Goal: Navigation & Orientation: Find specific page/section

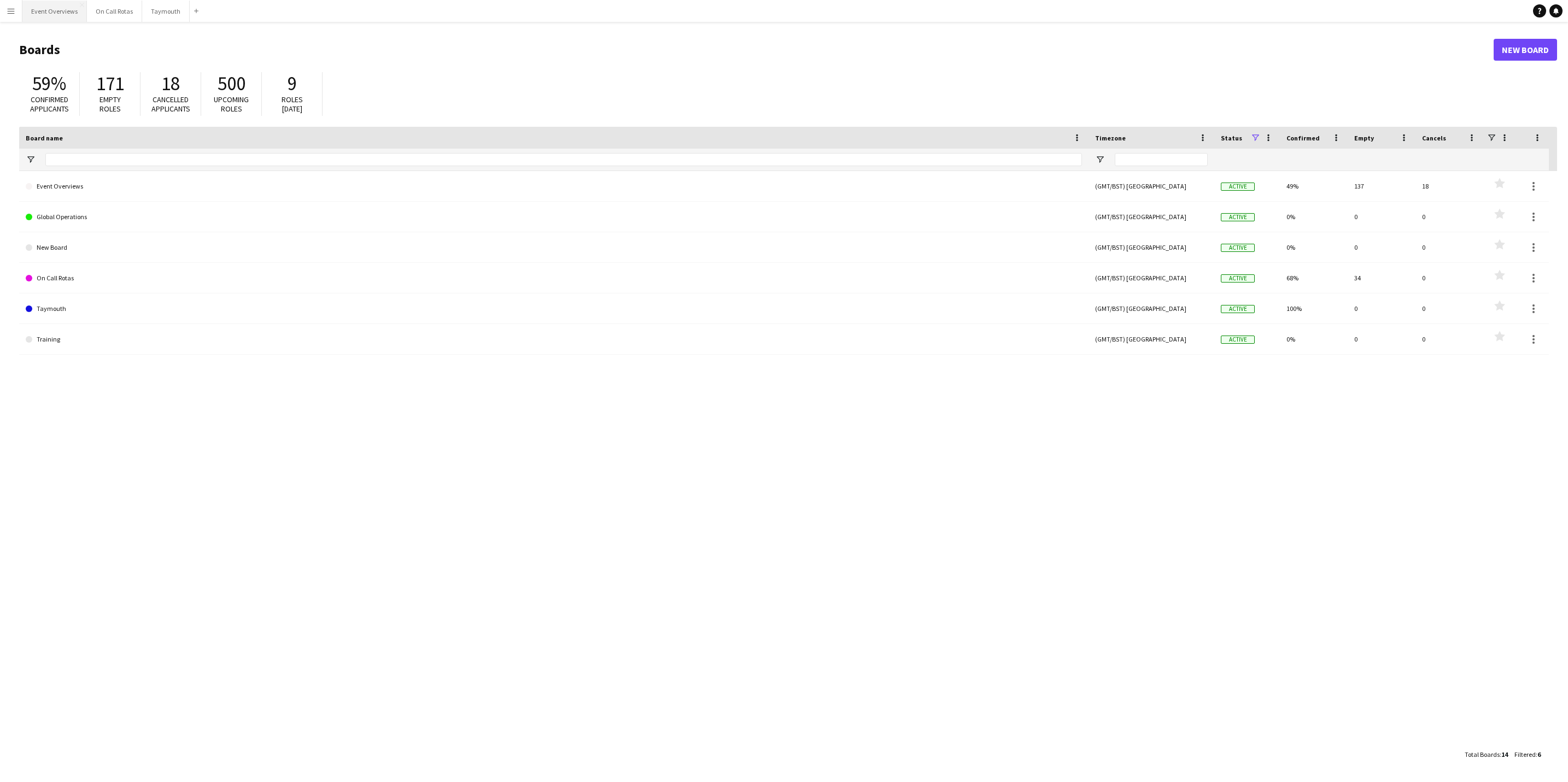
click at [60, 15] on button "Event Overviews Close" at bounding box center [54, 11] width 65 height 21
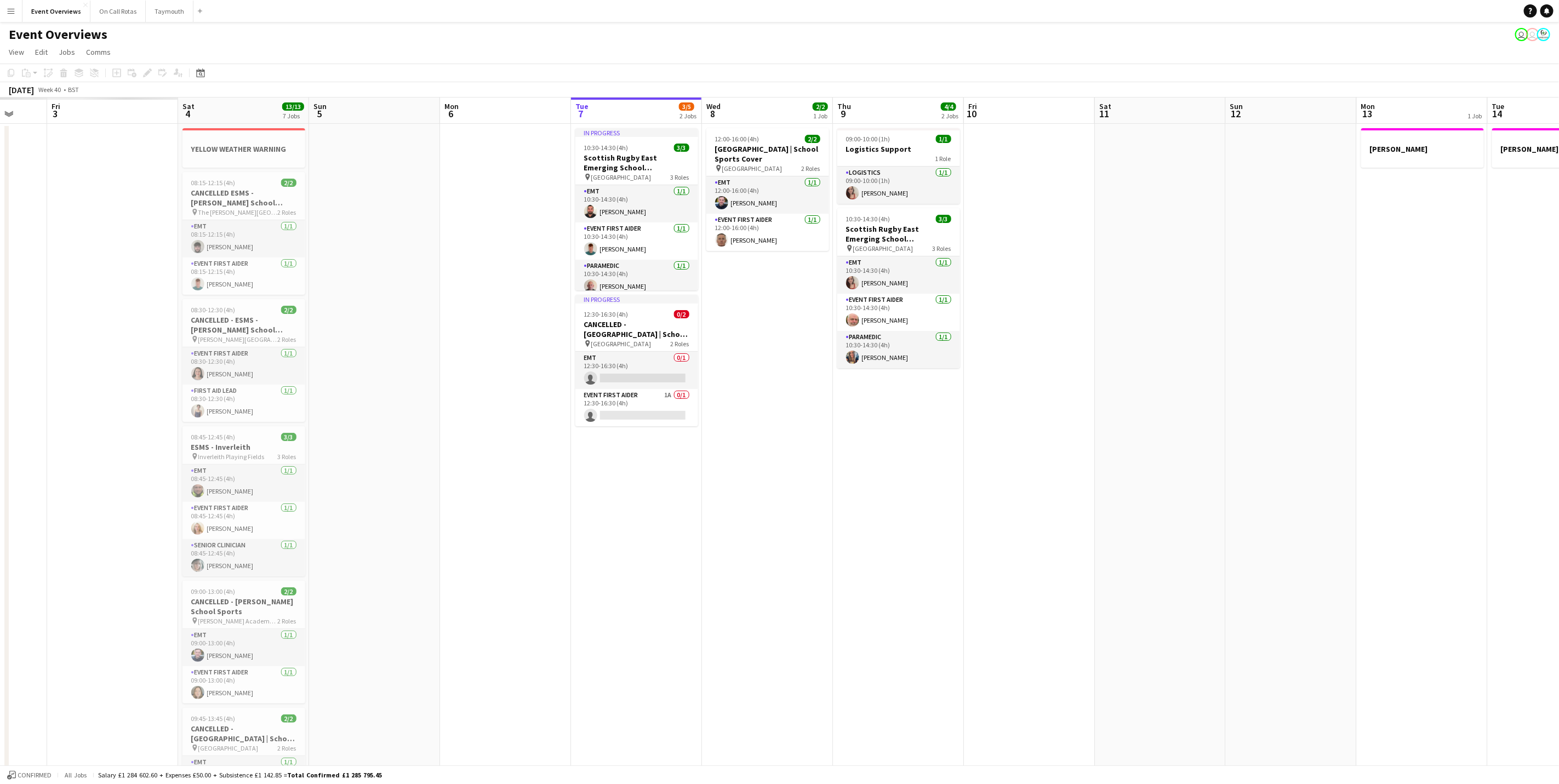
drag, startPoint x: 301, startPoint y: 577, endPoint x: 638, endPoint y: 531, distance: 340.1
click at [1035, 456] on app-calendar-viewport "Tue 30 Wed 1 Thu 2 Fri 3 Sat 4 13/13 7 Jobs Sun 5 Mon 6 Tue 7 3/5 2 Jobs Wed 8 …" at bounding box center [779, 545] width 1559 height 896
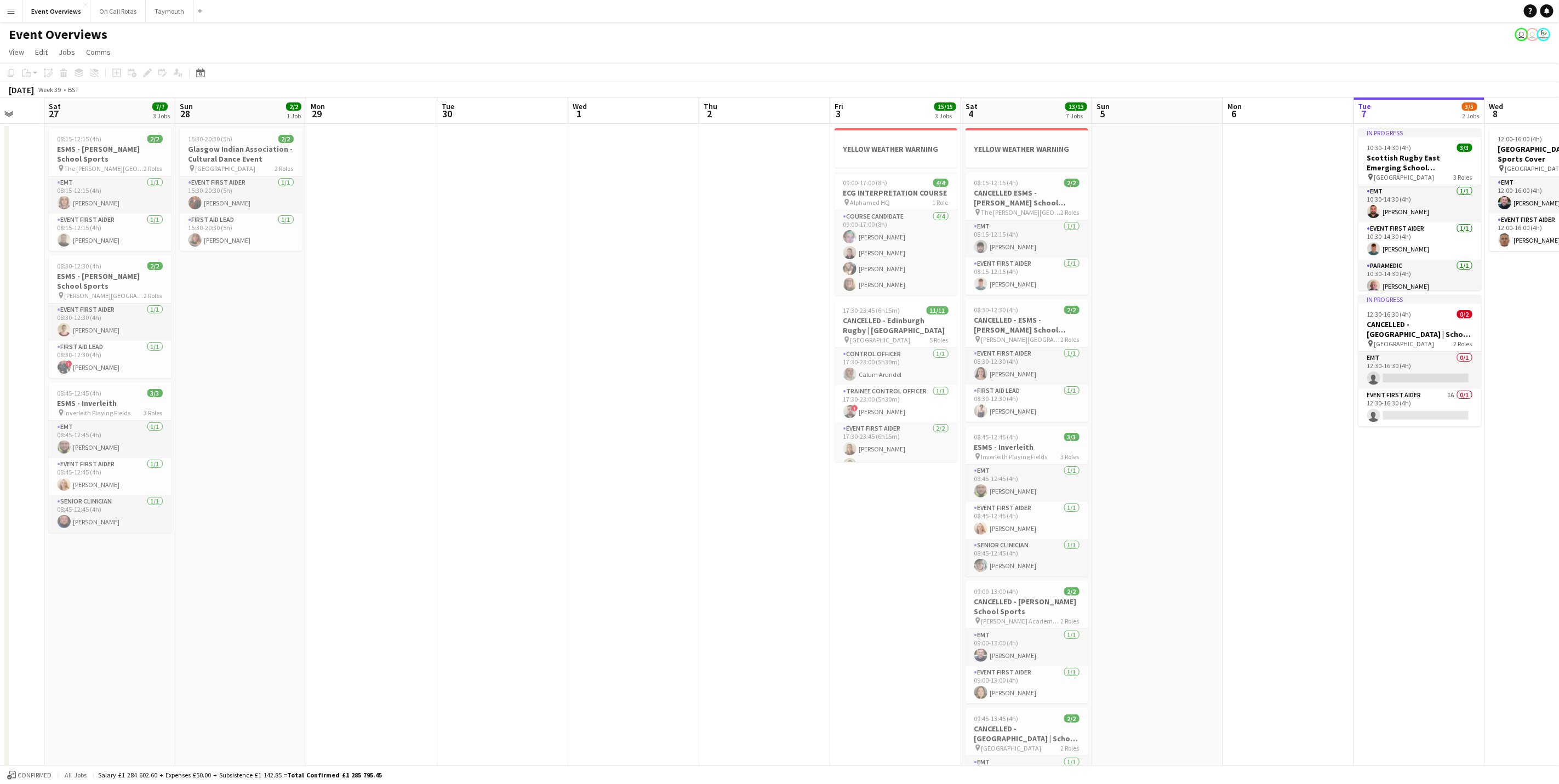
drag, startPoint x: 1141, startPoint y: 425, endPoint x: 743, endPoint y: 516, distance: 408.3
click at [1156, 419] on app-calendar-viewport "Thu 25 Fri 26 Sat 27 7/7 3 Jobs Sun 28 2/2 1 Job Mon 29 Tue 30 Wed 1 Thu 2 Fri …" at bounding box center [779, 545] width 1559 height 896
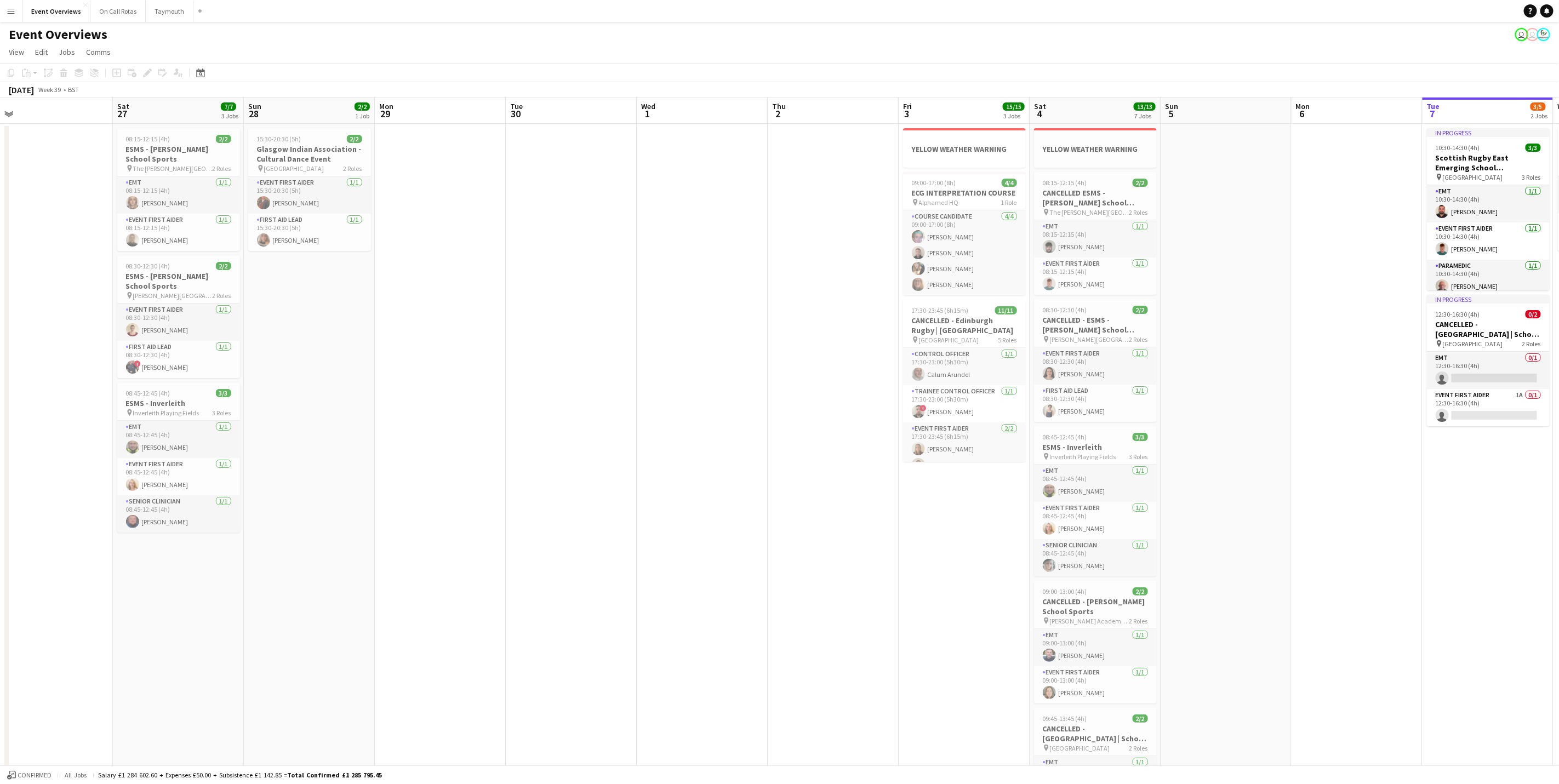
drag, startPoint x: 549, startPoint y: 551, endPoint x: 1008, endPoint y: 485, distance: 463.7
click at [1008, 485] on app-calendar-viewport "Wed 24 2/2 1 Job Thu 25 Fri 26 Sat 27 7/7 3 Jobs Sun 28 2/2 1 Job Mon 29 Tue 30…" at bounding box center [779, 545] width 1559 height 896
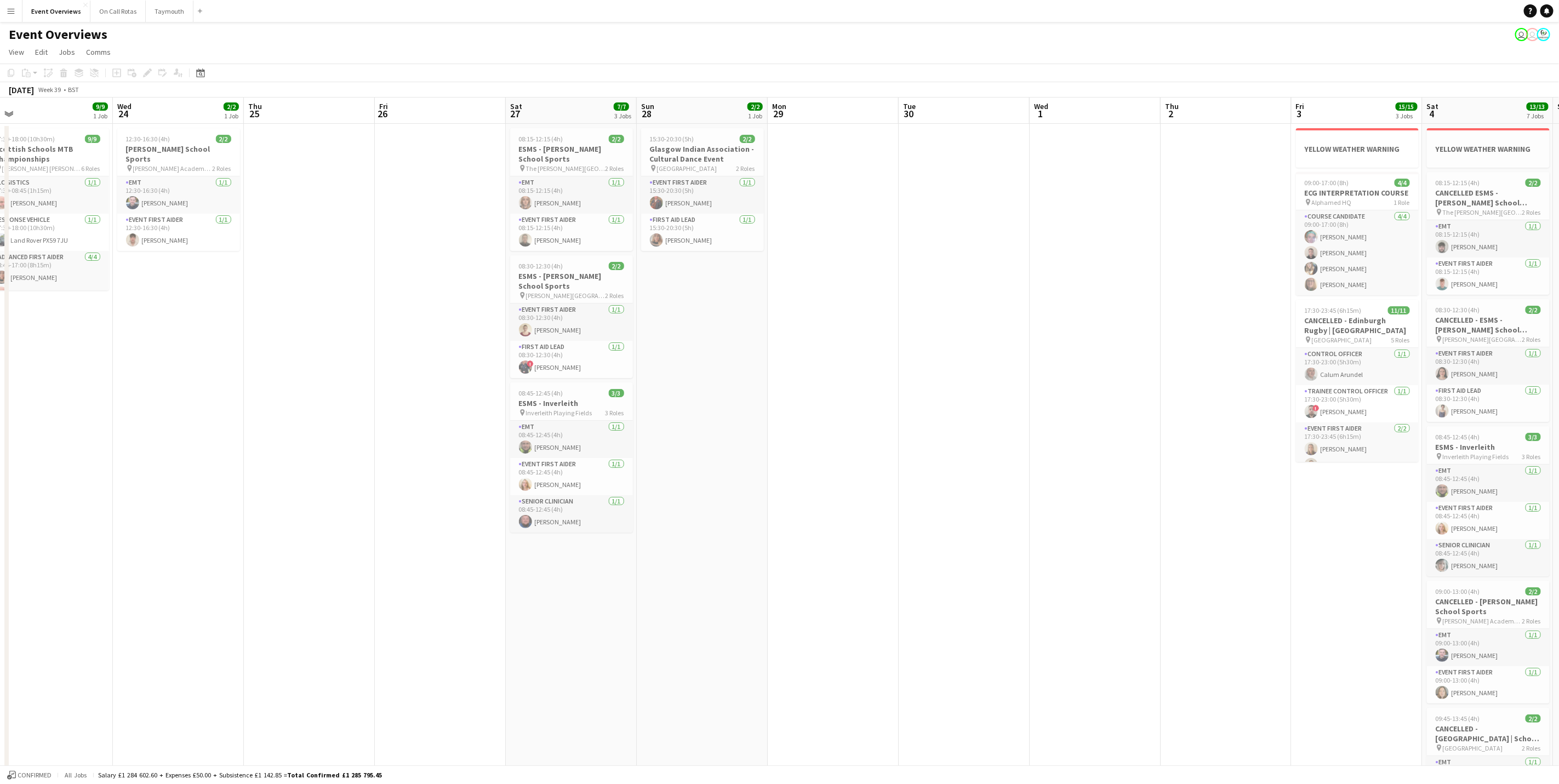
scroll to position [0, 268]
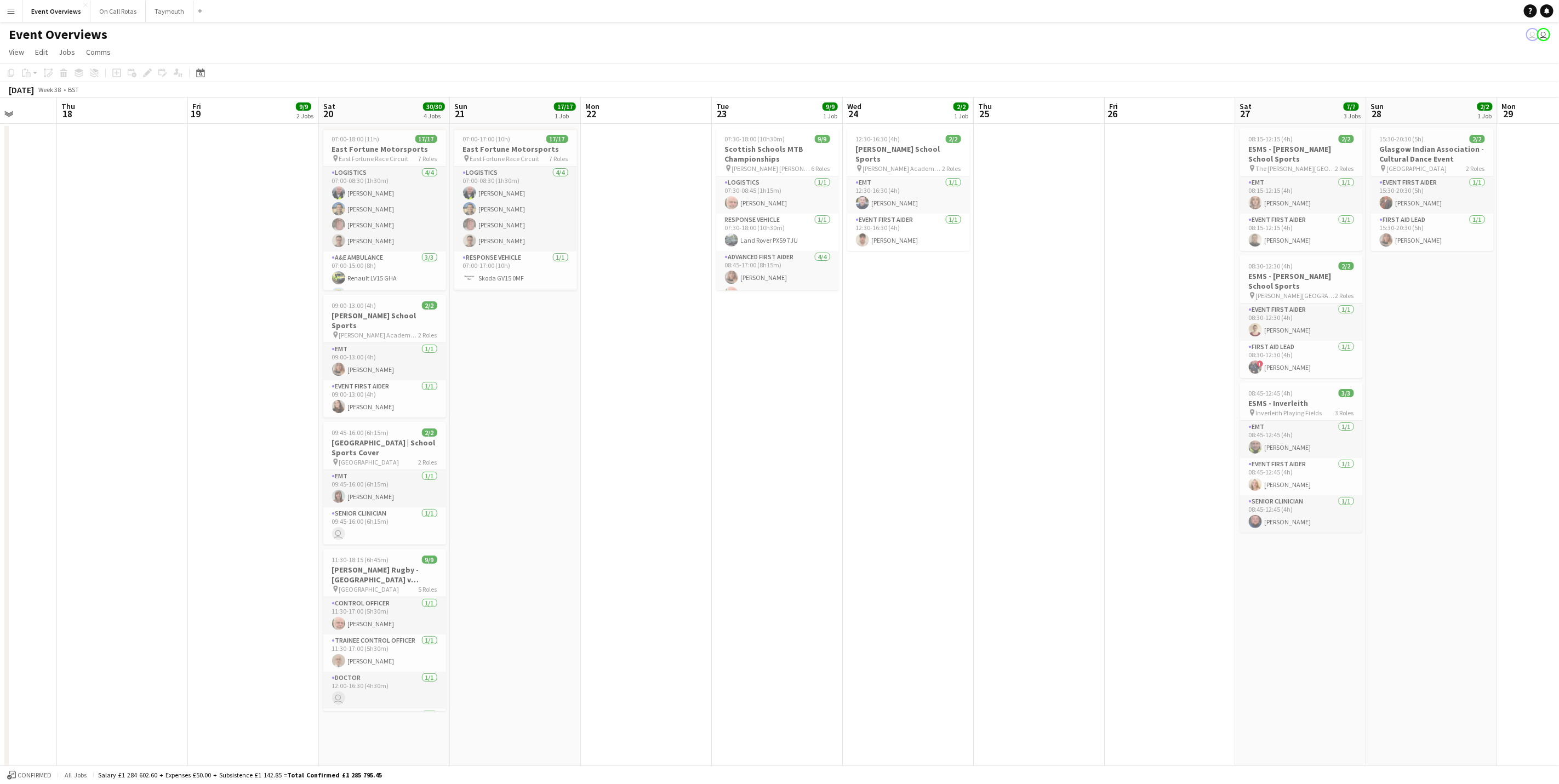
drag, startPoint x: 267, startPoint y: 421, endPoint x: 1186, endPoint y: 412, distance: 919.0
click at [1186, 412] on app-calendar-viewport "Mon 15 Tue 16 Wed 17 Thu 18 Fri 19 9/9 2 Jobs Sat 20 30/30 4 Jobs Sun 21 17/17 …" at bounding box center [779, 545] width 1559 height 896
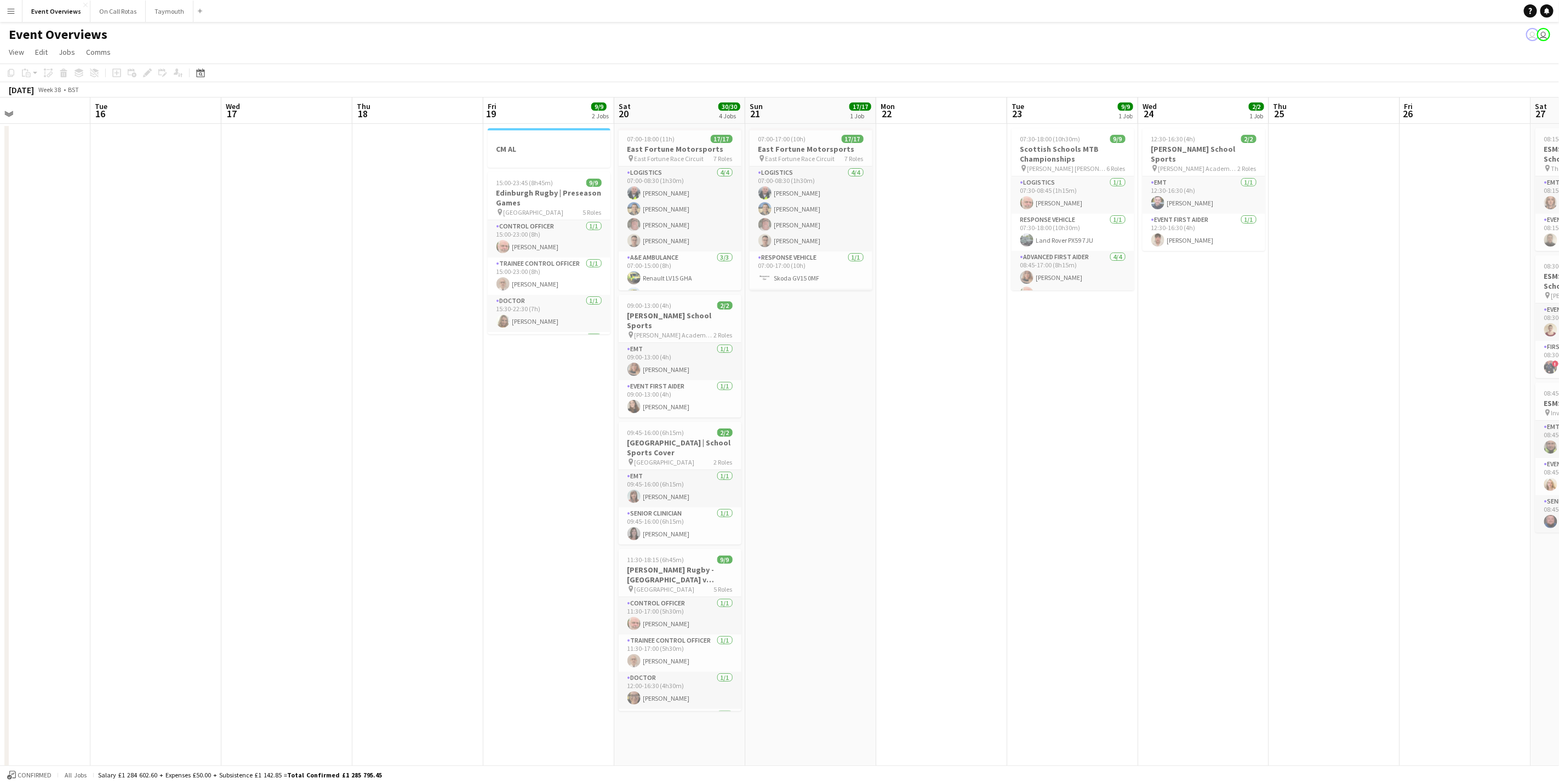
scroll to position [0, 280]
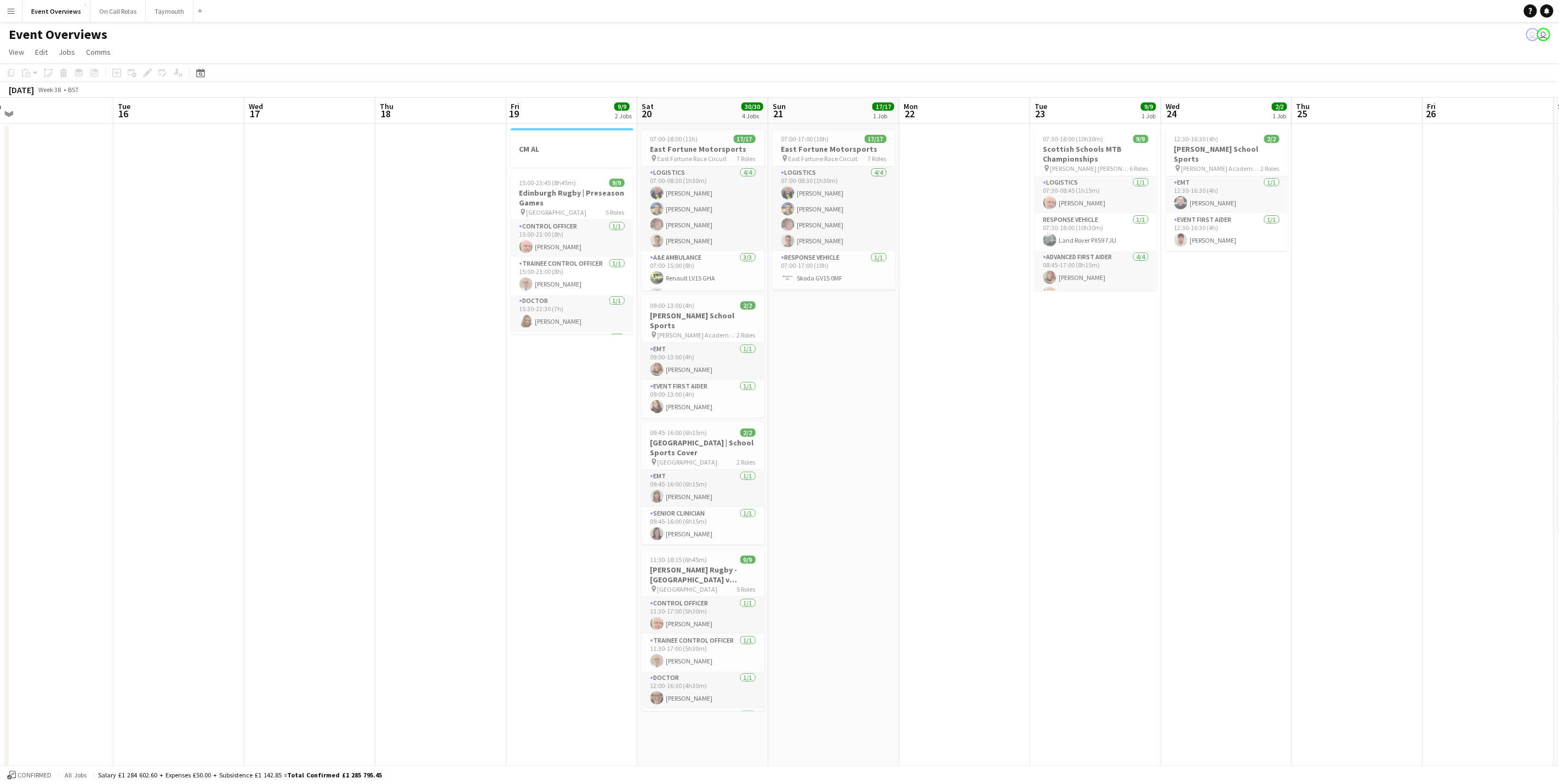
drag, startPoint x: 829, startPoint y: 516, endPoint x: 852, endPoint y: 516, distance: 23.0
click at [852, 516] on app-calendar-viewport "Sat 13 11/12 6 Jobs Sun 14 Mon 15 Tue 16 Wed 17 Thu 18 Fri 19 9/9 2 Jobs Sat 20…" at bounding box center [779, 545] width 1559 height 896
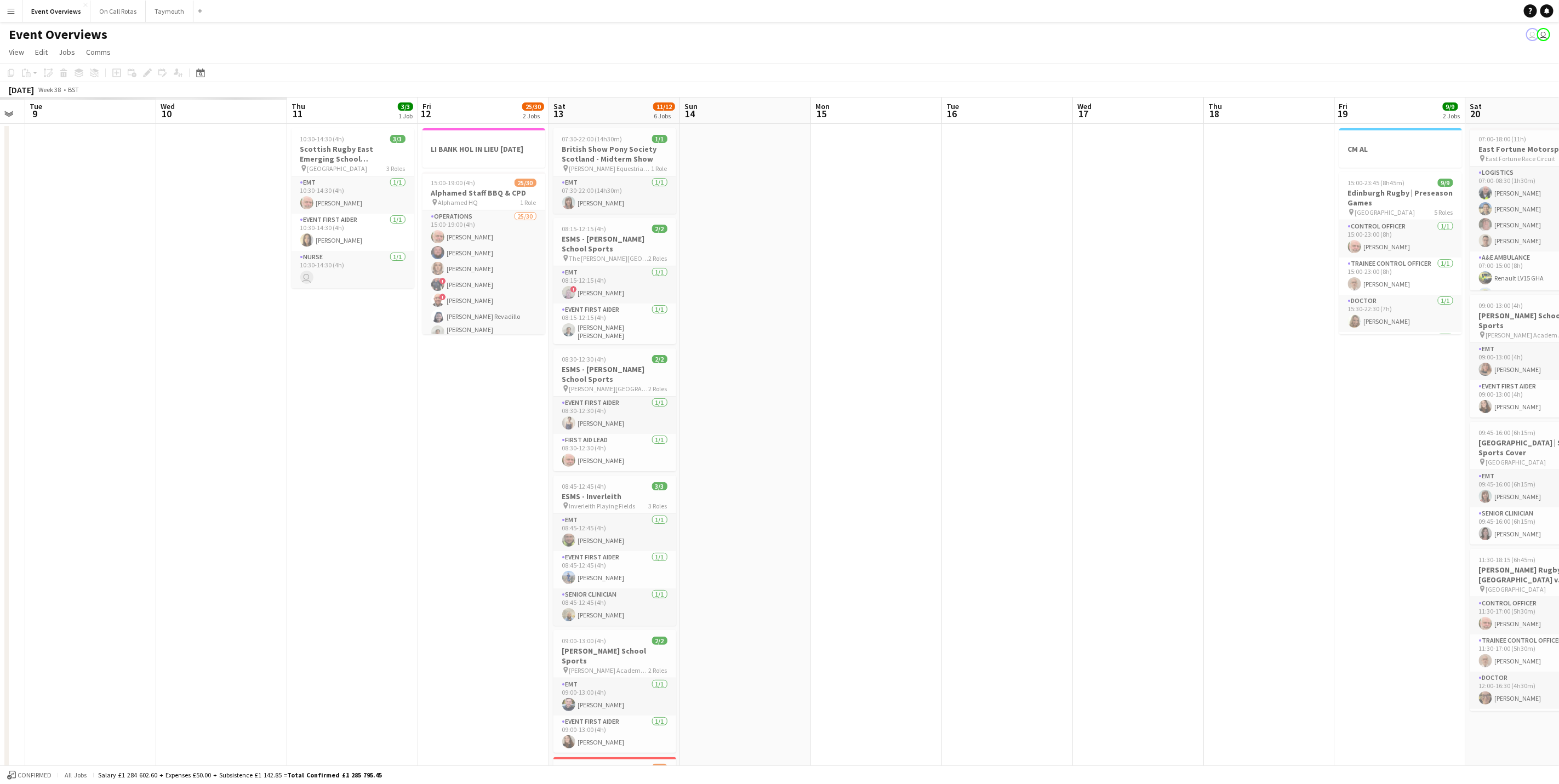
scroll to position [0, 229]
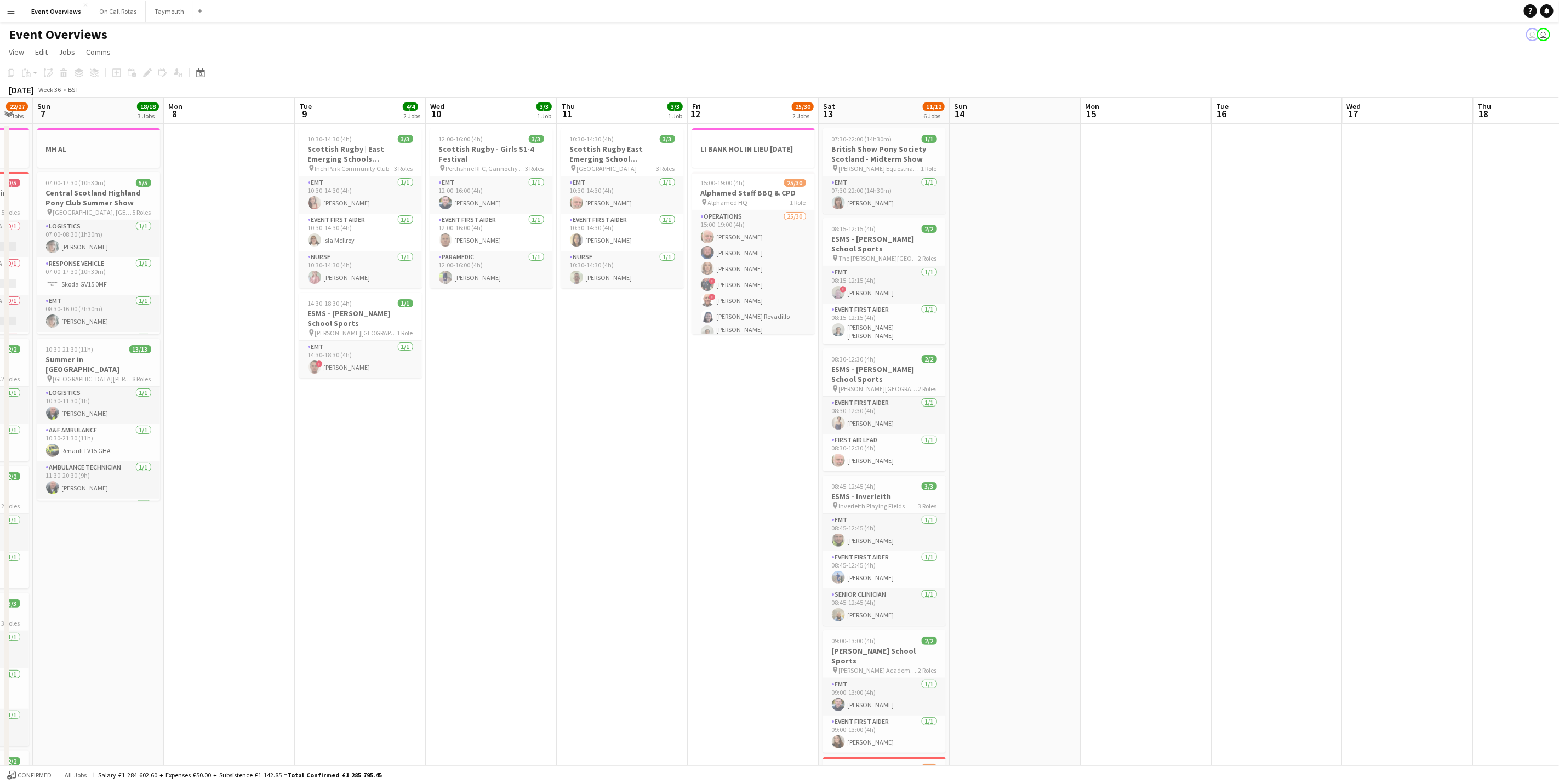
drag, startPoint x: 222, startPoint y: 576, endPoint x: 1320, endPoint y: 510, distance: 1100.0
click at [1320, 510] on app-calendar-viewport "Fri 5 13/13 3 Jobs Sat 6 22/27 7 Jobs Sun 7 18/18 3 Jobs Mon 8 Tue 9 4/4 2 Jobs…" at bounding box center [779, 579] width 1559 height 964
click at [834, 279] on app-card-role "EMT [DATE] 08:15-12:15 (4h) ! [PERSON_NAME]" at bounding box center [885, 285] width 123 height 37
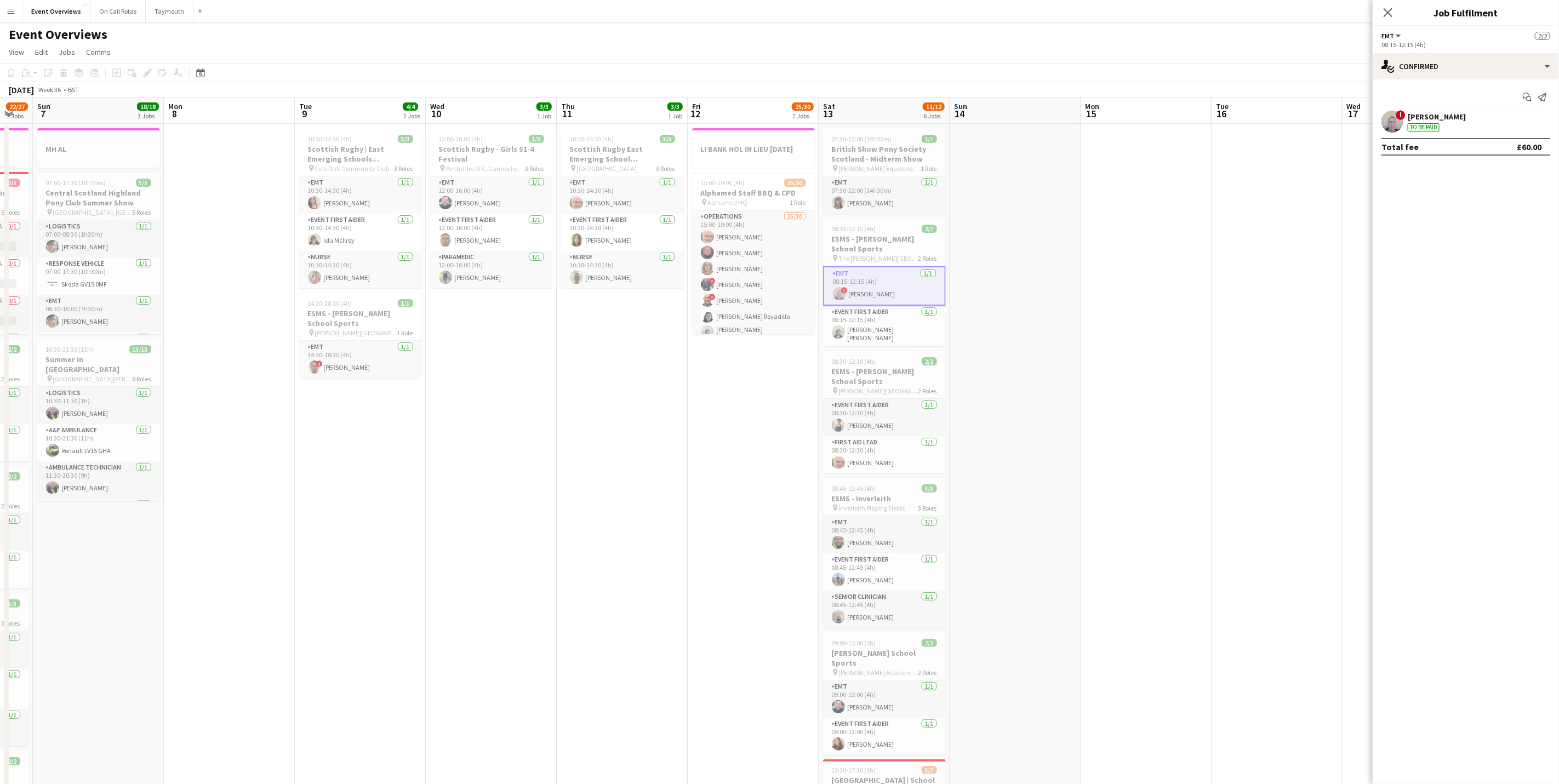
click at [1455, 124] on div "! [PERSON_NAME] To be paid" at bounding box center [1465, 122] width 187 height 22
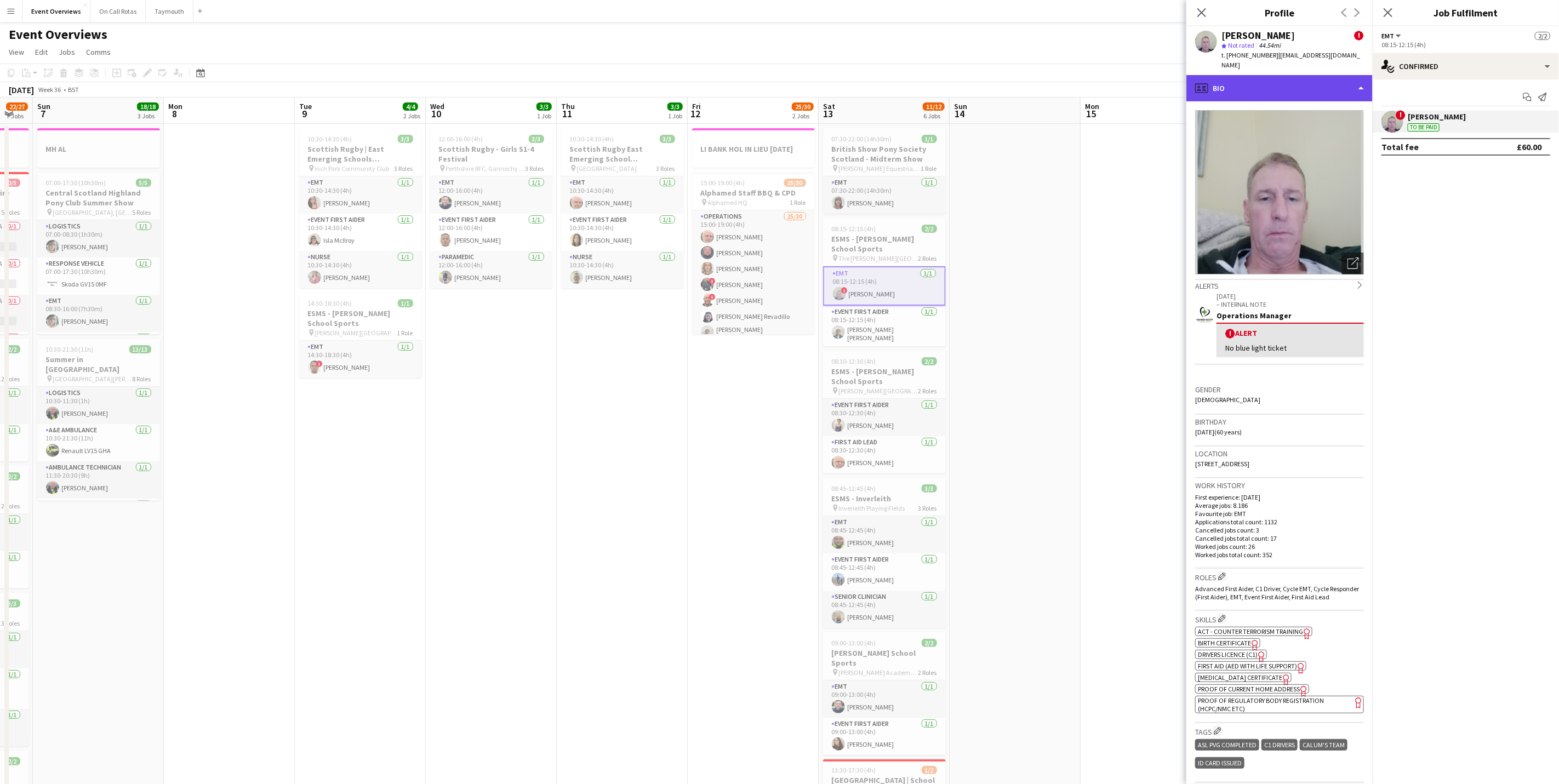
click at [1266, 84] on div "profile Bio" at bounding box center [1279, 88] width 187 height 26
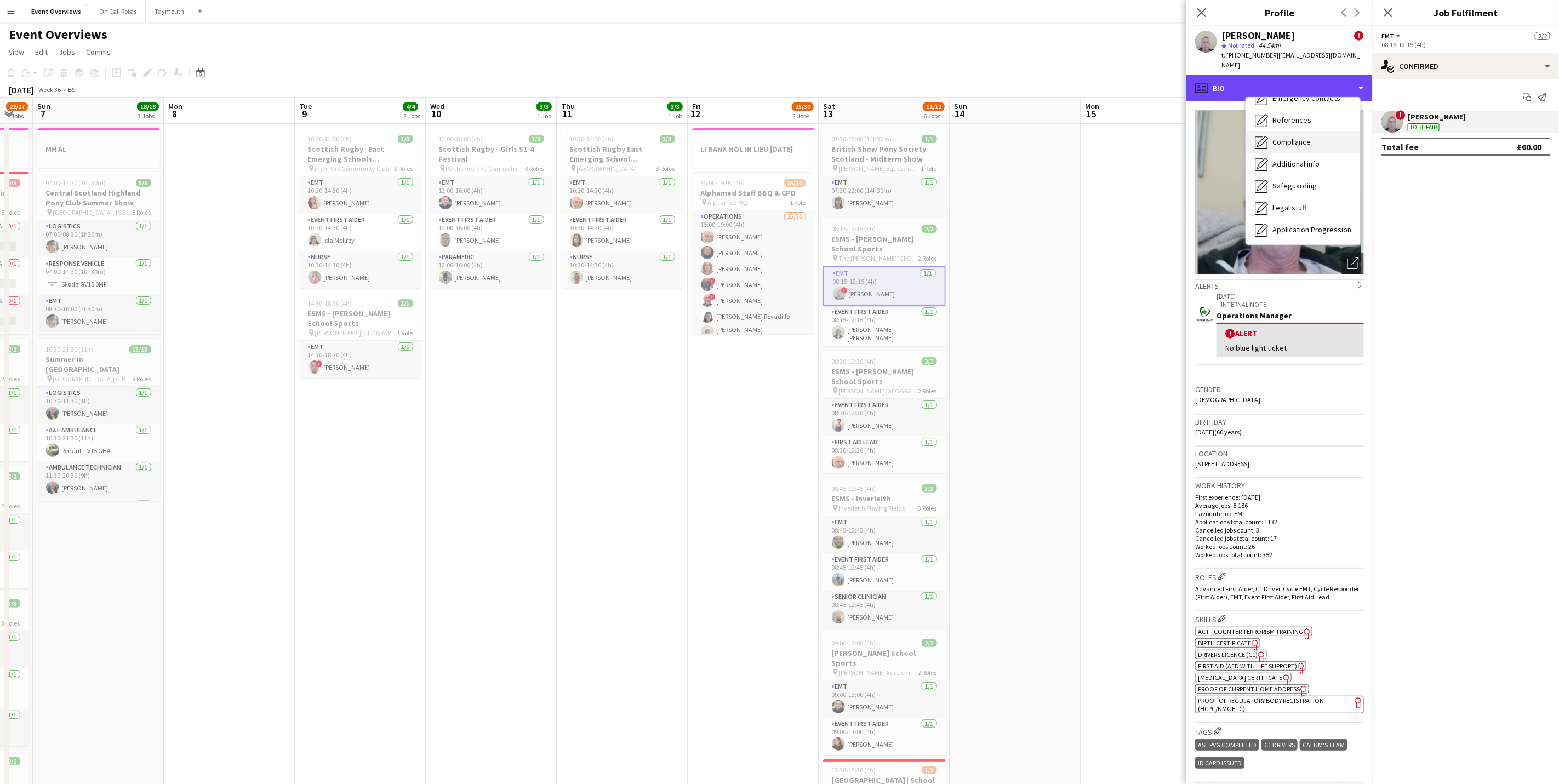
scroll to position [191, 0]
click at [1279, 223] on span "Calendar" at bounding box center [1287, 228] width 29 height 10
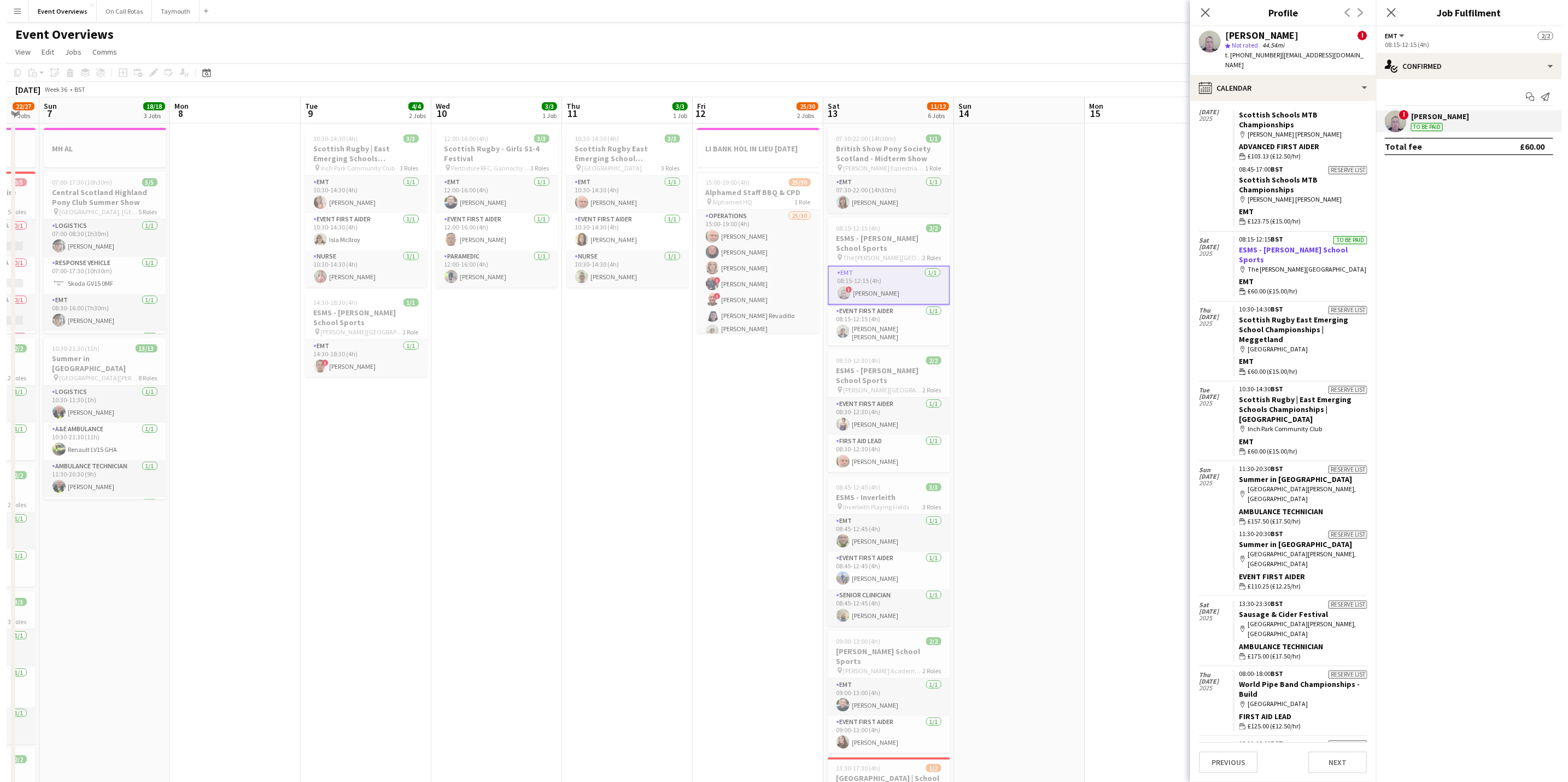
scroll to position [787, 0]
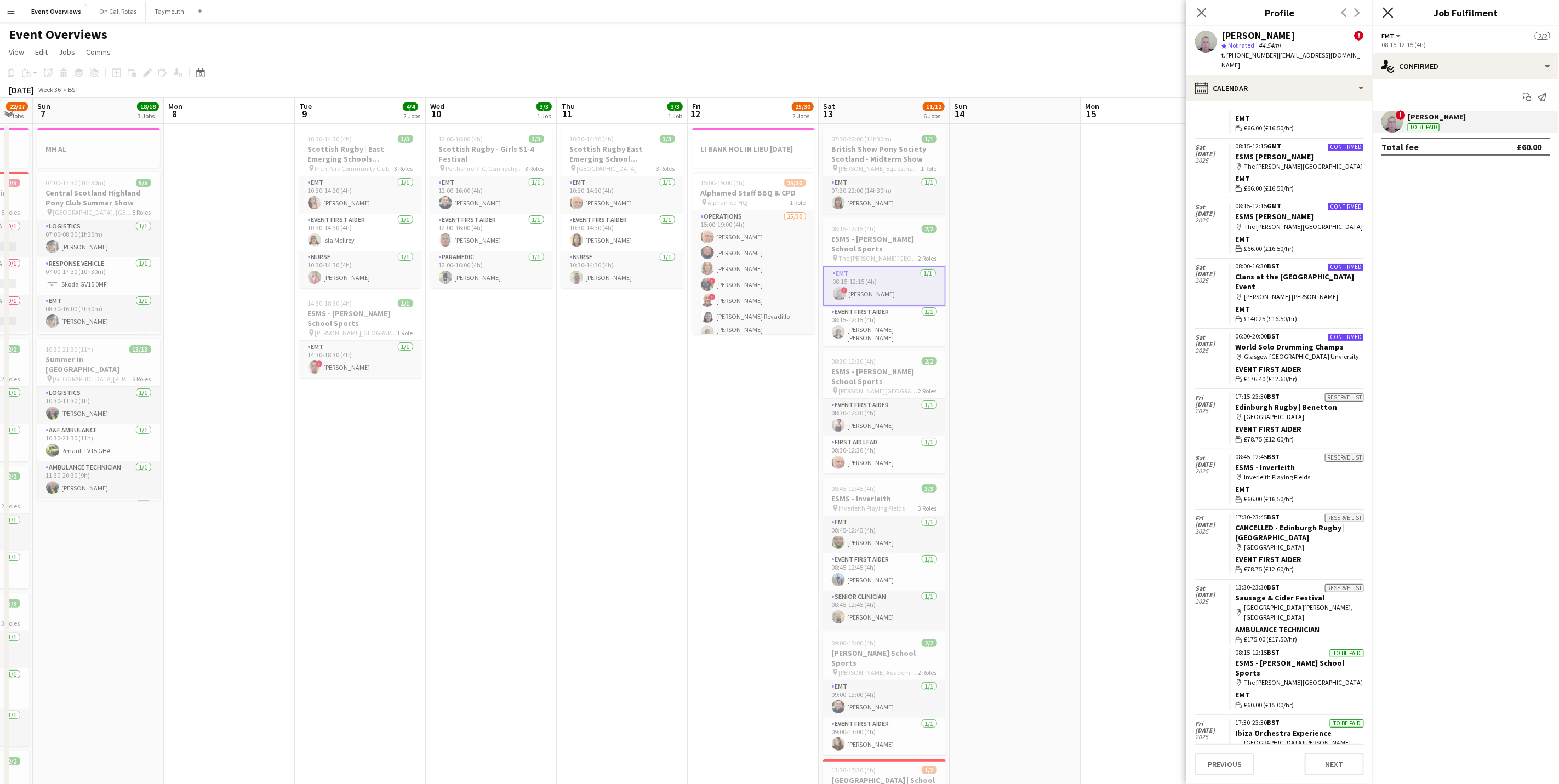
click at [1389, 9] on icon "Close pop-in" at bounding box center [1388, 12] width 10 height 10
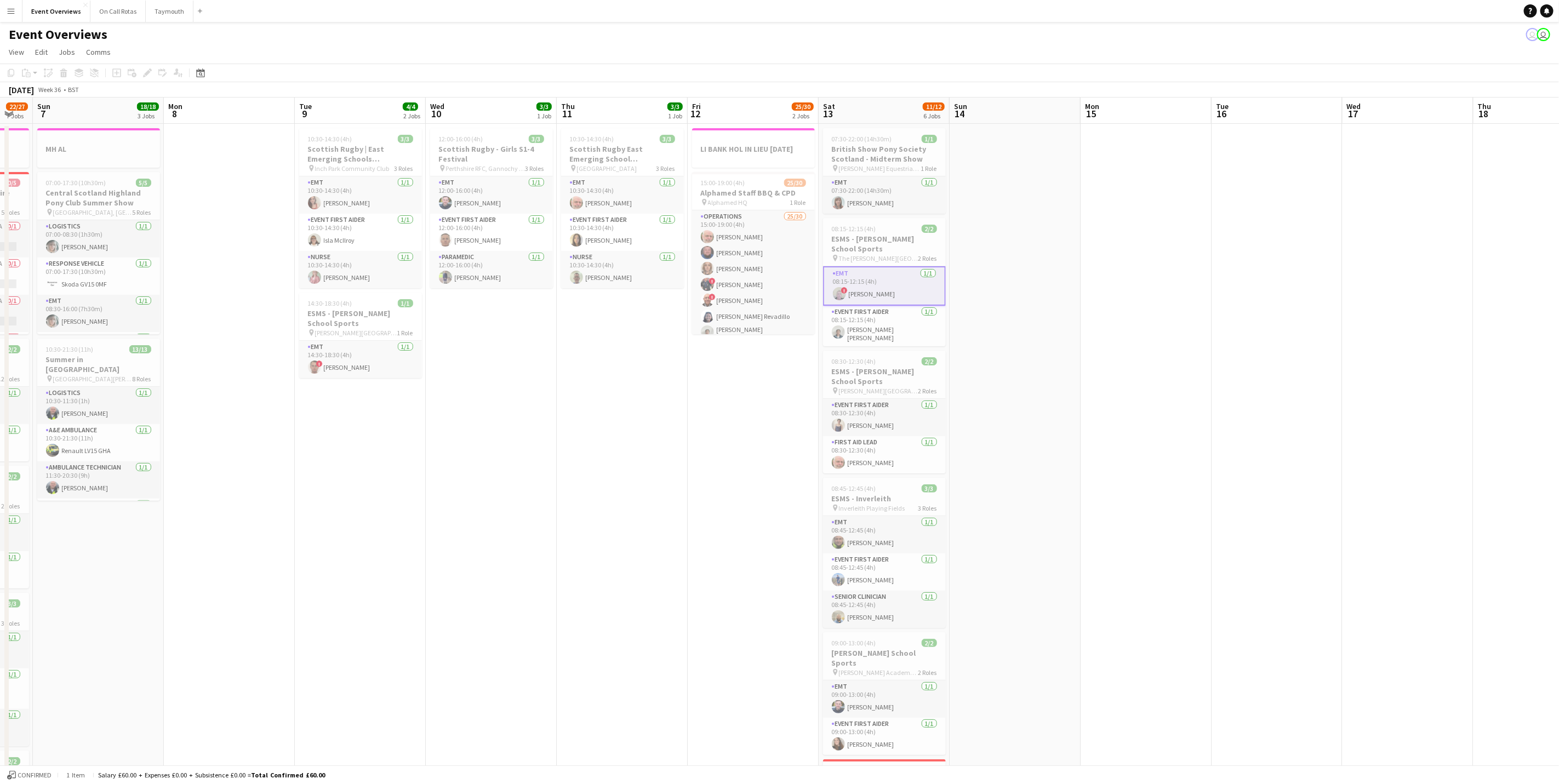
click at [3, 22] on div "Event Overviews user user" at bounding box center [779, 32] width 1559 height 20
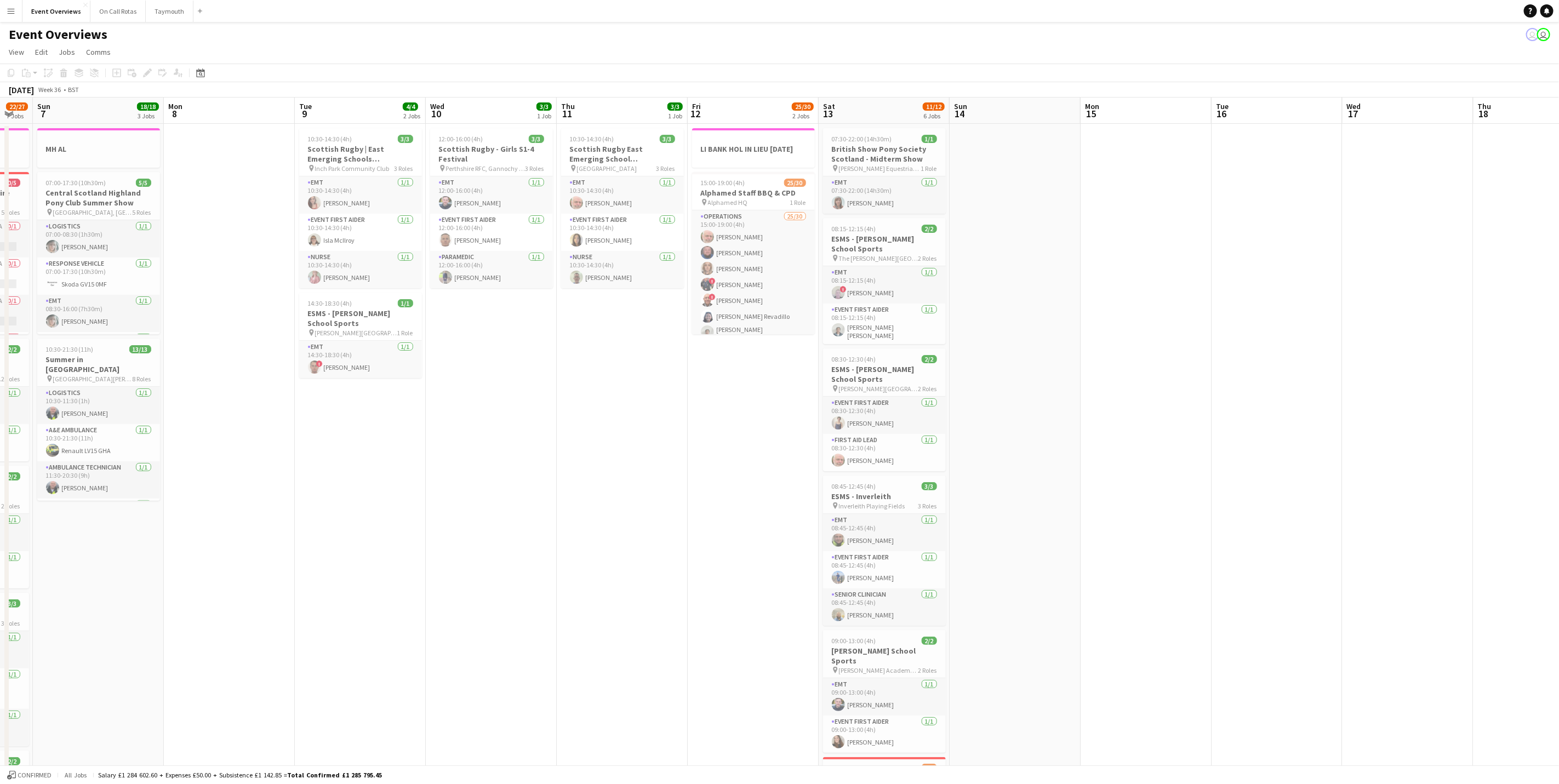
click at [7, 10] on app-icon "Menu" at bounding box center [11, 11] width 9 height 9
click at [136, 61] on link "My Workforce" at bounding box center [165, 60] width 110 height 22
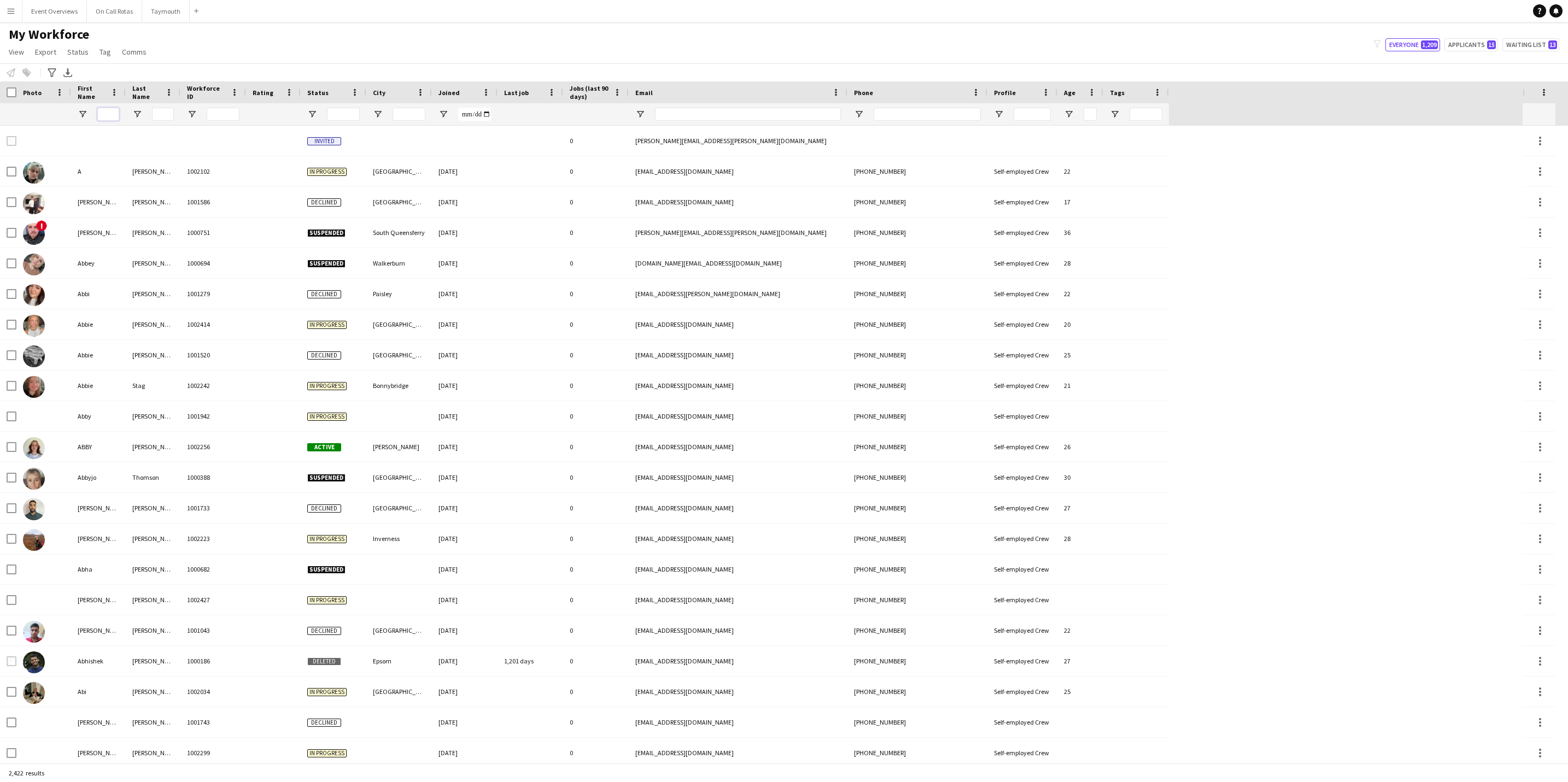
click at [102, 116] on input "First Name Filter Input" at bounding box center [108, 114] width 22 height 13
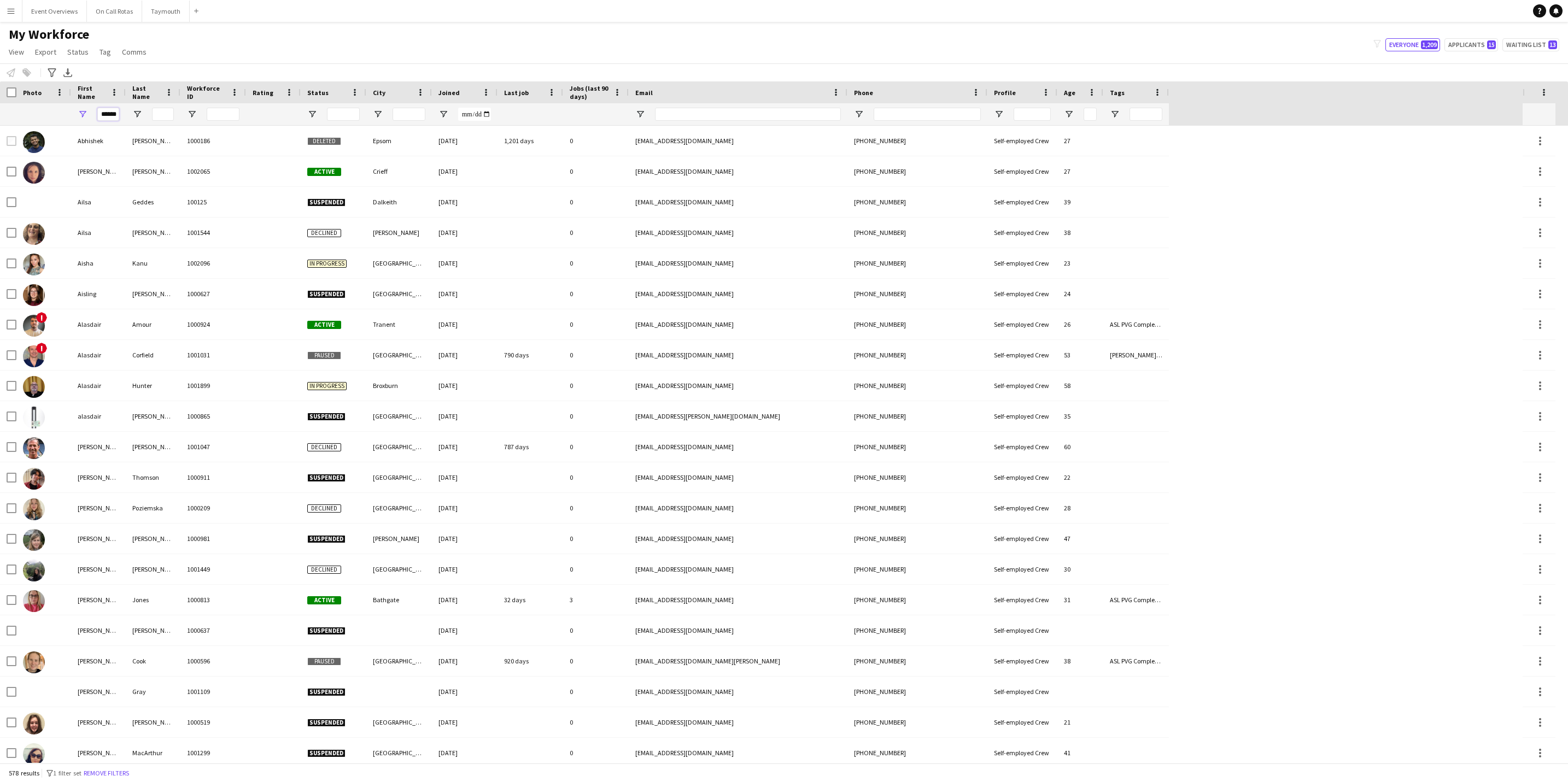
scroll to position [0, 3]
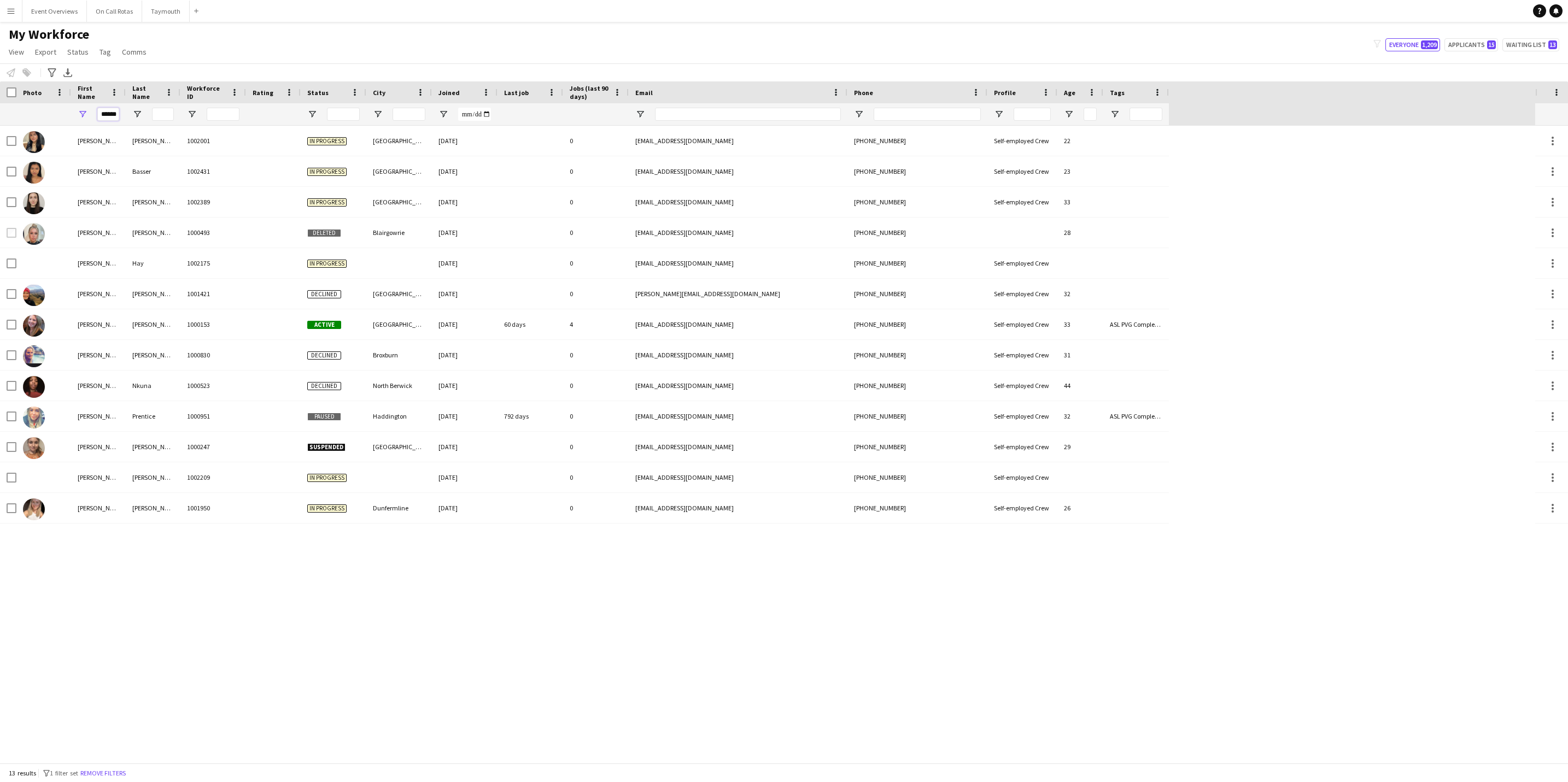
type input "******"
click at [159, 113] on input "Last Name Filter Input" at bounding box center [163, 114] width 22 height 13
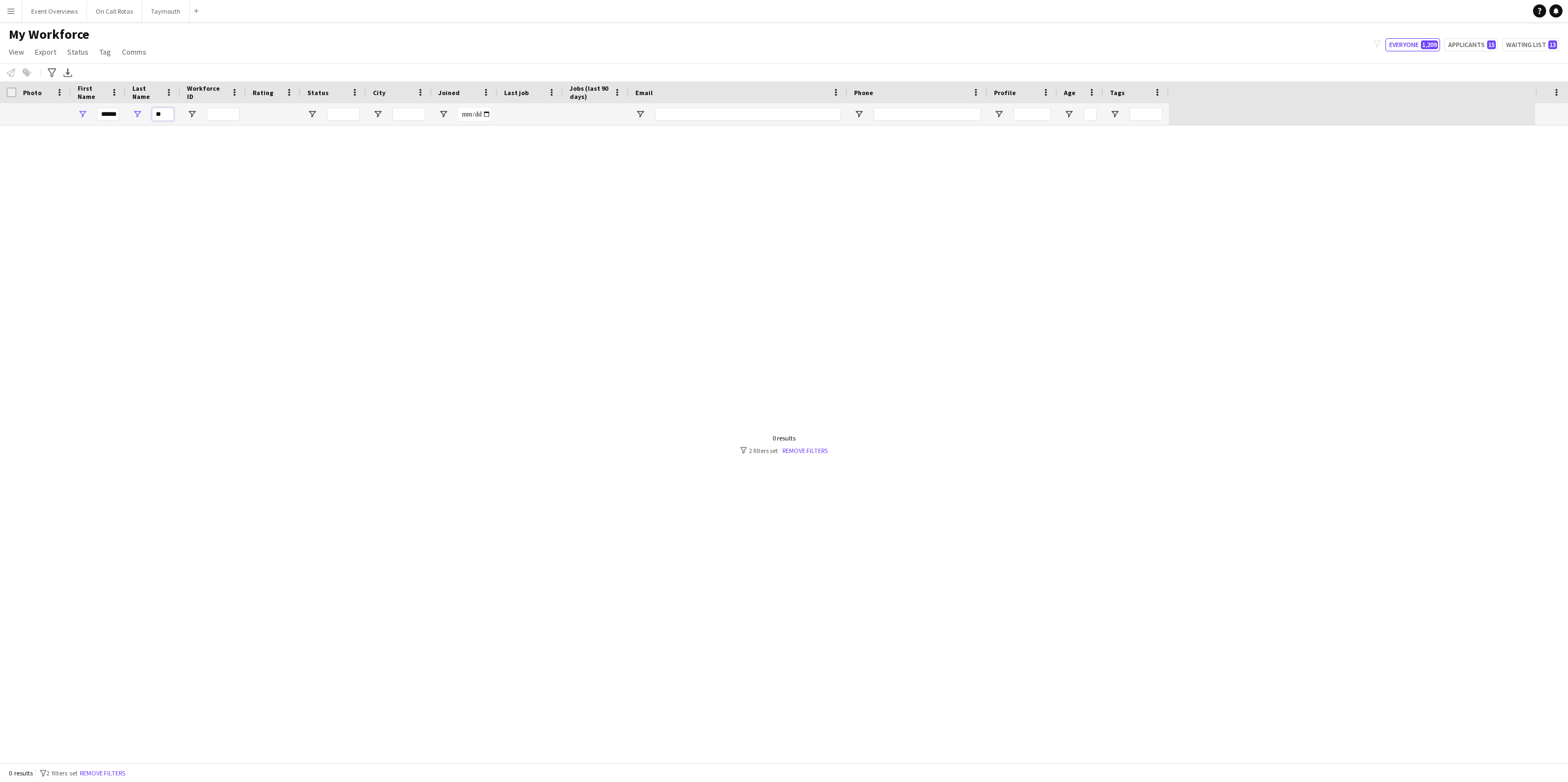
type input "*"
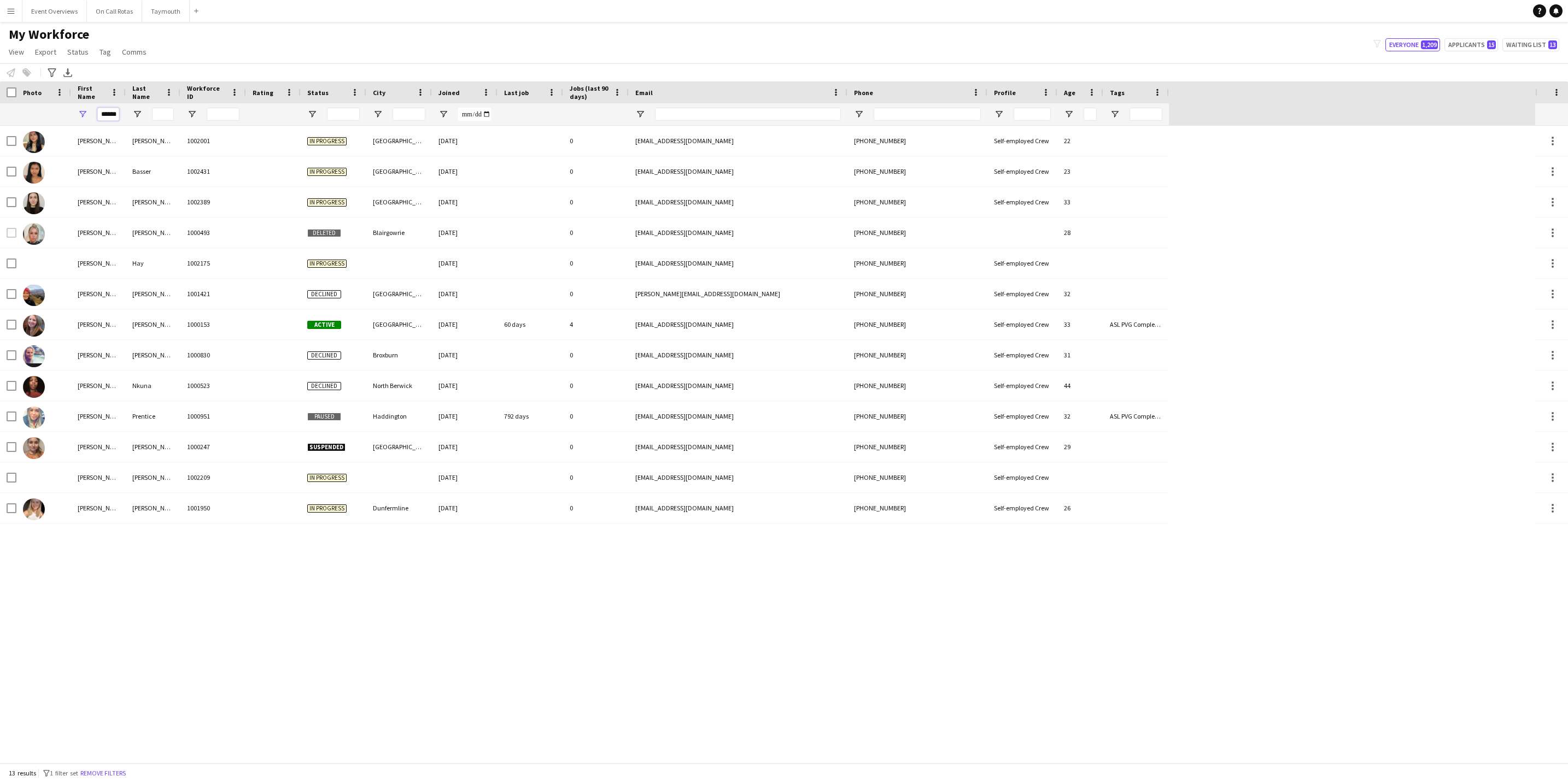
click at [107, 120] on input "******" at bounding box center [108, 114] width 22 height 13
type input "*"
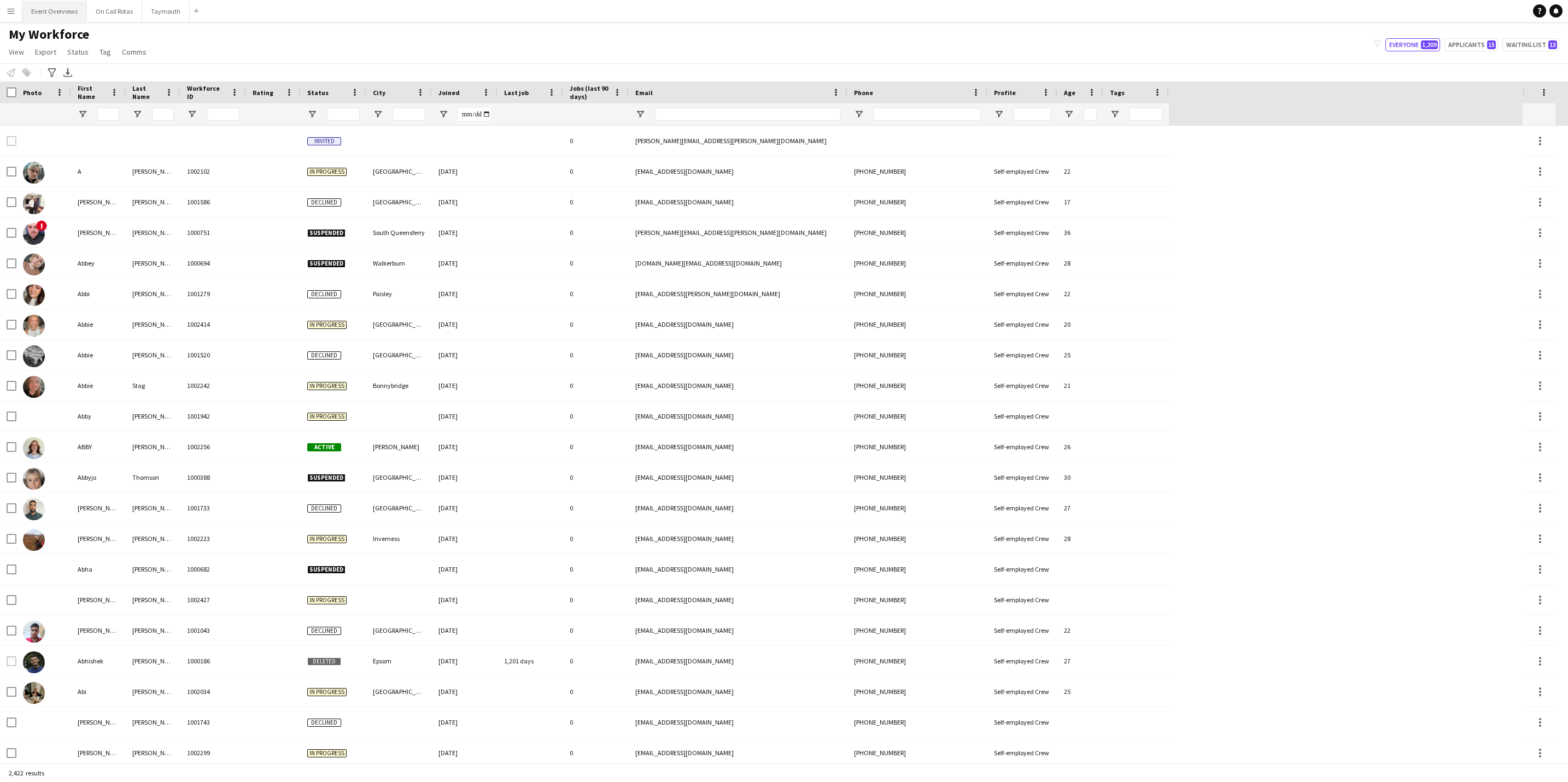
click at [60, 14] on button "Event Overviews Close" at bounding box center [54, 11] width 65 height 21
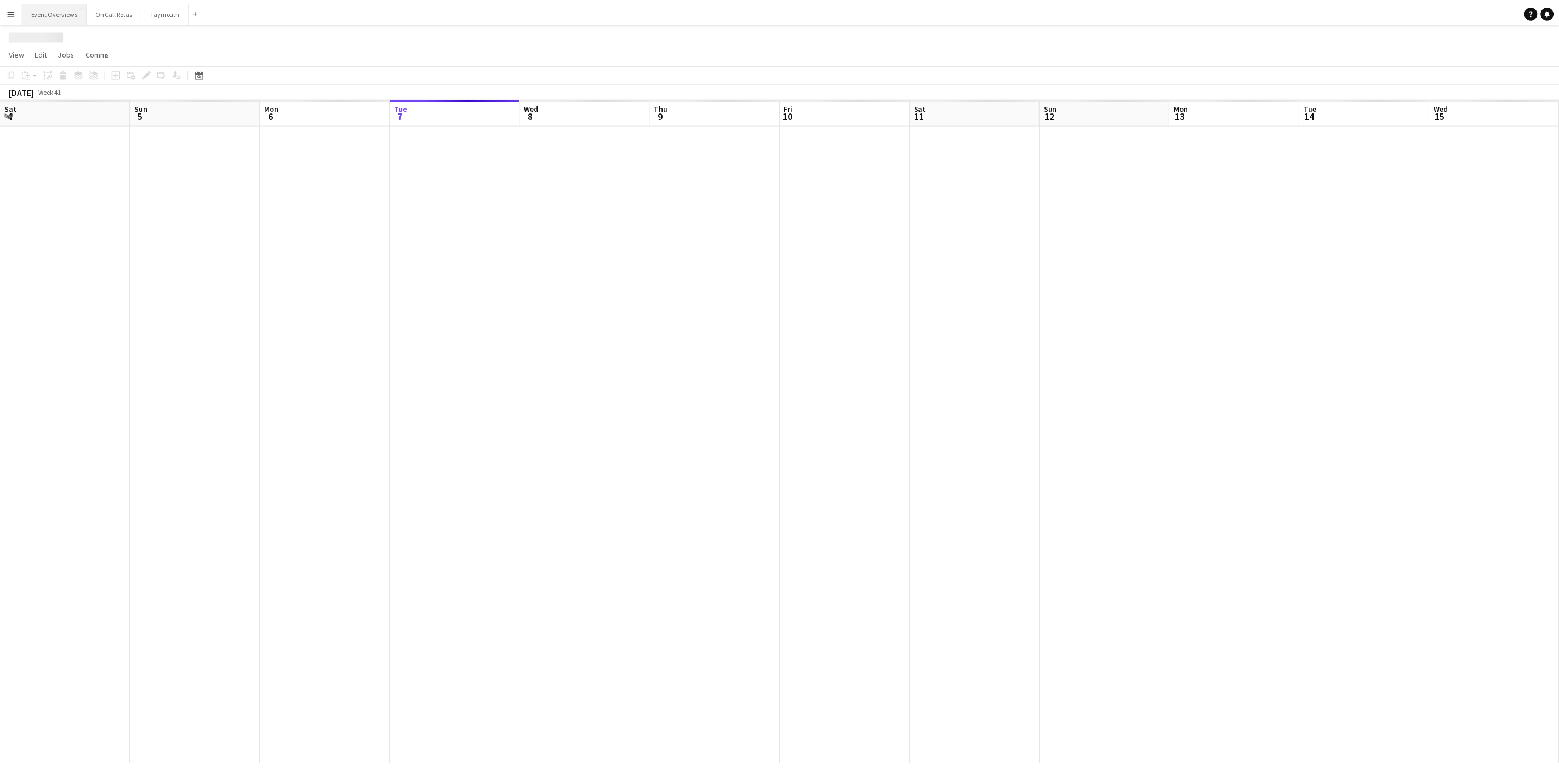
scroll to position [0, 262]
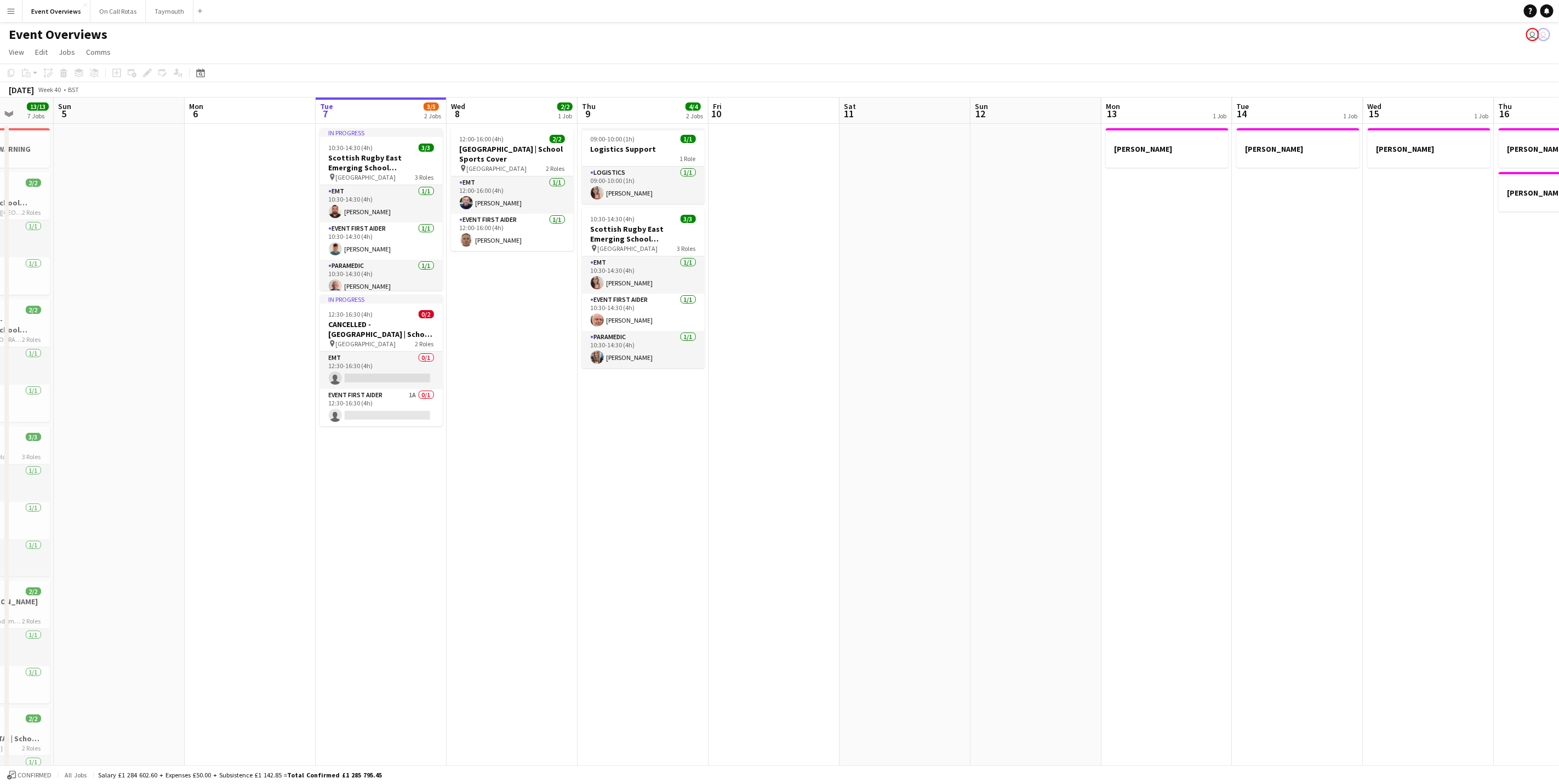
drag, startPoint x: 826, startPoint y: 363, endPoint x: 840, endPoint y: 362, distance: 14.0
click at [840, 362] on app-calendar-viewport "Thu 2 Fri 3 15/15 3 Jobs Sat 4 13/13 7 Jobs Sun 5 Mon 6 Tue 7 3/5 2 Jobs Wed 8 …" at bounding box center [779, 545] width 1559 height 896
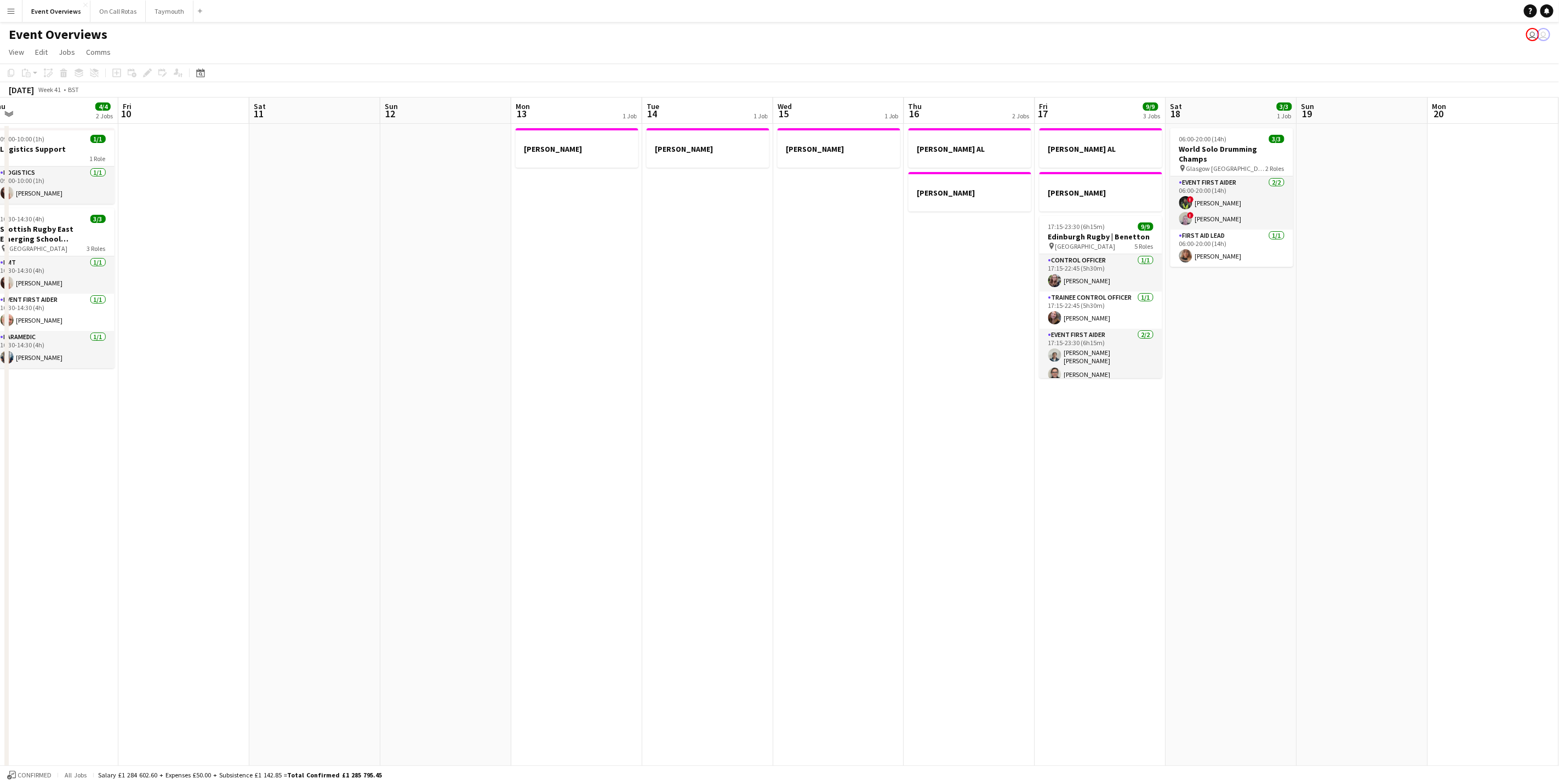
drag, startPoint x: 1113, startPoint y: 492, endPoint x: 151, endPoint y: 401, distance: 966.3
click at [26, 414] on app-calendar-viewport "Sat 4 13/13 7 Jobs Sun 5 Mon 6 Tue 7 3/5 2 Jobs Wed 8 2/2 1 Job Thu 9 4/4 2 Job…" at bounding box center [779, 545] width 1559 height 896
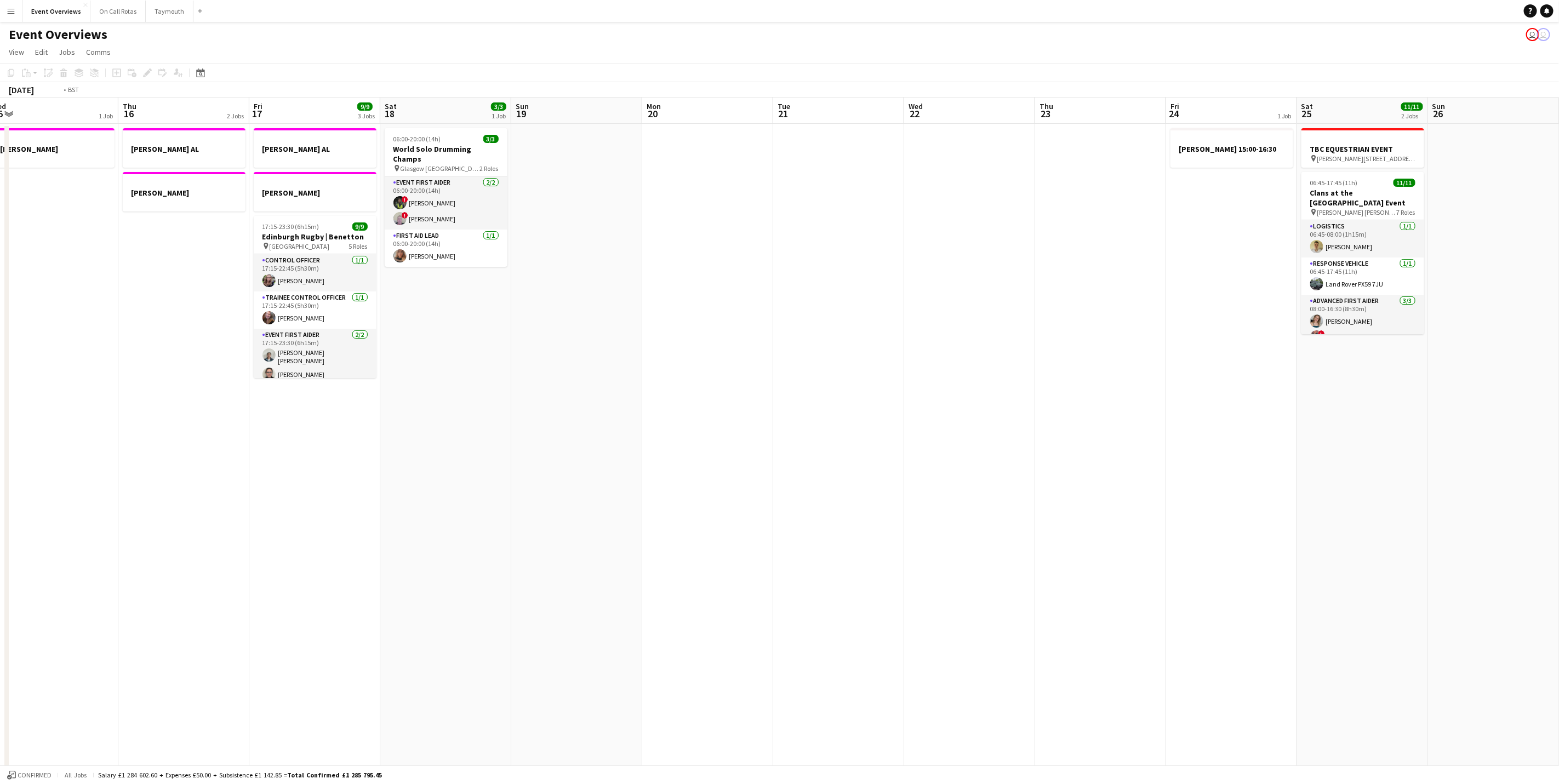
drag, startPoint x: 1322, startPoint y: 306, endPoint x: 300, endPoint y: 329, distance: 1022.3
click at [262, 323] on app-calendar-viewport "Mon 13 1 Job Tue 14 1 Job Wed 15 1 Job Thu 16 2 Jobs Fri 17 9/9 3 Jobs Sat 18 3…" at bounding box center [779, 545] width 1559 height 896
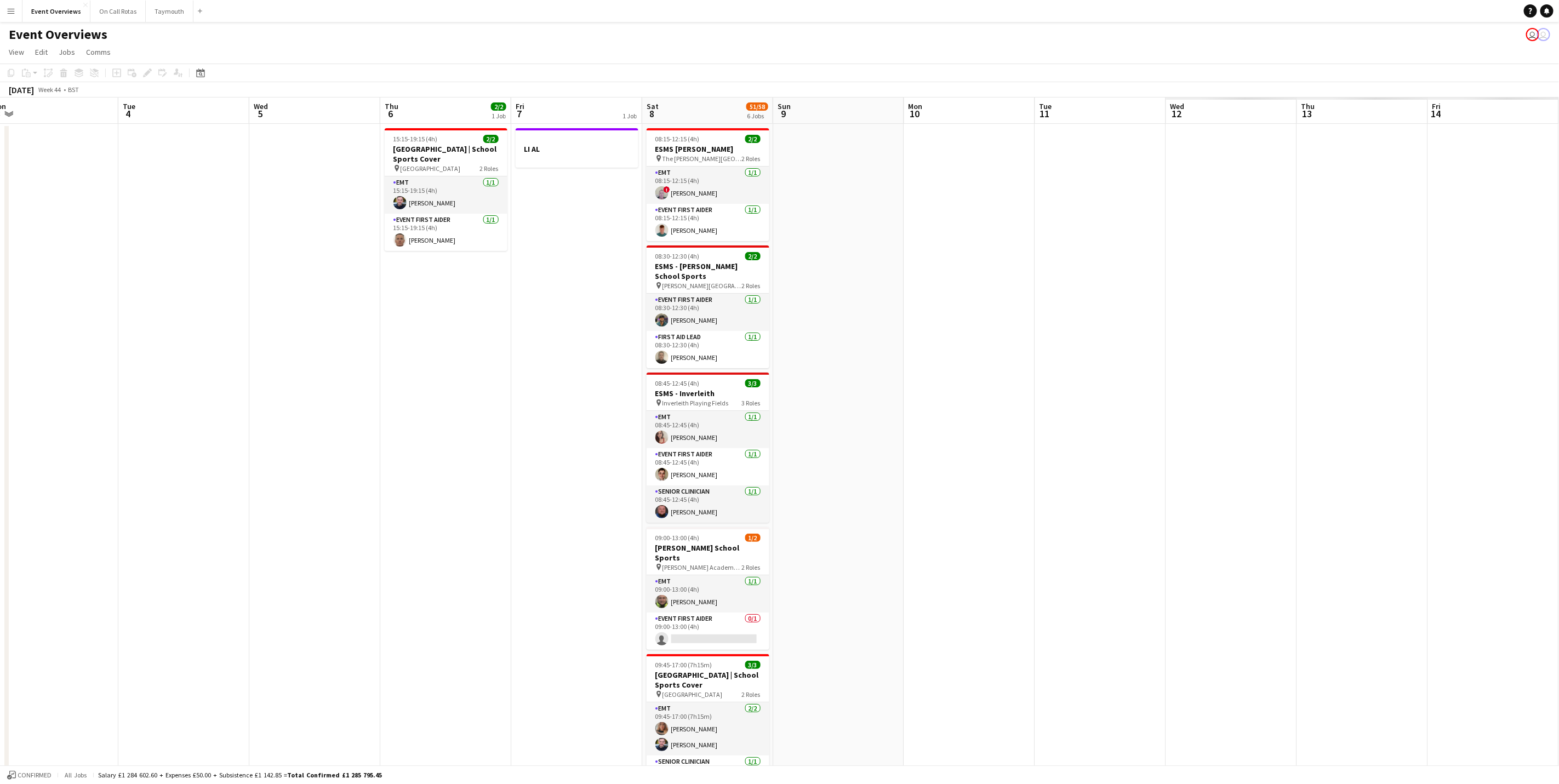
drag, startPoint x: 137, startPoint y: 378, endPoint x: 1210, endPoint y: 415, distance: 1073.6
click at [141, 378] on app-calendar-viewport "Wed 29 Thu 30 Fri 31 Sat 1 57/61 6 Jobs Sun 2 Mon 3 Tue 4 Wed 5 Thu 6 2/2 1 Job…" at bounding box center [779, 552] width 1559 height 910
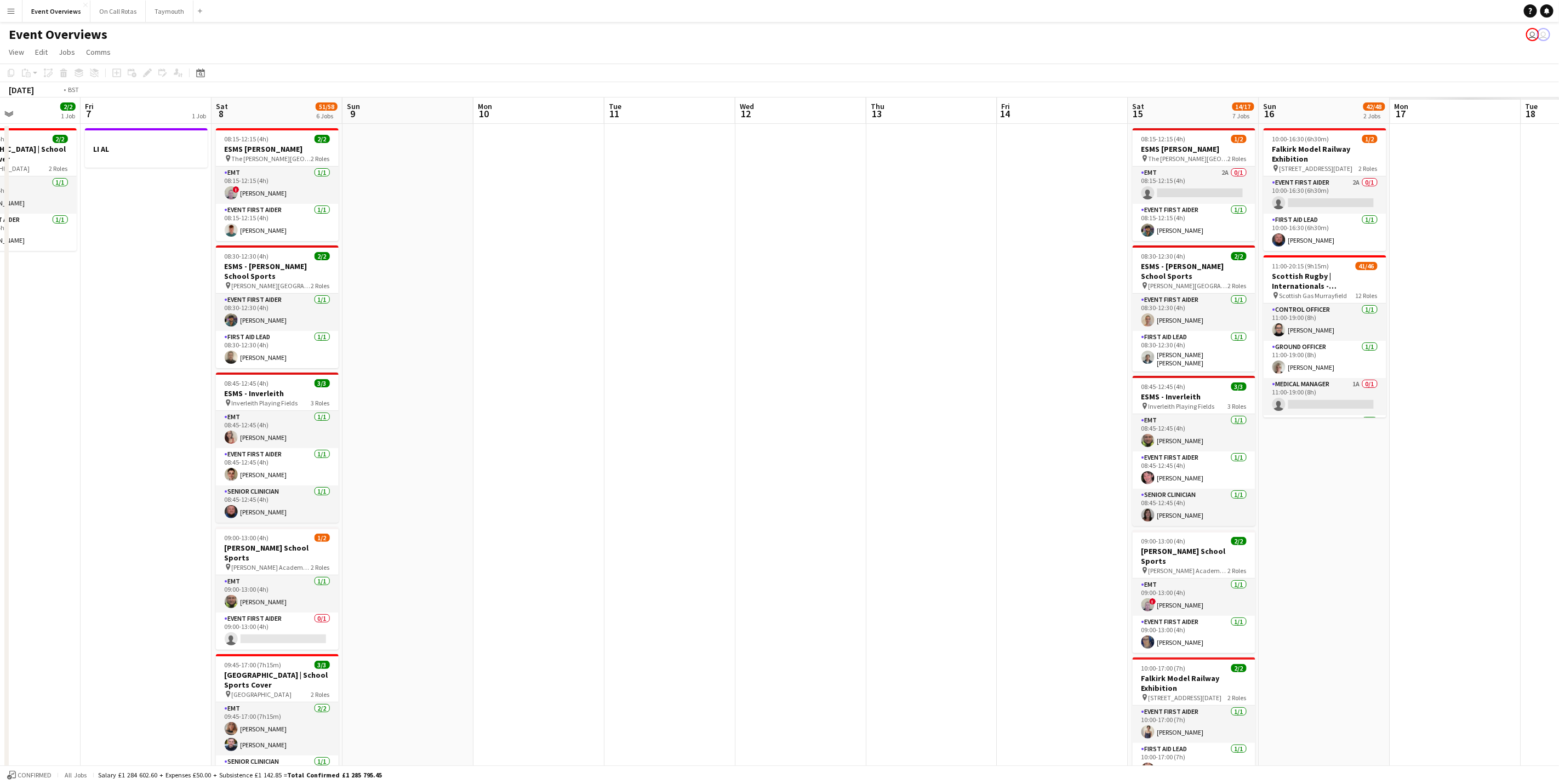
drag, startPoint x: 875, startPoint y: 405, endPoint x: 1084, endPoint y: 378, distance: 210.7
click at [199, 359] on app-calendar-viewport "Sun 2 Mon 3 Tue 4 Wed 5 Thu 6 2/2 1 Job Fri 7 1 Job Sat 8 51/58 6 Jobs Sun 9 Mo…" at bounding box center [779, 593] width 1559 height 993
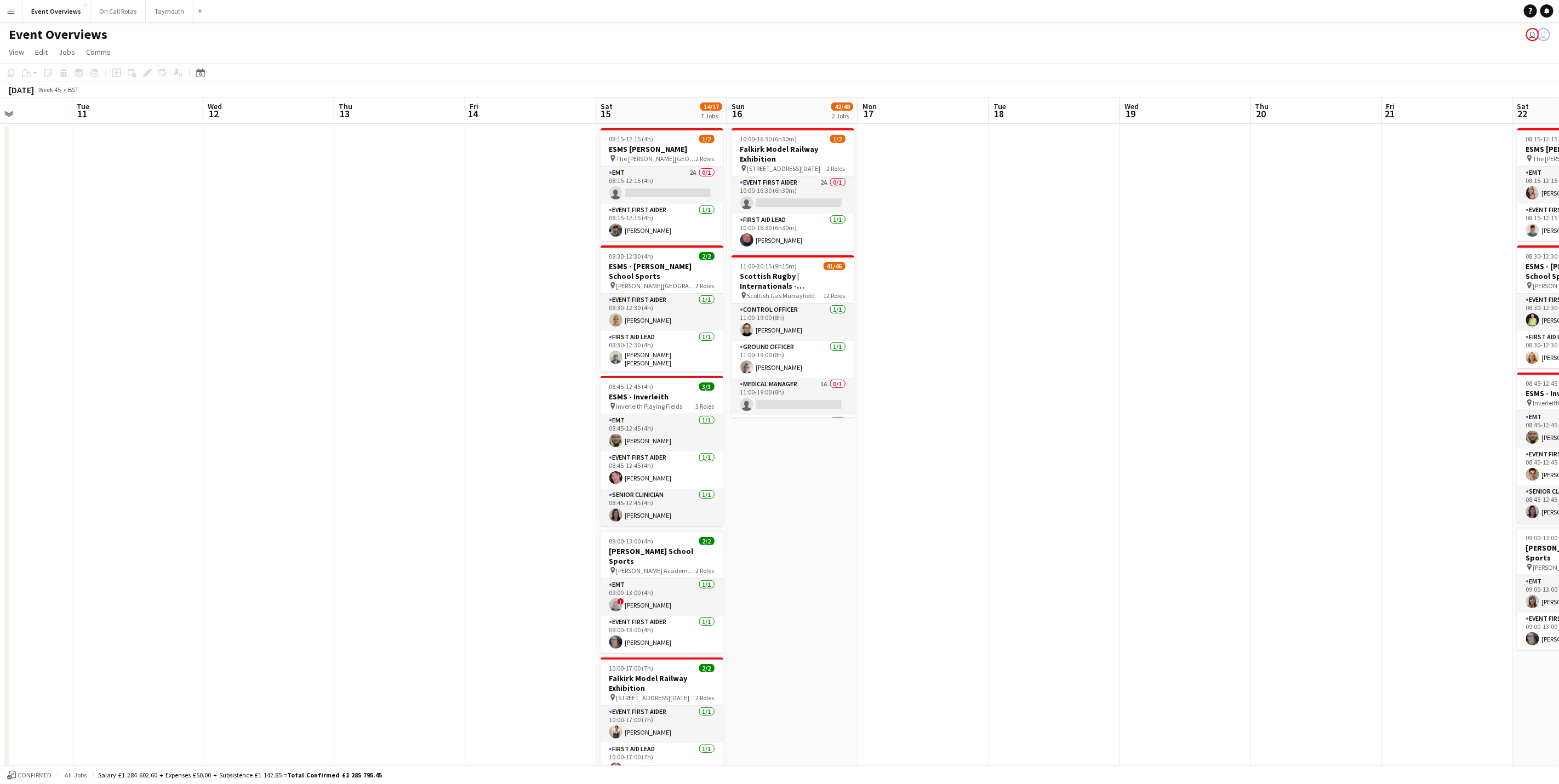
click at [133, 325] on app-calendar-viewport "Sat 8 51/58 6 Jobs Sun 9 Mon 10 Tue 11 Wed 12 Thu 13 Fri 14 Sat 15 14/17 7 Jobs…" at bounding box center [779, 593] width 1559 height 993
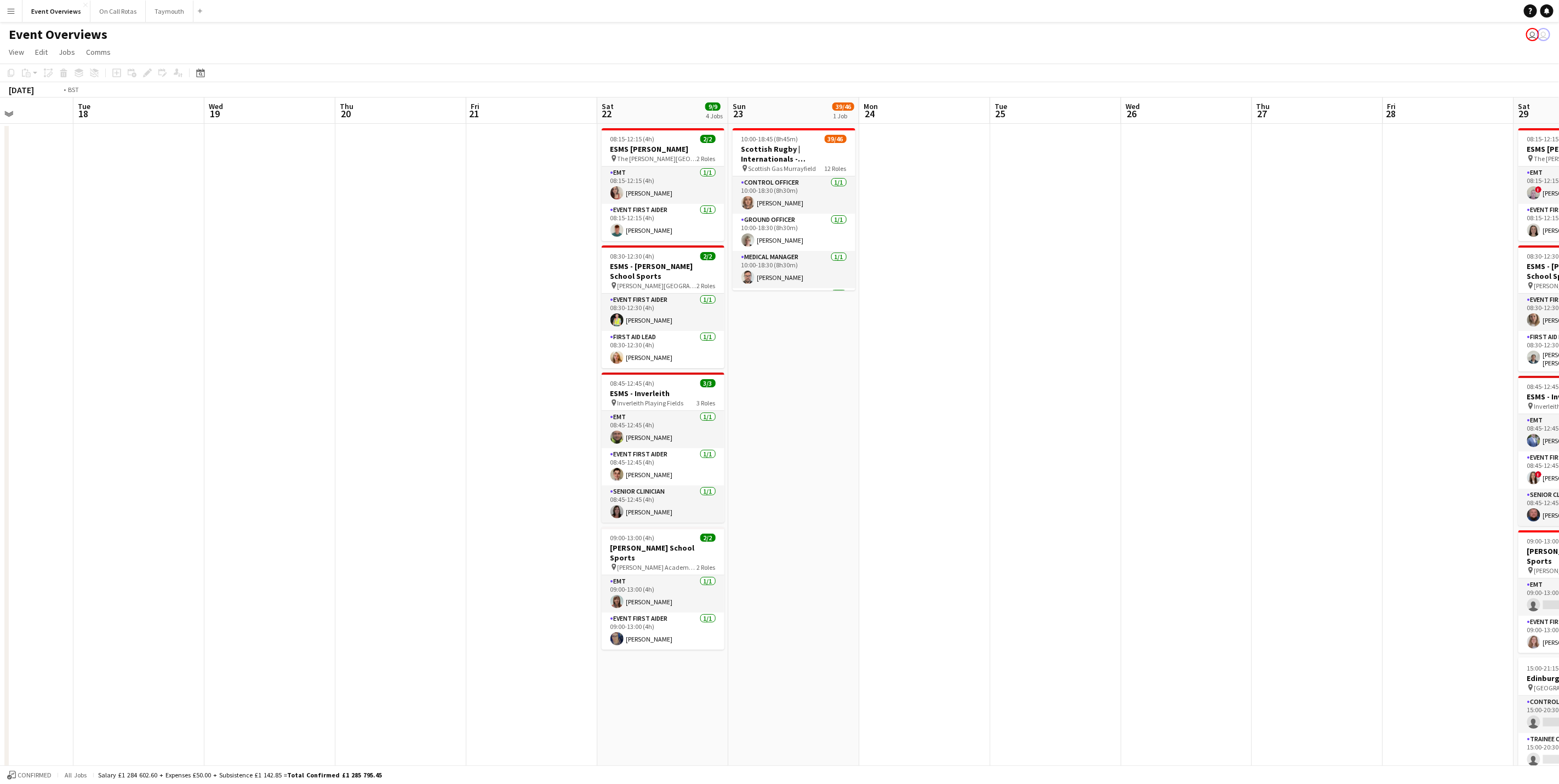
drag, startPoint x: 988, startPoint y: 344, endPoint x: 7, endPoint y: 258, distance: 984.8
click at [2, 258] on app-calendar-viewport "Sat 15 14/17 7 Jobs Sun 16 42/48 2 Jobs Mon 17 Tue 18 Wed 19 Thu 20 Fri 21 Sat …" at bounding box center [779, 593] width 1559 height 993
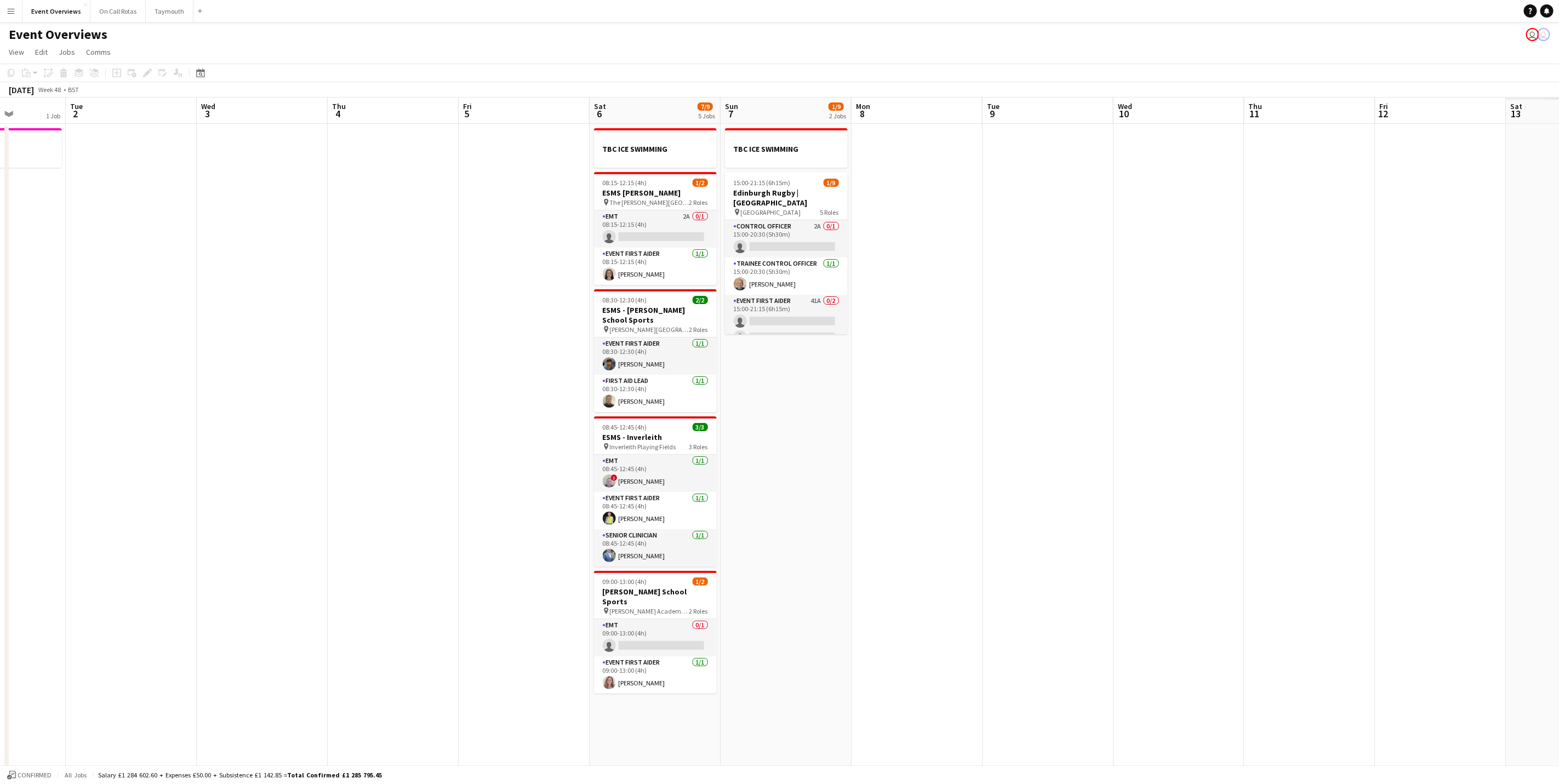
drag, startPoint x: 1041, startPoint y: 266, endPoint x: 255, endPoint y: 216, distance: 787.6
click at [200, 216] on app-calendar-viewport "Sat 29 8/18 5 Jobs Sun 30 Mon 1 1 Job Tue 2 Wed 3 Thu 4 Fri 5 Sat 6 7/9 5 Jobs …" at bounding box center [779, 593] width 1559 height 993
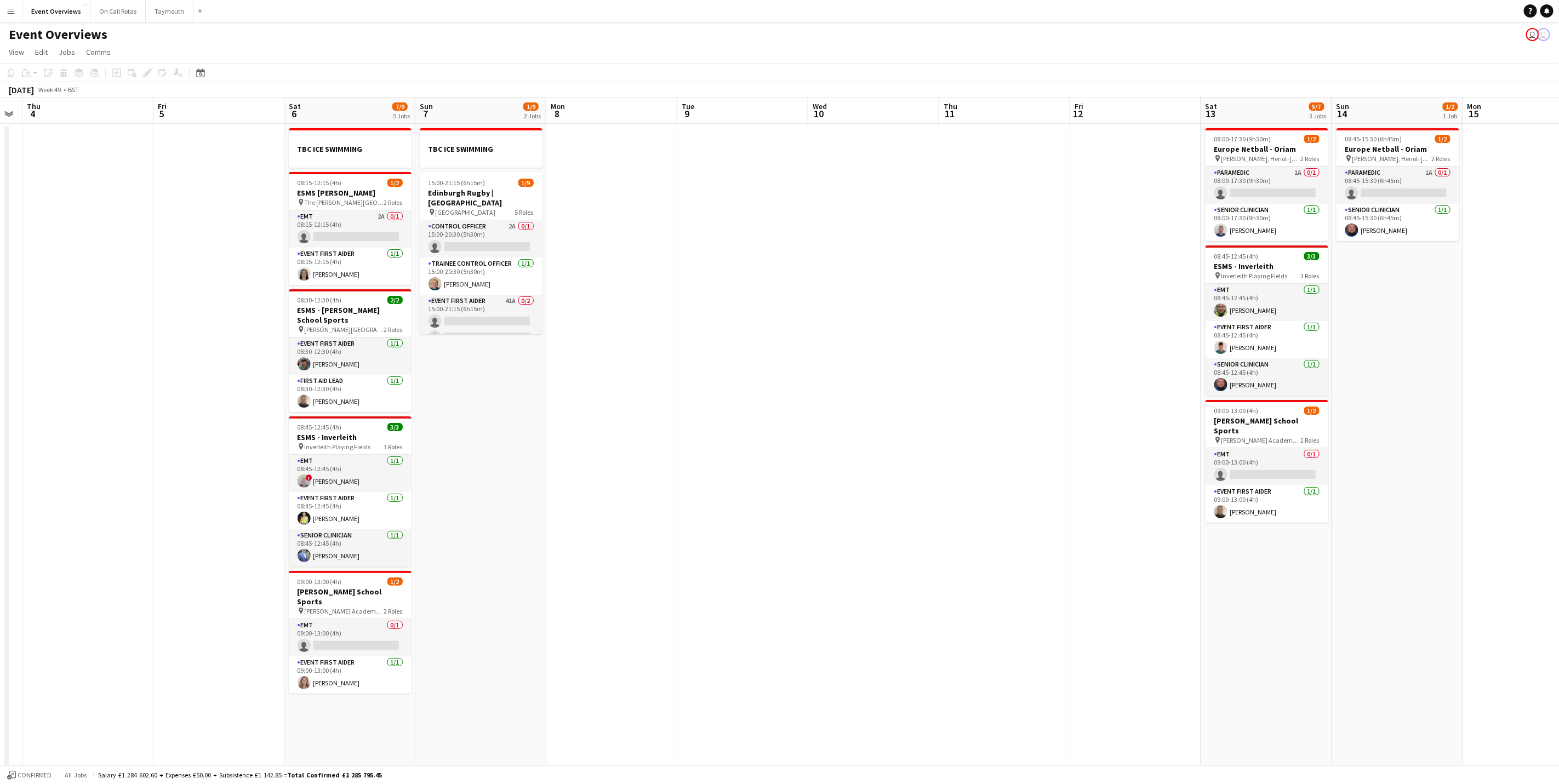
drag, startPoint x: 206, startPoint y: 237, endPoint x: 674, endPoint y: 237, distance: 468.0
click at [22, 222] on app-calendar-viewport "Mon 1 1 Job Tue 2 Wed 3 Thu 4 Fri 5 Sat 6 7/9 5 Jobs Sun 7 1/9 2 Jobs Mon 8 Tue…" at bounding box center [779, 593] width 1559 height 993
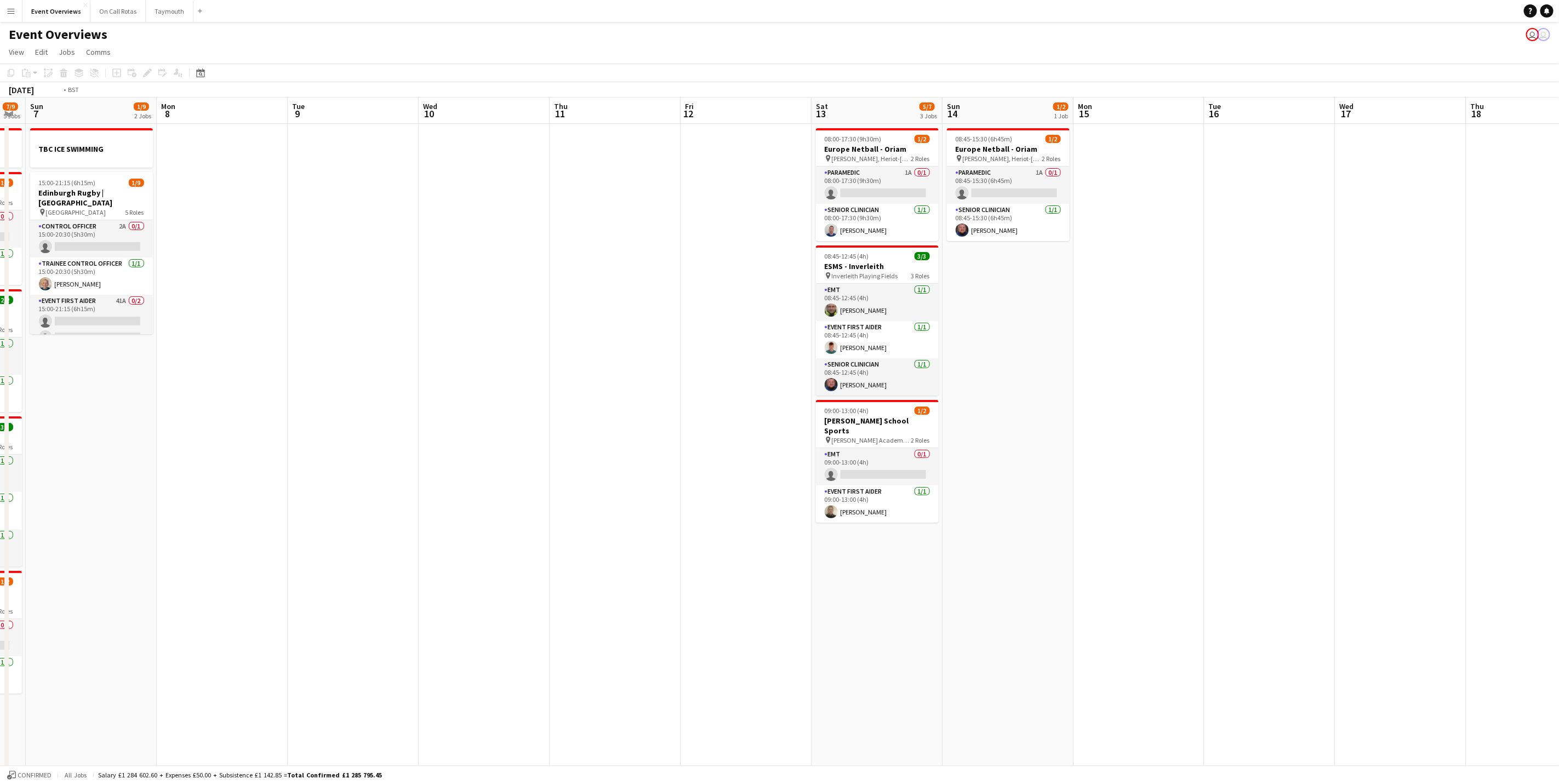
drag, startPoint x: 778, startPoint y: 248, endPoint x: 587, endPoint y: 228, distance: 192.0
click at [141, 205] on app-calendar-viewport "Thu 4 Fri 5 Sat 6 7/9 5 Jobs Sun 7 1/9 2 Jobs Mon 8 Tue 9 Wed 10 Thu 11 Fri 12 …" at bounding box center [779, 593] width 1559 height 993
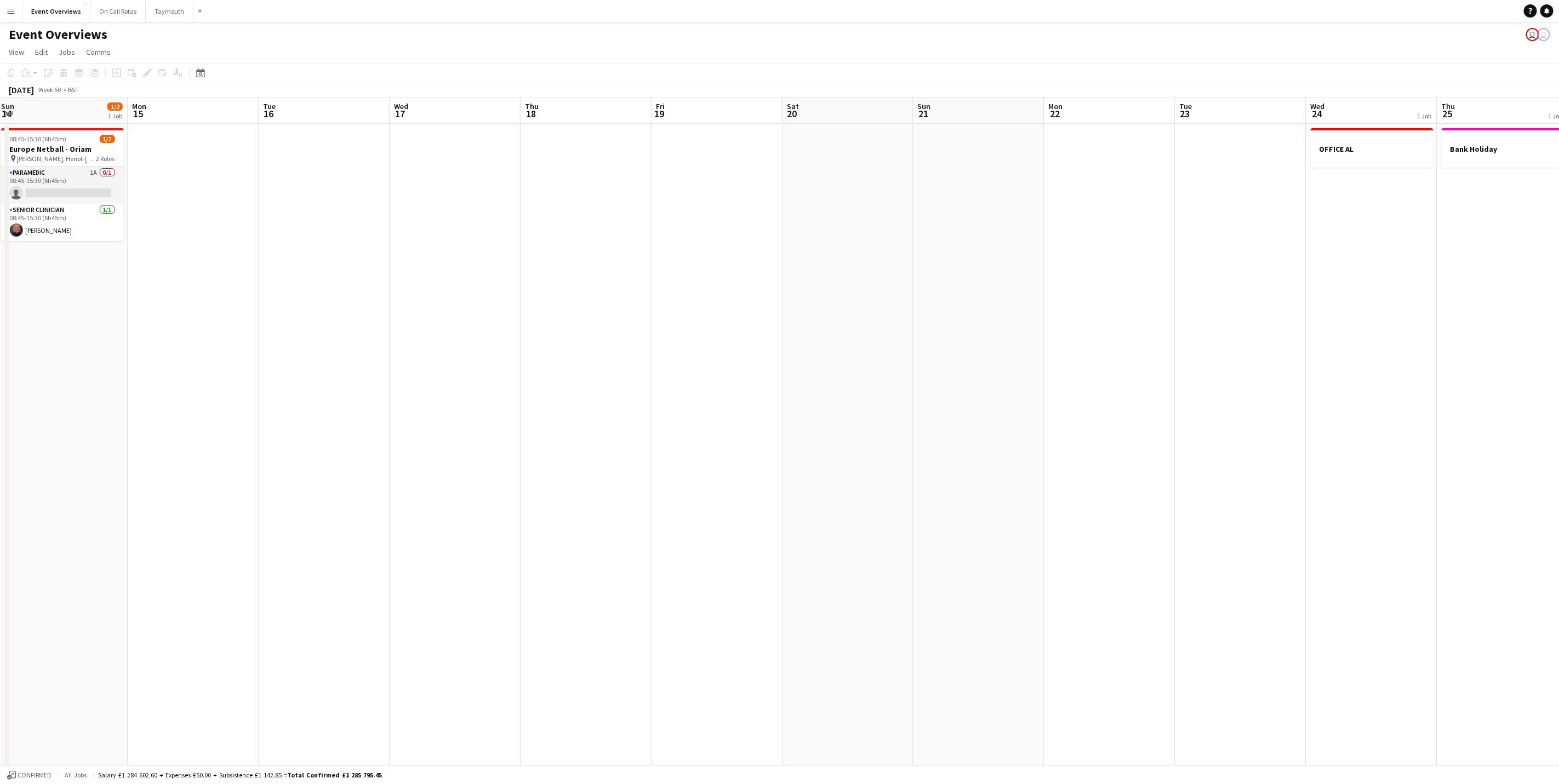
drag, startPoint x: 617, startPoint y: 228, endPoint x: 246, endPoint y: 224, distance: 371.0
click at [93, 204] on app-calendar-viewport "Tue 9 Wed 10 Thu 11 Fri 12 Sat 13 5/7 3 Jobs Sun 14 1/2 1 Job Mon 15 Tue 16 Wed…" at bounding box center [779, 593] width 1559 height 993
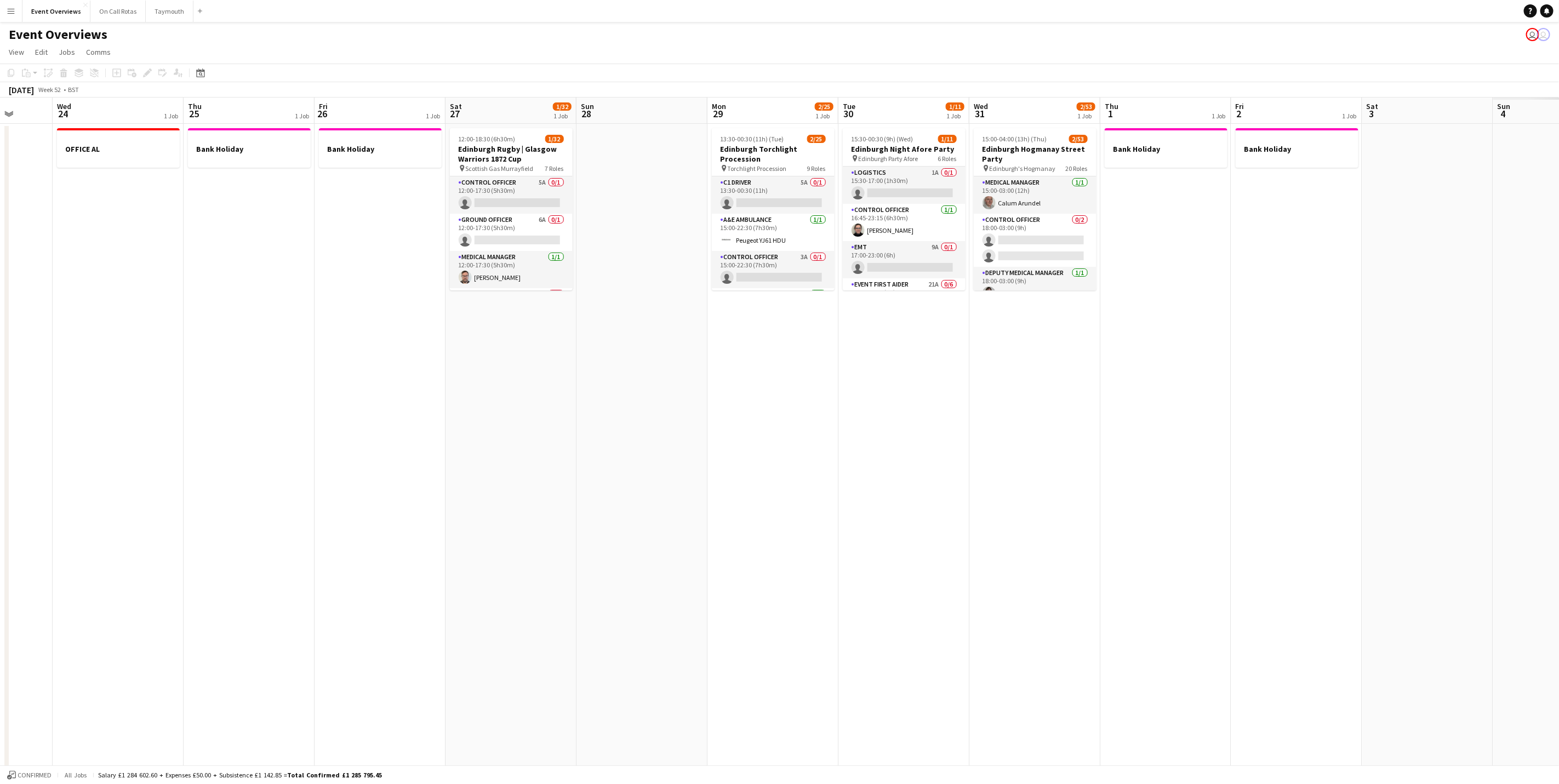
drag, startPoint x: 834, startPoint y: 291, endPoint x: 81, endPoint y: 255, distance: 753.9
click at [78, 255] on app-calendar-viewport "Sun 21 Mon 22 Tue 23 Wed 24 1 Job Thu 25 1 Job Fri 26 1 Job Sat 27 1/32 1 Job S…" at bounding box center [779, 593] width 1559 height 993
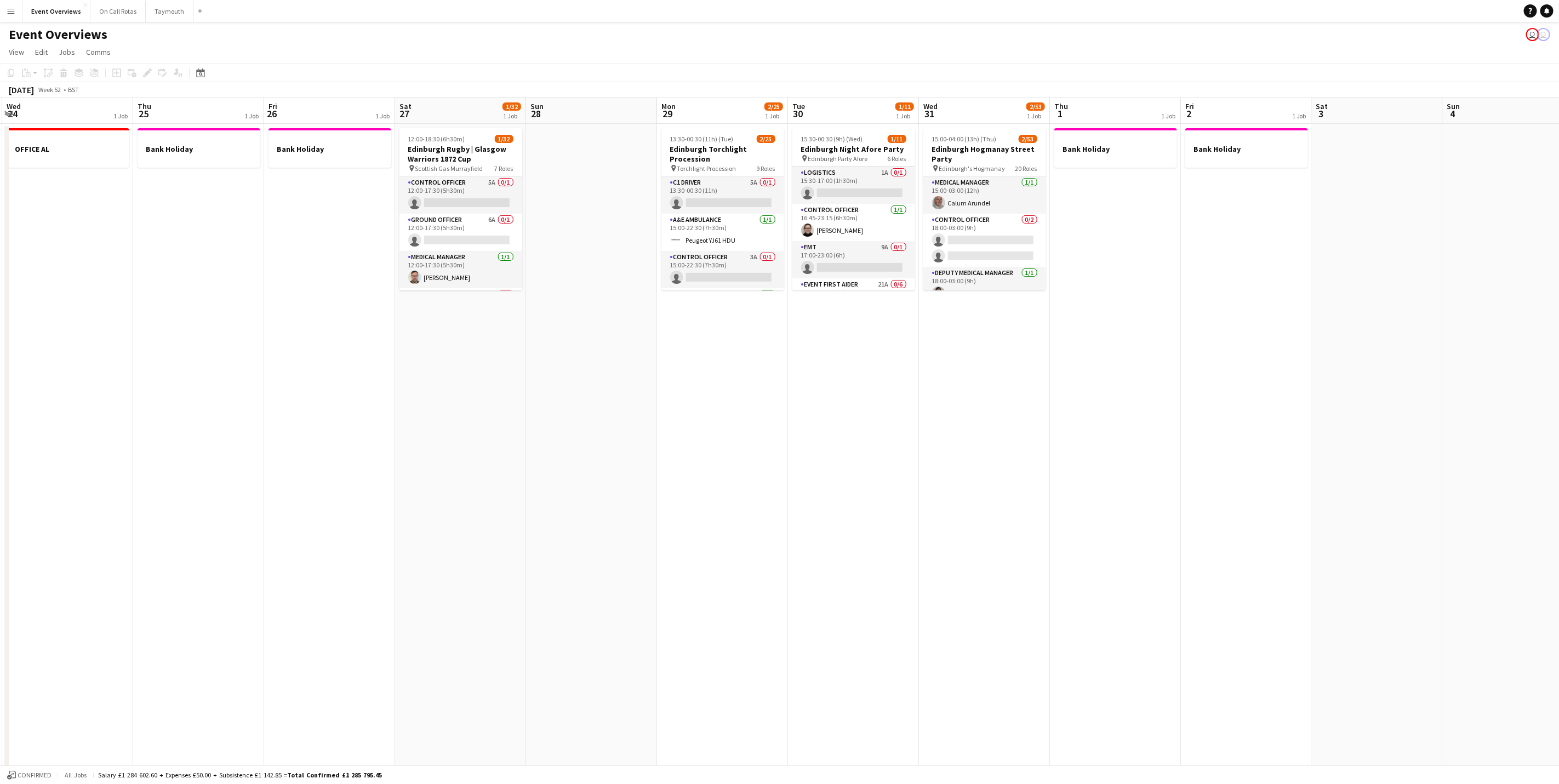
scroll to position [0, 252]
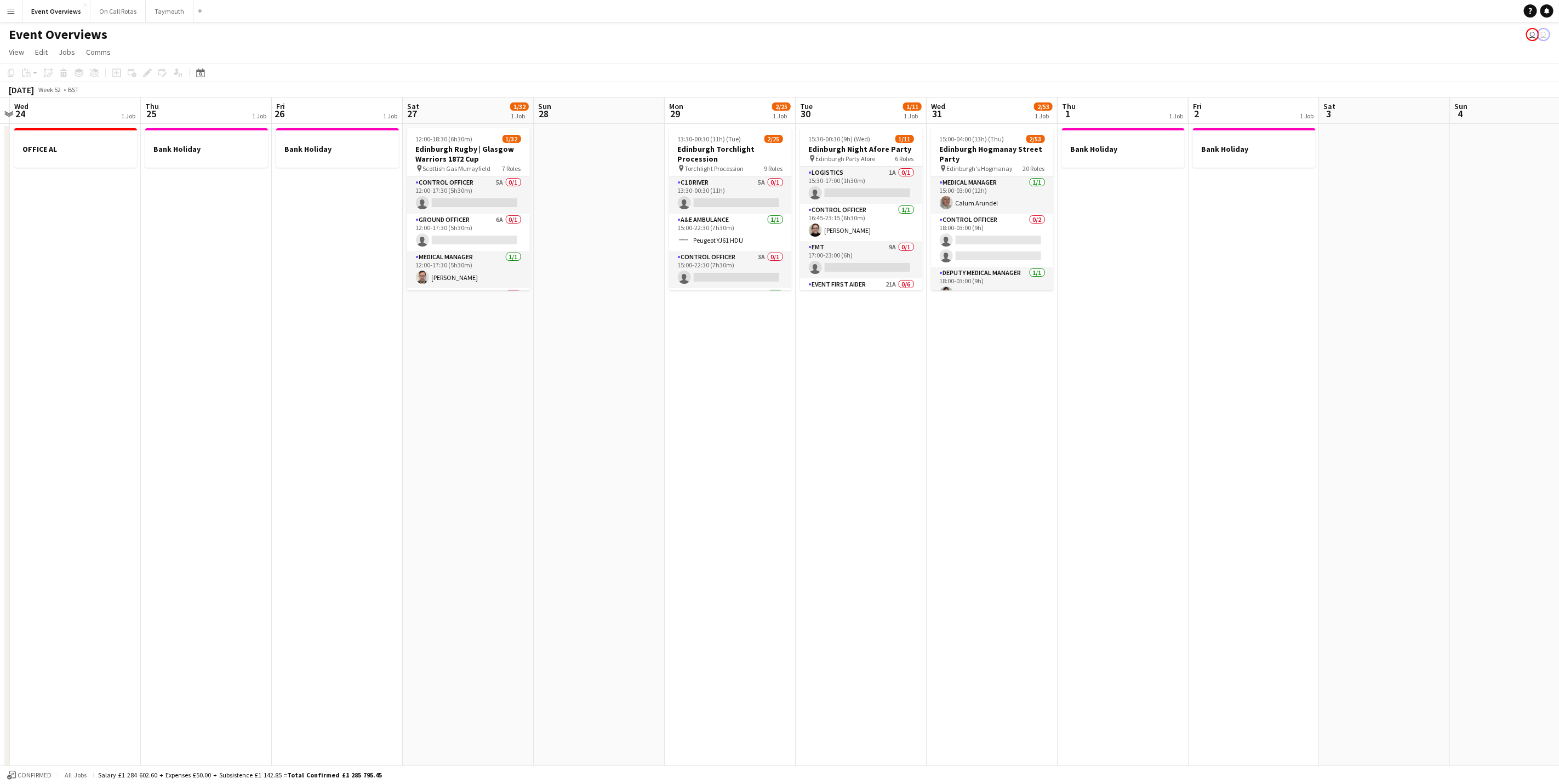
drag, startPoint x: 81, startPoint y: 255, endPoint x: 289, endPoint y: 285, distance: 210.2
click at [289, 285] on app-calendar-viewport "Mon 22 Tue 23 Wed 24 1 Job Thu 25 1 Job Fri 26 1 Job Sat 27 1/32 1 Job Sun 28 M…" at bounding box center [779, 593] width 1559 height 993
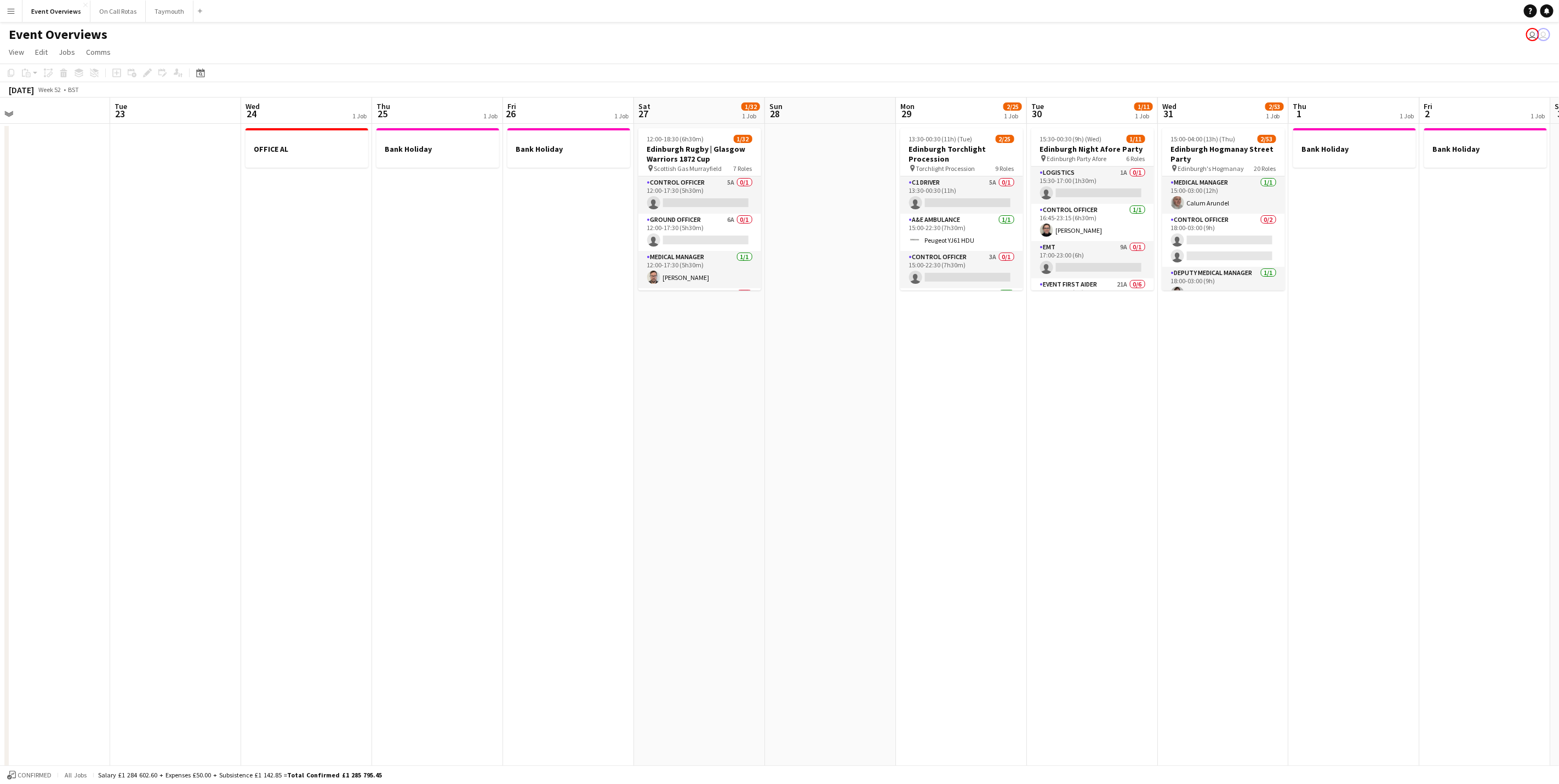
drag, startPoint x: 643, startPoint y: 407, endPoint x: 730, endPoint y: 406, distance: 87.0
click at [730, 406] on app-calendar-viewport "Sat 20 Sun 21 Mon 22 Tue 23 Wed 24 1 Job Thu 25 1 Job Fri 26 1 Job Sat 27 1/32 …" at bounding box center [779, 593] width 1559 height 993
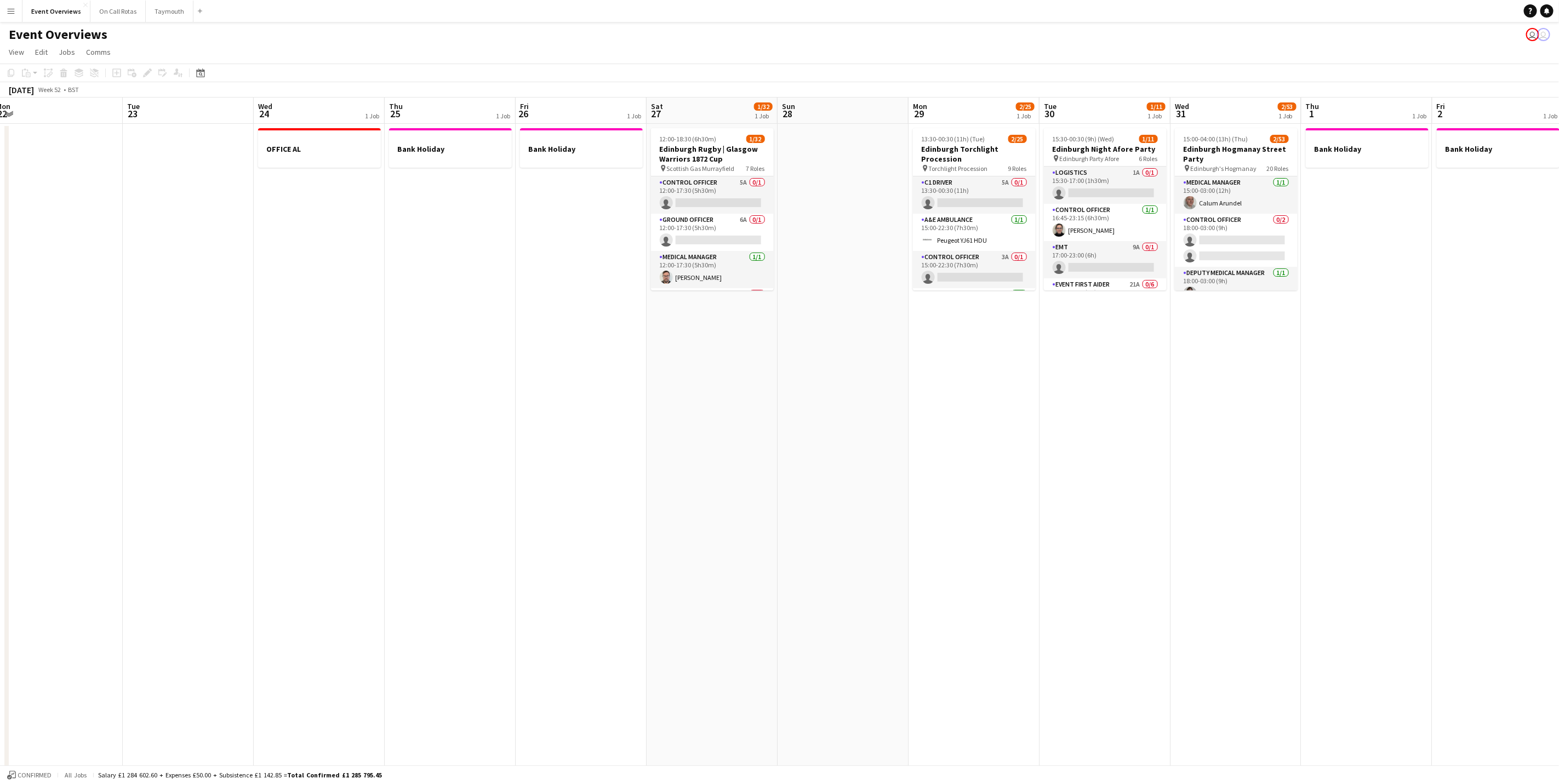
scroll to position [0, 271]
drag, startPoint x: 803, startPoint y: 383, endPoint x: 552, endPoint y: 366, distance: 251.6
click at [552, 366] on app-calendar-viewport "Sat 20 Sun 21 Mon 22 Tue 23 Wed 24 1 Job Thu 25 1 Job Fri 26 1 Job Sat 27 1/32 …" at bounding box center [779, 593] width 1559 height 993
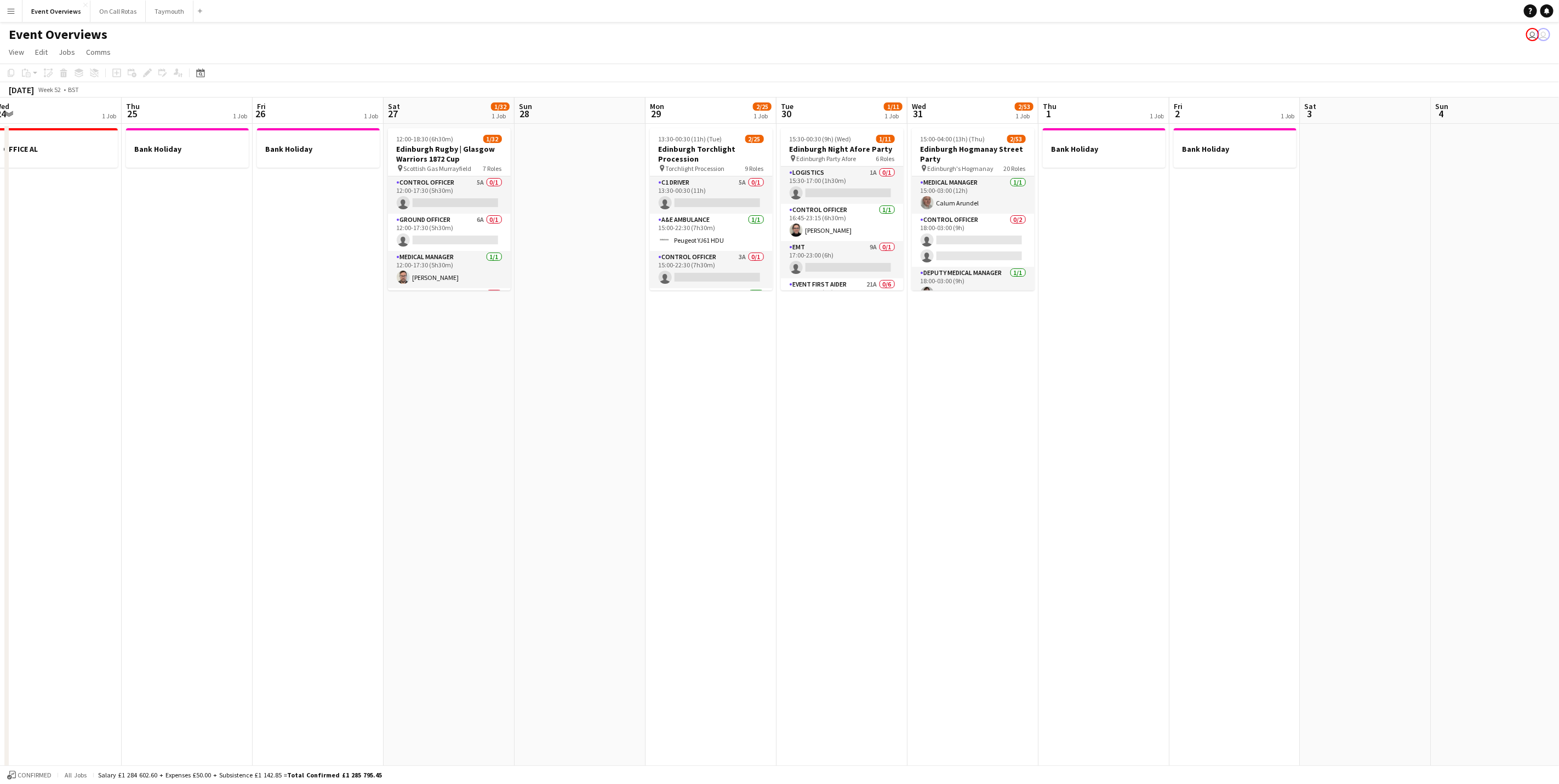
scroll to position [0, 227]
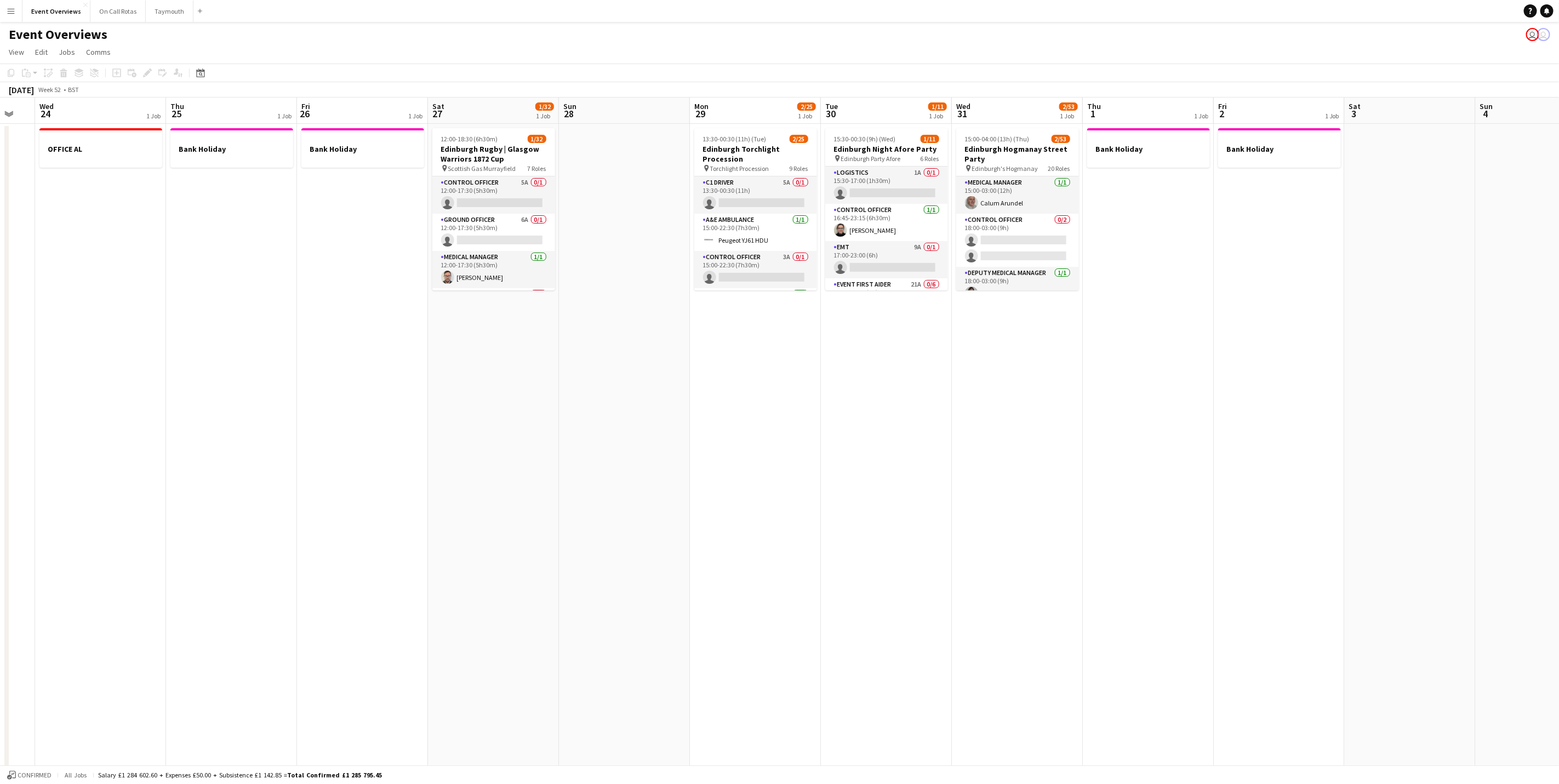
drag, startPoint x: 808, startPoint y: 382, endPoint x: 852, endPoint y: 396, distance: 46.2
click at [852, 396] on app-calendar-viewport "Mon 22 Tue 23 Wed 24 1 Job Thu 25 1 Job Fri 26 1 Job Sat 27 1/32 1 Job Sun 28 M…" at bounding box center [779, 593] width 1559 height 993
click at [533, 193] on app-card-role "Control Officer 5A 0/1 12:00-17:30 (5h30m) single-neutral-actions" at bounding box center [494, 195] width 123 height 37
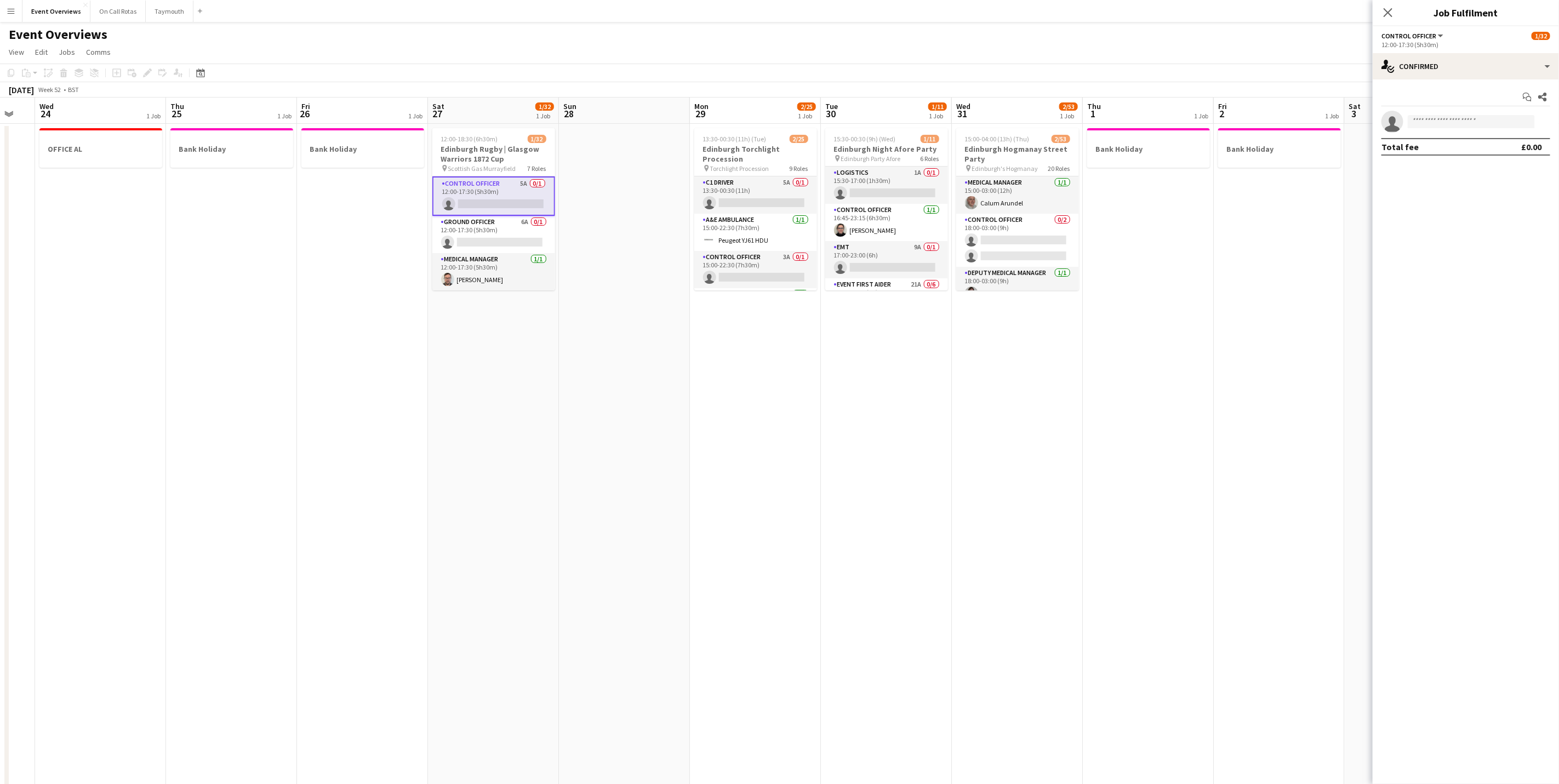
drag, startPoint x: 533, startPoint y: 193, endPoint x: 1382, endPoint y: 10, distance: 868.5
click at [1382, 10] on app-icon "Close pop-in" at bounding box center [1388, 12] width 13 height 13
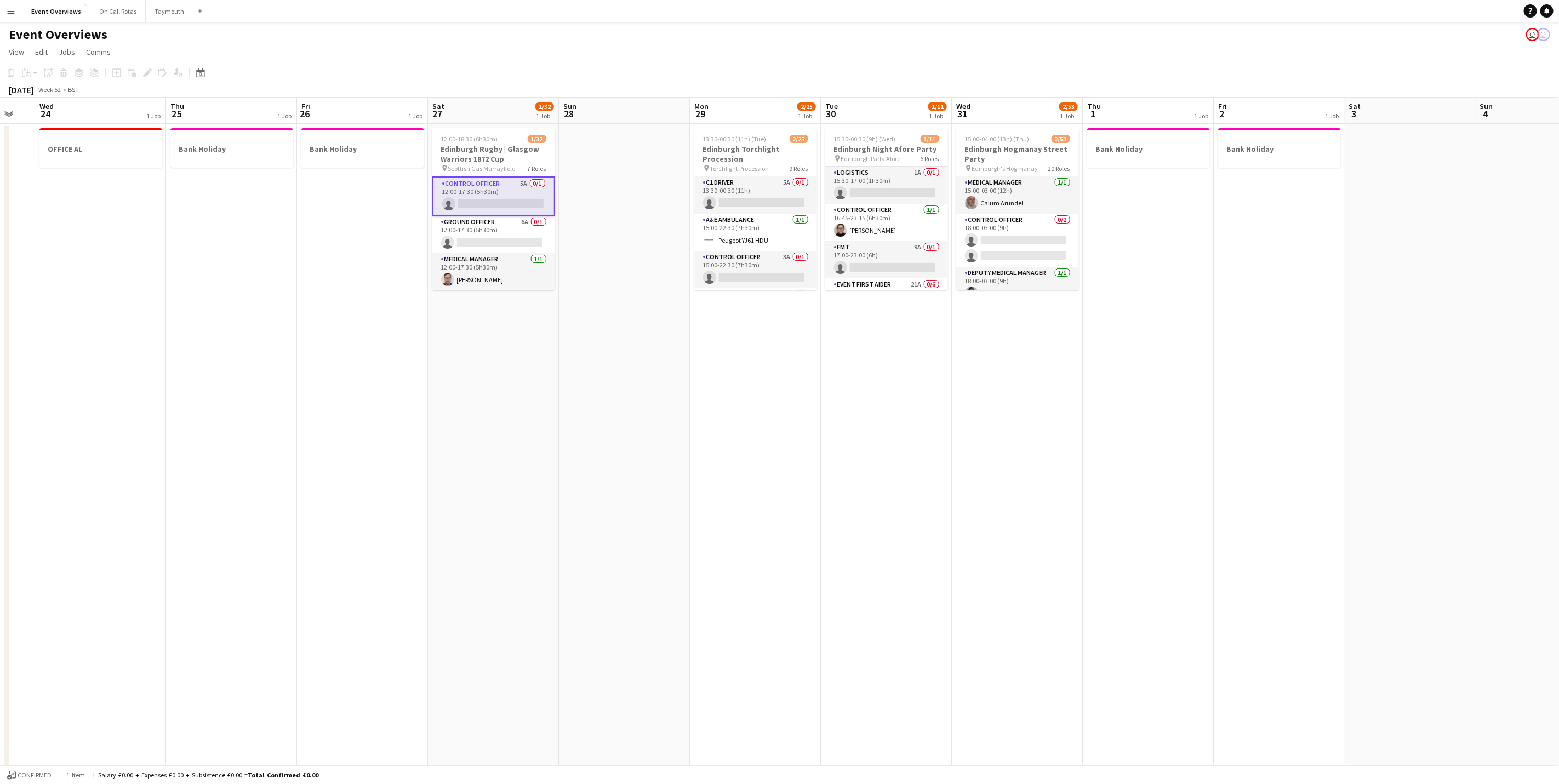
click at [1392, 12] on app-navbar "Menu Boards Boards Boards All jobs Status Workforce Workforce My Workforce Recr…" at bounding box center [779, 11] width 1559 height 22
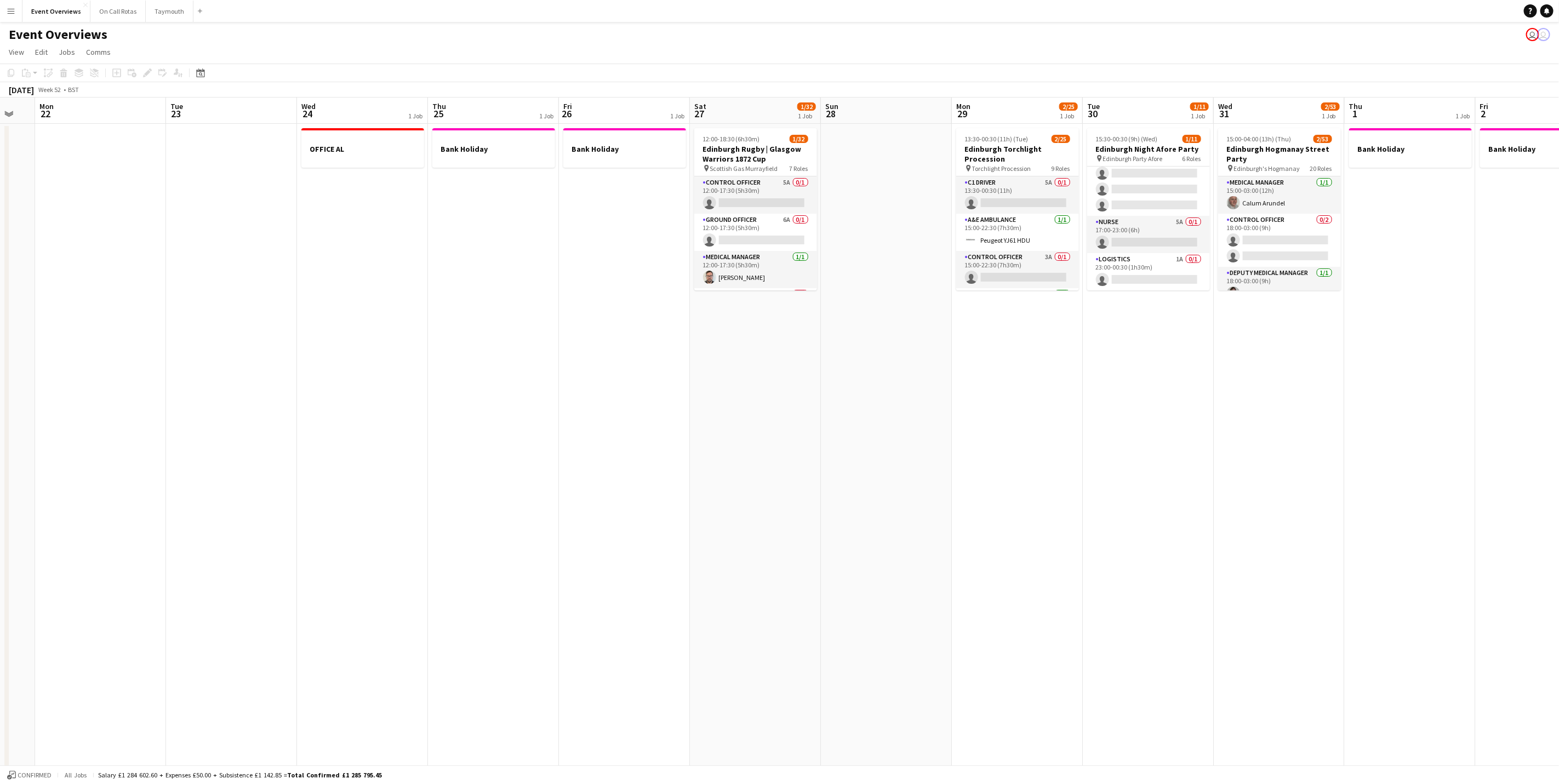
scroll to position [0, 332]
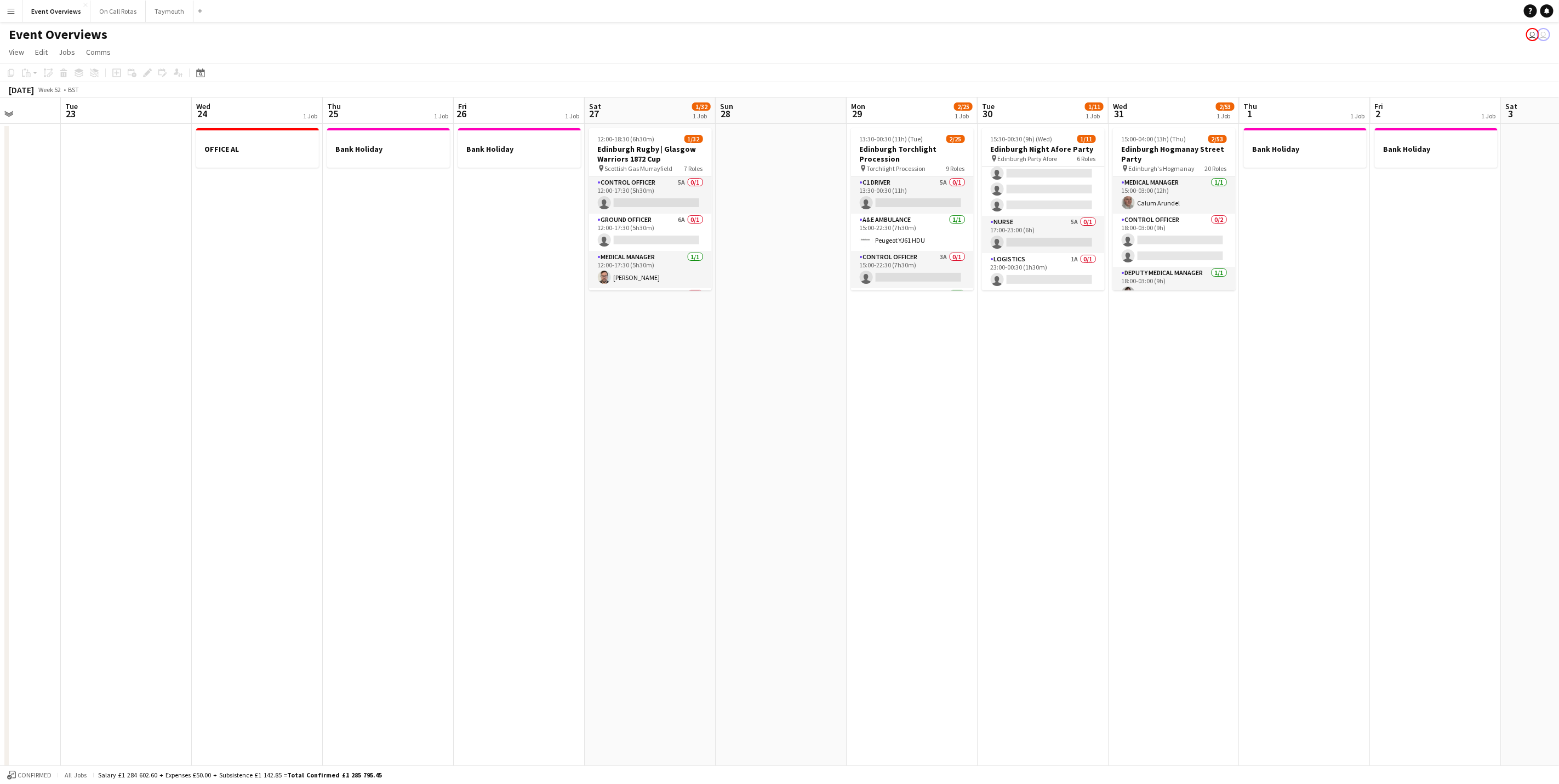
drag, startPoint x: 952, startPoint y: 348, endPoint x: 970, endPoint y: 348, distance: 18.0
click at [970, 348] on app-calendar-viewport "Sat 20 Sun 21 Mon 22 Tue 23 Wed 24 1 Job Thu 25 1 Job Fri 26 1 Job Sat 27 1/32 …" at bounding box center [779, 593] width 1559 height 993
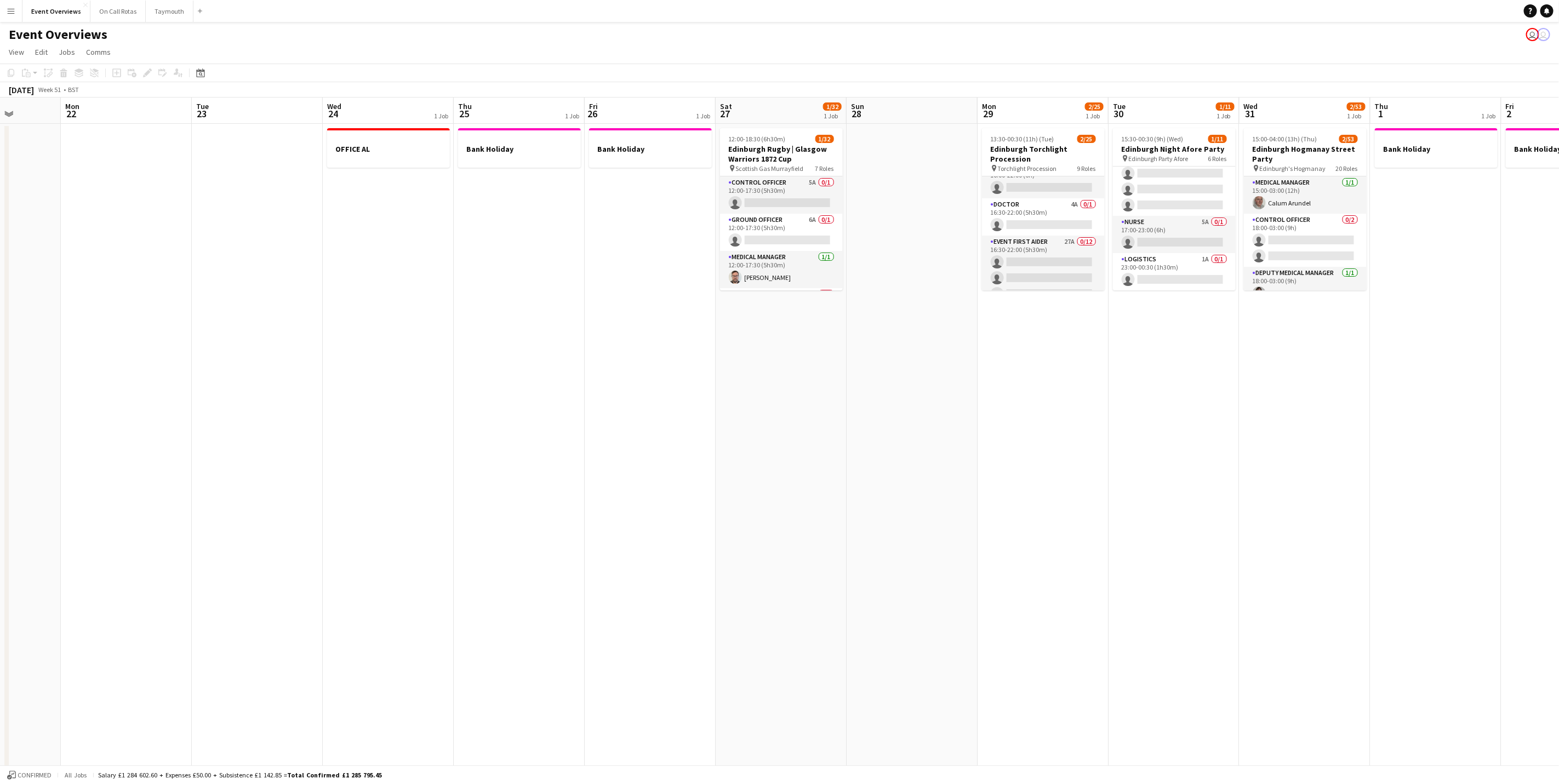
scroll to position [0, 279]
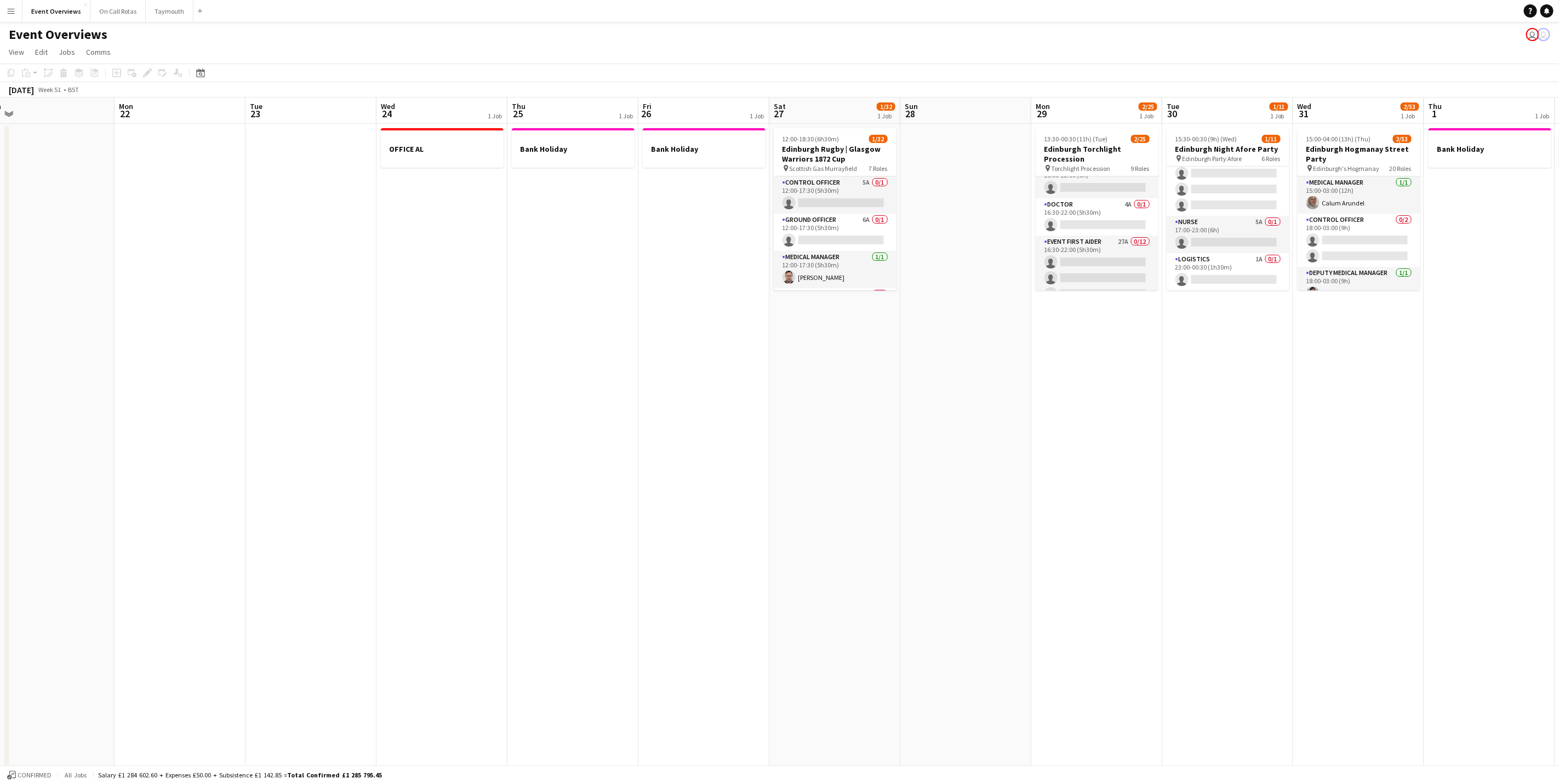
click at [1373, 572] on app-calendar-viewport "Fri 19 Sat 20 Sun 21 Mon 22 Tue 23 Wed 24 1 Job Thu 25 1 Job Fri 26 1 Job Sat 2…" at bounding box center [779, 593] width 1559 height 993
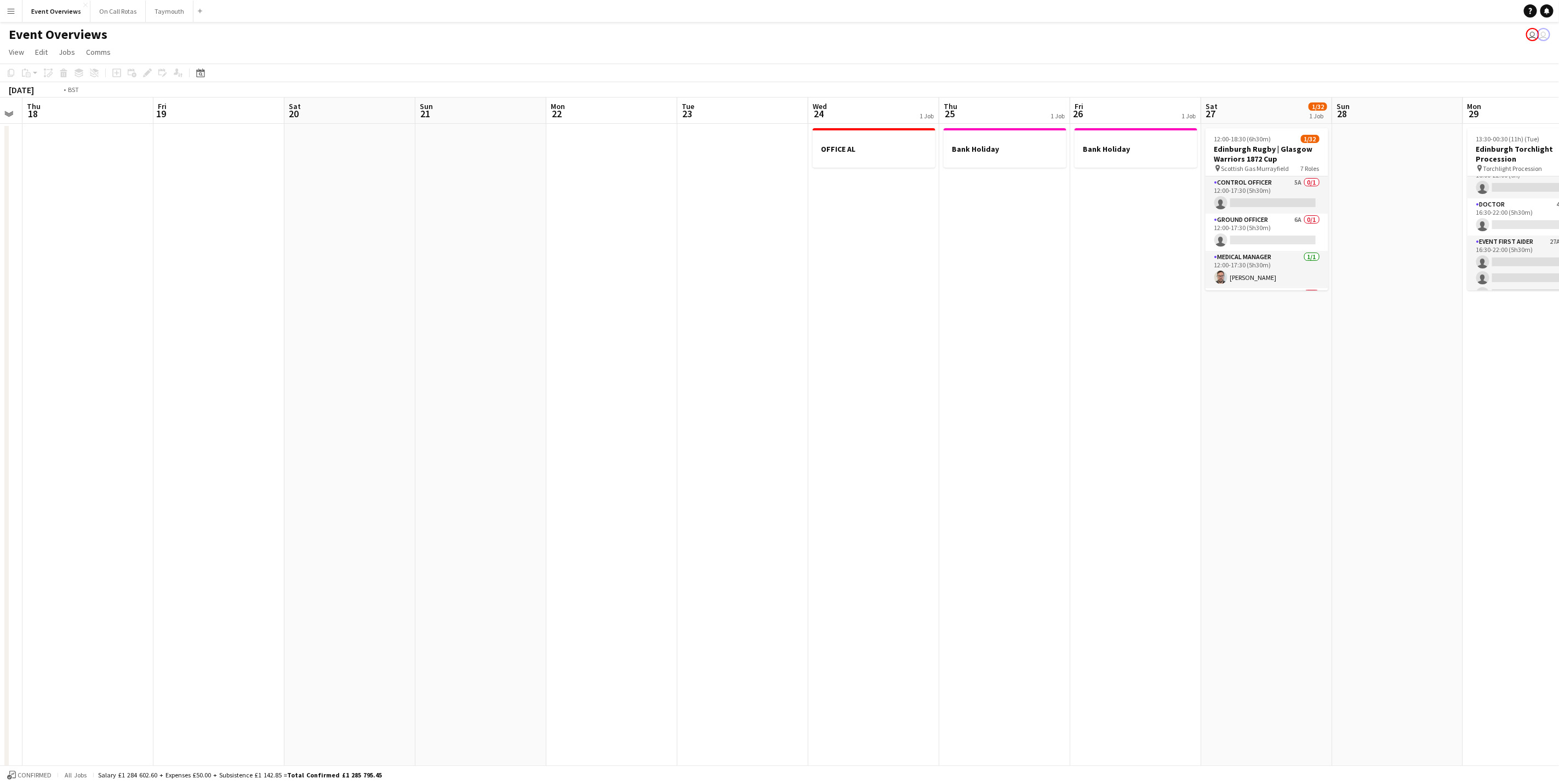
drag, startPoint x: 651, startPoint y: 470, endPoint x: 970, endPoint y: 534, distance: 325.4
click at [1299, 481] on app-calendar-viewport "Wed 17 Thu 18 Fri 19 Sat 20 Sun 21 Mon 22 Tue 23 Wed 24 1 Job Thu 25 1 Job Fri …" at bounding box center [779, 593] width 1559 height 993
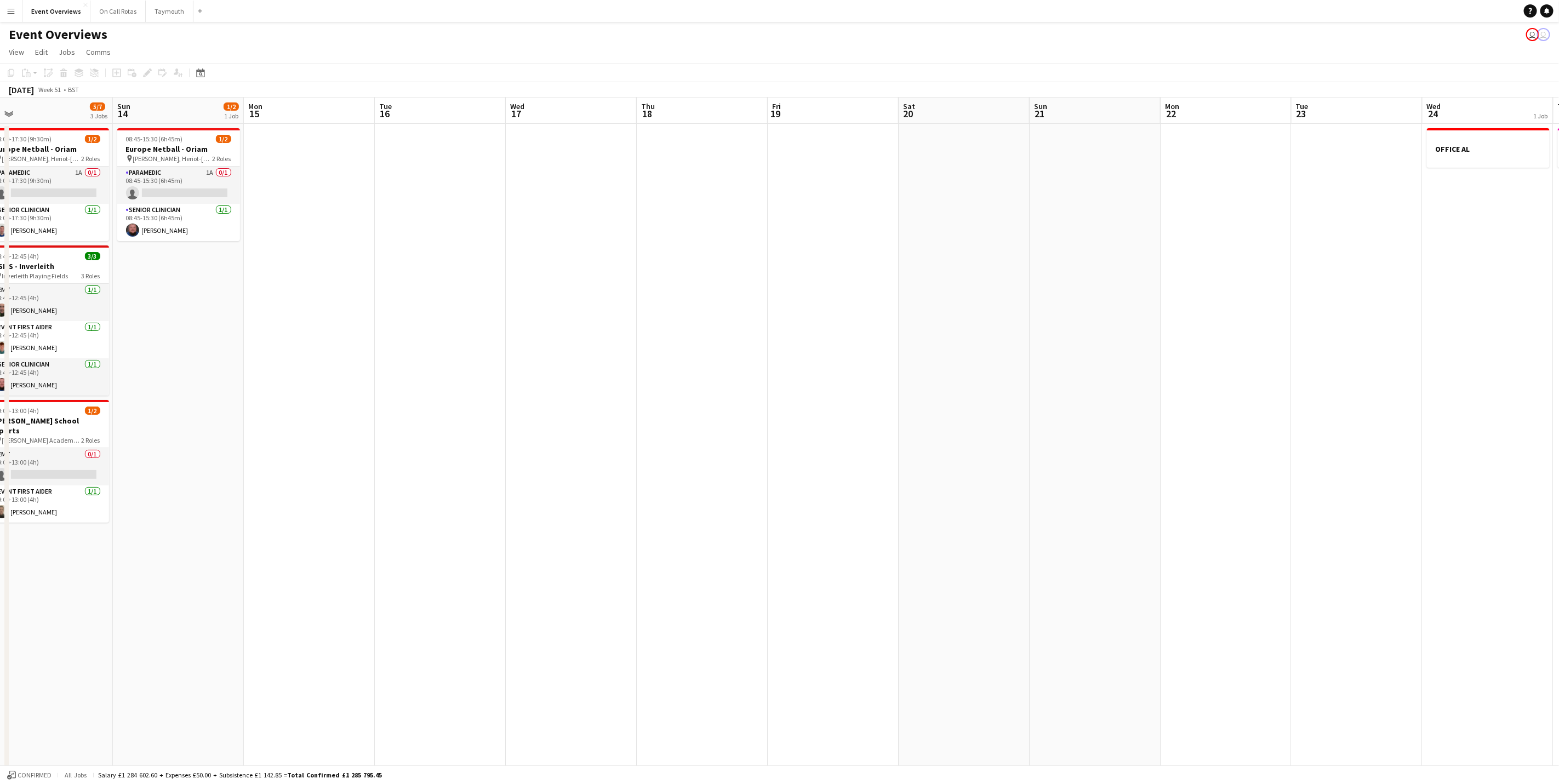
drag, startPoint x: 1373, startPoint y: 479, endPoint x: 1760, endPoint y: 418, distance: 391.8
click at [1559, 418] on html "Menu Boards Boards Boards All jobs Status Workforce Workforce My Workforce Recr…" at bounding box center [779, 555] width 1559 height 1110
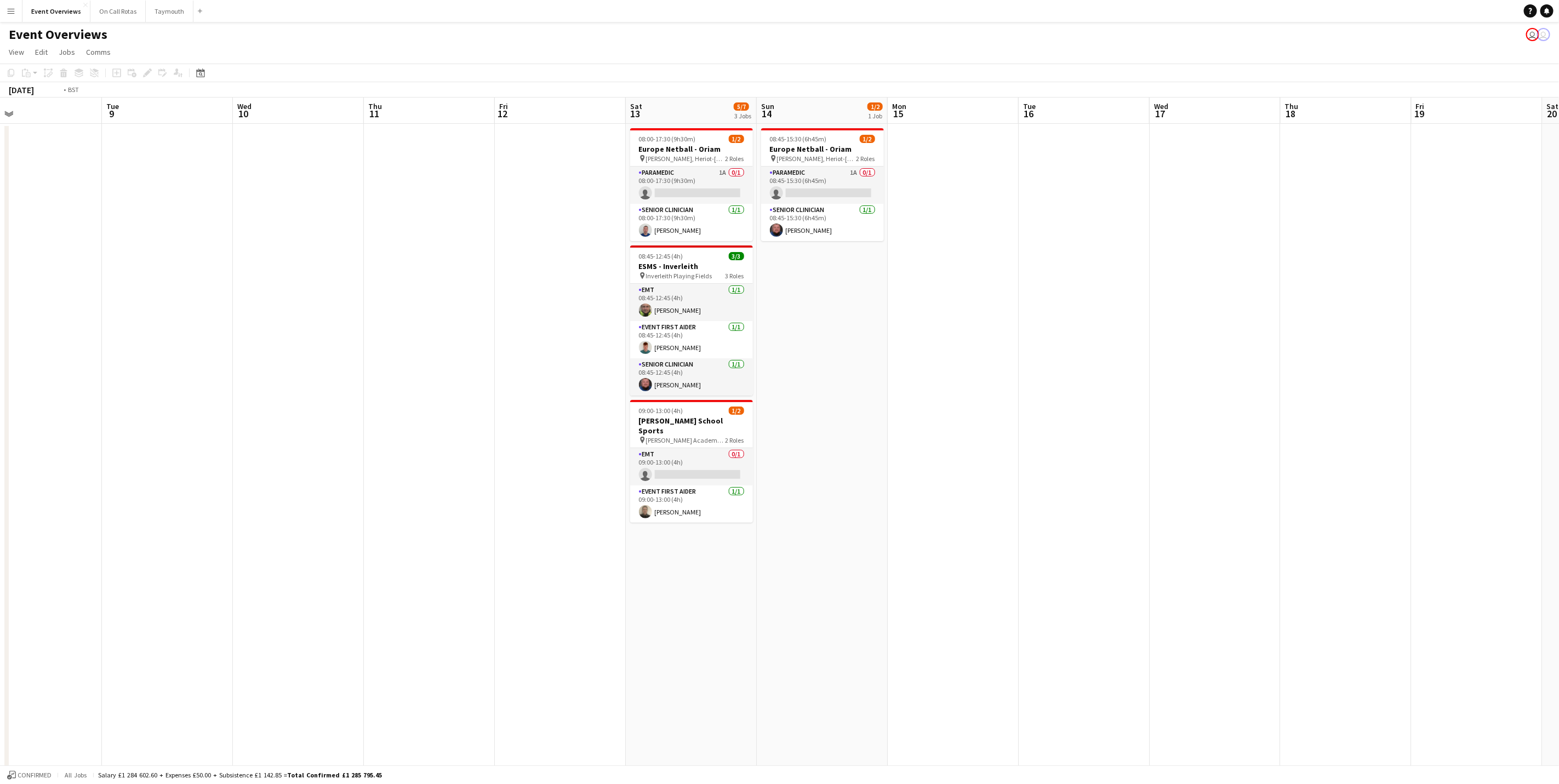
drag, startPoint x: 940, startPoint y: 530, endPoint x: 1820, endPoint y: 392, distance: 890.8
click at [1559, 392] on html "Menu Boards Boards Boards All jobs Status Workforce Workforce My Workforce Recr…" at bounding box center [779, 555] width 1559 height 1110
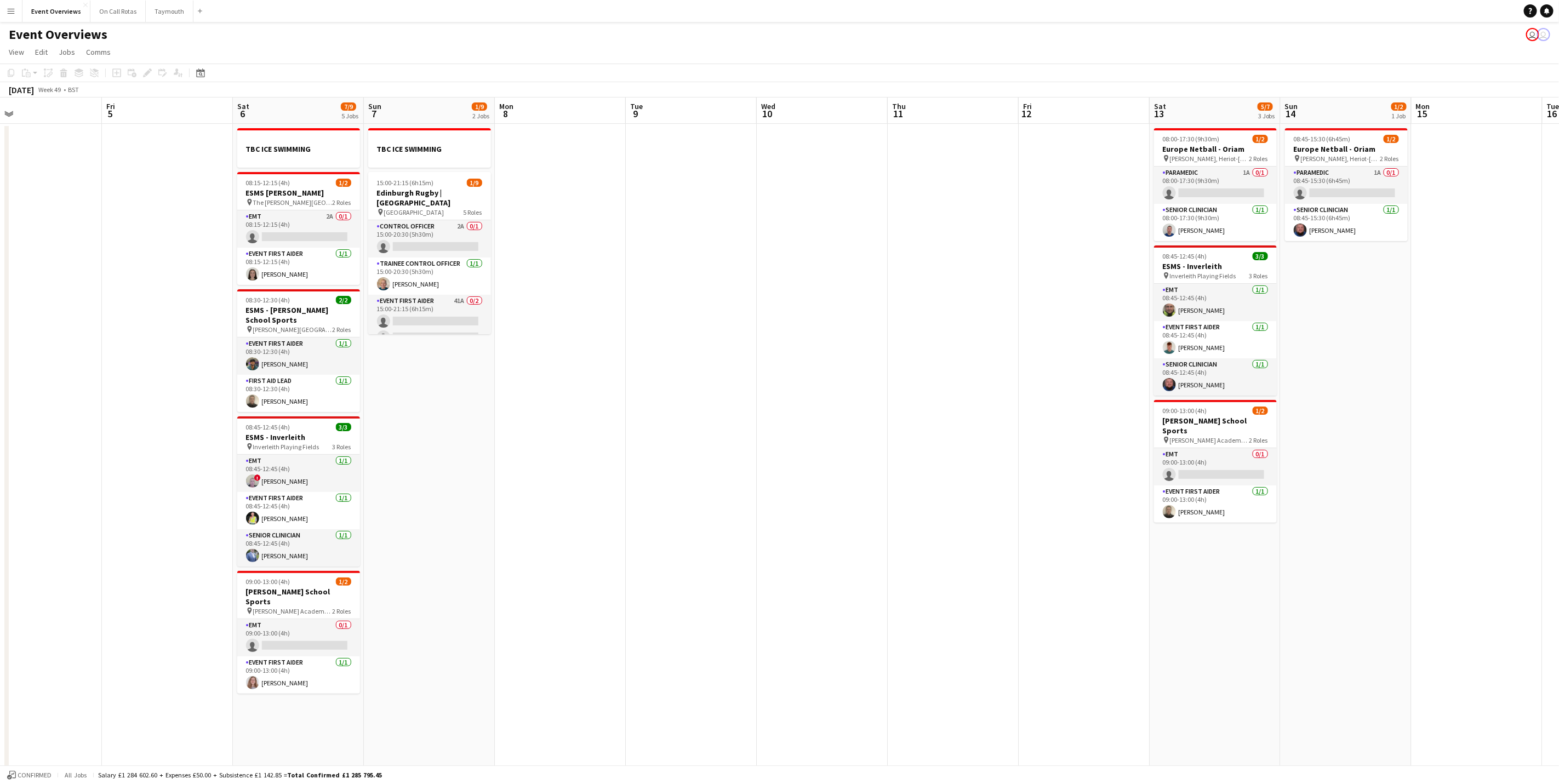
drag, startPoint x: 1094, startPoint y: 406, endPoint x: 1694, endPoint y: 357, distance: 602.0
click at [1559, 357] on html "Menu Boards Boards Boards All jobs Status Workforce Workforce My Workforce Recr…" at bounding box center [779, 555] width 1559 height 1110
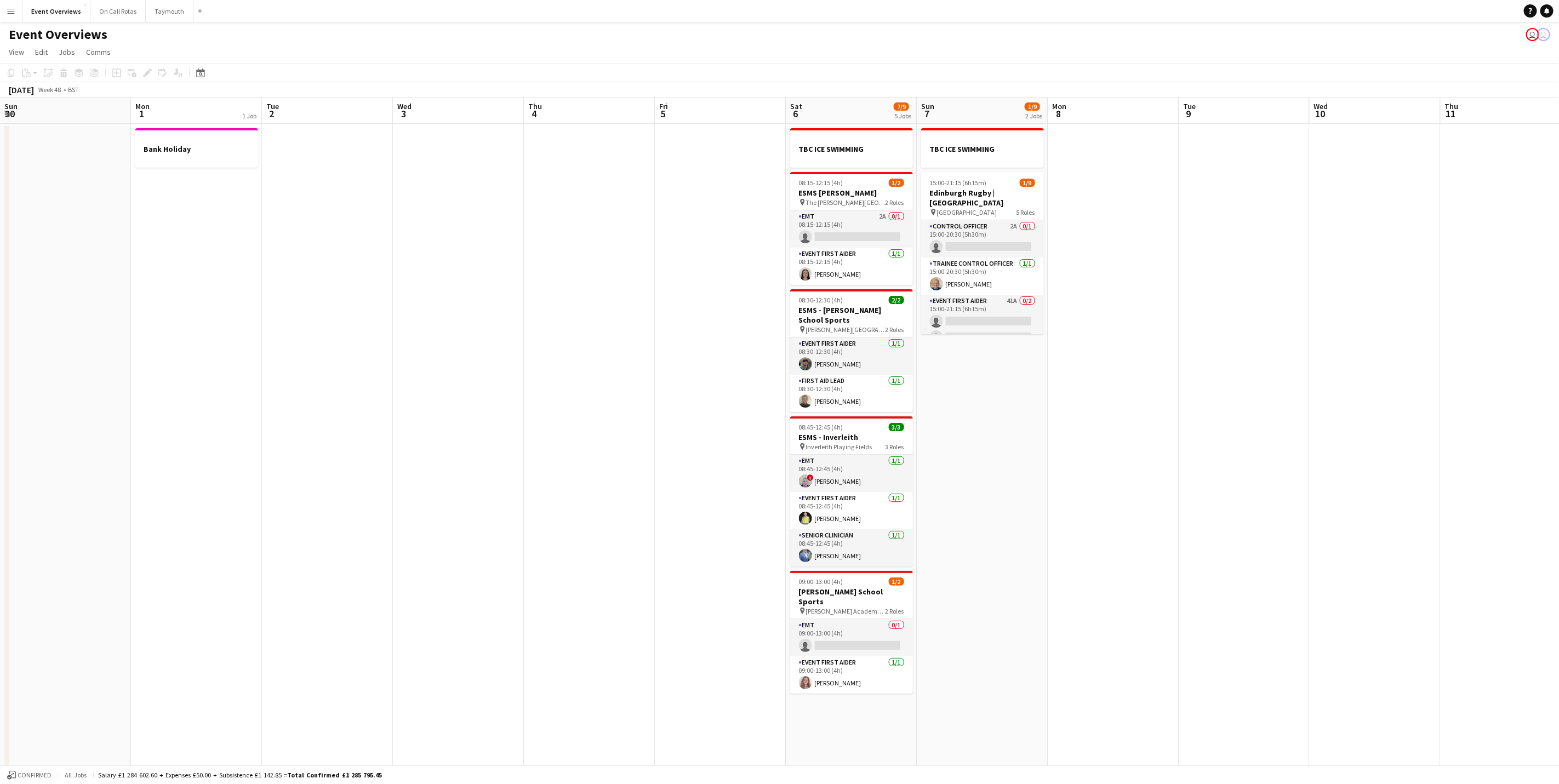
drag, startPoint x: 1936, startPoint y: 386, endPoint x: 1955, endPoint y: 383, distance: 19.2
click at [1559, 383] on html "Menu Boards Boards Boards All jobs Status Workforce Workforce My Workforce Recr…" at bounding box center [779, 555] width 1559 height 1110
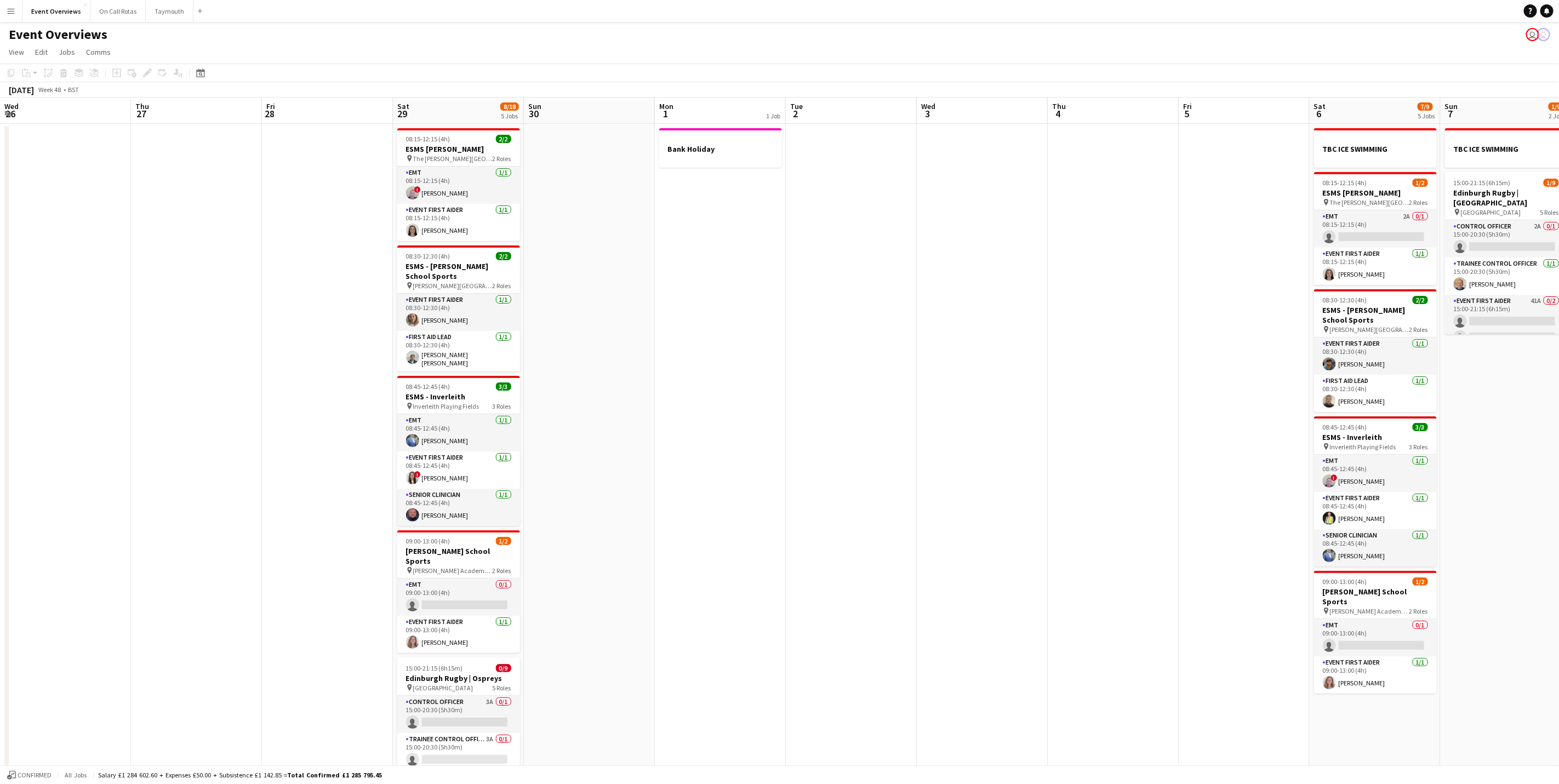
drag, startPoint x: 831, startPoint y: 322, endPoint x: 1938, endPoint y: 288, distance: 1107.5
click at [1559, 288] on html "Menu Boards Boards Boards All jobs Status Workforce Workforce My Workforce Recr…" at bounding box center [779, 555] width 1559 height 1110
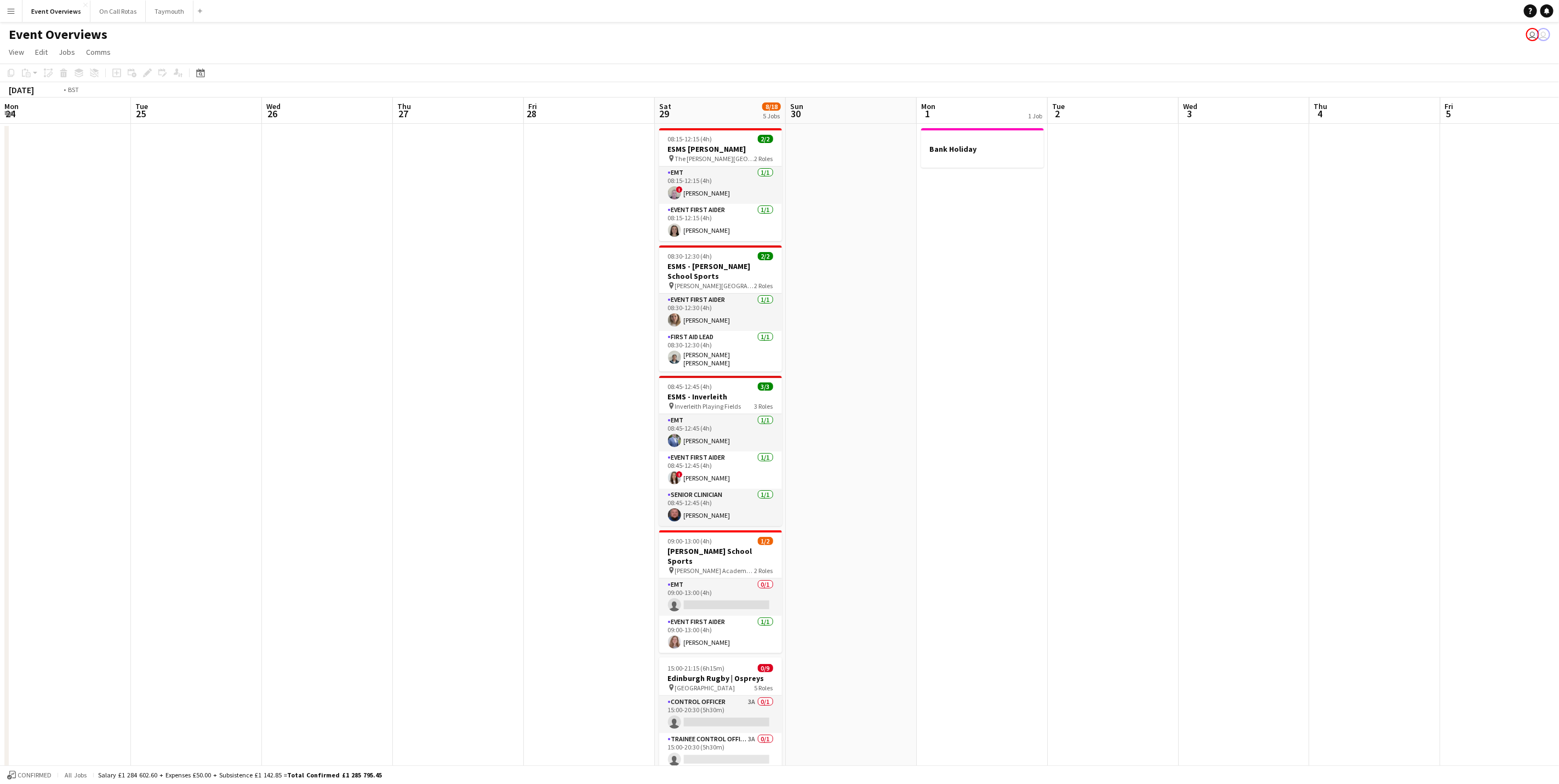
click at [1535, 288] on app-calendar-viewport "Sat 22 9/9 4 Jobs Sun 23 39/46 1 Job Mon 24 Tue 25 Wed 26 Thu 27 Fri 28 Sat 29 …" at bounding box center [779, 593] width 1559 height 993
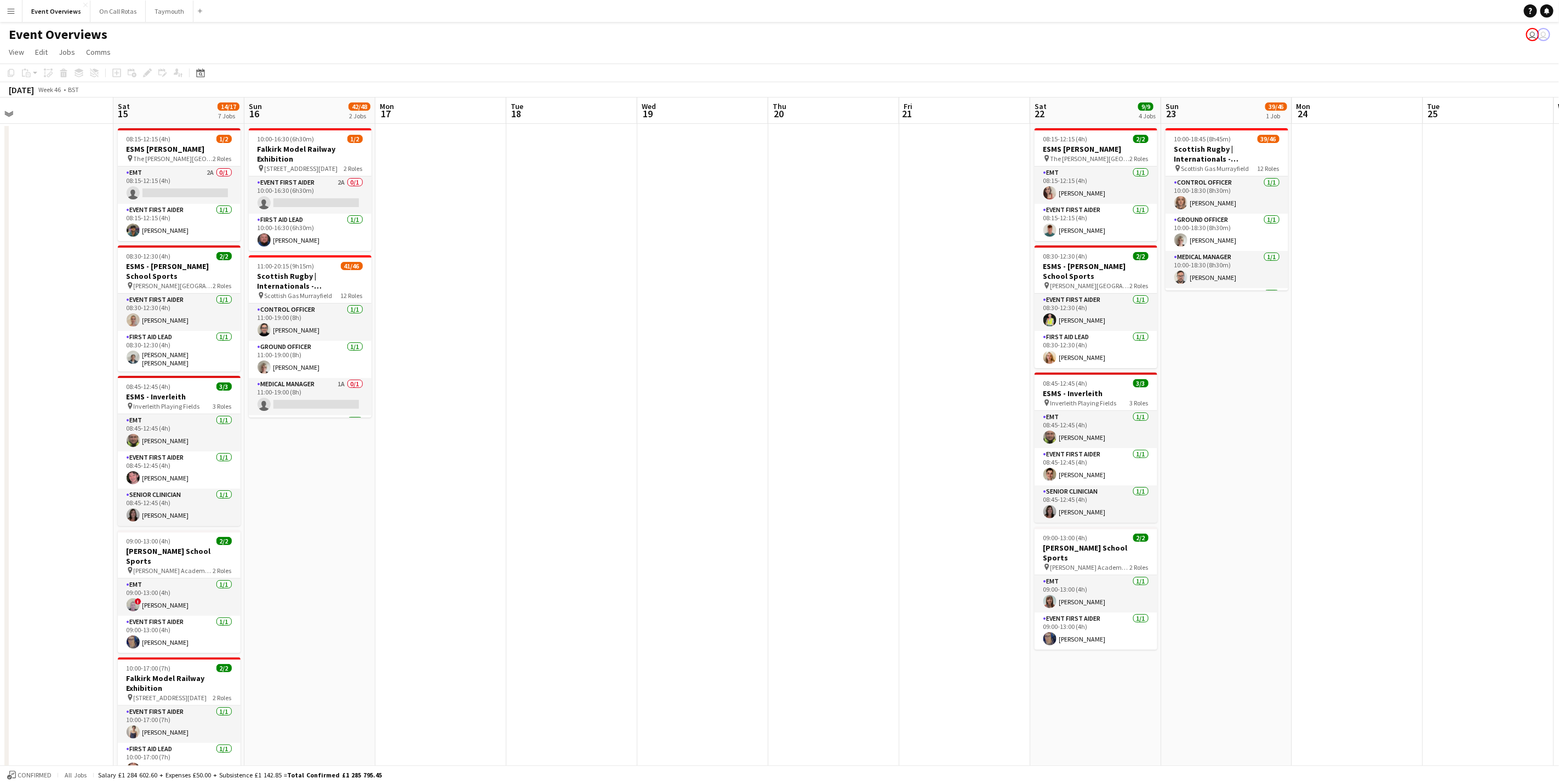
drag, startPoint x: 1283, startPoint y: 271, endPoint x: 944, endPoint y: 413, distance: 367.5
click at [1311, 275] on app-calendar-viewport "Wed 12 Thu 13 Fri 14 Sat 15 14/17 7 Jobs Sun 16 42/48 2 Jobs Mon 17 Tue 18 Wed …" at bounding box center [779, 593] width 1559 height 993
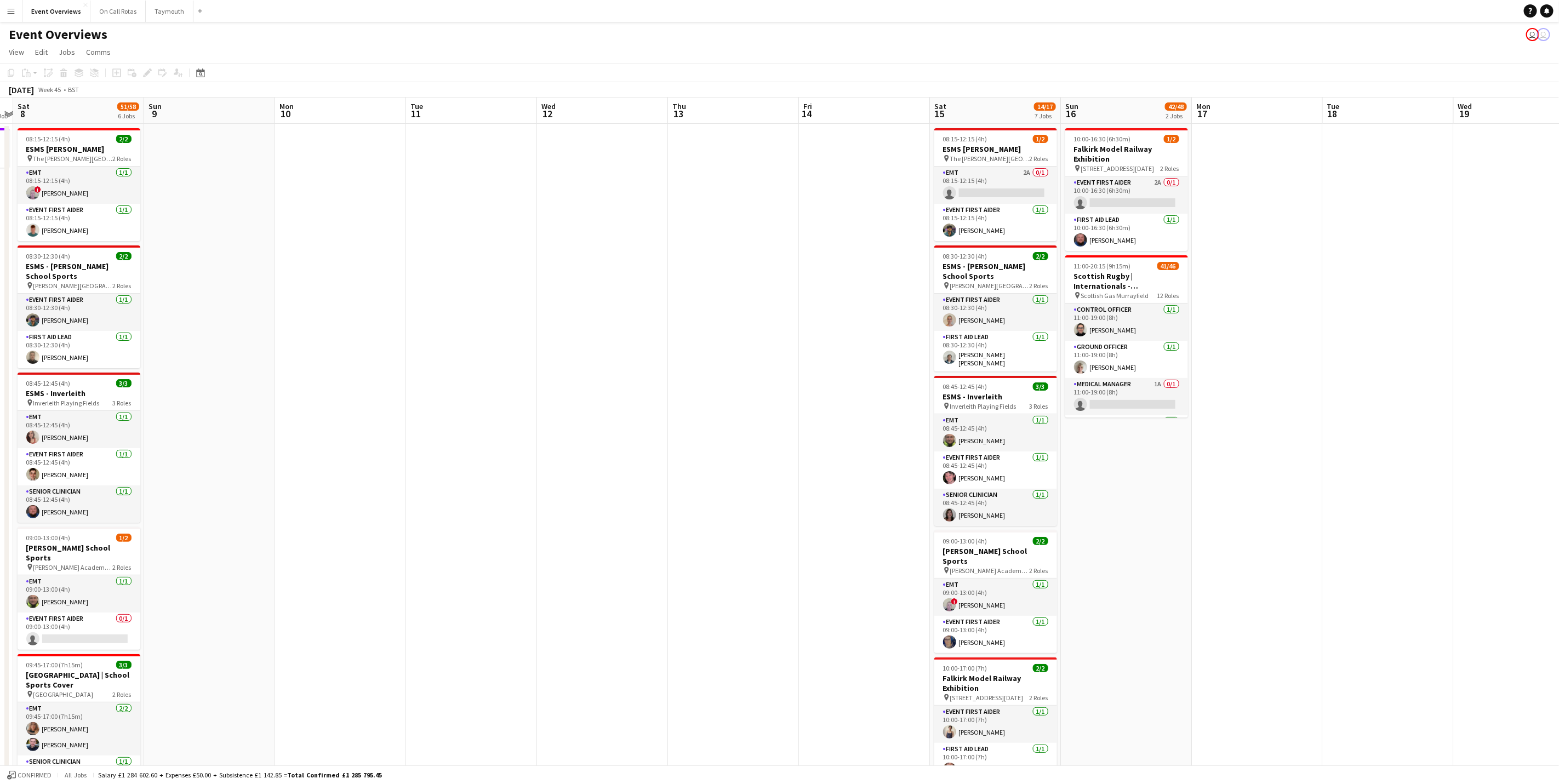
drag, startPoint x: 719, startPoint y: 591, endPoint x: 1399, endPoint y: 454, distance: 693.7
click at [1399, 454] on app-calendar-viewport "Thu 6 2/2 1 Job Fri 7 1 Job Sat 8 51/58 6 Jobs Sun 9 Mon 10 Tue 11 Wed 12 Thu 1…" at bounding box center [779, 593] width 1559 height 993
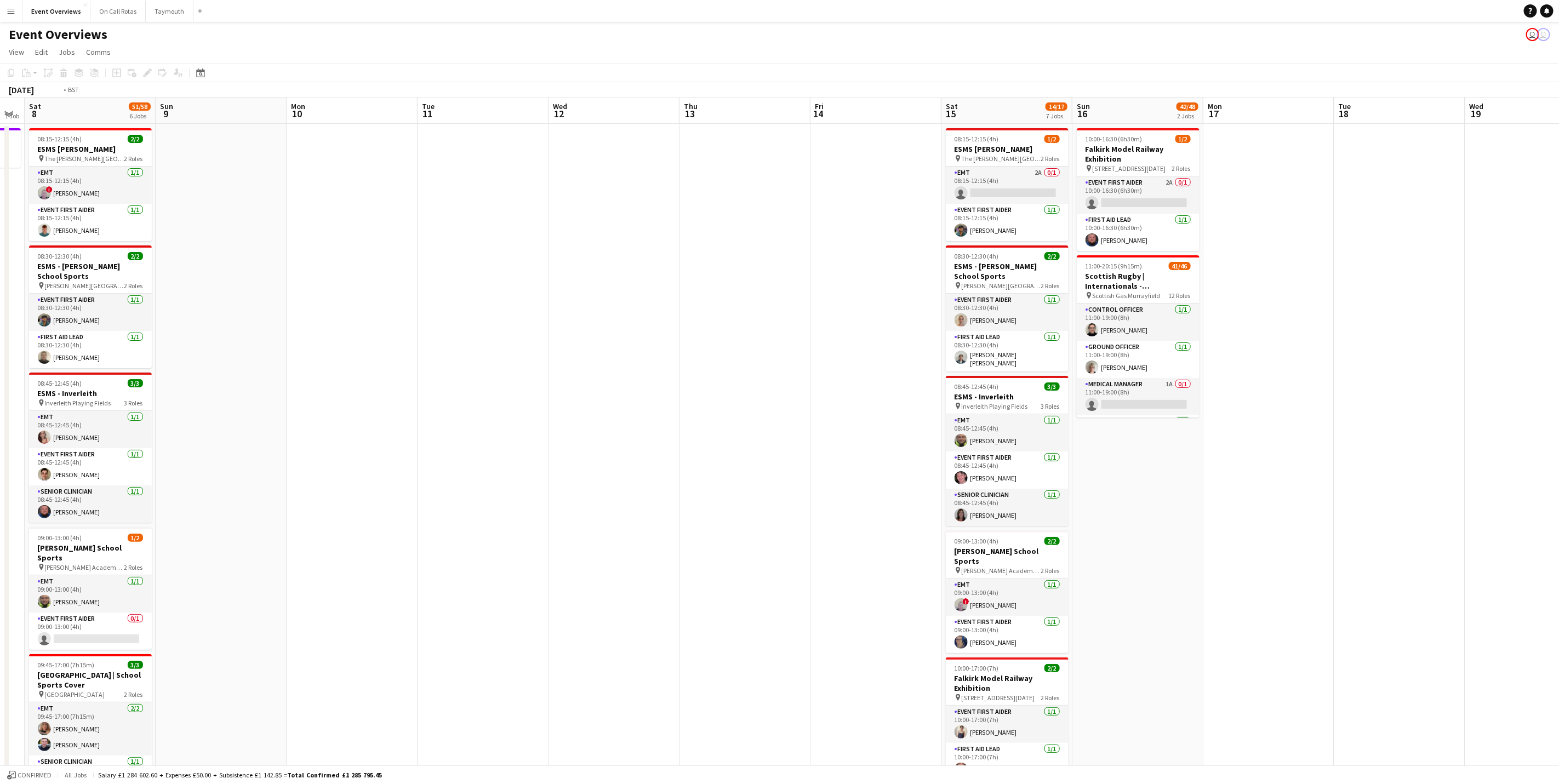
scroll to position [0, 228]
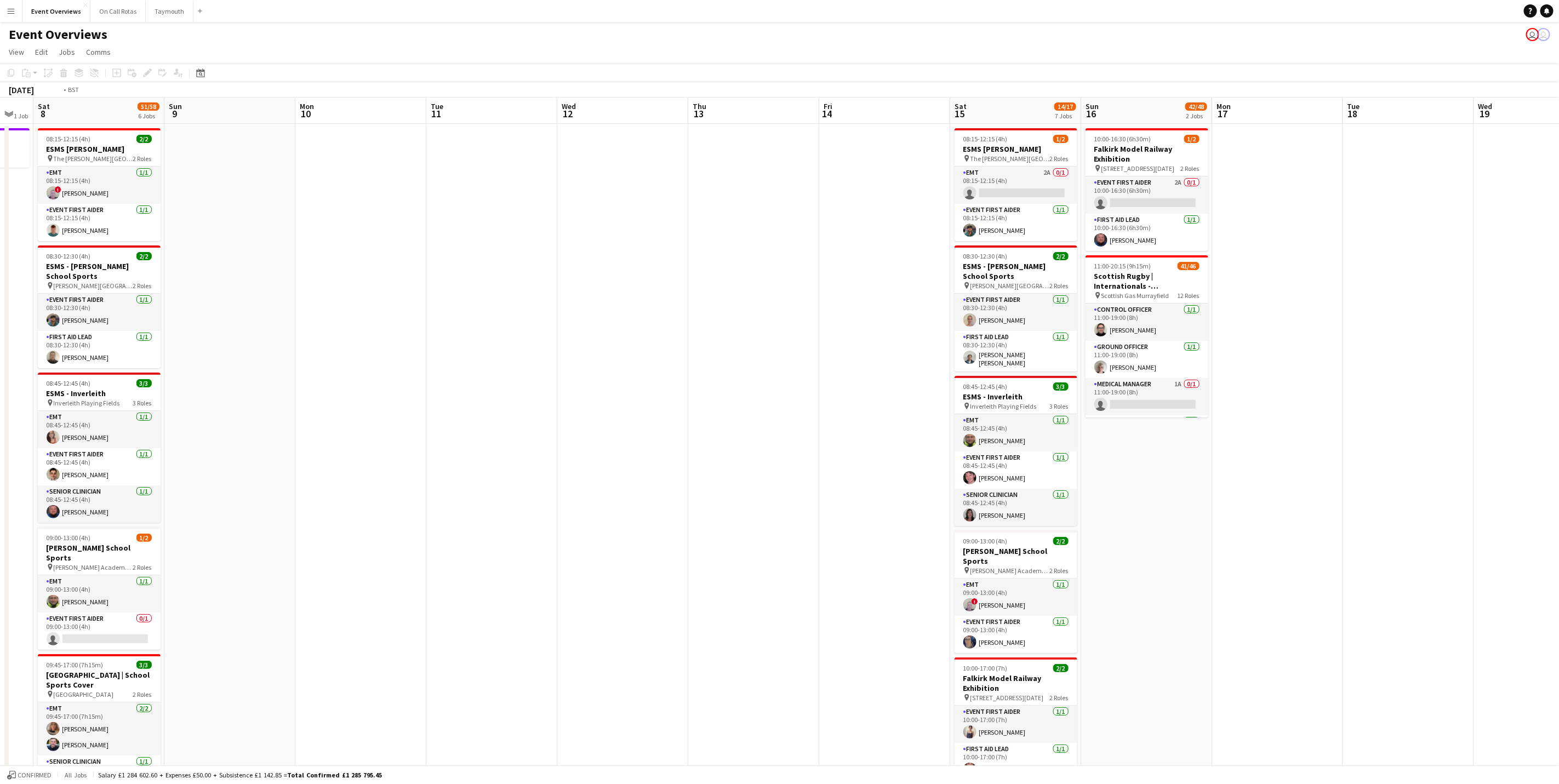
click at [1515, 414] on app-calendar-viewport "Thu 6 2/2 1 Job Fri 7 1 Job Sat 8 51/58 6 Jobs Sun 9 Mon 10 Tue 11 Wed 12 Thu 1…" at bounding box center [779, 593] width 1559 height 993
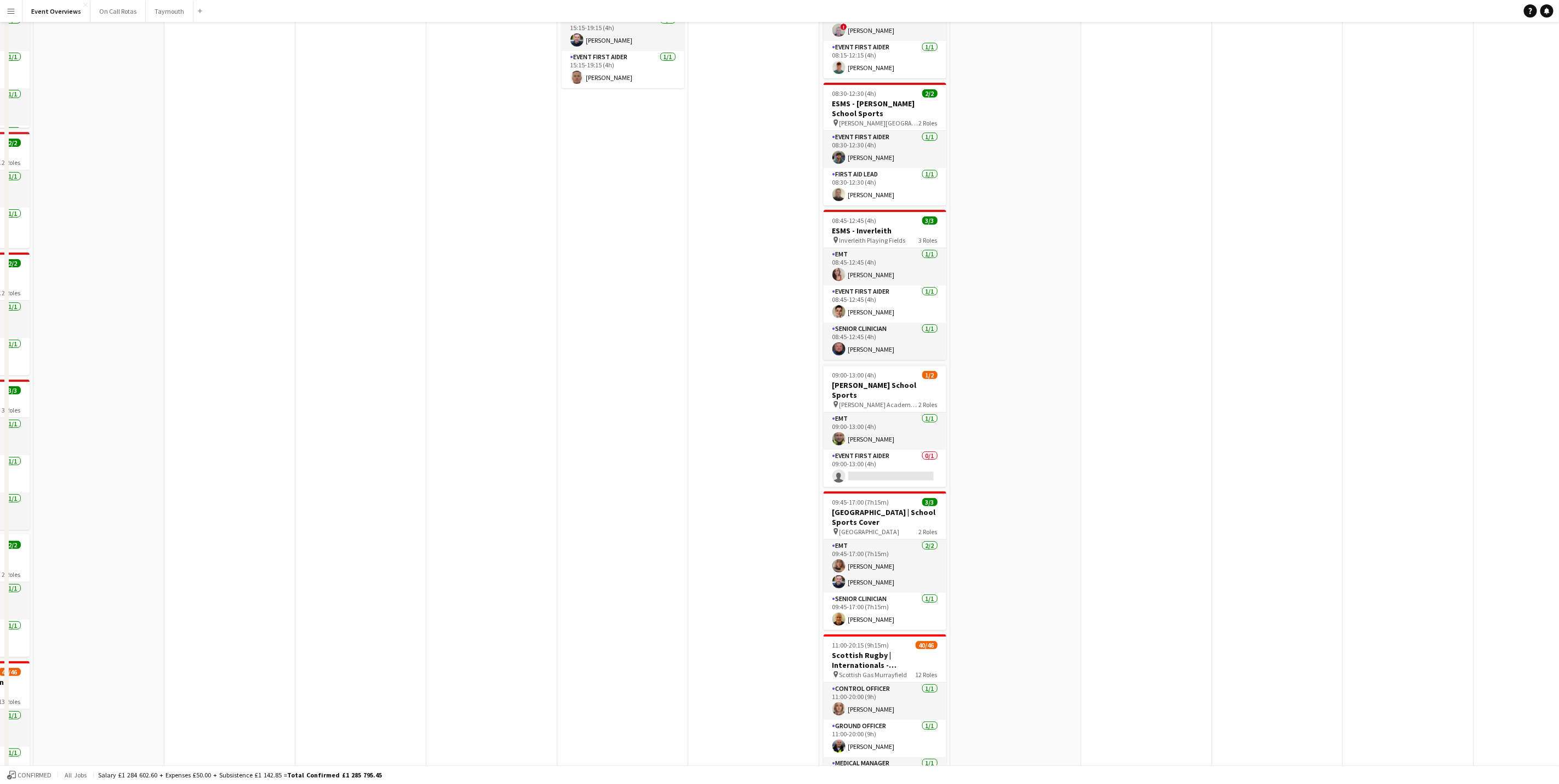
scroll to position [324, 0]
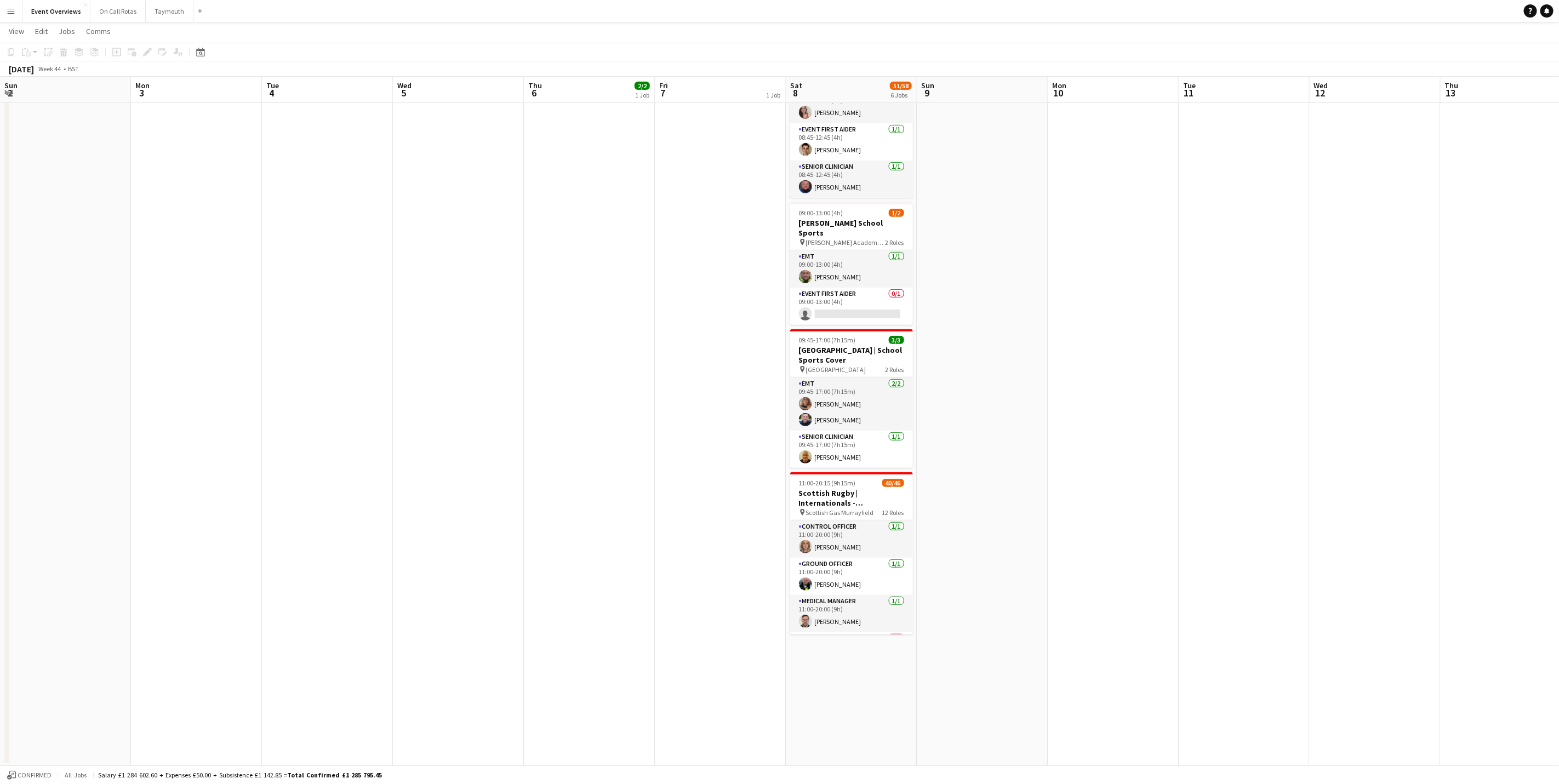
click at [1559, 214] on html "Menu Boards Boards Boards All jobs Status Workforce Workforce My Workforce Recr…" at bounding box center [779, 230] width 1559 height 1108
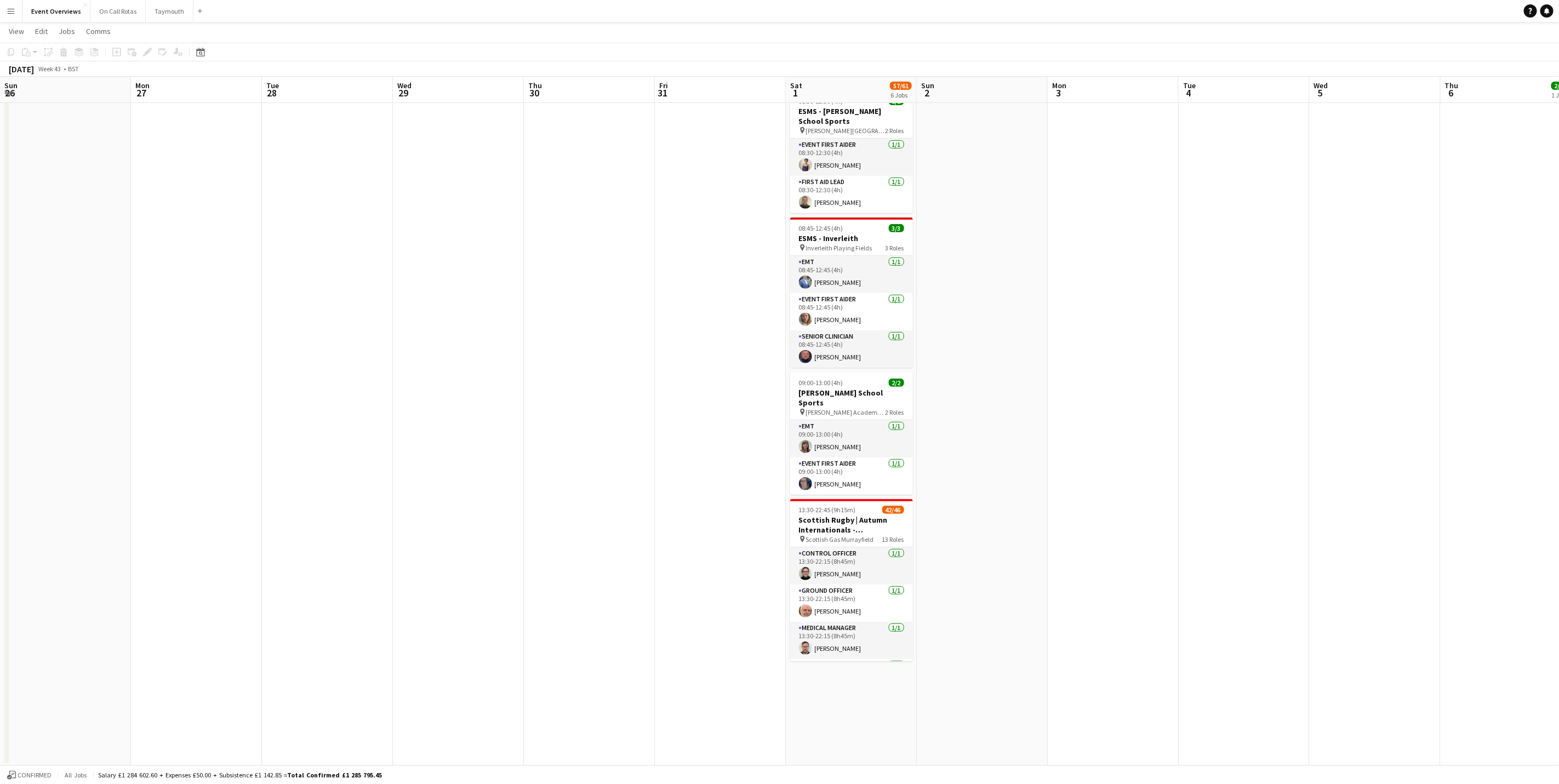
scroll to position [0, 283]
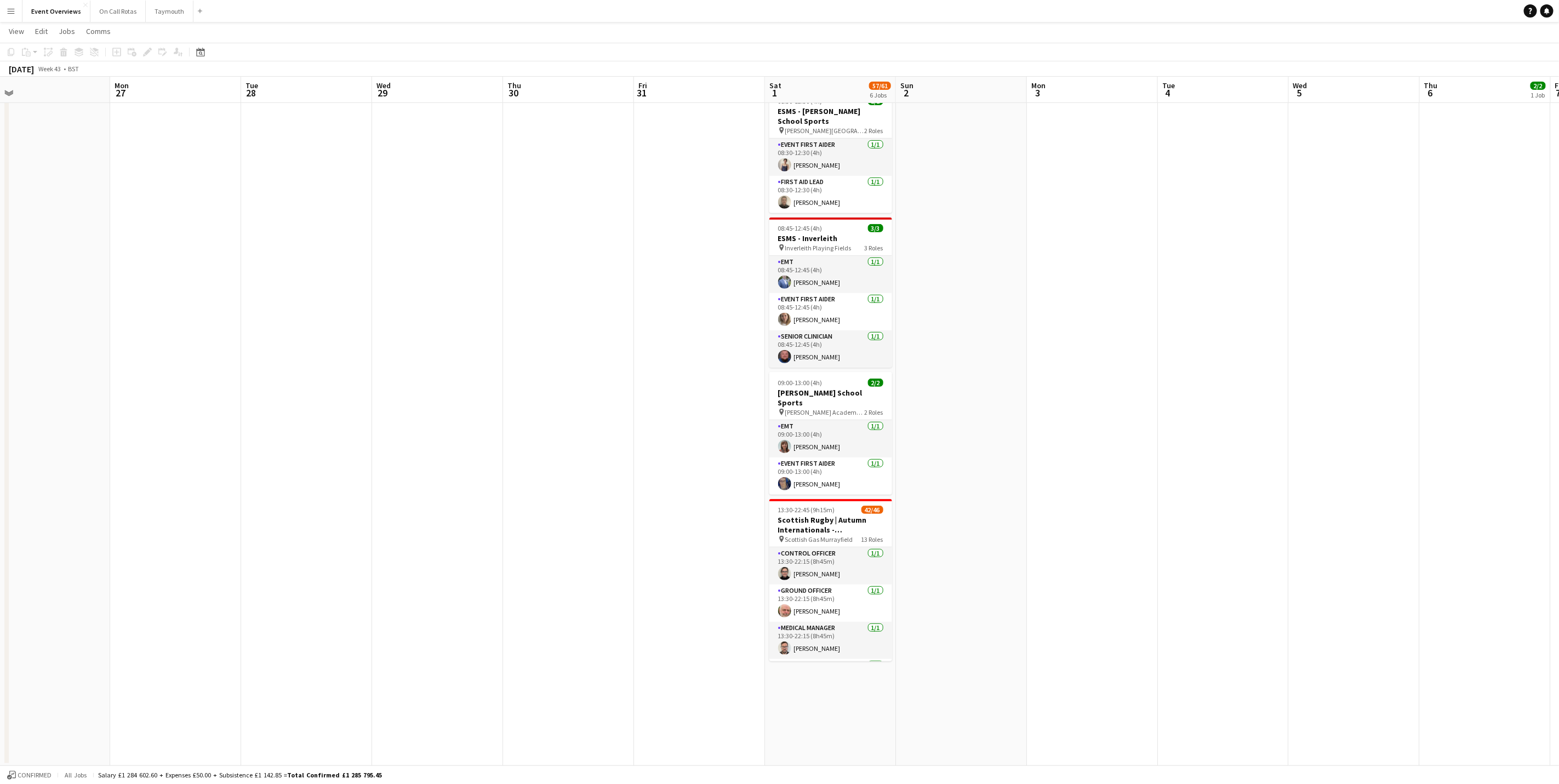
drag, startPoint x: 1354, startPoint y: 494, endPoint x: 1764, endPoint y: 398, distance: 421.1
click at [1559, 398] on html "Menu Boards Boards Boards All jobs Status Workforce Workforce My Workforce Recr…" at bounding box center [779, 230] width 1559 height 1108
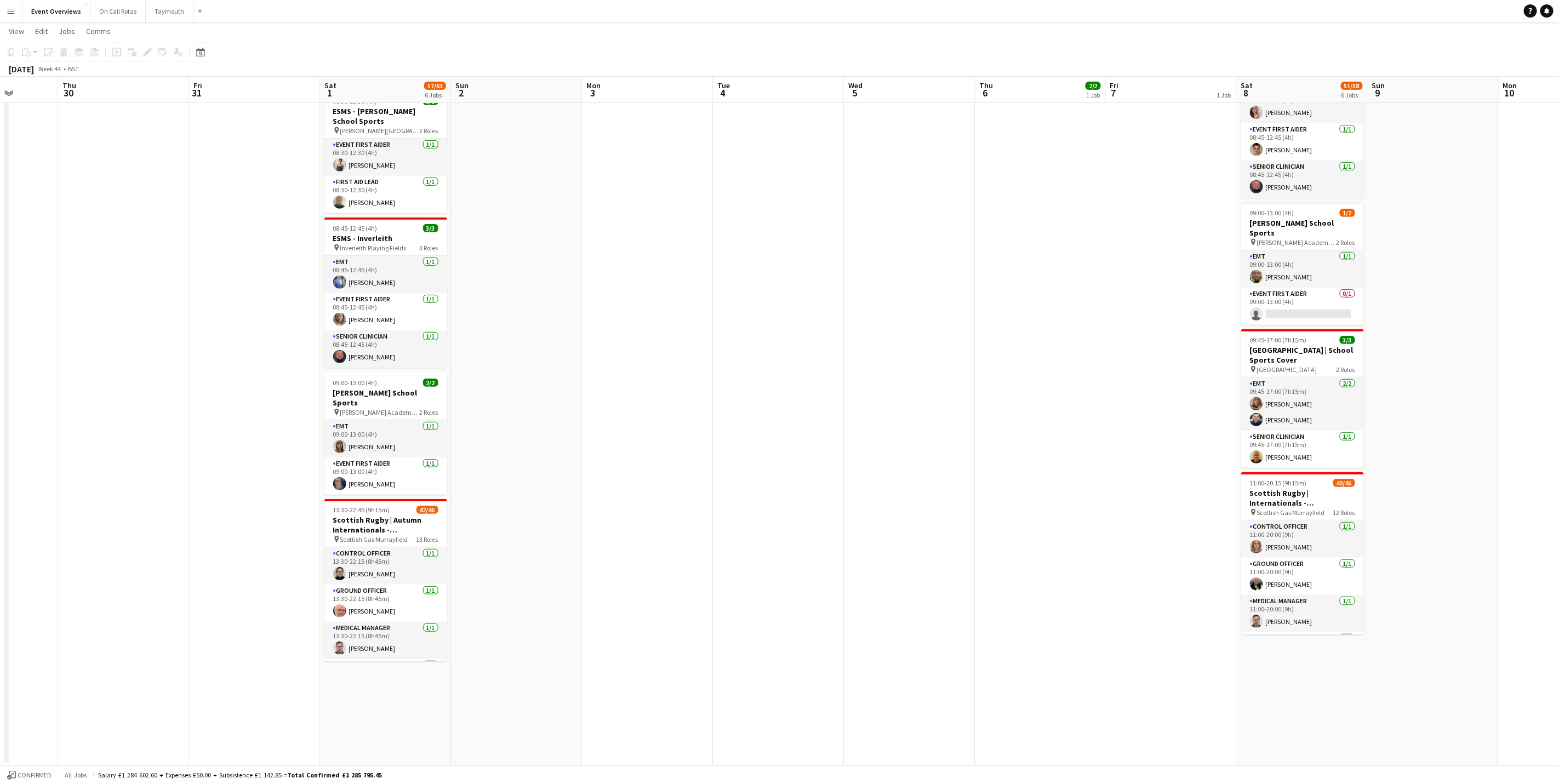
scroll to position [0, 333]
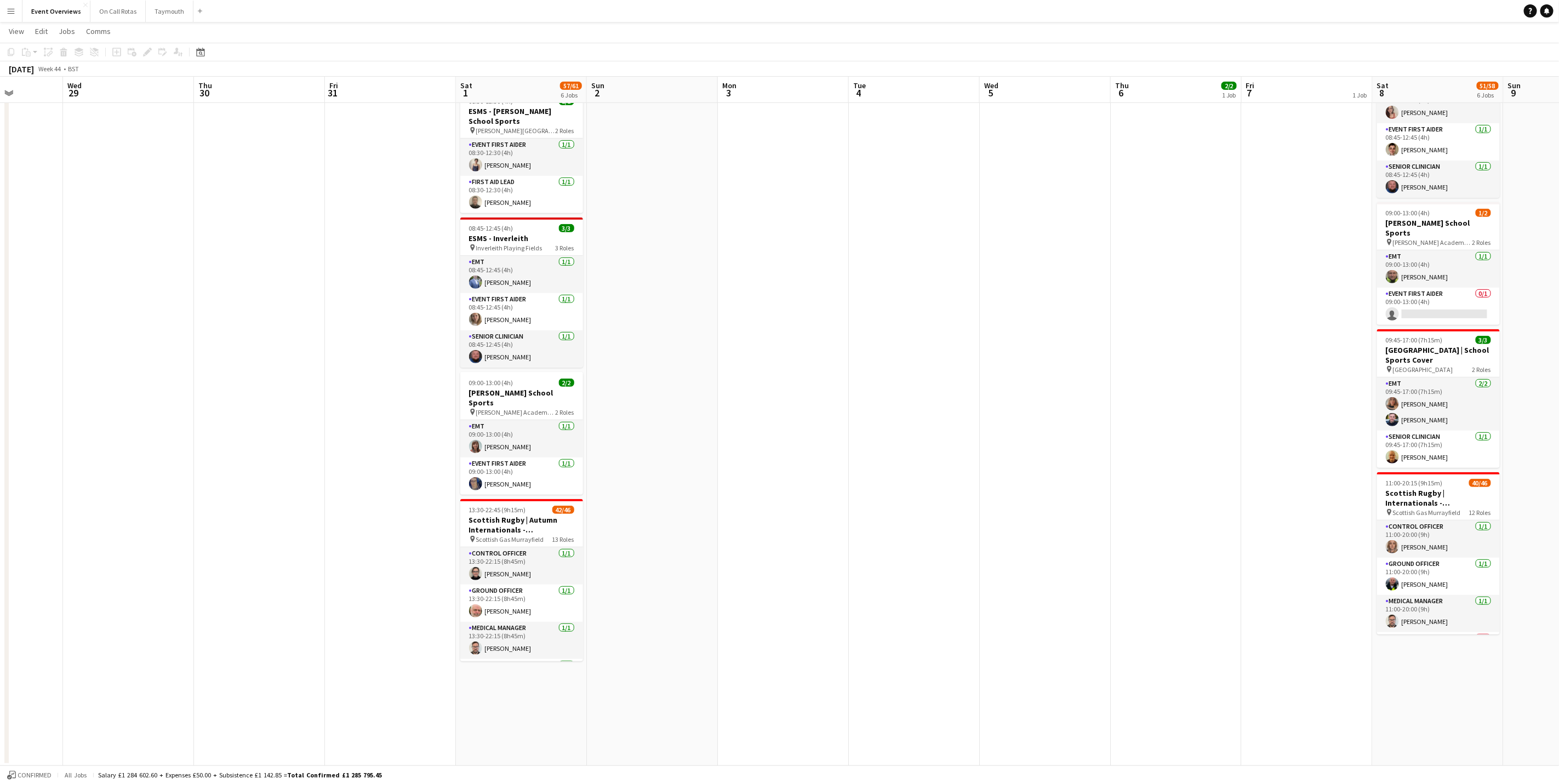
drag, startPoint x: 1310, startPoint y: 452, endPoint x: 869, endPoint y: 570, distance: 456.5
click at [866, 577] on app-calendar-viewport "Sun 26 Mon 27 Tue 28 Wed 29 Thu 30 Fri 31 Sat 1 57/61 6 Jobs Sun 2 Mon 3 Tue 4 …" at bounding box center [779, 242] width 1559 height 1046
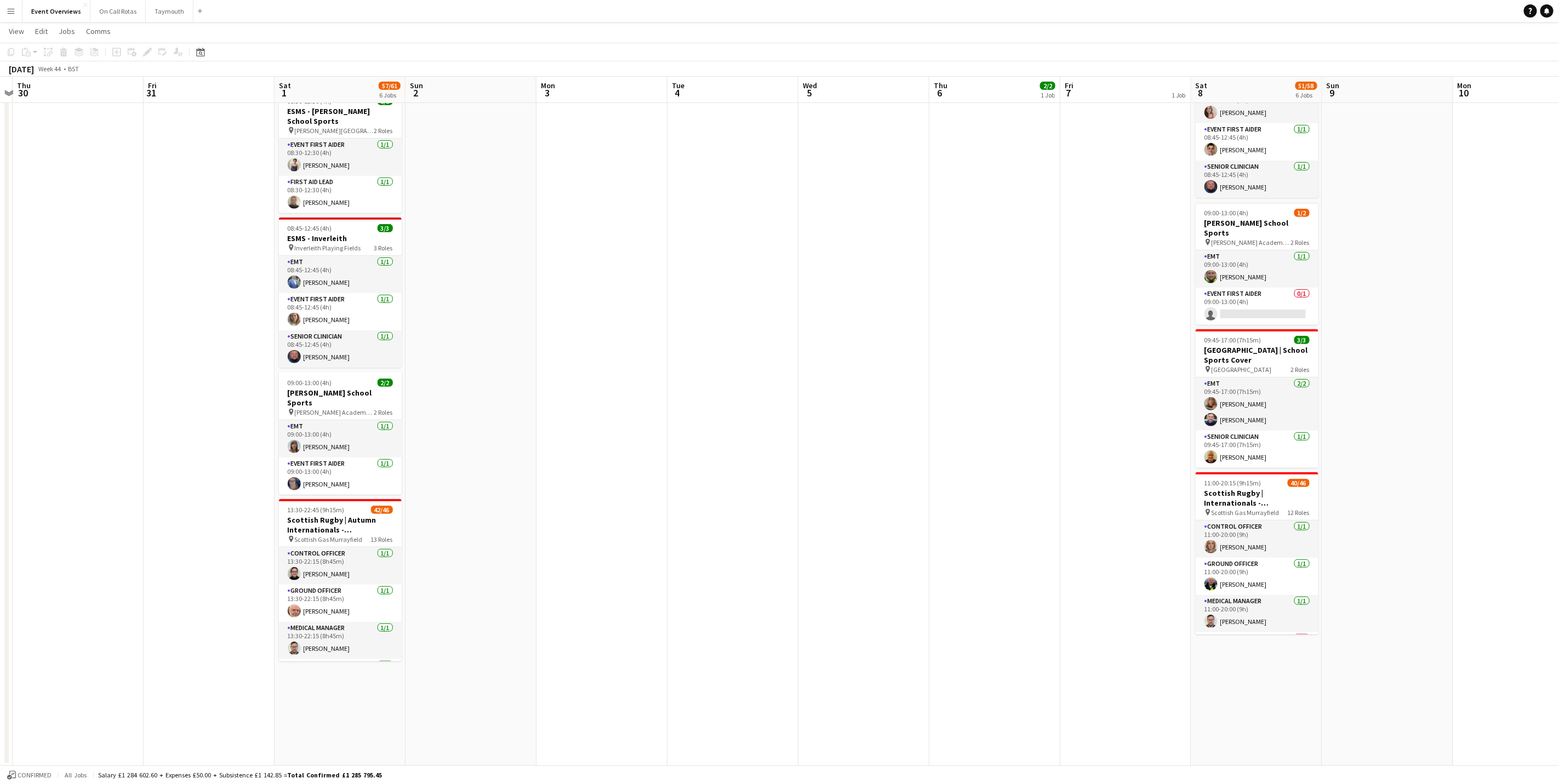
drag, startPoint x: 1000, startPoint y: 492, endPoint x: 598, endPoint y: 551, distance: 406.3
click at [600, 551] on app-calendar-viewport "Mon 27 Tue 28 Wed 29 Thu 30 Fri 31 Sat 1 57/61 6 Jobs Sun 2 Mon 3 Tue 4 Wed 5 T…" at bounding box center [779, 242] width 1559 height 1046
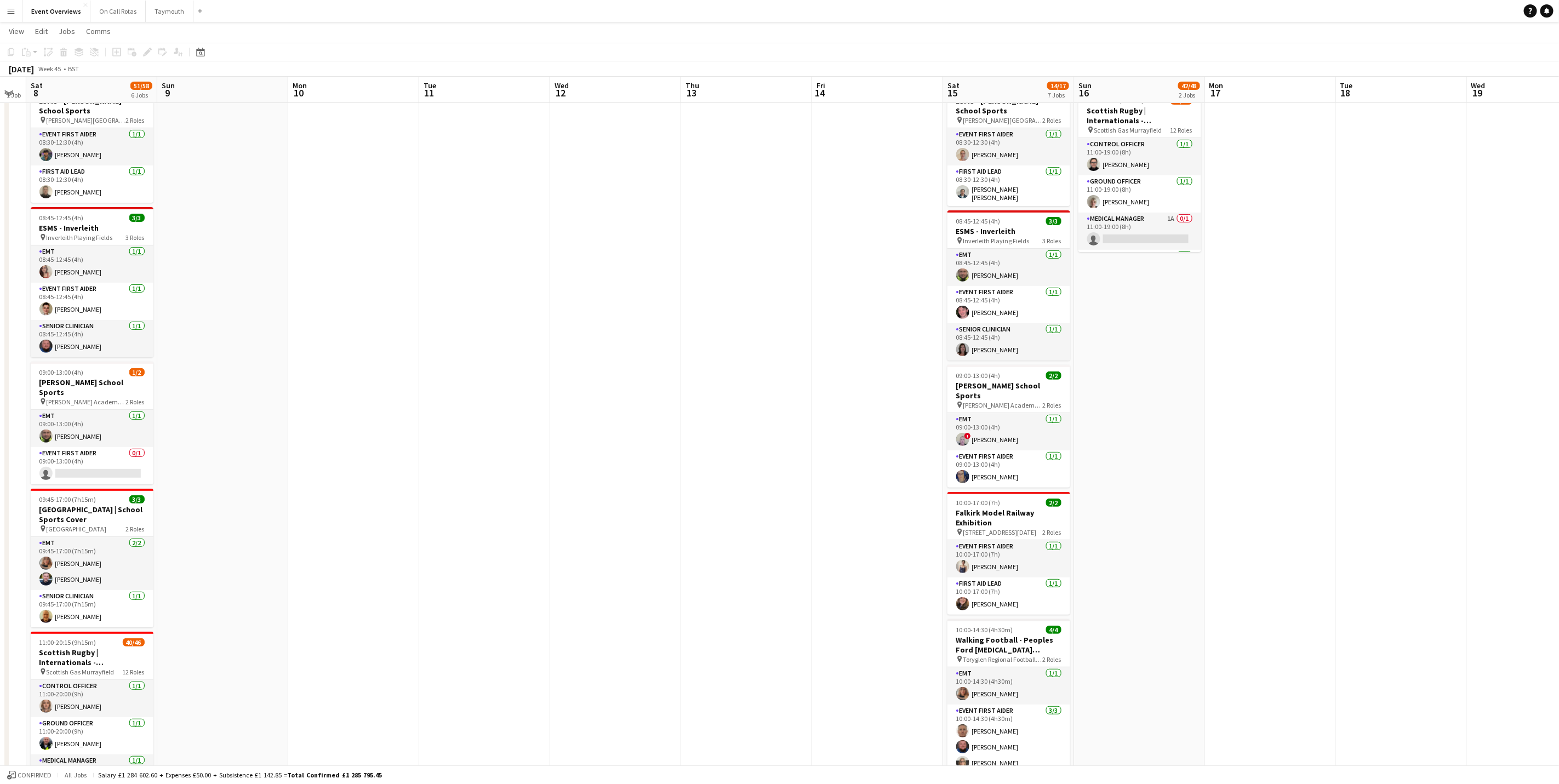
scroll to position [0, 436]
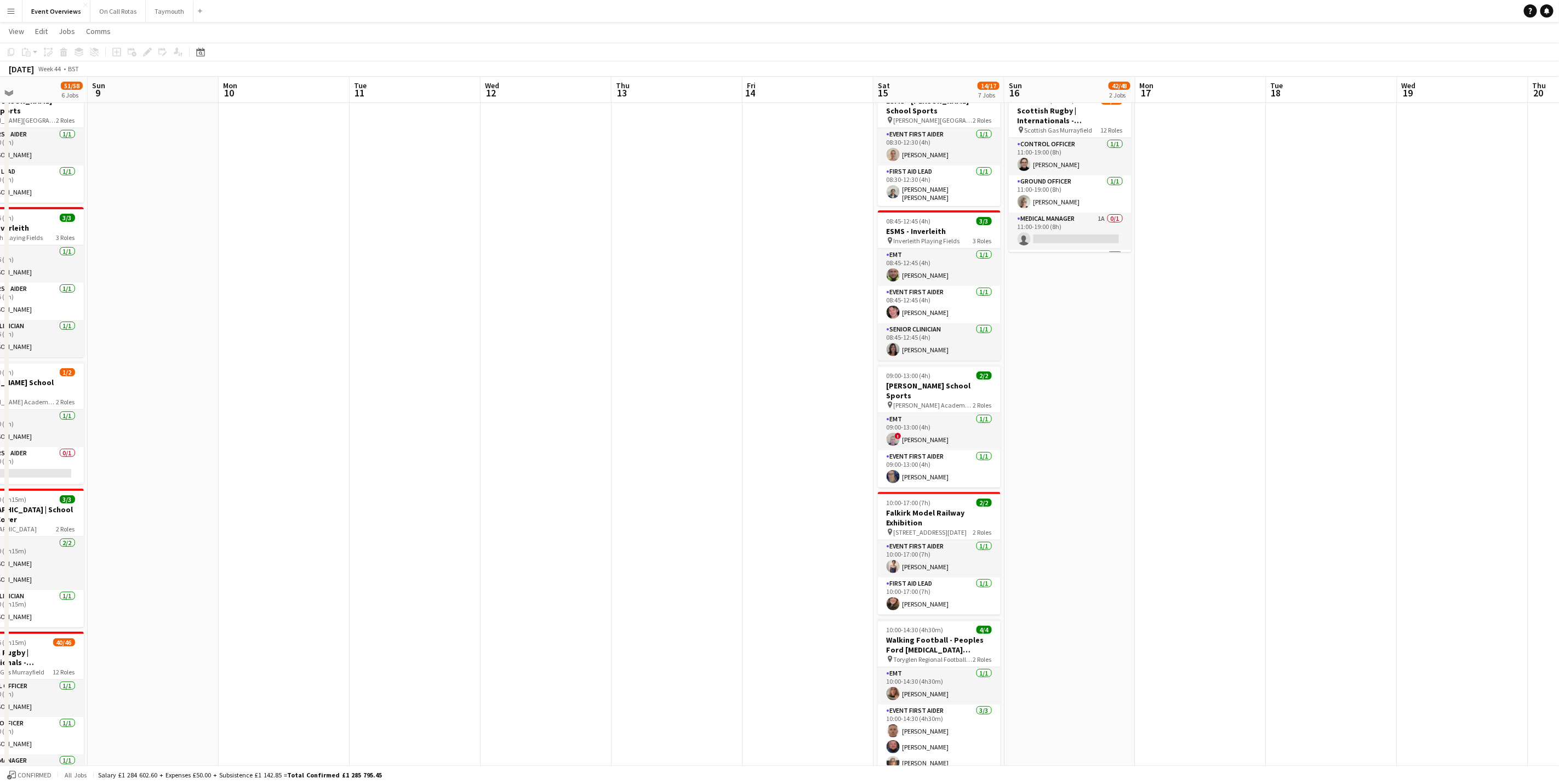
drag, startPoint x: 1256, startPoint y: 524, endPoint x: 490, endPoint y: 559, distance: 766.8
click at [490, 559] on app-calendar-viewport "Wed 5 Thu 6 2/2 1 Job Fri 7 1 Job Sat 8 51/58 6 Jobs Sun 9 Mon 10 Tue 11 Wed 12…" at bounding box center [779, 401] width 1559 height 1046
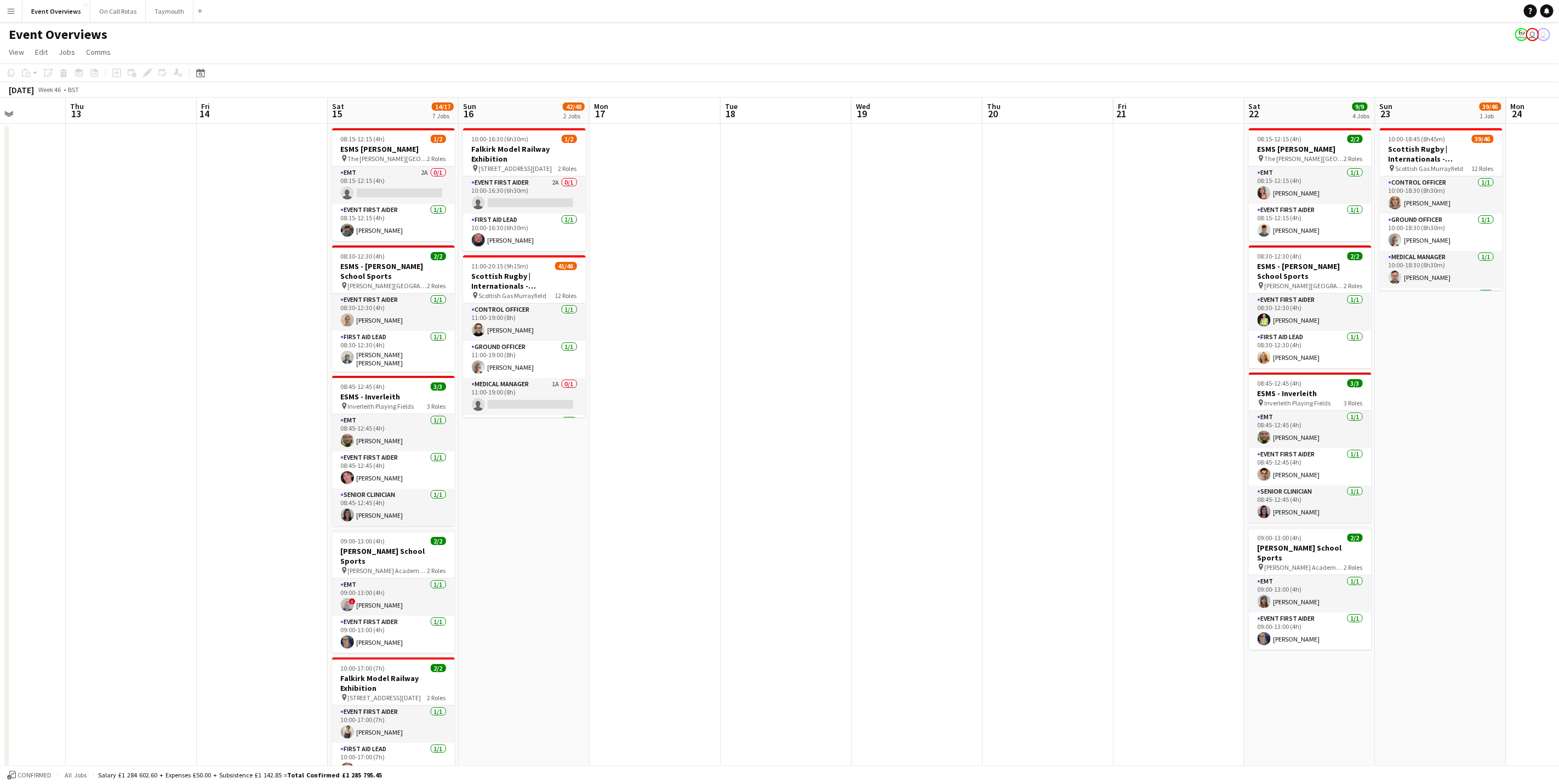
scroll to position [0, 428]
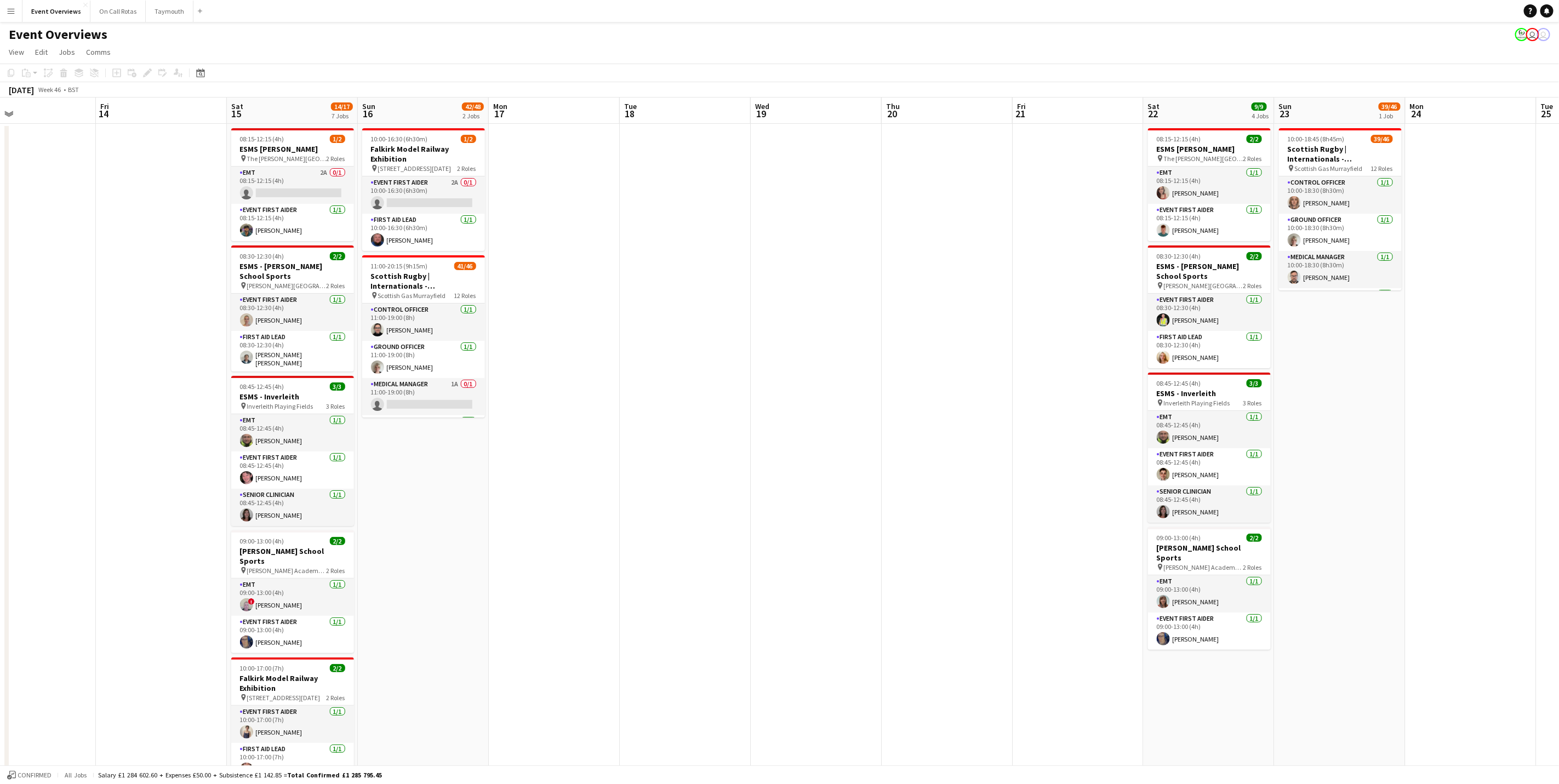
drag, startPoint x: 1296, startPoint y: 614, endPoint x: 650, endPoint y: 623, distance: 646.1
click at [650, 623] on app-calendar-viewport "Mon 10 Tue 11 Wed 12 Thu 13 Fri 14 Sat 15 14/17 7 Jobs Sun 16 42/48 2 Jobs Mon …" at bounding box center [779, 593] width 1559 height 993
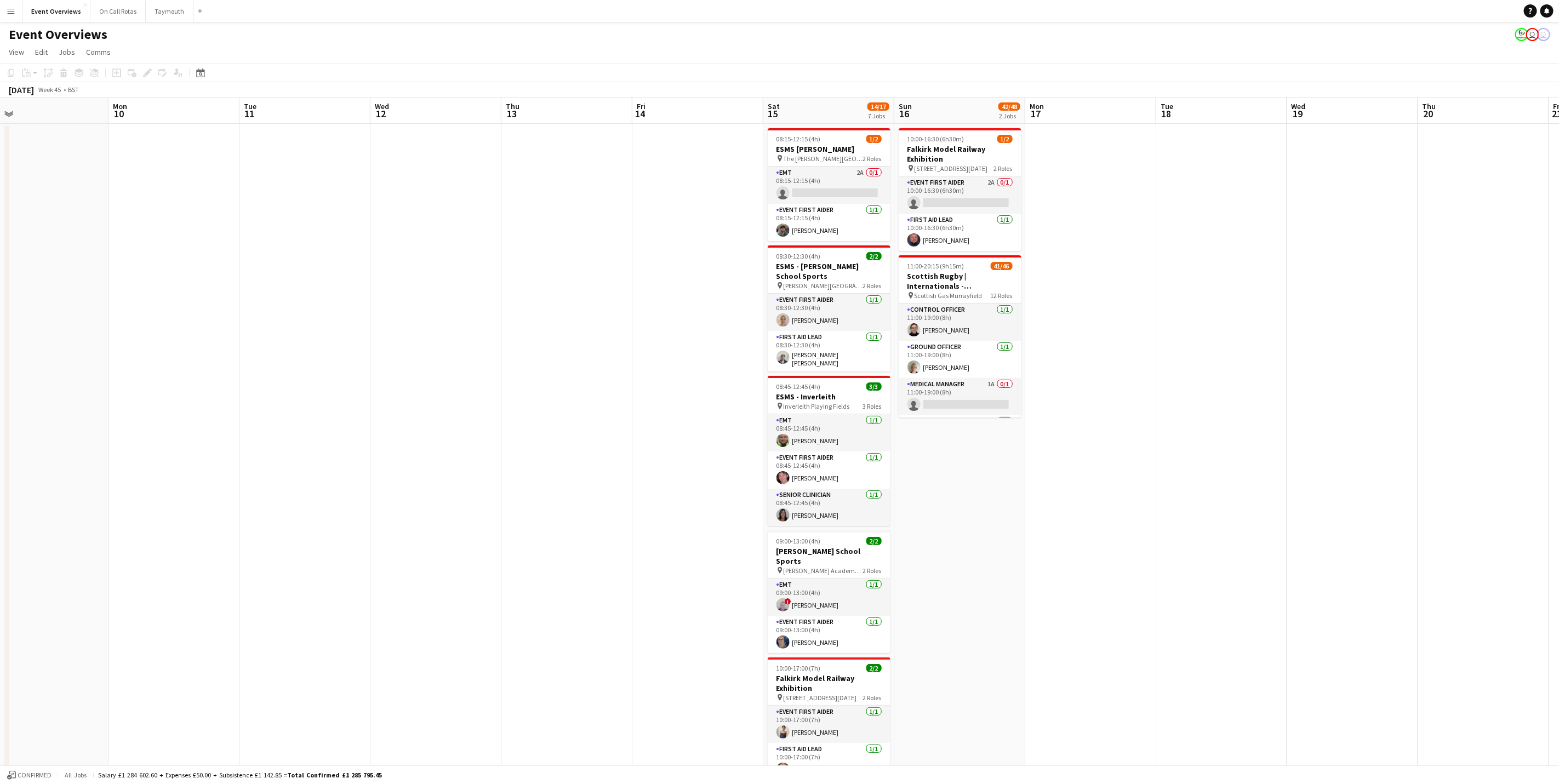
scroll to position [0, 281]
drag, startPoint x: 650, startPoint y: 623, endPoint x: 1188, endPoint y: 600, distance: 538.5
click at [1188, 600] on app-calendar-viewport "Fri 7 1 Job Sat 8 51/58 6 Jobs Sun 9 Mon 10 Tue 11 Wed 12 Thu 13 Fri 14 Sat 15 …" at bounding box center [779, 593] width 1559 height 993
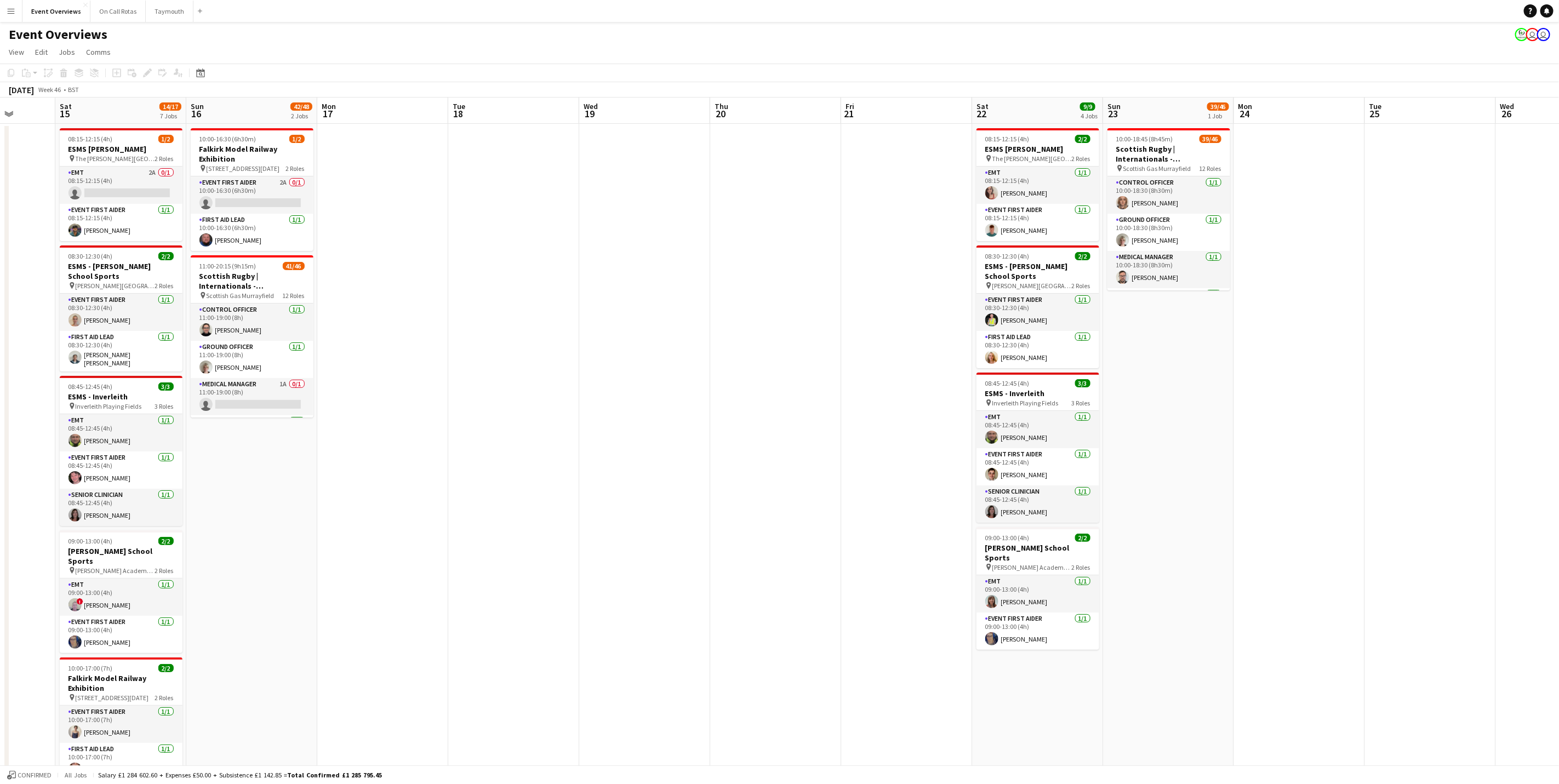
scroll to position [0, 336]
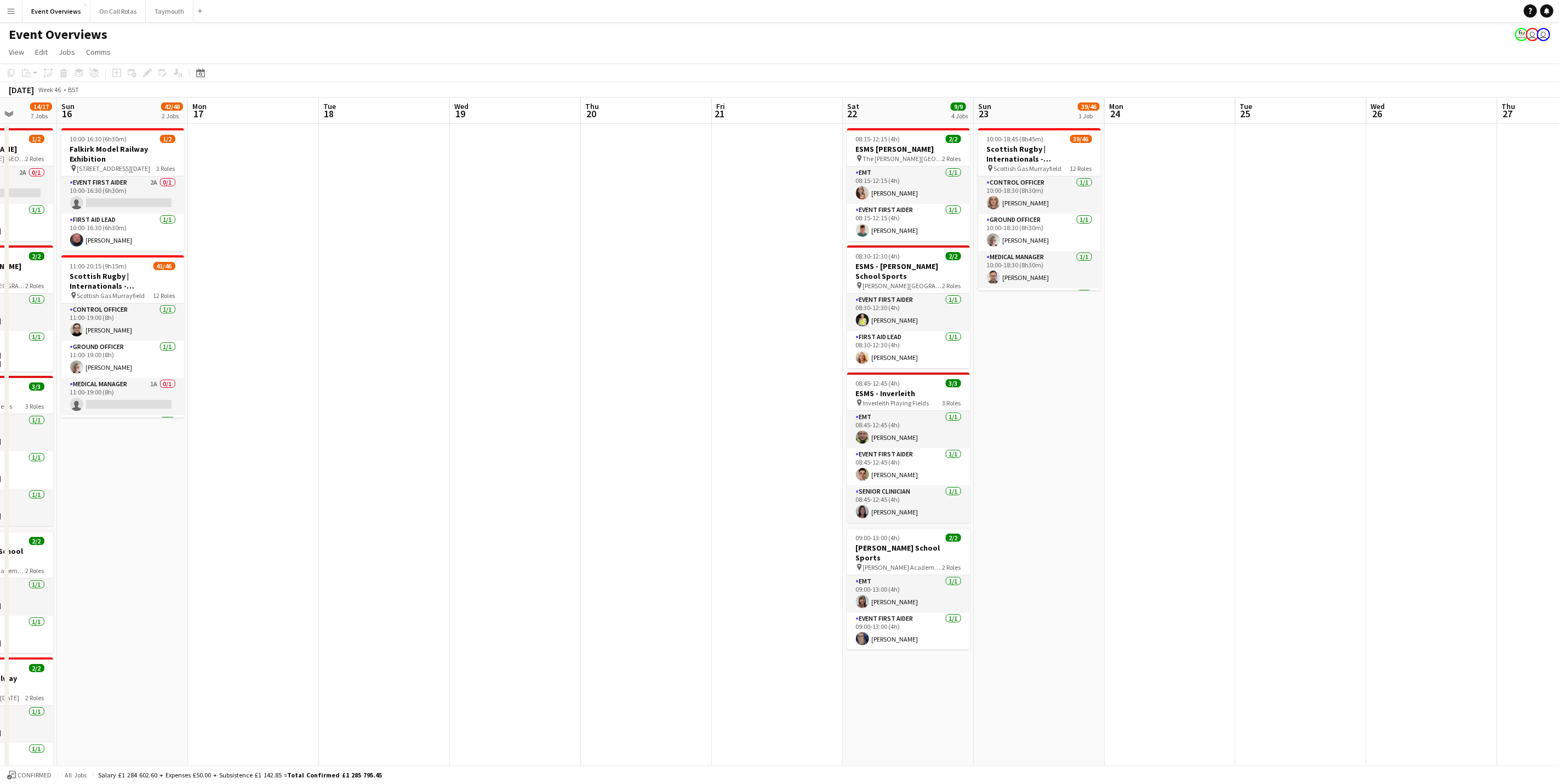
drag, startPoint x: 1253, startPoint y: 470, endPoint x: 413, endPoint y: 495, distance: 840.4
click at [413, 495] on app-calendar-viewport "Thu 13 Fri 14 Sat 15 14/17 7 Jobs Sun 16 42/48 2 Jobs Mon 17 Tue 18 Wed 19 Thu …" at bounding box center [779, 593] width 1559 height 993
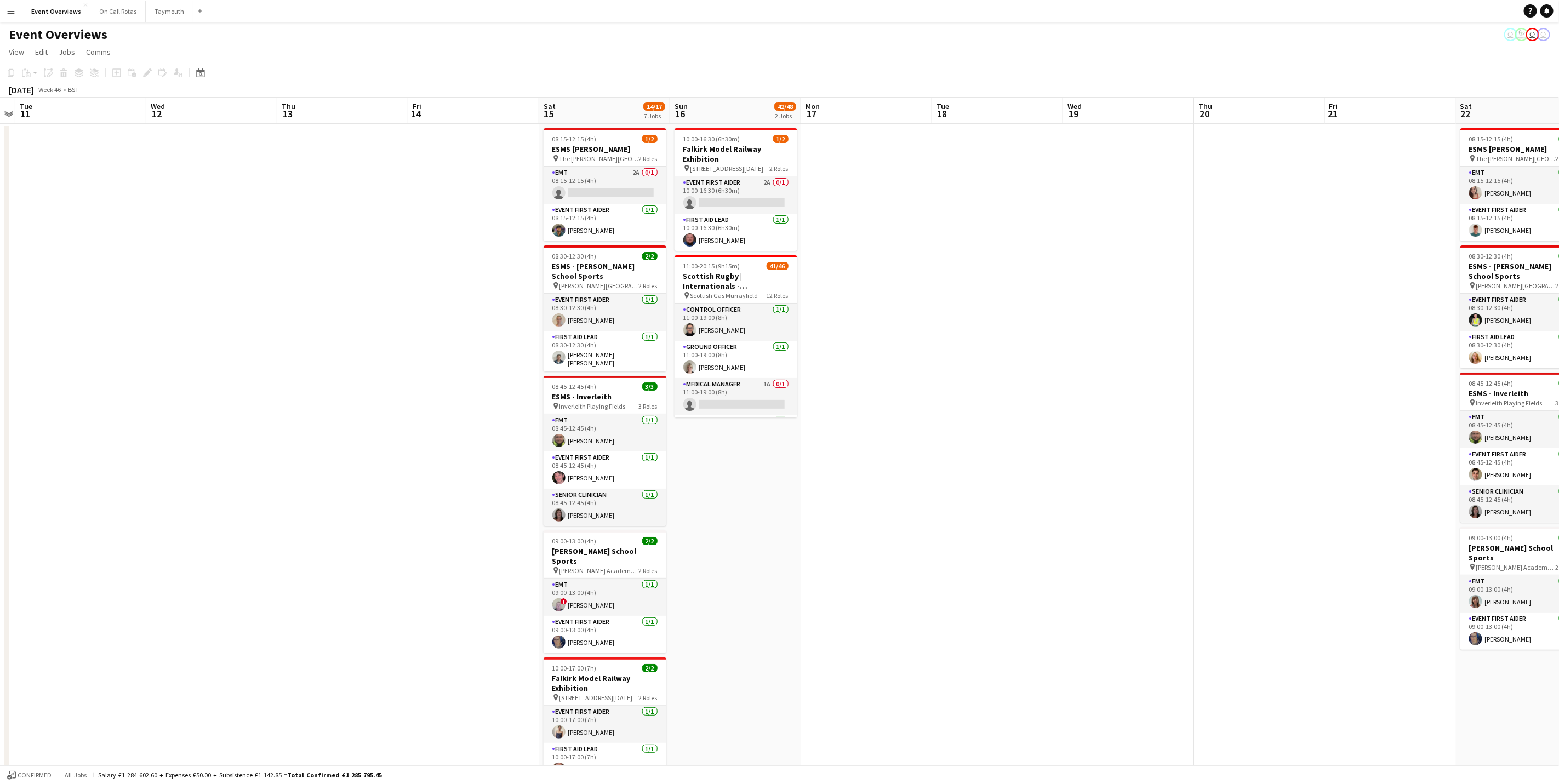
drag, startPoint x: 958, startPoint y: 410, endPoint x: 1110, endPoint y: 409, distance: 152.0
click at [1110, 409] on app-calendar-viewport "Sun 9 Mon 10 Tue 11 Wed 12 Thu 13 Fri 14 Sat 15 14/17 7 Jobs Sun 16 42/48 2 Job…" at bounding box center [779, 593] width 1559 height 993
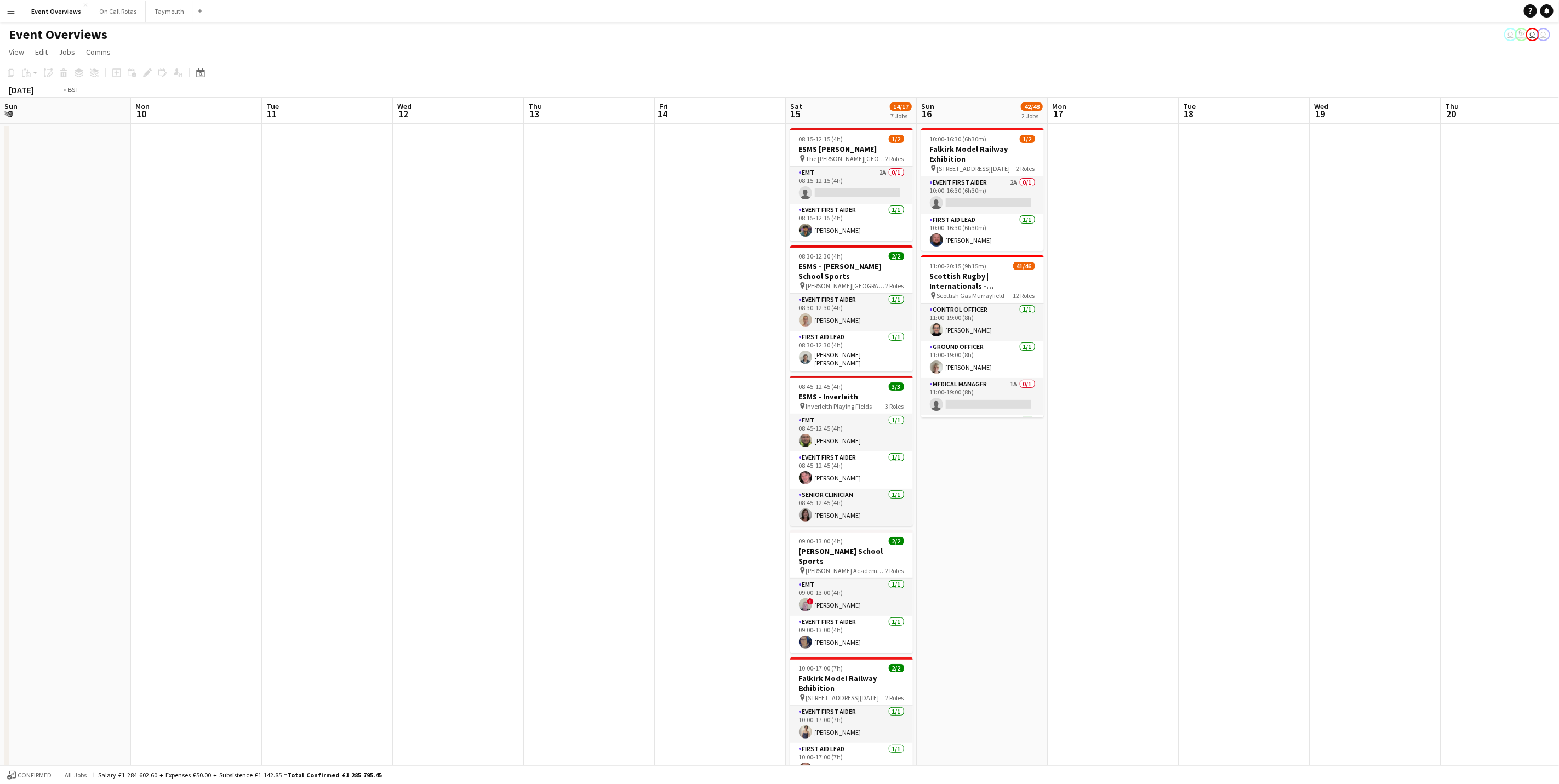
drag, startPoint x: 319, startPoint y: 424, endPoint x: 1177, endPoint y: 297, distance: 867.3
click at [1177, 297] on app-calendar-viewport "Sun 9 Mon 10 Tue 11 Wed 12 Thu 13 Fri 14 Sat 15 14/17 7 Jobs Sun 16 42/48 2 Job…" at bounding box center [779, 593] width 1559 height 993
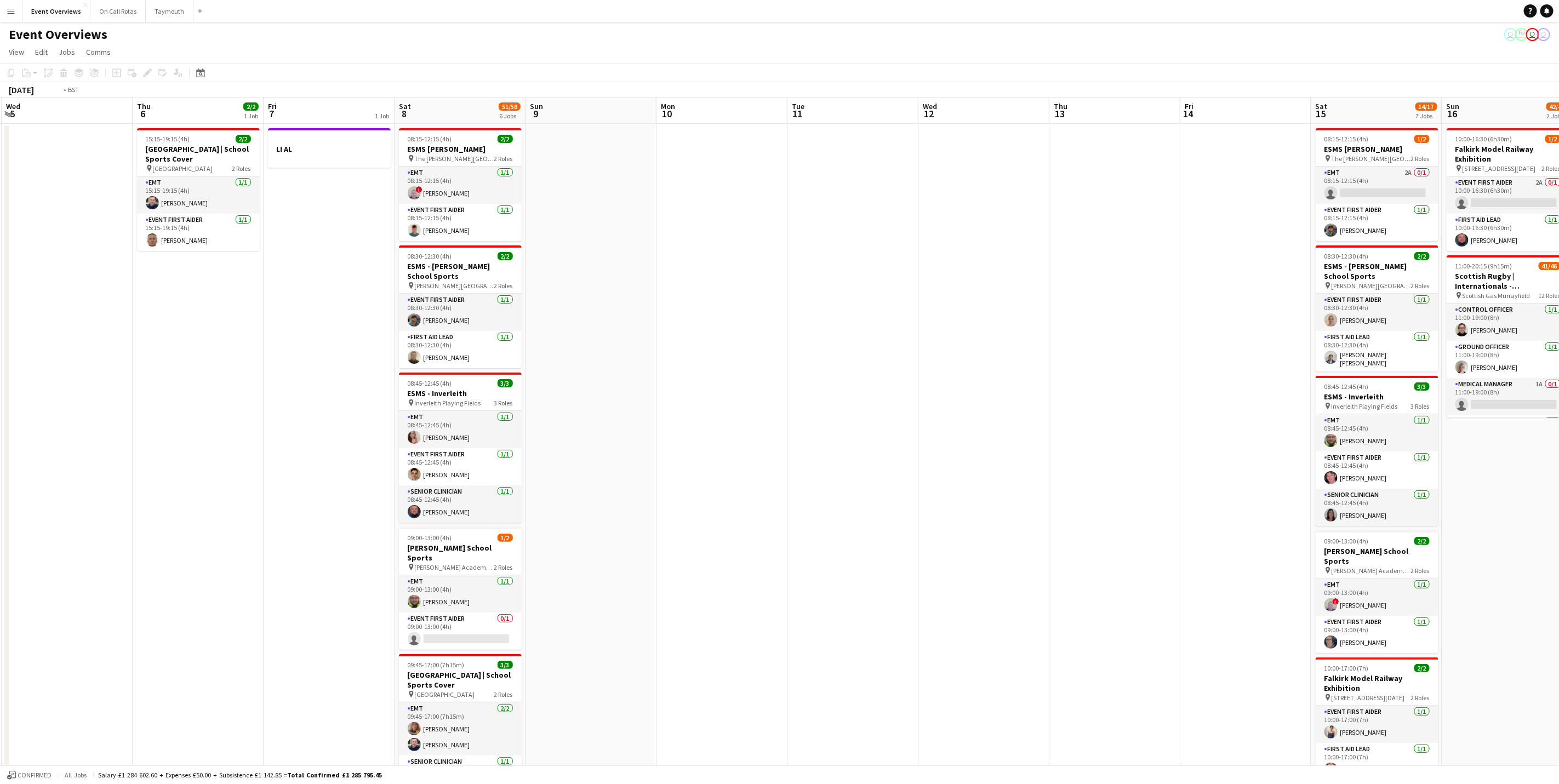
drag, startPoint x: 601, startPoint y: 345, endPoint x: 1123, endPoint y: 306, distance: 523.5
click at [1126, 306] on app-calendar-viewport "Mon 3 Tue 4 Wed 5 Thu 6 2/2 1 Job Fri 7 1 Job Sat 8 51/58 6 Jobs Sun 9 Mon 10 T…" at bounding box center [779, 593] width 1559 height 993
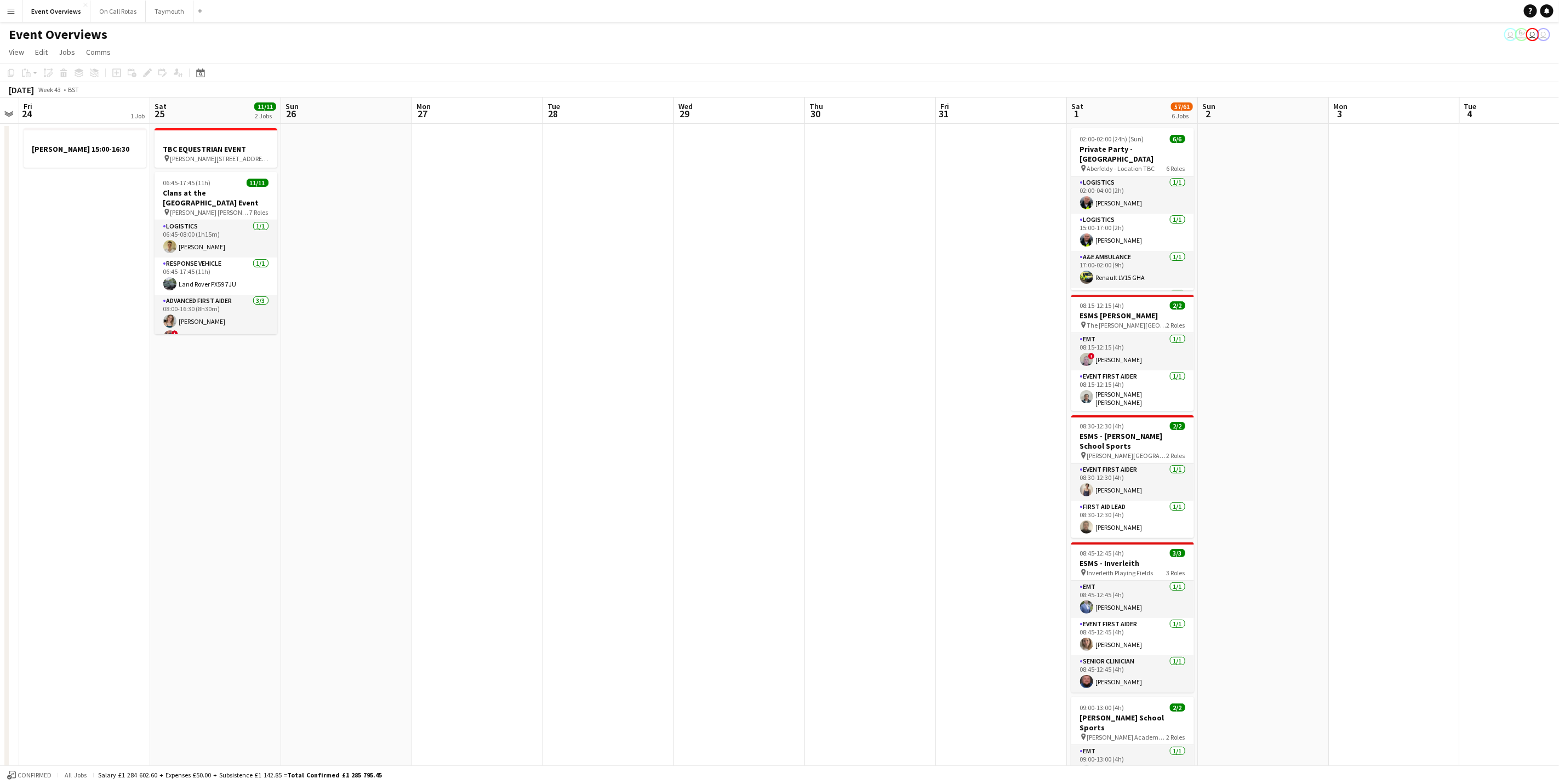
scroll to position [0, 372]
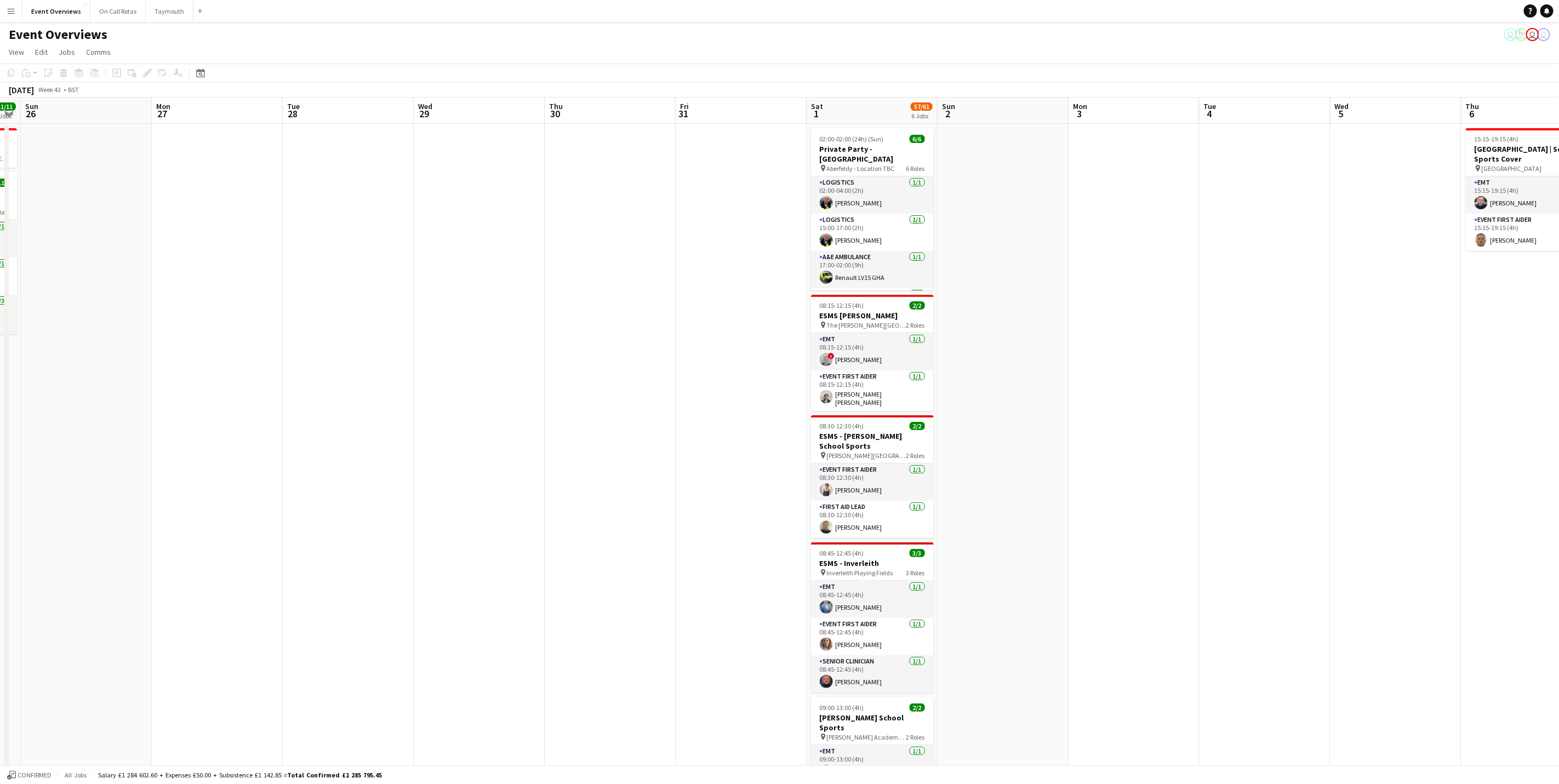
drag, startPoint x: 576, startPoint y: 358, endPoint x: 1375, endPoint y: 340, distance: 799.2
click at [1375, 340] on app-calendar-viewport "Thu 23 Fri 24 1 Job Sat 25 11/11 2 Jobs Sun 26 Mon 27 Tue 28 Wed 29 Thu 30 Fri …" at bounding box center [779, 593] width 1559 height 993
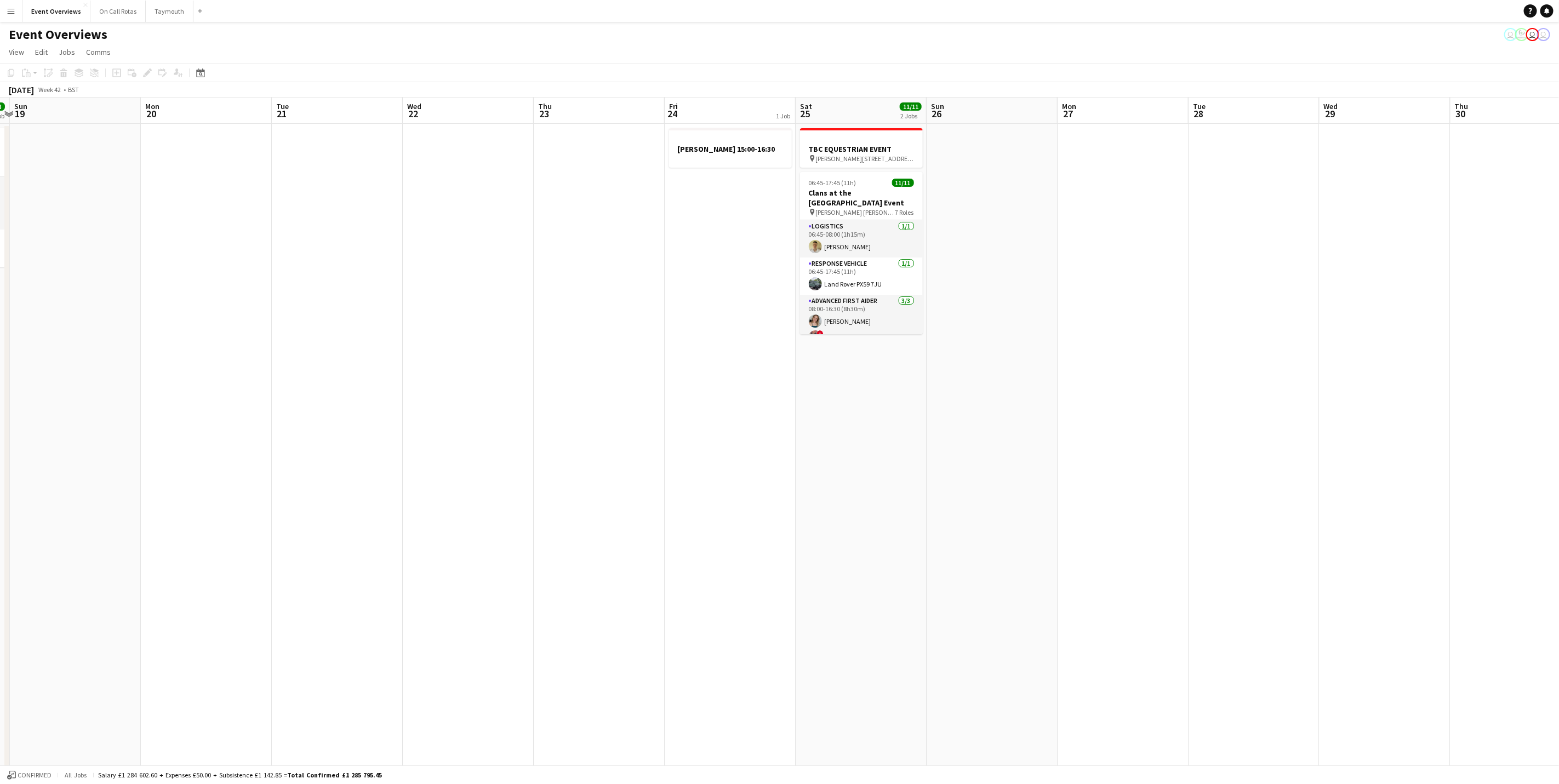
scroll to position [0, 341]
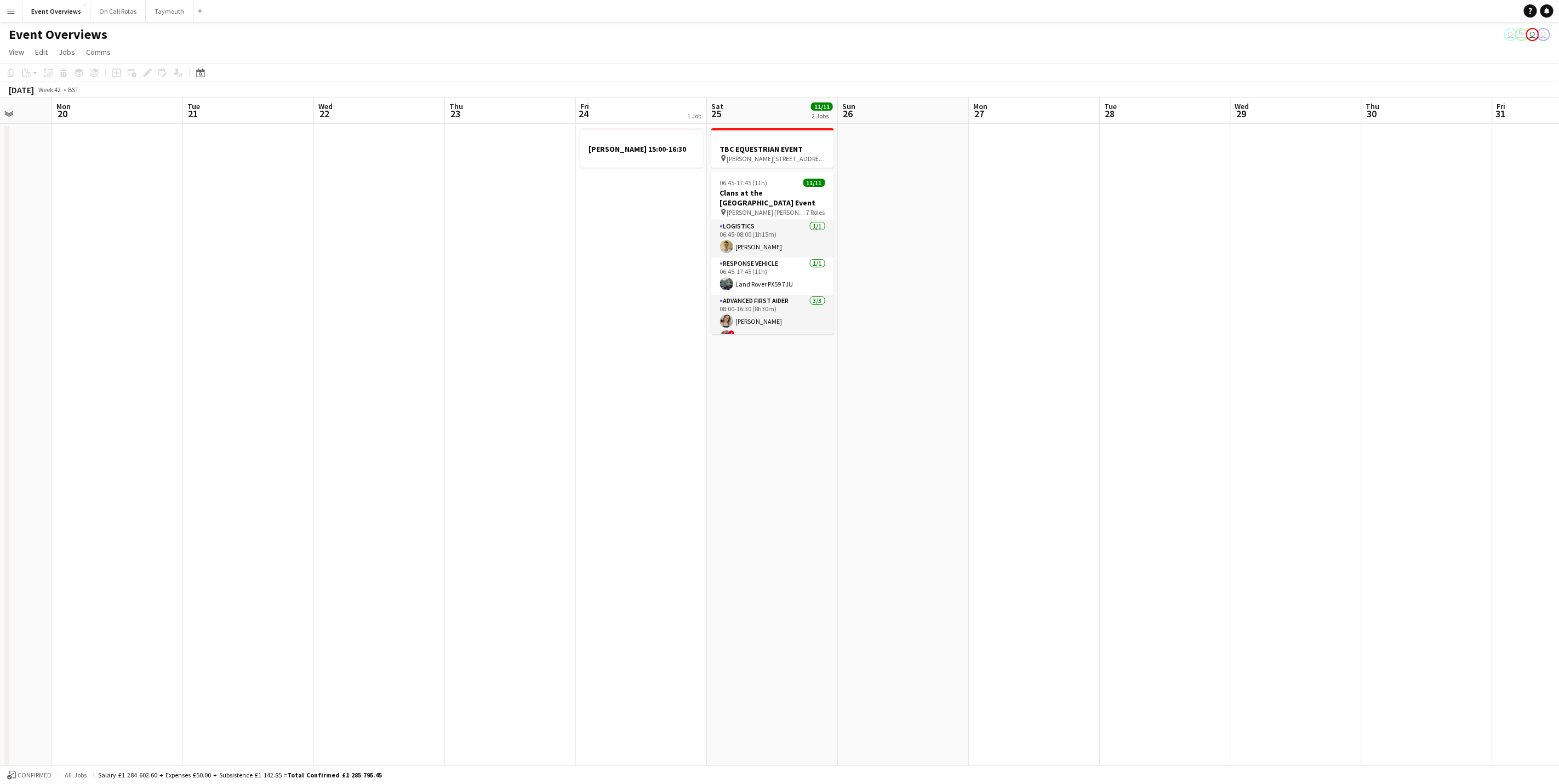
drag, startPoint x: 616, startPoint y: 342, endPoint x: 1434, endPoint y: 292, distance: 819.5
click at [1434, 292] on app-calendar-viewport "Fri 17 9/9 3 Jobs Sat 18 3/3 1 Job Sun 19 Mon 20 Tue 21 Wed 22 Thu 23 Fri 24 1 …" at bounding box center [779, 593] width 1559 height 993
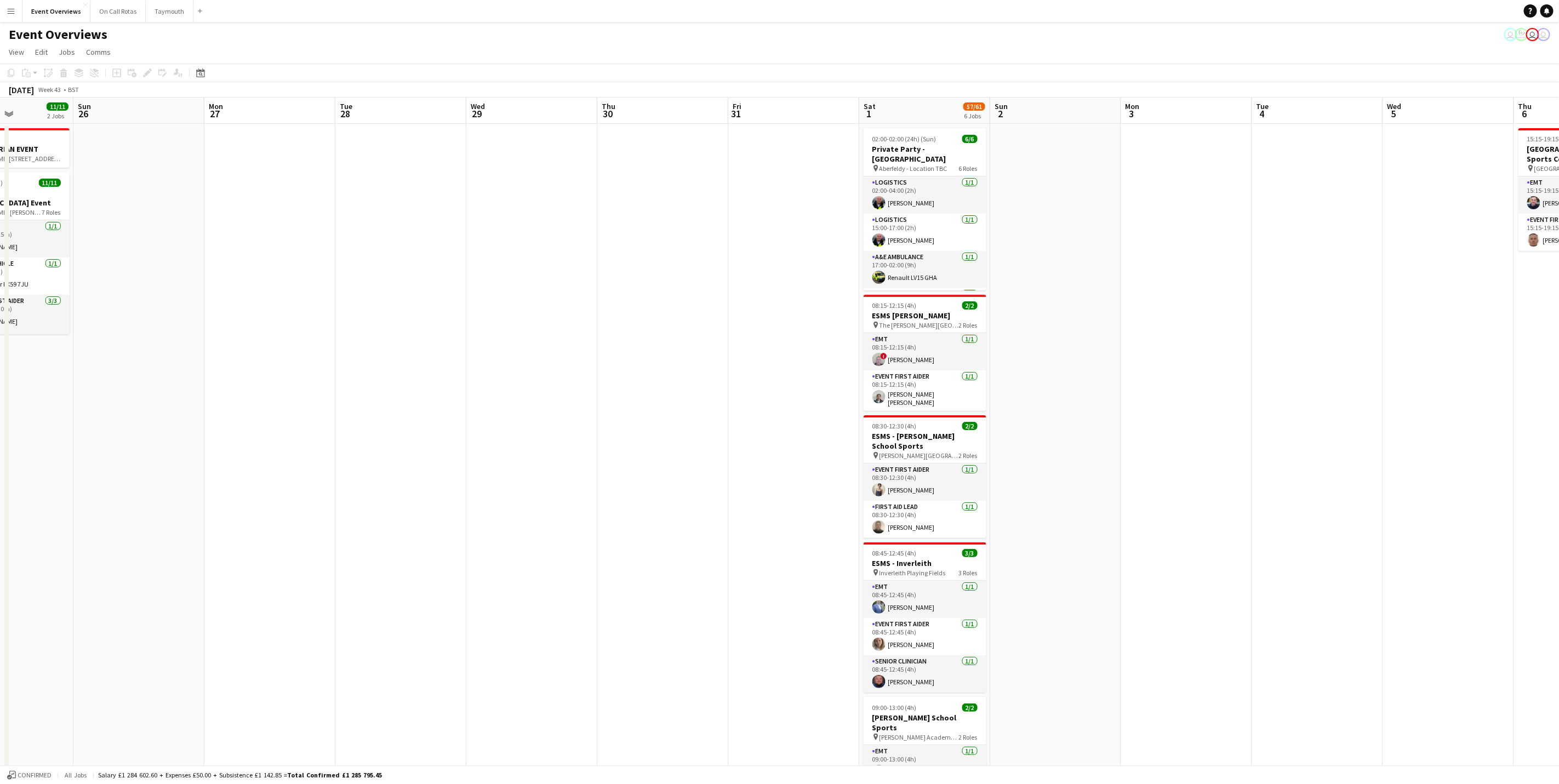
drag, startPoint x: 1434, startPoint y: 396, endPoint x: 482, endPoint y: 334, distance: 954.0
click at [482, 334] on app-calendar-viewport "Wed 22 Thu 23 Fri 24 1 Job Sat 25 11/11 2 Jobs Sun 26 Mon 27 Tue 28 Wed 29 Thu …" at bounding box center [779, 593] width 1559 height 993
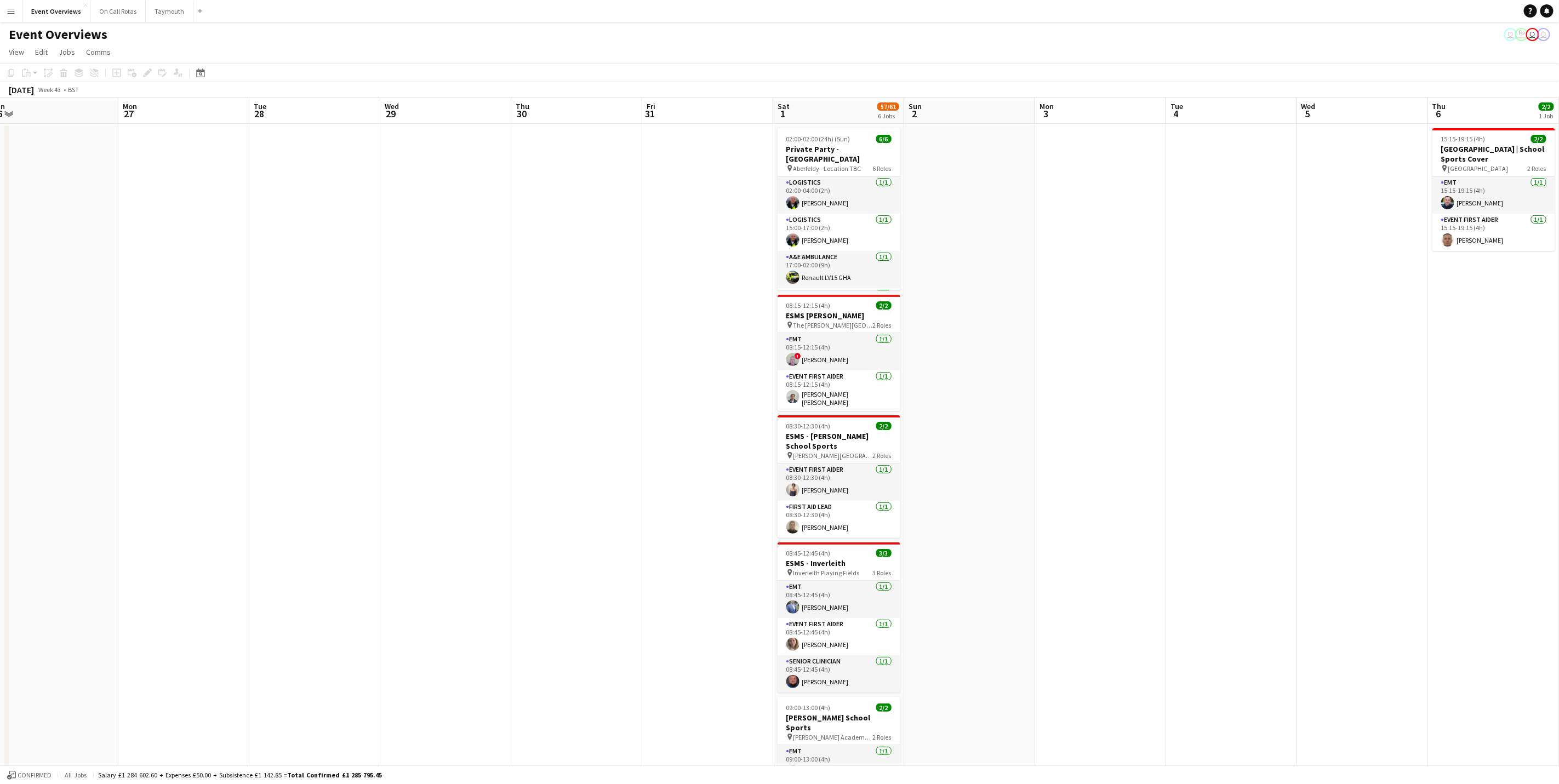
scroll to position [0, 364]
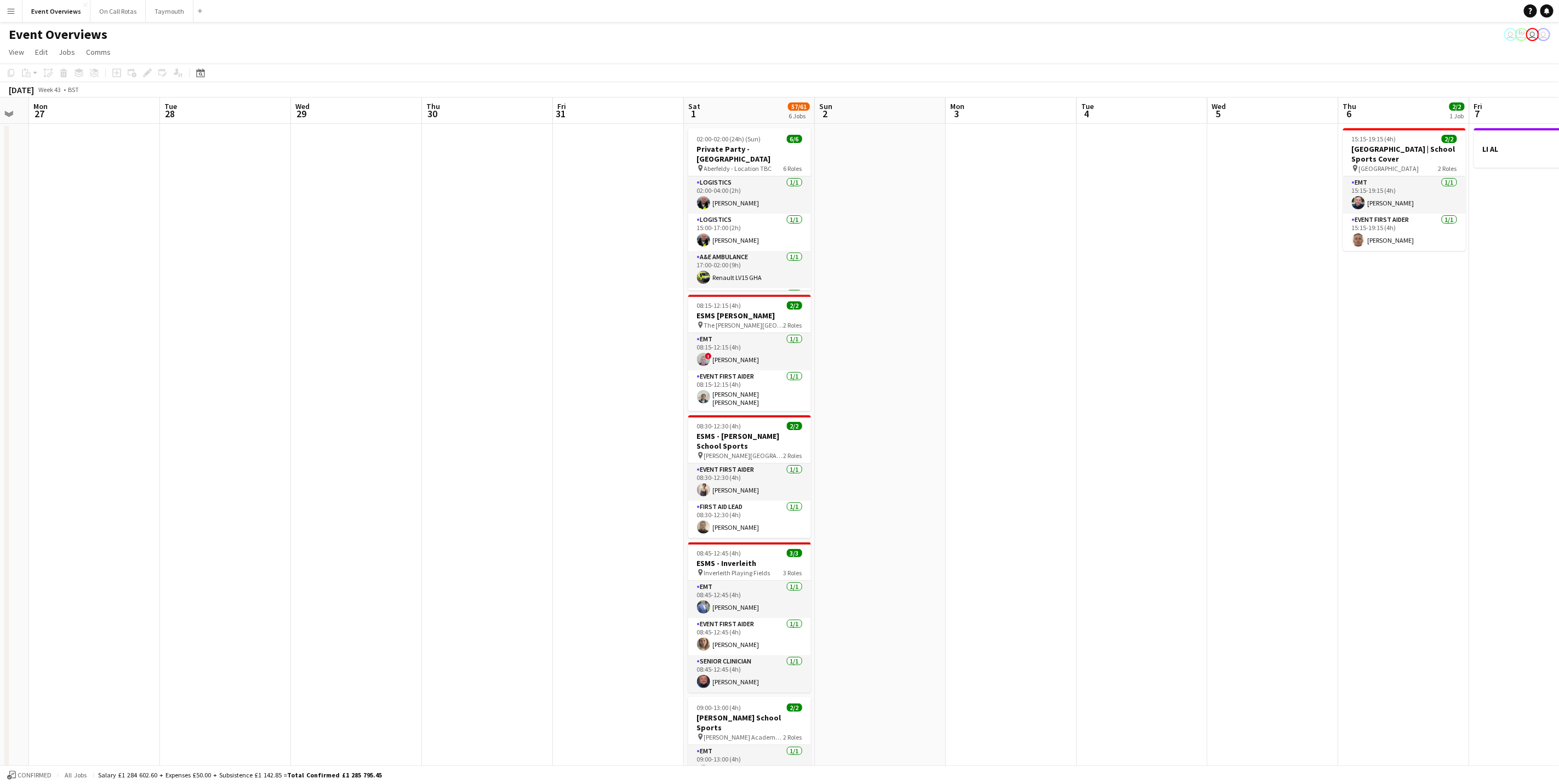
drag, startPoint x: 350, startPoint y: 428, endPoint x: 258, endPoint y: 352, distance: 119.3
click at [258, 352] on app-calendar-viewport "Fri 24 1 Job Sat 25 11/11 2 Jobs Sun 26 Mon 27 Tue 28 Wed 29 Thu 30 Fri 31 Sat …" at bounding box center [779, 593] width 1559 height 993
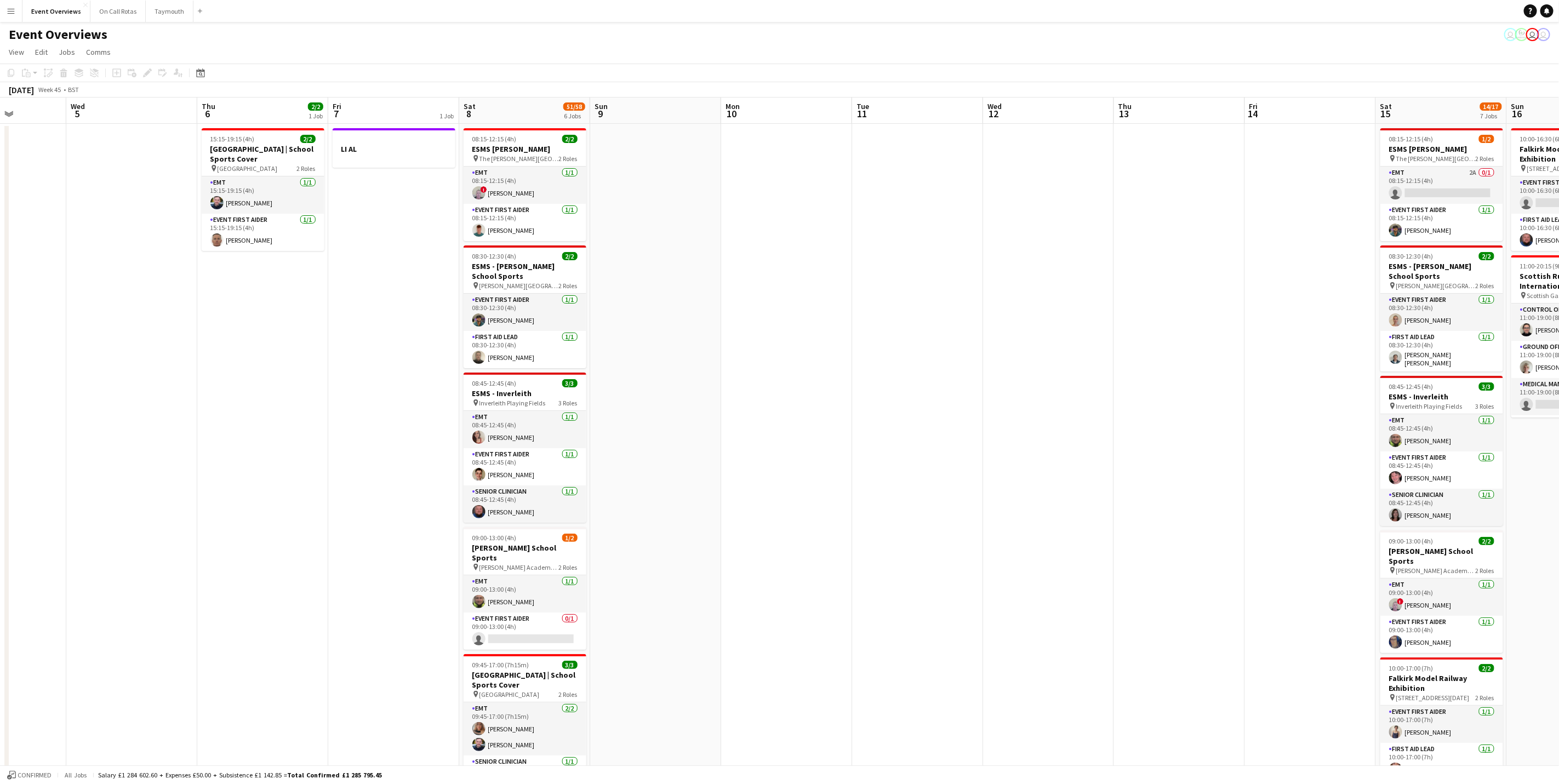
scroll to position [0, 363]
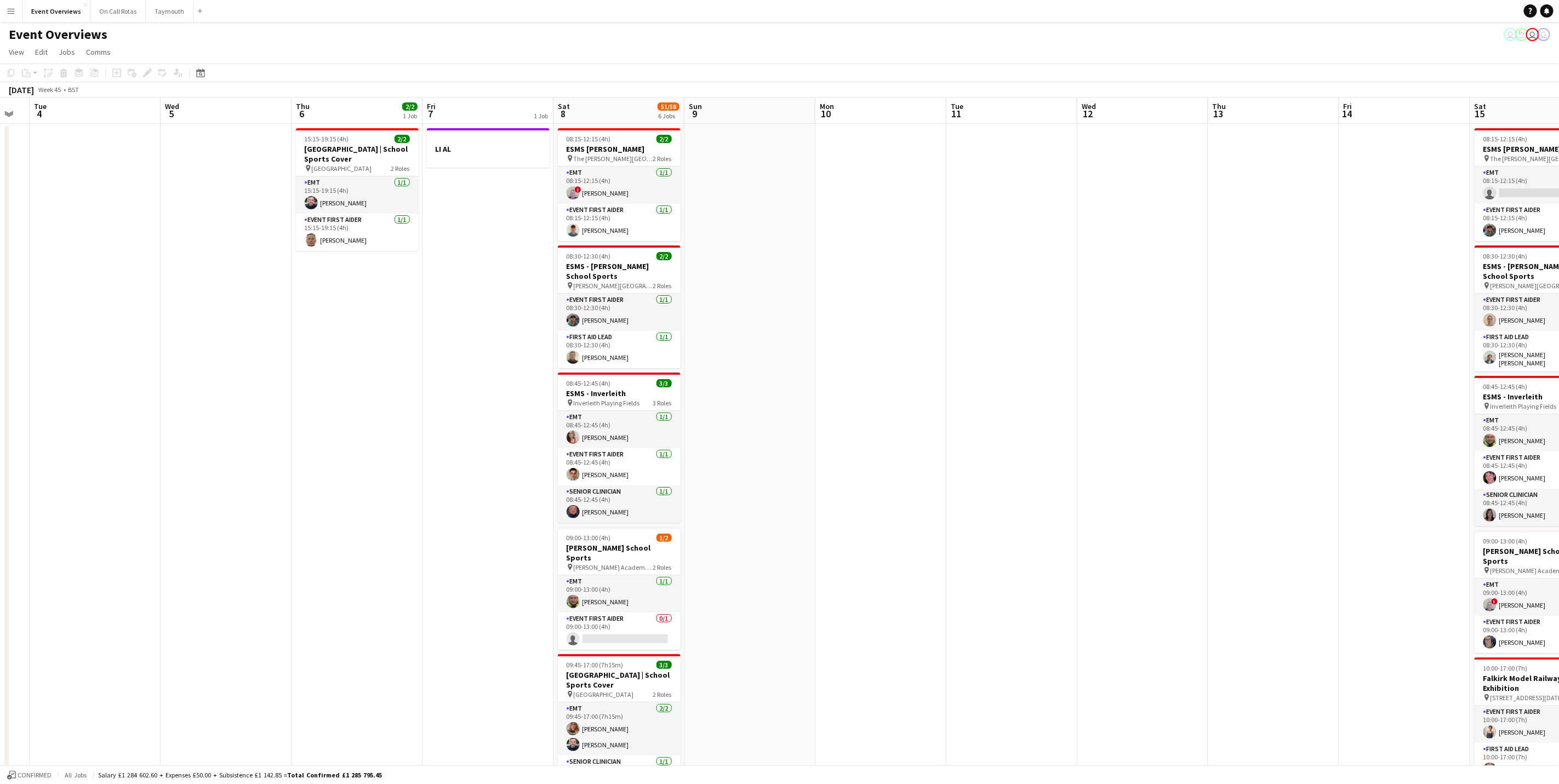
drag, startPoint x: 501, startPoint y: 378, endPoint x: 334, endPoint y: 346, distance: 170.0
click at [334, 346] on app-calendar-viewport "Sat 1 57/61 6 Jobs Sun 2 Mon 3 Tue 4 Wed 5 Thu 6 2/2 1 Job Fri 7 1 Job Sat 8 51…" at bounding box center [779, 593] width 1559 height 993
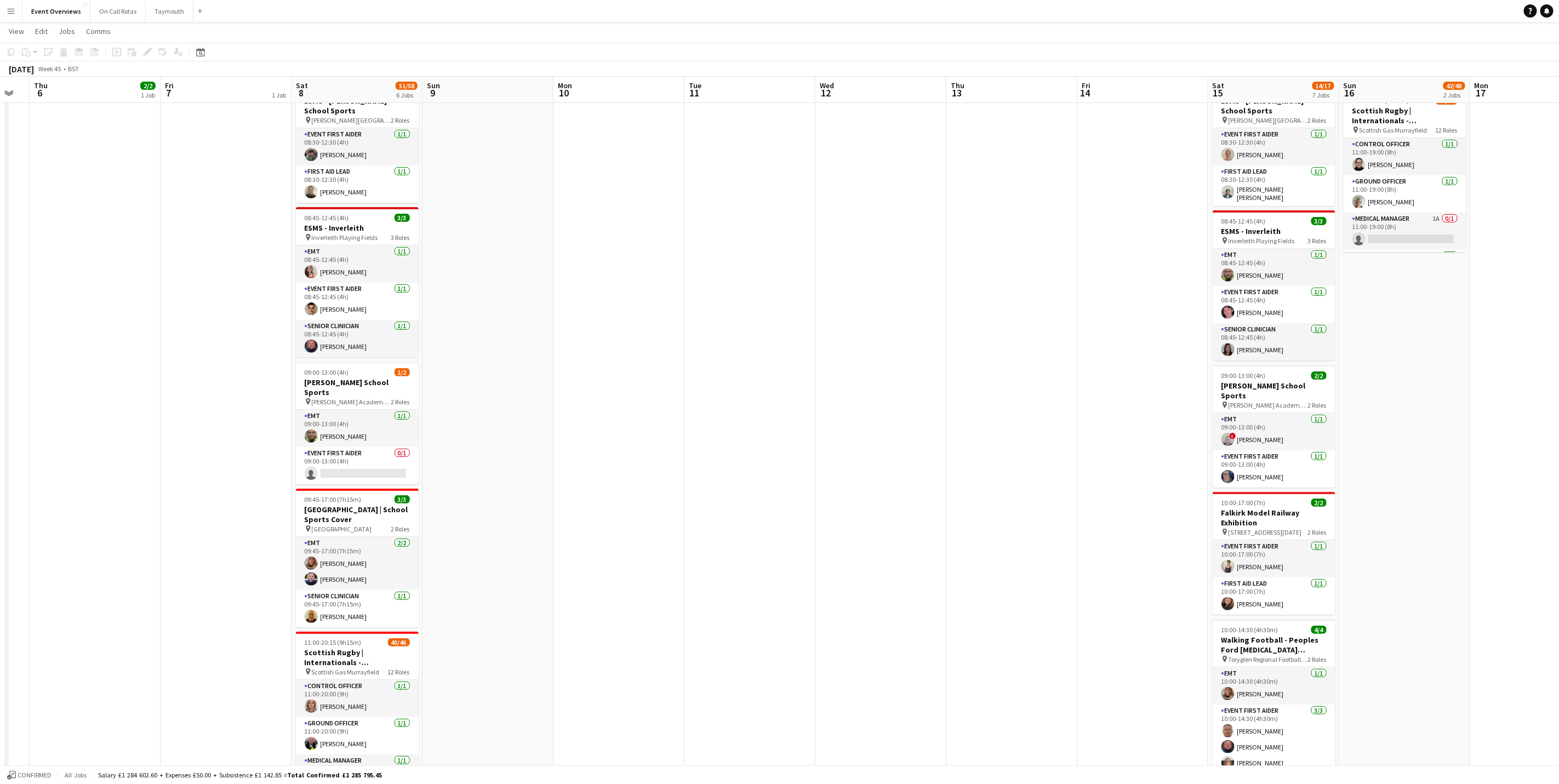
scroll to position [0, 446]
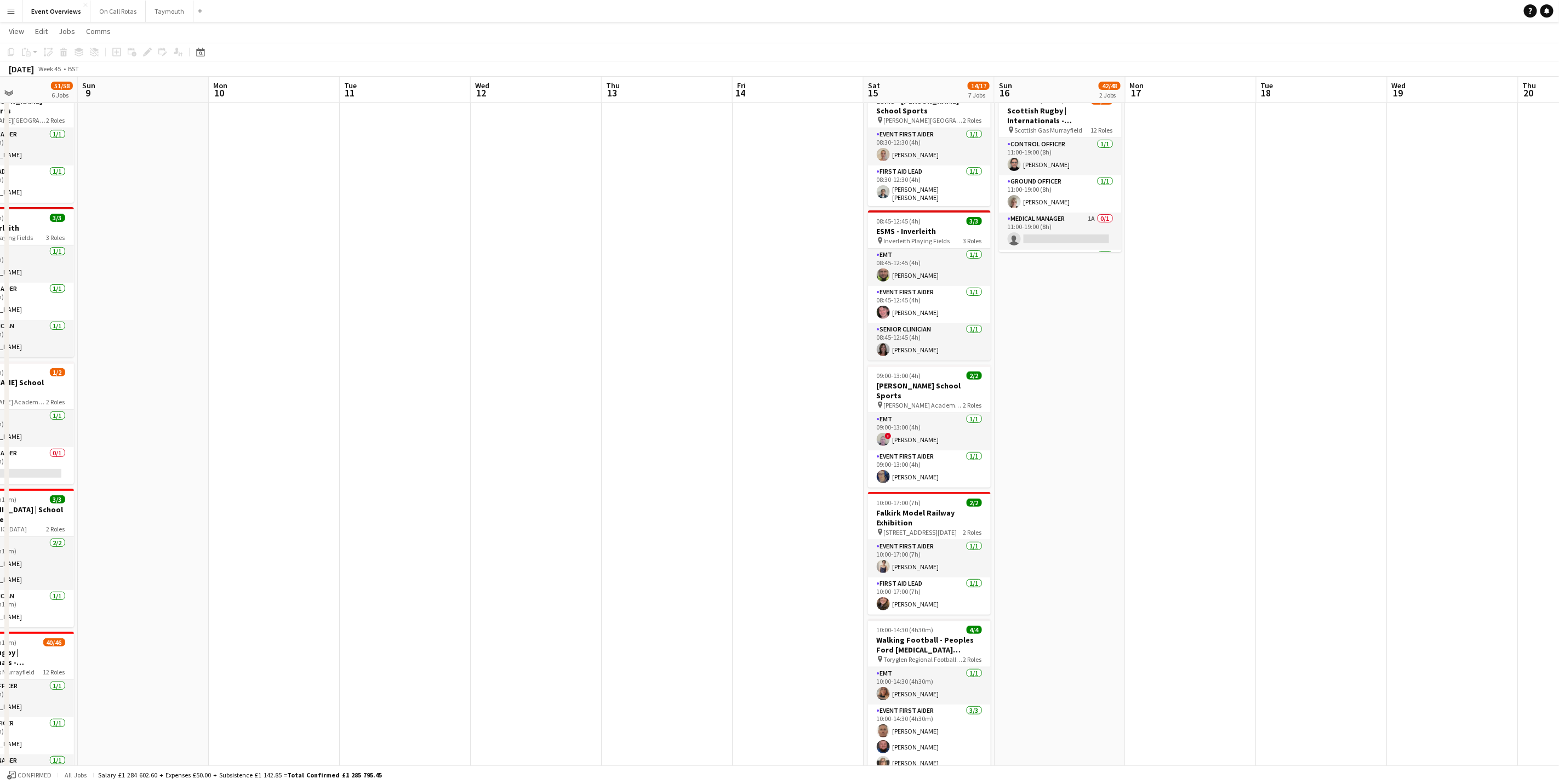
drag, startPoint x: 1261, startPoint y: 440, endPoint x: 655, endPoint y: 384, distance: 608.6
click at [655, 384] on app-calendar-viewport "Wed 5 Thu 6 2/2 1 Job Fri 7 1 Job Sat 8 51/58 6 Jobs Sun 9 Mon 10 Tue 11 Wed 12…" at bounding box center [779, 401] width 1559 height 1046
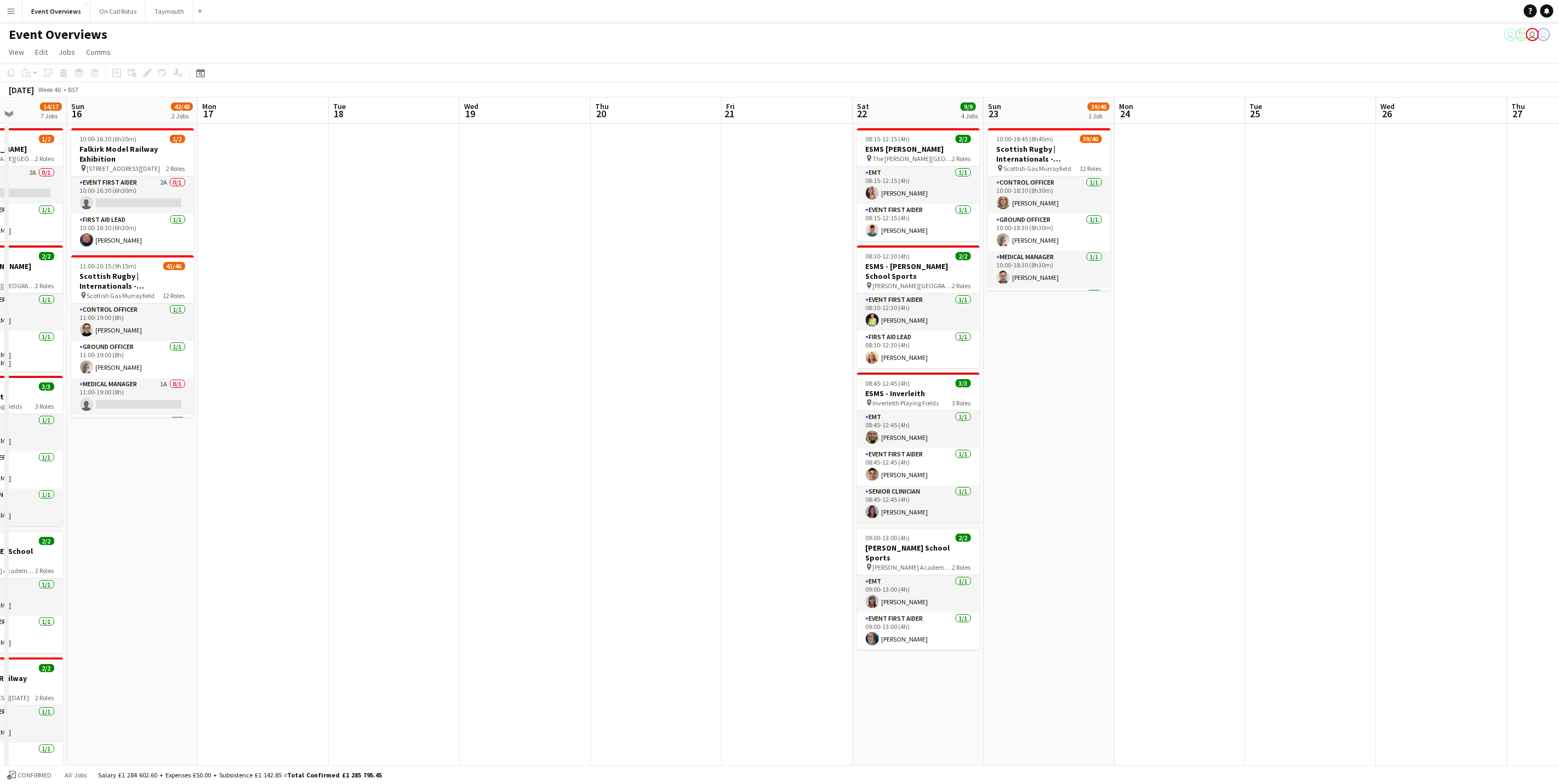
scroll to position [0, 341]
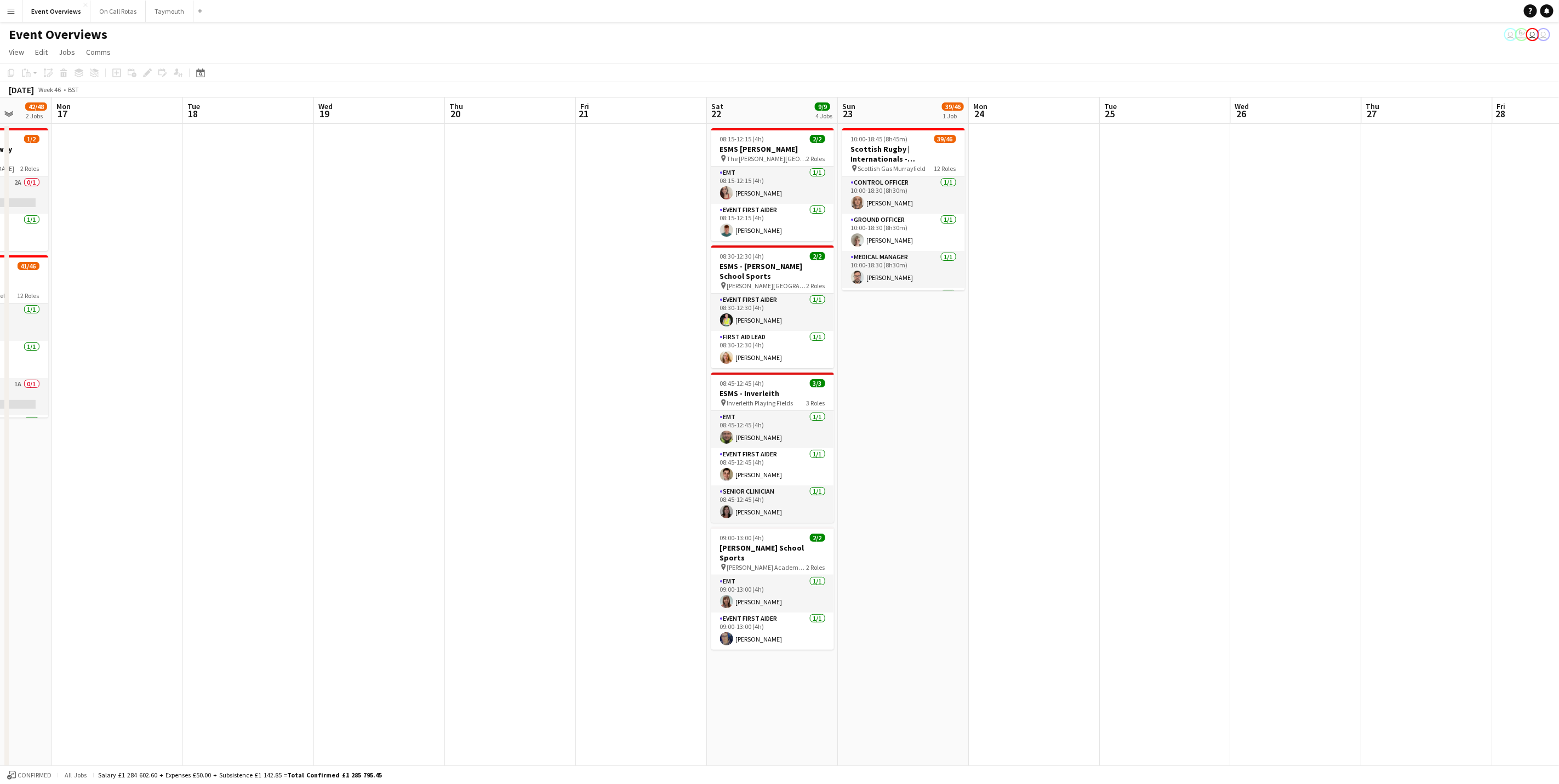
drag, startPoint x: 1349, startPoint y: 442, endPoint x: 251, endPoint y: 340, distance: 1102.7
click at [251, 340] on app-calendar-viewport "Fri 14 Sat 15 14/17 7 Jobs Sun 16 42/48 2 Jobs Mon 17 Tue 18 Wed 19 Thu 20 Fri …" at bounding box center [779, 593] width 1559 height 993
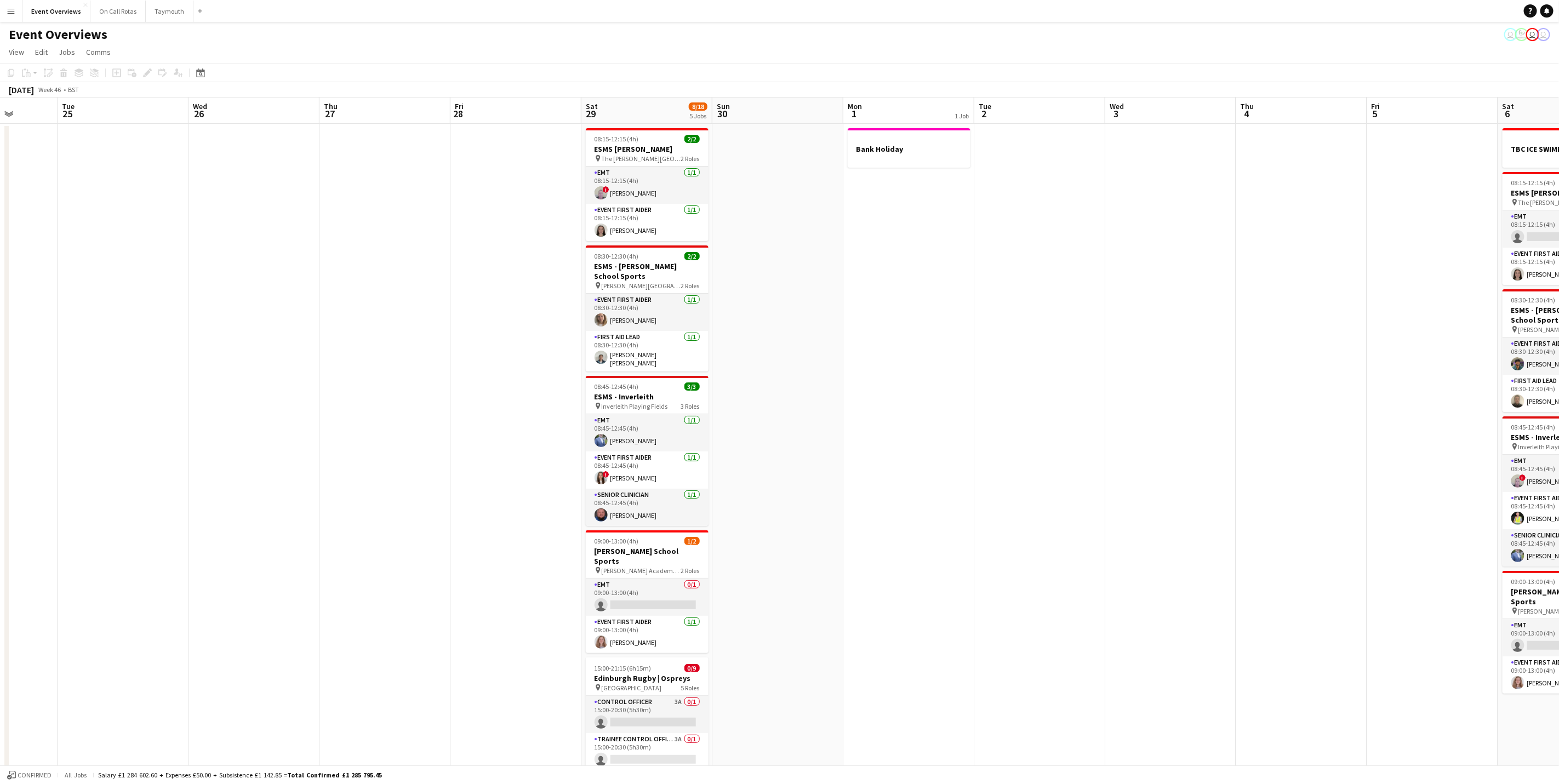
scroll to position [0, 380]
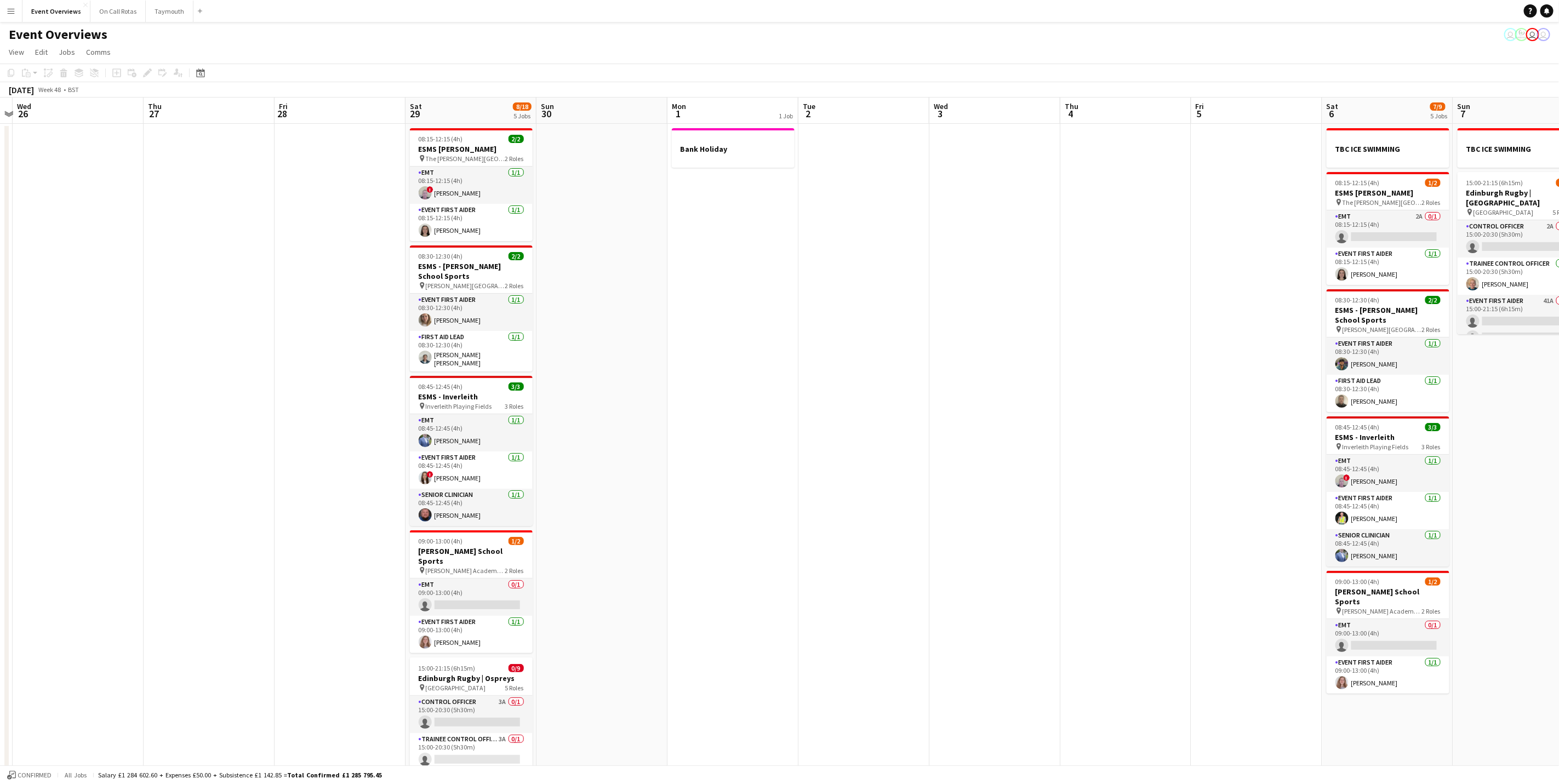
drag, startPoint x: 1237, startPoint y: 485, endPoint x: 19, endPoint y: 366, distance: 1223.8
click at [19, 366] on app-calendar-viewport "Sun 23 39/46 1 Job Mon 24 Tue 25 Wed 26 Thu 27 Fri 28 Sat 29 8/18 5 Jobs Sun 30…" at bounding box center [779, 593] width 1559 height 993
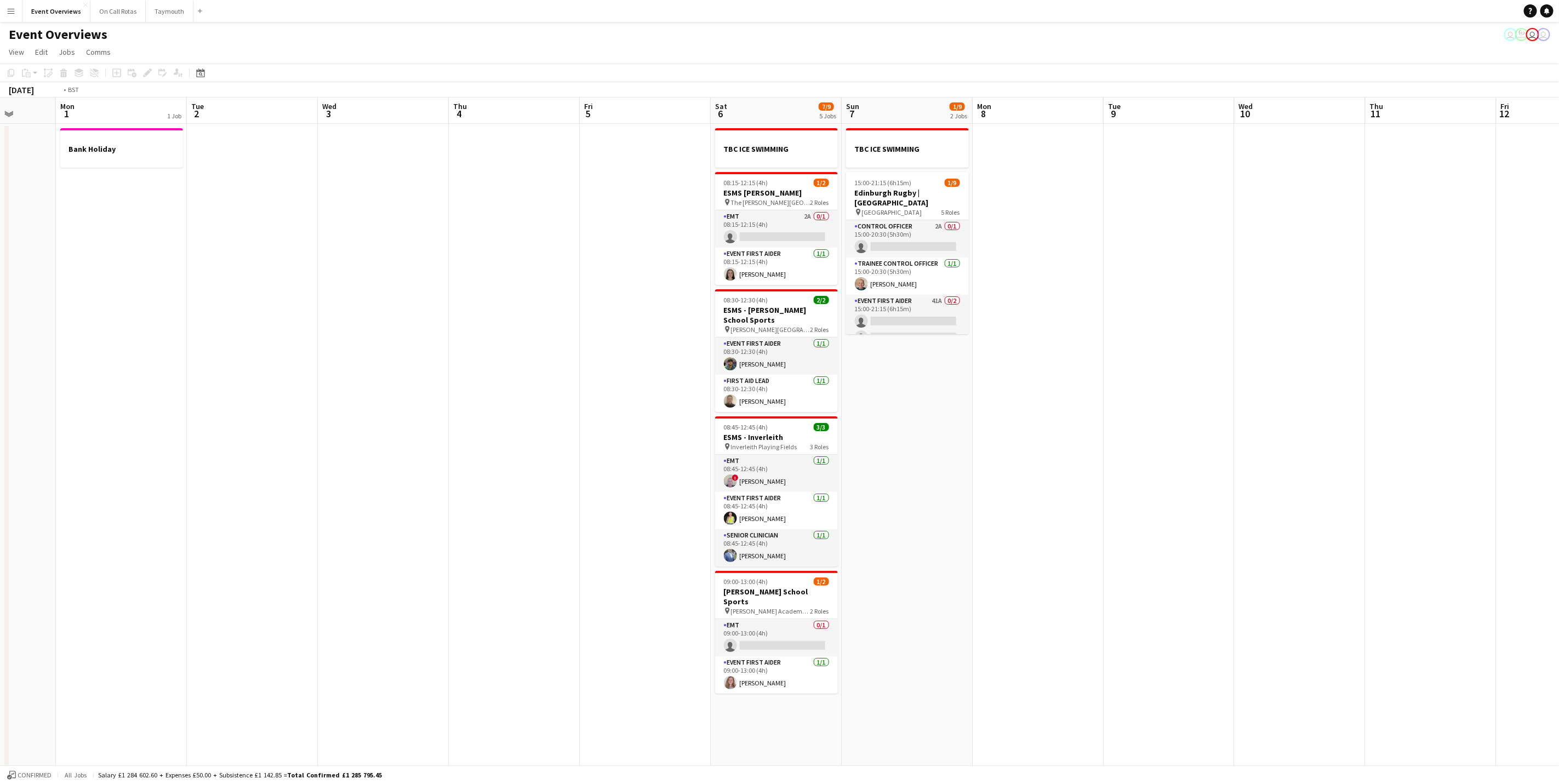
scroll to position [0, 361]
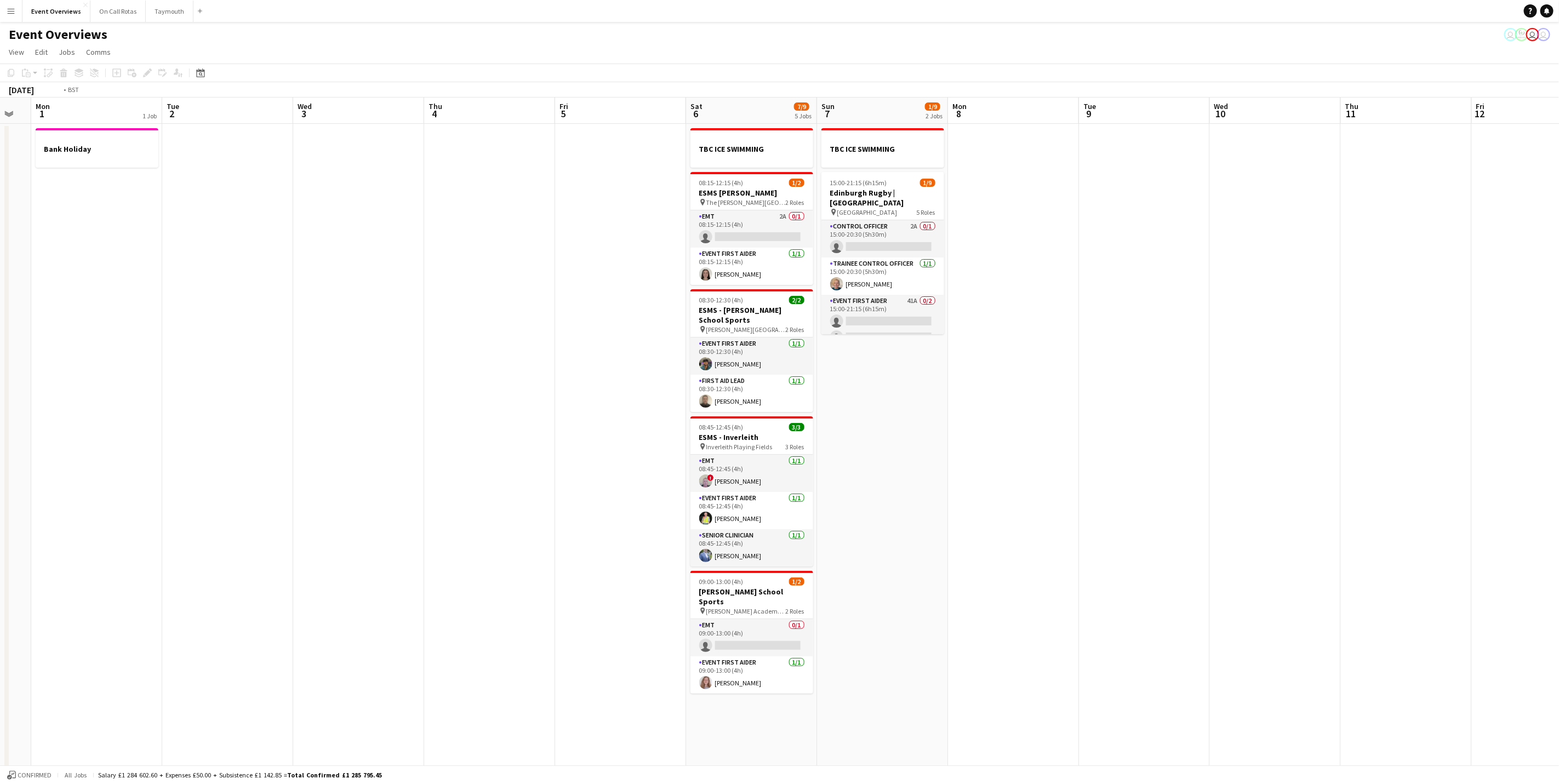
drag, startPoint x: 1090, startPoint y: 473, endPoint x: 193, endPoint y: 410, distance: 899.2
click at [193, 410] on app-calendar-viewport "Fri 28 Sat 29 8/18 5 Jobs Sun 30 Mon 1 1 Job Tue 2 Wed 3 Thu 4 Fri 5 Sat 6 7/9 …" at bounding box center [779, 593] width 1559 height 993
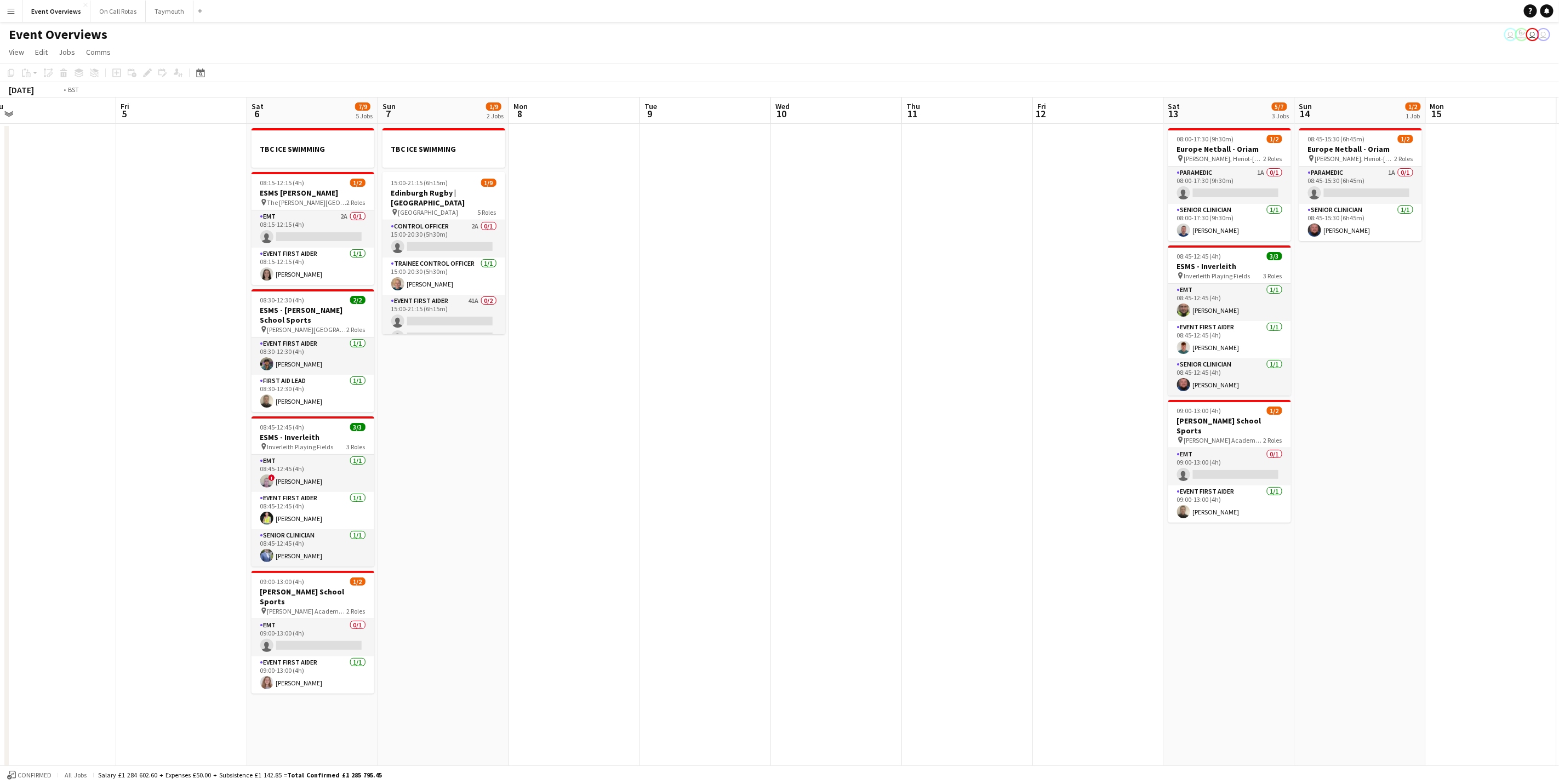
scroll to position [0, 324]
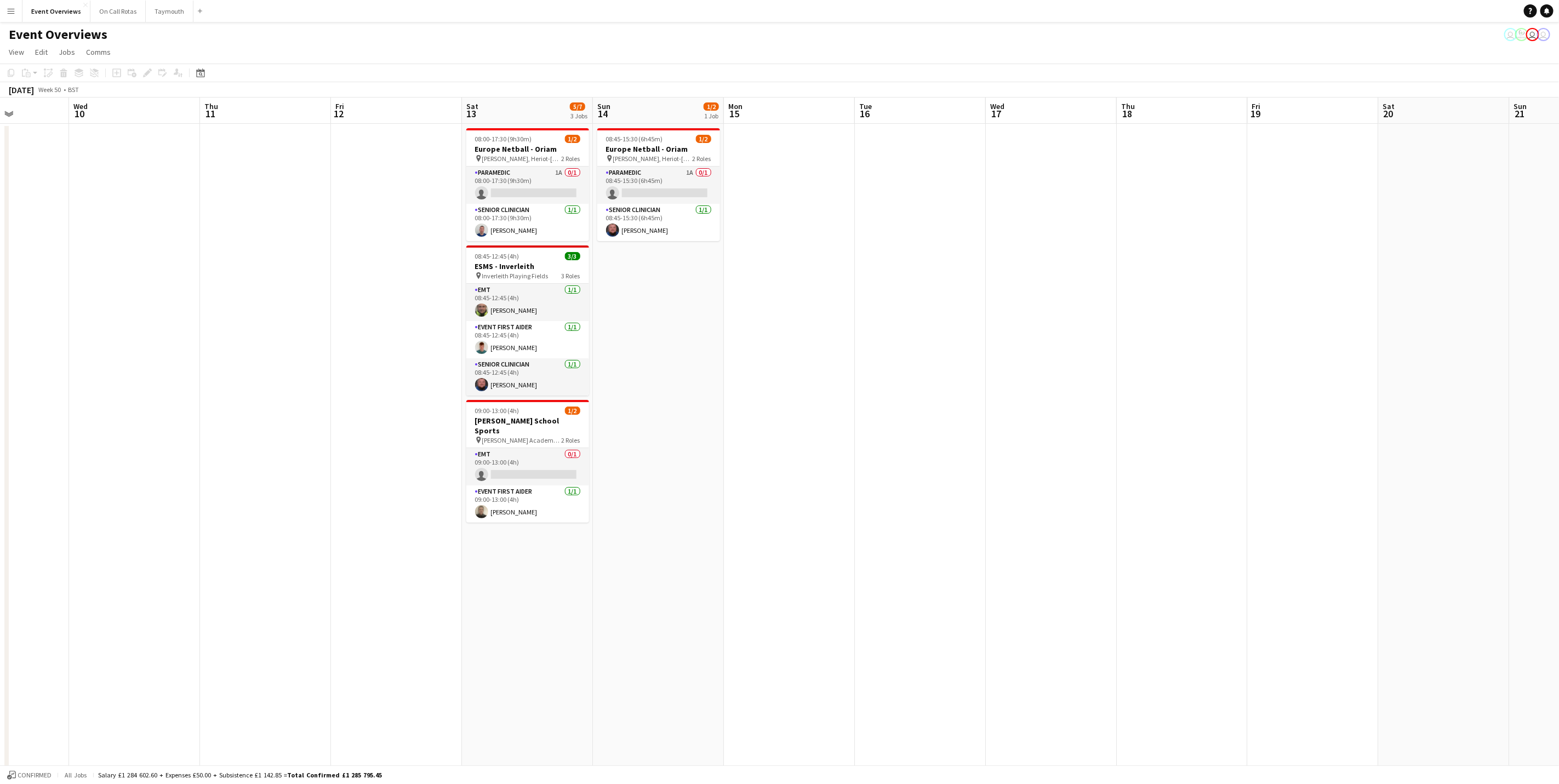
drag, startPoint x: 1135, startPoint y: 510, endPoint x: 262, endPoint y: 435, distance: 876.2
click at [262, 435] on app-calendar-viewport "Sun 7 1/9 2 Jobs Mon 8 Tue 9 Wed 10 Thu 11 Fri 12 Sat 13 5/7 3 Jobs Sun 14 1/2 …" at bounding box center [779, 593] width 1559 height 993
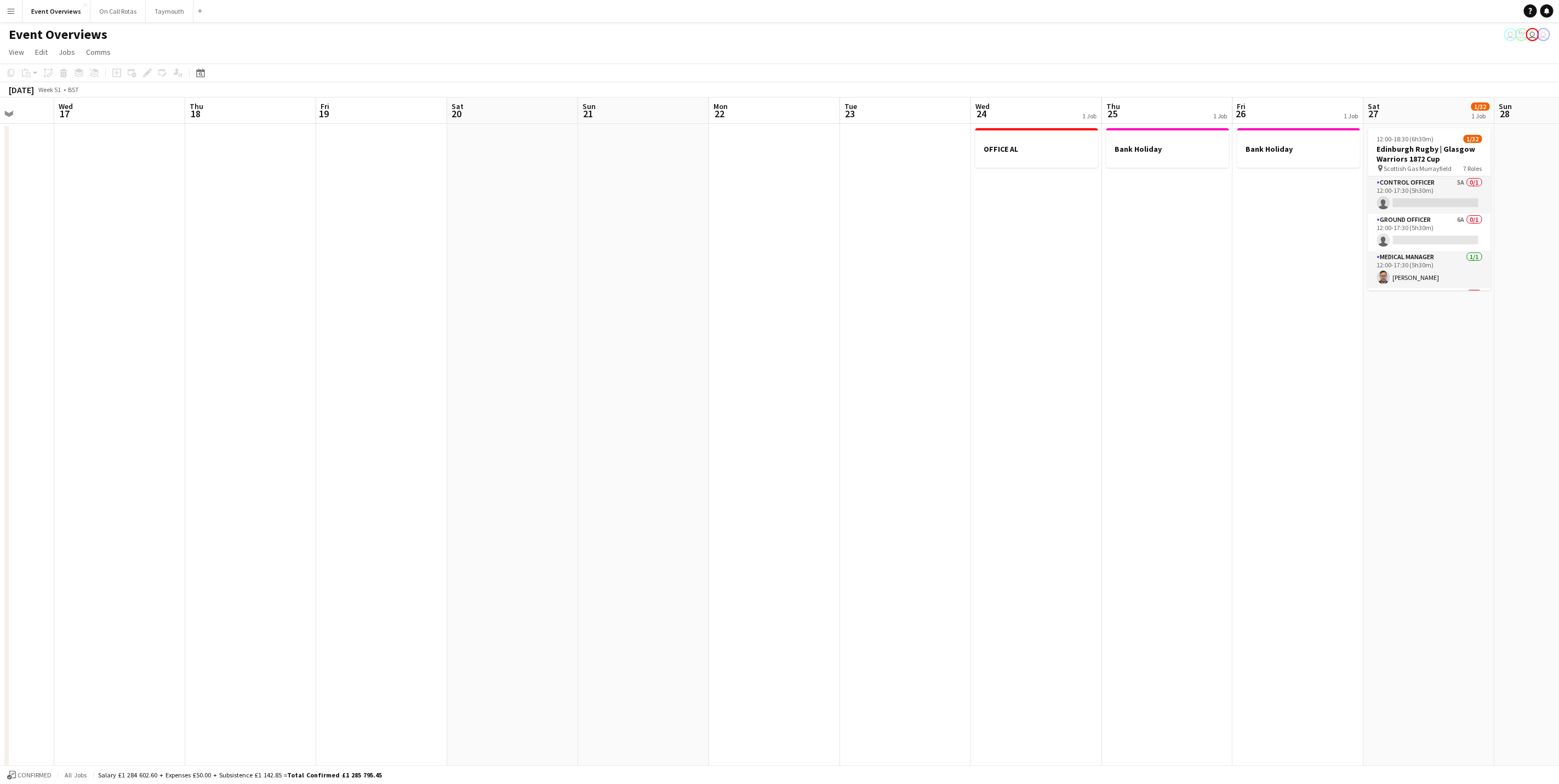
drag, startPoint x: 952, startPoint y: 482, endPoint x: -3, endPoint y: 421, distance: 956.9
click at [0, 421] on html "Menu Boards Boards Boards All jobs Status Workforce Workforce My Workforce Recr…" at bounding box center [779, 555] width 1559 height 1110
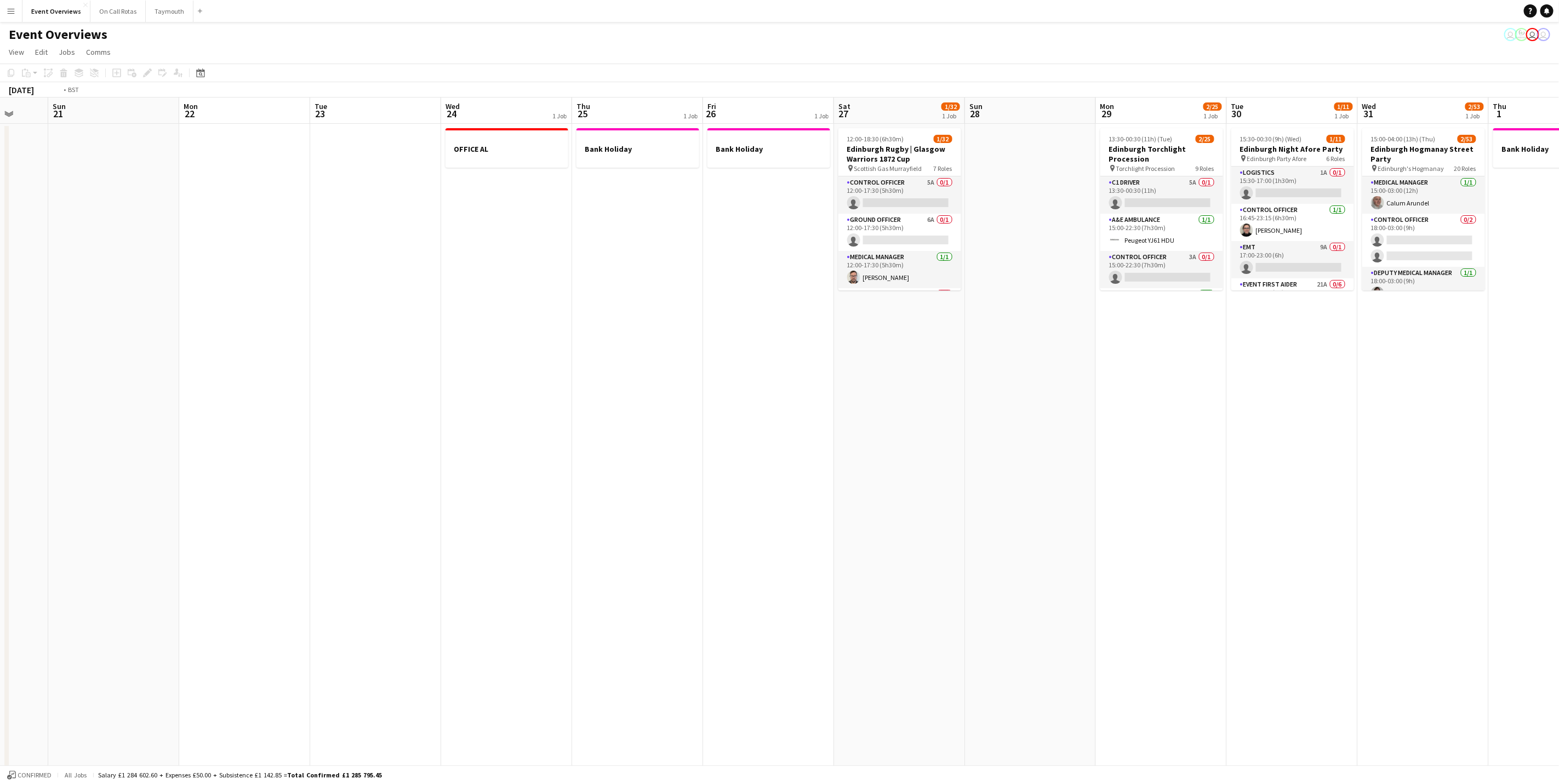
scroll to position [0, 343]
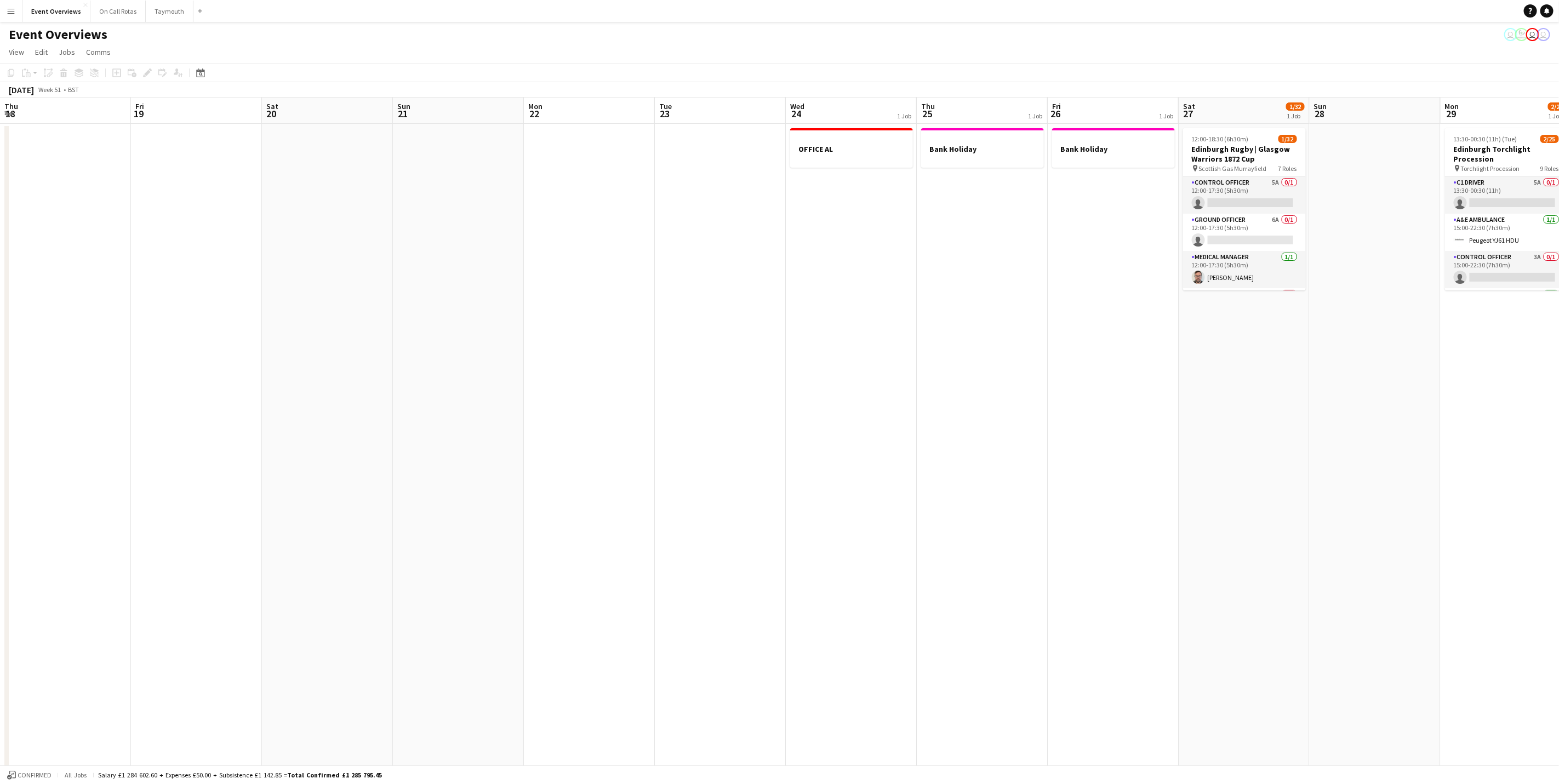
drag, startPoint x: 1230, startPoint y: 488, endPoint x: 1453, endPoint y: 228, distance: 342.5
click at [1453, 228] on app-calendar-viewport "Tue 16 Wed 17 Thu 18 Fri 19 Sat 20 Sun 21 Mon 22 Tue 23 Wed 24 1 Job Thu 25 1 J…" at bounding box center [779, 593] width 1559 height 993
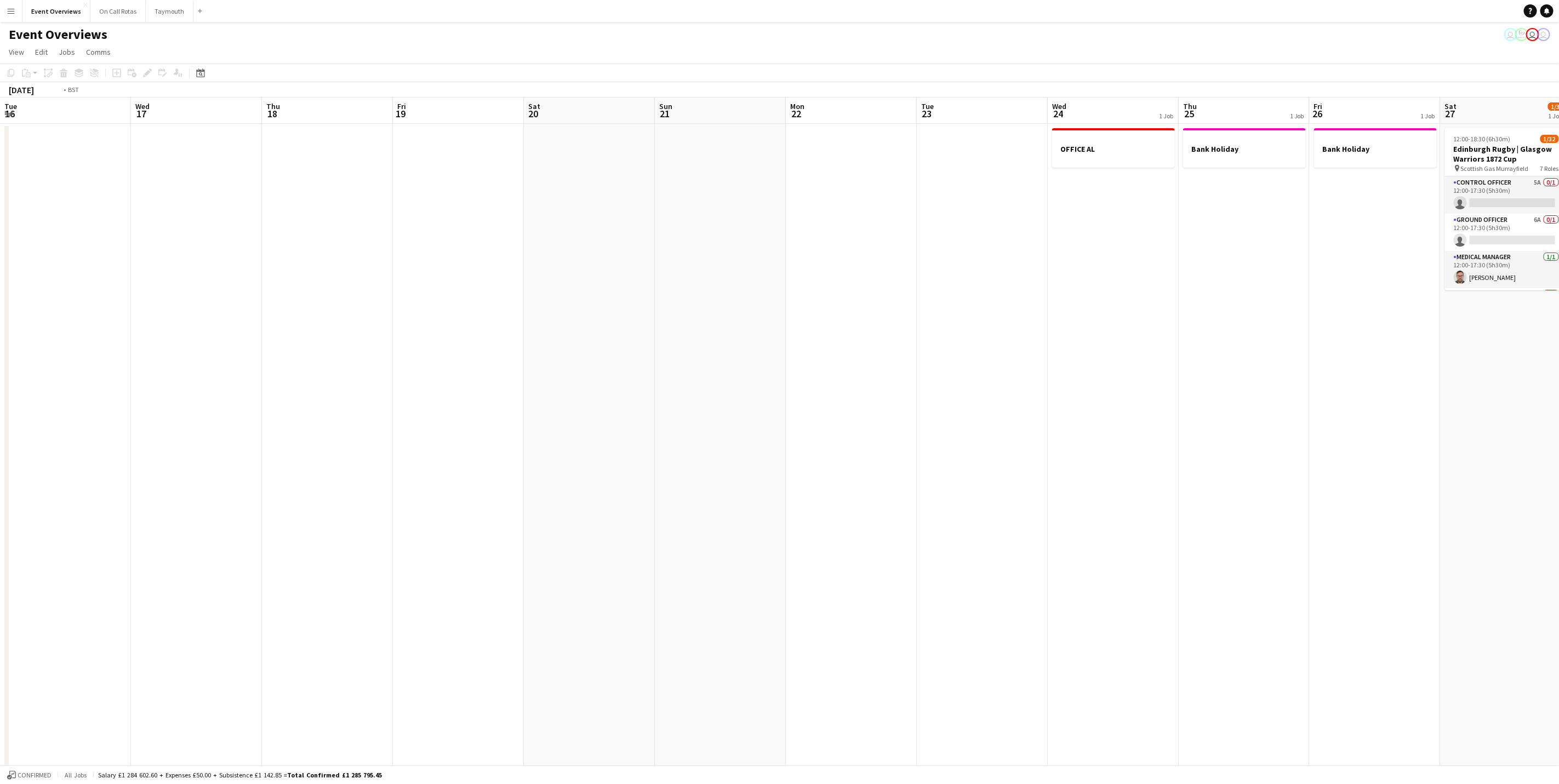
drag, startPoint x: 1265, startPoint y: 264, endPoint x: 1414, endPoint y: 245, distance: 150.2
click at [1383, 247] on app-calendar-viewport "Sun 14 1/2 1 Job Mon 15 Tue 16 Wed 17 Thu 18 Fri 19 Sat 20 Sun 21 Mon 22 Tue 23…" at bounding box center [779, 593] width 1559 height 993
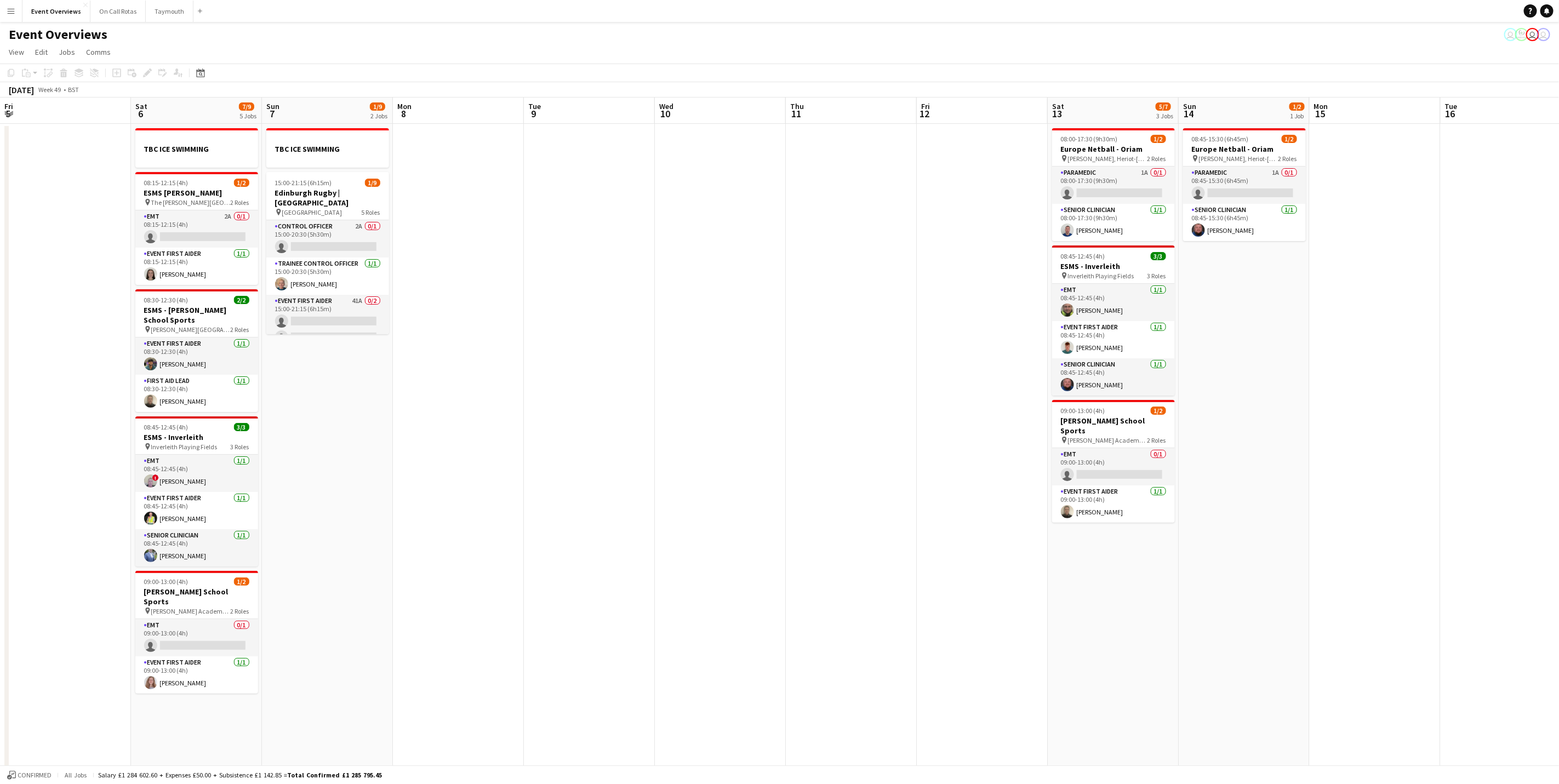
scroll to position [0, 0]
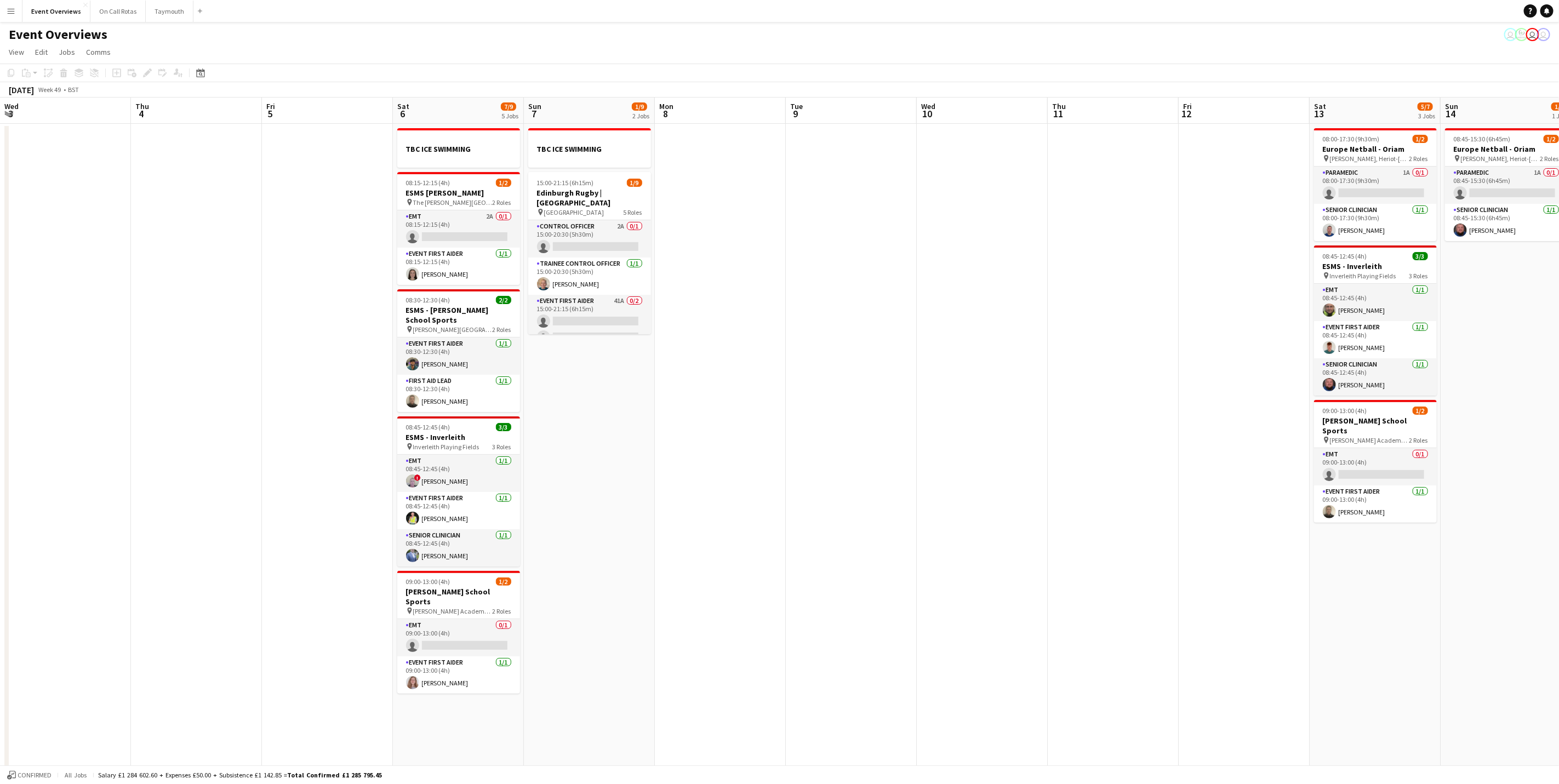
drag, startPoint x: 1081, startPoint y: 350, endPoint x: 1375, endPoint y: 352, distance: 294.0
click at [1483, 333] on app-calendar-viewport "Wed 3 Thu 4 Fri 5 Sat 6 7/9 5 Jobs Sun 7 1/9 2 Jobs Mon 8 Tue 9 Wed 10 Thu 11 F…" at bounding box center [779, 593] width 1559 height 993
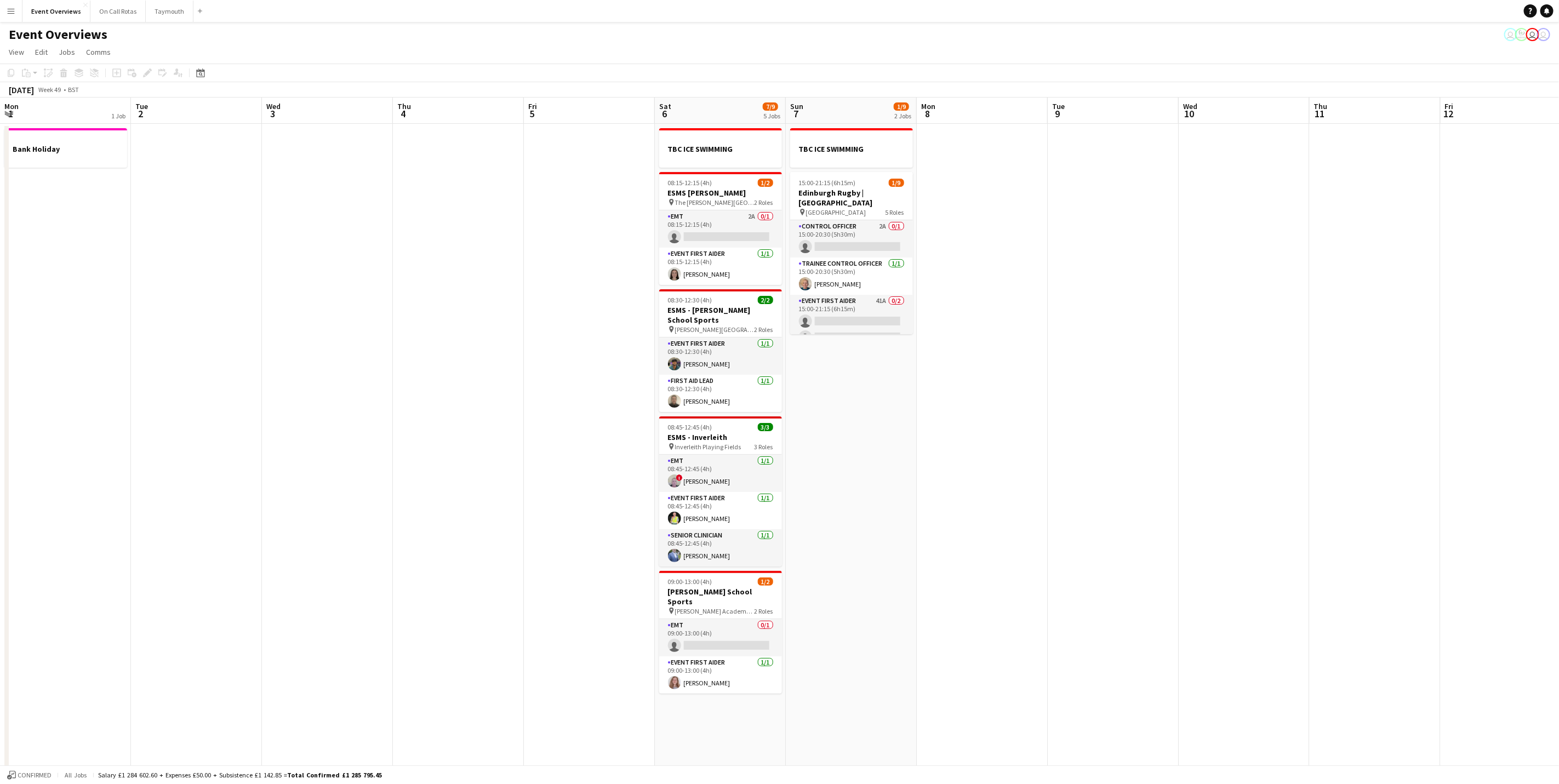
drag, startPoint x: 140, startPoint y: 370, endPoint x: 1182, endPoint y: 389, distance: 1042.2
click at [1182, 389] on app-calendar-viewport "Sat 29 8/18 5 Jobs Sun 30 Mon 1 1 Job Tue 2 Wed 3 Thu 4 Fri 5 Sat 6 7/9 5 Jobs …" at bounding box center [779, 593] width 1559 height 993
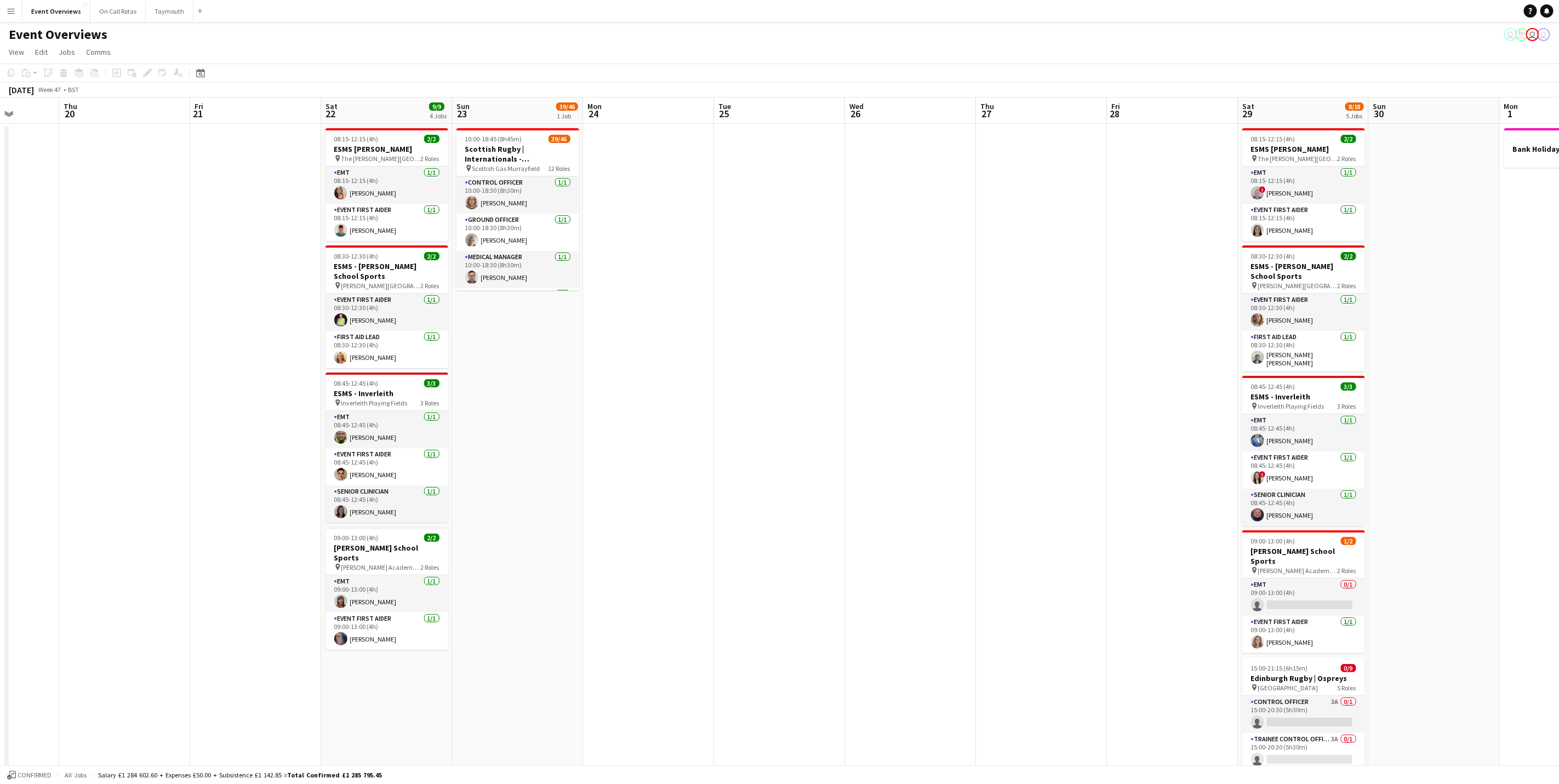
drag, startPoint x: 938, startPoint y: 366, endPoint x: 1218, endPoint y: 371, distance: 280.0
click at [1218, 371] on app-calendar-viewport "Tue 18 Wed 19 Thu 20 Fri 21 Sat 22 9/9 4 Jobs Sun 23 39/46 1 Job Mon 24 Tue 25 …" at bounding box center [779, 593] width 1559 height 993
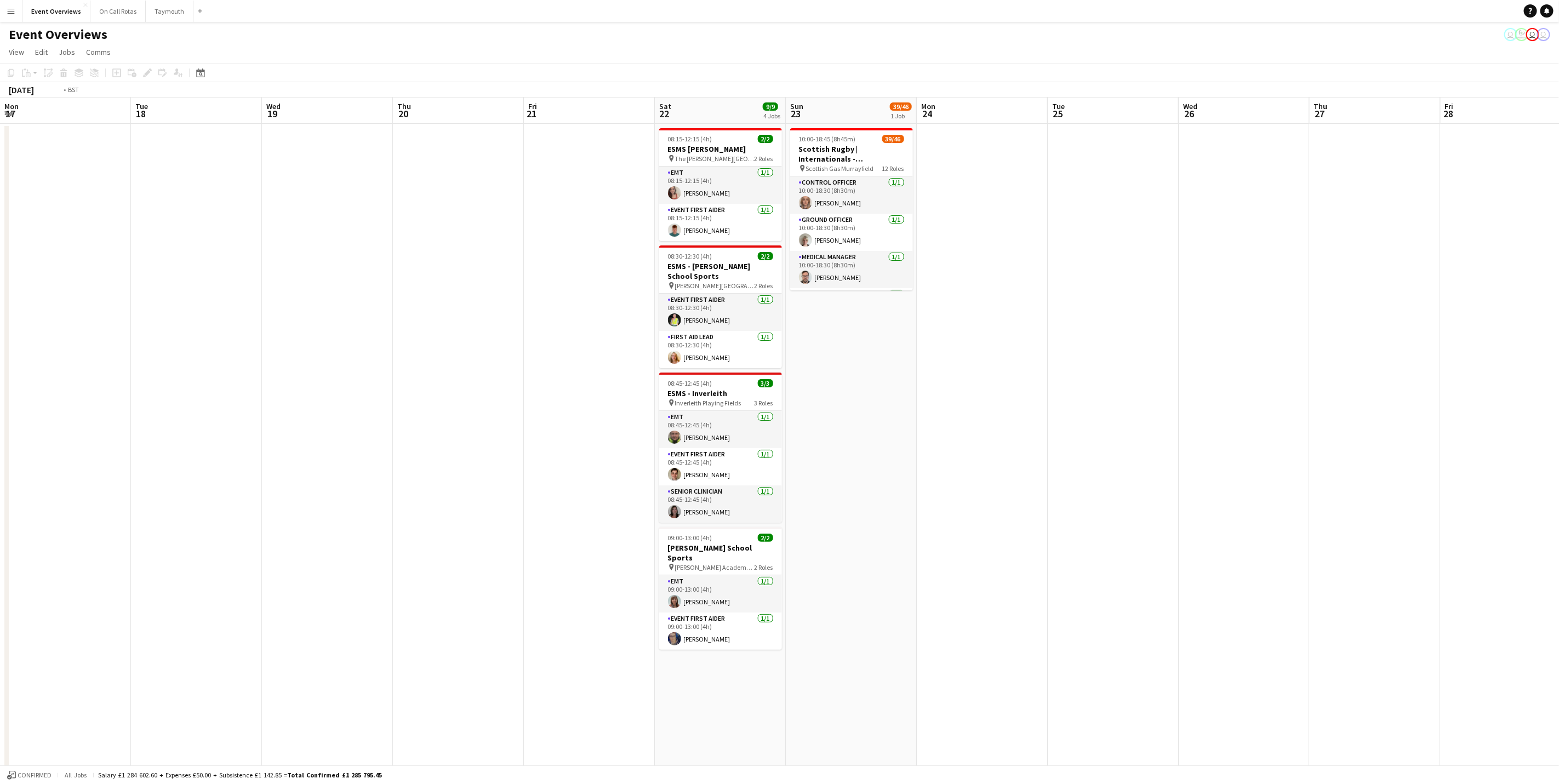
drag, startPoint x: 1342, startPoint y: 320, endPoint x: 1325, endPoint y: 321, distance: 17.0
click at [1338, 320] on app-calendar-viewport "Sat 15 14/17 7 Jobs Sun 16 42/48 2 Jobs Mon 17 Tue 18 Wed 19 Thu 20 Fri 21 Sat …" at bounding box center [779, 593] width 1559 height 993
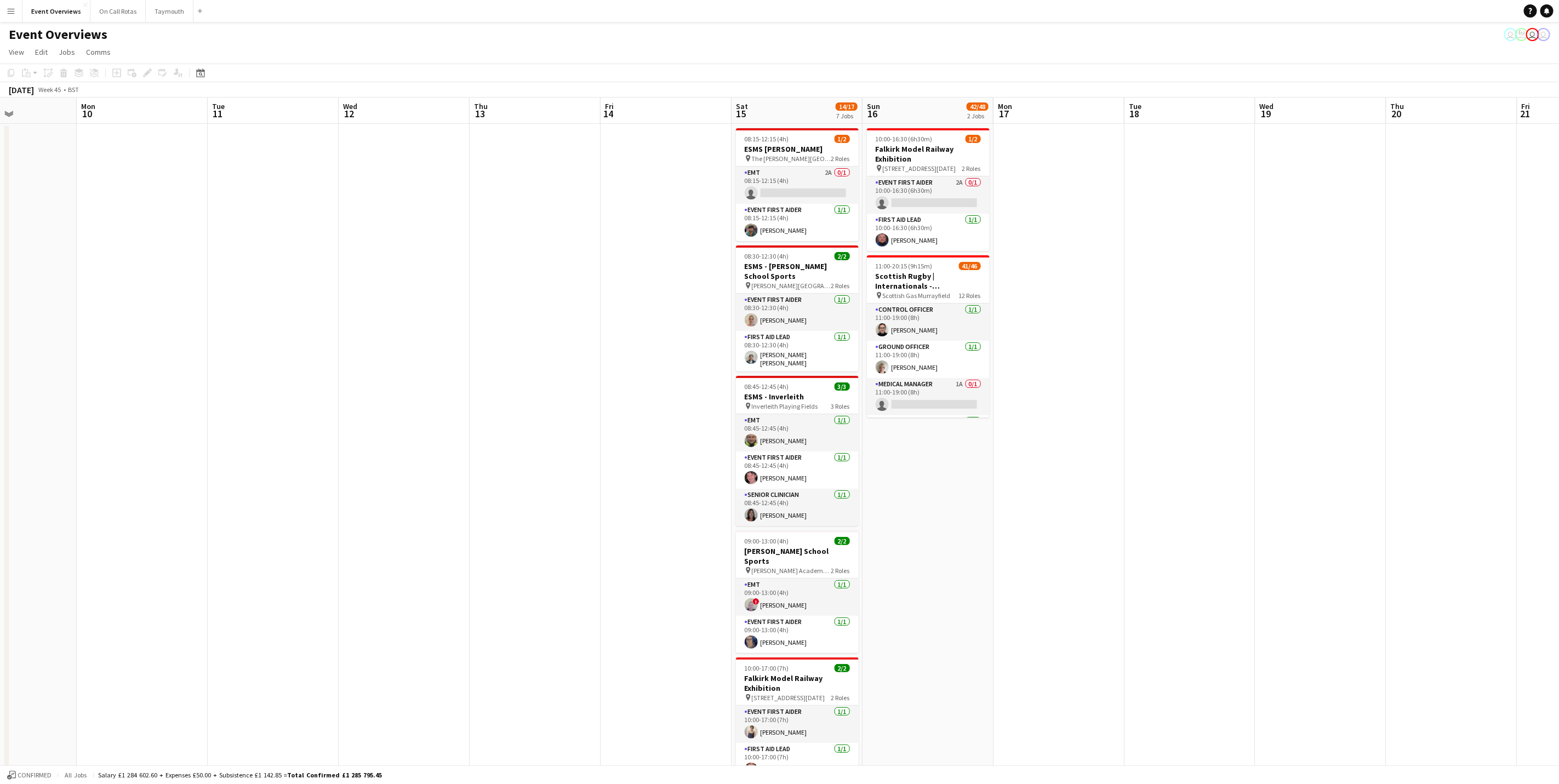
drag, startPoint x: 760, startPoint y: 313, endPoint x: 1193, endPoint y: 320, distance: 433.1
click at [1223, 318] on app-calendar-viewport "Fri 7 1 Job Sat 8 51/58 6 Jobs Sun 9 Mon 10 Tue 11 Wed 12 Thu 13 Fri 14 Sat 15 …" at bounding box center [779, 593] width 1559 height 993
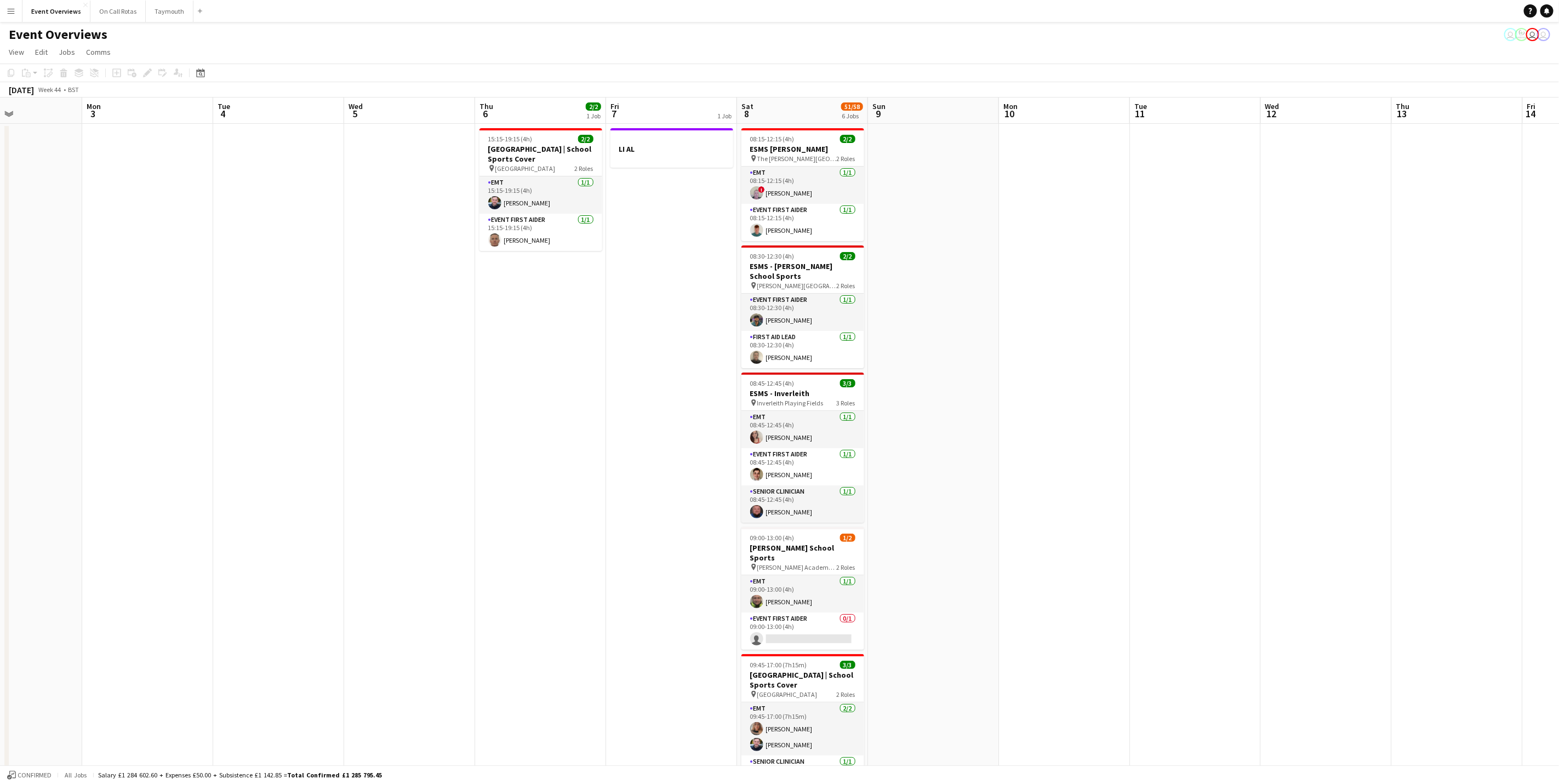
drag, startPoint x: 1400, startPoint y: 327, endPoint x: 1461, endPoint y: 326, distance: 61.0
click at [1461, 326] on app-calendar-viewport "Fri 31 Sat 1 57/61 6 Jobs Sun 2 Mon 3 Tue 4 Wed 5 Thu 6 2/2 1 Job Fri 7 1 Job S…" at bounding box center [779, 593] width 1559 height 993
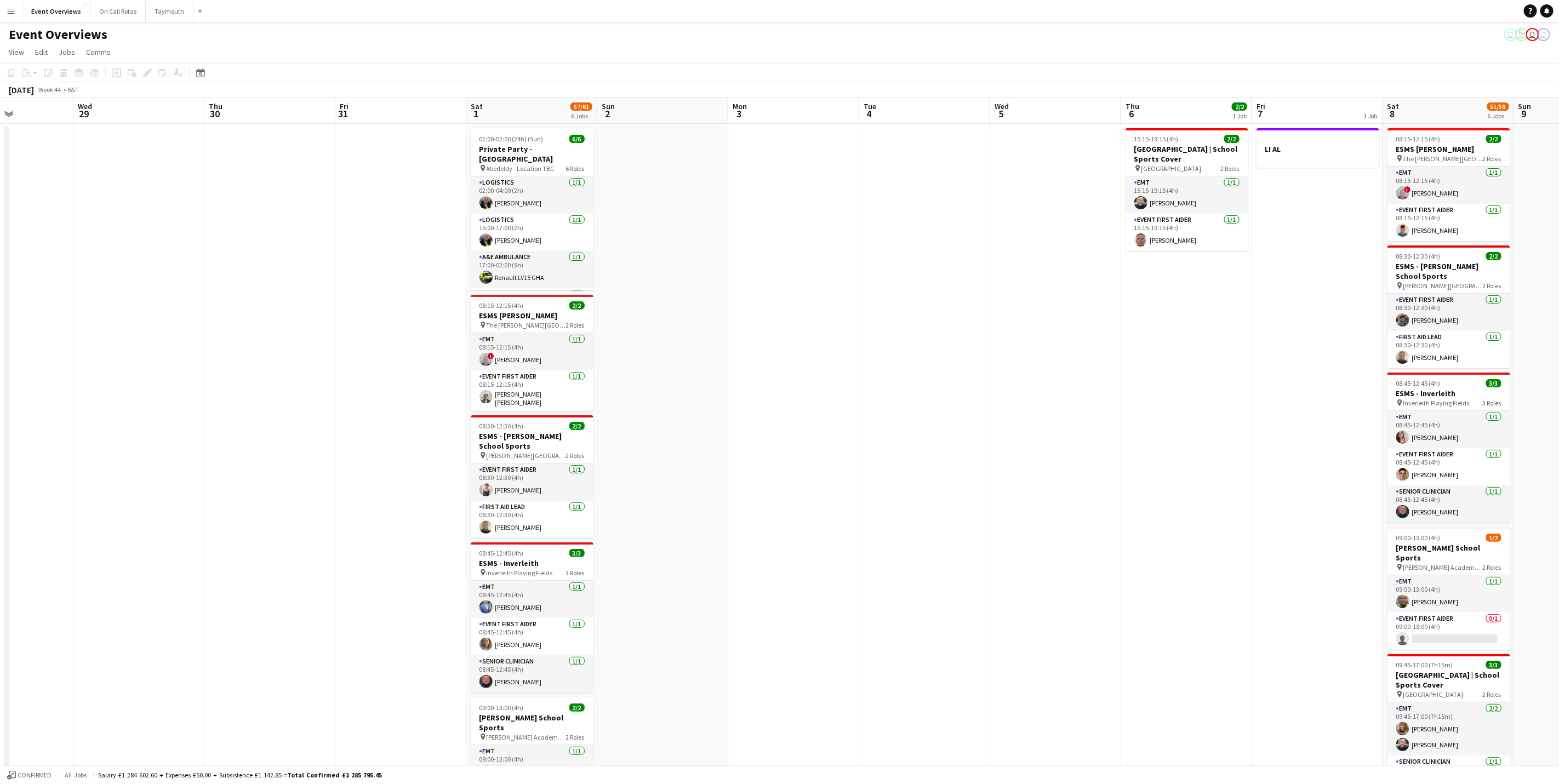
drag, startPoint x: 995, startPoint y: 352, endPoint x: 1315, endPoint y: 354, distance: 320.0
click at [1315, 354] on app-calendar-viewport "Mon 27 Tue 28 Wed 29 Thu 30 Fri 31 Sat 1 57/61 6 Jobs Sun 2 Mon 3 Tue 4 Wed 5 T…" at bounding box center [779, 593] width 1559 height 993
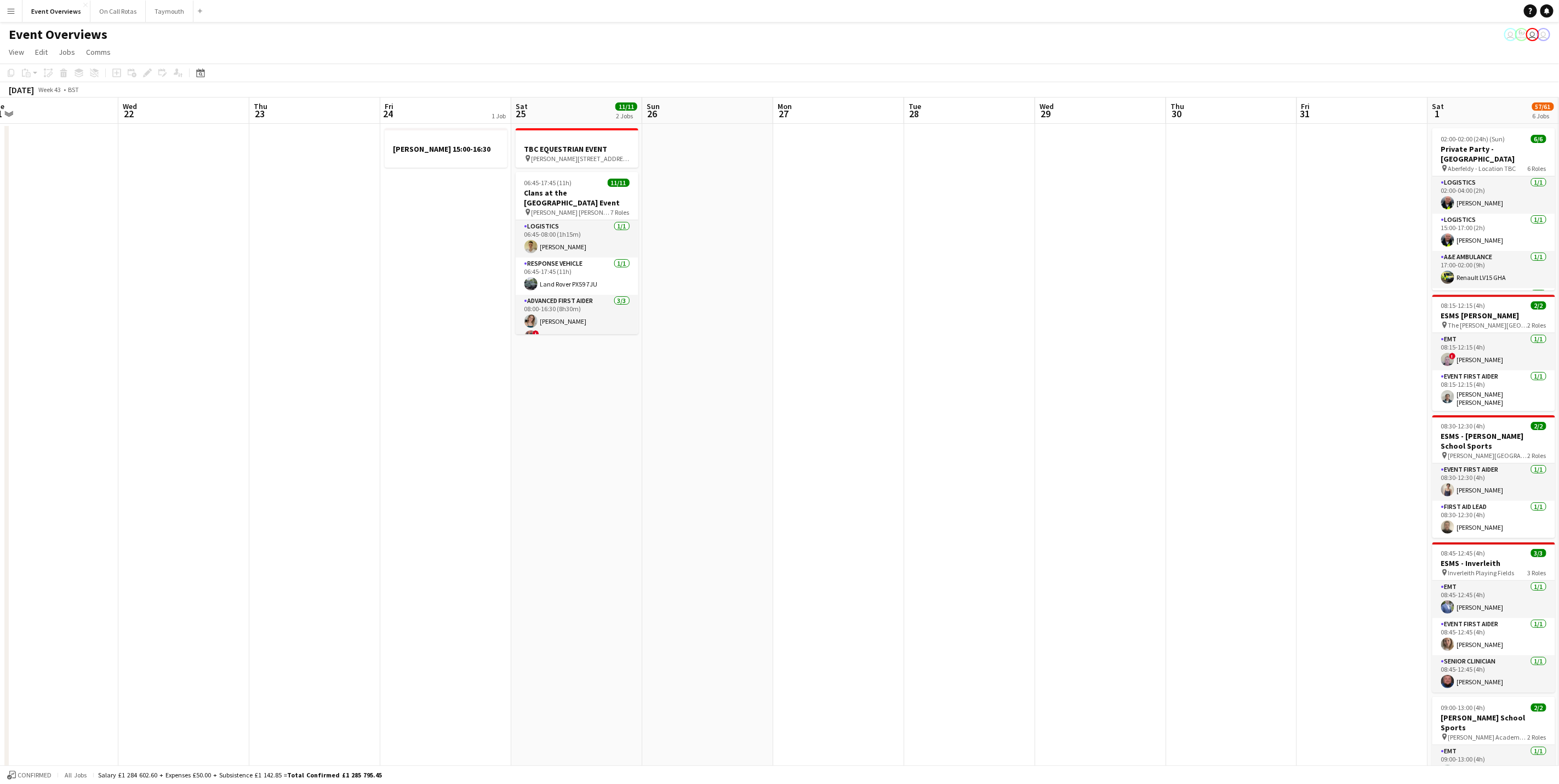
drag, startPoint x: 174, startPoint y: 329, endPoint x: -3, endPoint y: 355, distance: 178.9
click at [0, 355] on html "Menu Boards Boards Boards All jobs Status Workforce Workforce My Workforce Recr…" at bounding box center [779, 555] width 1559 height 1110
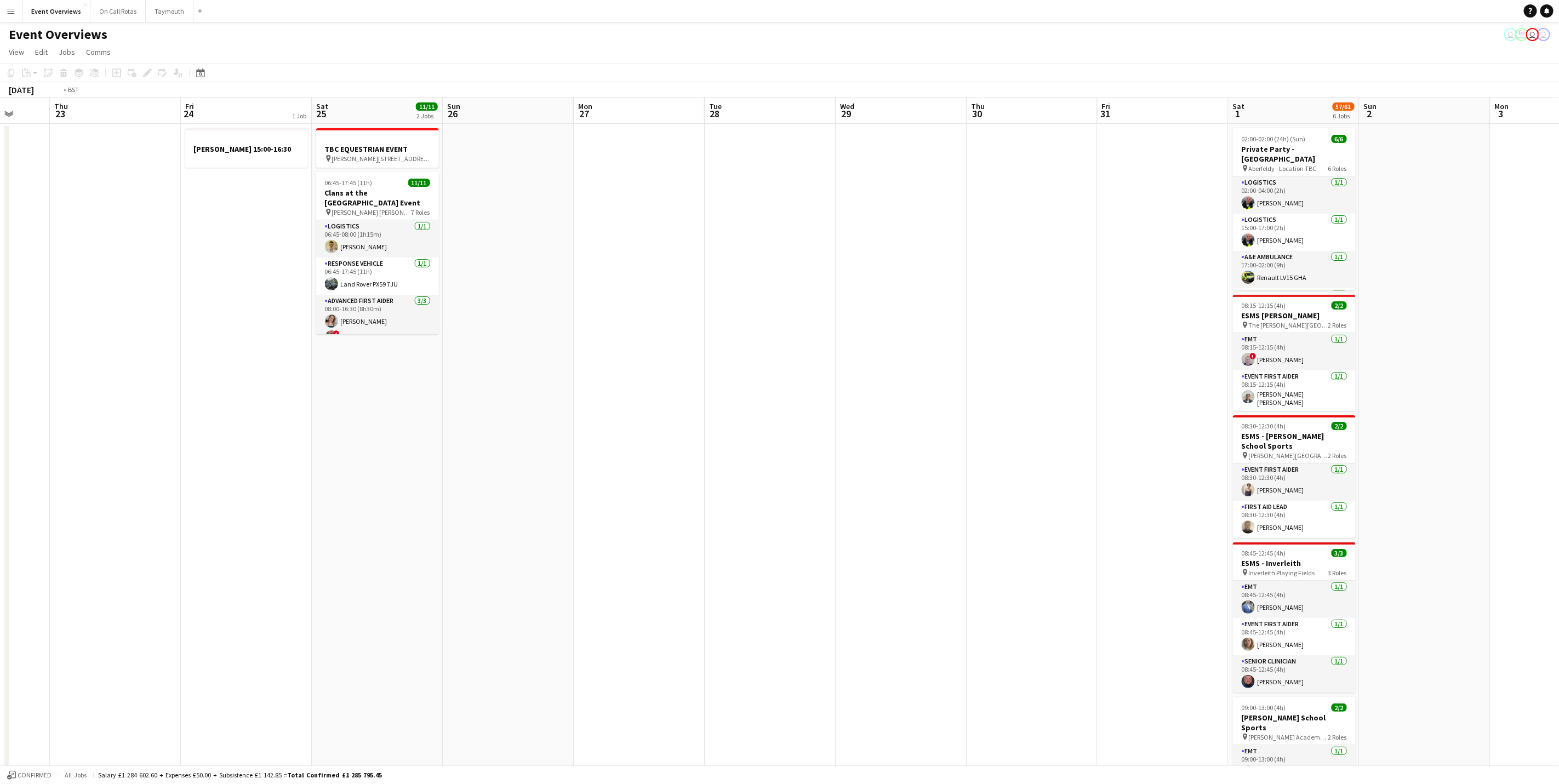
scroll to position [0, 421]
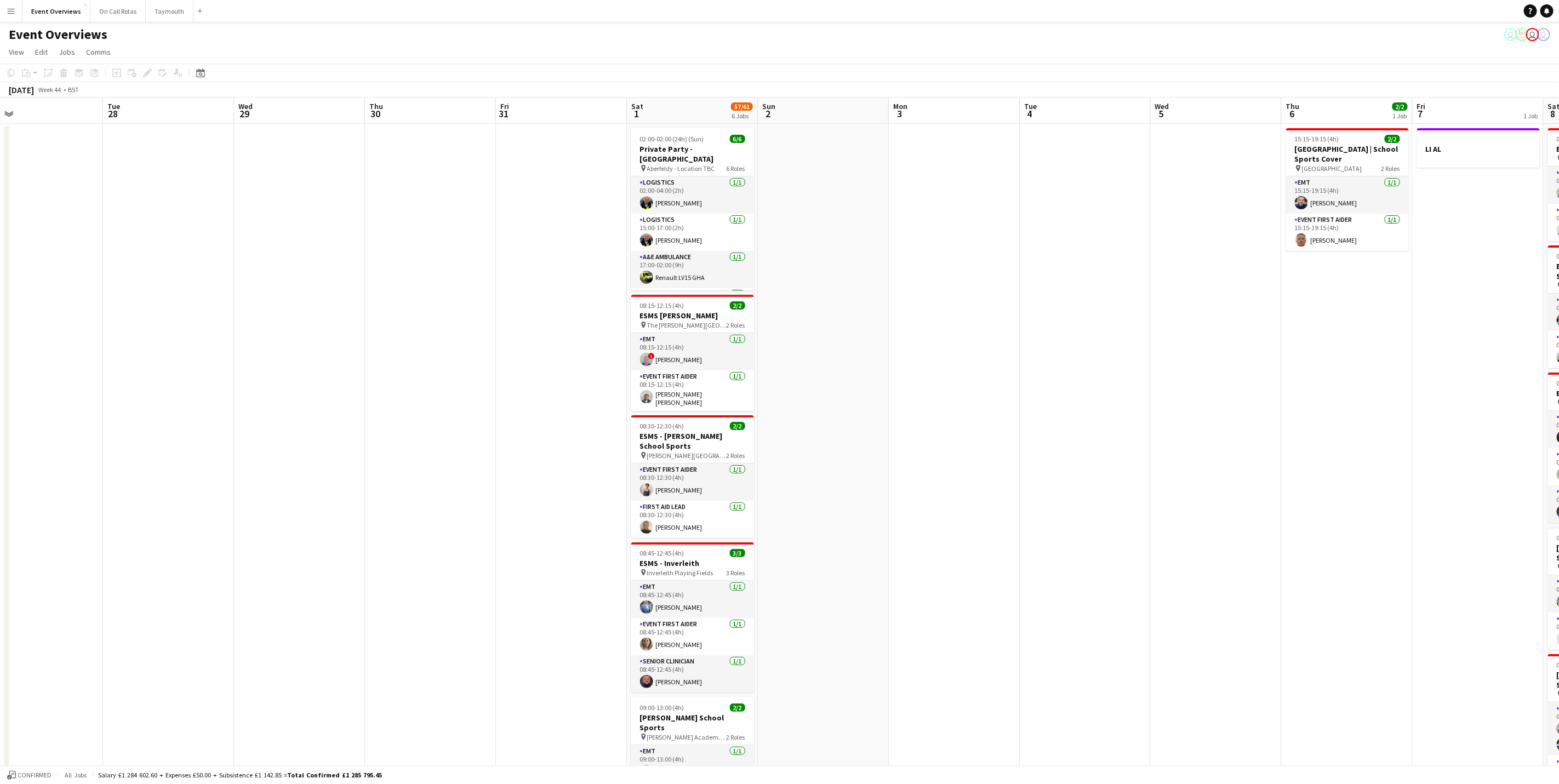
drag, startPoint x: 1113, startPoint y: 492, endPoint x: 312, endPoint y: 426, distance: 803.7
click at [312, 426] on app-calendar-viewport "Fri 24 1 Job Sat 25 11/11 2 Jobs Sun 26 Mon 27 Tue 28 Wed 29 Thu 30 Fri 31 Sat …" at bounding box center [779, 593] width 1559 height 993
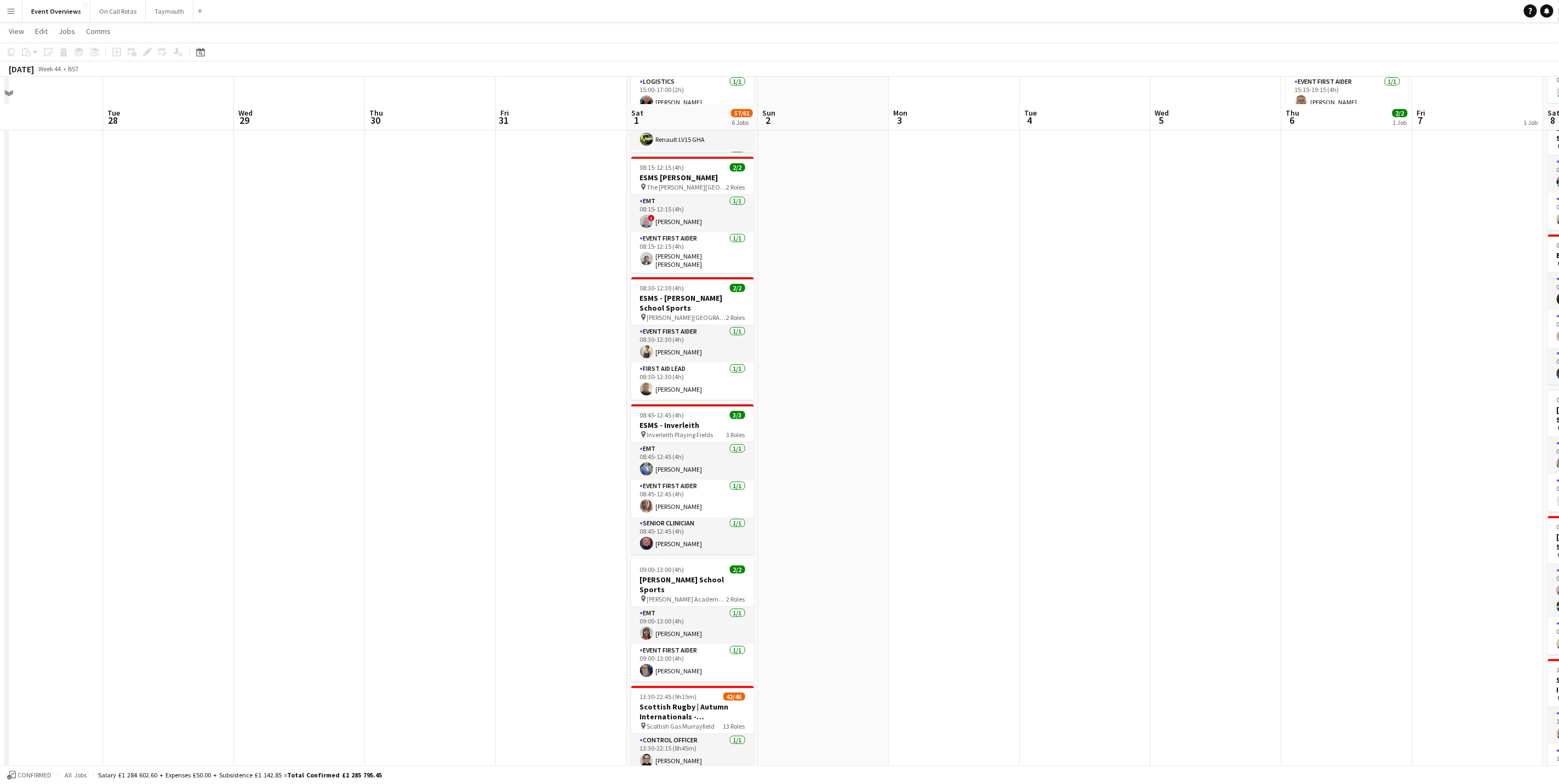
scroll to position [164, 0]
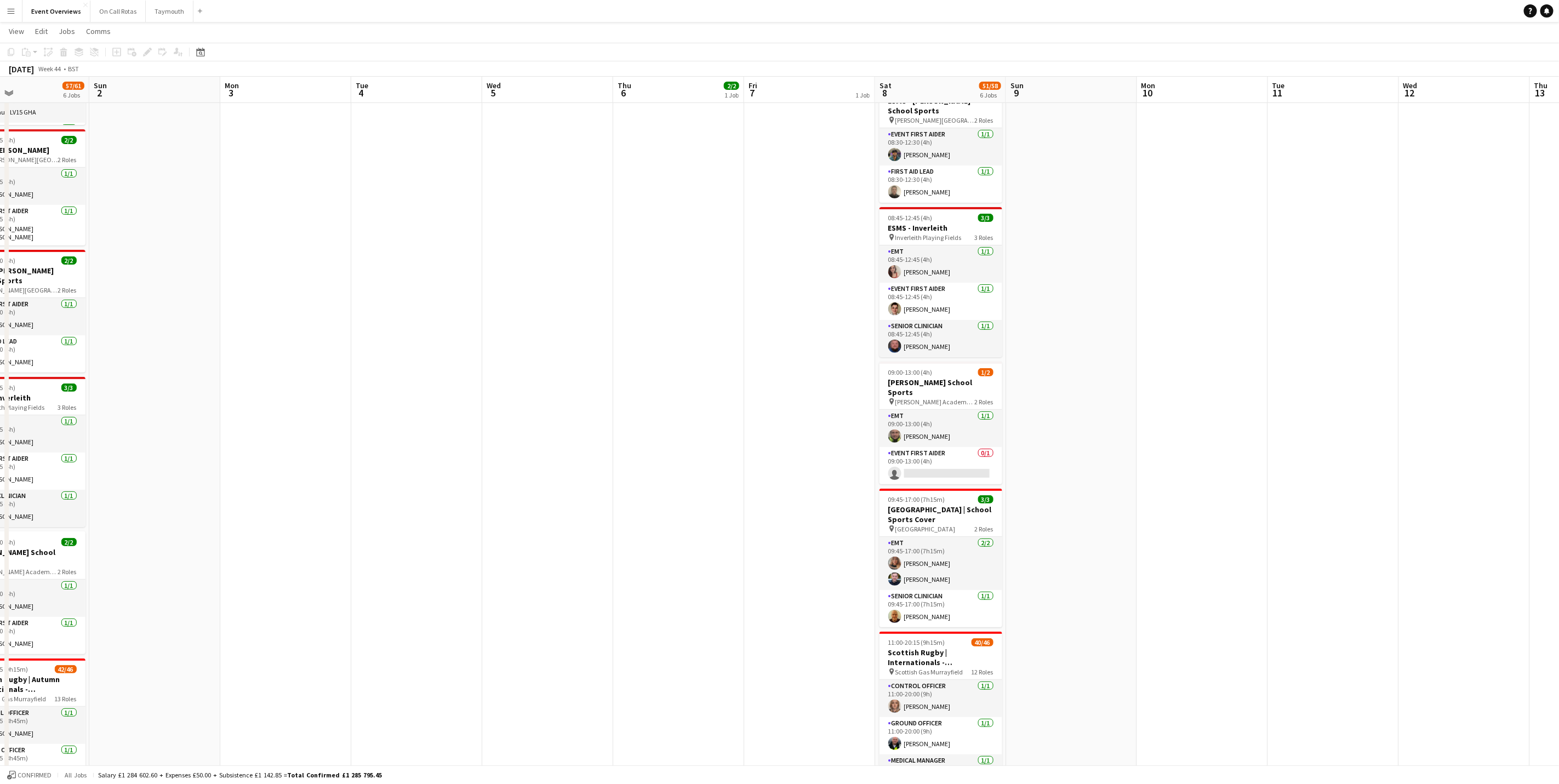
drag, startPoint x: 1242, startPoint y: 435, endPoint x: 573, endPoint y: 457, distance: 669.4
click at [573, 457] on app-calendar-viewport "Wed 29 Thu 30 Fri 31 Sat 1 57/61 6 Jobs Sun 2 Mon 3 Tue 4 Wed 5 Thu 6 2/2 1 Job…" at bounding box center [779, 401] width 1559 height 1046
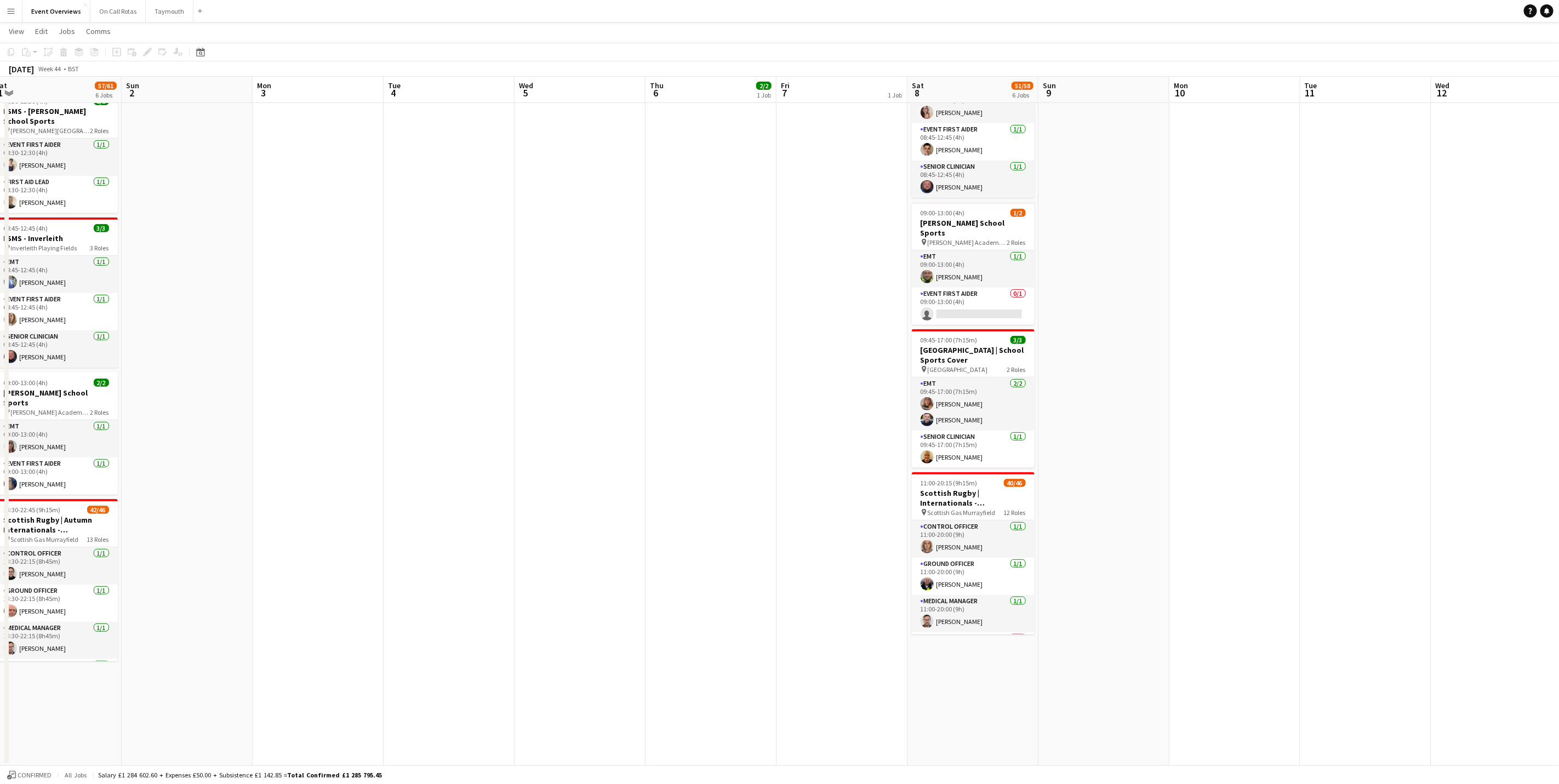
drag, startPoint x: 114, startPoint y: 465, endPoint x: -3, endPoint y: 375, distance: 147.6
click at [0, 375] on html "Menu Boards Boards Boards All jobs Status Workforce Workforce My Workforce Recr…" at bounding box center [779, 230] width 1559 height 1108
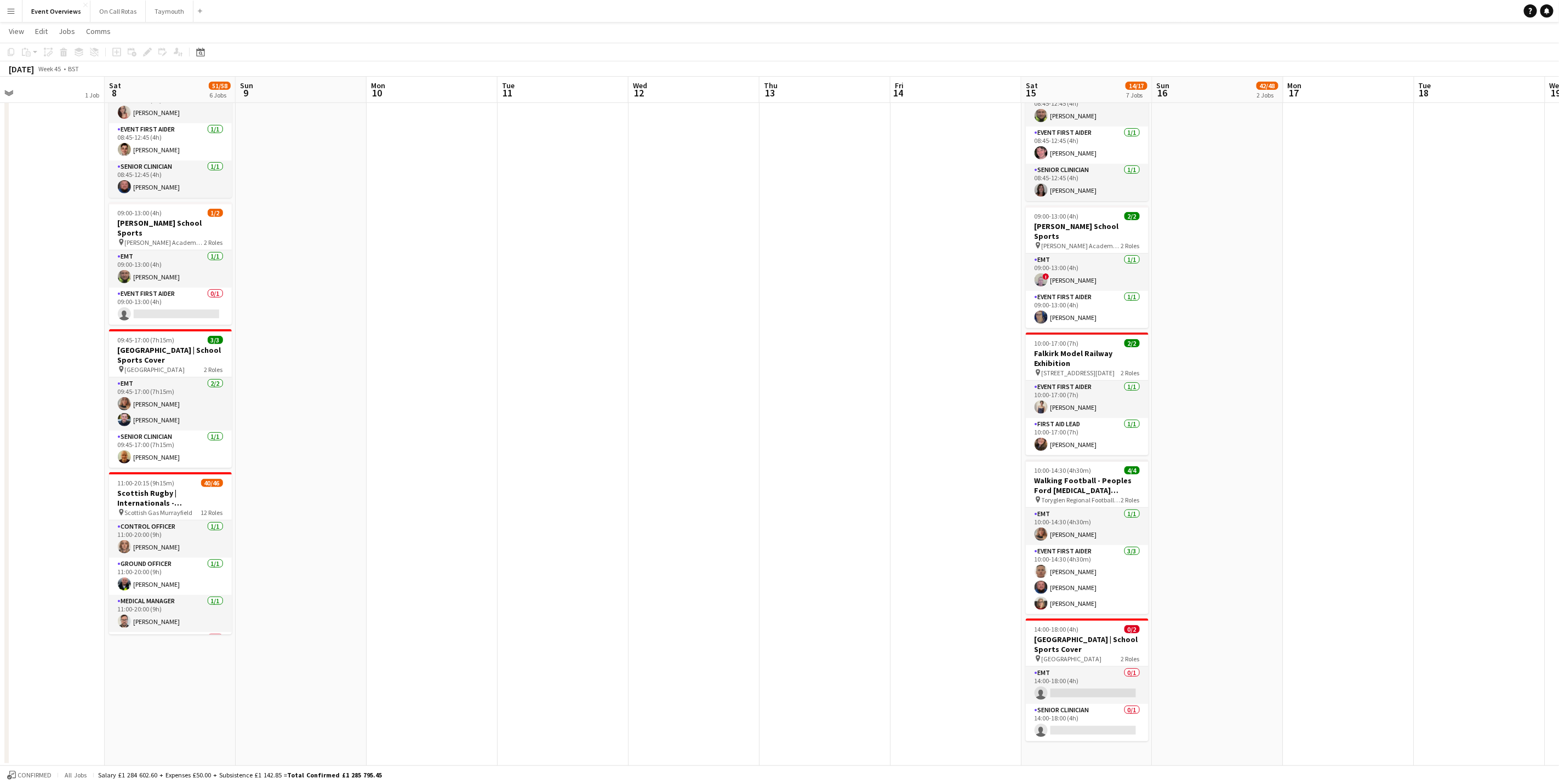
drag, startPoint x: 1400, startPoint y: 441, endPoint x: 597, endPoint y: 362, distance: 806.9
click at [597, 362] on app-calendar-viewport "Tue 4 Wed 5 Thu 6 2/2 1 Job Fri 7 1 Job Sat 8 51/58 6 Jobs Sun 9 Mon 10 Tue 11 …" at bounding box center [779, 242] width 1559 height 1046
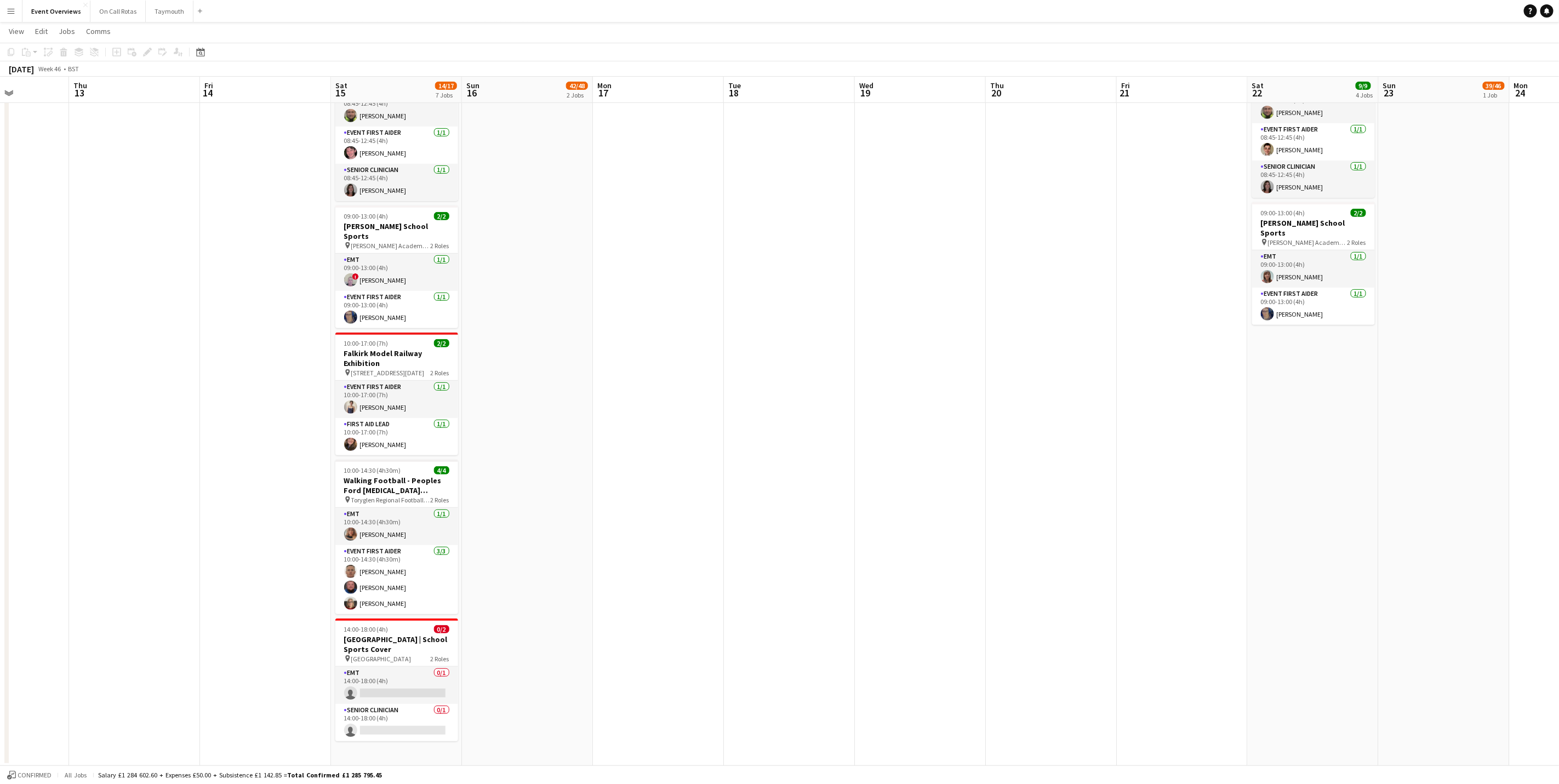
drag, startPoint x: 1342, startPoint y: 411, endPoint x: 651, endPoint y: 385, distance: 691.5
click at [651, 385] on app-calendar-viewport "Mon 10 Tue 11 Wed 12 Thu 13 Fri 14 Sat 15 14/17 7 Jobs Sun 16 42/48 2 Jobs Mon …" at bounding box center [779, 242] width 1559 height 1046
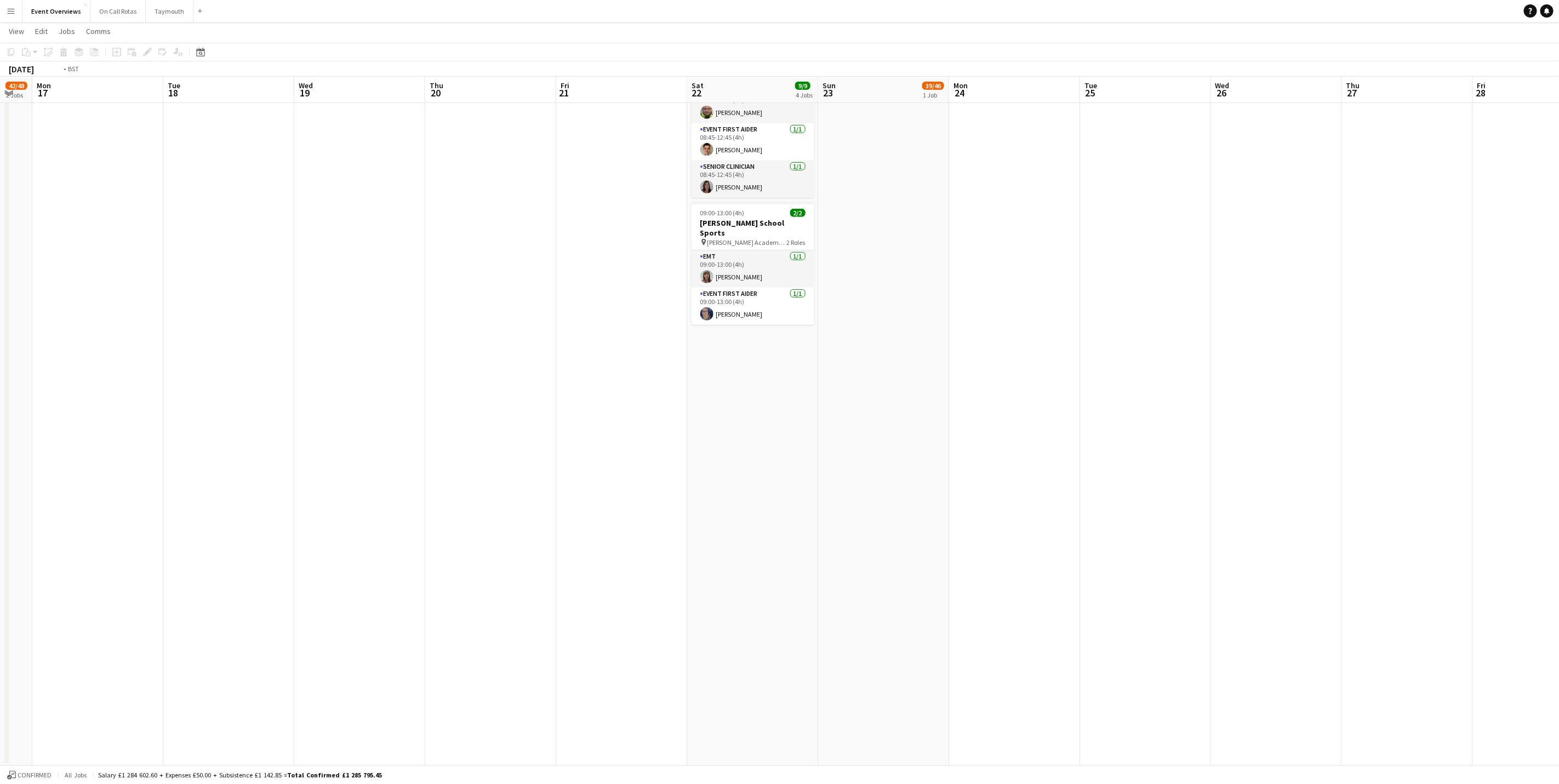
scroll to position [0, 373]
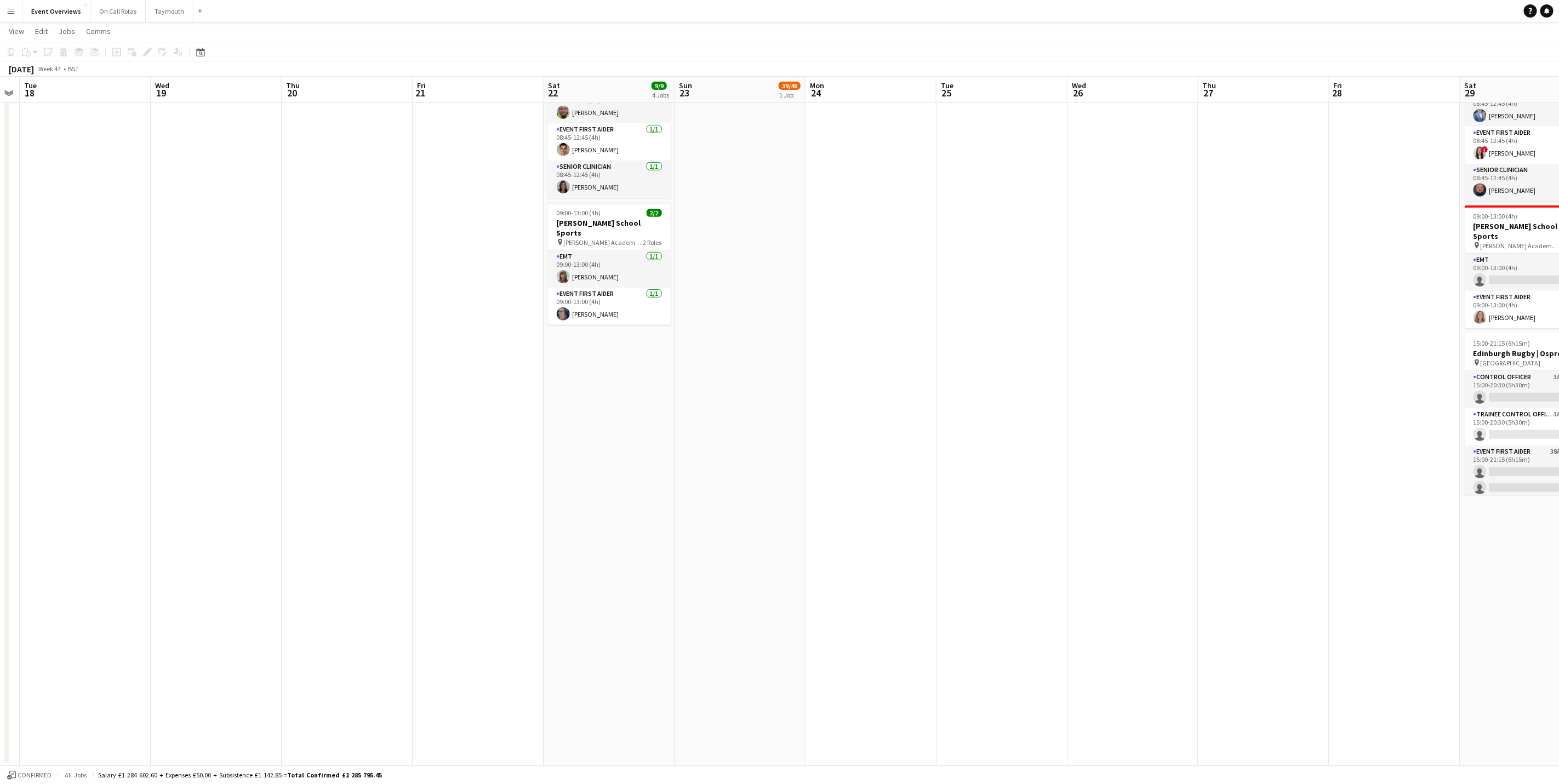
drag, startPoint x: 1223, startPoint y: 479, endPoint x: 529, endPoint y: 406, distance: 697.8
click at [529, 406] on app-calendar-viewport "Sat 15 14/17 7 Jobs Sun 16 42/48 2 Jobs Mon 17 Tue 18 Wed 19 Thu 20 Fri 21 Sat …" at bounding box center [779, 242] width 1559 height 1046
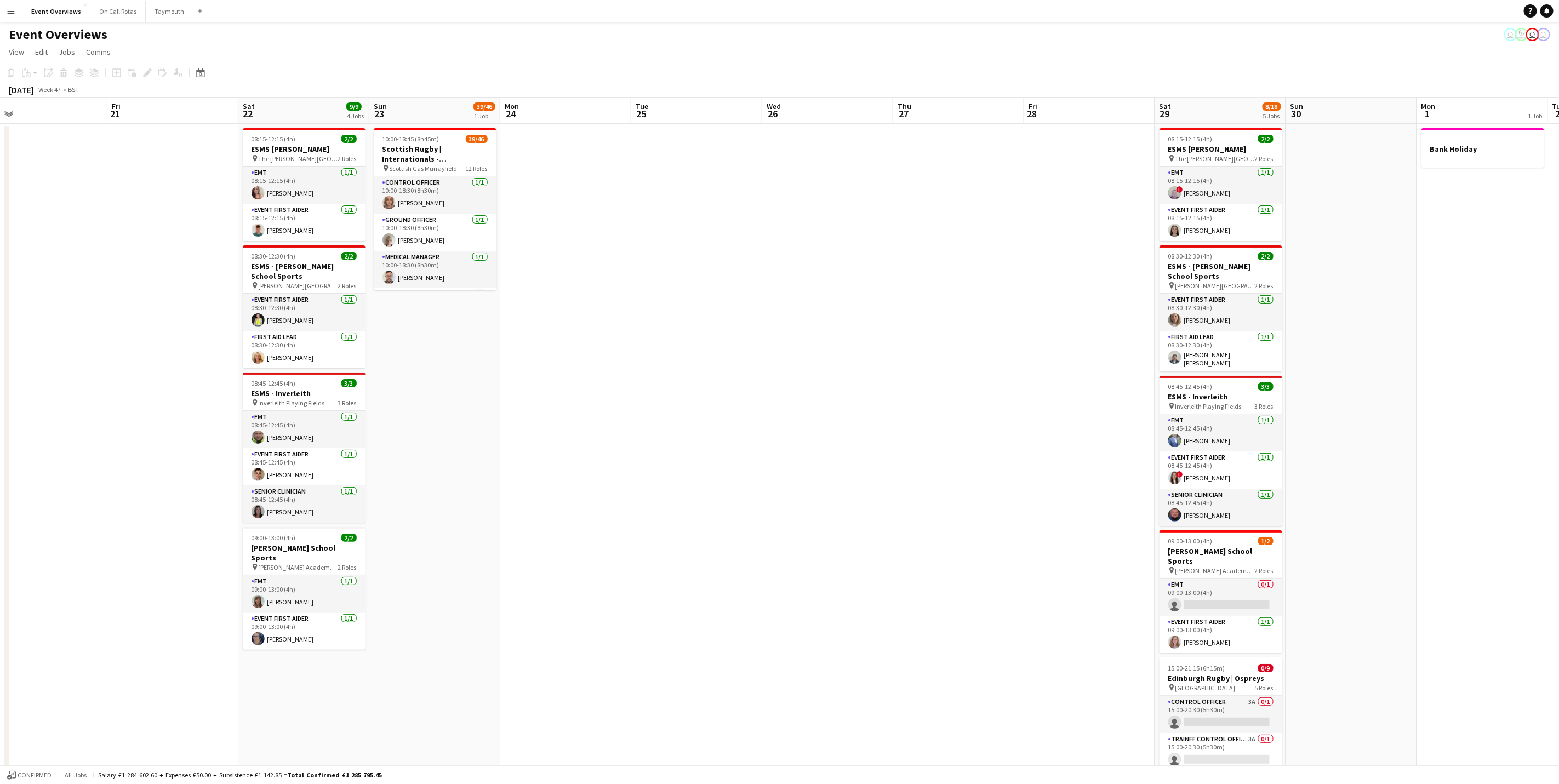
scroll to position [0, 326]
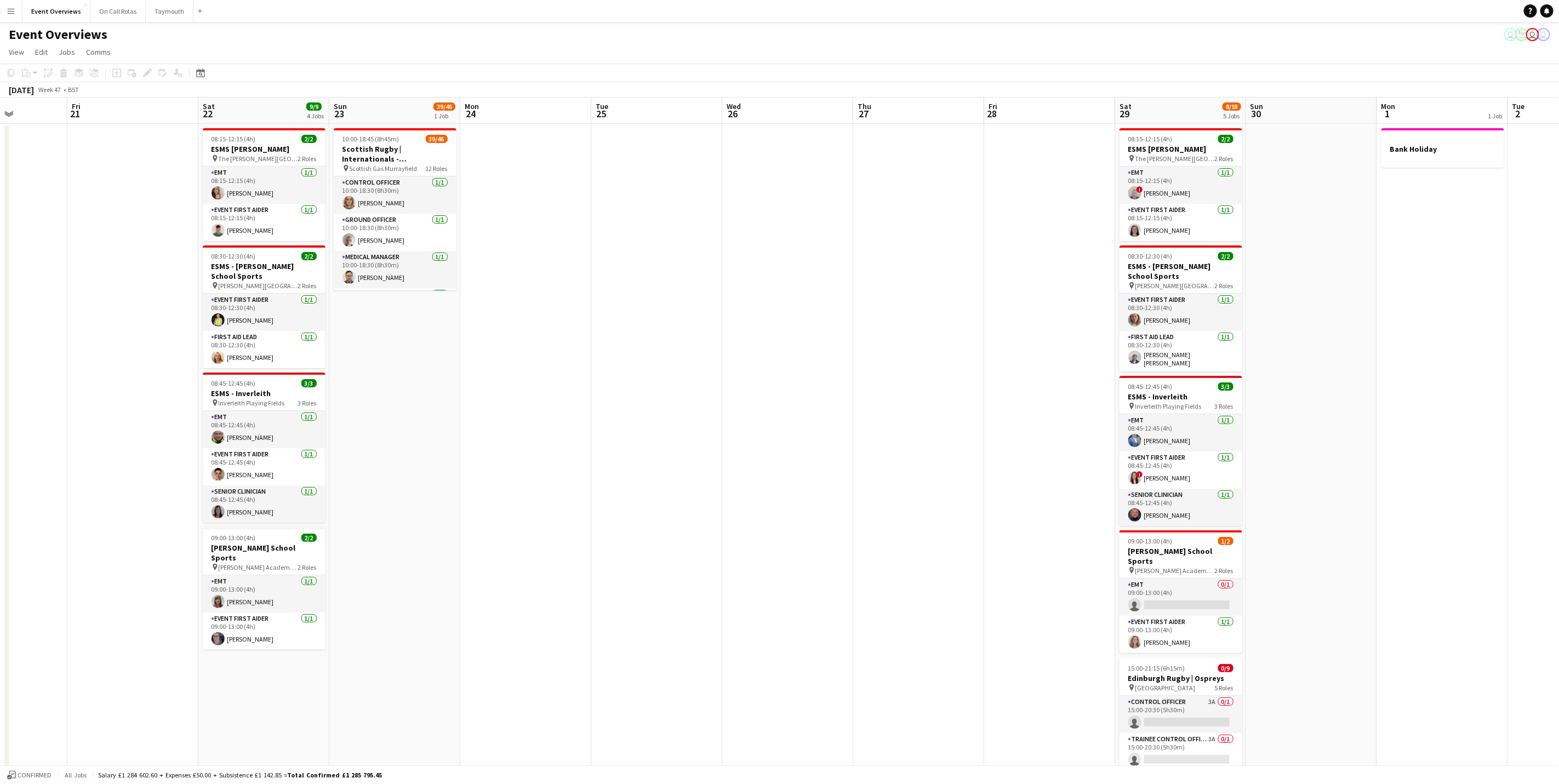
drag, startPoint x: 1237, startPoint y: 446, endPoint x: 892, endPoint y: 448, distance: 345.0
click at [892, 448] on app-calendar-viewport "Tue 18 Wed 19 Thu 20 Fri 21 Sat 22 9/9 4 Jobs Sun 23 39/46 1 Job Mon 24 Tue 25 …" at bounding box center [779, 593] width 1559 height 993
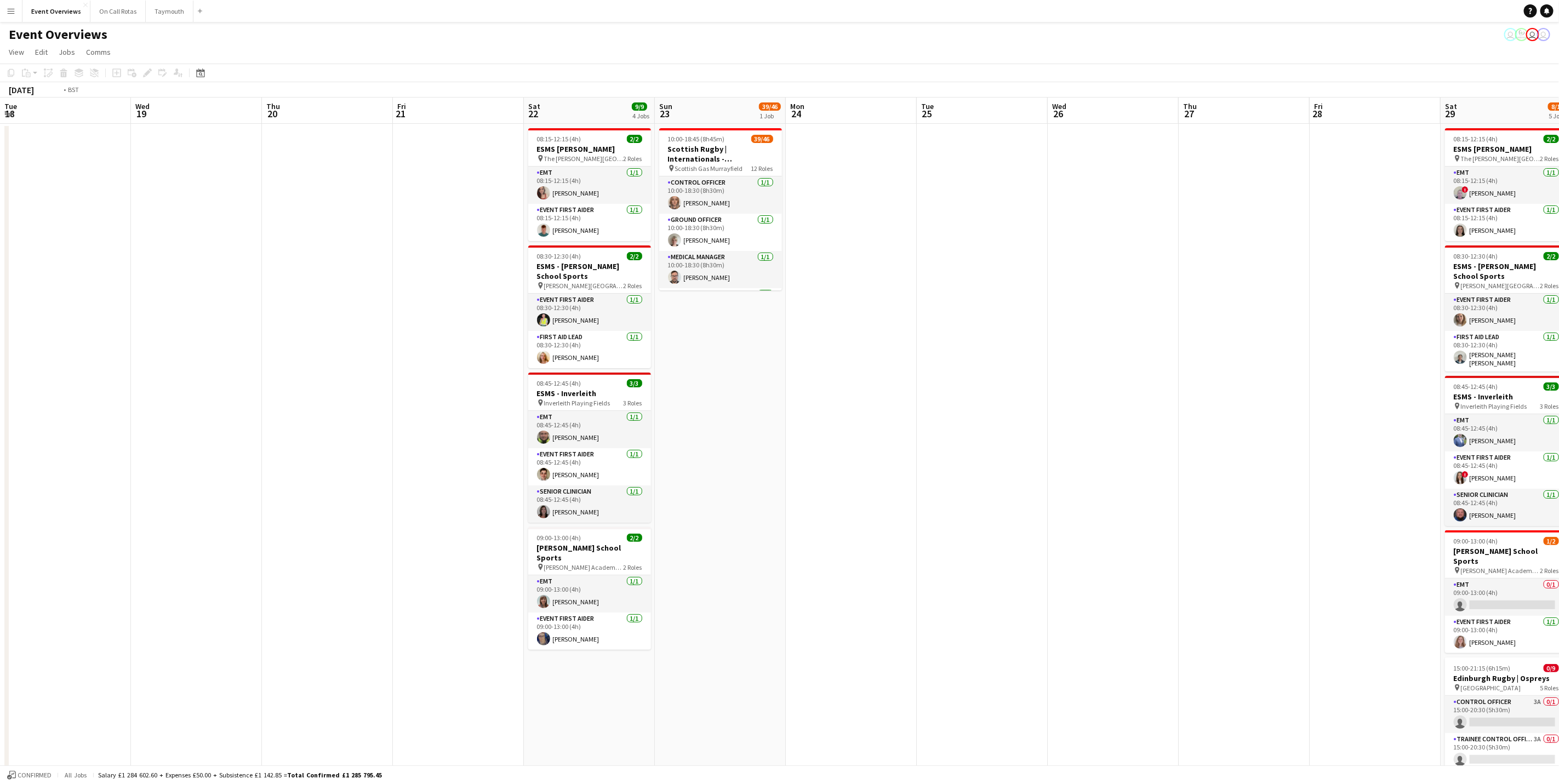
drag, startPoint x: 751, startPoint y: 551, endPoint x: 1480, endPoint y: 456, distance: 735.2
click at [1499, 461] on app-calendar-viewport "Tue 18 Wed 19 Thu 20 Fri 21 Sat 22 9/9 4 Jobs Sun 23 39/46 1 Job Mon 24 Tue 25 …" at bounding box center [779, 593] width 1559 height 993
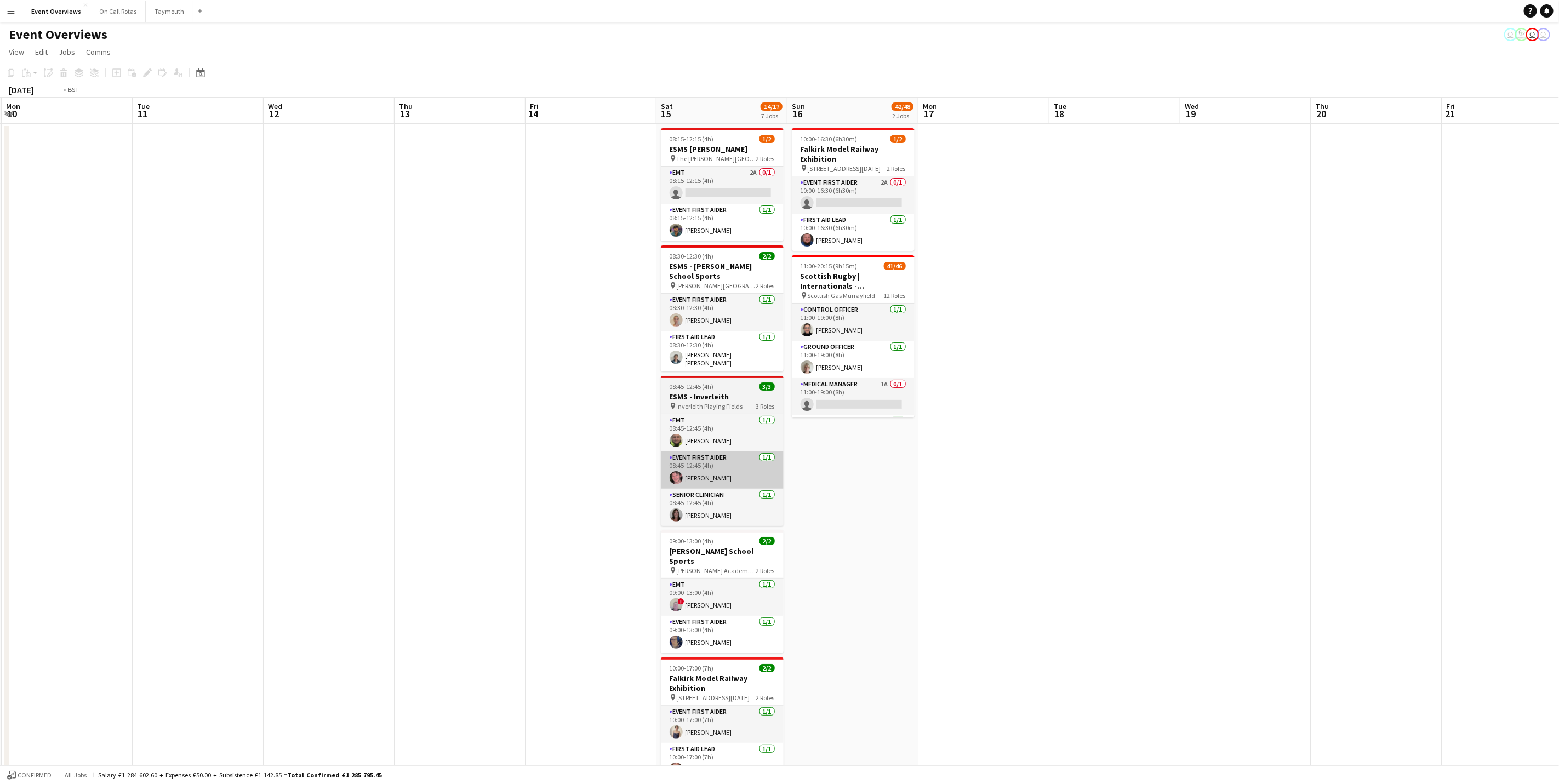
drag, startPoint x: 1231, startPoint y: 453, endPoint x: 852, endPoint y: 467, distance: 379.3
click at [1308, 434] on app-calendar-viewport "Sat 8 51/58 6 Jobs Sun 9 Mon 10 Tue 11 Wed 12 Thu 13 Fri 14 Sat 15 14/17 7 Jobs…" at bounding box center [779, 593] width 1559 height 993
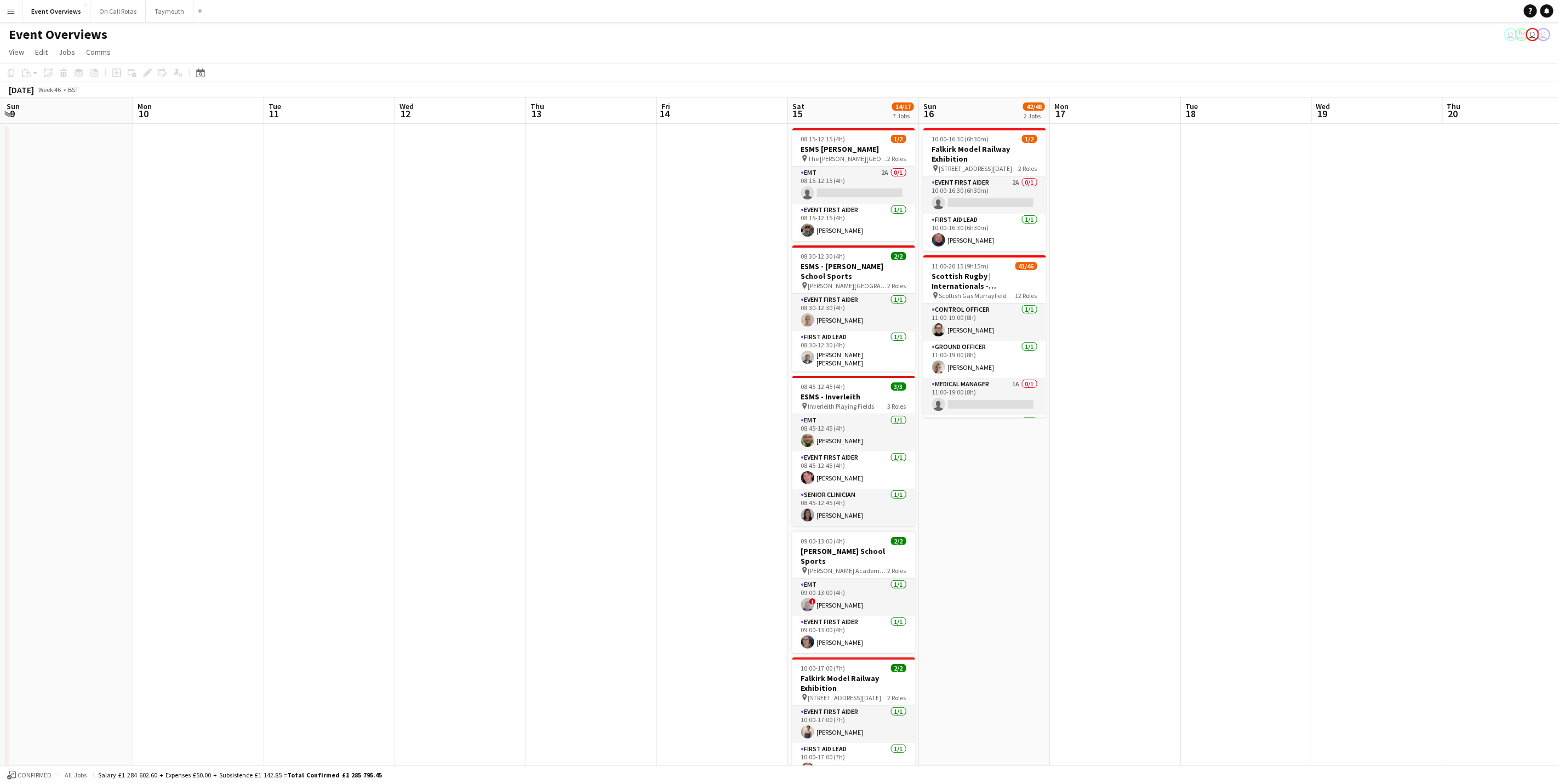
drag, startPoint x: 808, startPoint y: 469, endPoint x: 1190, endPoint y: 428, distance: 384.2
click at [1383, 409] on app-calendar-viewport "Fri 7 1 Job Sat 8 51/58 6 Jobs Sun 9 Mon 10 Tue 11 Wed 12 Thu 13 Fri 14 Sat 15 …" at bounding box center [779, 593] width 1559 height 993
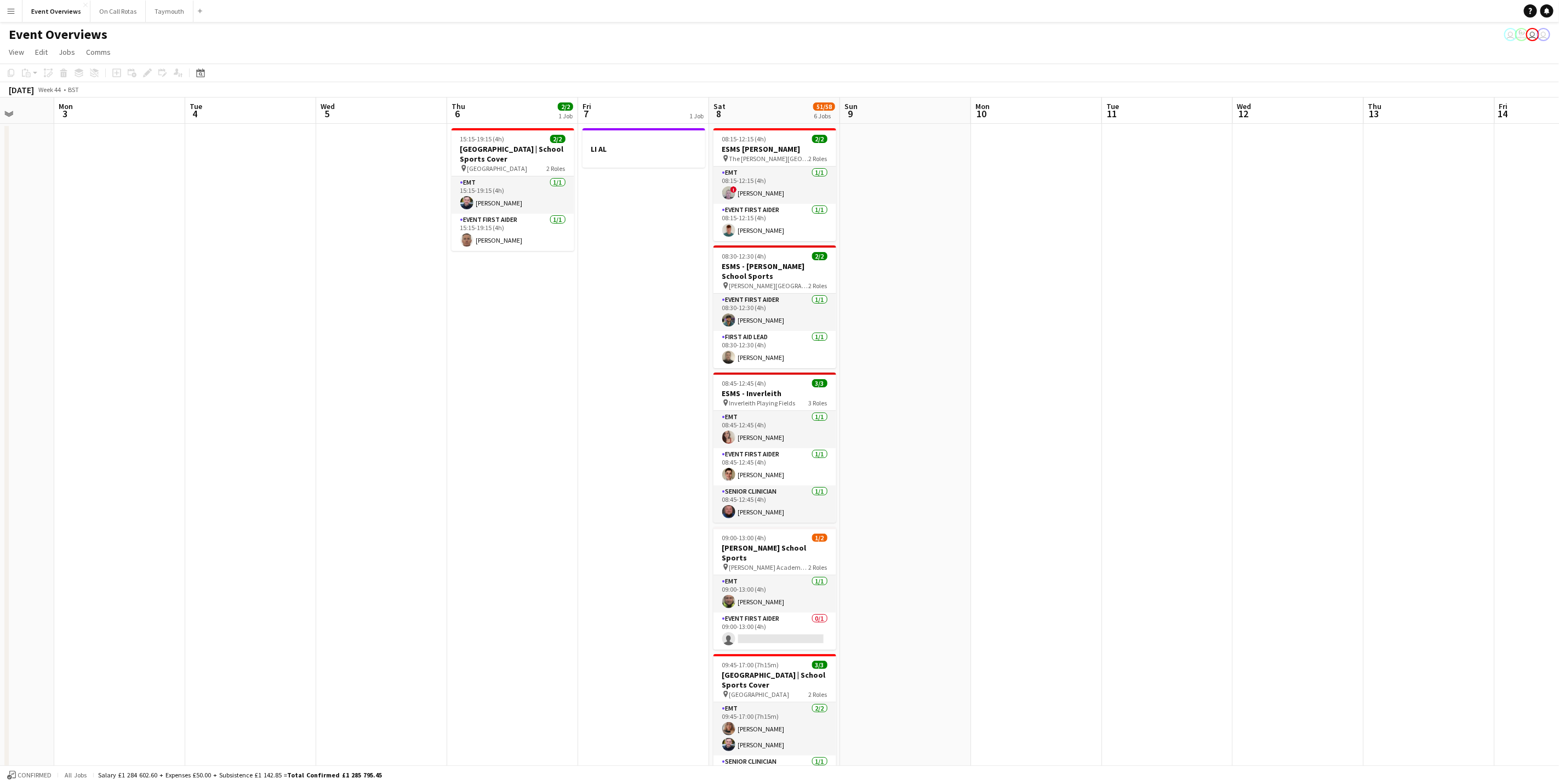
drag, startPoint x: 1105, startPoint y: 459, endPoint x: 1407, endPoint y: 444, distance: 302.4
click at [1406, 444] on app-calendar-viewport "Fri 31 Sat 1 57/61 6 Jobs Sun 2 Mon 3 Tue 4 Wed 5 Thu 6 2/2 1 Job Fri 7 1 Job S…" at bounding box center [779, 593] width 1559 height 993
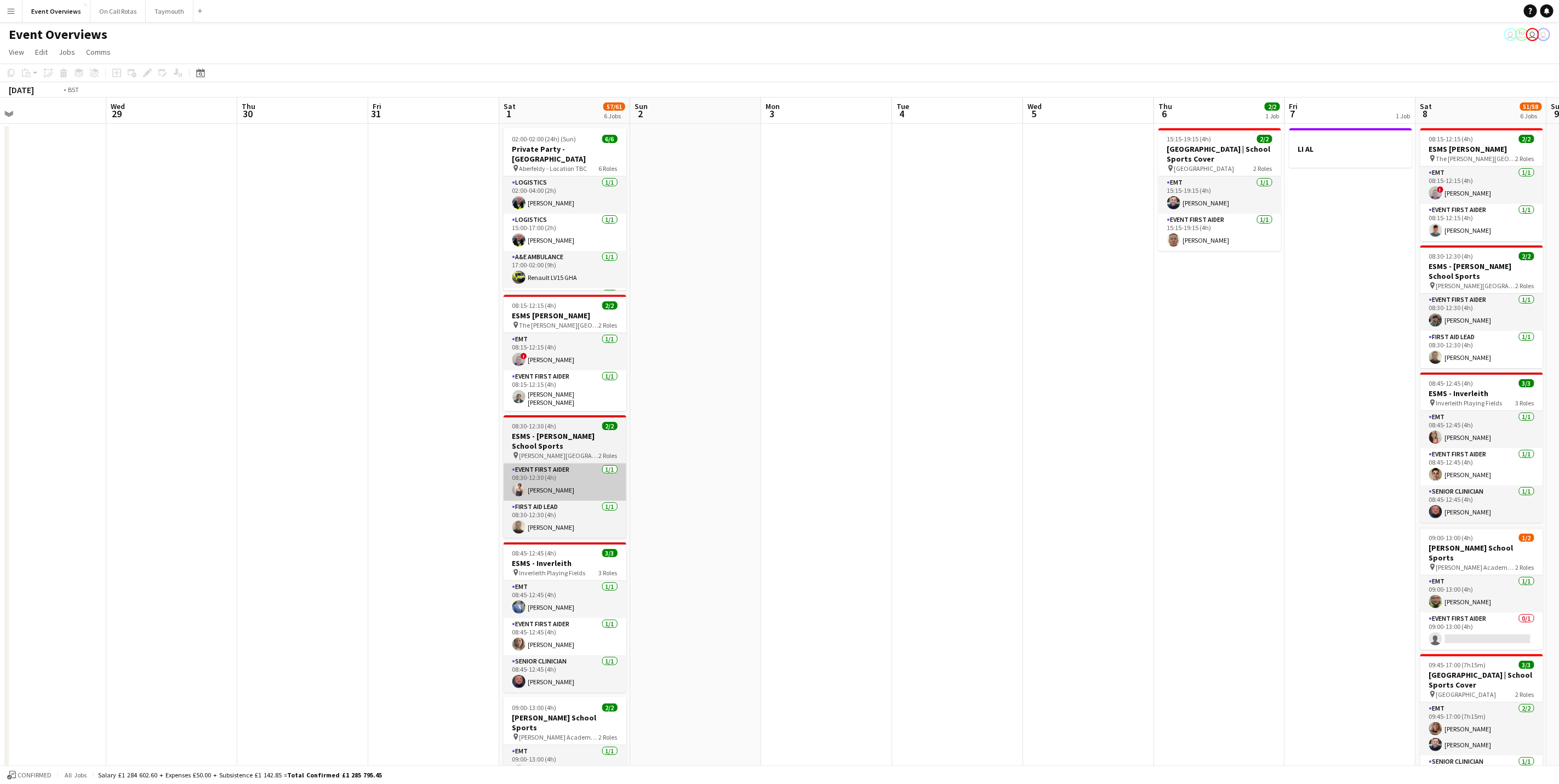
drag, startPoint x: 758, startPoint y: 478, endPoint x: 1297, endPoint y: 475, distance: 539.0
click at [1543, 442] on app-calendar-viewport "Sun 26 Mon 27 Tue 28 Wed 29 Thu 30 Fri 31 Sat 1 57/61 6 Jobs Sun 2 Mon 3 Tue 4 …" at bounding box center [779, 593] width 1559 height 993
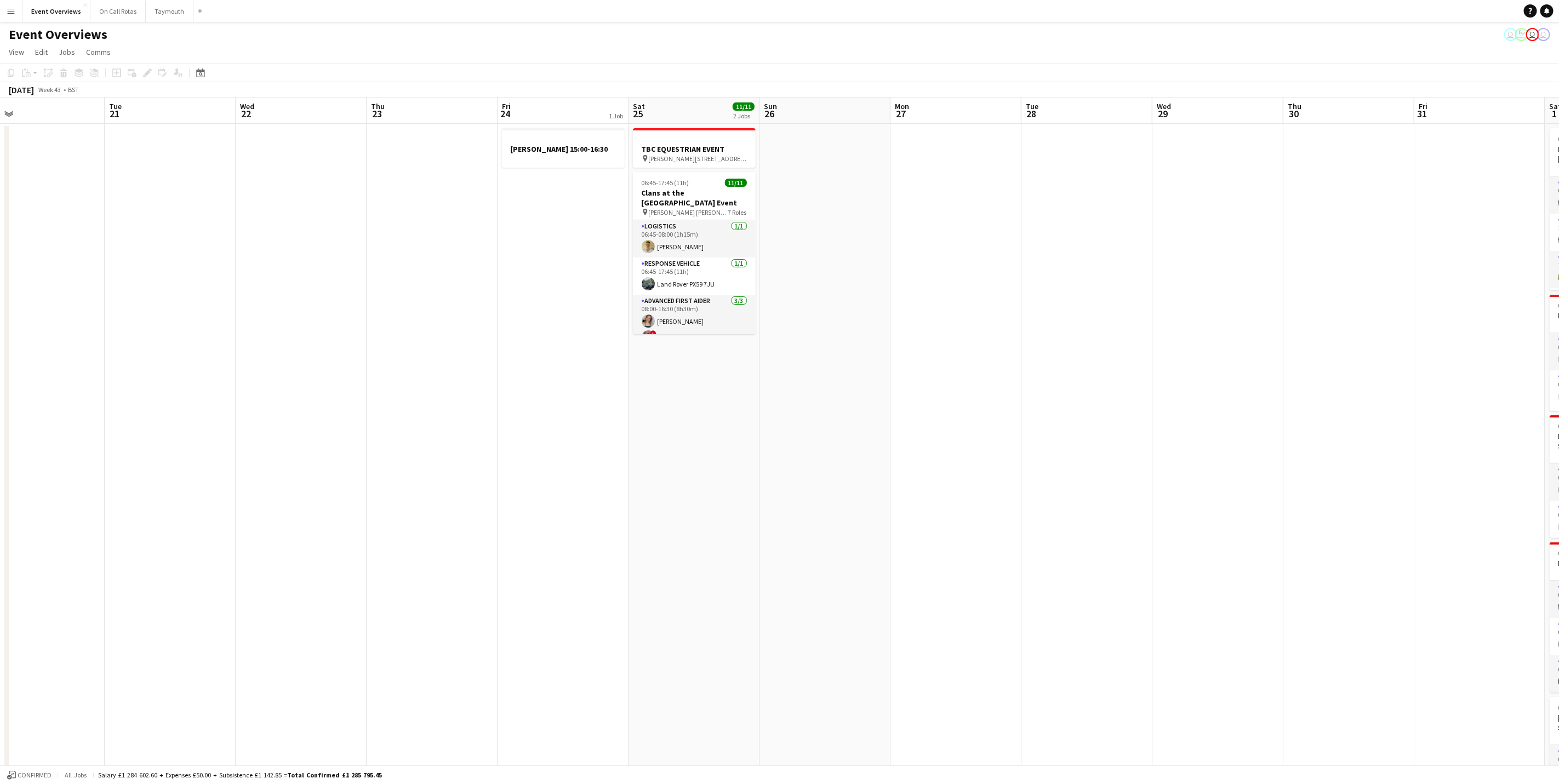
scroll to position [0, 288]
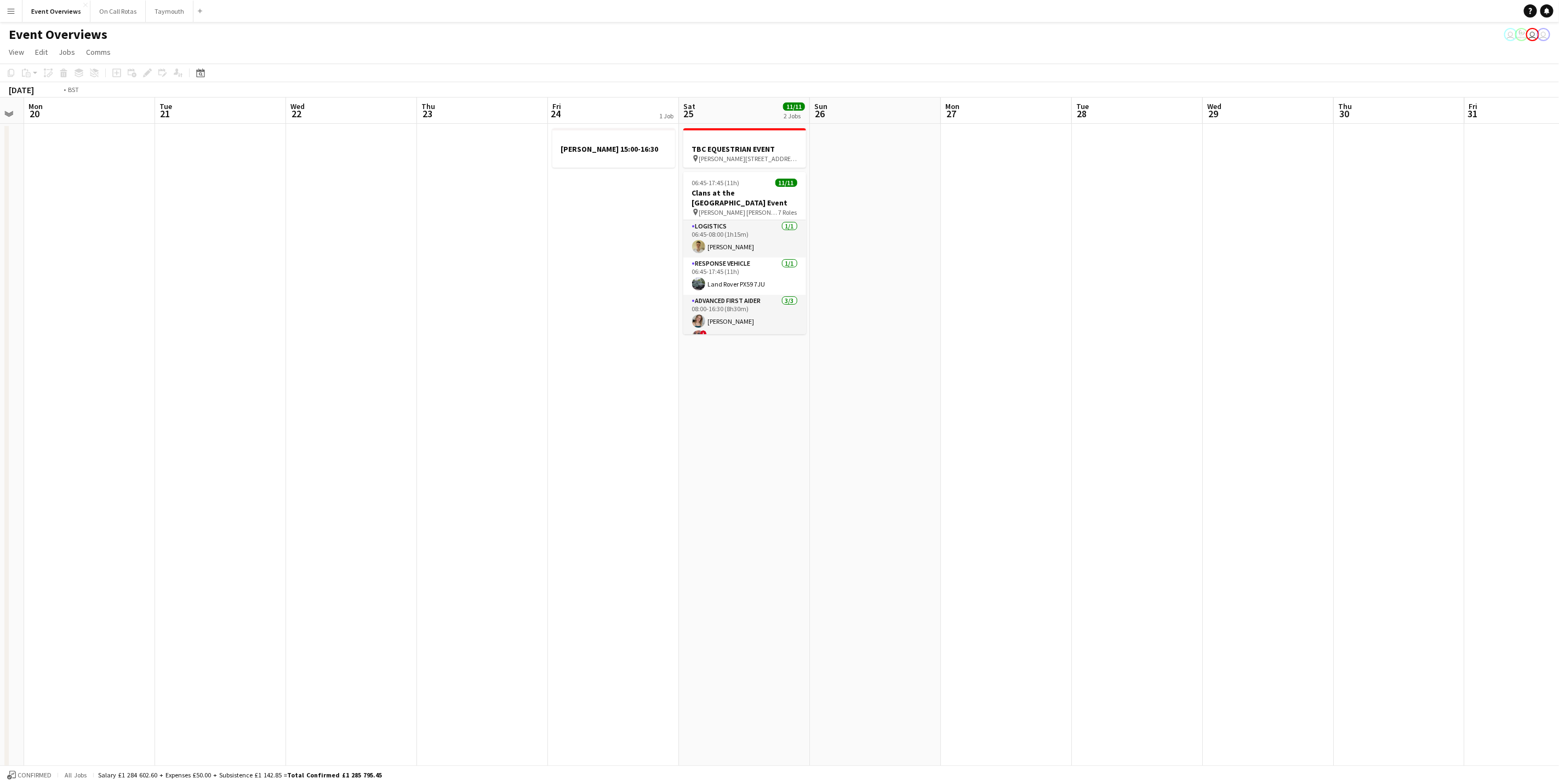
drag, startPoint x: 575, startPoint y: 469, endPoint x: 1509, endPoint y: 541, distance: 936.8
click at [1509, 541] on app-calendar-viewport "Sun 19 Mon 20 Tue 21 Wed 22 Thu 23 Fri 24 1 Job Sat 25 11/11 2 Jobs Sun 26 Mon …" at bounding box center [779, 593] width 1559 height 993
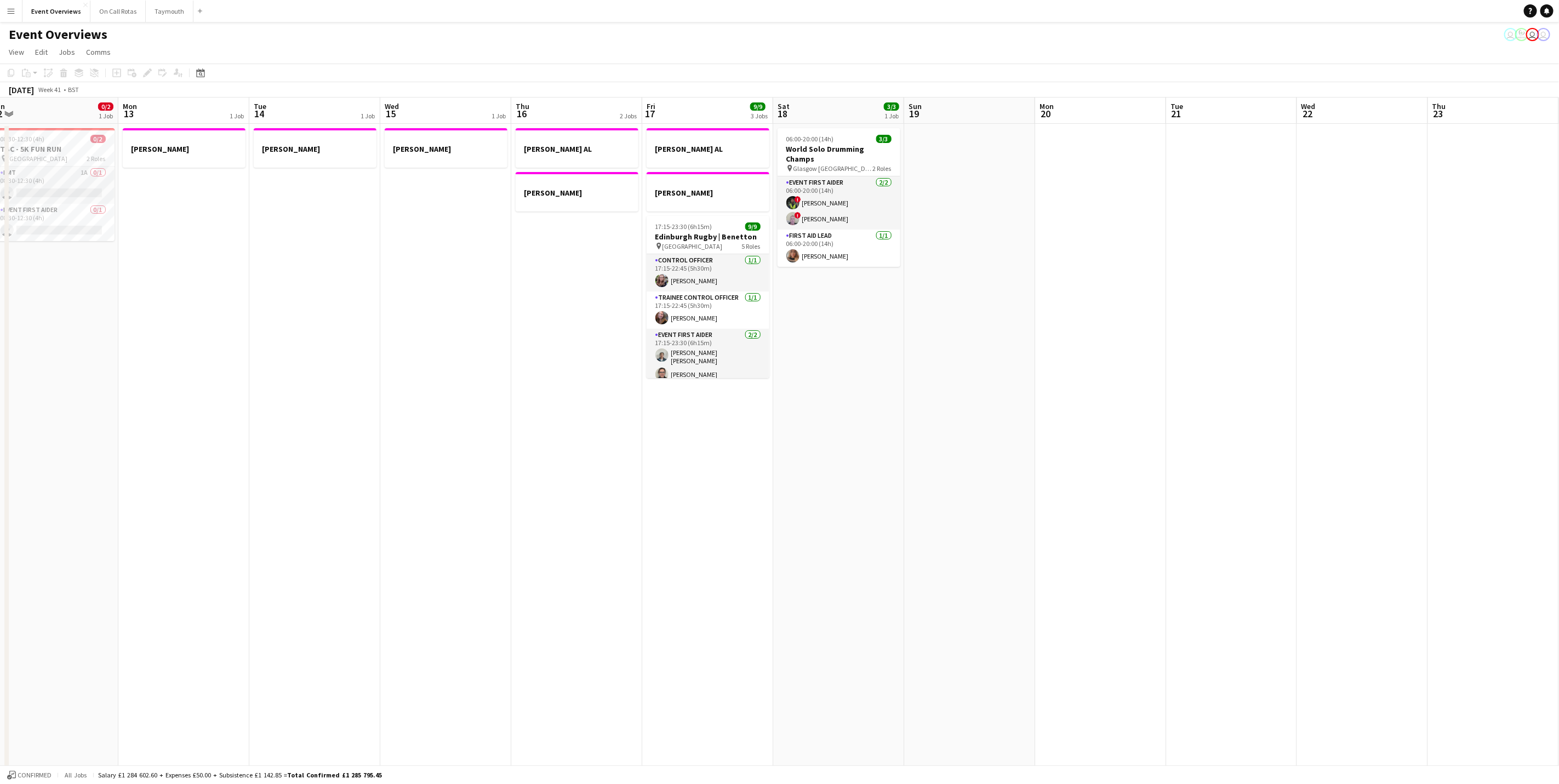
drag, startPoint x: 717, startPoint y: 571, endPoint x: 1352, endPoint y: 580, distance: 635.1
click at [1352, 580] on app-calendar-viewport "Fri 10 Sat 11 Sun 12 0/2 1 Job Mon 13 1 Job Tue 14 1 Job Wed 15 1 Job Thu 16 2 …" at bounding box center [779, 593] width 1559 height 993
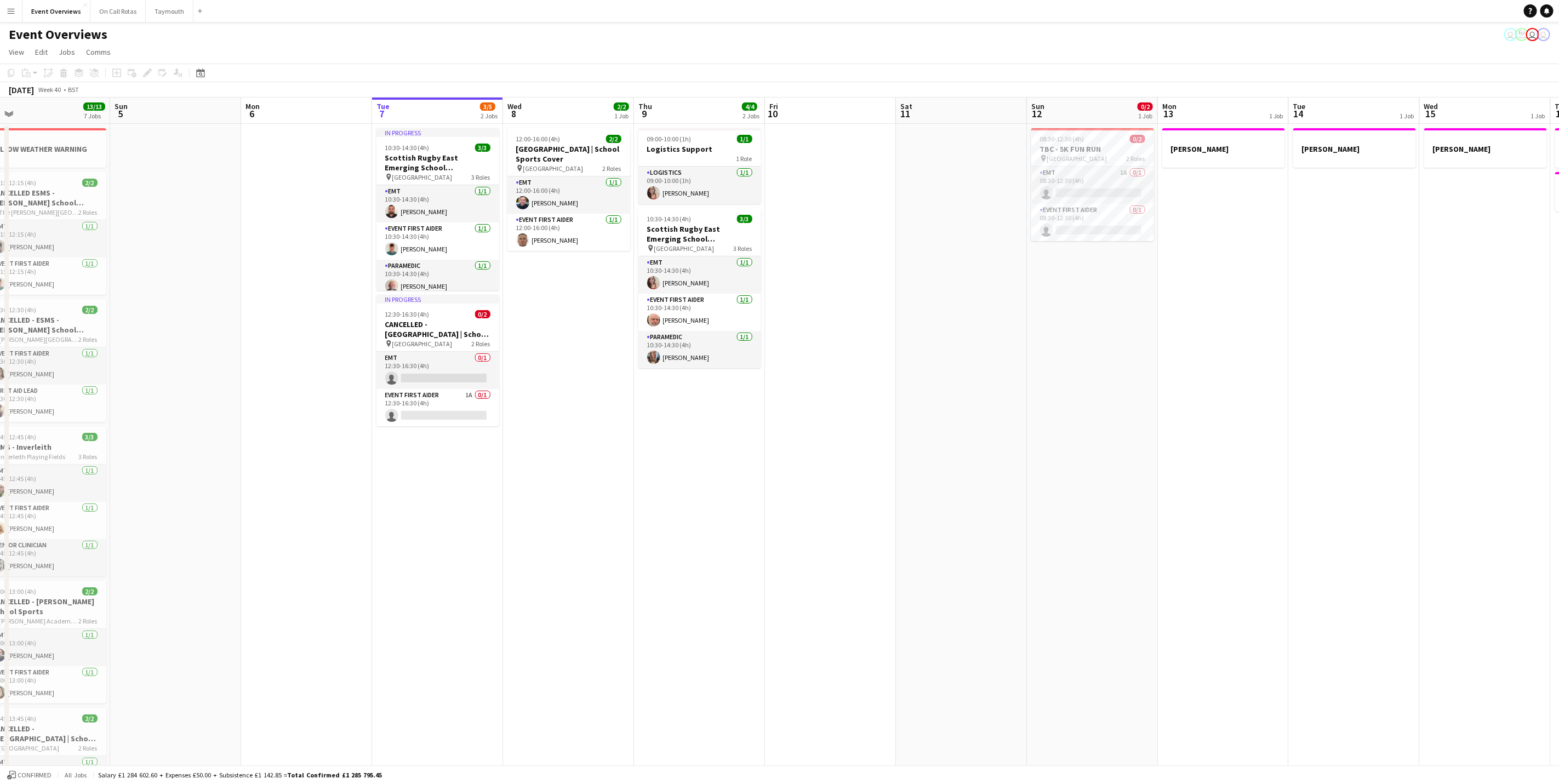
drag, startPoint x: 1498, startPoint y: 534, endPoint x: 1660, endPoint y: 534, distance: 162.0
click at [1559, 534] on html "Menu Boards Boards Boards All jobs Status Workforce Workforce My Workforce Recr…" at bounding box center [779, 555] width 1559 height 1110
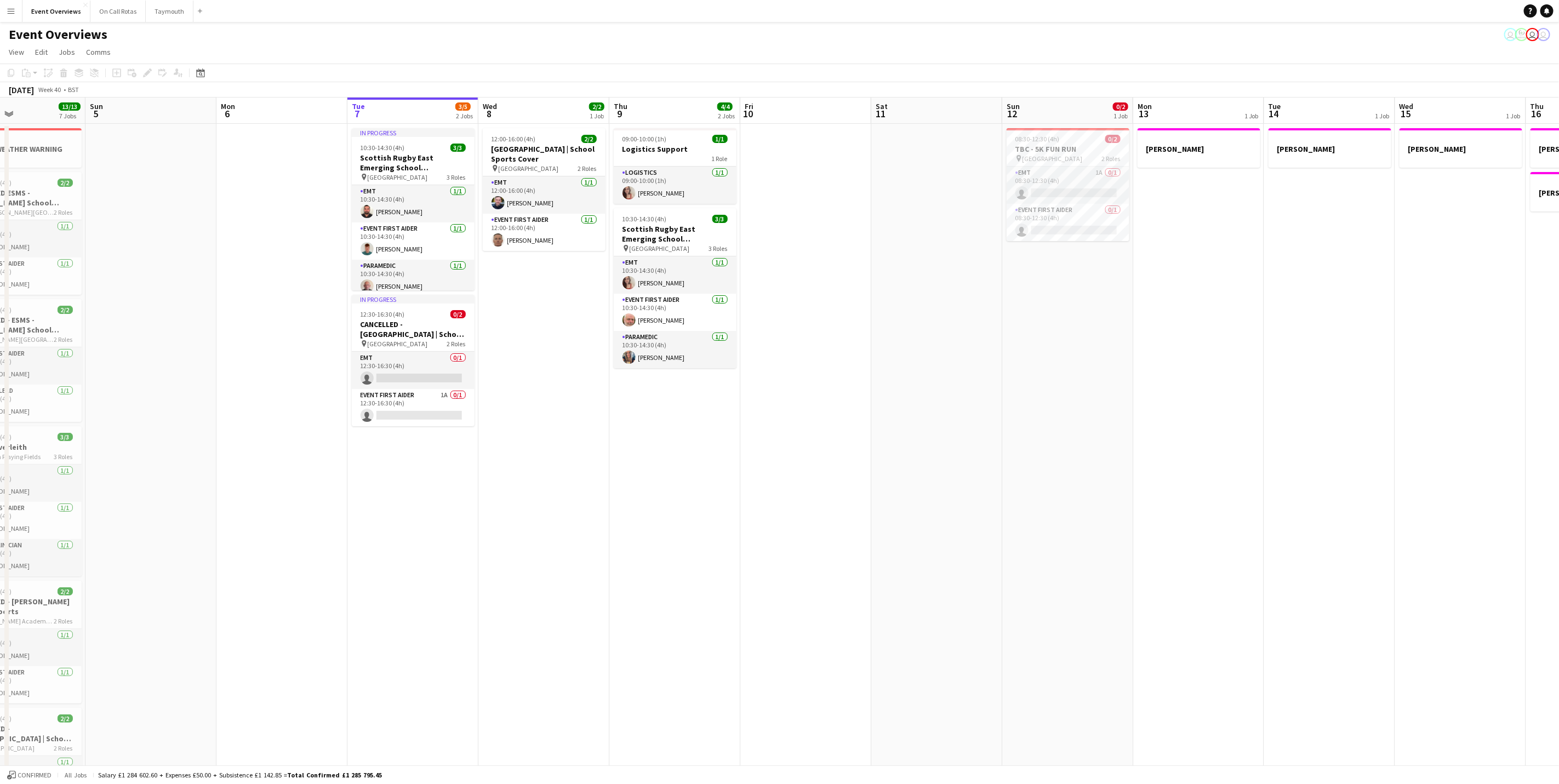
drag, startPoint x: 990, startPoint y: 460, endPoint x: 1575, endPoint y: 462, distance: 585.0
click at [1559, 462] on html "Menu Boards Boards Boards All jobs Status Workforce Workforce My Workforce Recr…" at bounding box center [779, 555] width 1559 height 1110
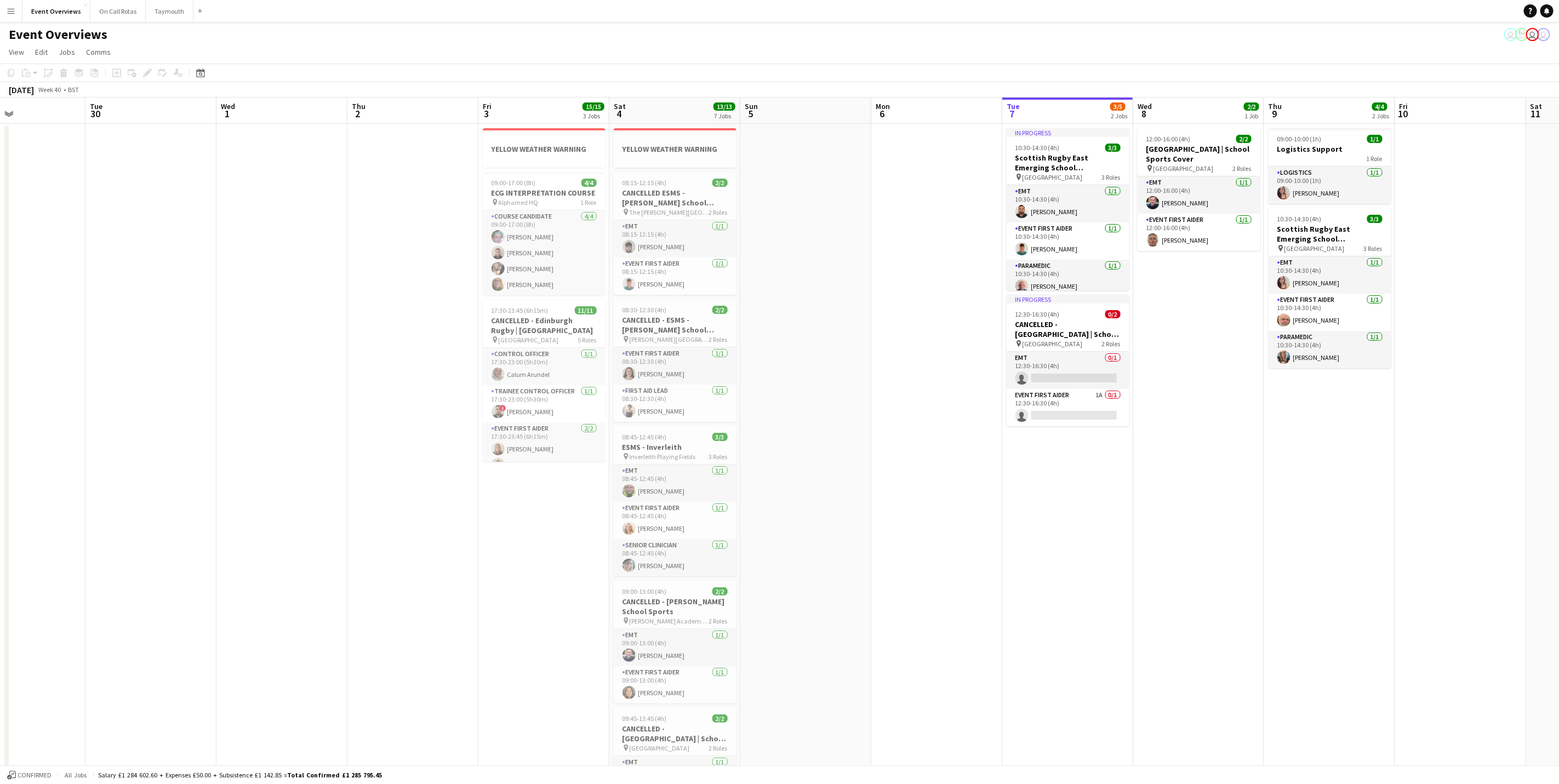
scroll to position [0, 395]
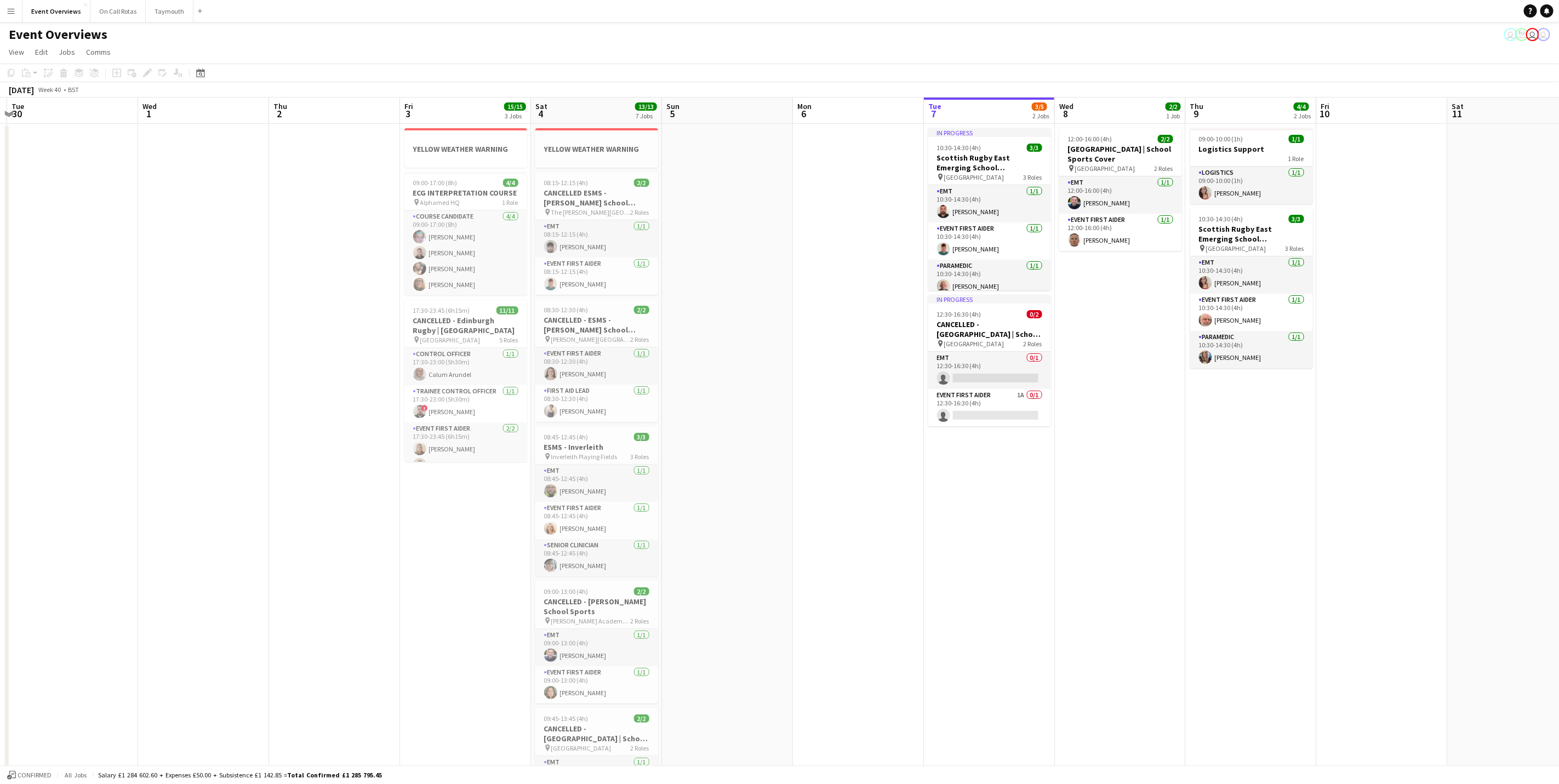
drag, startPoint x: 1352, startPoint y: 481, endPoint x: 1223, endPoint y: 480, distance: 129.0
click at [1223, 480] on app-calendar-viewport "Sat 27 7/7 3 Jobs Sun 28 2/2 1 Job Mon 29 Tue 30 Wed 1 Thu 2 Fri 3 15/15 3 Jobs…" at bounding box center [779, 593] width 1559 height 993
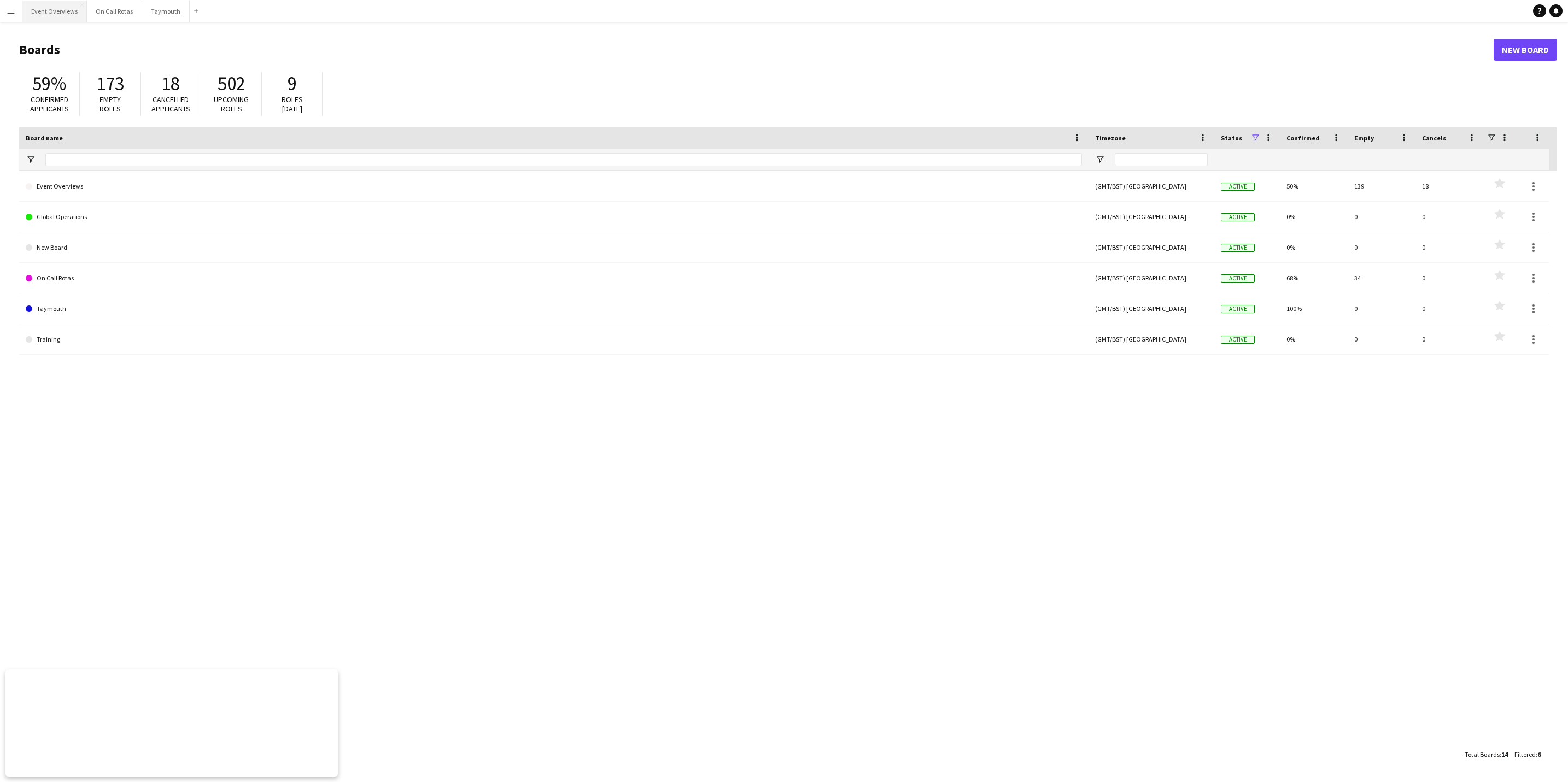
click at [60, 15] on button "Event Overviews Close" at bounding box center [54, 11] width 65 height 21
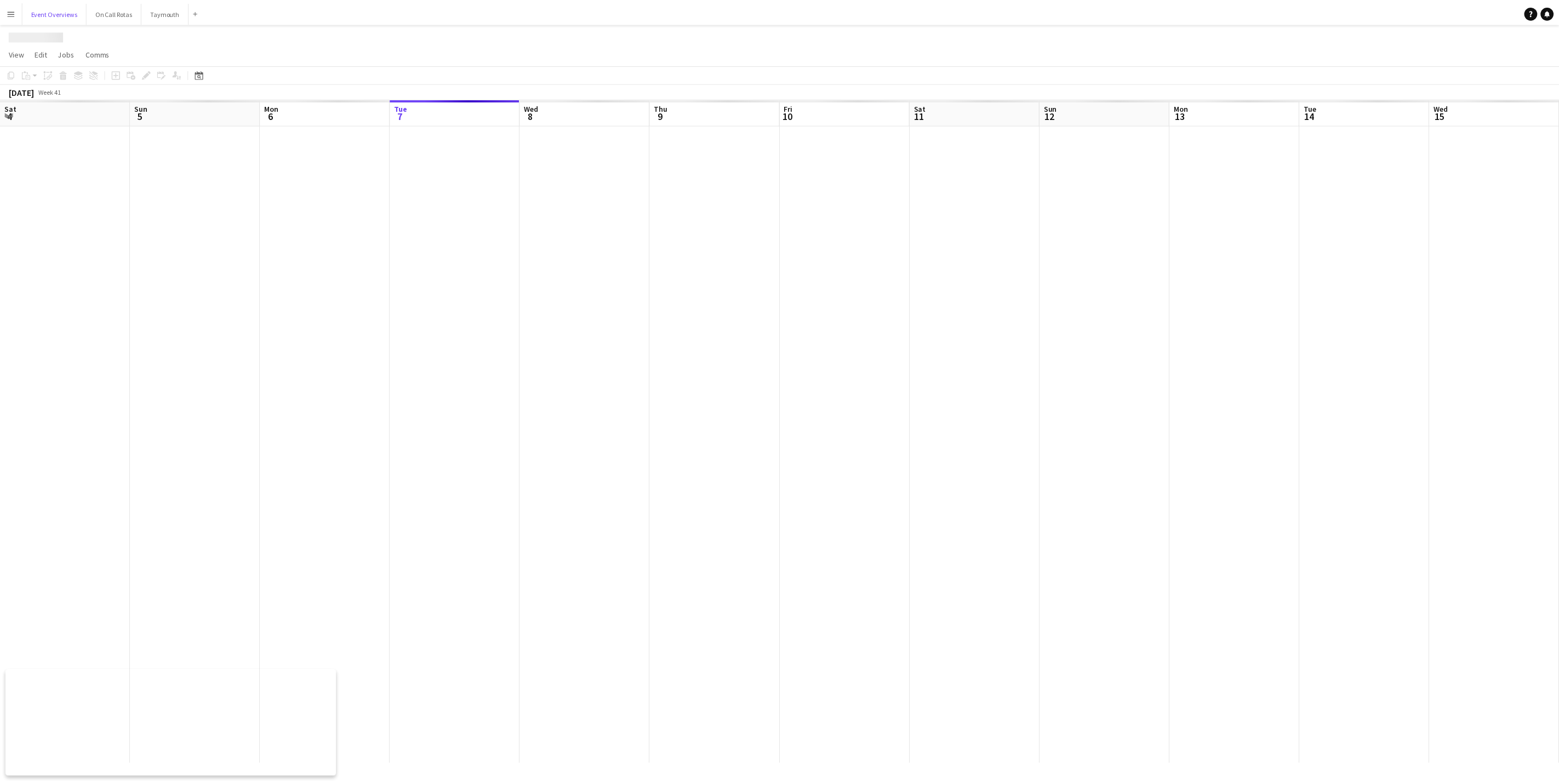
scroll to position [0, 262]
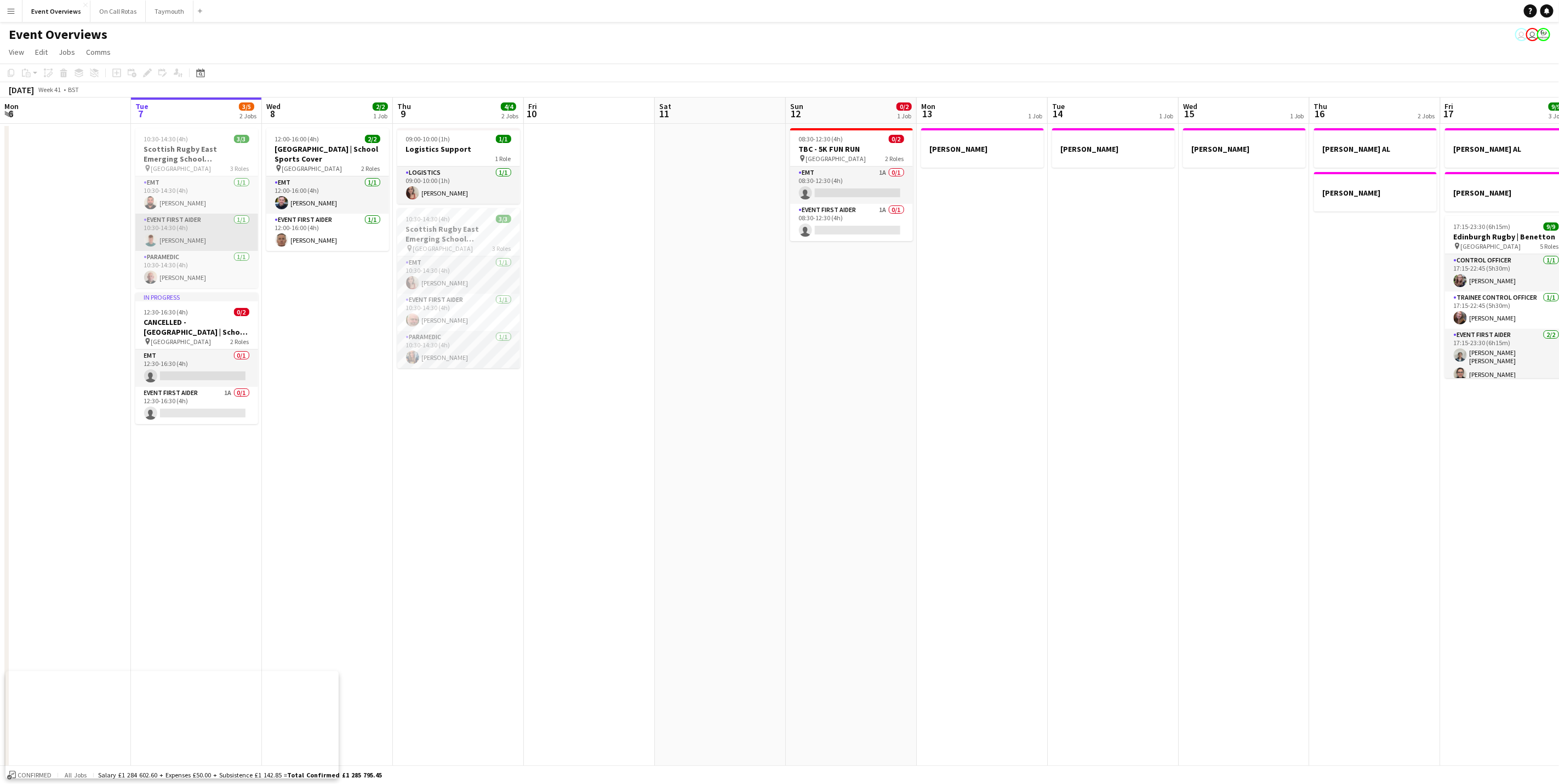
click at [218, 241] on app-card-role "Event First Aider 1/1 10:30-14:30 (4h) Reuben Burns" at bounding box center [197, 233] width 123 height 37
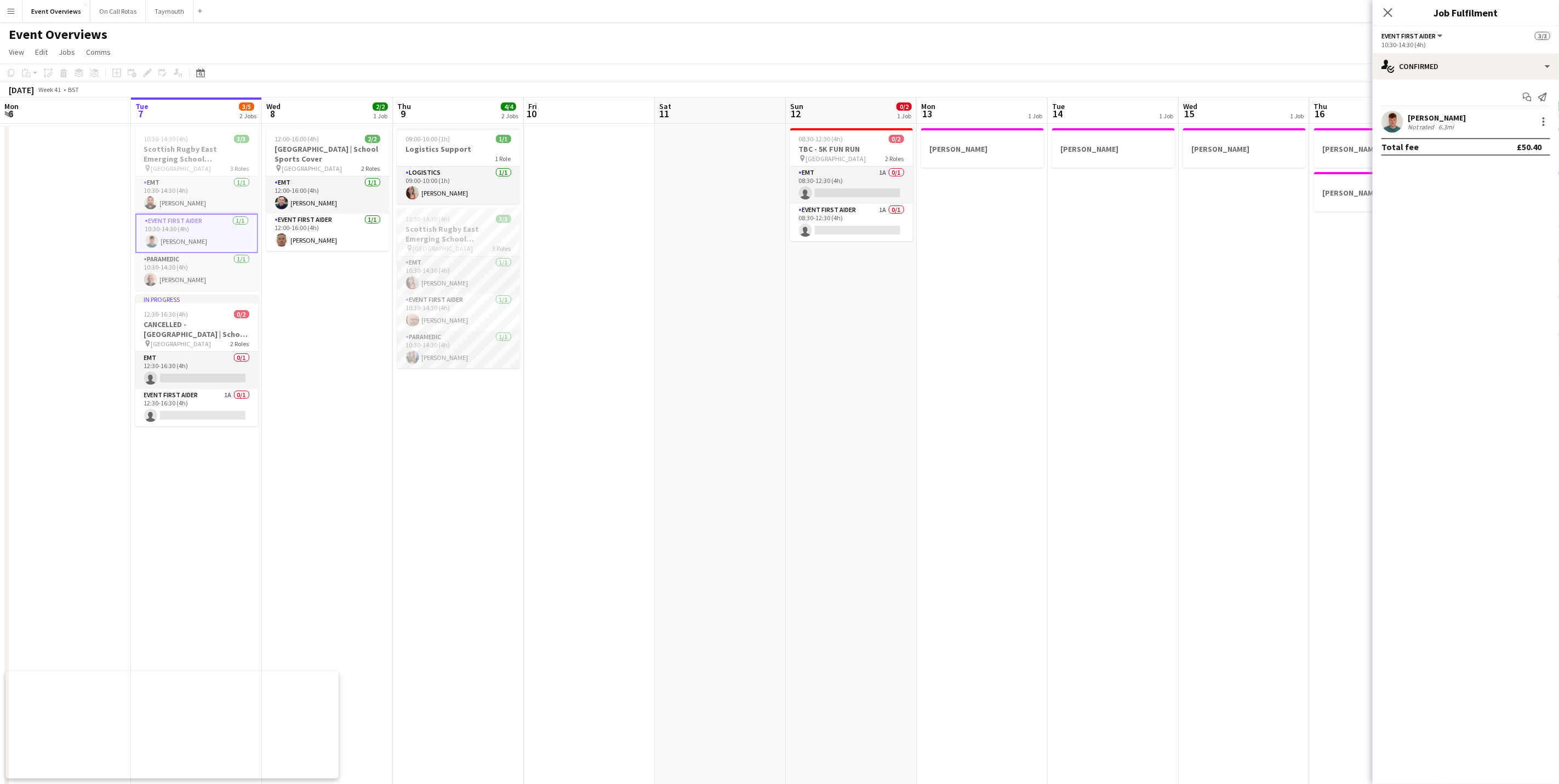
click at [1405, 110] on div "Start chat Send notification Reuben Burns Not rated 6.3mi Total fee £50.40" at bounding box center [1465, 122] width 187 height 85
click at [1411, 125] on div "Not rated" at bounding box center [1421, 127] width 28 height 9
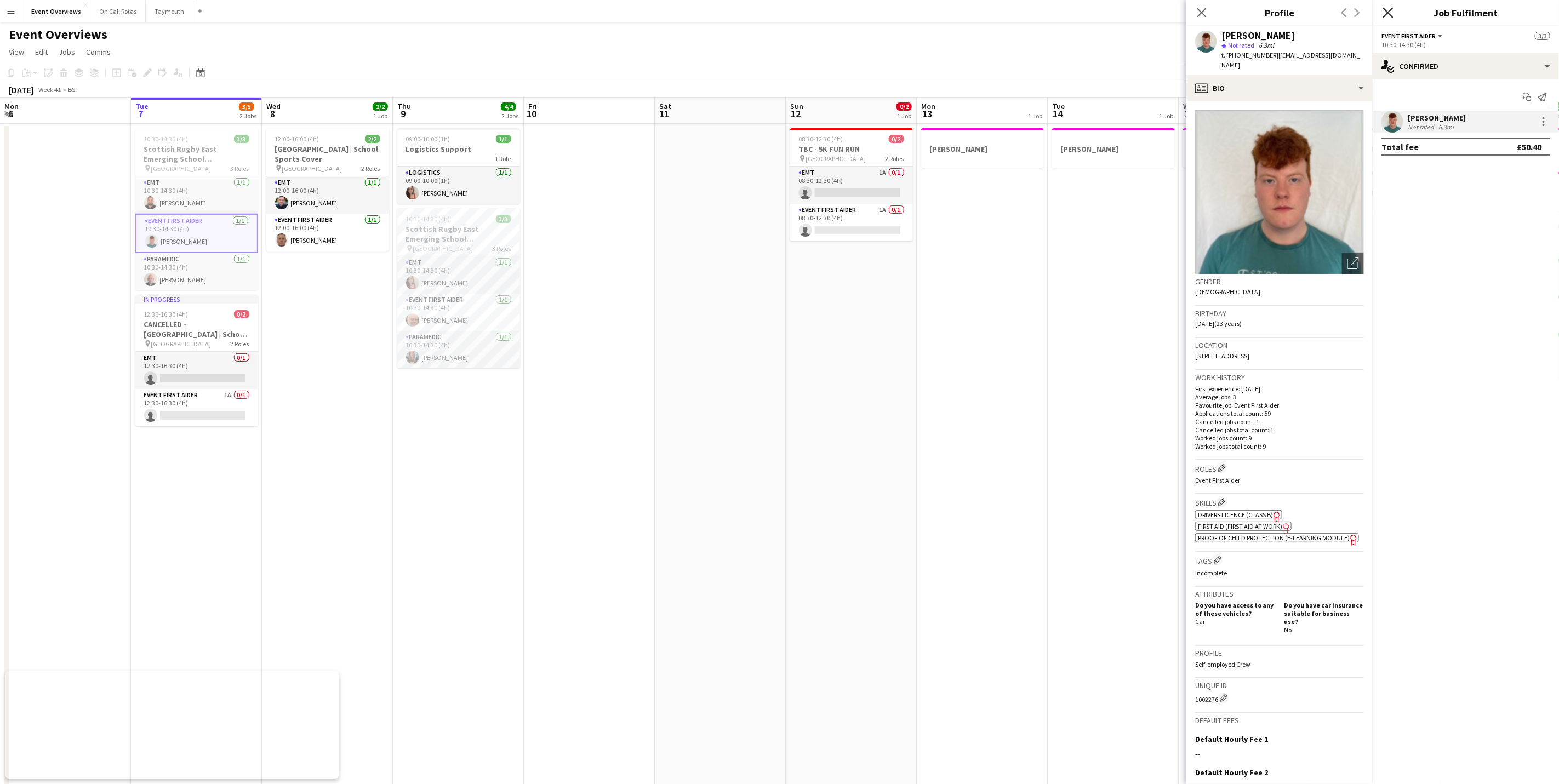
click at [1393, 10] on icon "Close pop-in" at bounding box center [1388, 12] width 10 height 10
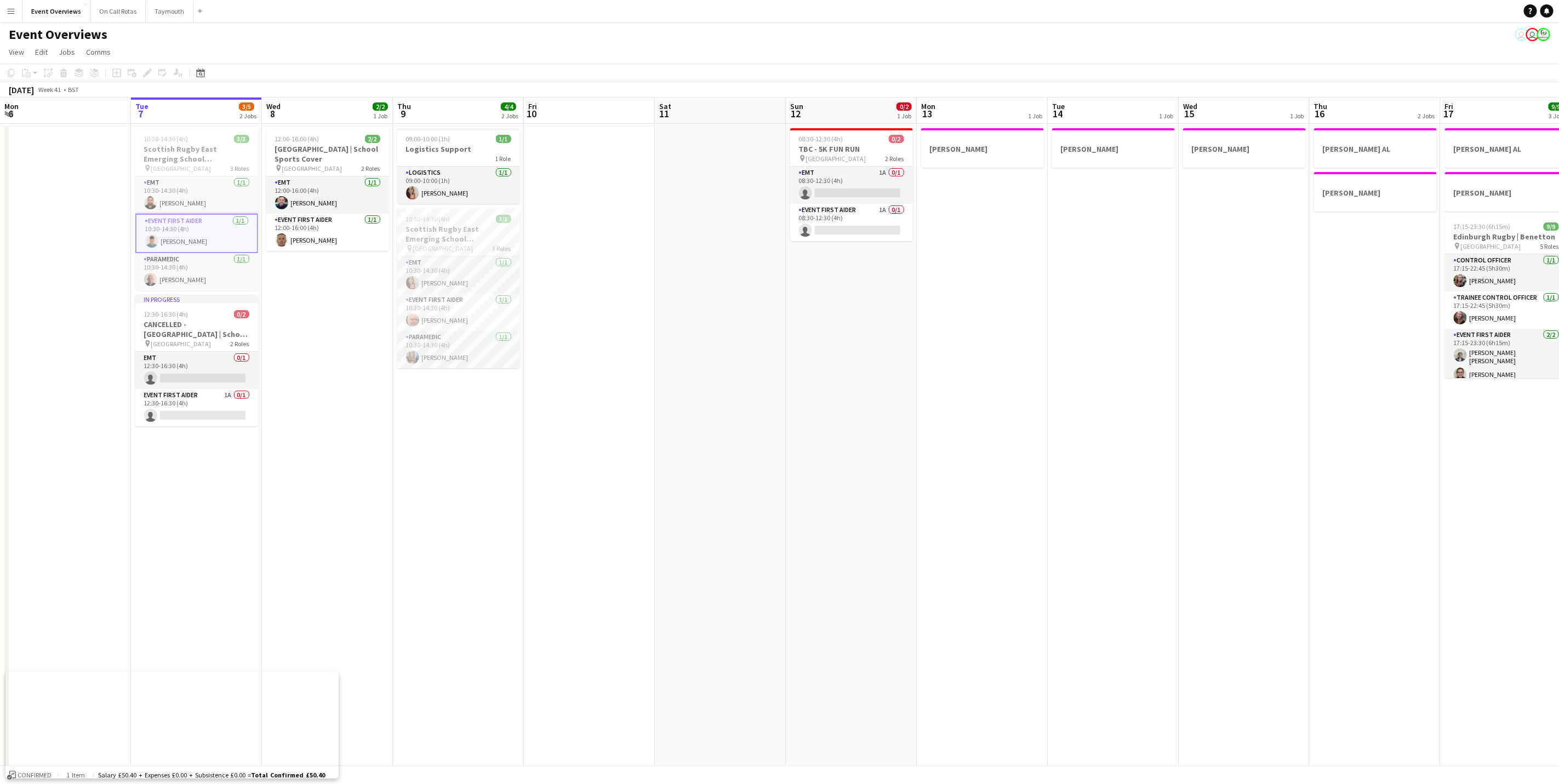
click at [1036, 38] on div "Event Overviews user user" at bounding box center [779, 32] width 1559 height 20
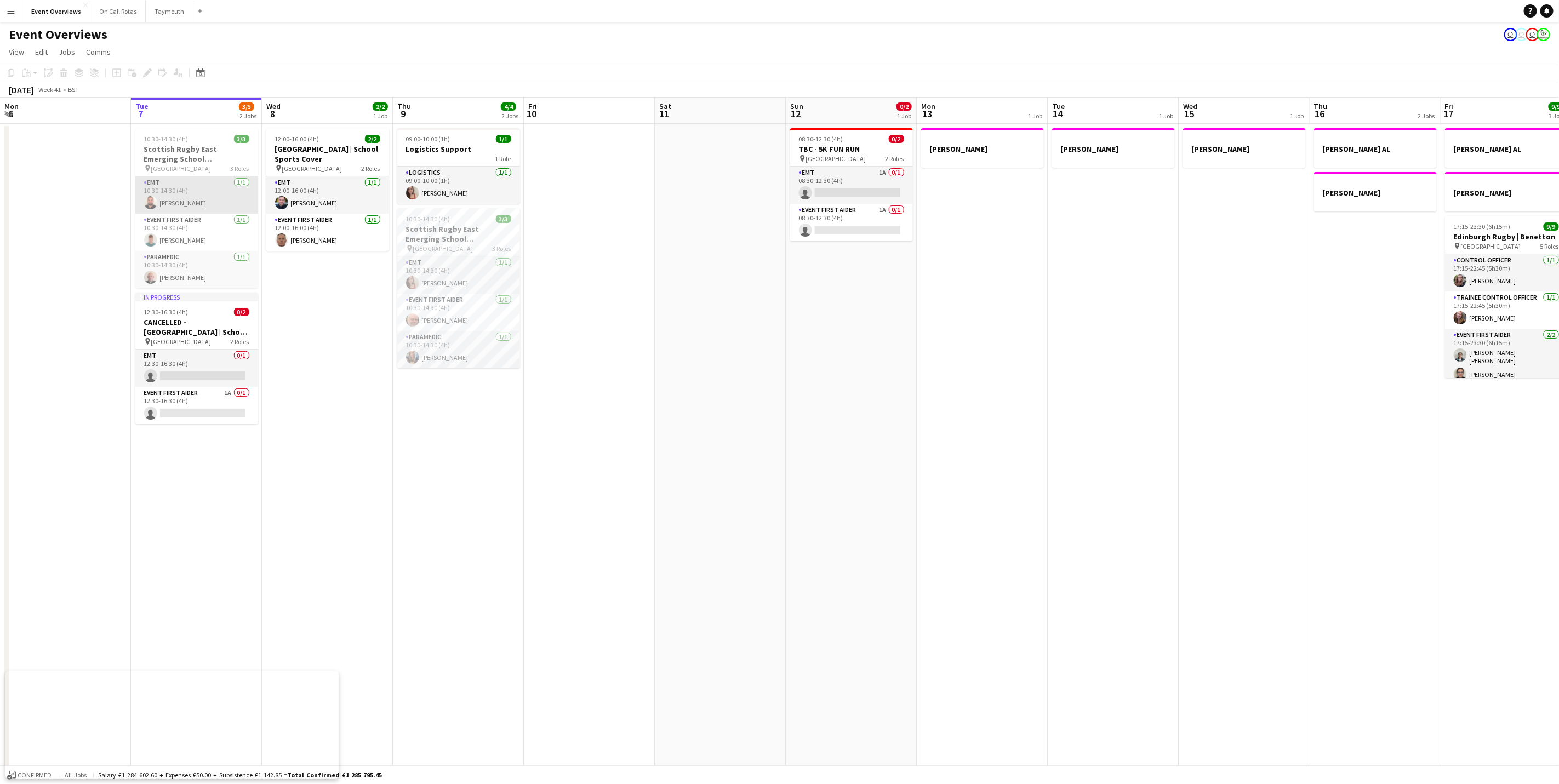
click at [177, 189] on app-card-role "EMT 1/1 10:30-14:30 (4h) William Hutchinson" at bounding box center [197, 195] width 123 height 37
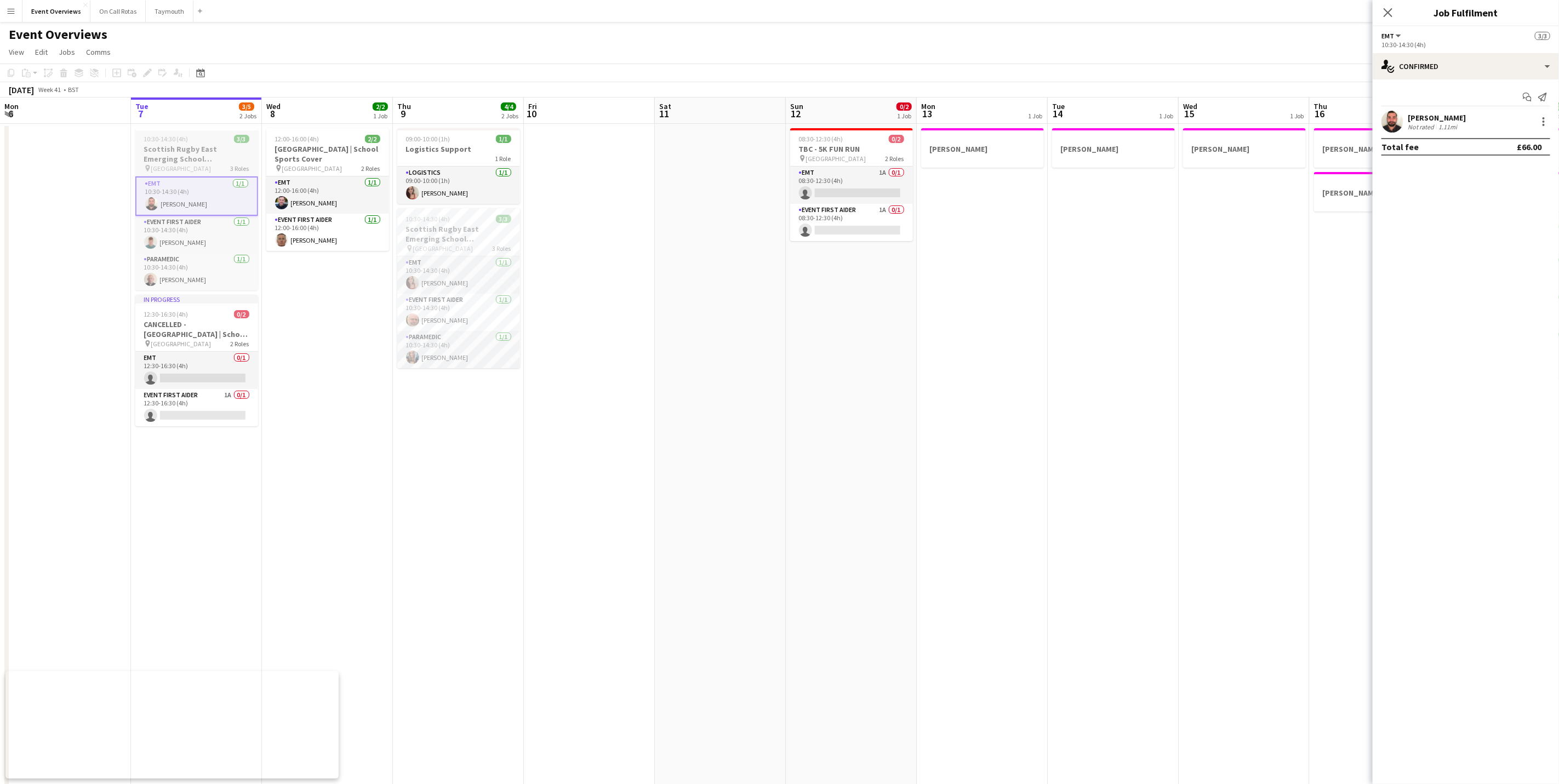
click at [191, 153] on h3 "Scottish Rugby East Emerging School Championships | Newbattle" at bounding box center [197, 153] width 123 height 20
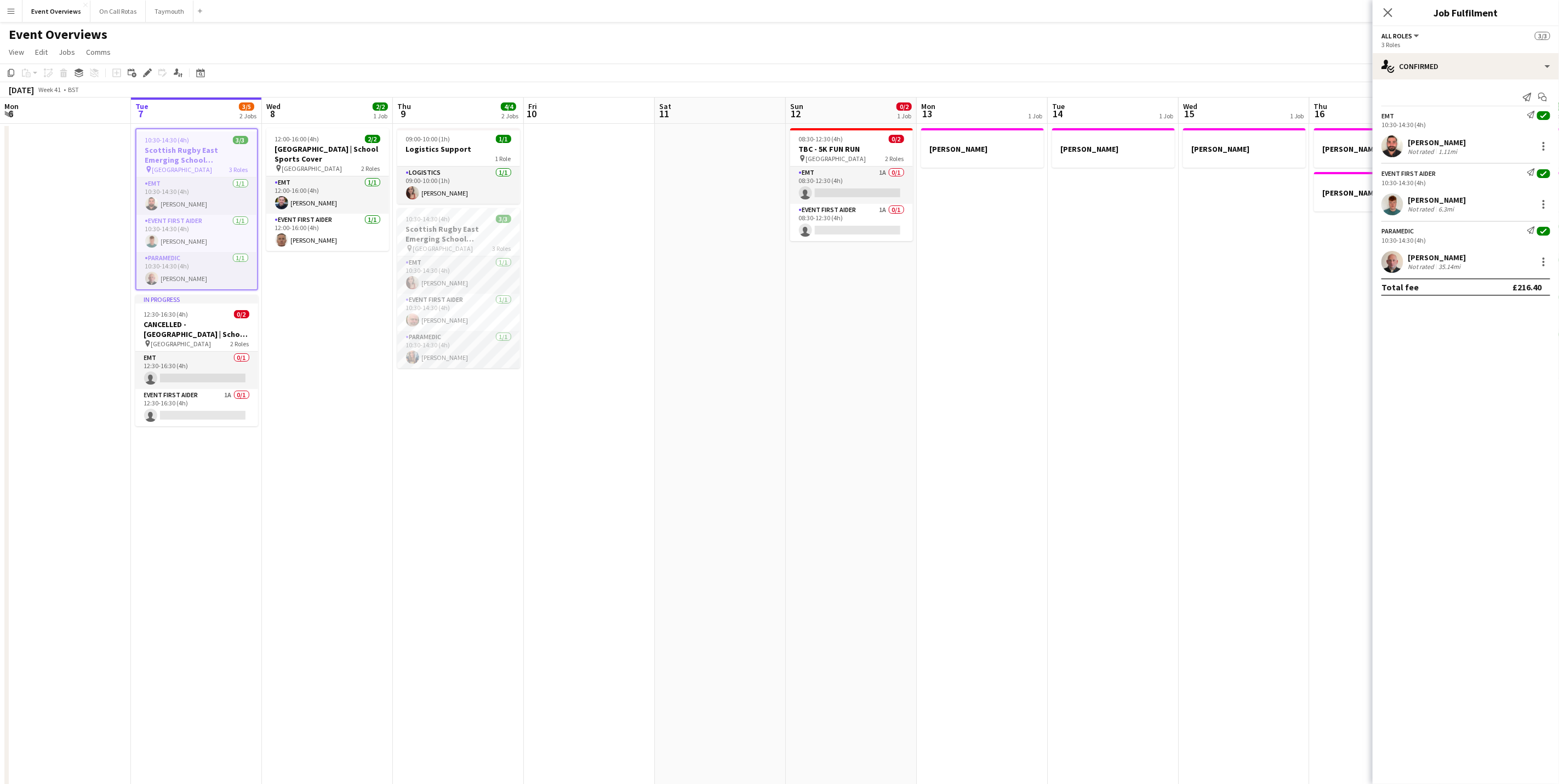
click at [1386, 20] on div "Close pop-in" at bounding box center [1388, 13] width 31 height 26
click at [1386, 13] on icon "Close pop-in" at bounding box center [1388, 12] width 10 height 10
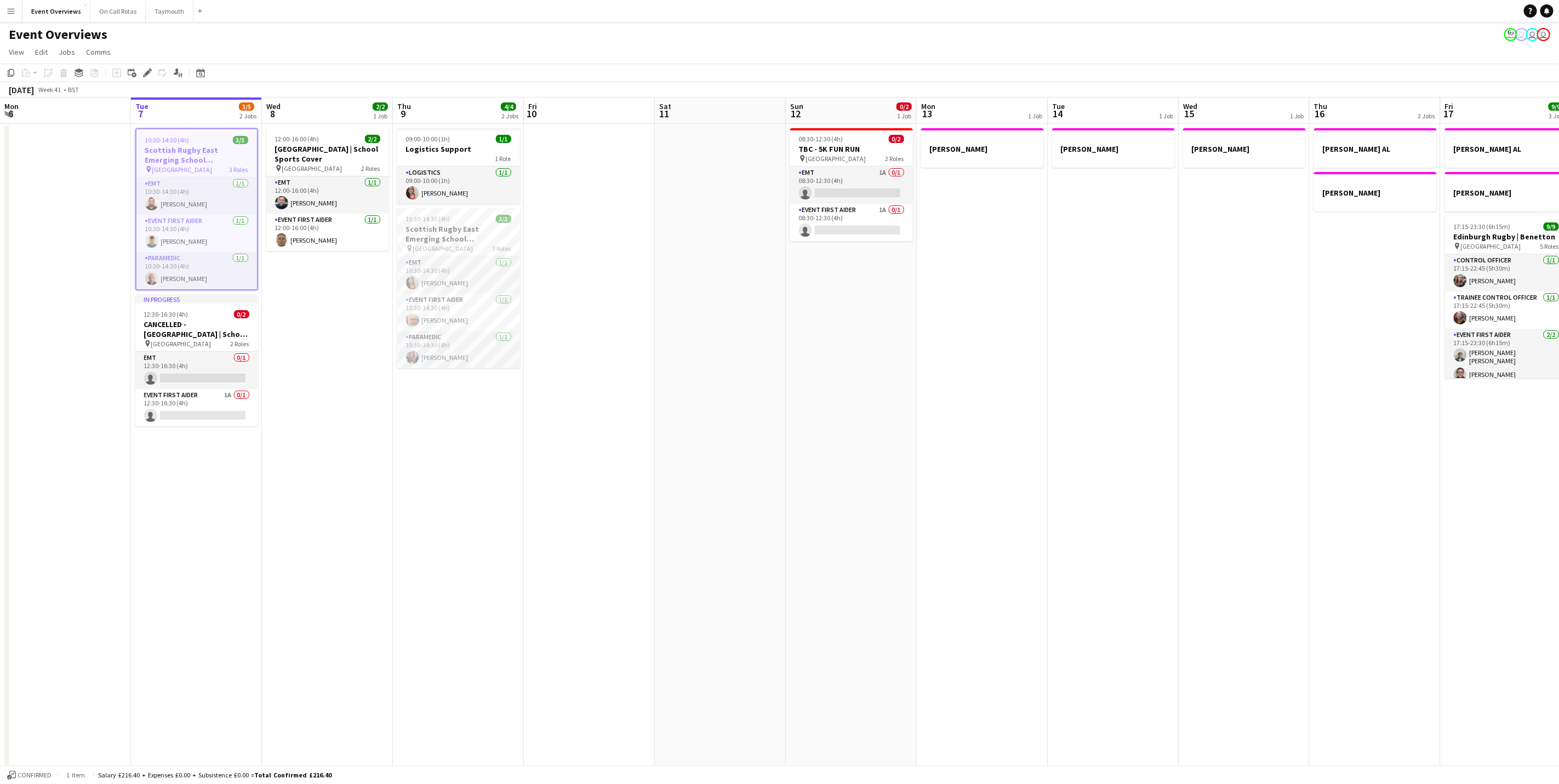
click at [586, 55] on app-page-menu "View Day view expanded Day view collapsed Month view Date picker Jump to today …" at bounding box center [779, 53] width 1559 height 20
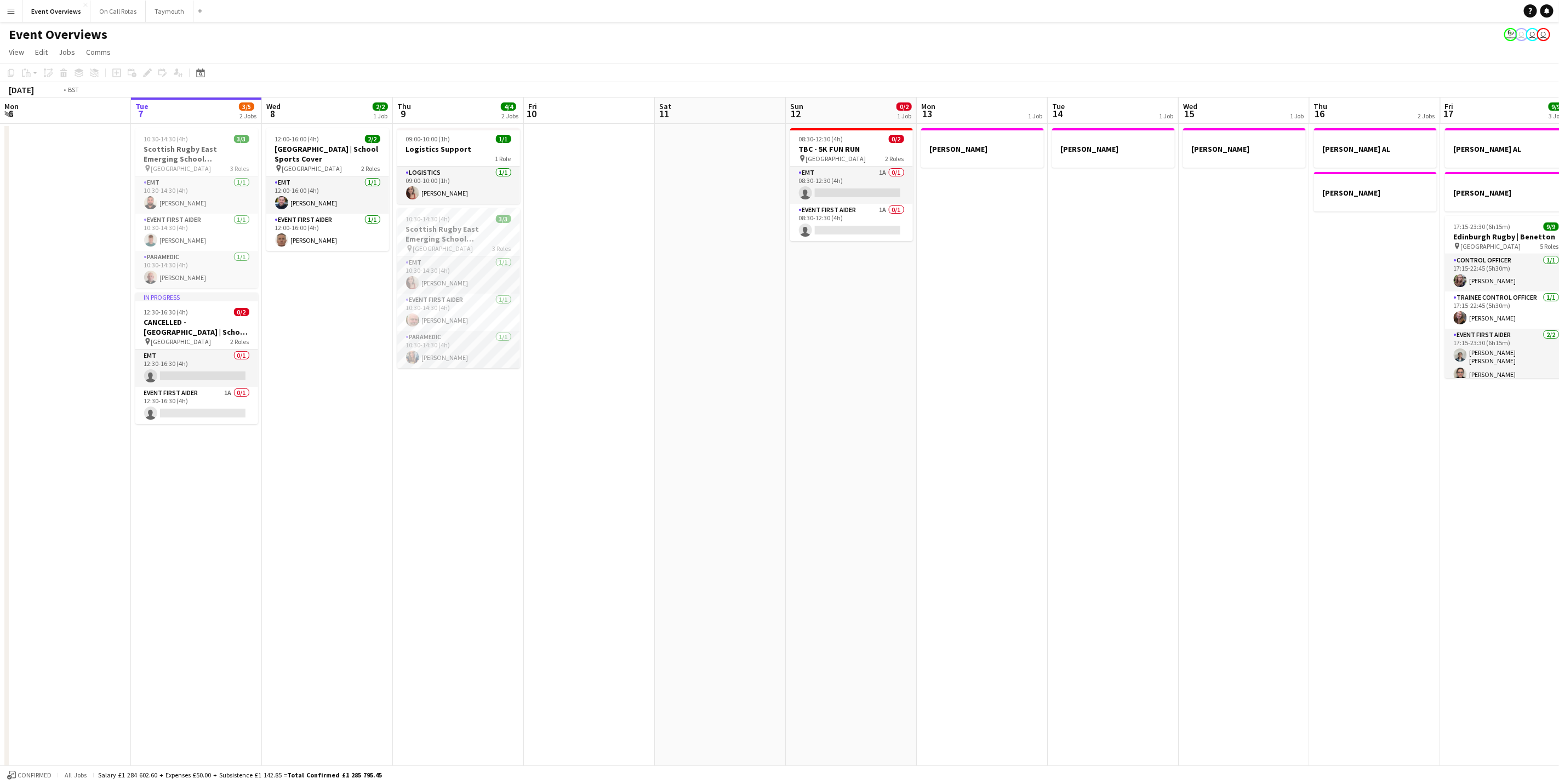
scroll to position [0, 300]
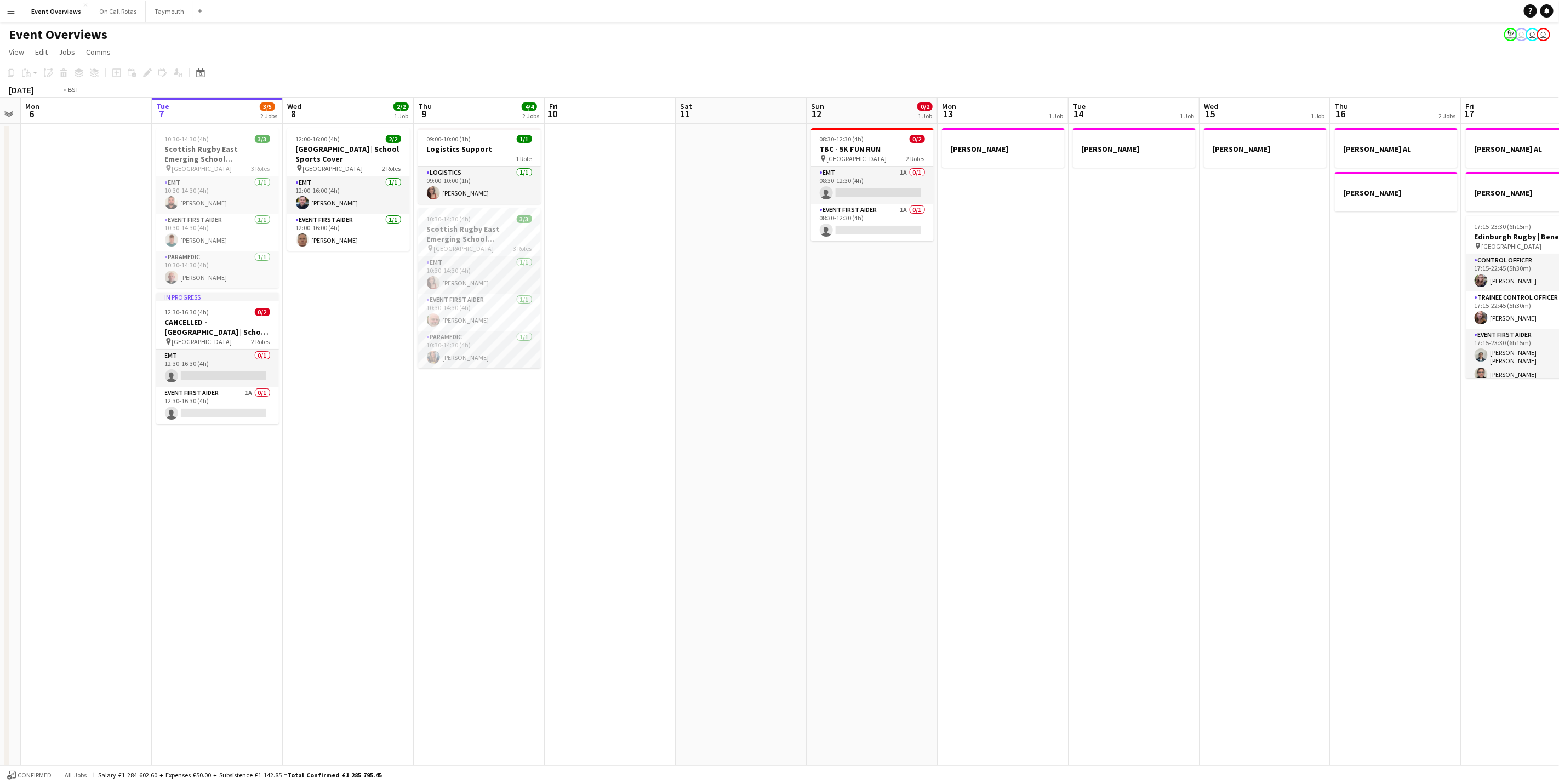
drag, startPoint x: 554, startPoint y: 485, endPoint x: 909, endPoint y: 513, distance: 356.1
click at [909, 513] on app-calendar-viewport "Sat 4 13/13 7 Jobs Sun 5 Mon 6 Tue 7 3/5 2 Jobs Wed 8 2/2 1 Job Thu 9 4/4 2 Job…" at bounding box center [779, 545] width 1559 height 896
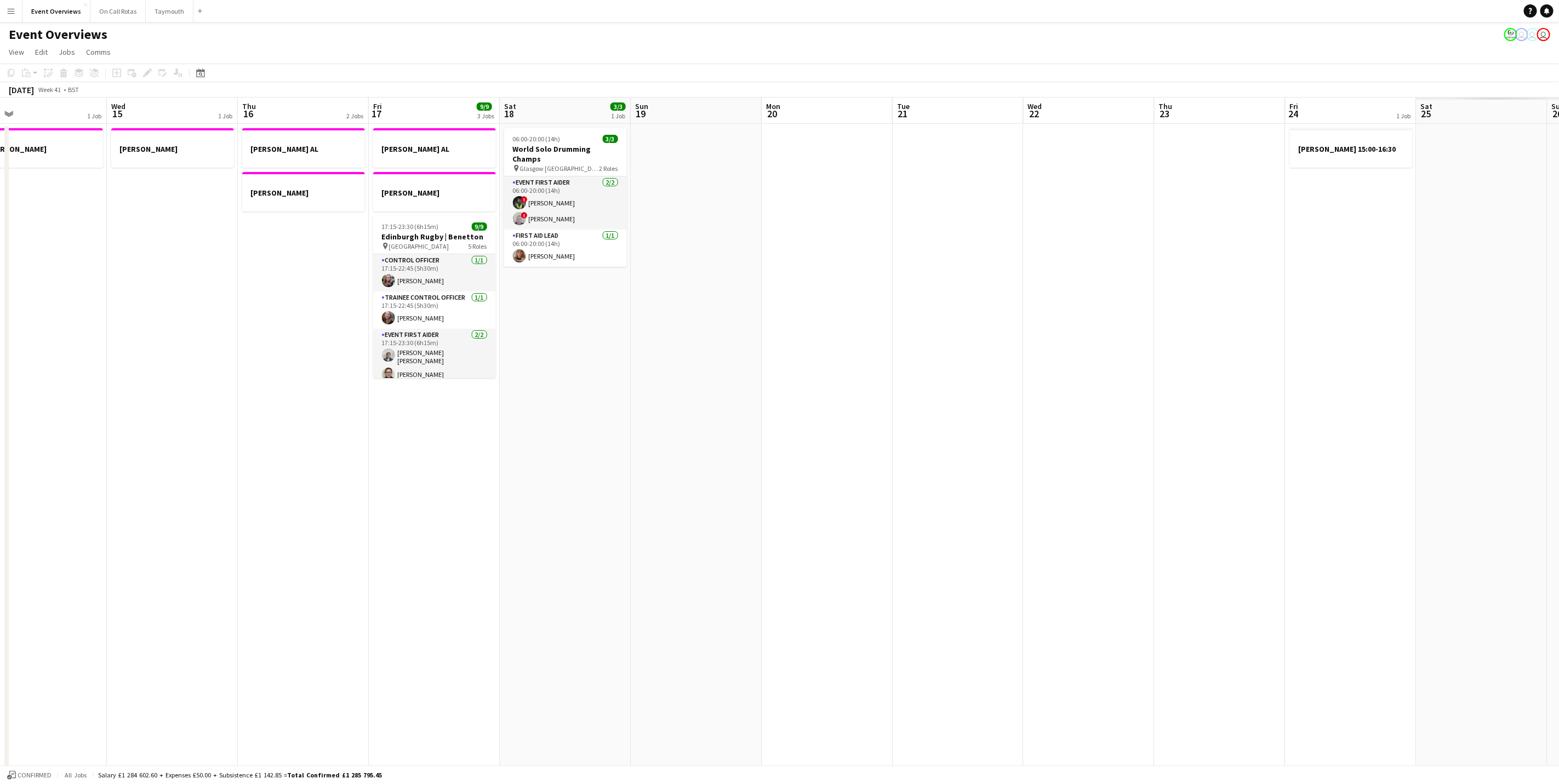
drag, startPoint x: 1204, startPoint y: 415, endPoint x: 38, endPoint y: 546, distance: 1173.3
click at [38, 546] on app-calendar-viewport "Fri 10 Sat 11 Sun 12 0/2 1 Job Mon 13 1 Job Tue 14 1 Job Wed 15 1 Job Thu 16 2 …" at bounding box center [779, 545] width 1559 height 896
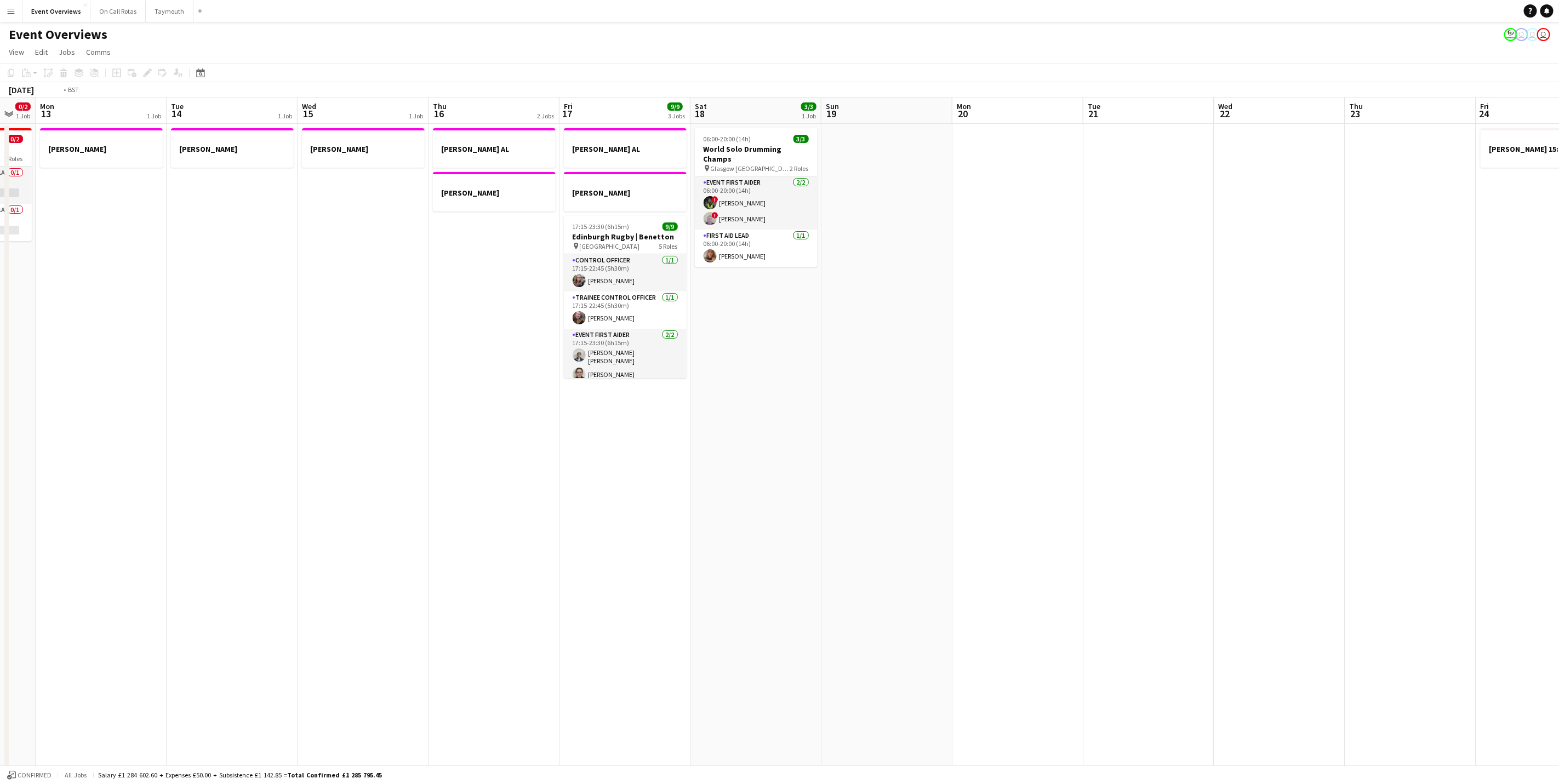
drag, startPoint x: 987, startPoint y: 579, endPoint x: 555, endPoint y: 567, distance: 432.2
click at [333, 582] on app-calendar-viewport "Fri 10 Sat 11 Sun 12 0/2 1 Job Mon 13 1 Job Tue 14 1 Job Wed 15 1 Job Thu 16 2 …" at bounding box center [779, 545] width 1559 height 896
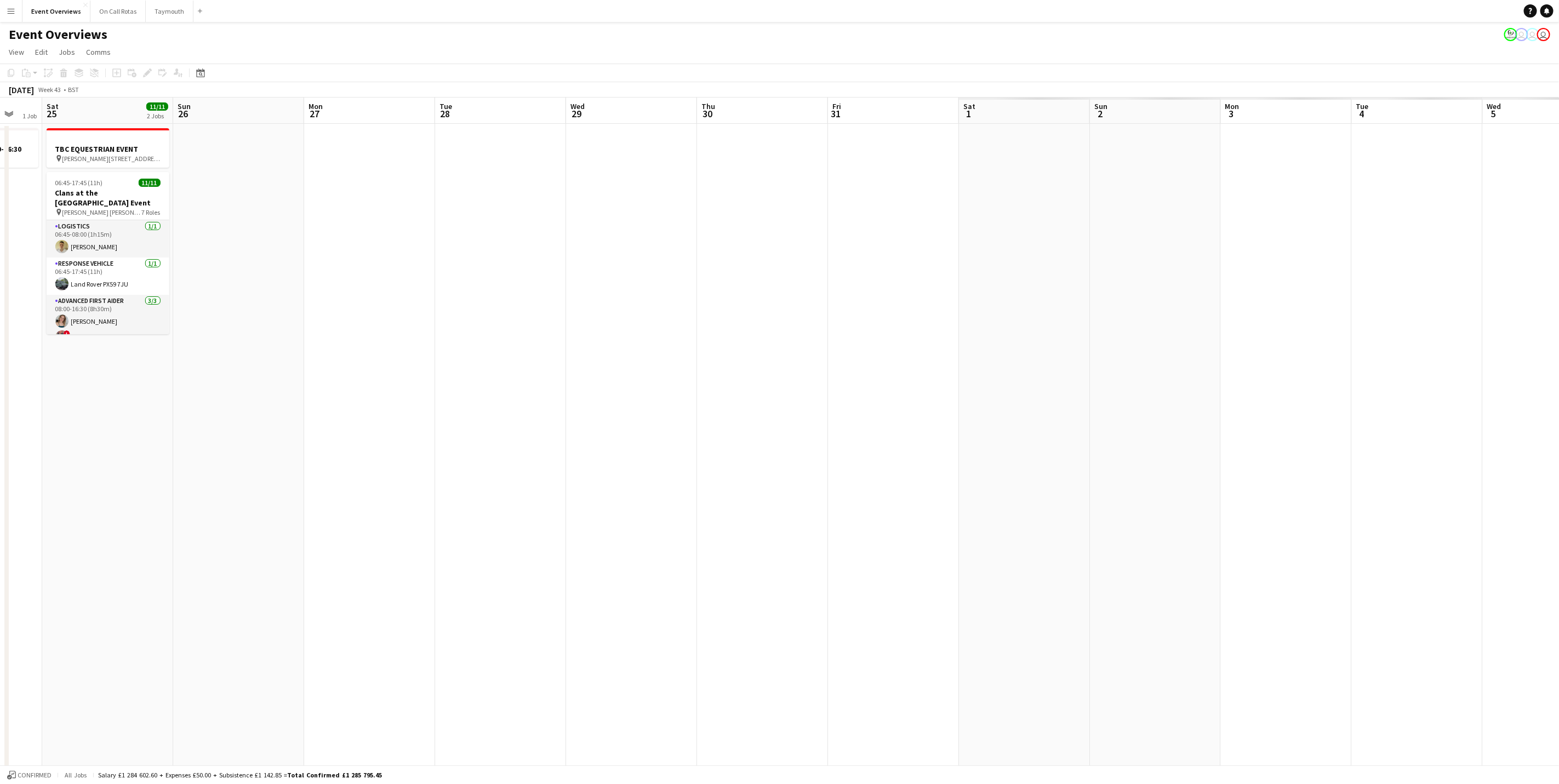
drag, startPoint x: 950, startPoint y: 556, endPoint x: 178, endPoint y: 532, distance: 772.4
click at [178, 532] on app-calendar-viewport "Wed 22 Thu 23 Fri 24 1 Job Sat 25 11/11 2 Jobs Sun 26 Mon 27 Tue 28 Wed 29 Thu …" at bounding box center [779, 545] width 1559 height 896
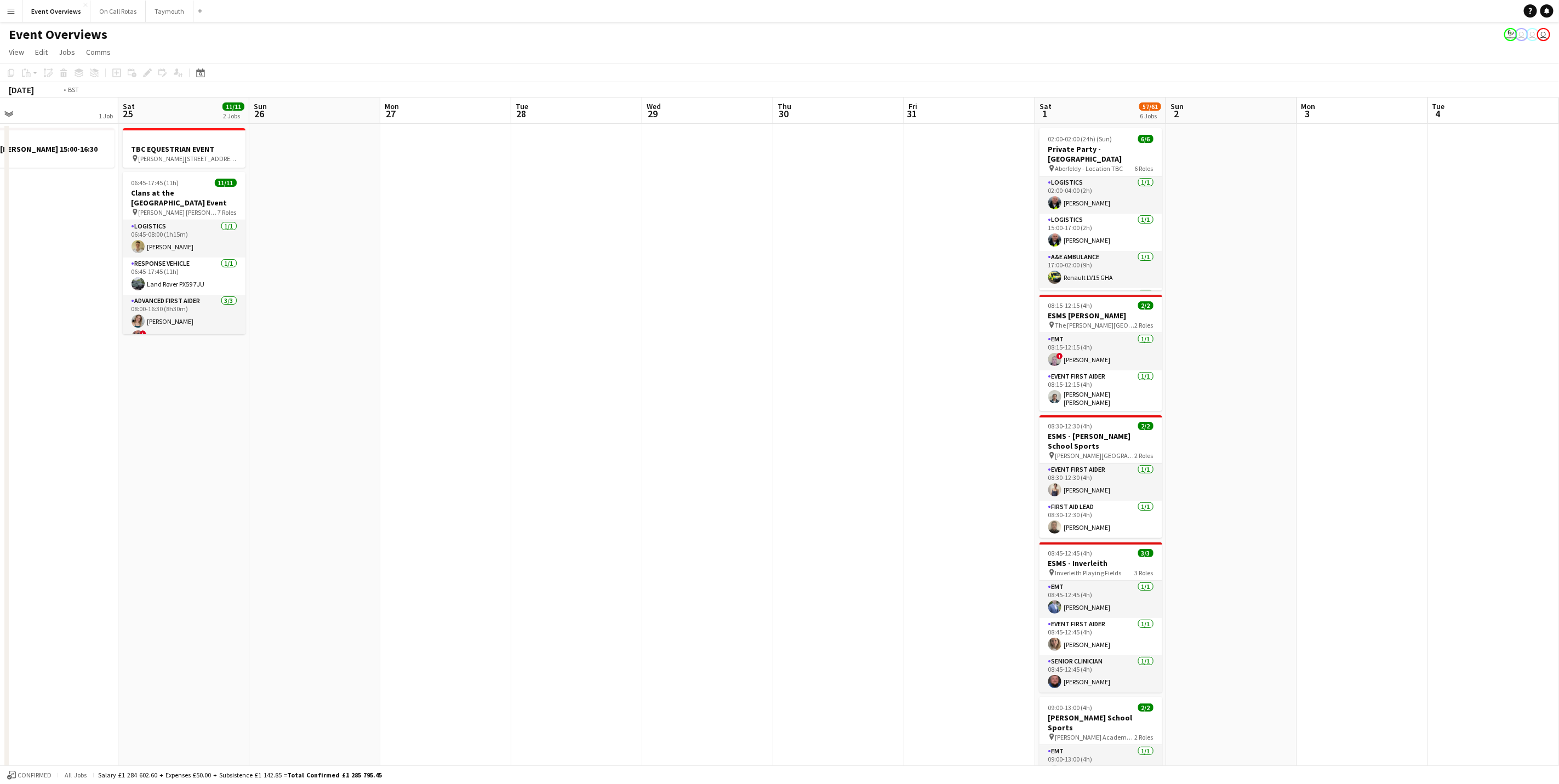
click at [38, 527] on app-calendar-viewport "Wed 22 Thu 23 Fri 24 1 Job Sat 25 11/11 2 Jobs Sun 26 Mon 27 Tue 28 Wed 29 Thu …" at bounding box center [779, 552] width 1559 height 910
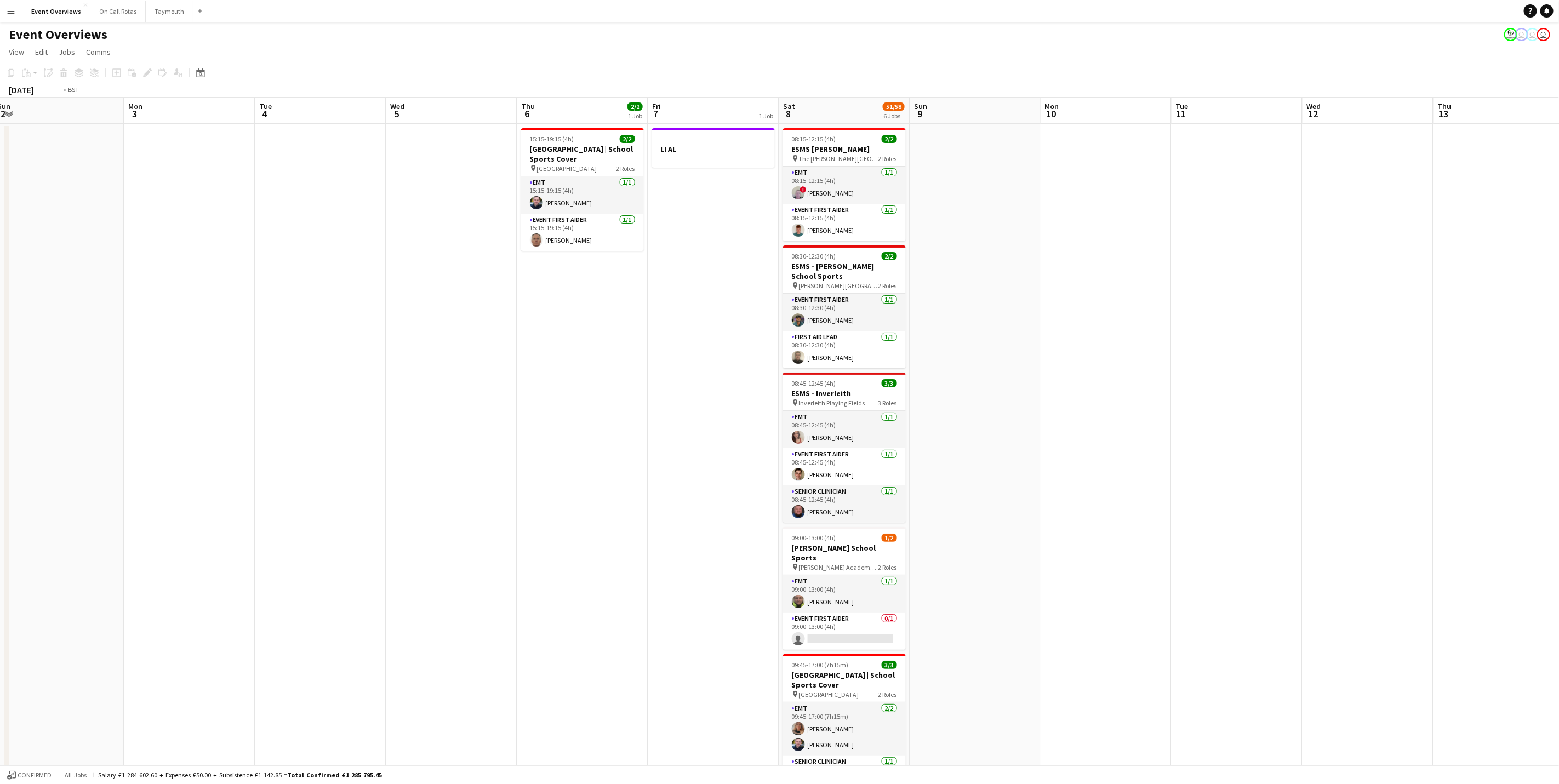
drag, startPoint x: 143, startPoint y: 567, endPoint x: 108, endPoint y: 567, distance: 35.0
click at [108, 567] on app-calendar-viewport "Wed 29 Thu 30 Fri 31 Sat 1 57/61 6 Jobs Sun 2 Mon 3 Tue 4 Wed 5 Thu 6 2/2 1 Job…" at bounding box center [779, 552] width 1559 height 910
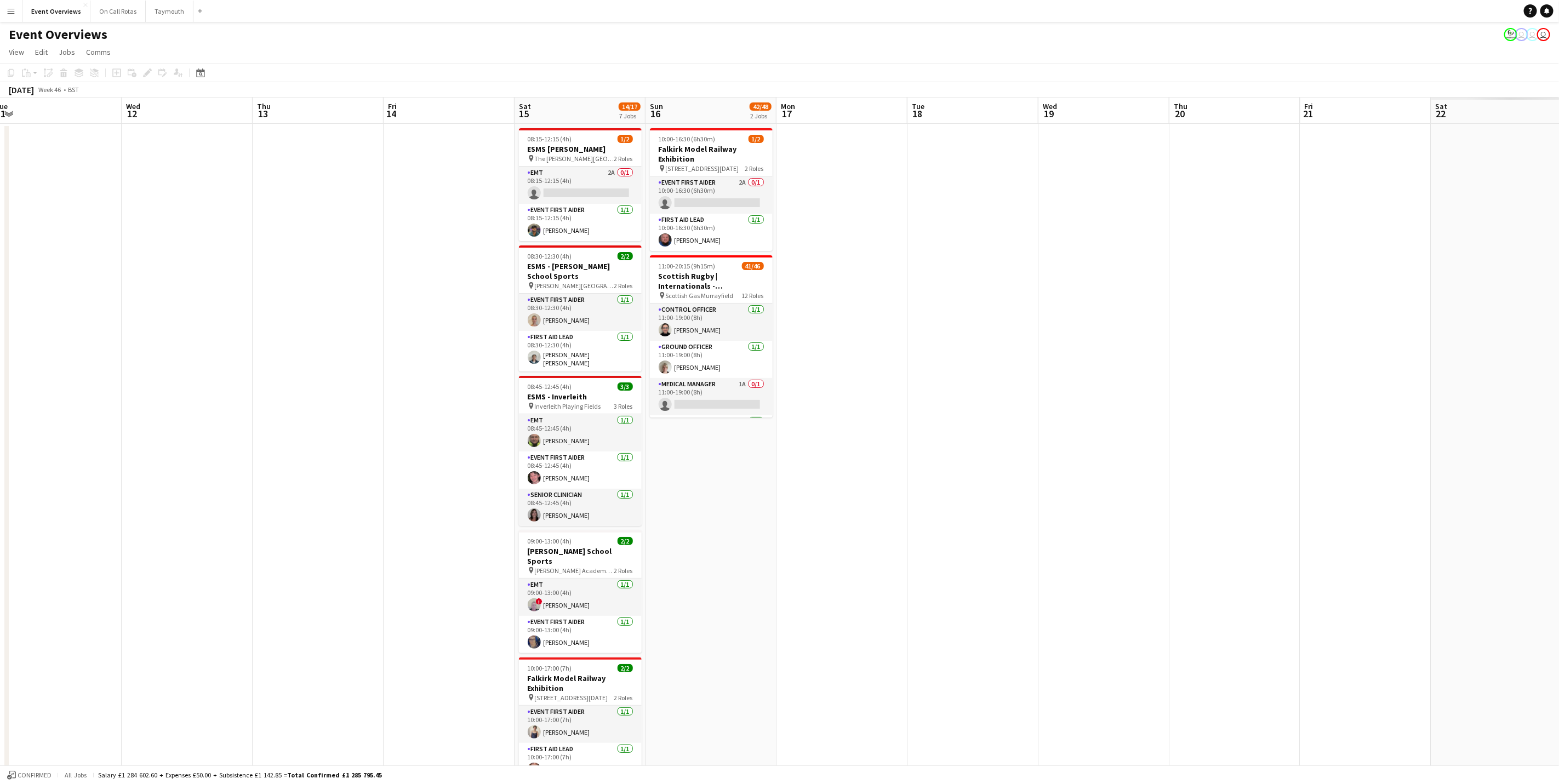
drag, startPoint x: 413, startPoint y: 547, endPoint x: 404, endPoint y: 547, distance: 9.0
click at [404, 547] on app-calendar-viewport "Sun 9 Mon 10 Tue 11 Wed 12 Thu 13 Fri 14 Sat 15 14/17 7 Jobs Sun 16 42/48 2 Job…" at bounding box center [779, 593] width 1559 height 993
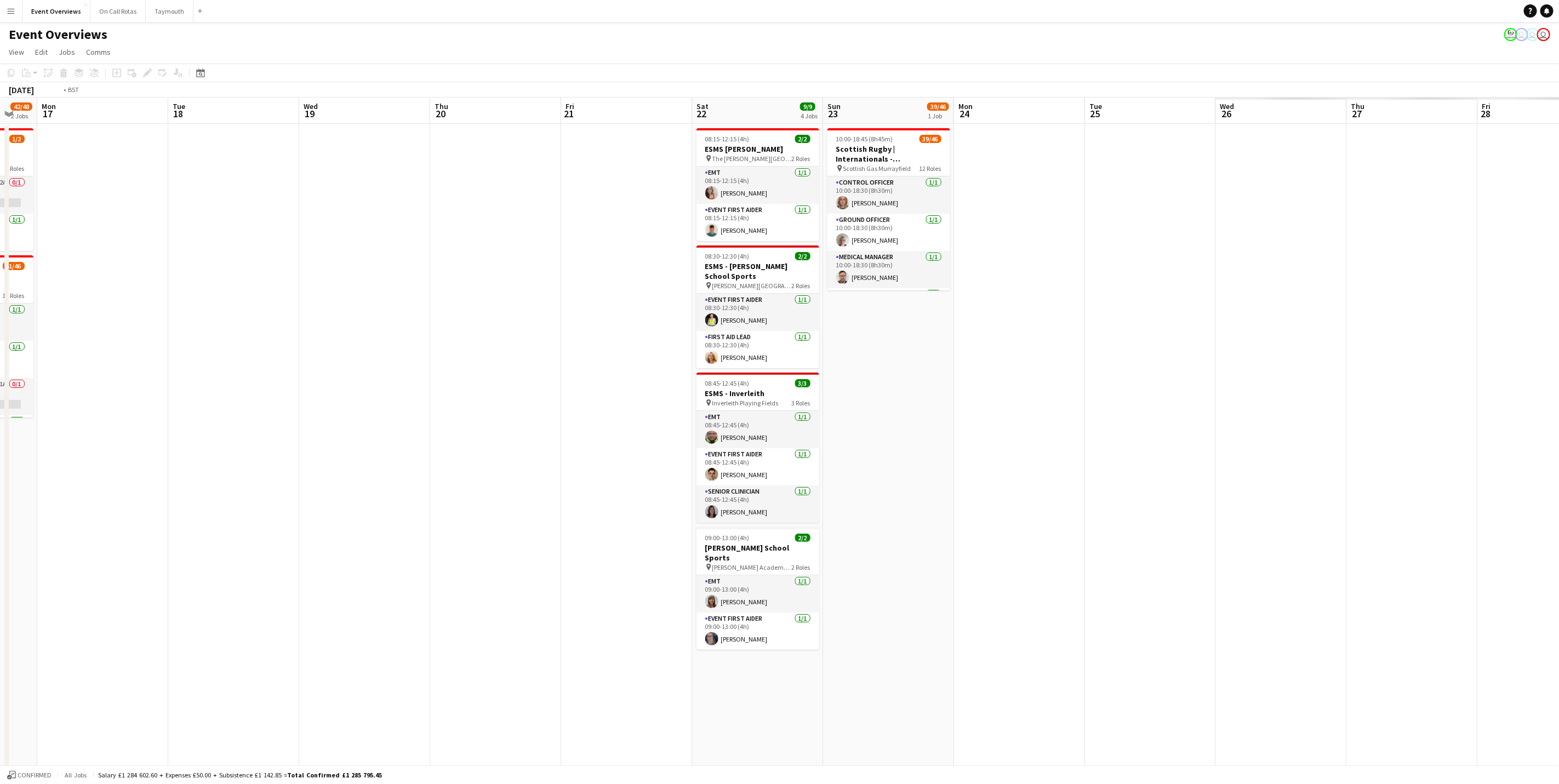
scroll to position [0, 274]
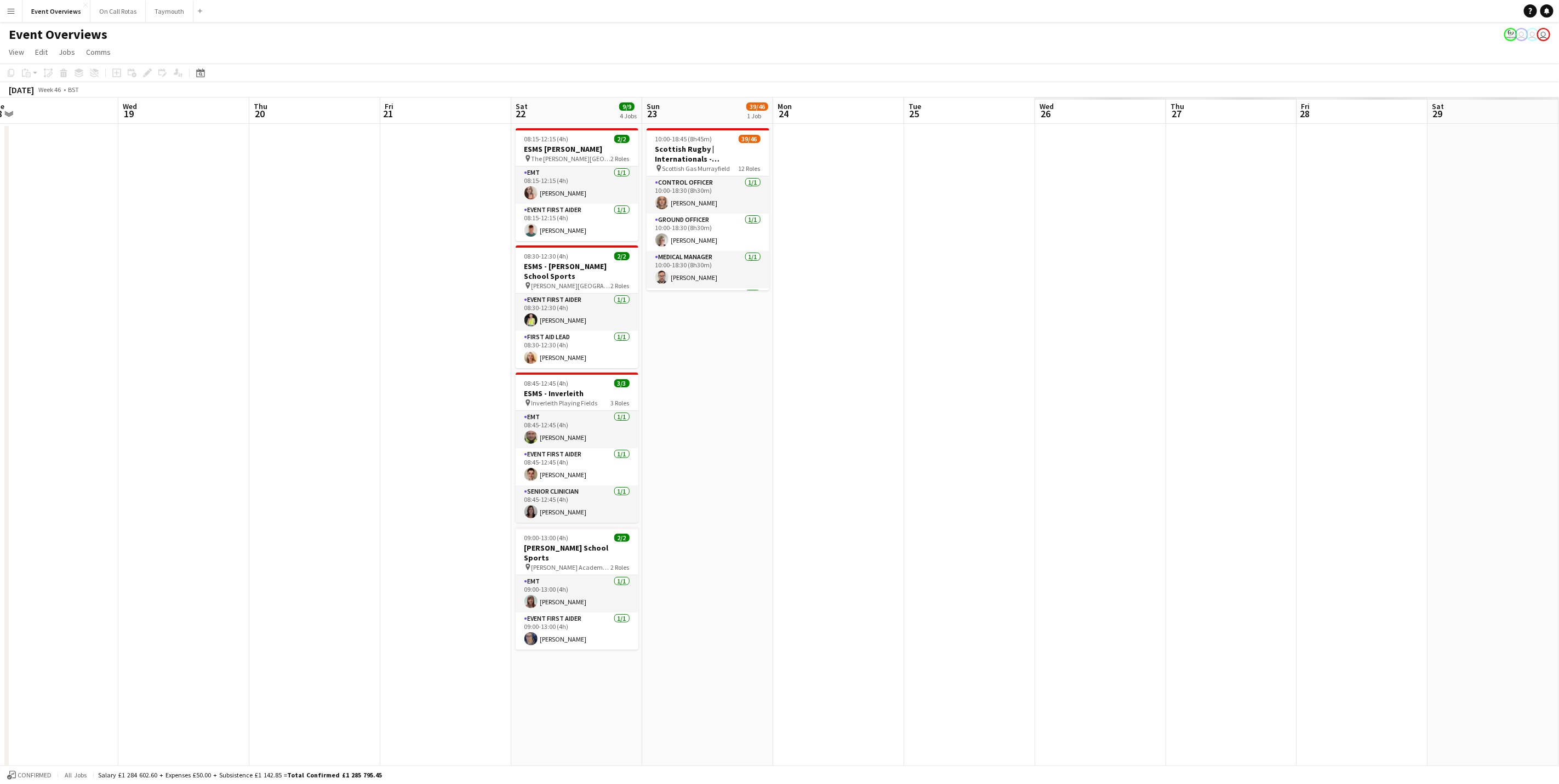
drag, startPoint x: 1156, startPoint y: 506, endPoint x: 278, endPoint y: 546, distance: 878.9
click at [278, 546] on app-calendar-viewport "Sun 16 42/48 2 Jobs Mon 17 Tue 18 Wed 19 Thu 20 Fri 21 Sat 22 9/9 4 Jobs Sun 23…" at bounding box center [779, 593] width 1559 height 993
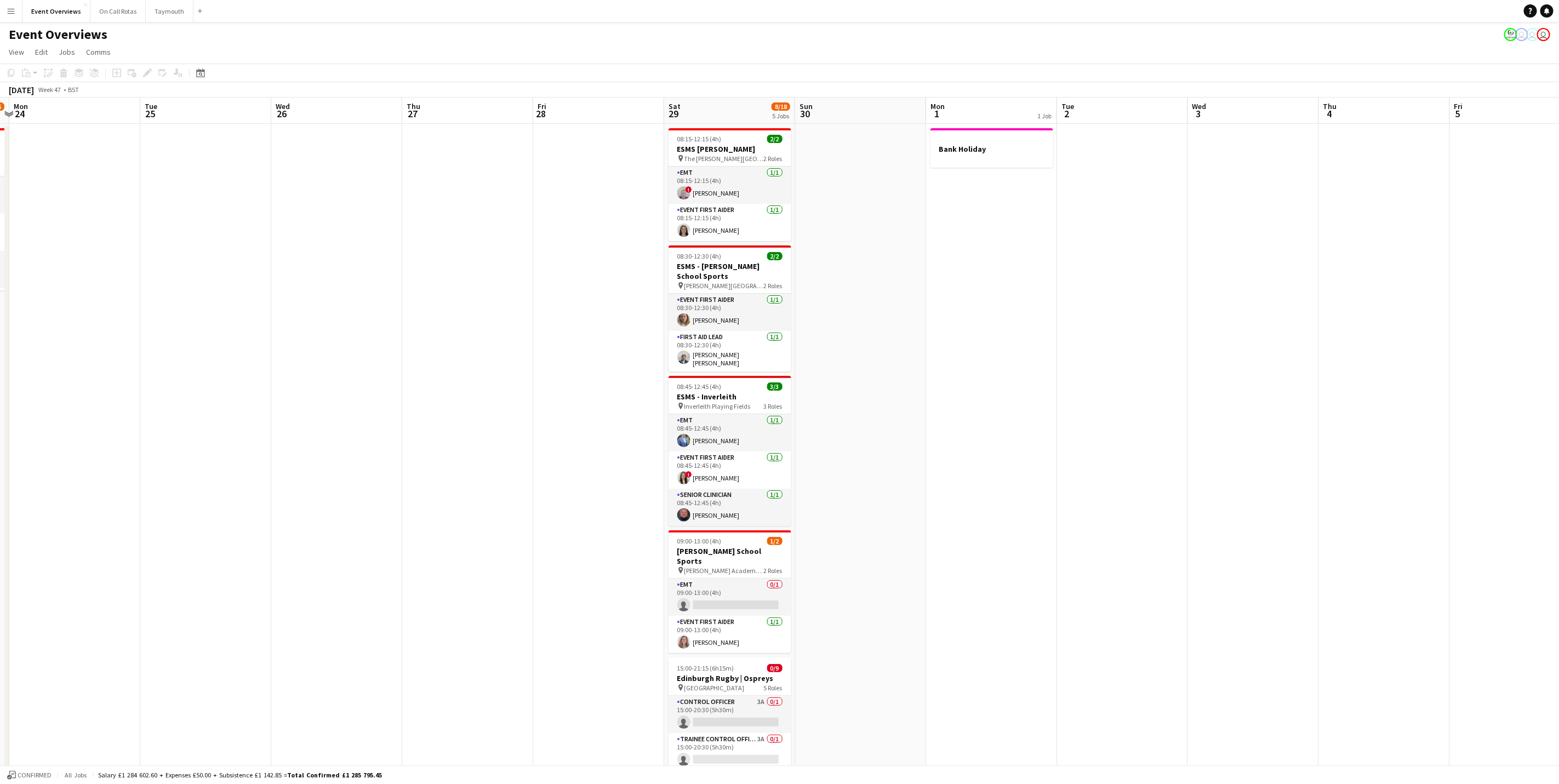
scroll to position [0, 377]
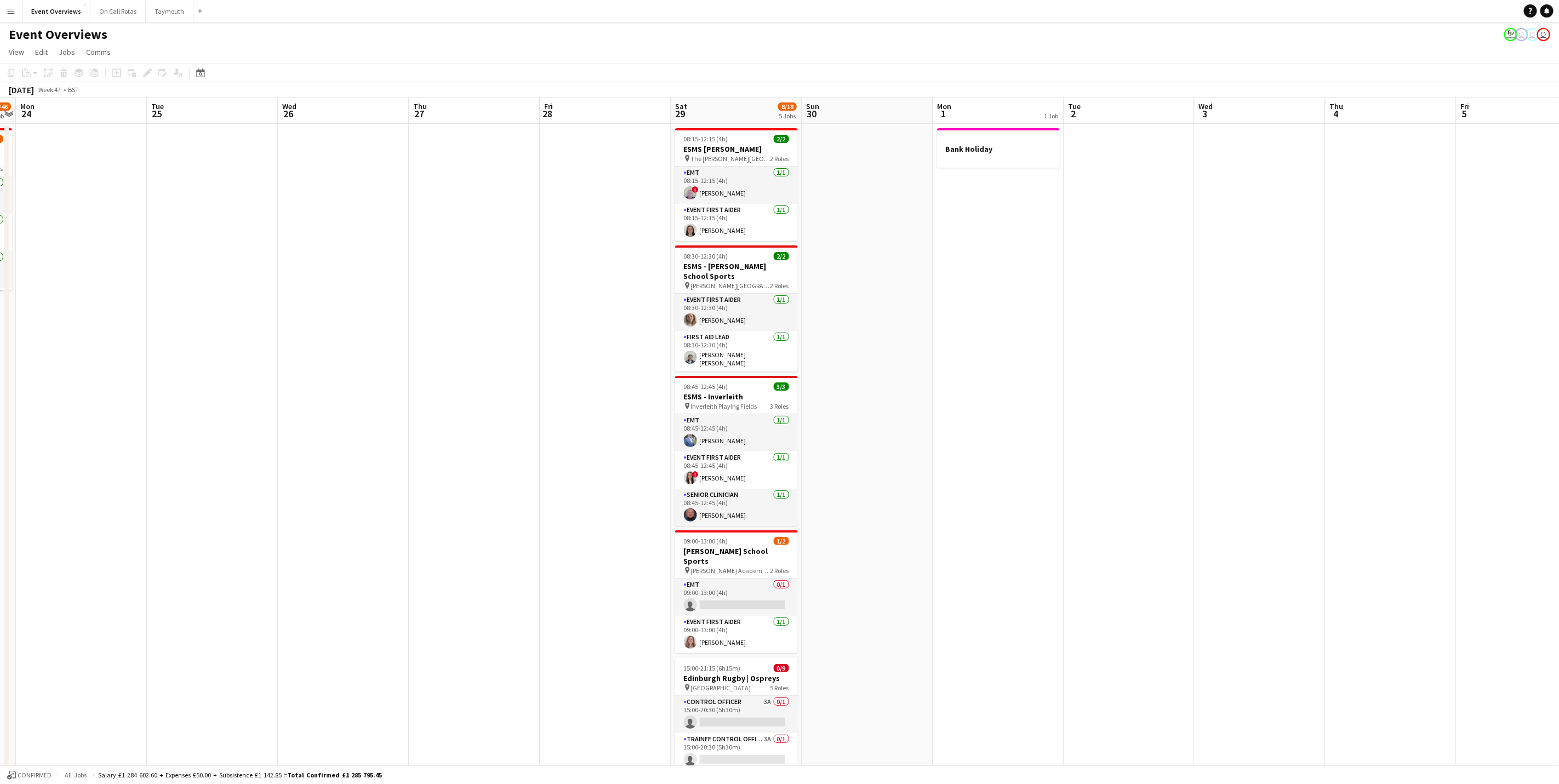
drag, startPoint x: 1204, startPoint y: 406, endPoint x: 481, endPoint y: 475, distance: 726.3
click at [481, 475] on app-calendar-viewport "Fri 21 Sat 22 9/9 4 Jobs Sun 23 39/46 1 Job Mon 24 Tue 25 Wed 26 Thu 27 Fri 28 …" at bounding box center [779, 593] width 1559 height 993
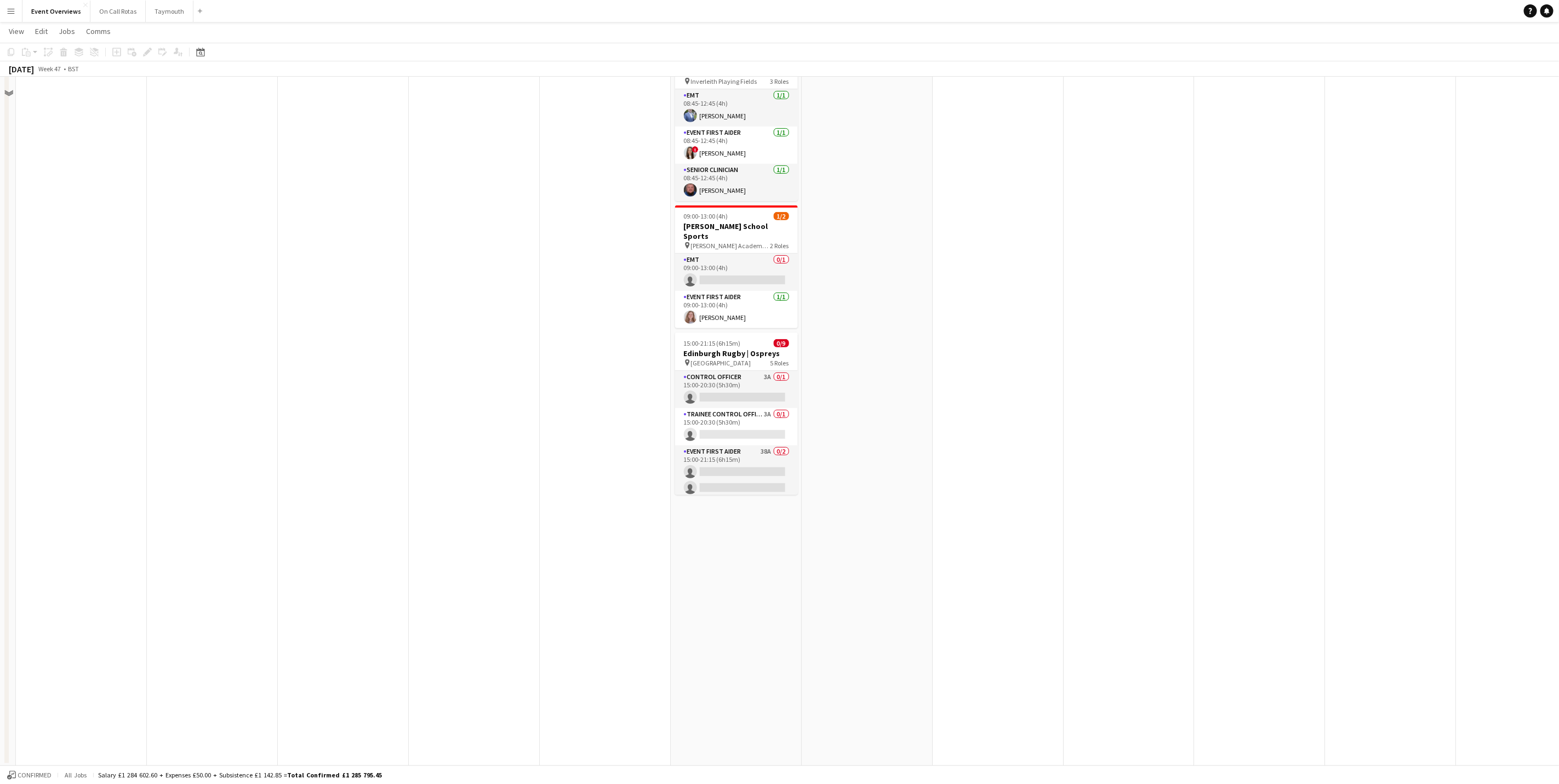
scroll to position [0, 0]
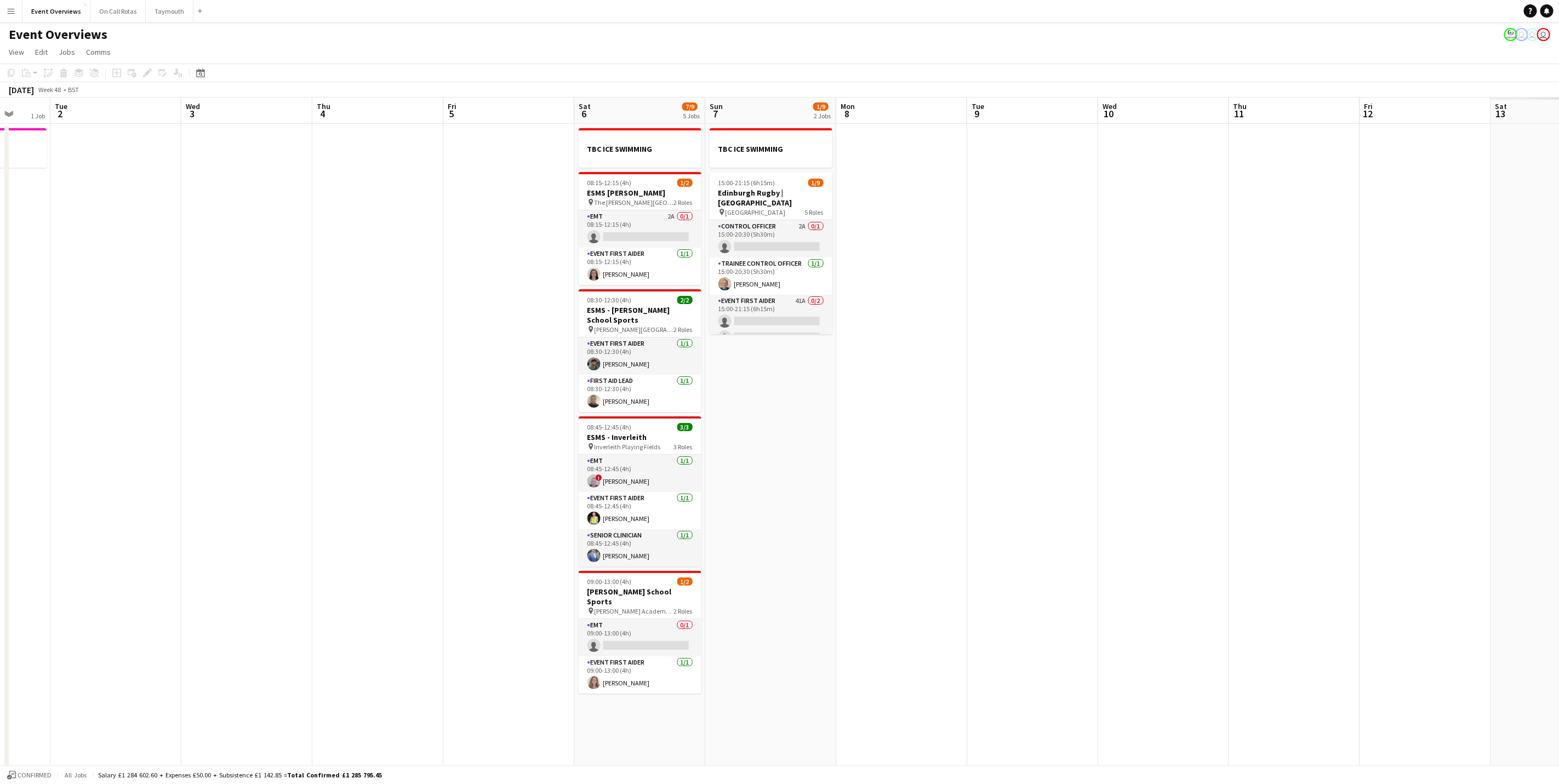
drag, startPoint x: 274, startPoint y: 464, endPoint x: 253, endPoint y: 464, distance: 21.0
click at [253, 464] on app-calendar-viewport "Sat 29 8/18 5 Jobs Sun 30 Mon 1 1 Job Tue 2 Wed 3 Thu 4 Fri 5 Sat 6 7/9 5 Jobs …" at bounding box center [779, 593] width 1559 height 993
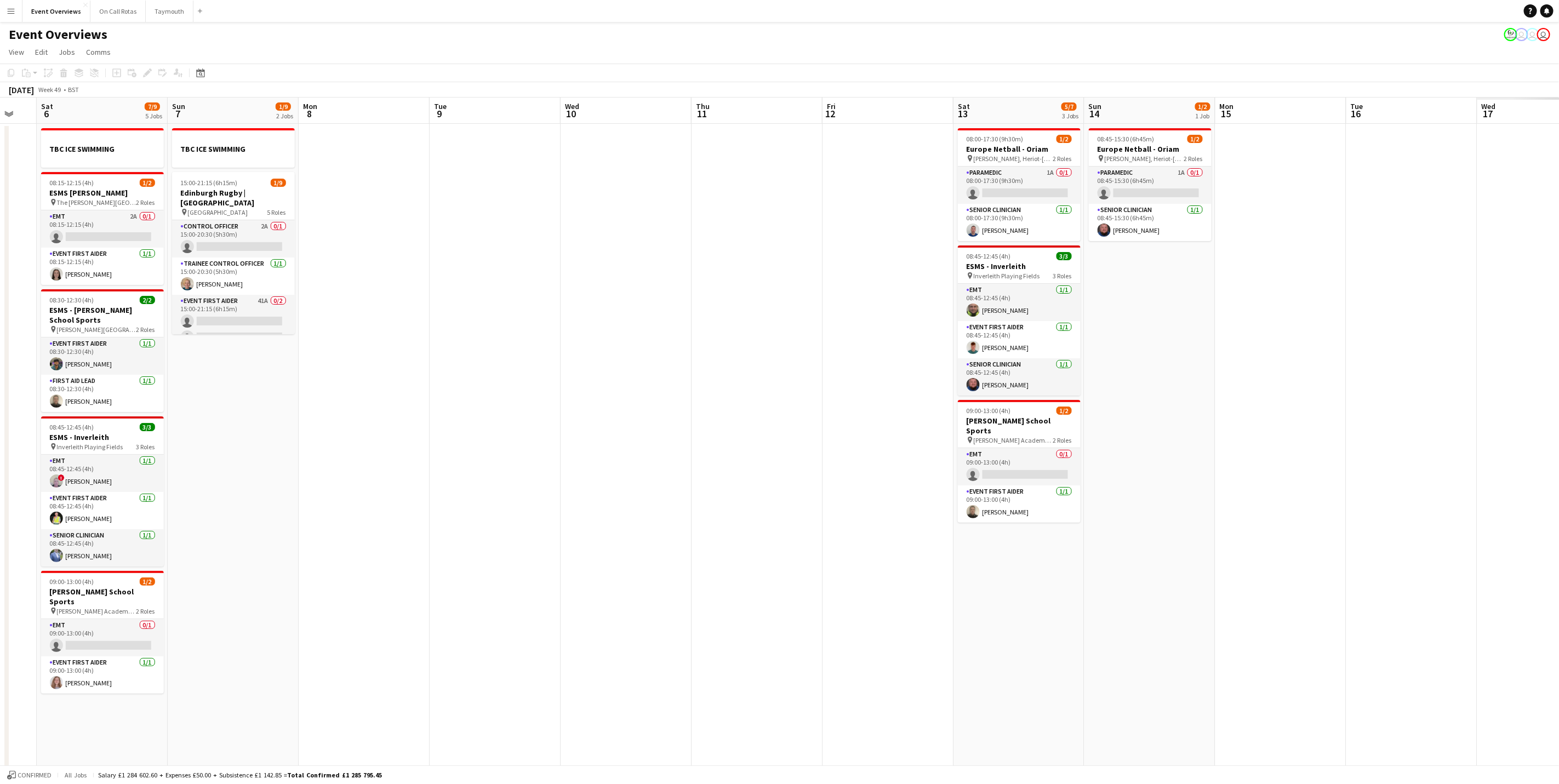
scroll to position [0, 345]
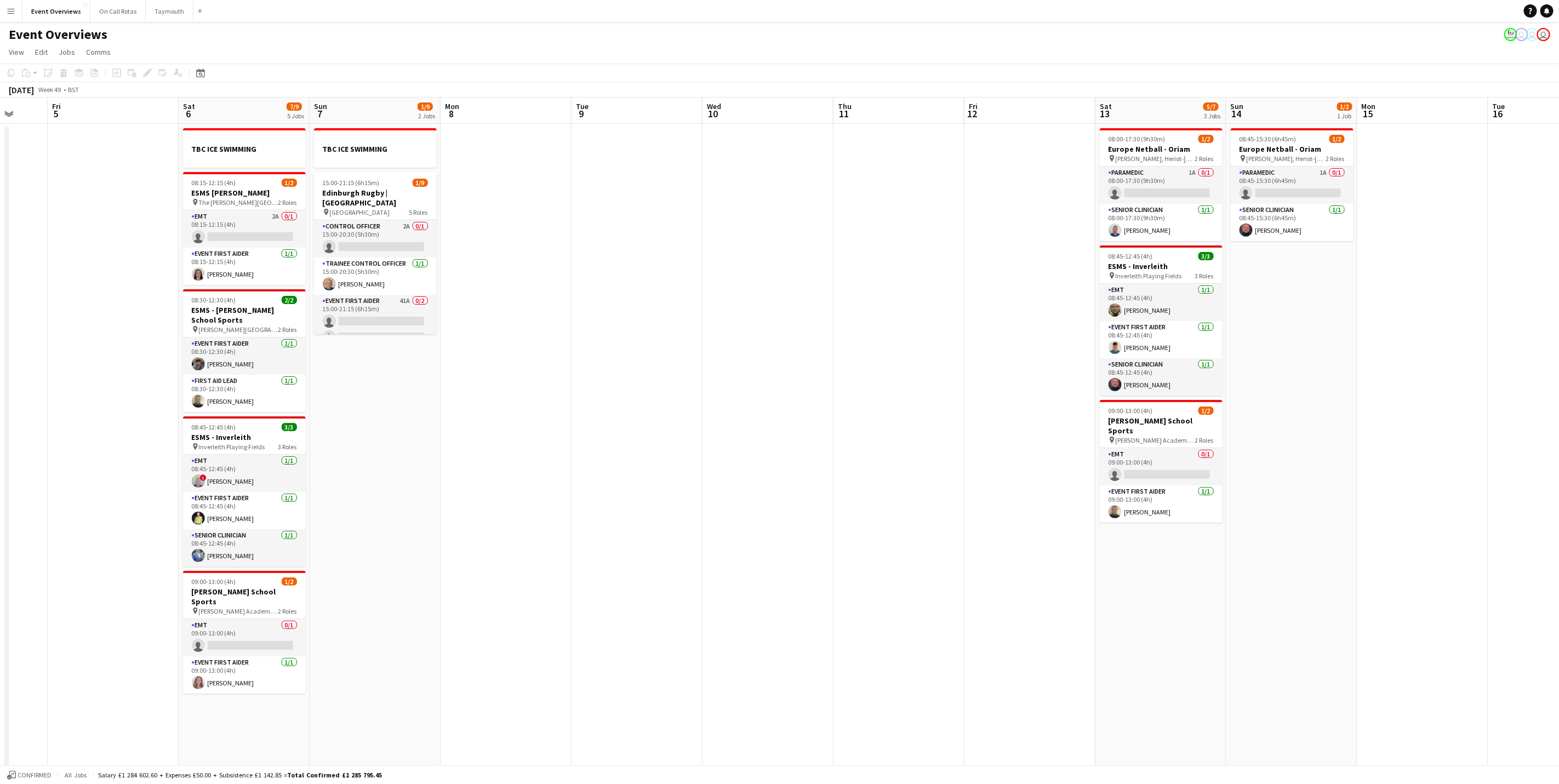
drag, startPoint x: 1064, startPoint y: 366, endPoint x: 409, endPoint y: 390, distance: 655.4
click at [409, 390] on app-calendar-viewport "Tue 2 Wed 3 Thu 4 Fri 5 Sat 6 7/9 5 Jobs Sun 7 1/9 2 Jobs Mon 8 Tue 9 Wed 10 Th…" at bounding box center [779, 593] width 1559 height 993
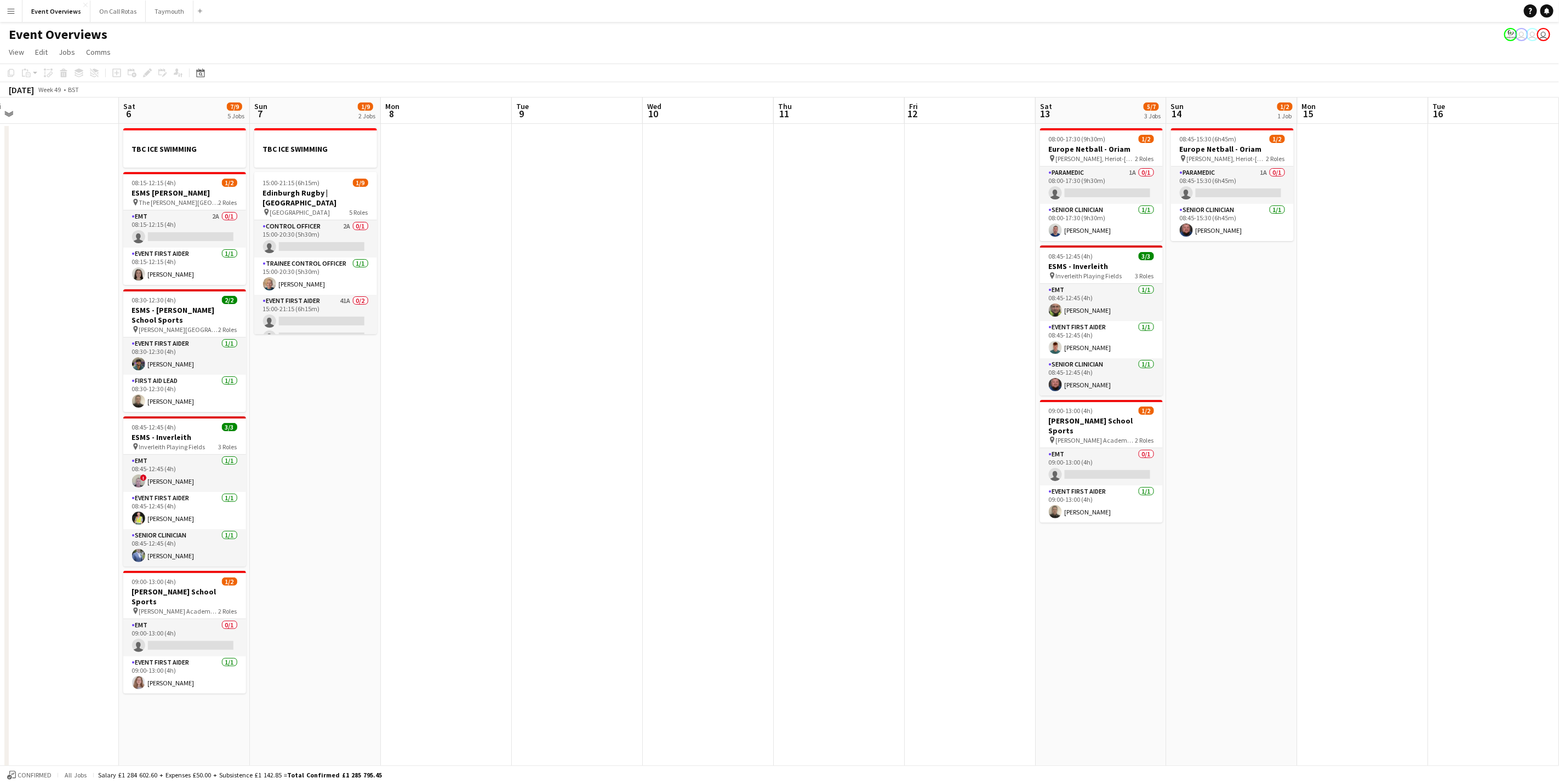
scroll to position [0, 384]
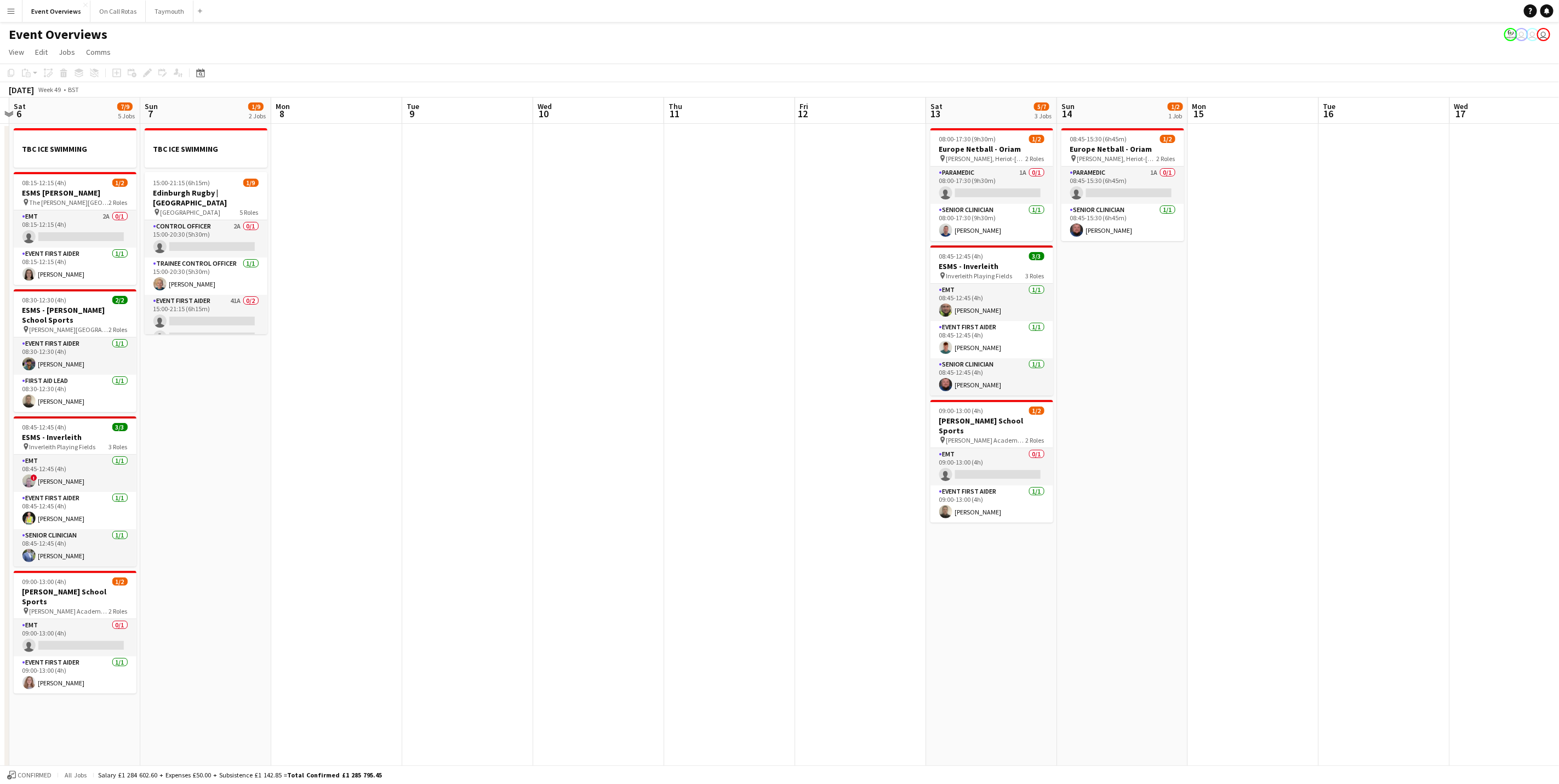
drag, startPoint x: 1092, startPoint y: 398, endPoint x: 578, endPoint y: 476, distance: 519.9
click at [578, 476] on app-calendar-viewport "Wed 3 Thu 4 Fri 5 Sat 6 7/9 5 Jobs Sun 7 1/9 2 Jobs Mon 8 Tue 9 Wed 10 Thu 11 F…" at bounding box center [779, 593] width 1559 height 993
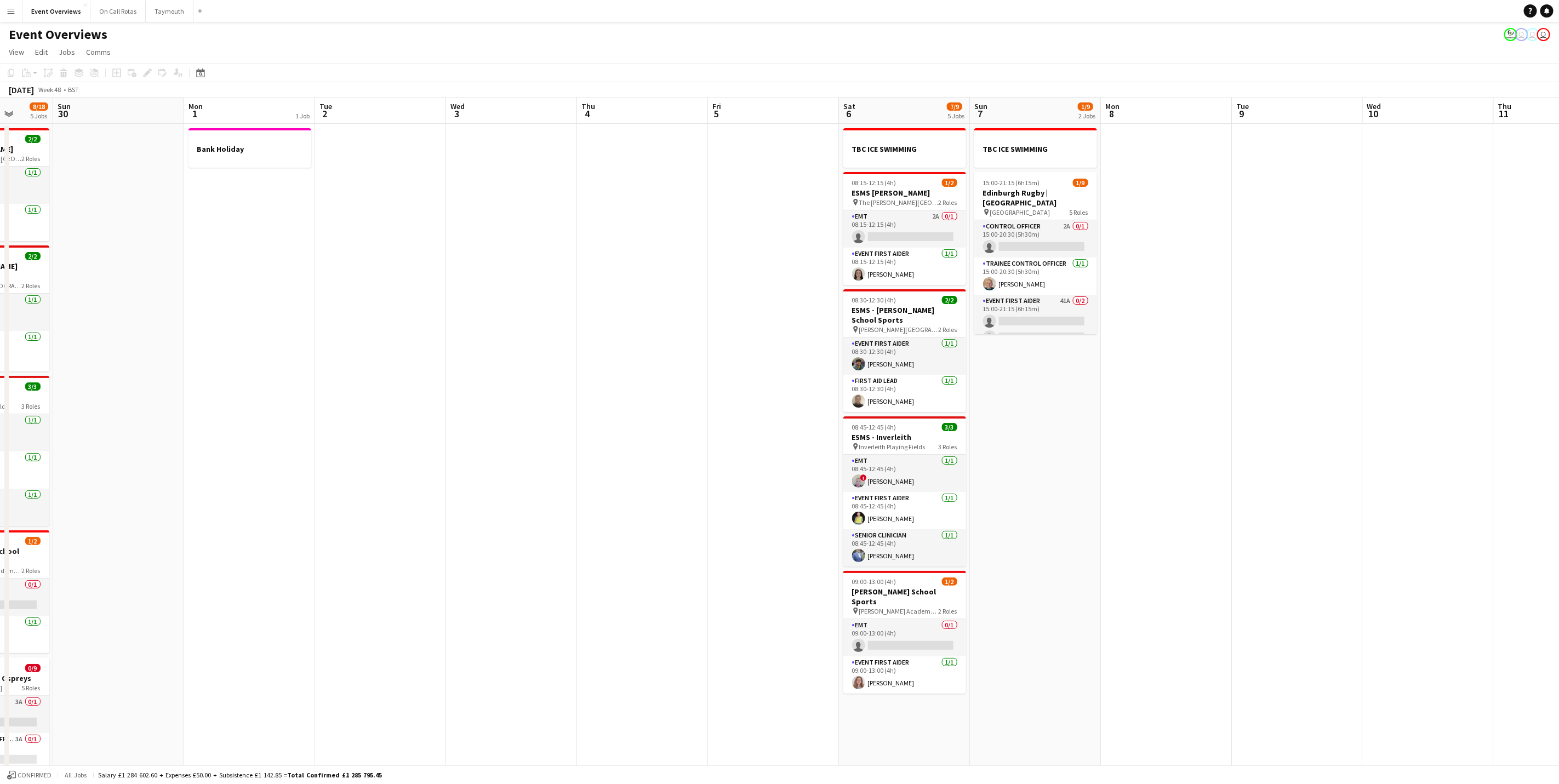
drag, startPoint x: 578, startPoint y: 476, endPoint x: 1289, endPoint y: 264, distance: 741.9
click at [1289, 264] on app-calendar-viewport "Fri 28 Sat 29 8/18 5 Jobs Sun 30 Mon 1 1 Job Tue 2 Wed 3 Thu 4 Fri 5 Sat 6 7/9 …" at bounding box center [779, 593] width 1559 height 993
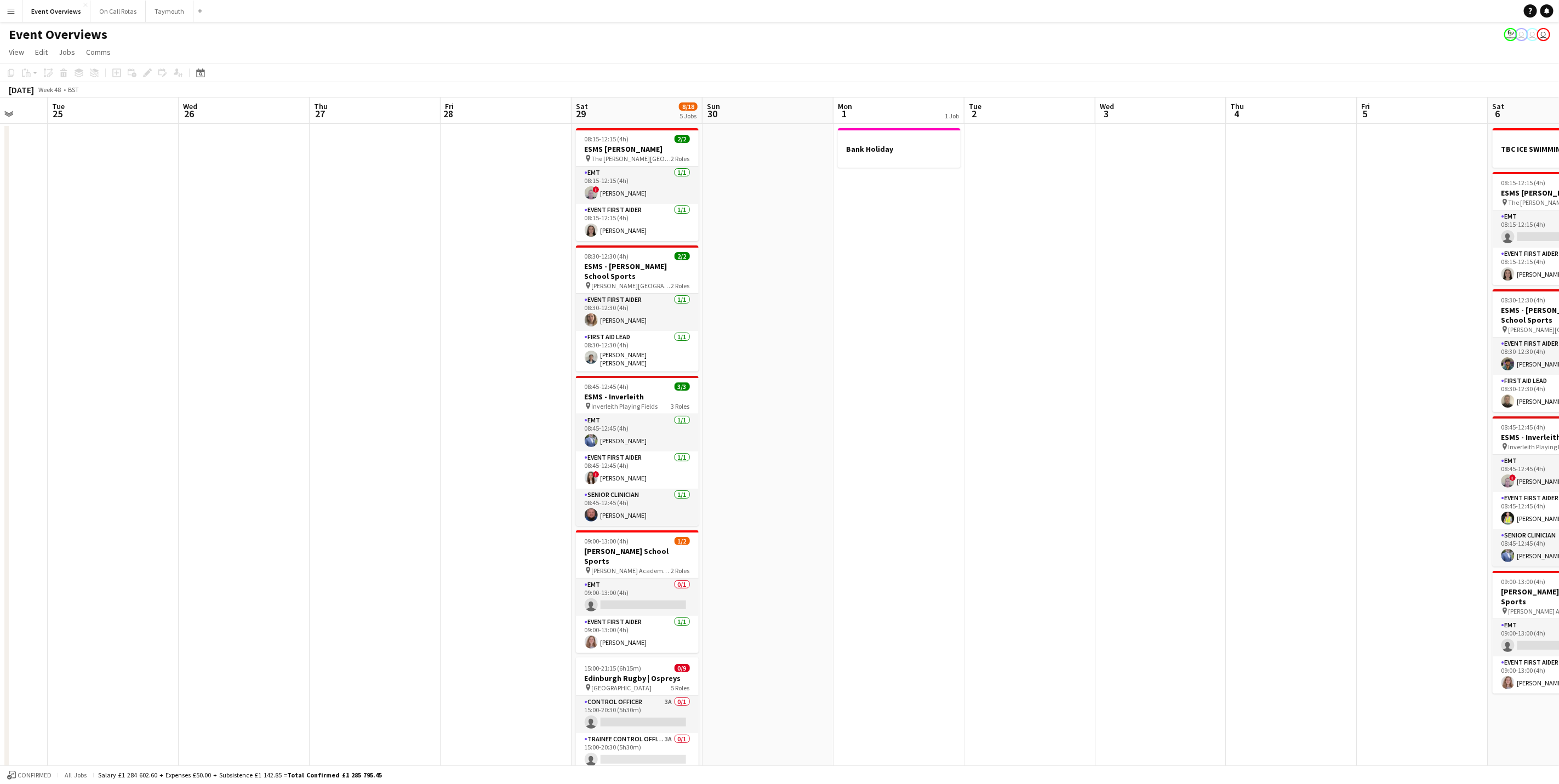
drag, startPoint x: 568, startPoint y: 415, endPoint x: 1167, endPoint y: 291, distance: 611.7
click at [1167, 291] on app-calendar-viewport "Sat 22 9/9 4 Jobs Sun 23 39/46 1 Job Mon 24 Tue 25 Wed 26 Thu 27 Fri 28 Sat 29 …" at bounding box center [779, 593] width 1559 height 993
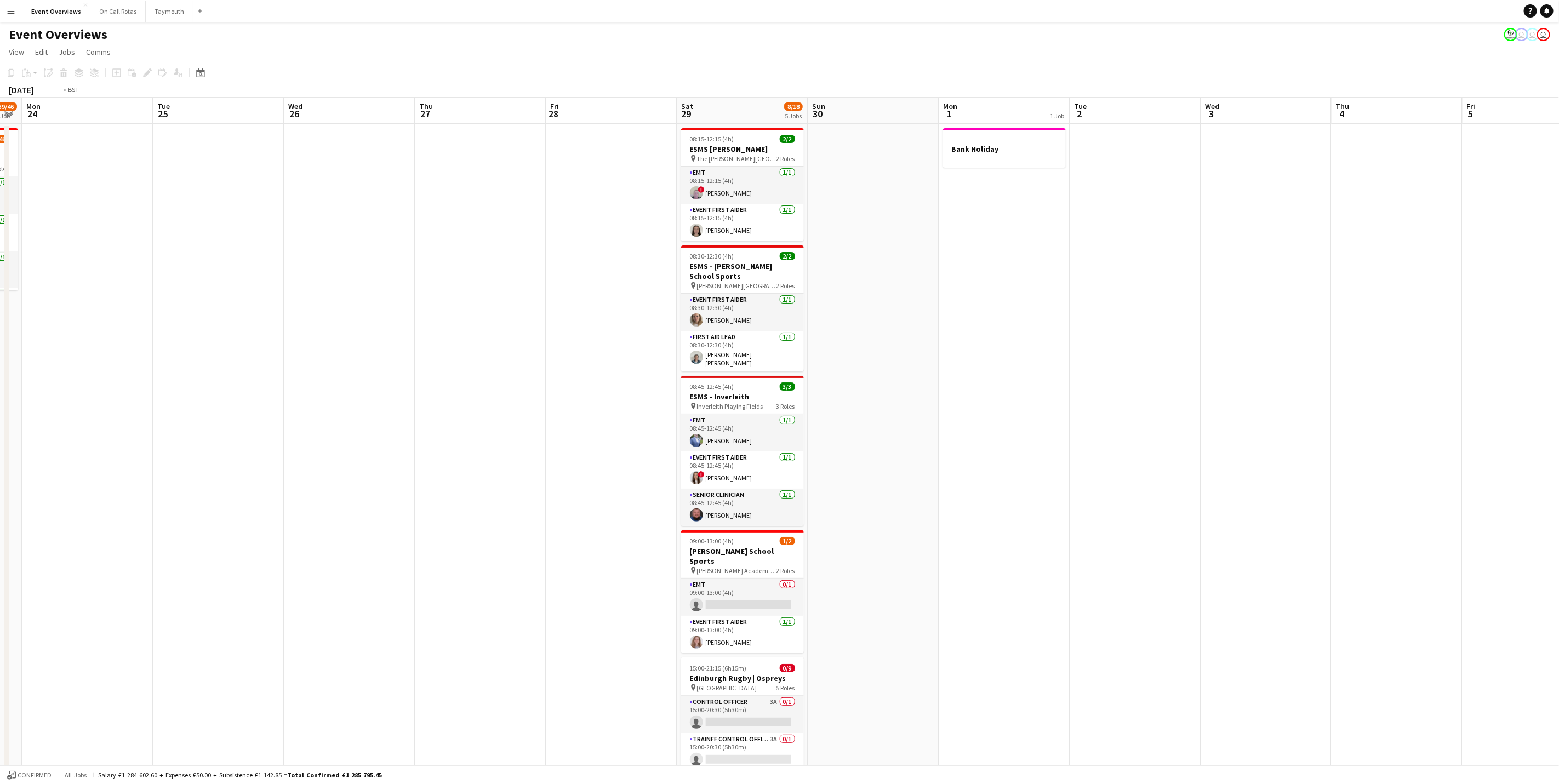
drag, startPoint x: 1048, startPoint y: 405, endPoint x: 1475, endPoint y: 343, distance: 431.5
click at [1475, 343] on app-calendar-viewport "Sat 22 9/9 4 Jobs Sun 23 39/46 1 Job Mon 24 Tue 25 Wed 26 Thu 27 Fri 28 Sat 29 …" at bounding box center [779, 593] width 1559 height 993
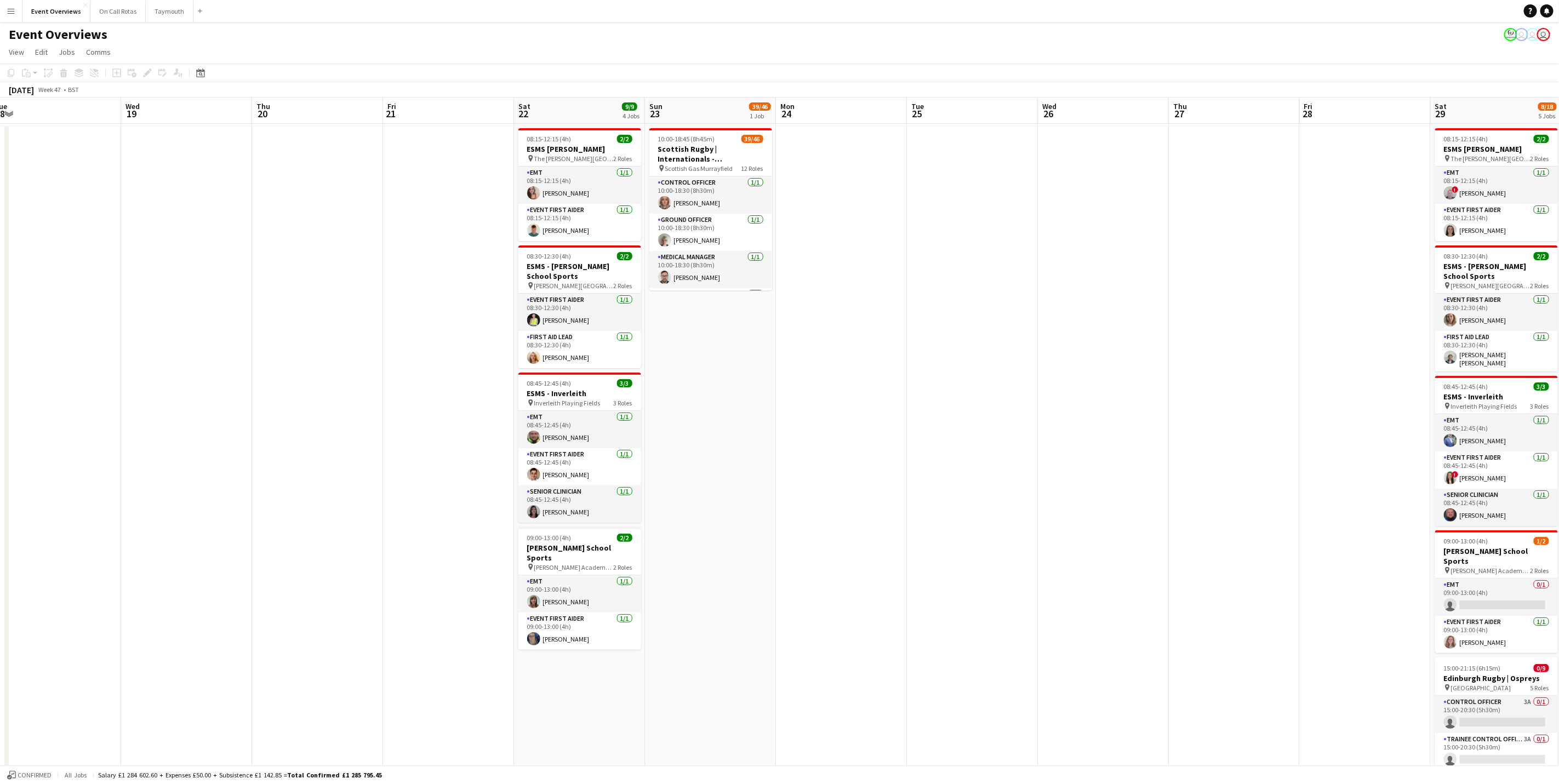
drag, startPoint x: 1029, startPoint y: 426, endPoint x: 1039, endPoint y: 409, distance: 19.7
click at [1065, 418] on app-calendar-viewport "Sun 16 42/48 2 Jobs Mon 17 Tue 18 Wed 19 Thu 20 Fri 21 Sat 22 9/9 4 Jobs Sun 23…" at bounding box center [779, 593] width 1559 height 993
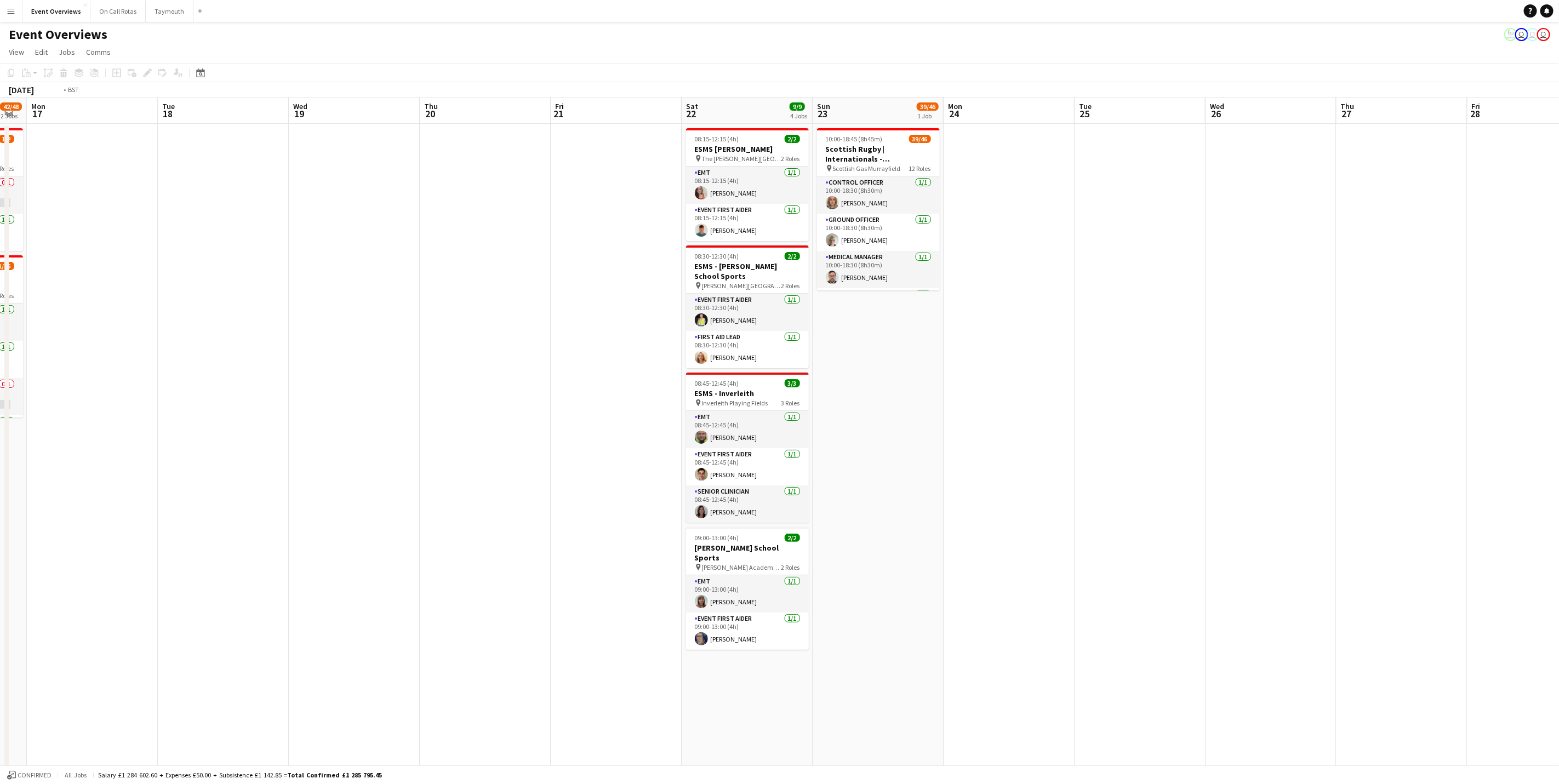
scroll to position [0, 0]
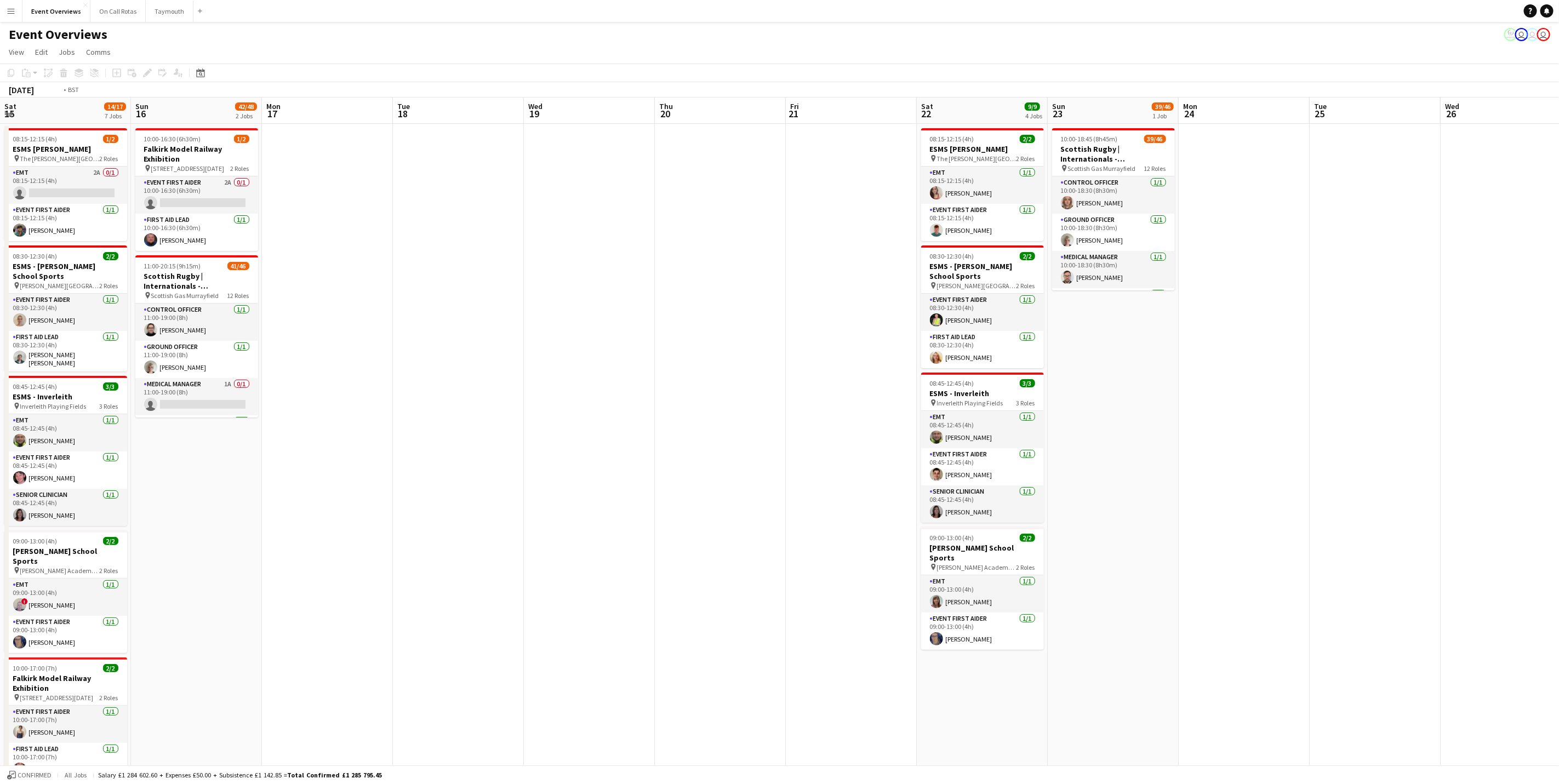
drag, startPoint x: 565, startPoint y: 538, endPoint x: 1412, endPoint y: 409, distance: 856.8
click at [1416, 409] on app-calendar-viewport "Sat 15 14/17 7 Jobs Sun 16 42/48 2 Jobs Mon 17 Tue 18 Wed 19 Thu 20 Fri 21 Sat …" at bounding box center [779, 593] width 1559 height 993
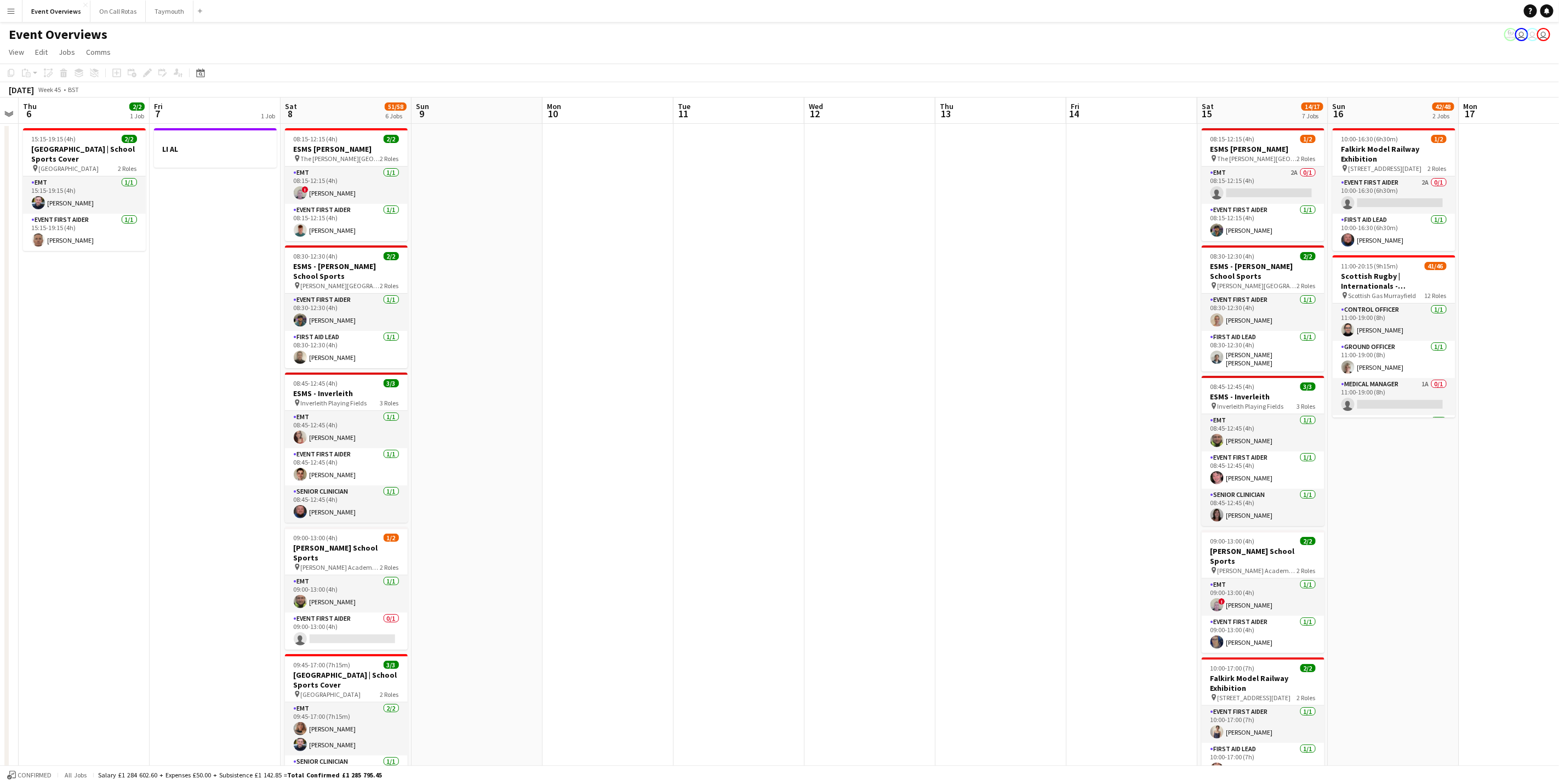
drag, startPoint x: 1424, startPoint y: 451, endPoint x: 619, endPoint y: 378, distance: 808.3
click at [1414, 451] on app-calendar-viewport "Tue 4 Wed 5 Thu 6 2/2 1 Job Fri 7 1 Job Sat 8 51/58 6 Jobs Sun 9 Mon 10 Tue 11 …" at bounding box center [779, 593] width 1559 height 993
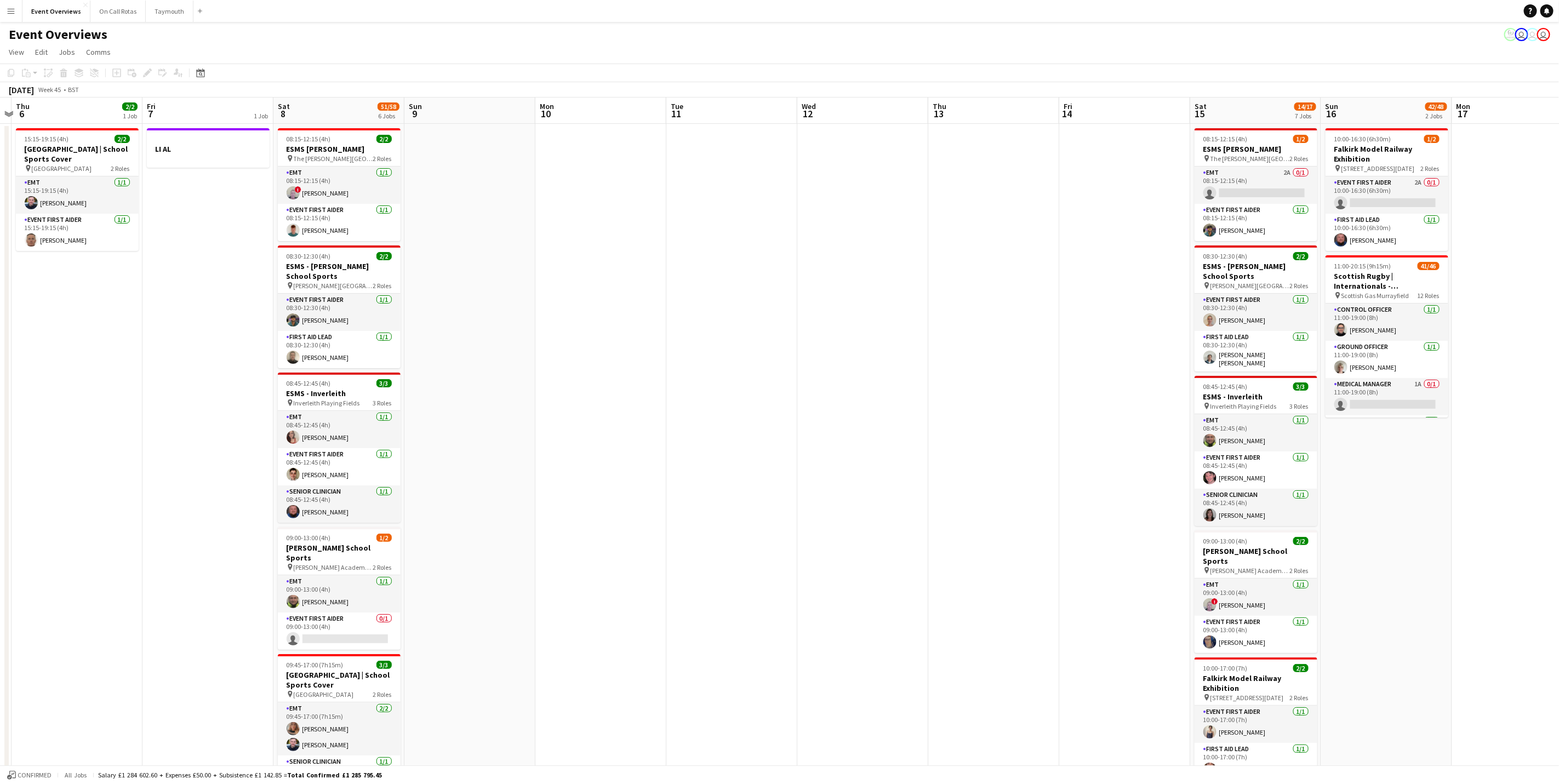
drag, startPoint x: 1563, startPoint y: 349, endPoint x: 887, endPoint y: 428, distance: 680.6
click at [1559, 349] on html "Menu Boards Boards Boards All jobs Status Workforce Workforce My Workforce Recr…" at bounding box center [779, 555] width 1559 height 1110
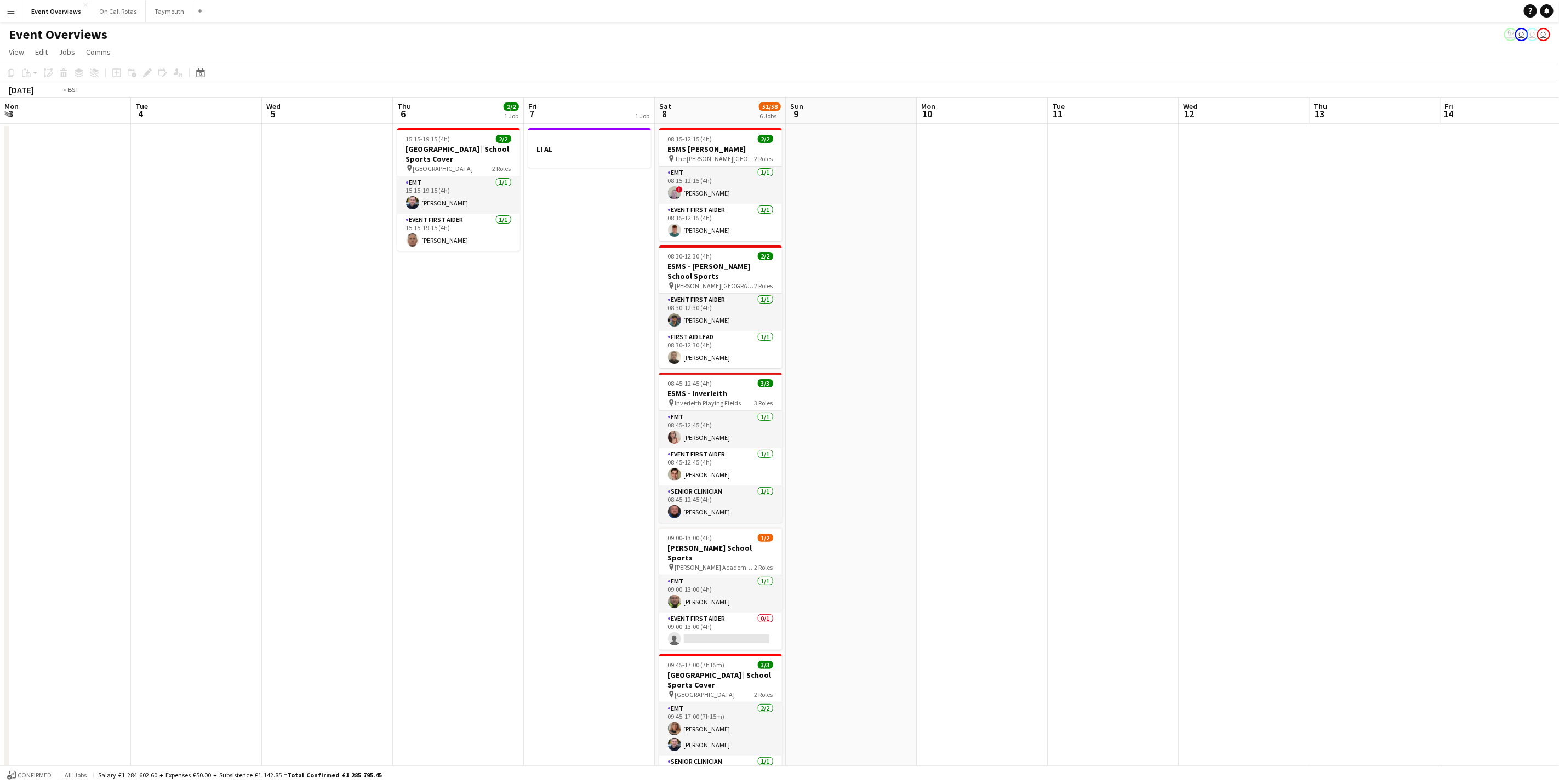
click at [1559, 375] on html "Menu Boards Boards Boards All jobs Status Workforce Workforce My Workforce Recr…" at bounding box center [779, 555] width 1559 height 1110
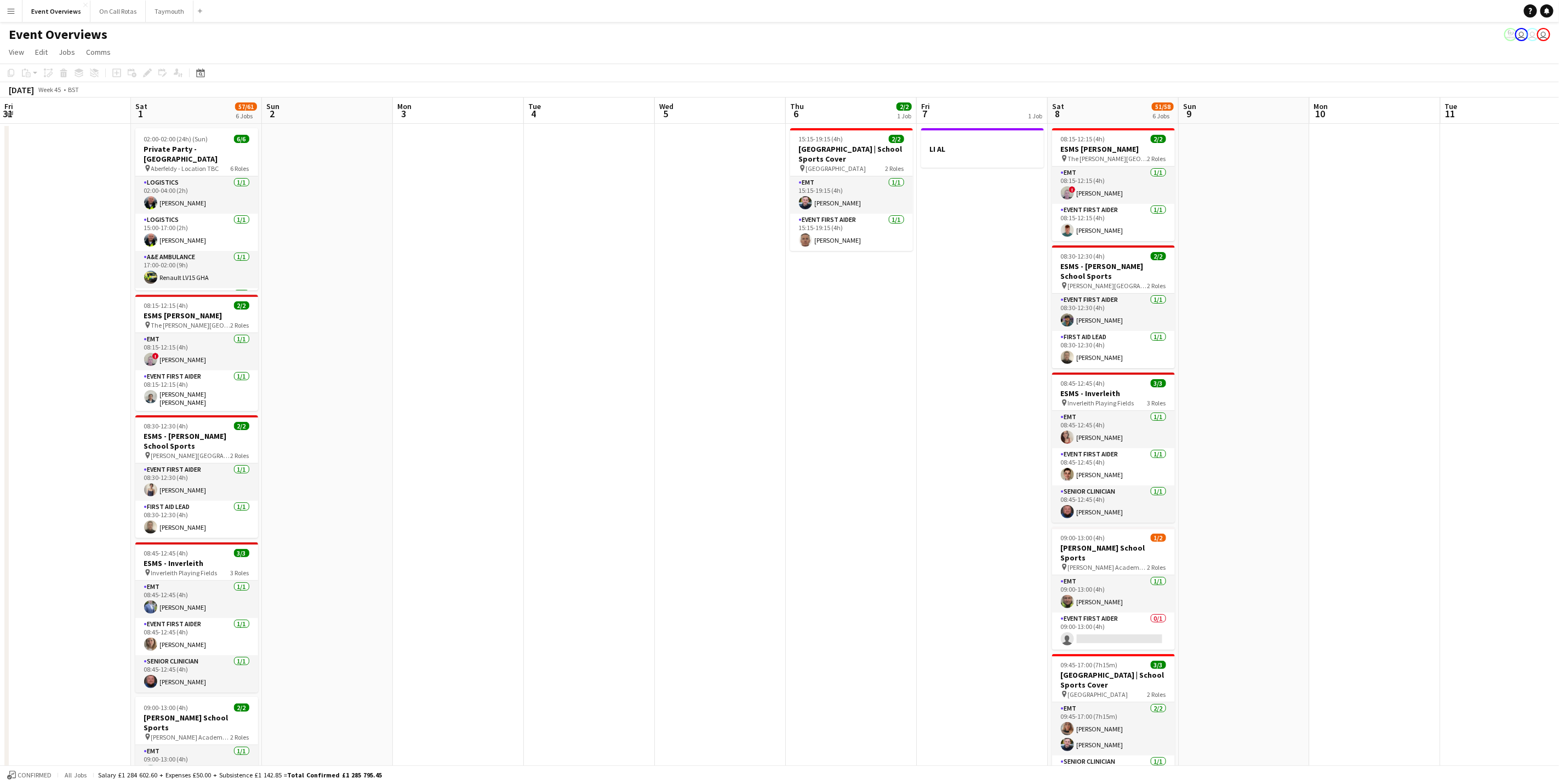
drag, startPoint x: 972, startPoint y: 467, endPoint x: 2057, endPoint y: 429, distance: 1085.7
click at [1559, 429] on html "Menu Boards Boards Boards All jobs Status Workforce Workforce My Workforce Recr…" at bounding box center [779, 555] width 1559 height 1110
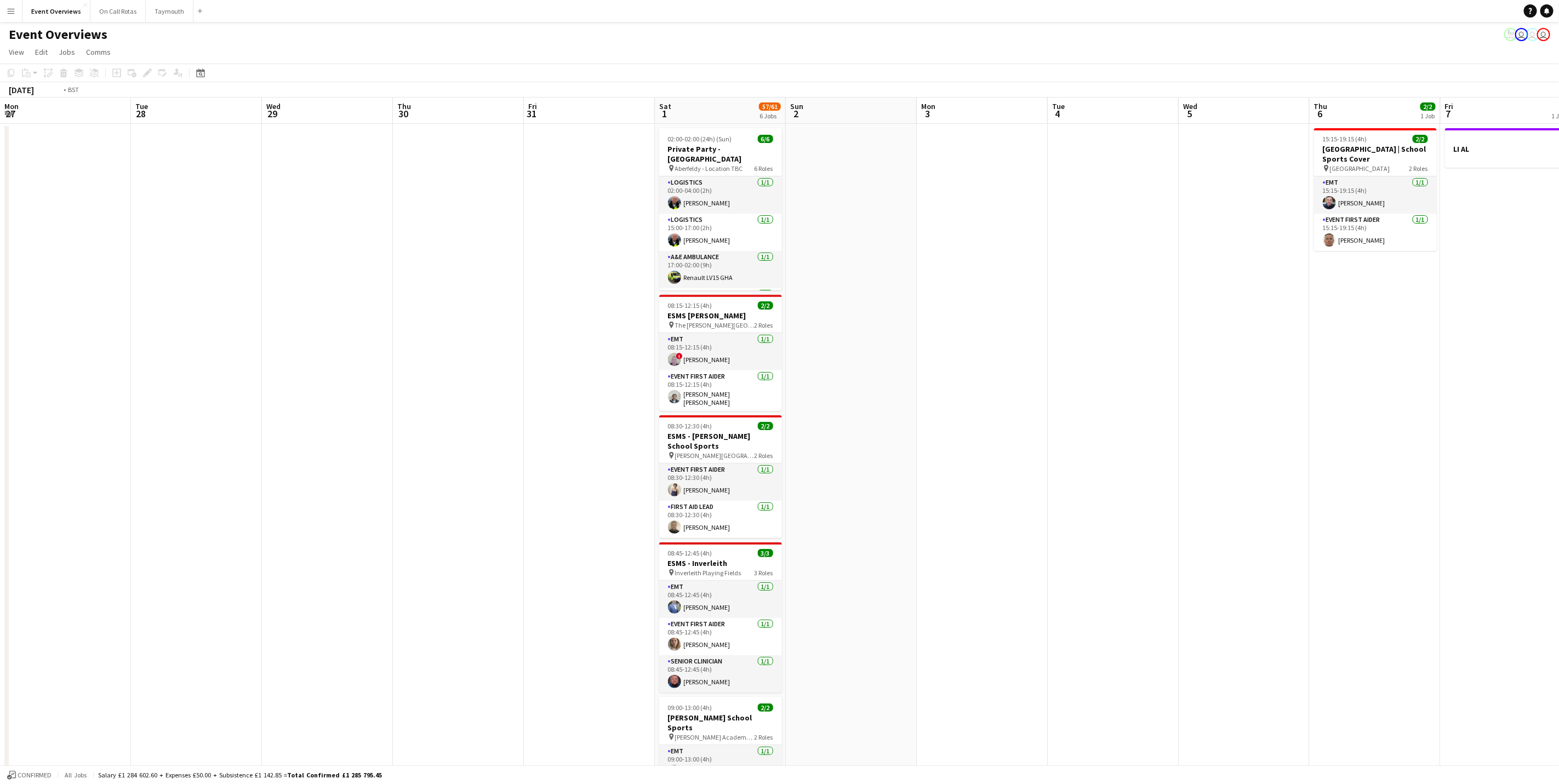
drag, startPoint x: 1687, startPoint y: 499, endPoint x: 2448, endPoint y: 499, distance: 761.0
click at [1559, 499] on html "Menu Boards Boards Boards All jobs Status Workforce Workforce My Workforce Recr…" at bounding box center [779, 555] width 1559 height 1110
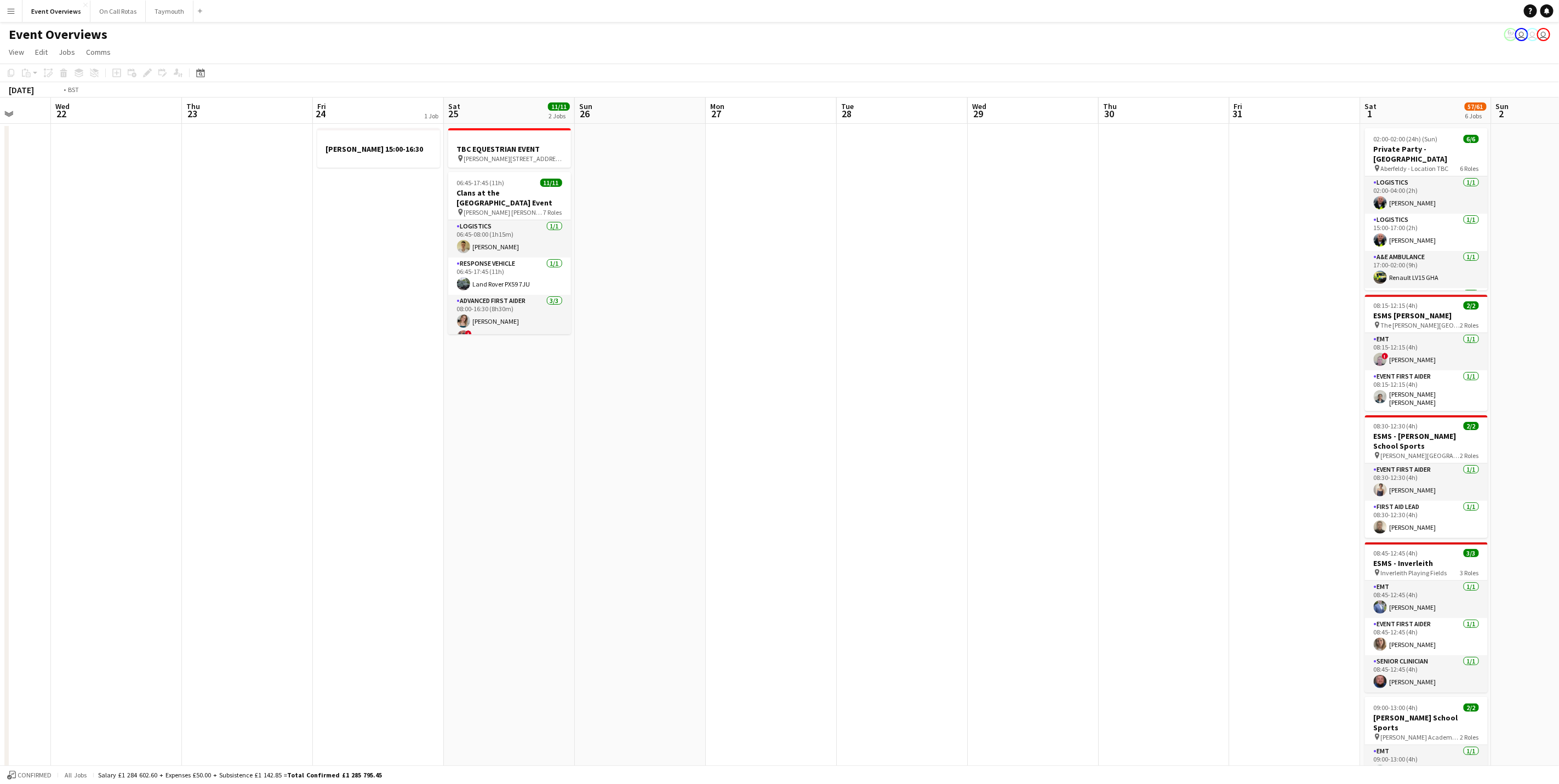
drag, startPoint x: 1029, startPoint y: 534, endPoint x: 1338, endPoint y: 528, distance: 309.1
click at [1338, 528] on app-calendar-viewport "Sun 19 Mon 20 Tue 21 Wed 22 Thu 23 Fri 24 1 Job Sat 25 11/11 2 Jobs Sun 26 Mon …" at bounding box center [779, 593] width 1559 height 993
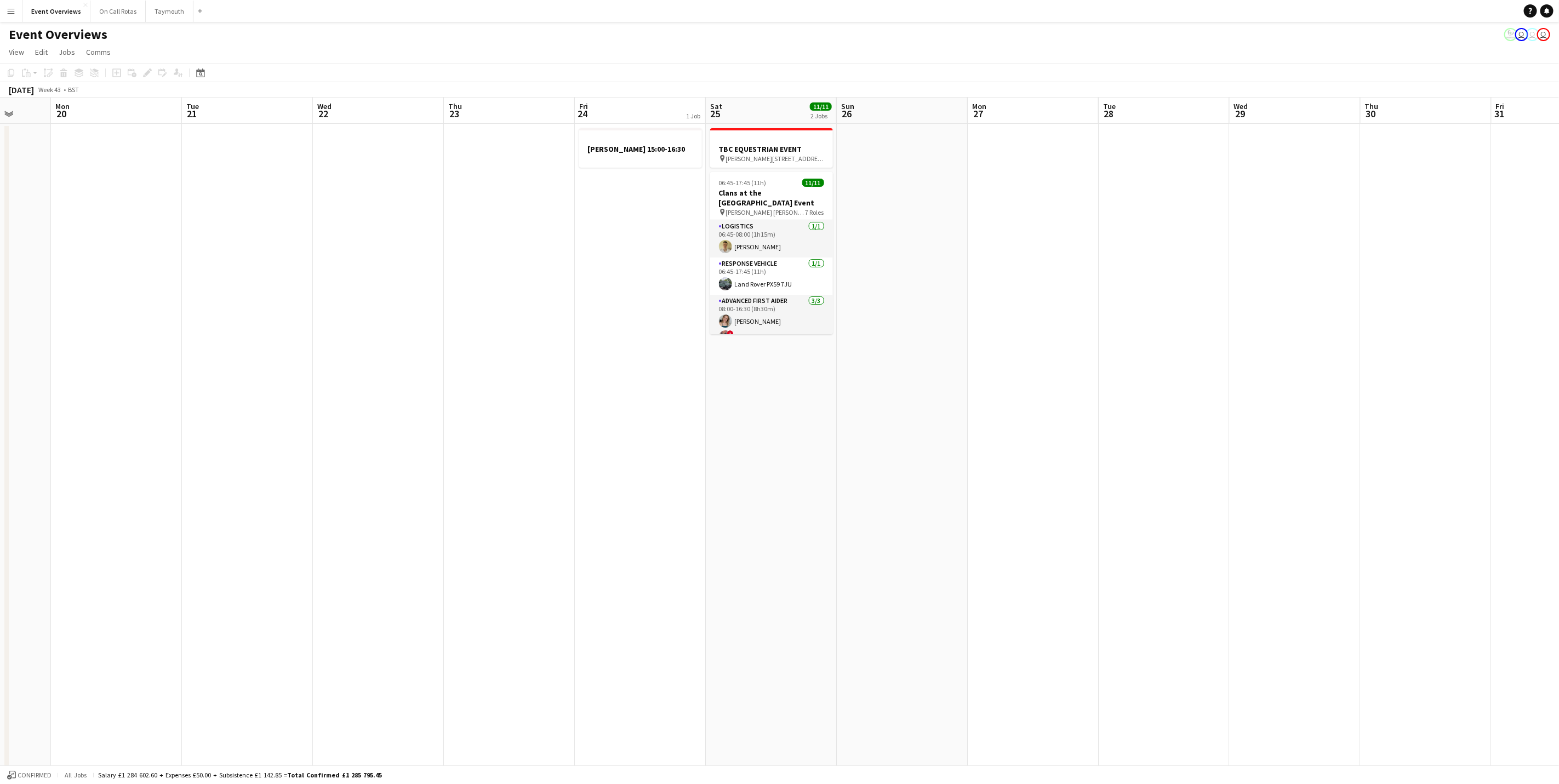
click at [1509, 515] on app-calendar-viewport "Fri 17 9/9 3 Jobs Sat 18 3/3 1 Job Sun 19 Mon 20 Tue 21 Wed 22 Thu 23 Fri 24 1 …" at bounding box center [779, 593] width 1559 height 993
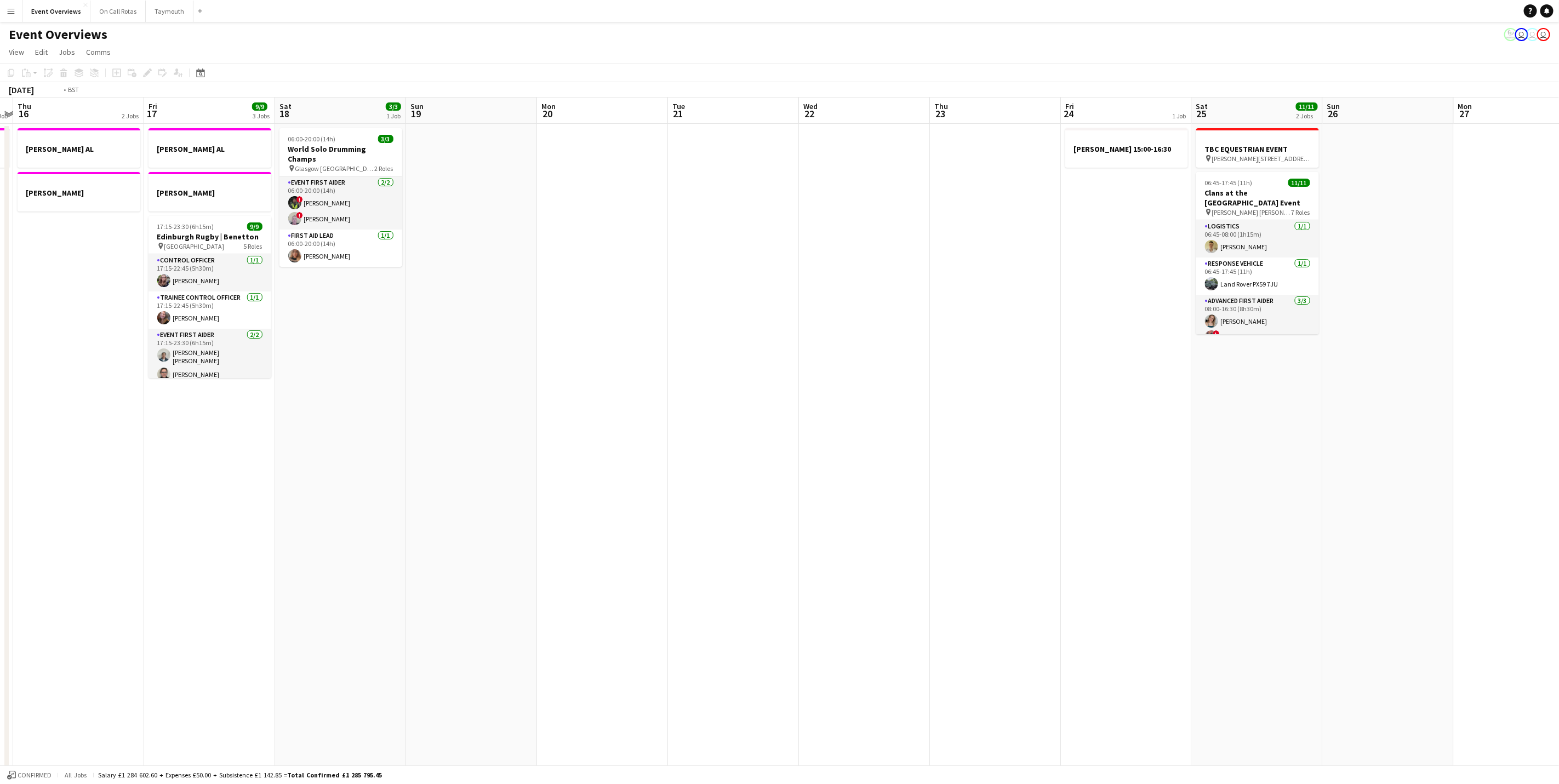
drag, startPoint x: 1046, startPoint y: 550, endPoint x: 1685, endPoint y: 482, distance: 642.6
click at [1559, 482] on html "Menu Boards Boards Boards All jobs Status Workforce Workforce My Workforce Recr…" at bounding box center [779, 555] width 1559 height 1110
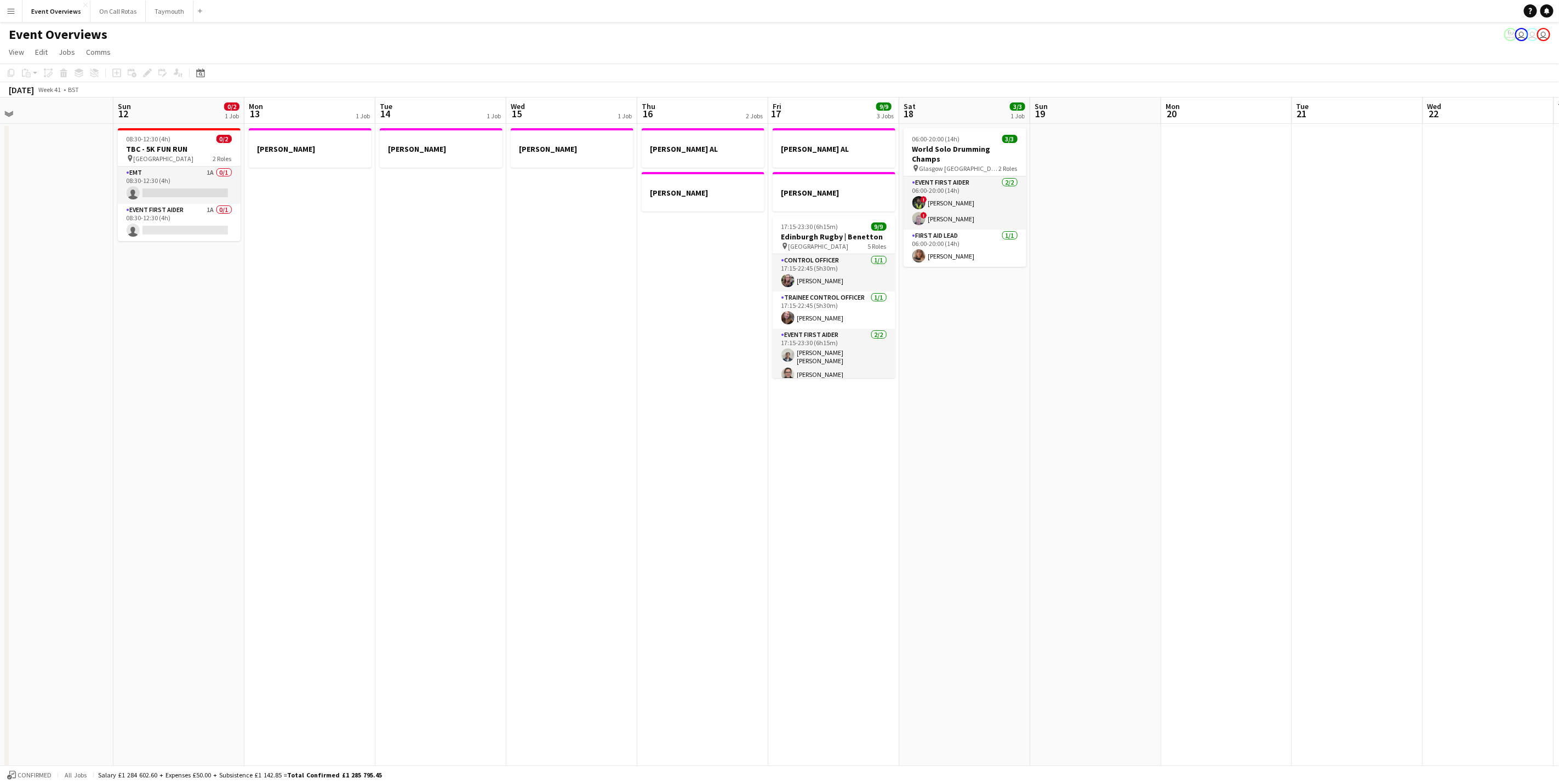
click at [1498, 447] on app-calendar-viewport "Thu 9 4/4 2 Jobs Fri 10 Sat 11 Sun 12 0/2 1 Job Mon 13 1 Job Tue 14 1 Job Wed 1…" at bounding box center [779, 593] width 1559 height 993
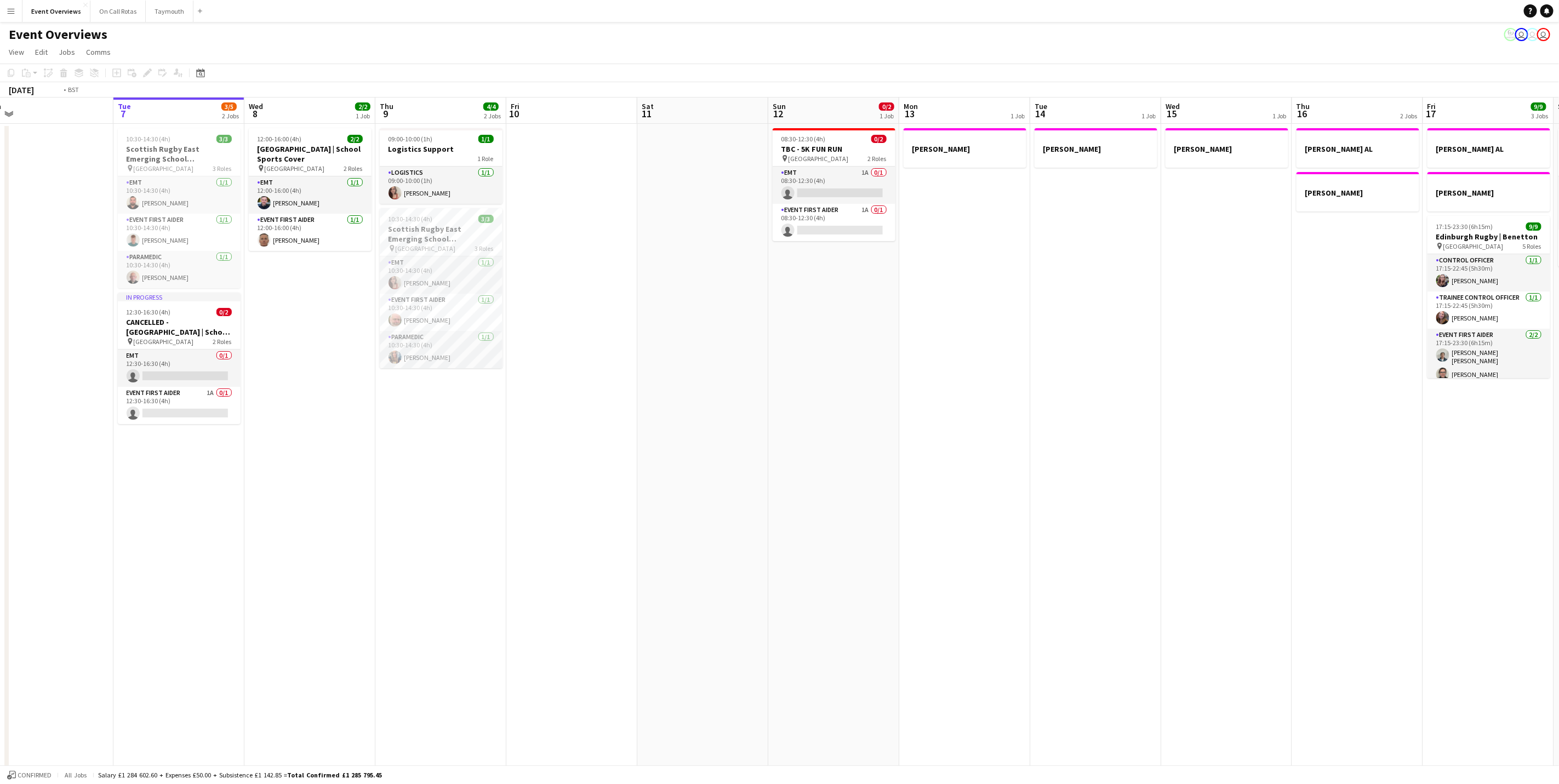
scroll to position [0, 350]
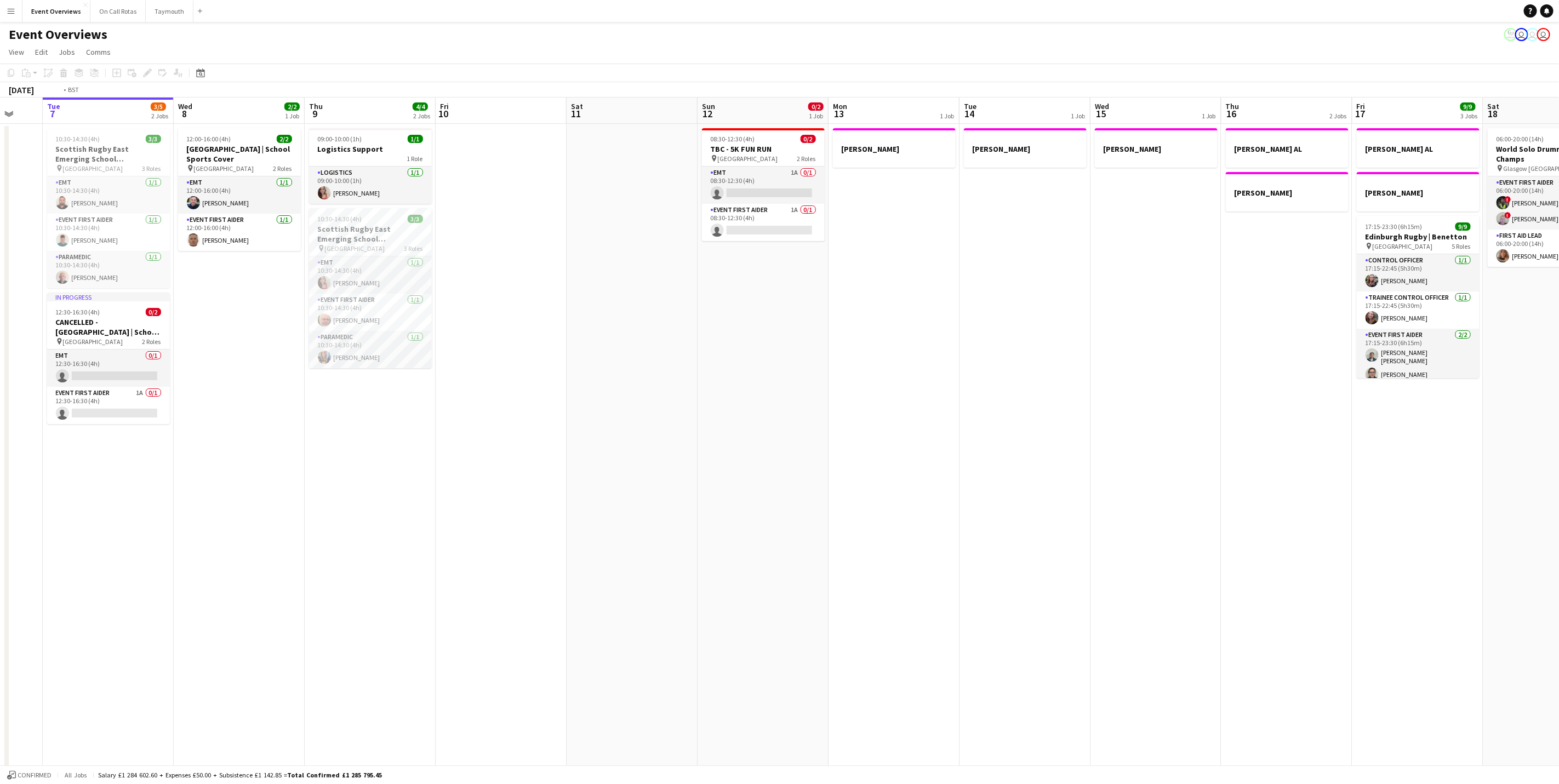
click at [1532, 488] on app-calendar-viewport "Sat 4 13/13 7 Jobs Sun 5 Mon 6 Tue 7 3/5 2 Jobs Wed 8 2/2 1 Job Thu 9 4/4 2 Job…" at bounding box center [779, 593] width 1559 height 993
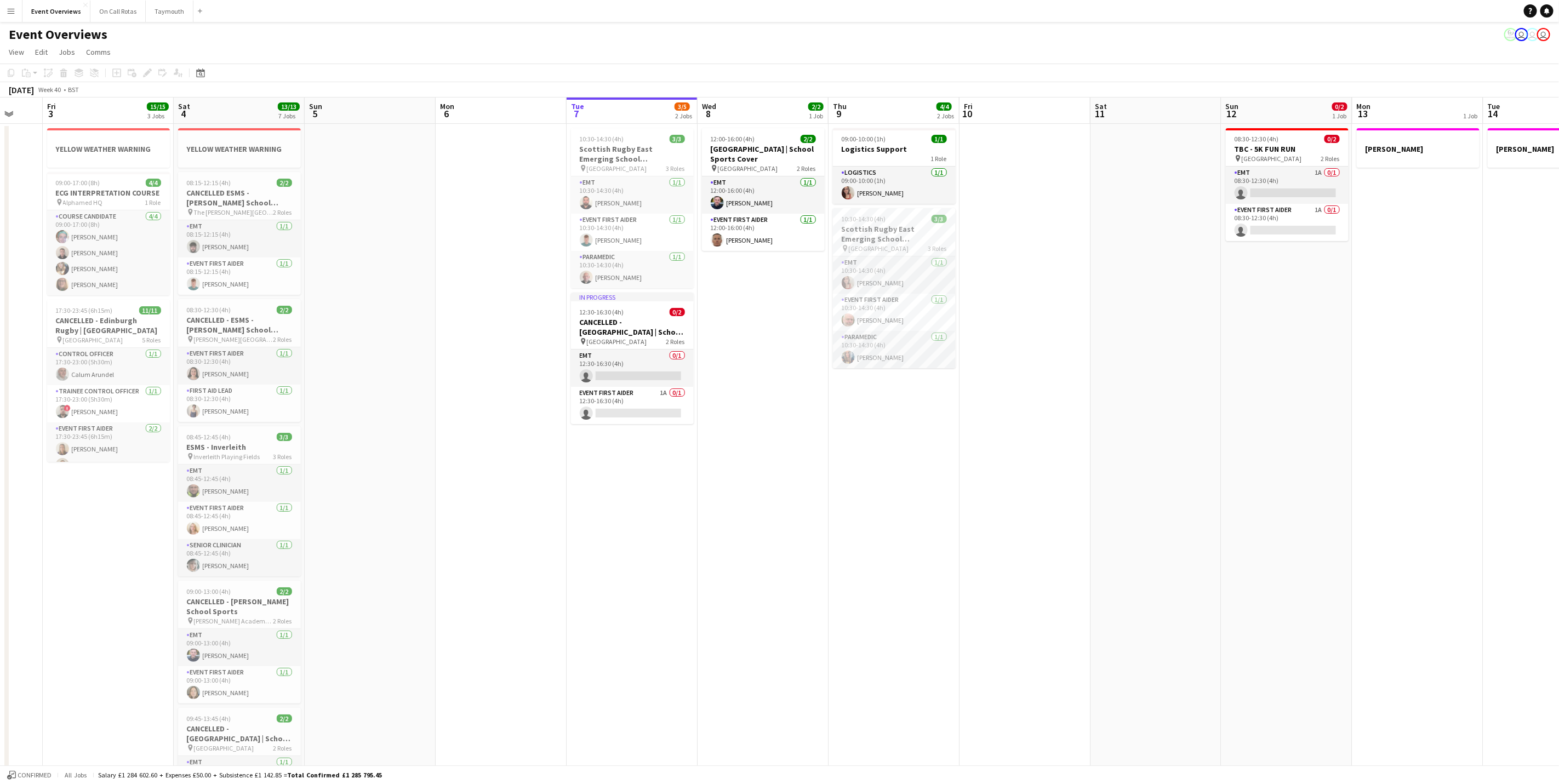
scroll to position [0, 396]
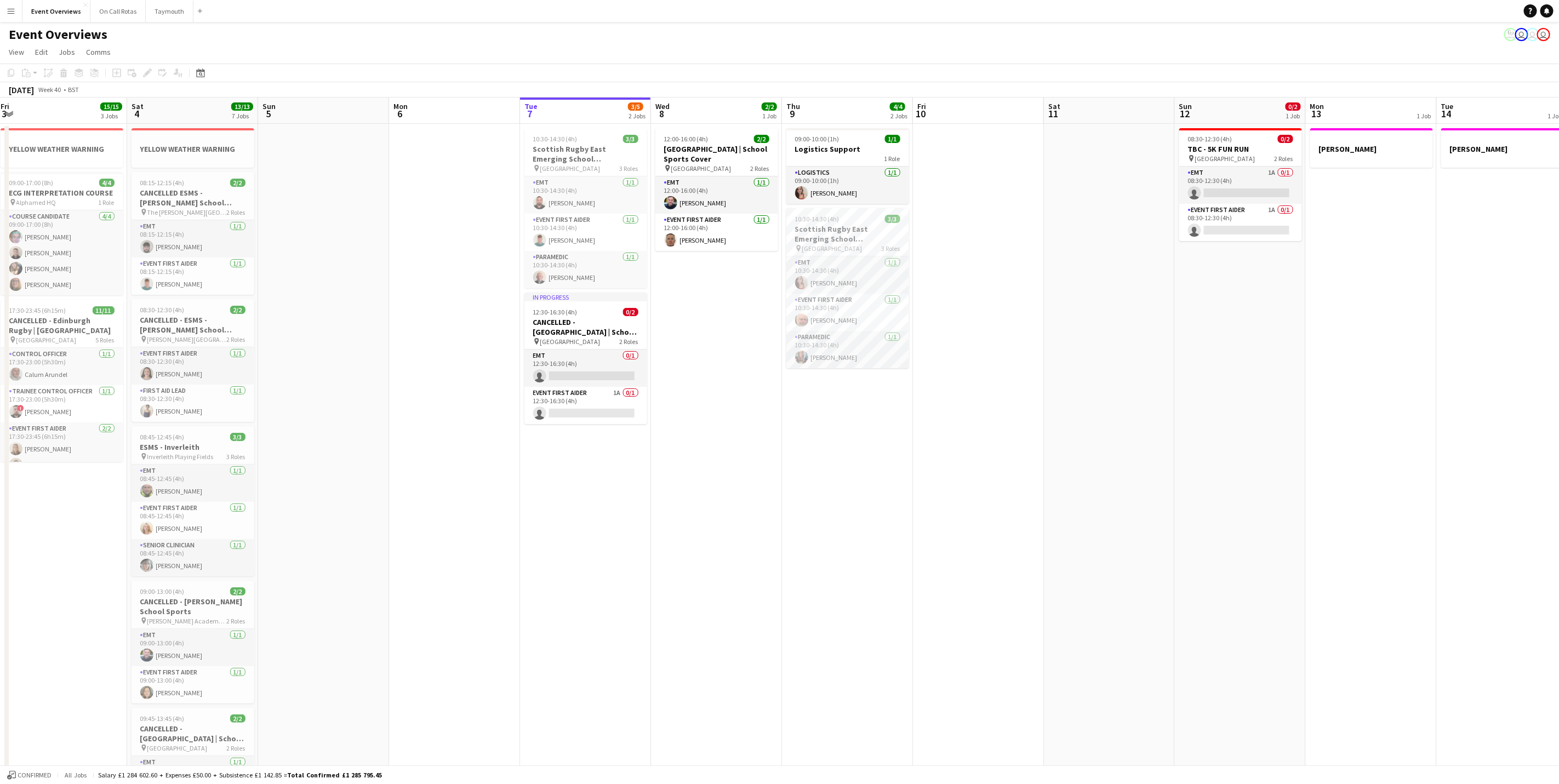
click at [979, 544] on app-calendar-viewport "Tue 30 Wed 1 Thu 2 Fri 3 15/15 3 Jobs Sat 4 13/13 7 Jobs Sun 5 Mon 6 Tue 7 3/5 …" at bounding box center [779, 593] width 1559 height 993
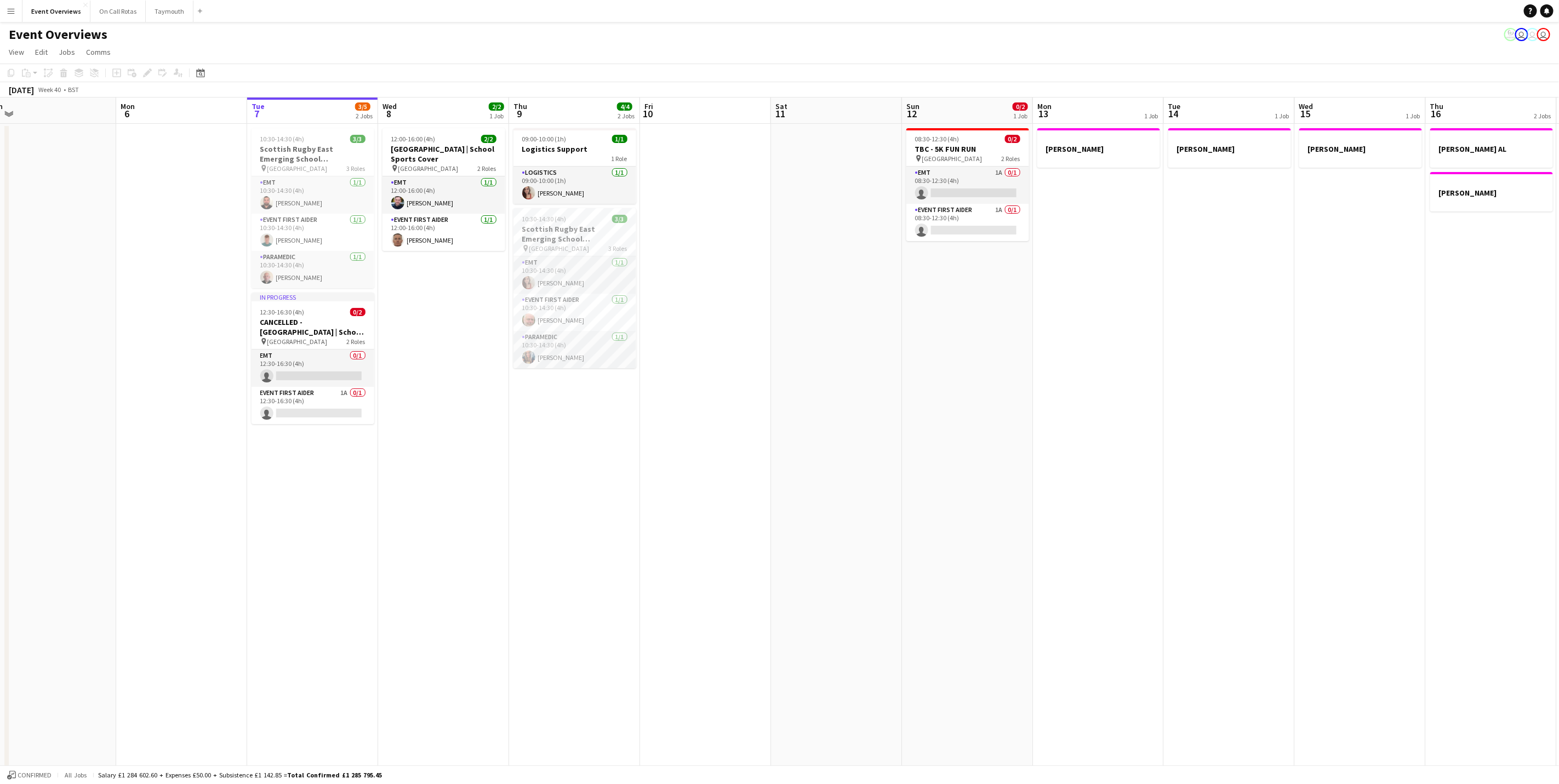
drag, startPoint x: 1377, startPoint y: 424, endPoint x: 1104, endPoint y: 417, distance: 273.1
click at [1104, 417] on app-calendar-viewport "Thu 2 Fri 3 15/15 3 Jobs Sat 4 13/13 7 Jobs Sun 5 Mon 6 Tue 7 3/5 2 Jobs Wed 8 …" at bounding box center [779, 593] width 1559 height 993
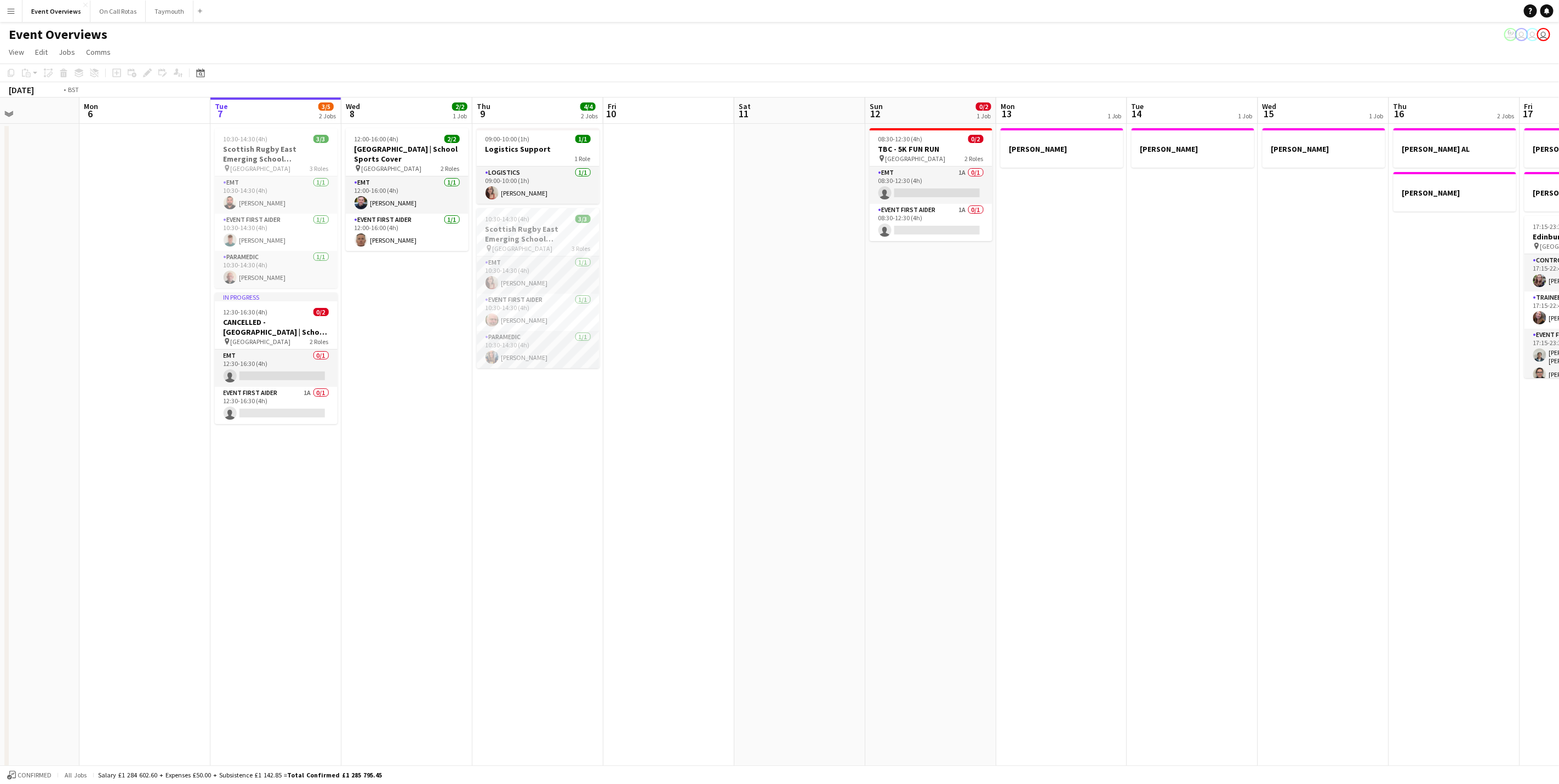
click at [683, 475] on app-calendar-viewport "Thu 2 Fri 3 15/15 3 Jobs Sat 4 13/13 7 Jobs Sun 5 Mon 6 Tue 7 3/5 2 Jobs Wed 8 …" at bounding box center [779, 593] width 1559 height 993
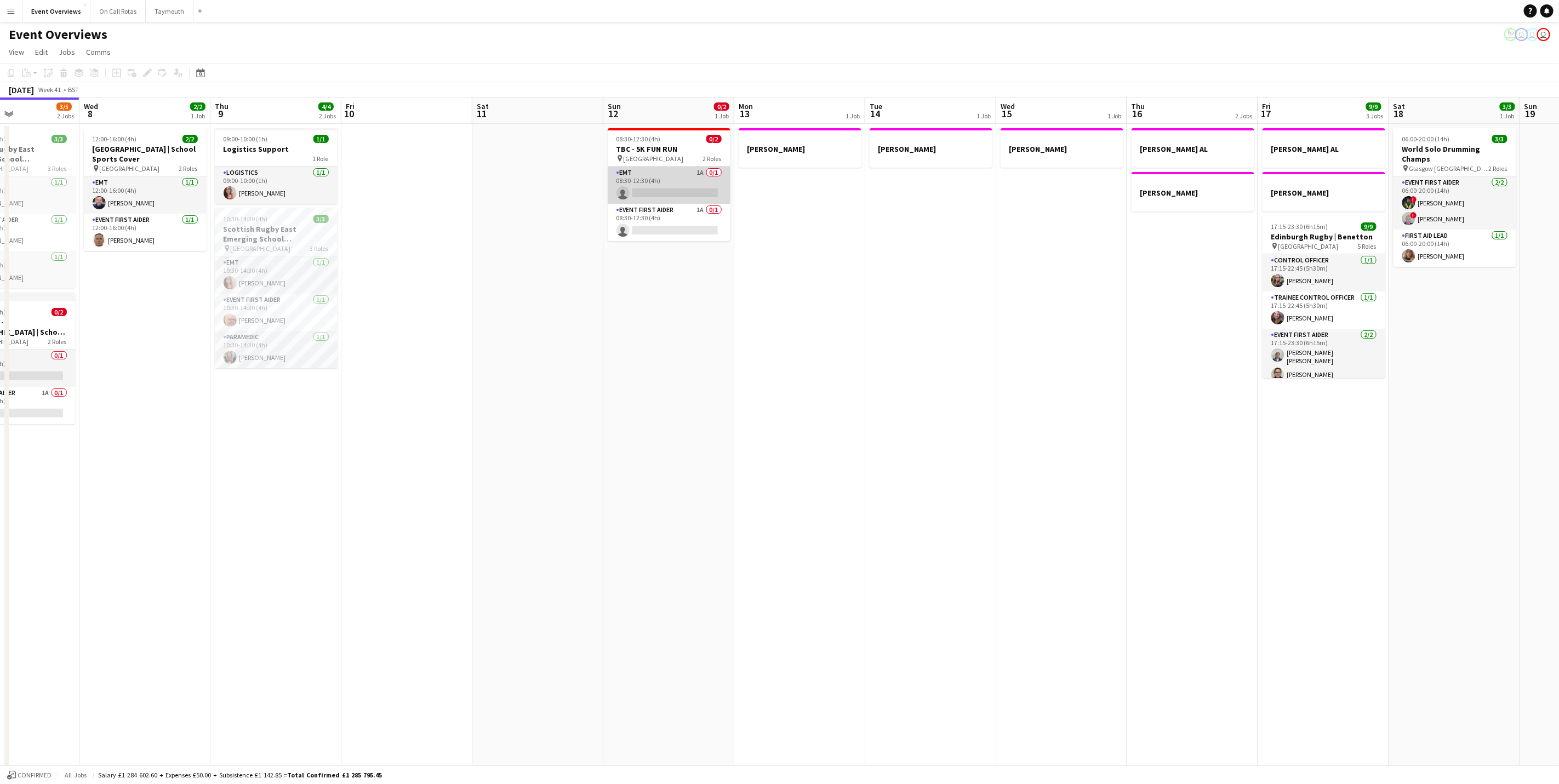
click at [638, 184] on app-card-role "EMT 1A 0/1 08:30-12:30 (4h) single-neutral-actions" at bounding box center [669, 185] width 123 height 37
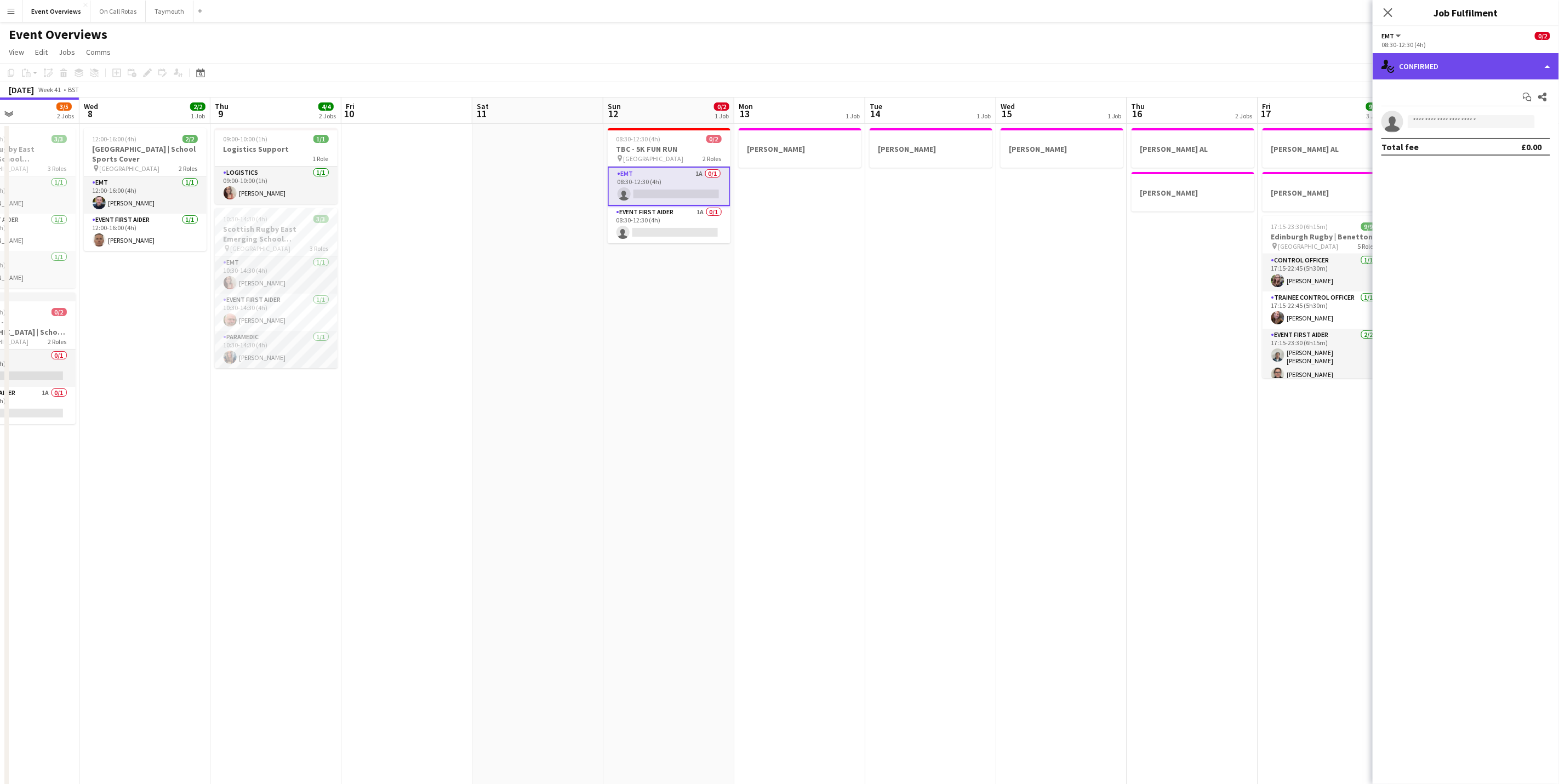
click at [1484, 65] on div "single-neutral-actions-check-2 Confirmed" at bounding box center [1465, 66] width 187 height 26
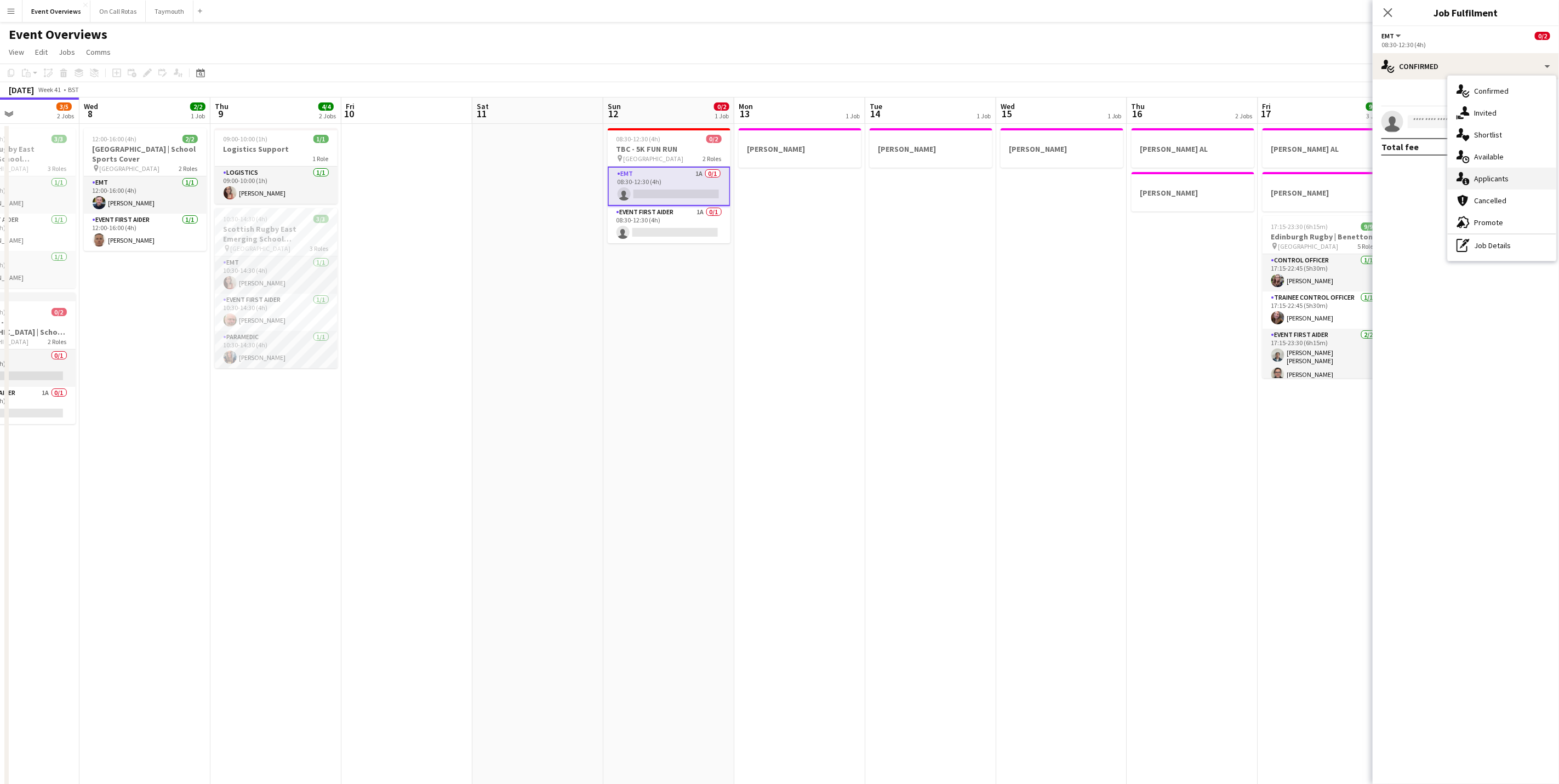
click at [1495, 182] on span "Applicants" at bounding box center [1491, 179] width 34 height 10
click at [1391, 11] on icon at bounding box center [1388, 12] width 10 height 10
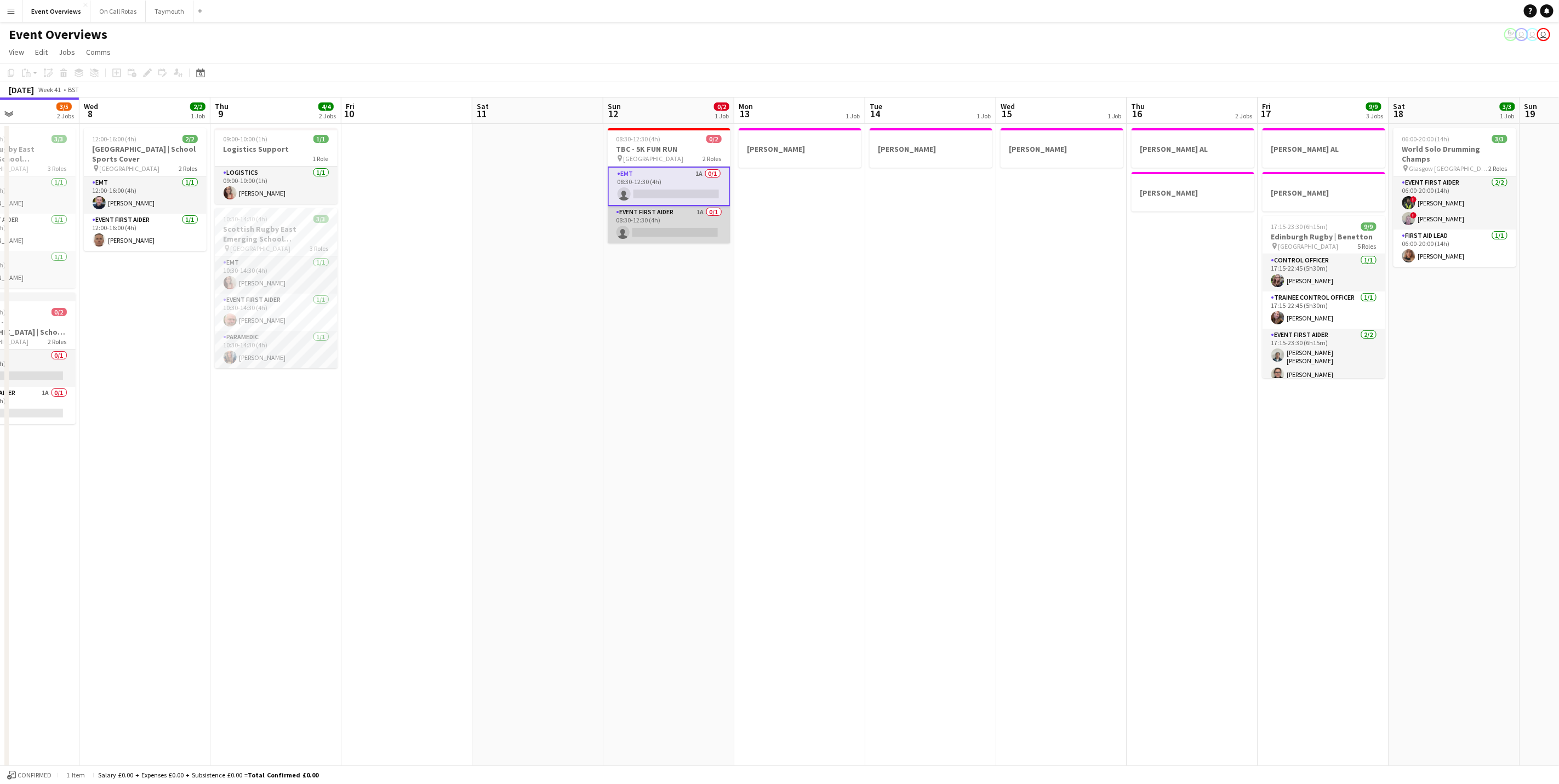
click at [674, 216] on app-card-role "Event First Aider 1A 0/1 08:30-12:30 (4h) single-neutral-actions" at bounding box center [669, 225] width 123 height 37
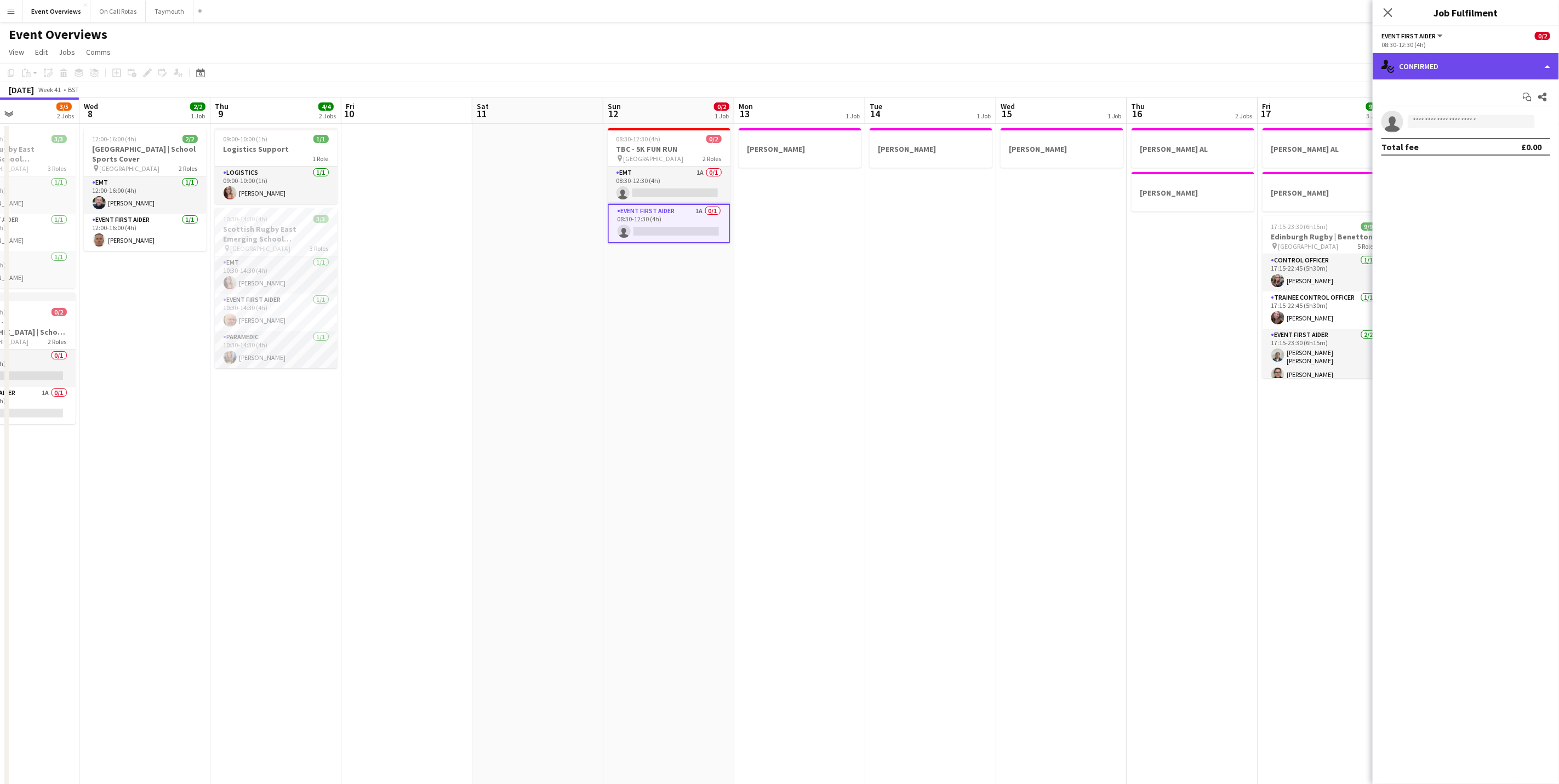
click at [1487, 61] on div "single-neutral-actions-check-2 Confirmed" at bounding box center [1465, 66] width 187 height 26
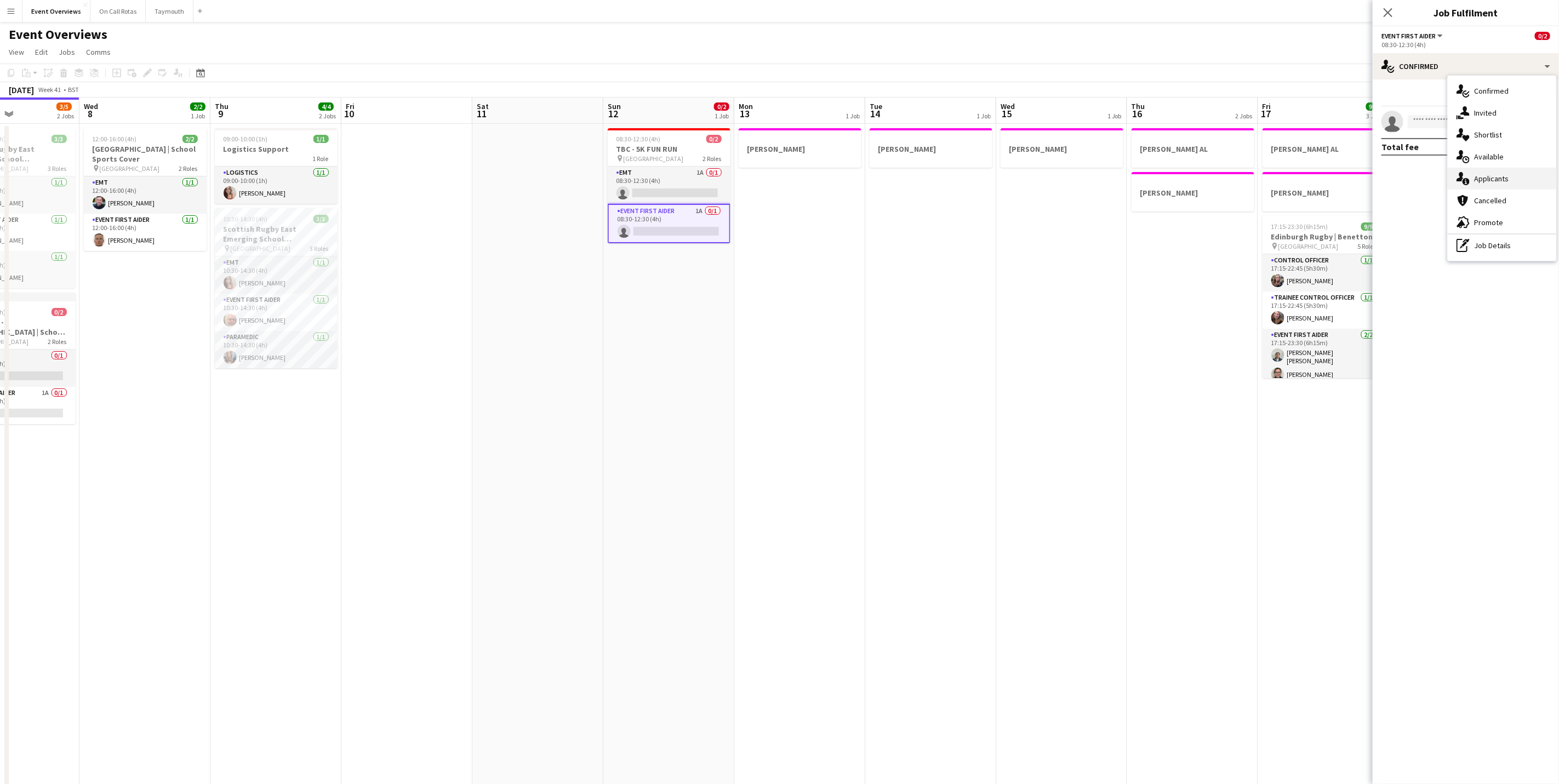
click at [1484, 170] on div "single-neutral-actions-information Applicants" at bounding box center [1501, 179] width 108 height 22
click at [1384, 13] on icon "Close pop-in" at bounding box center [1388, 12] width 10 height 10
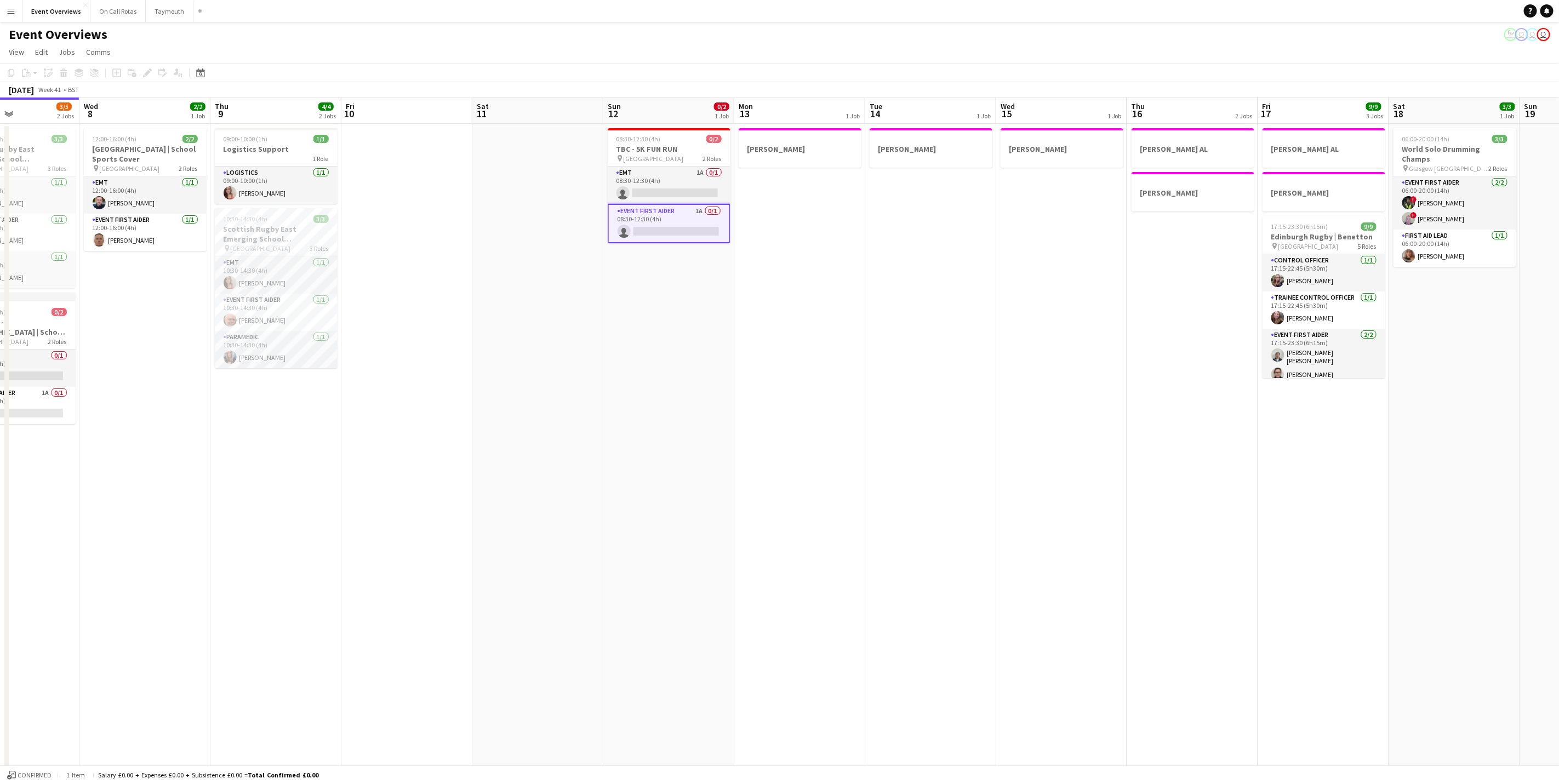
click at [911, 51] on app-page-menu "View Day view expanded Day view collapsed Month view Date picker Jump to today …" at bounding box center [779, 53] width 1559 height 20
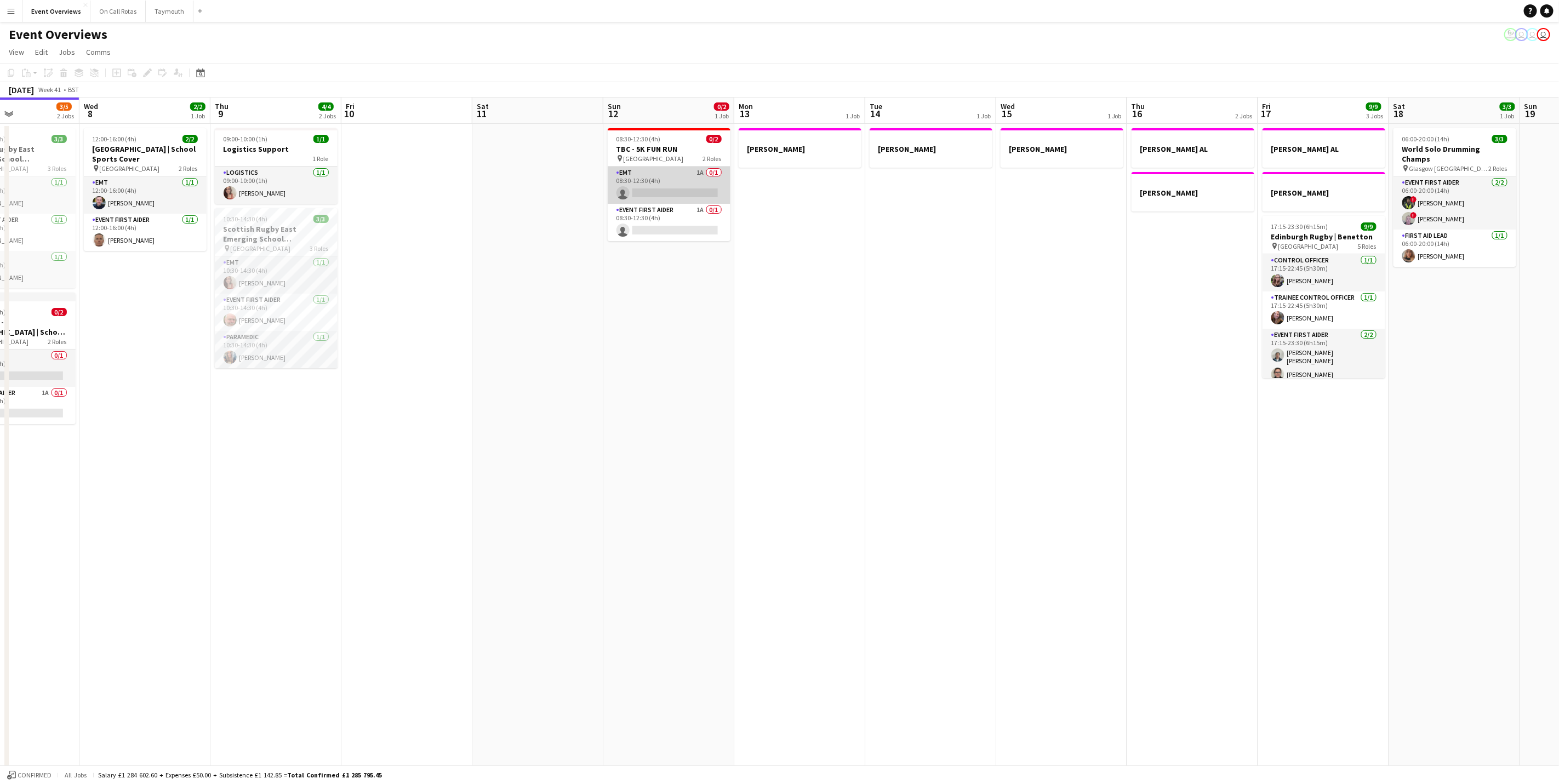
click at [632, 170] on app-card-role "EMT 1A 0/1 08:30-12:30 (4h) single-neutral-actions" at bounding box center [669, 185] width 123 height 37
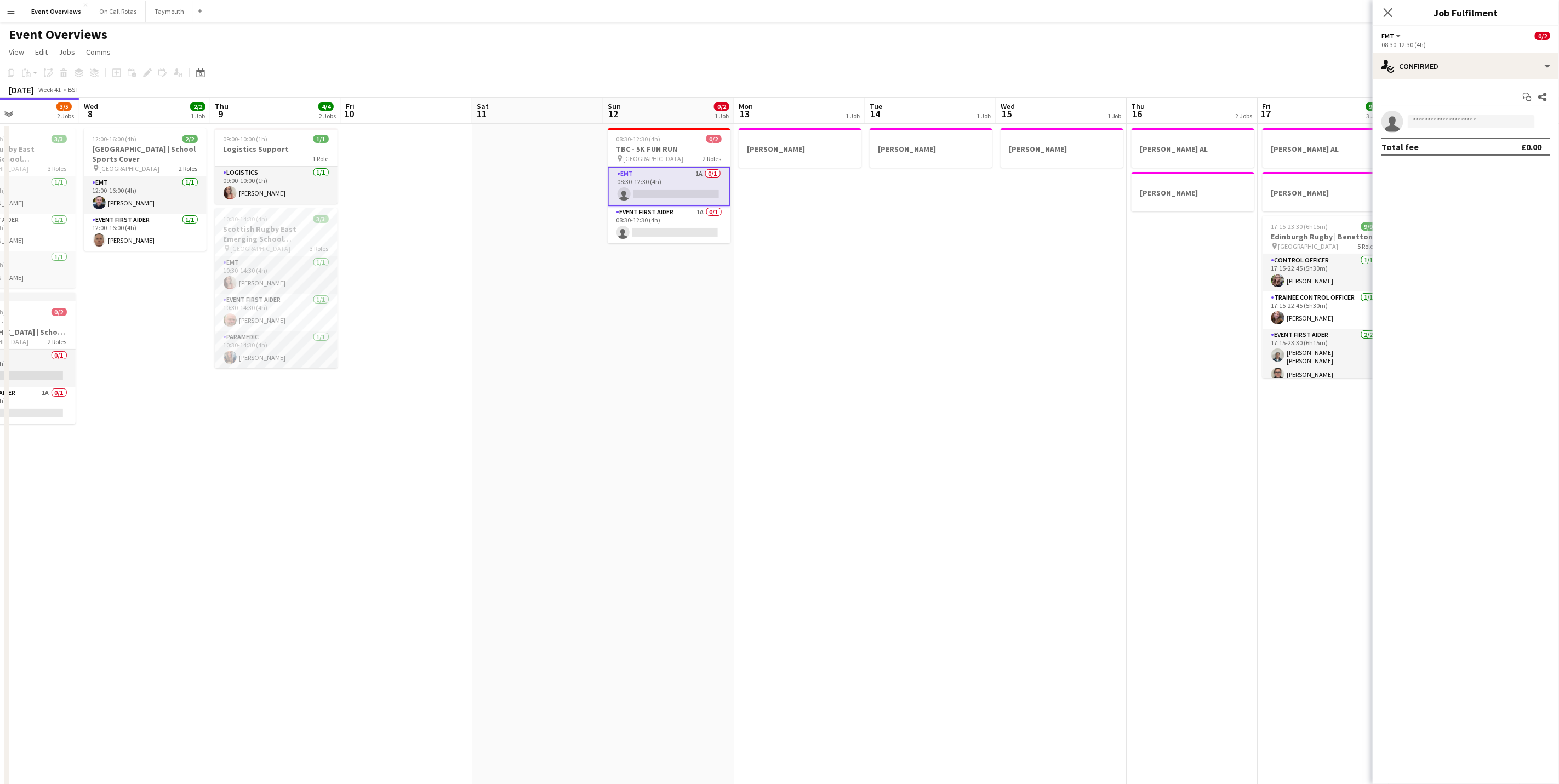
click at [1451, 51] on app-options-switcher "EMT All roles EMT 0/2 08:30-12:30 (4h)" at bounding box center [1465, 39] width 187 height 26
click at [1450, 63] on div "single-neutral-actions-check-2 Confirmed" at bounding box center [1465, 66] width 187 height 26
click at [1494, 184] on div "single-neutral-actions-information Applicants" at bounding box center [1501, 179] width 108 height 22
click at [1389, 12] on icon at bounding box center [1388, 12] width 10 height 10
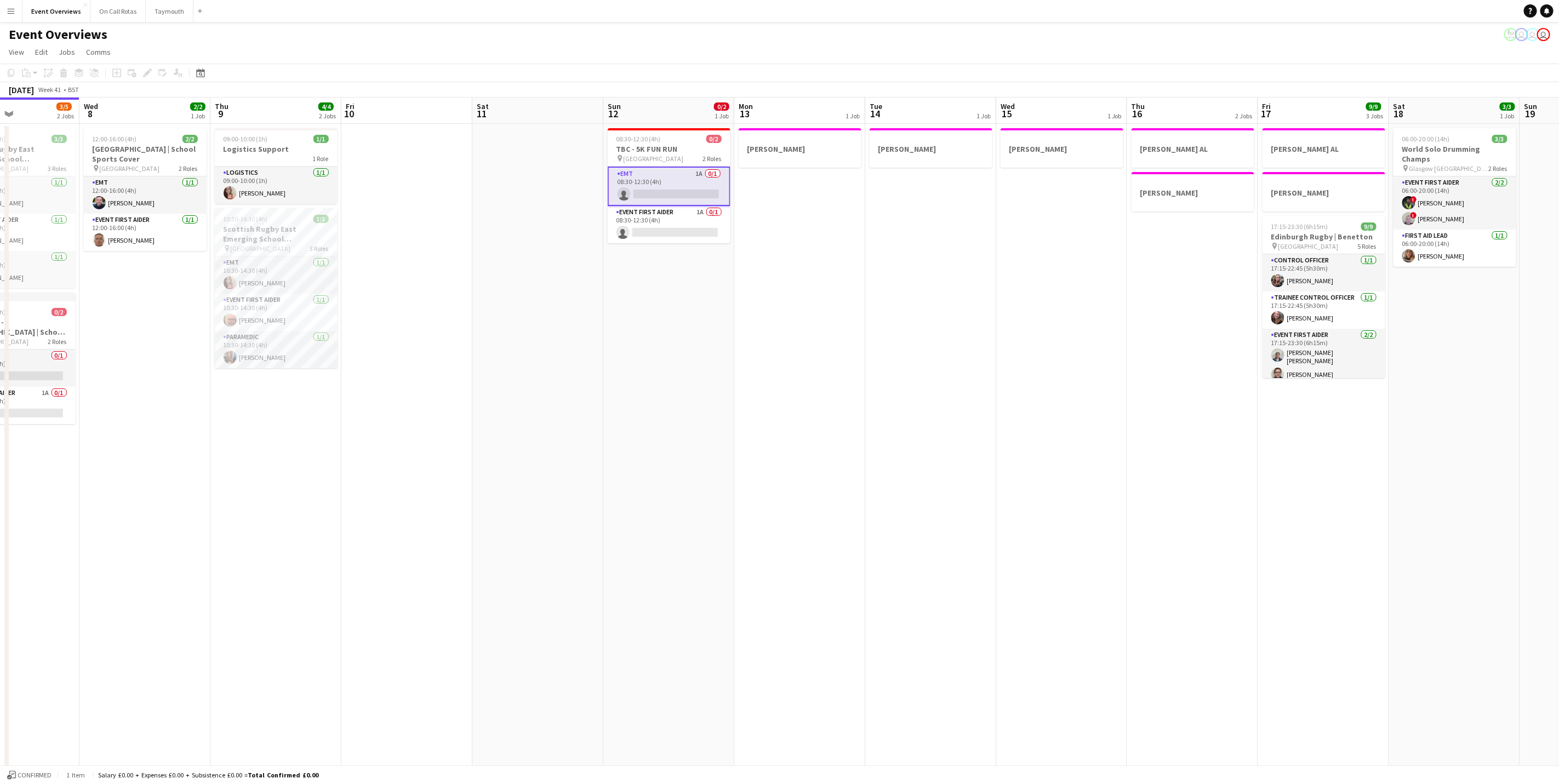
click at [1097, 55] on app-page-menu "View Day view expanded Day view collapsed Month view Date picker Jump to today …" at bounding box center [779, 53] width 1559 height 20
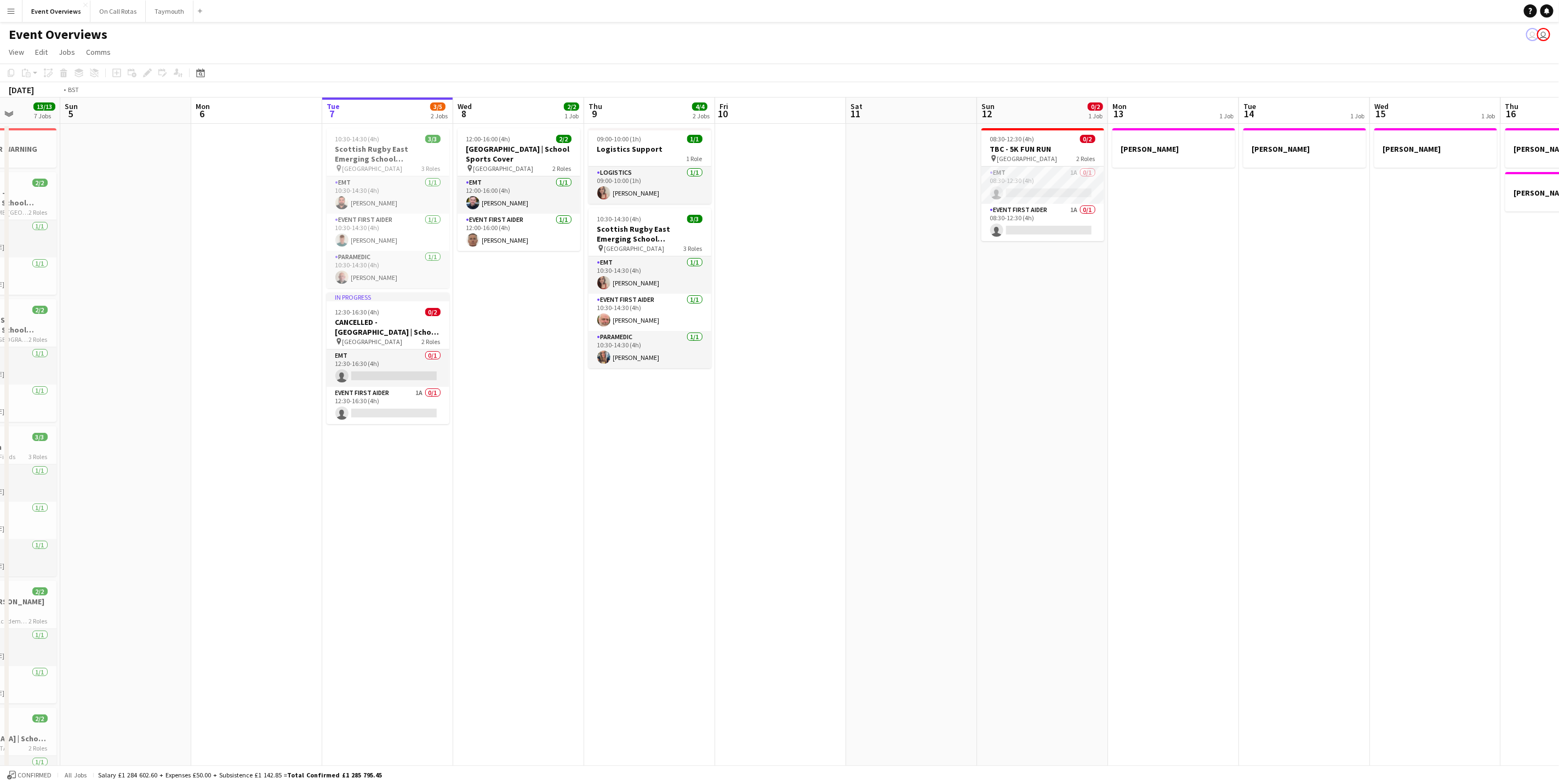
drag, startPoint x: 378, startPoint y: 607, endPoint x: 1191, endPoint y: 495, distance: 820.7
click at [1191, 495] on app-calendar-viewport "Sat 4 13/13 7 Jobs Sun 5 Mon 6 Tue 7 3/5 2 Jobs Wed 8 2/2 1 Job Thu 9 4/4 2 Job…" at bounding box center [779, 593] width 1559 height 993
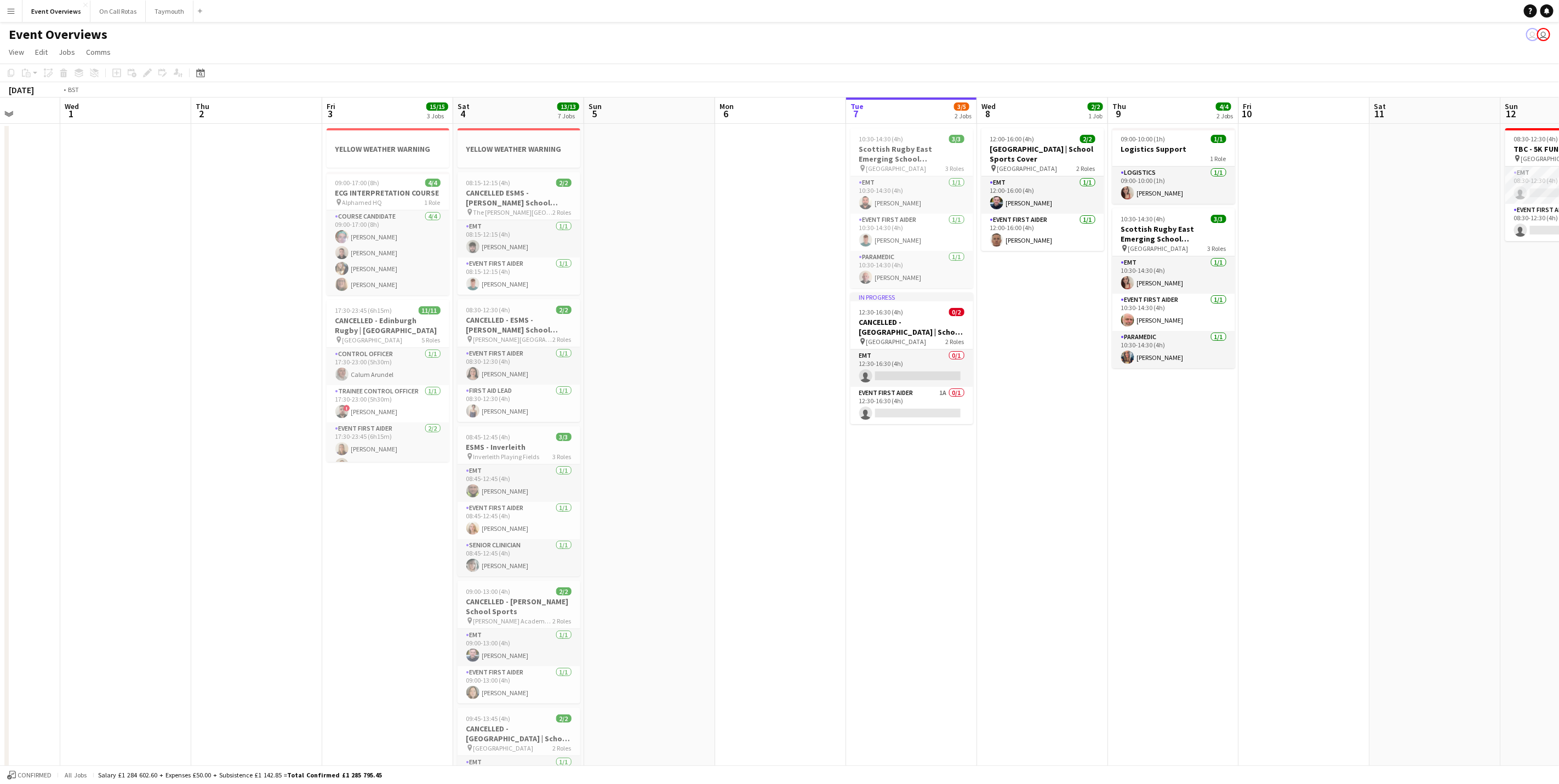
scroll to position [0, 315]
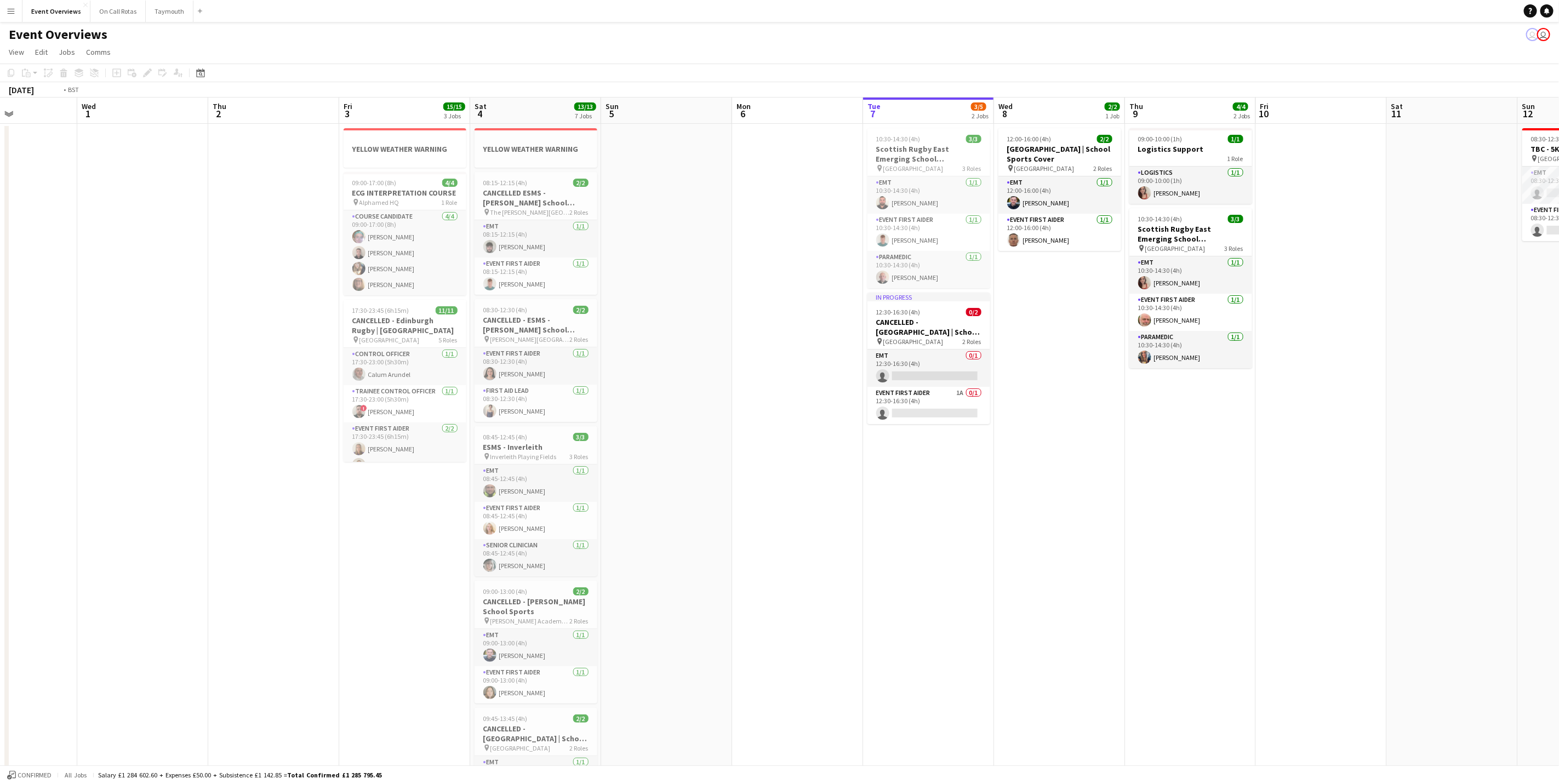
drag, startPoint x: 883, startPoint y: 571, endPoint x: 1162, endPoint y: 519, distance: 283.8
click at [1162, 519] on app-calendar-viewport "Sun 28 2/2 1 Job Mon 29 Tue 30 Wed 1 Thu 2 Fri 3 15/15 3 Jobs Sat 4 13/13 7 Job…" at bounding box center [779, 593] width 1559 height 993
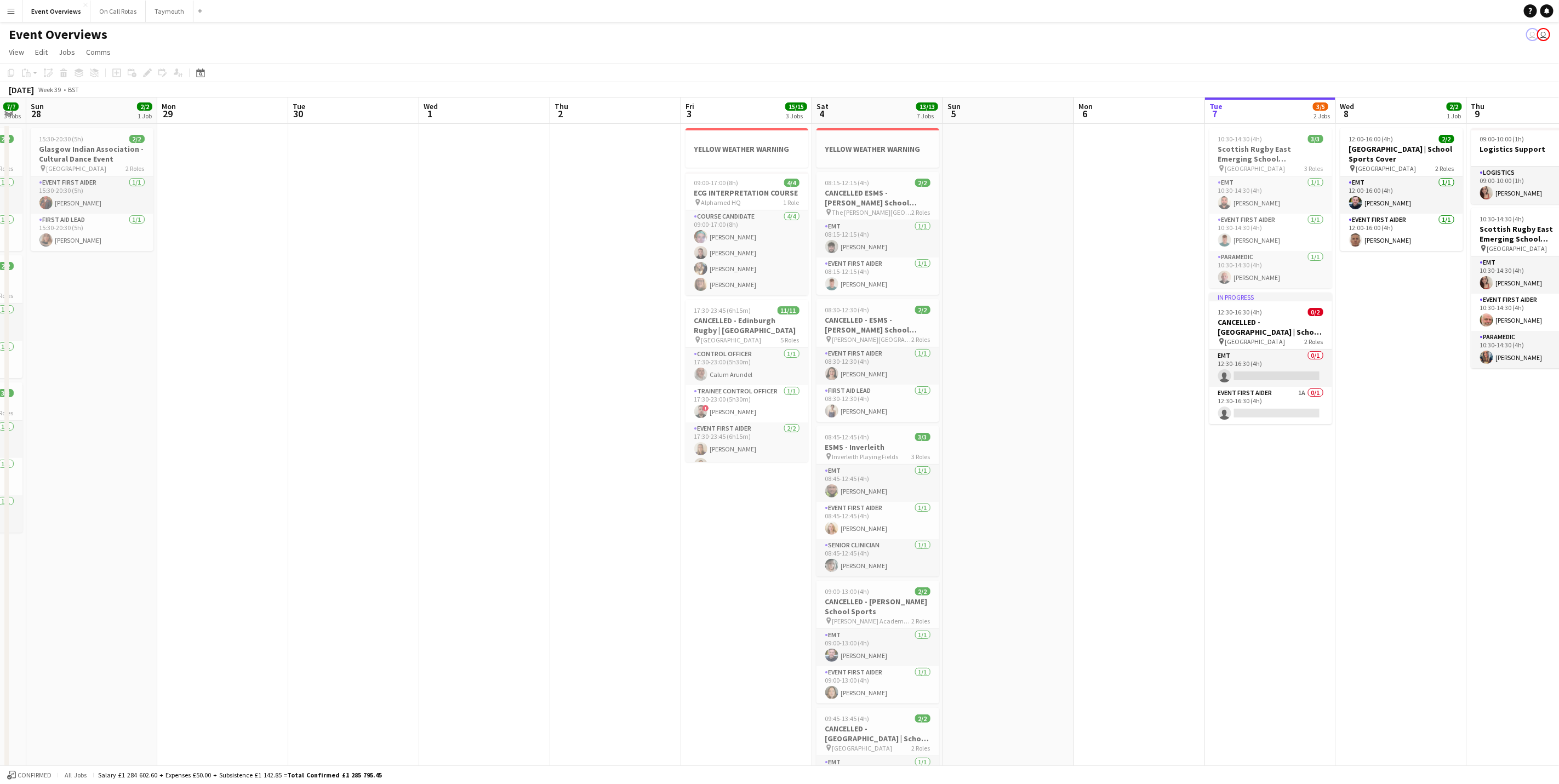
drag, startPoint x: 1048, startPoint y: 557, endPoint x: 1330, endPoint y: 502, distance: 287.3
click at [1330, 502] on app-calendar-viewport "Fri 26 Sat 27 7/7 3 Jobs Sun 28 2/2 1 Job Mon 29 Tue 30 Wed 1 Thu 2 Fri 3 15/15…" at bounding box center [779, 593] width 1559 height 993
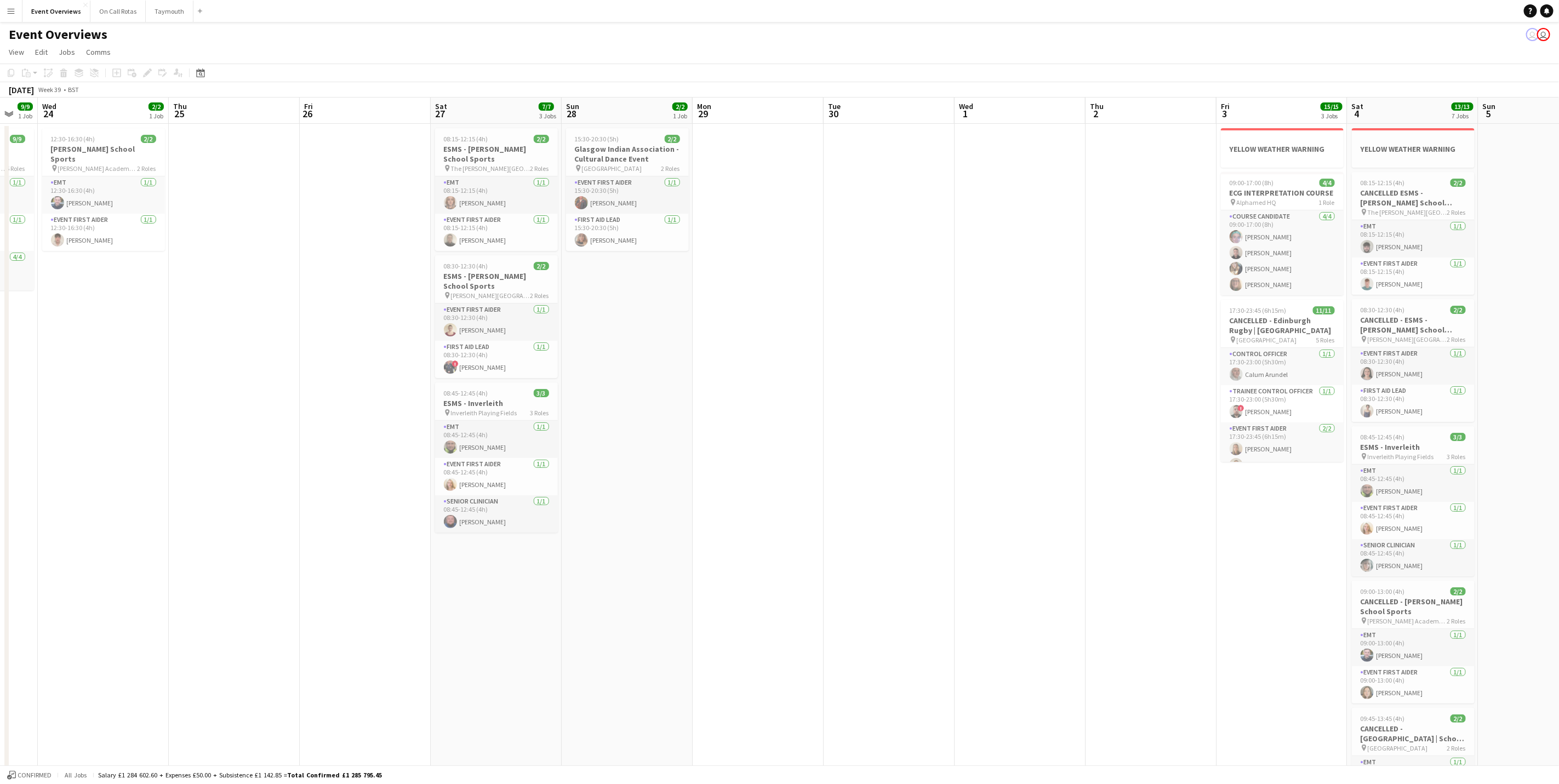
click at [1188, 457] on app-calendar-viewport "Mon 22 Tue 23 9/9 1 Job Wed 24 2/2 1 Job Thu 25 Fri 26 Sat 27 7/7 3 Jobs Sun 28…" at bounding box center [779, 593] width 1559 height 993
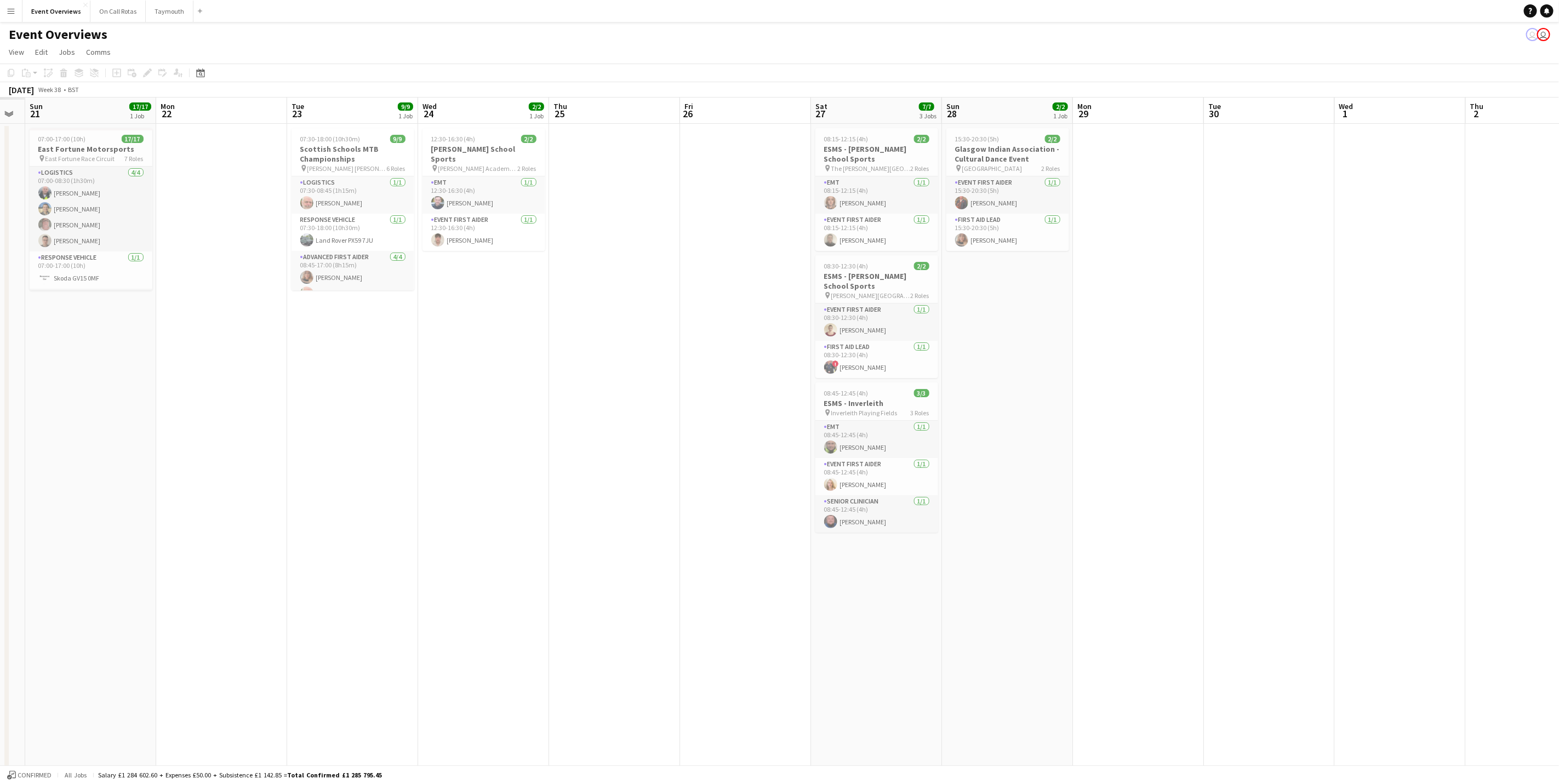
drag, startPoint x: 909, startPoint y: 448, endPoint x: 1227, endPoint y: 464, distance: 318.4
click at [1227, 464] on app-calendar-viewport "Fri 19 Sat 20 Sun 21 17/17 1 Job Mon 22 Tue 23 9/9 1 Job Wed 24 2/2 1 Job Thu 2…" at bounding box center [779, 593] width 1559 height 993
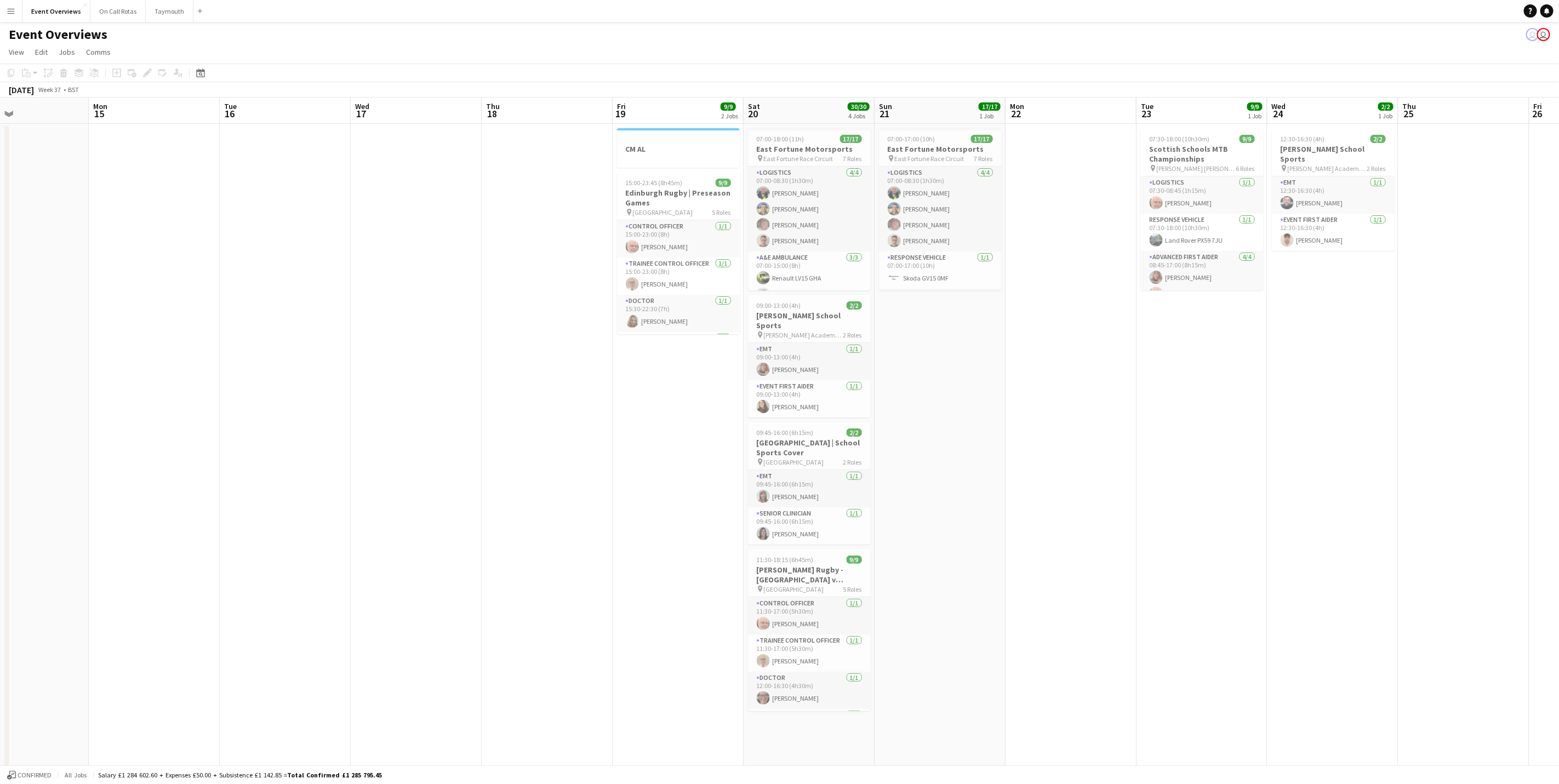
scroll to position [0, 355]
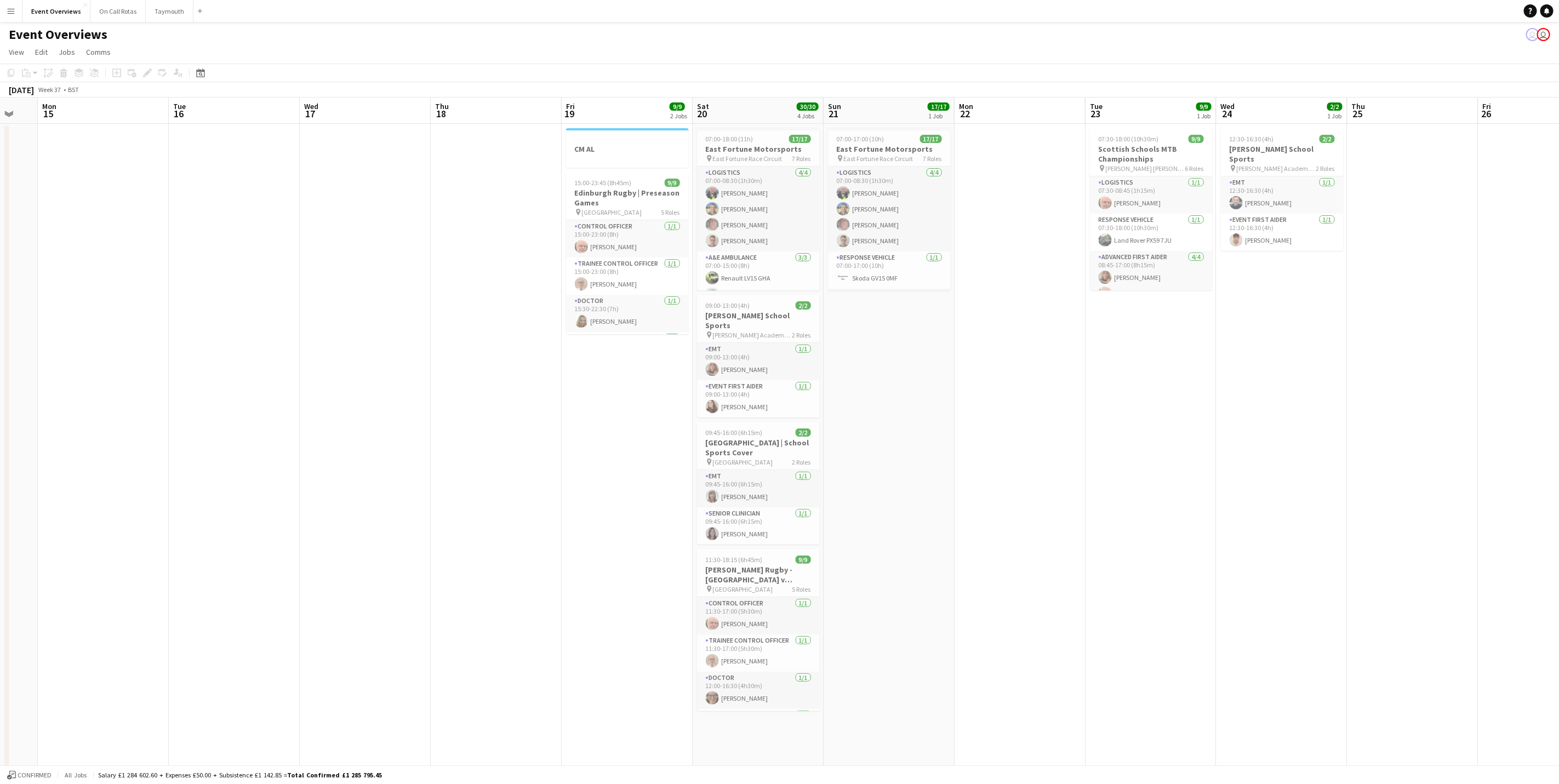
drag, startPoint x: 423, startPoint y: 432, endPoint x: 1199, endPoint y: 451, distance: 776.2
click at [1199, 451] on app-calendar-viewport "Fri 12 25/30 2 Jobs Sat 13 11/12 6 Jobs Sun 14 Mon 15 Tue 16 Wed 17 Thu 18 Fri …" at bounding box center [779, 593] width 1559 height 993
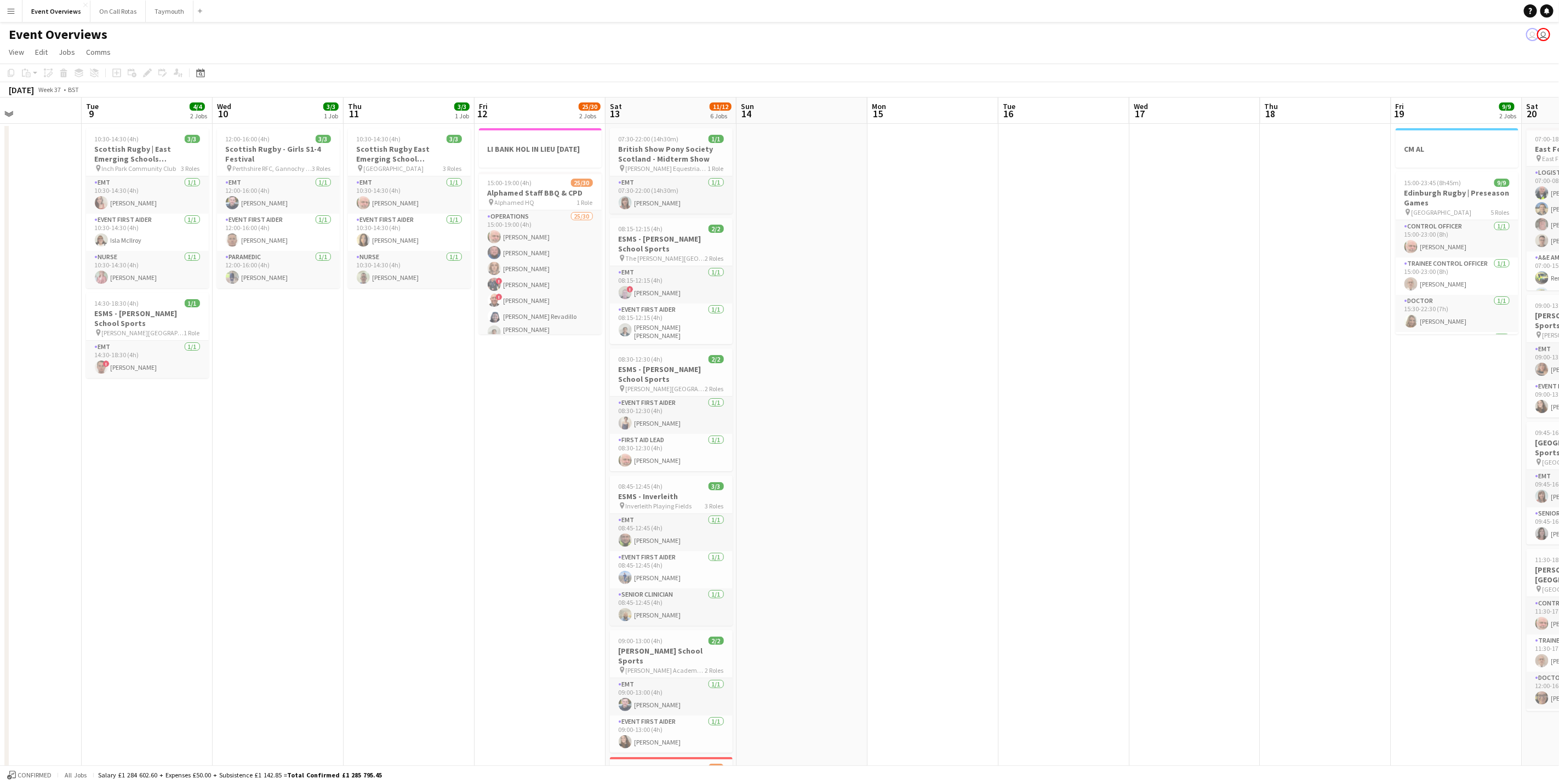
scroll to position [0, 310]
drag, startPoint x: 551, startPoint y: 449, endPoint x: 1382, endPoint y: 446, distance: 831.0
click at [1382, 446] on app-calendar-viewport "Sat 6 22/27 7 Jobs Sun 7 18/18 3 Jobs Mon 8 Tue 9 4/4 2 Jobs Wed 10 3/3 1 Job T…" at bounding box center [779, 593] width 1559 height 993
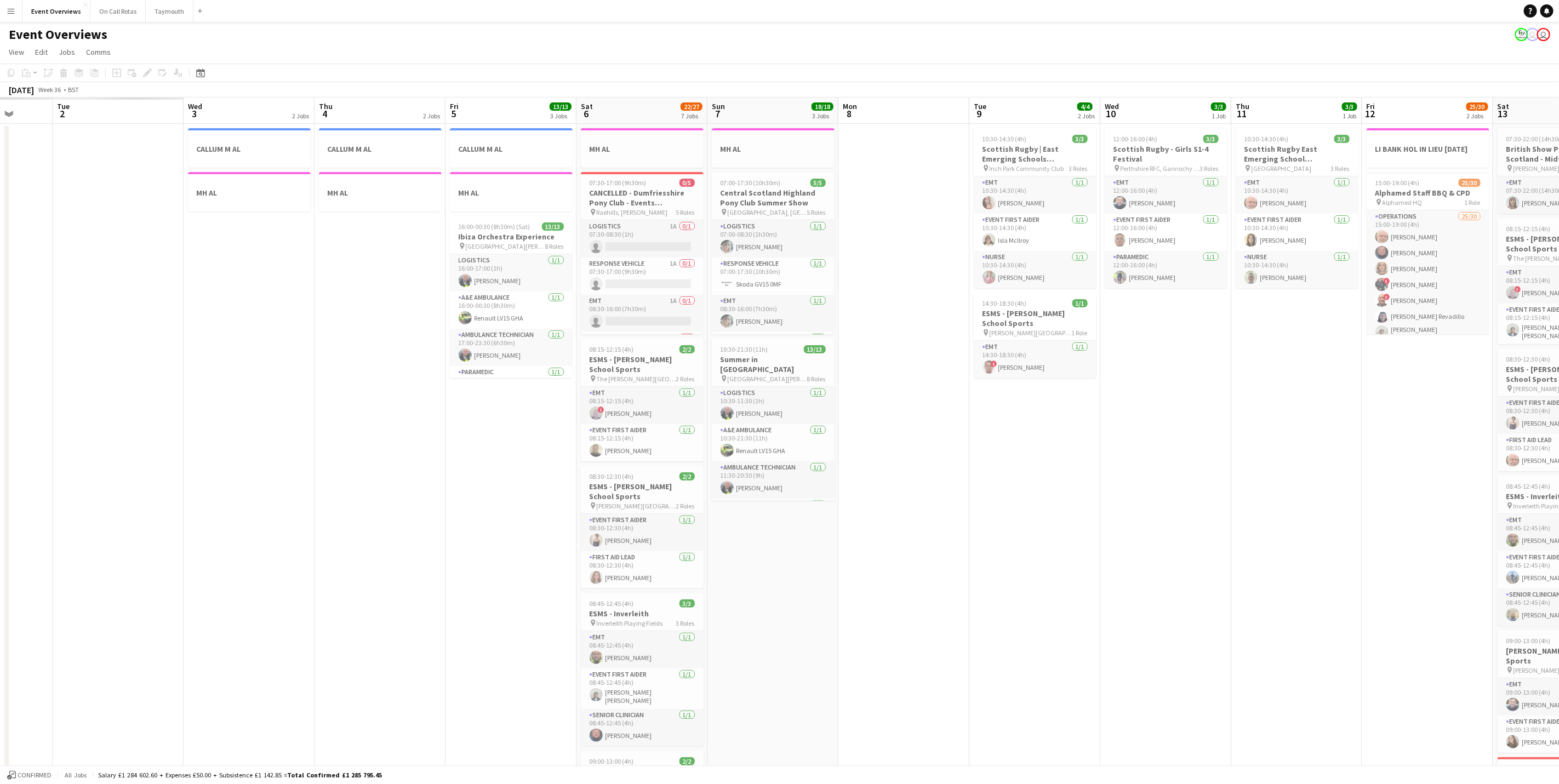
scroll to position [0, 303]
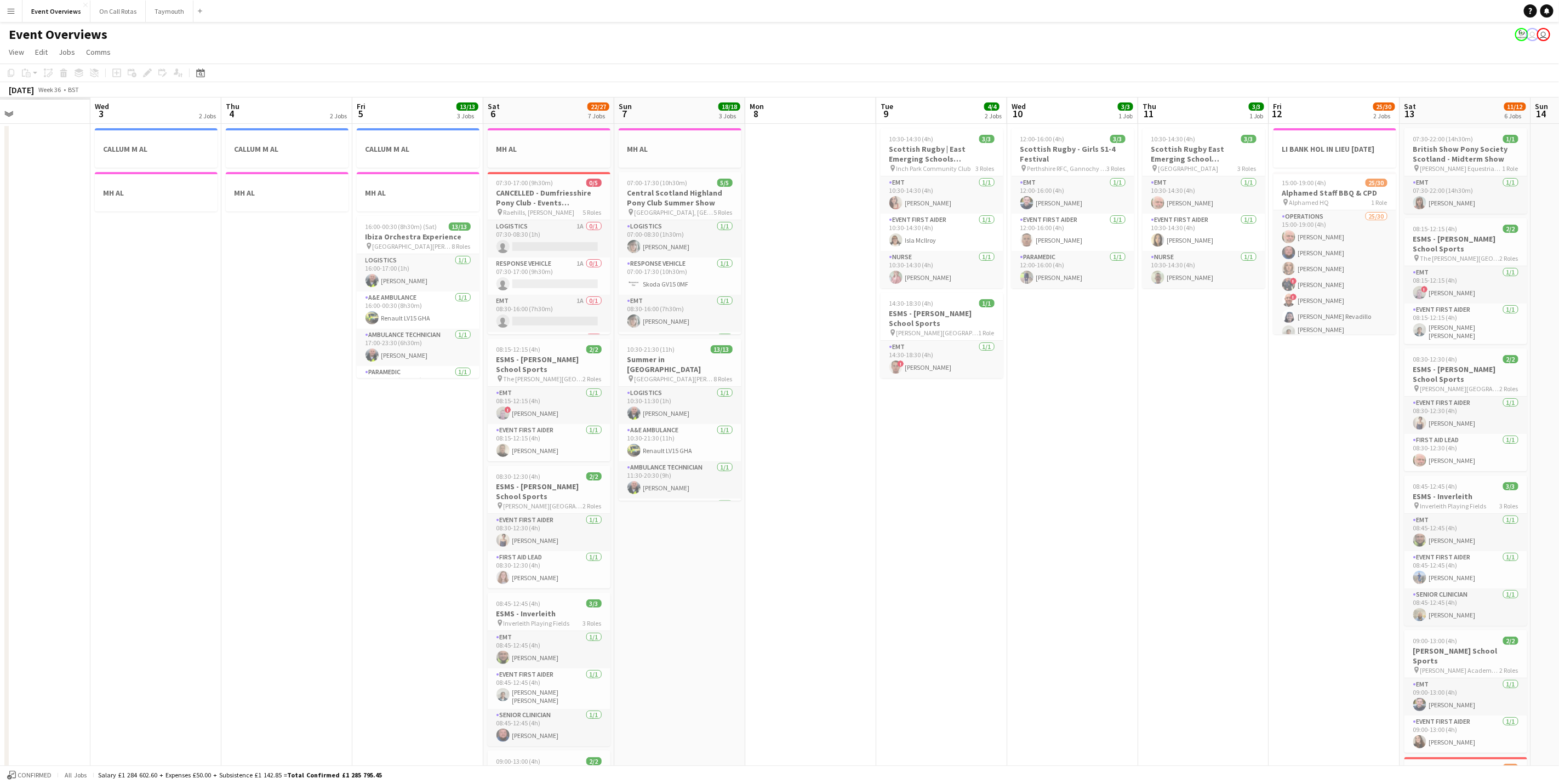
drag, startPoint x: 952, startPoint y: 534, endPoint x: 961, endPoint y: 530, distance: 9.8
click at [961, 530] on app-calendar-viewport "Sun 31 Mon 1 Tue 2 Wed 3 2 Jobs Thu 4 2 Jobs Fri 5 13/13 3 Jobs Sat 6 22/27 7 J…" at bounding box center [779, 593] width 1559 height 993
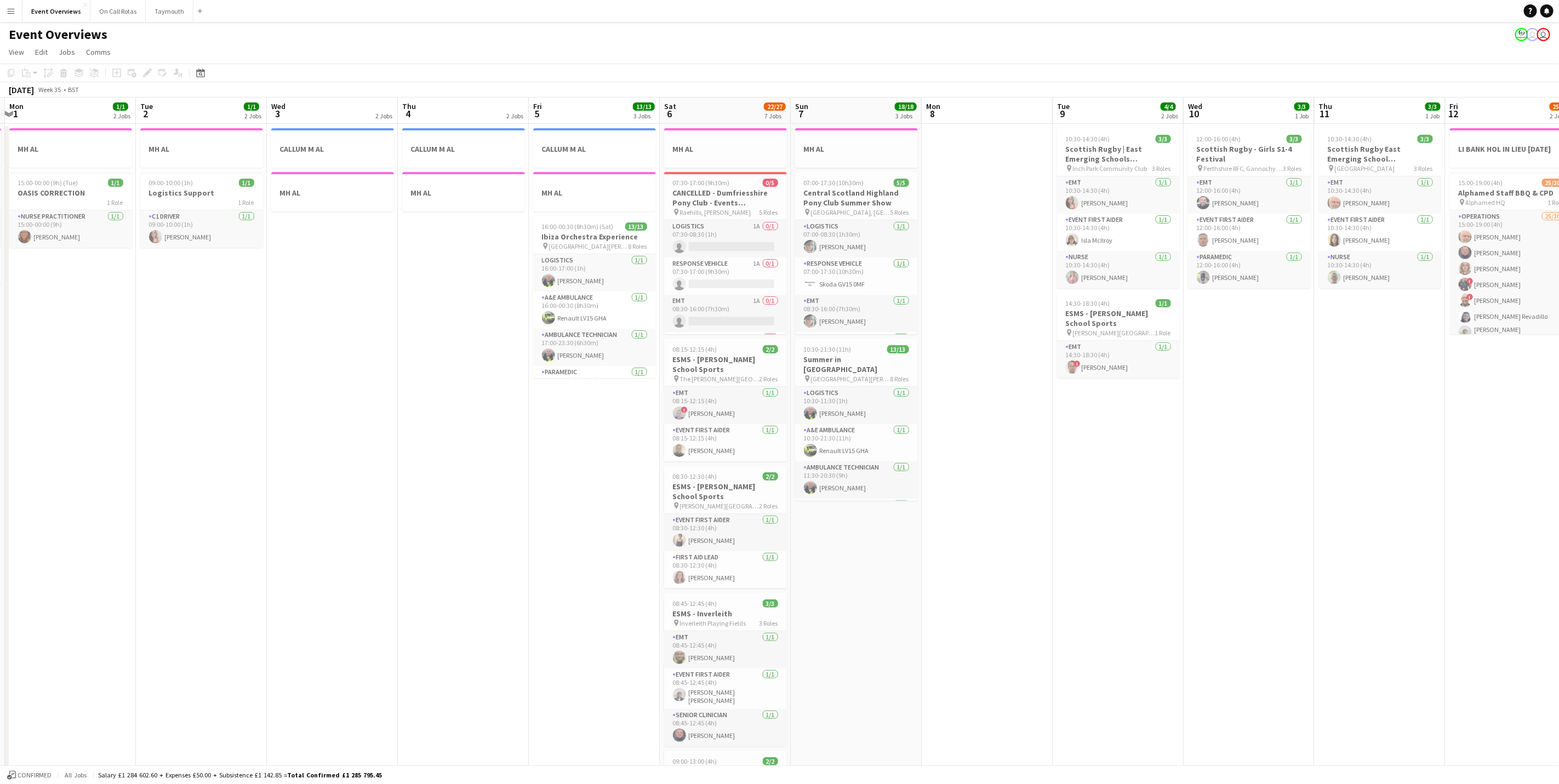
drag, startPoint x: 776, startPoint y: 609, endPoint x: 956, endPoint y: 578, distance: 182.6
click at [956, 578] on app-calendar-viewport "Sat 30 20/20 7 Jobs Sun 31 2/2 2 Jobs Mon 1 1/1 2 Jobs Tue 2 1/1 2 Jobs Wed 3 2…" at bounding box center [779, 593] width 1559 height 993
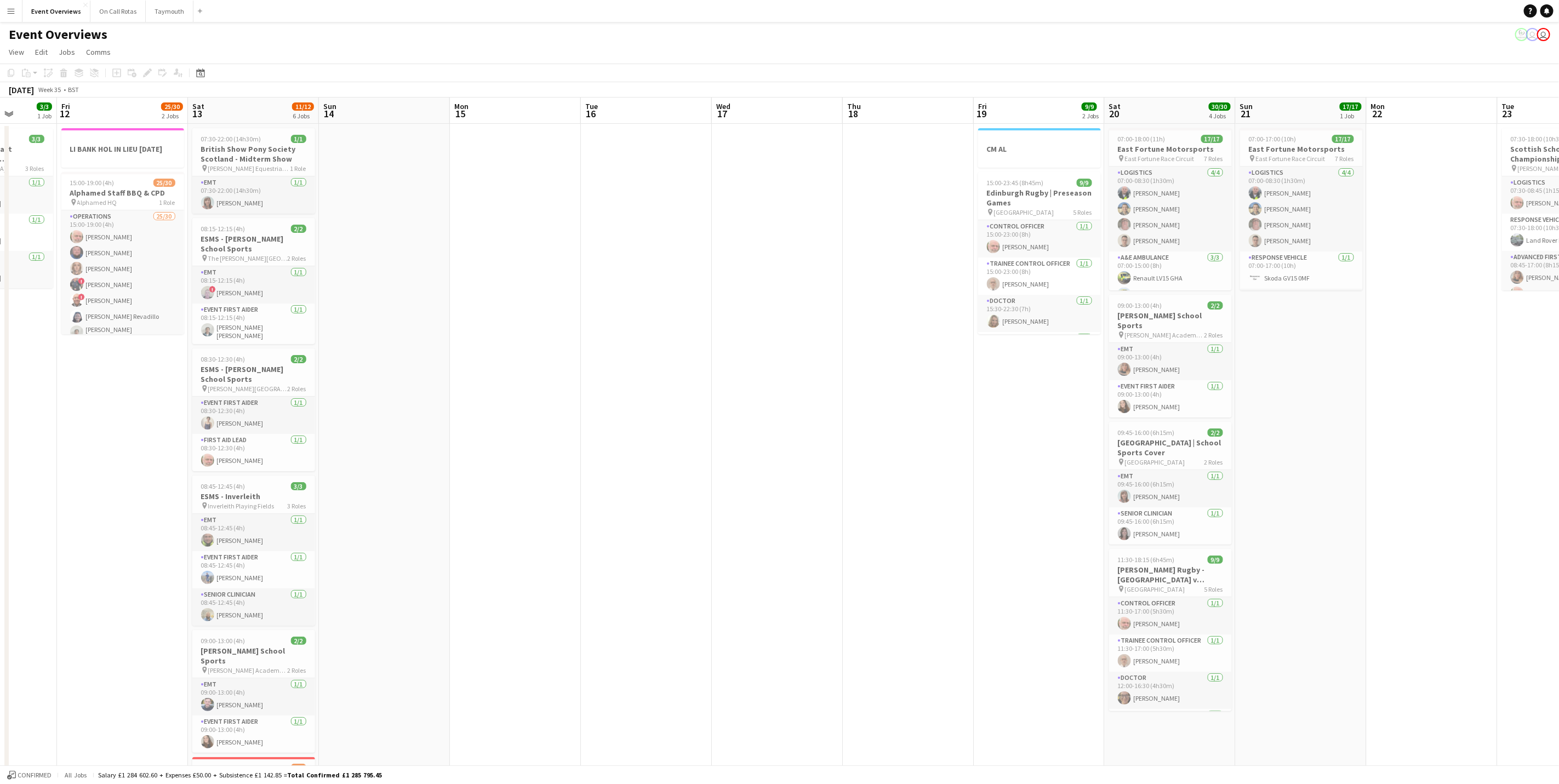
scroll to position [0, 336]
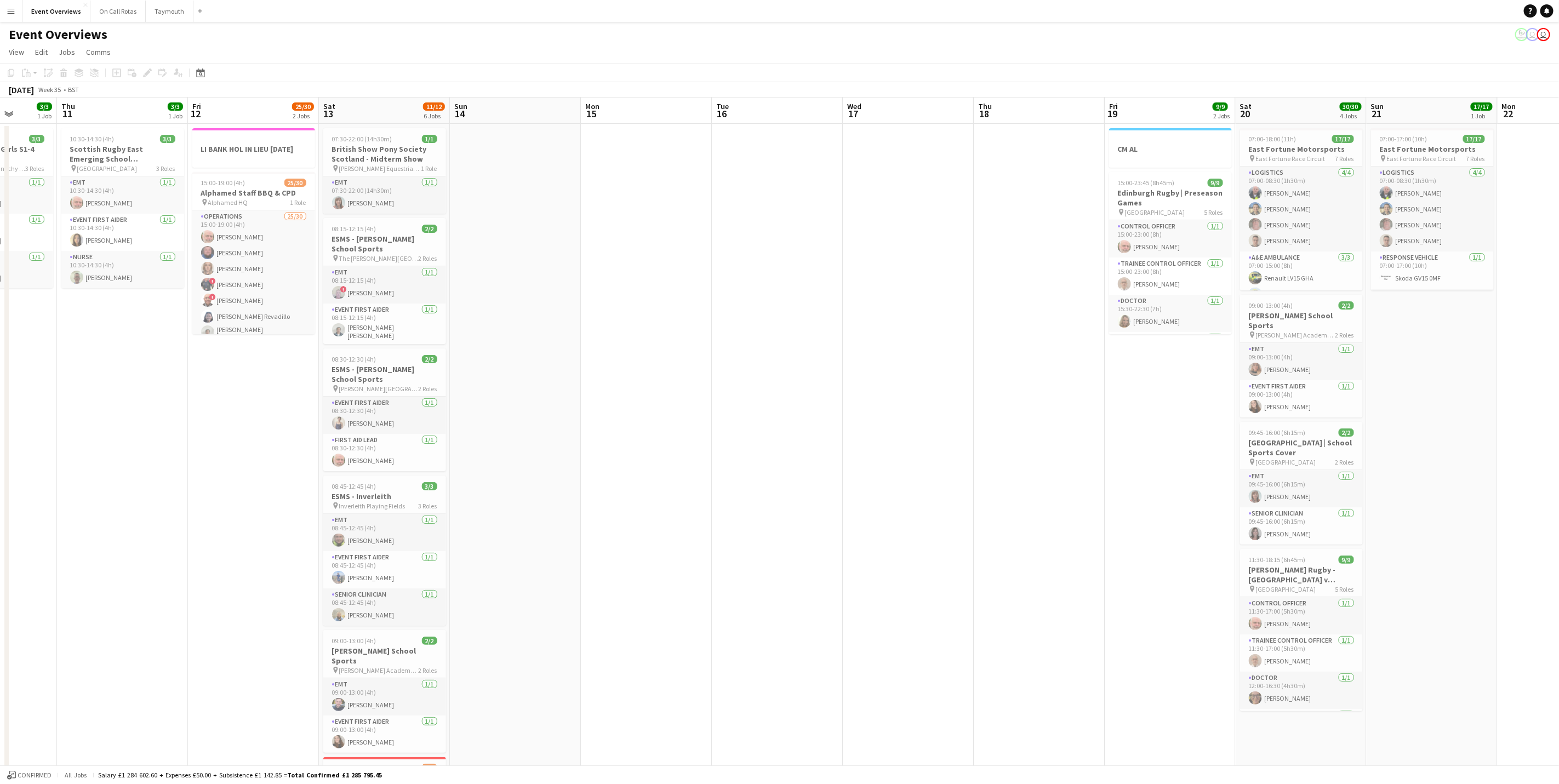
drag, startPoint x: 1196, startPoint y: 539, endPoint x: -3, endPoint y: 580, distance: 1199.7
click at [0, 580] on html "Menu Boards Boards Boards All jobs Status Workforce Workforce My Workforce Recr…" at bounding box center [779, 555] width 1559 height 1110
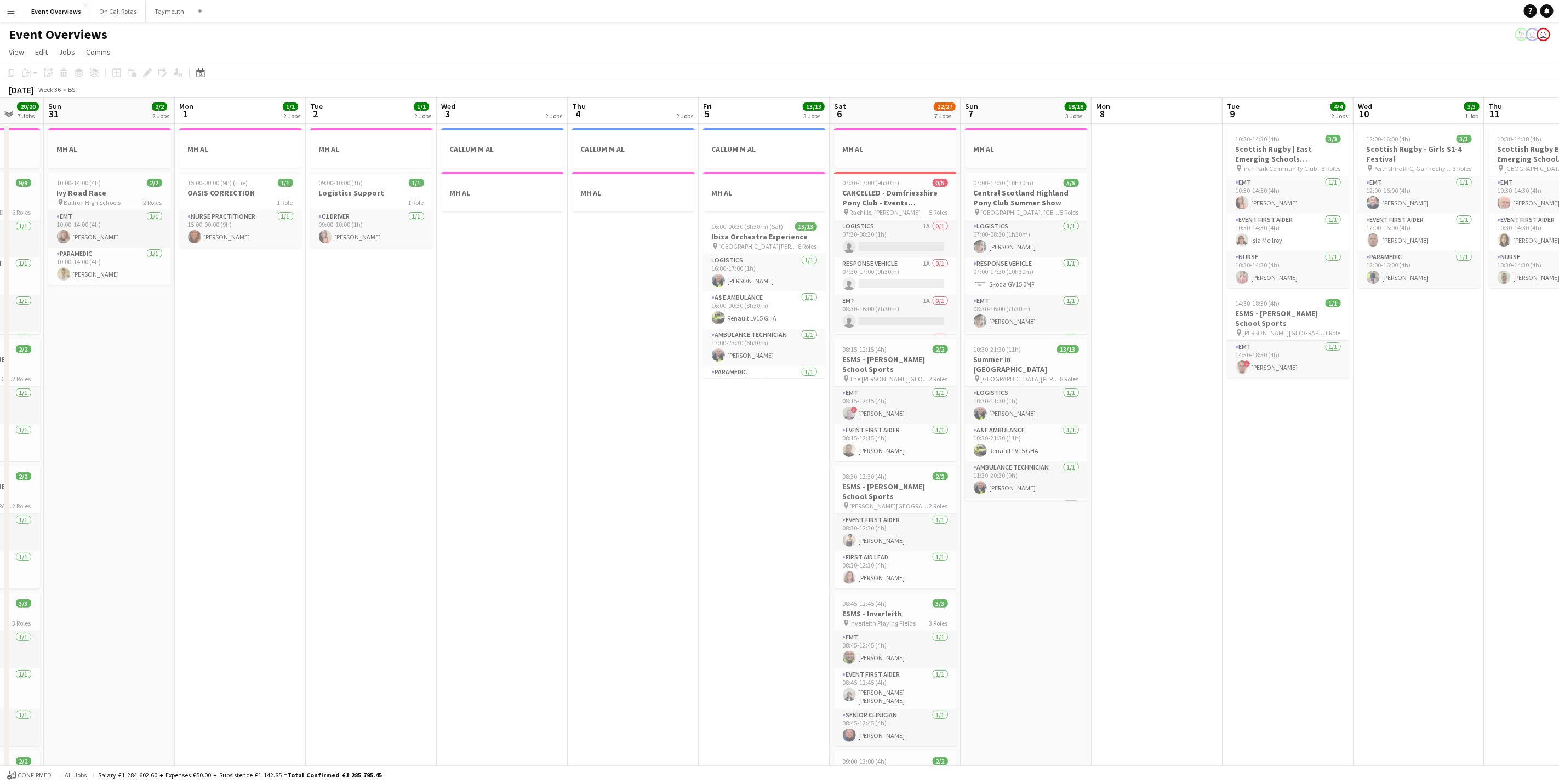
scroll to position [0, 349]
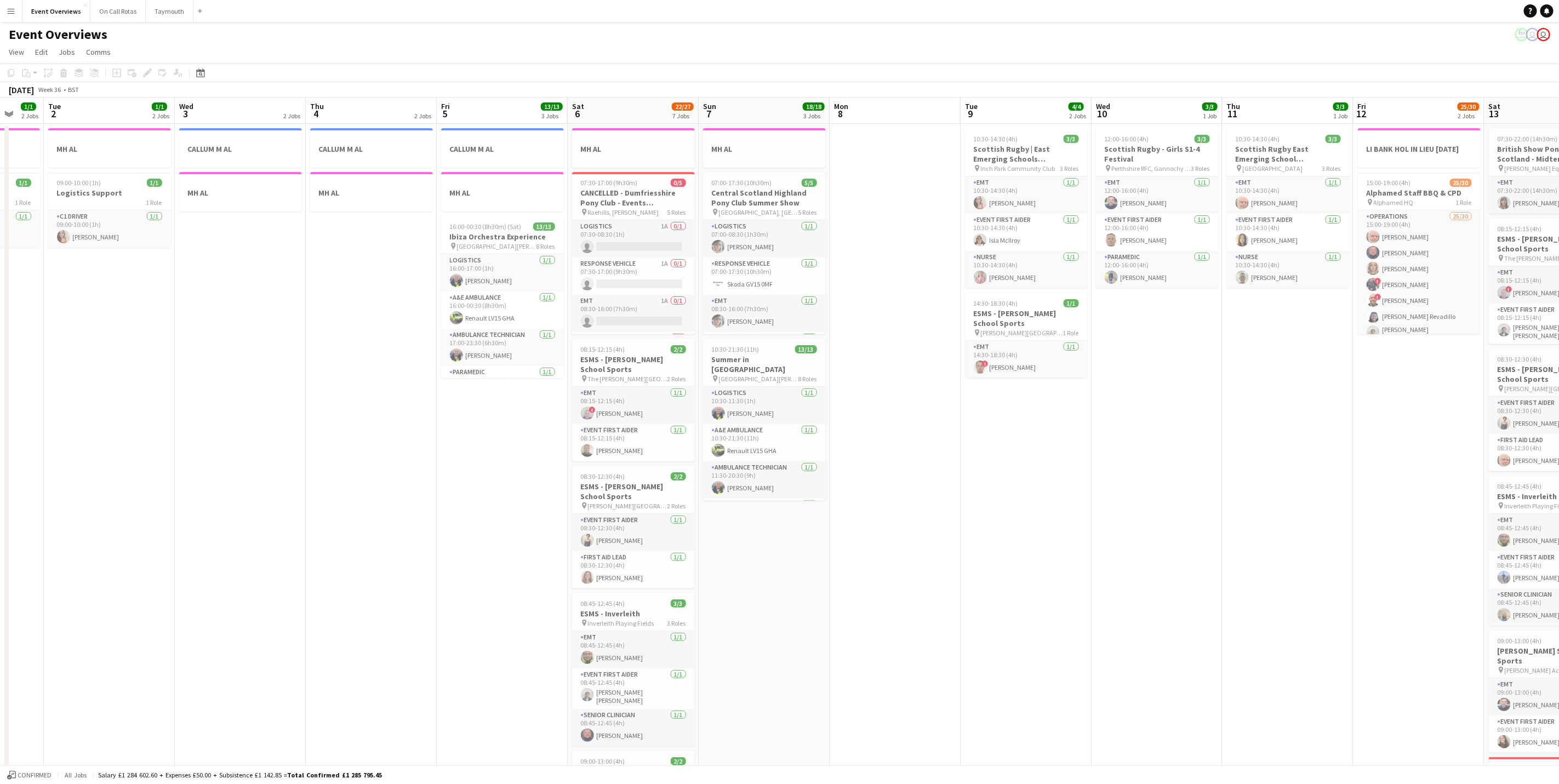
drag, startPoint x: 1414, startPoint y: 458, endPoint x: 1499, endPoint y: 449, distance: 85.5
click at [1499, 449] on app-calendar-viewport "Sat 30 20/20 7 Jobs Sun 31 2/2 2 Jobs Mon 1 1/1 2 Jobs Tue 2 1/1 2 Jobs Wed 3 2…" at bounding box center [779, 593] width 1559 height 993
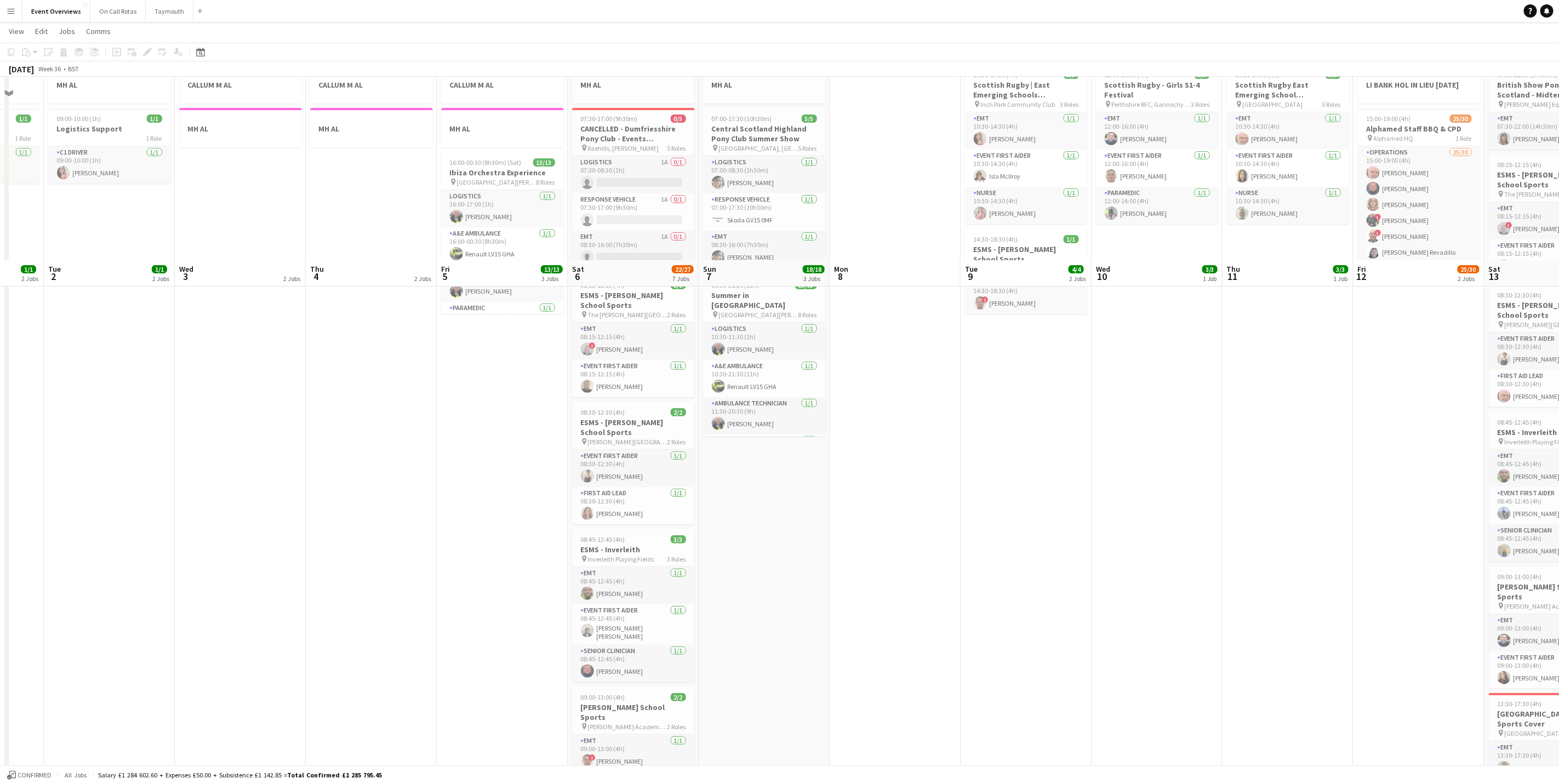
scroll to position [0, 0]
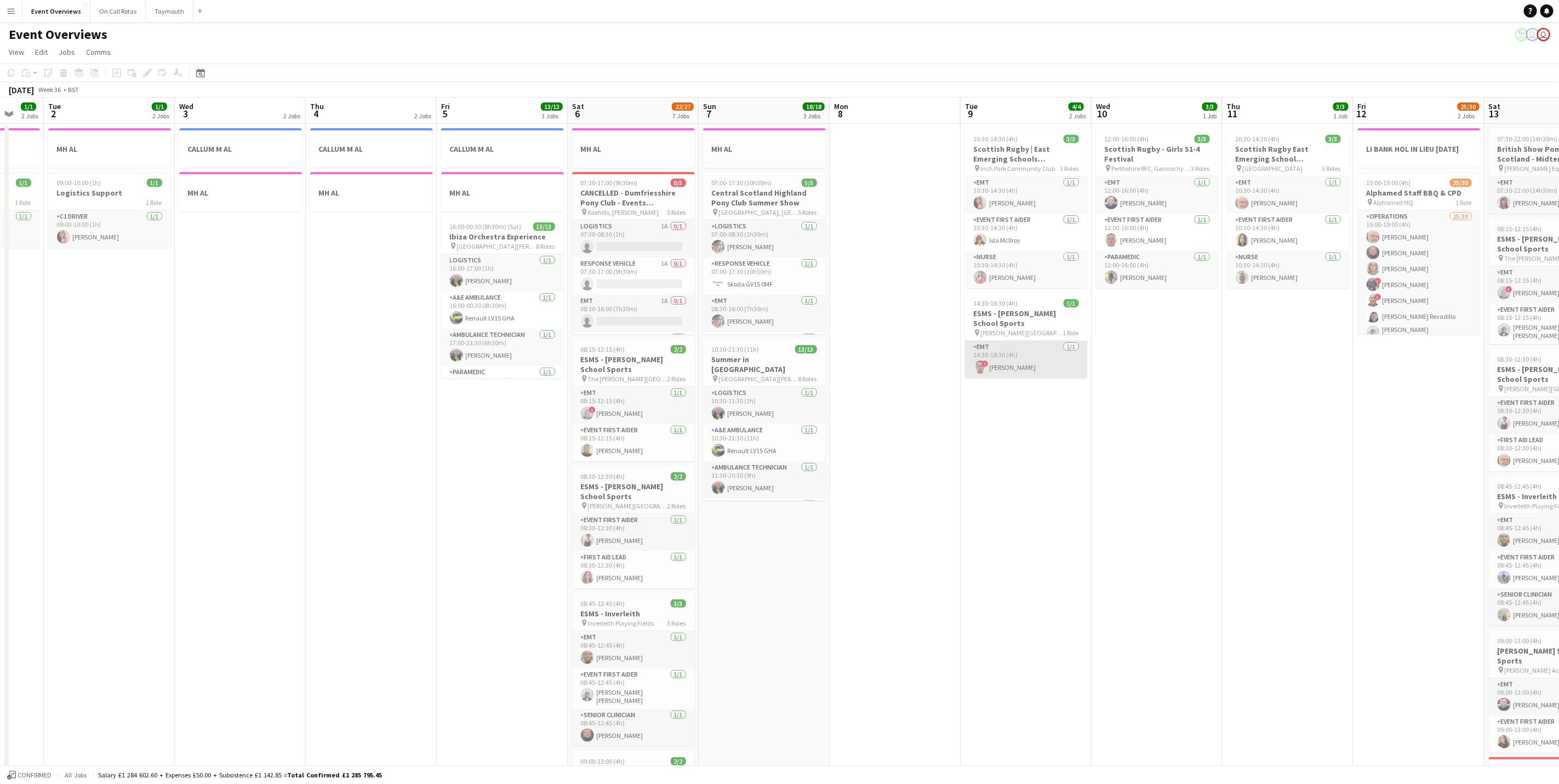
click at [1002, 368] on app-card-role "EMT 1/1 14:30-18:30 (4h) ! Graham Murray" at bounding box center [1026, 360] width 123 height 37
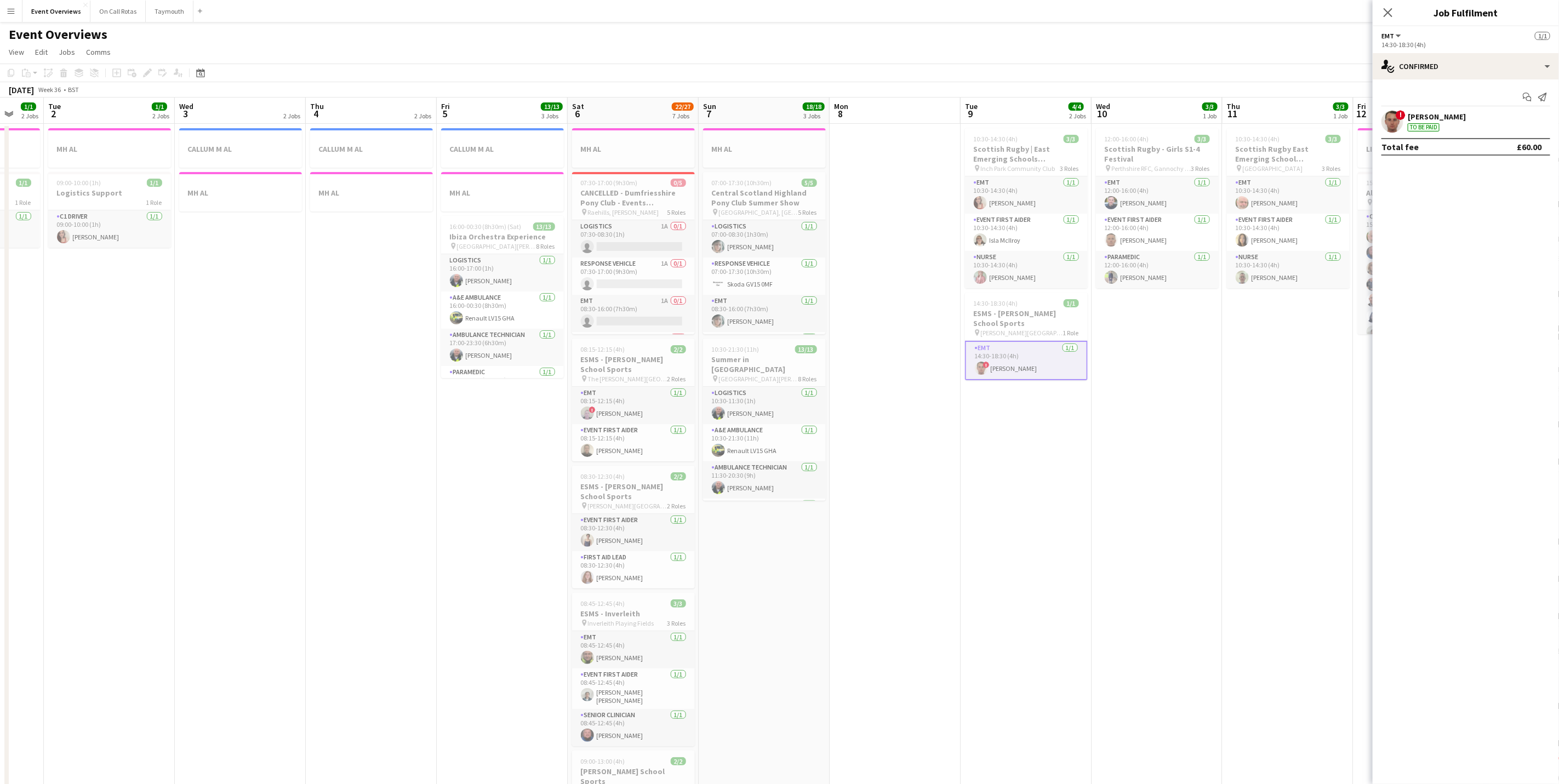
click at [1453, 118] on div "[PERSON_NAME]" at bounding box center [1436, 117] width 58 height 10
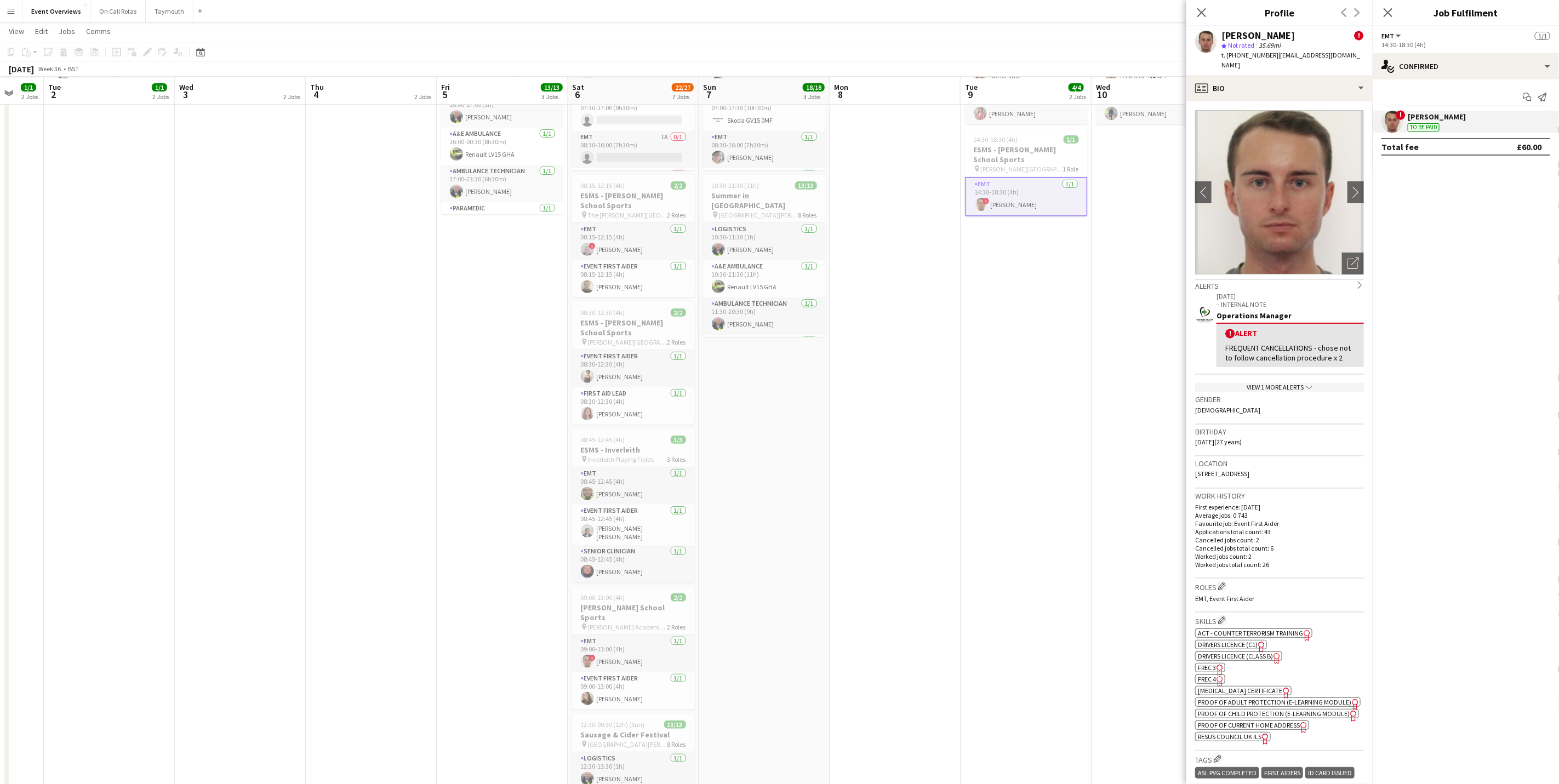
scroll to position [164, 0]
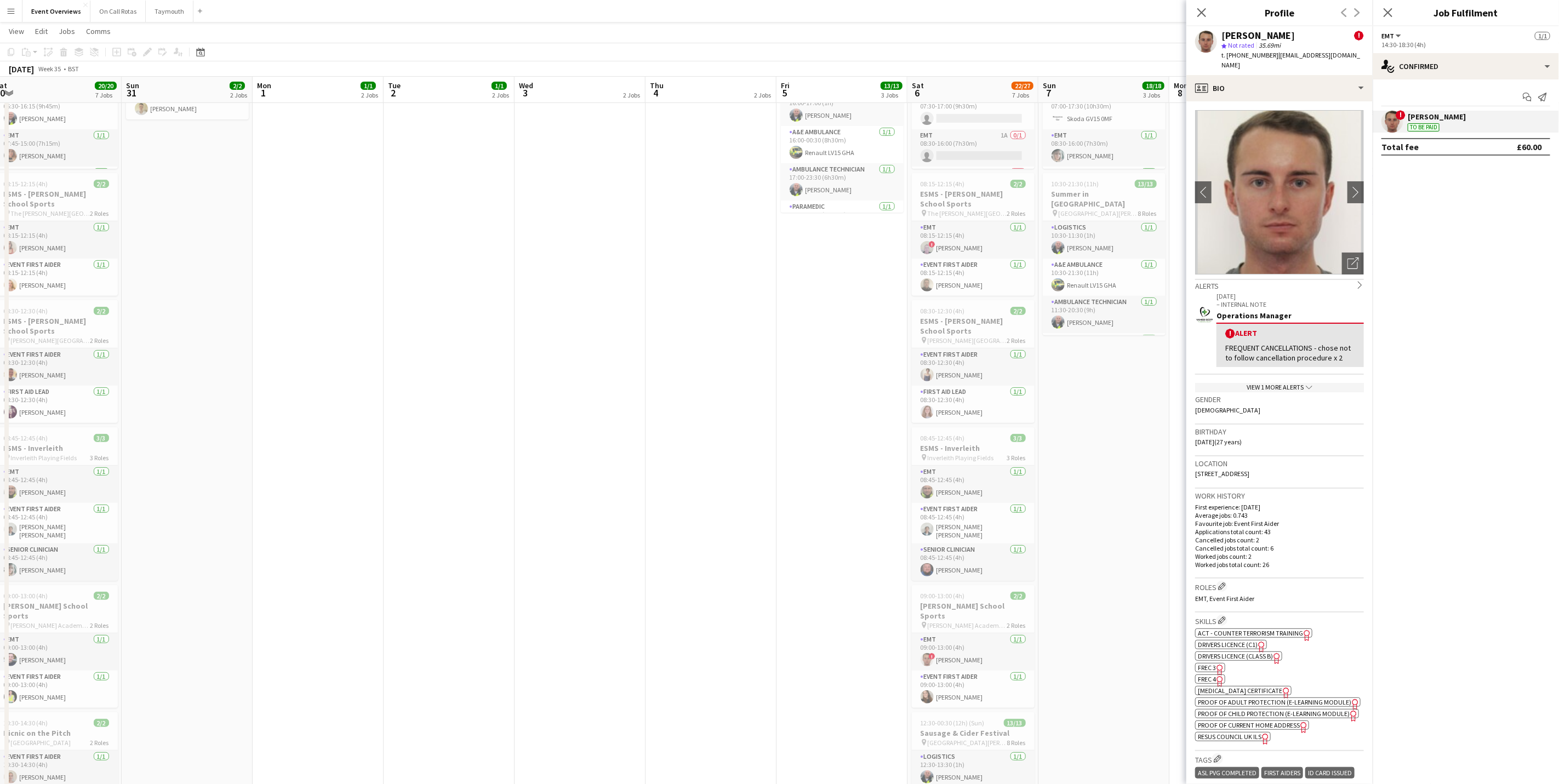
drag, startPoint x: 290, startPoint y: 580, endPoint x: 1167, endPoint y: 450, distance: 886.6
click at [1173, 450] on app-calendar-viewport "Fri 29 Sat 30 20/20 7 Jobs Sun 31 2/2 2 Jobs Mon 1 1/1 2 Jobs Tue 2 1/1 2 Jobs …" at bounding box center [779, 401] width 1559 height 1046
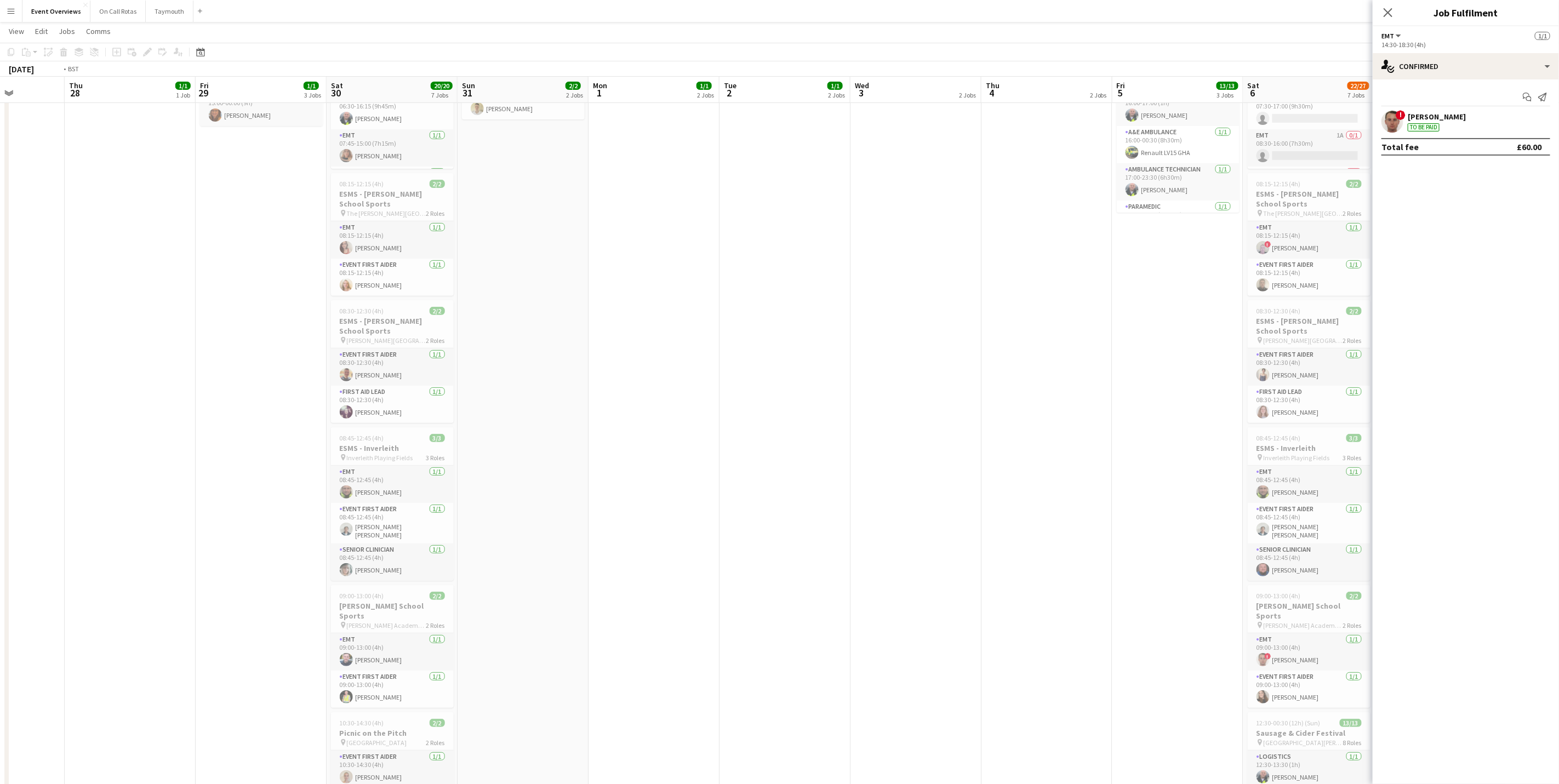
drag, startPoint x: 887, startPoint y: 413, endPoint x: 276, endPoint y: 423, distance: 611.1
click at [276, 425] on app-calendar-viewport "Sun 24 1/1 1 Job Mon 25 6/6 2 Jobs Tue 26 Wed 27 Thu 28 1/1 1 Job Fri 29 1/1 3 …" at bounding box center [779, 401] width 1559 height 1046
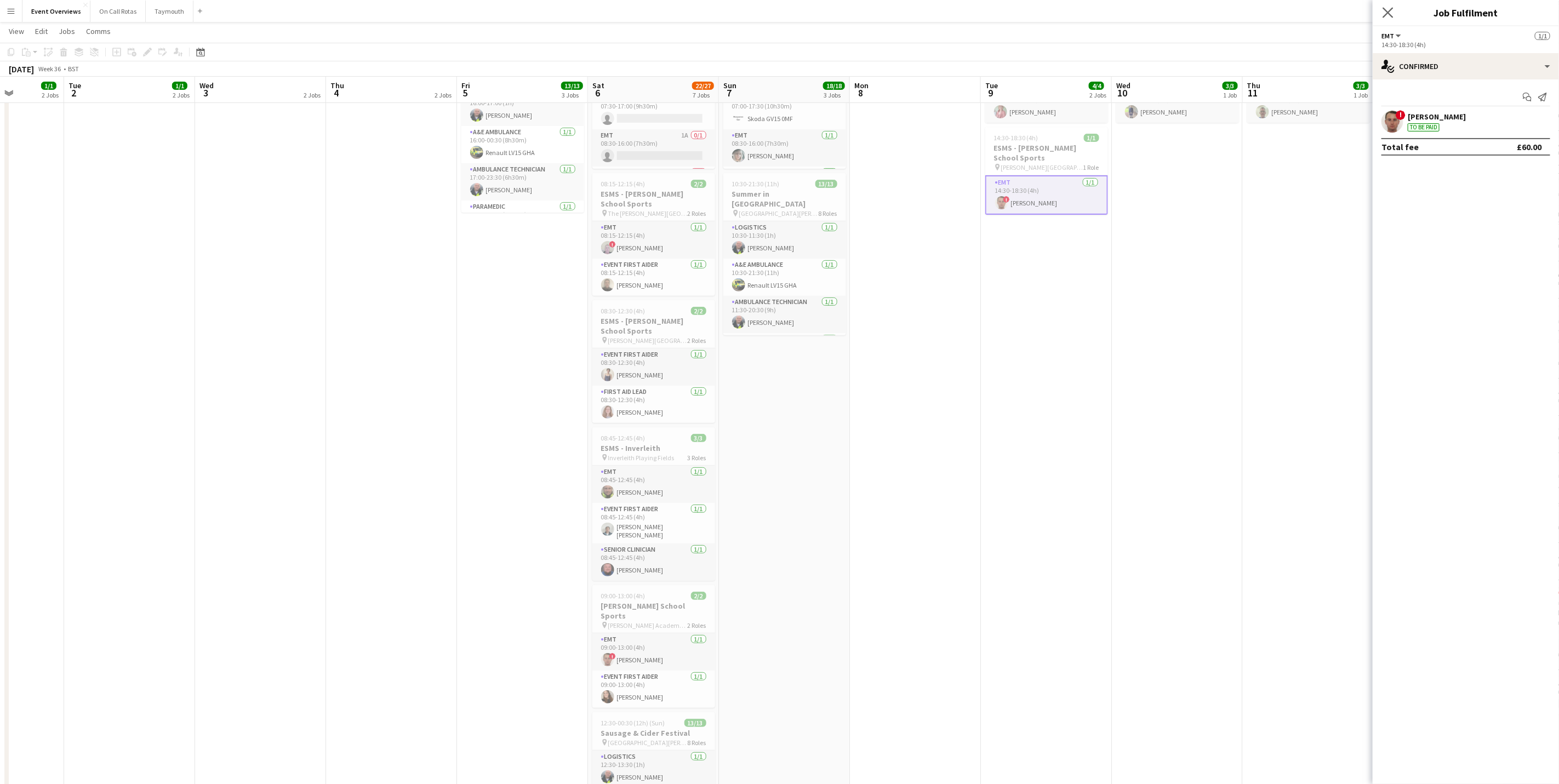
click at [1389, 19] on app-icon "Close pop-in" at bounding box center [1388, 13] width 16 height 16
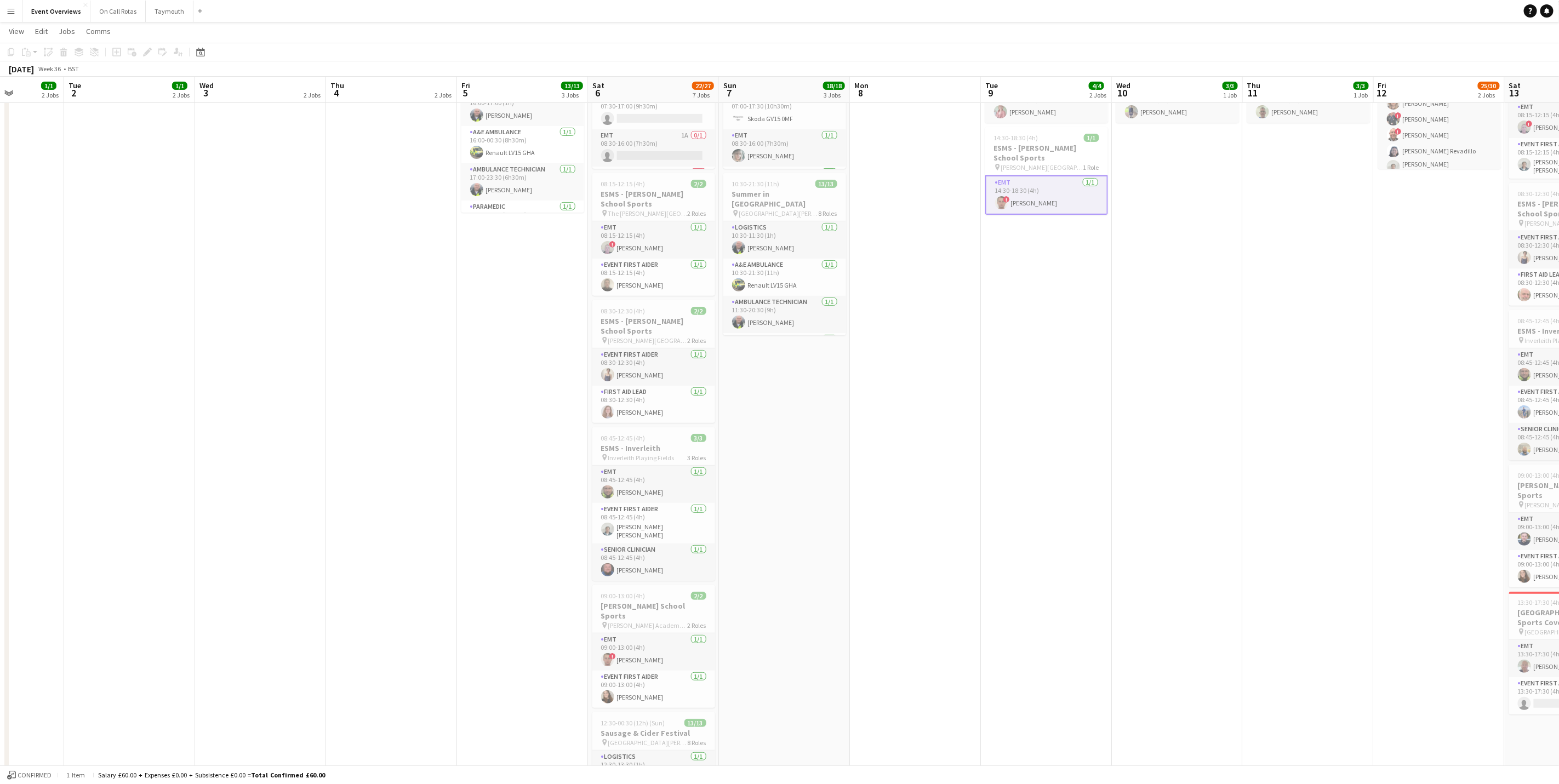
click at [206, 53] on div "Date picker OCT 2025 OCT 2025 Monday M Tuesday T Wednesday W Thursday T Friday …" at bounding box center [197, 51] width 25 height 13
click at [201, 51] on icon "Date picker" at bounding box center [200, 52] width 9 height 9
click at [212, 164] on span "7" at bounding box center [216, 160] width 13 height 13
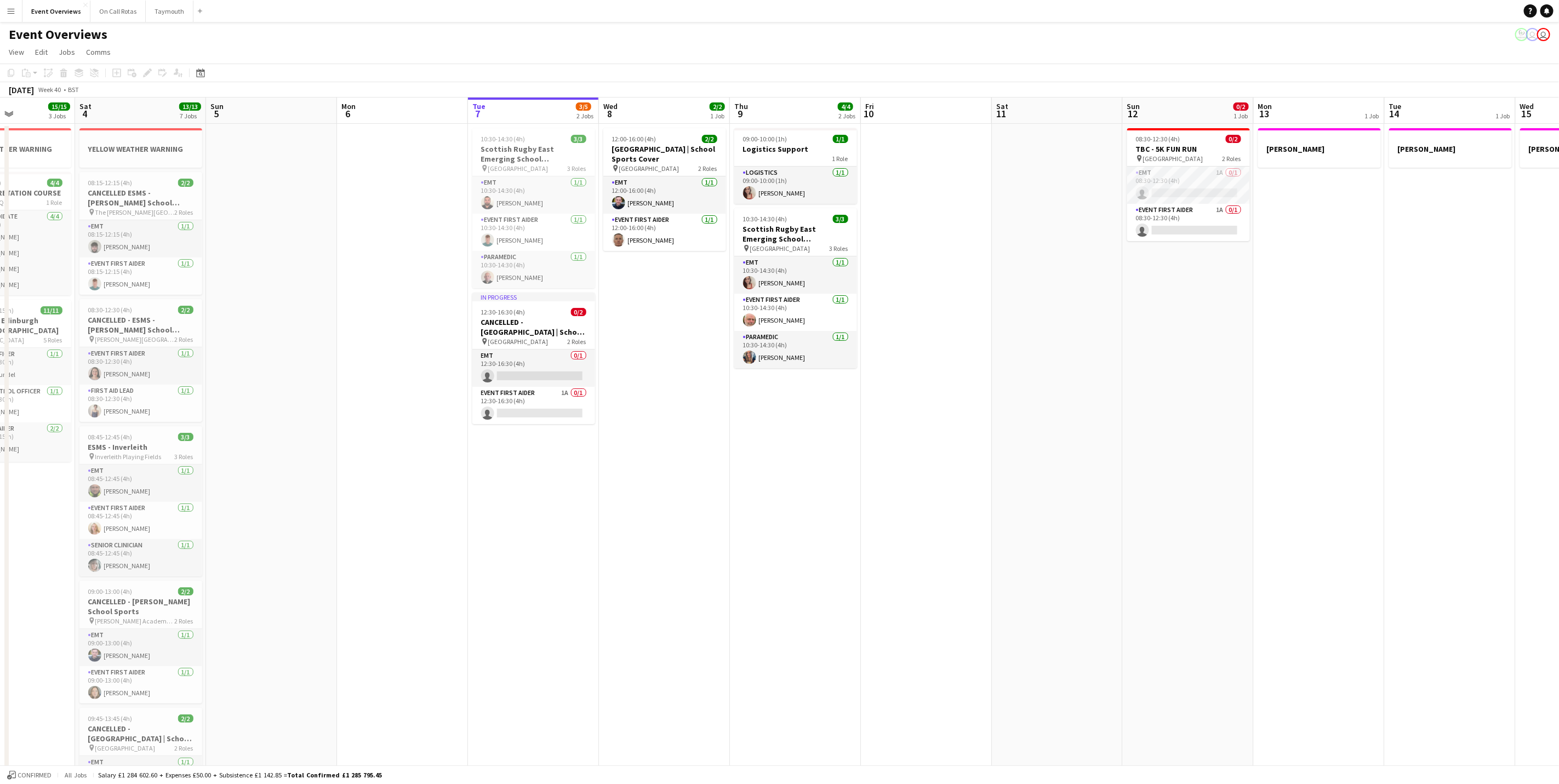
scroll to position [0, 331]
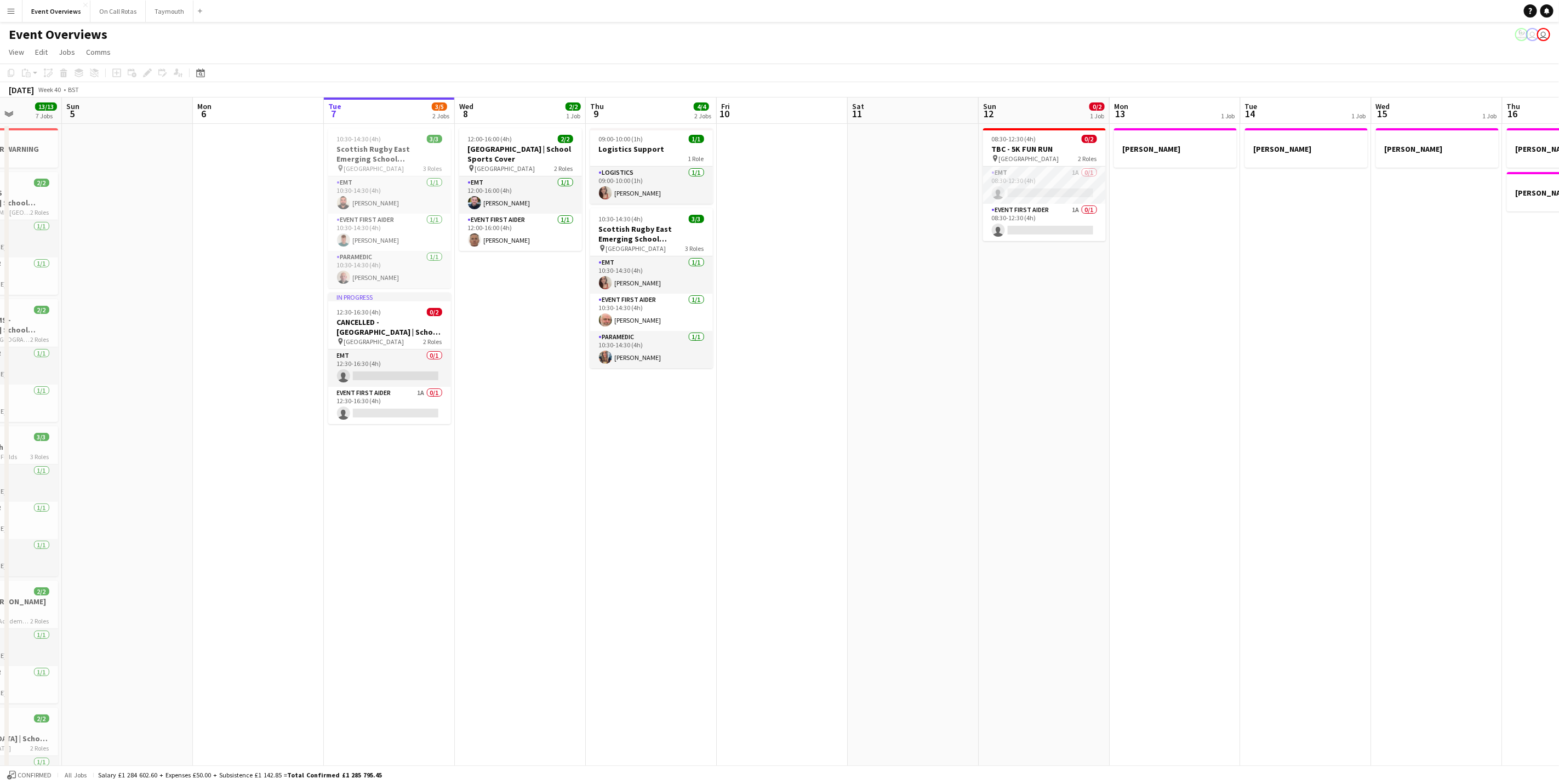
drag, startPoint x: 1419, startPoint y: 394, endPoint x: 1204, endPoint y: 421, distance: 216.7
click at [1204, 421] on app-calendar-viewport "Thu 2 Fri 3 15/15 3 Jobs Sat 4 13/13 7 Jobs Sun 5 Mon 6 Tue 7 3/5 2 Jobs Wed 8 …" at bounding box center [779, 593] width 1559 height 993
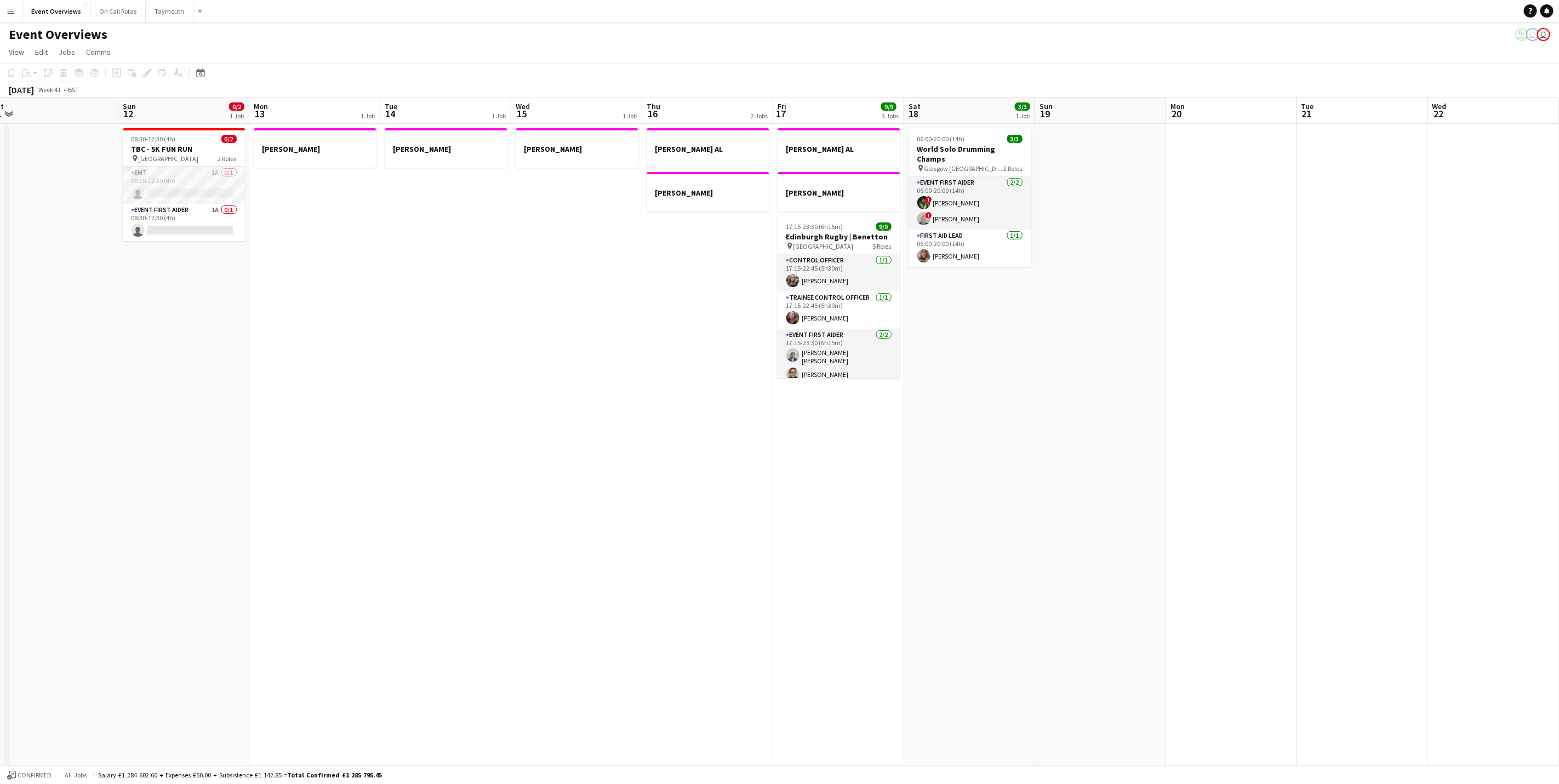
scroll to position [0, 279]
drag, startPoint x: 1071, startPoint y: 432, endPoint x: 254, endPoint y: 492, distance: 819.2
click at [254, 492] on app-calendar-viewport "Thu 9 4/4 2 Jobs Fri 10 Sat 11 Sun 12 0/2 1 Job Mon 13 1 Job Tue 14 1 Job Wed 1…" at bounding box center [779, 593] width 1559 height 993
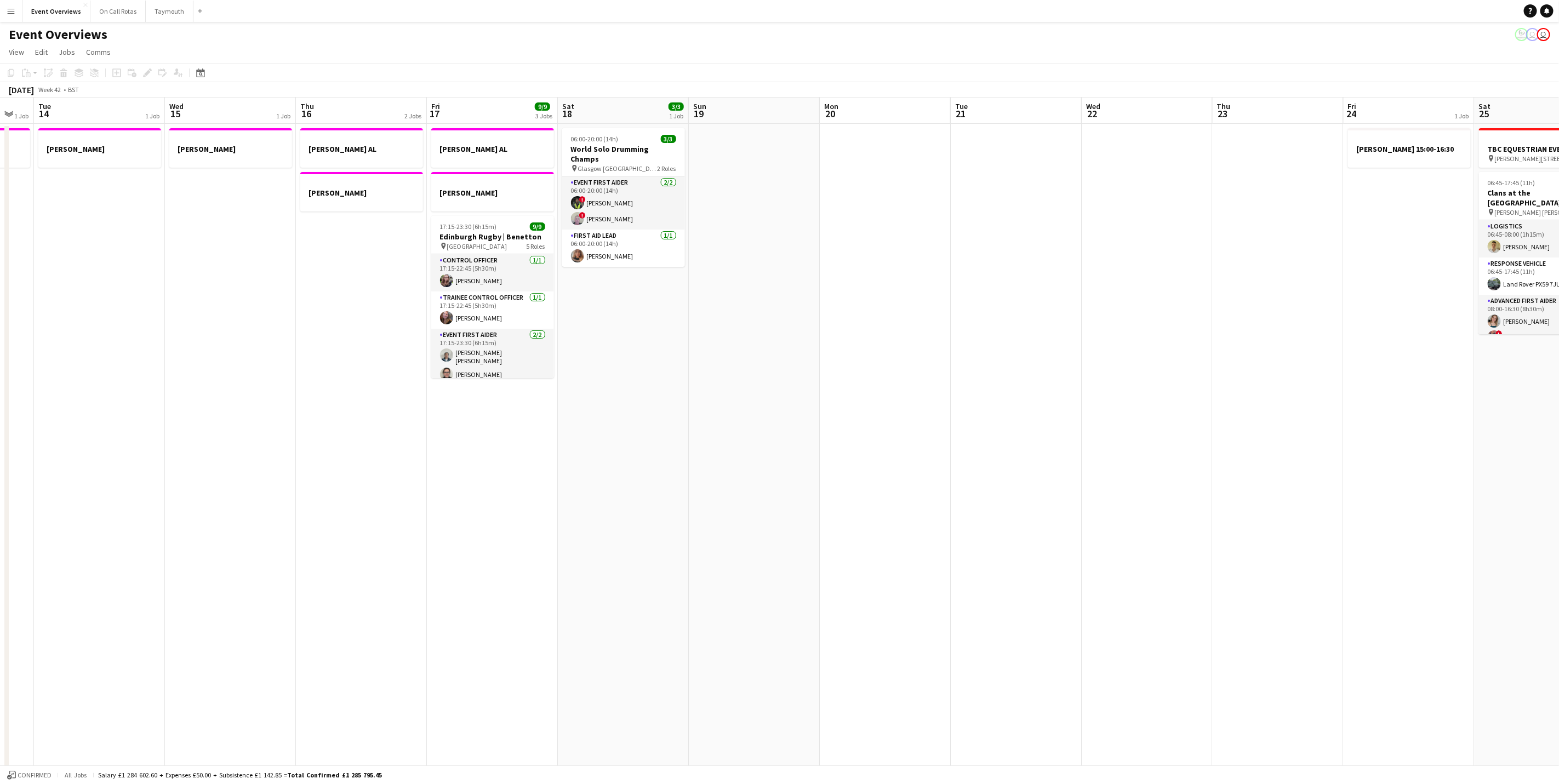
scroll to position [0, 382]
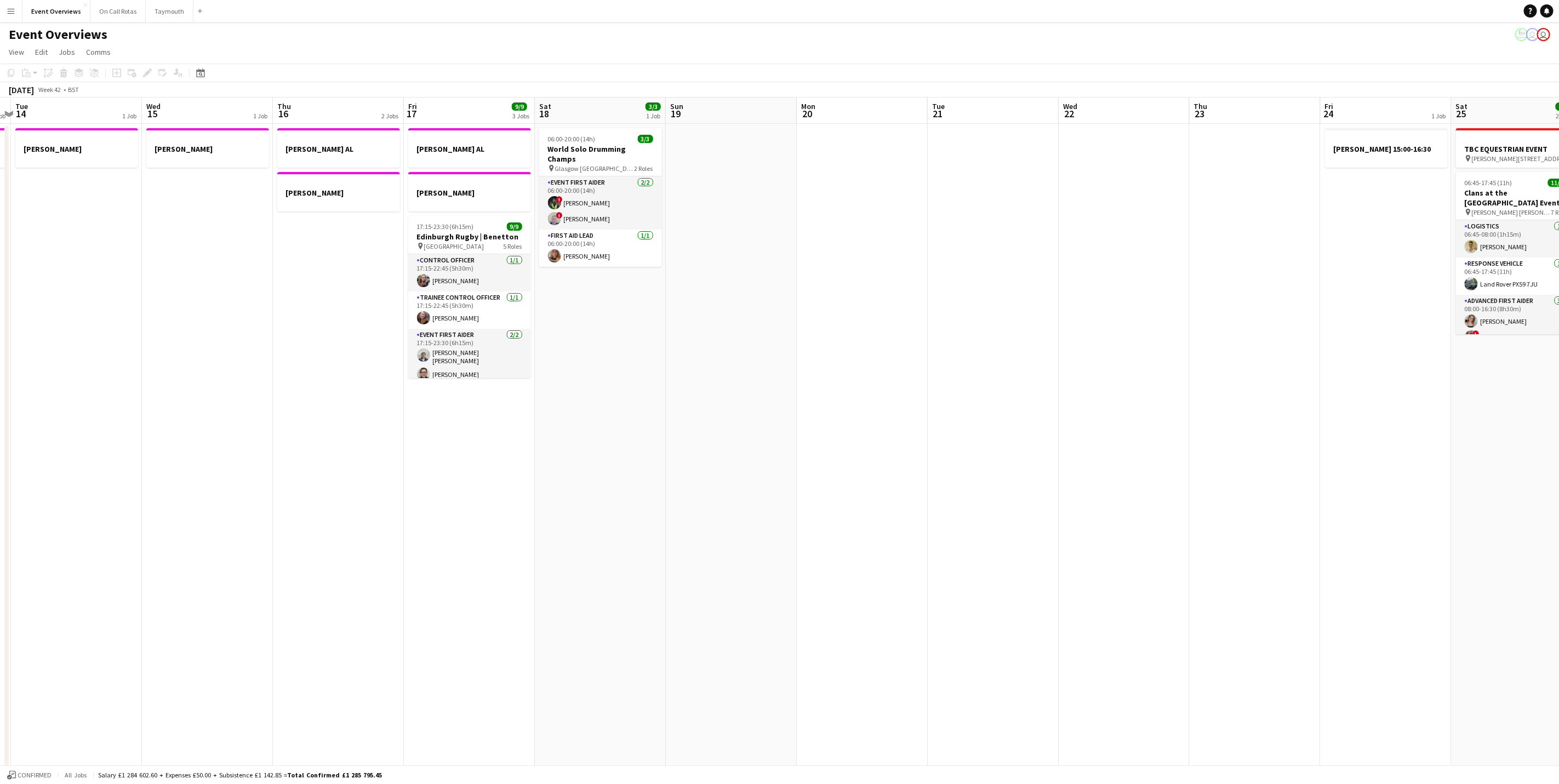
drag, startPoint x: 1297, startPoint y: 384, endPoint x: 540, endPoint y: 508, distance: 767.1
click at [540, 508] on app-calendar-viewport "Sat 11 Sun 12 0/2 1 Job Mon 13 1 Job Tue 14 1 Job Wed 15 1 Job Thu 16 2 Jobs Fr…" at bounding box center [779, 593] width 1559 height 993
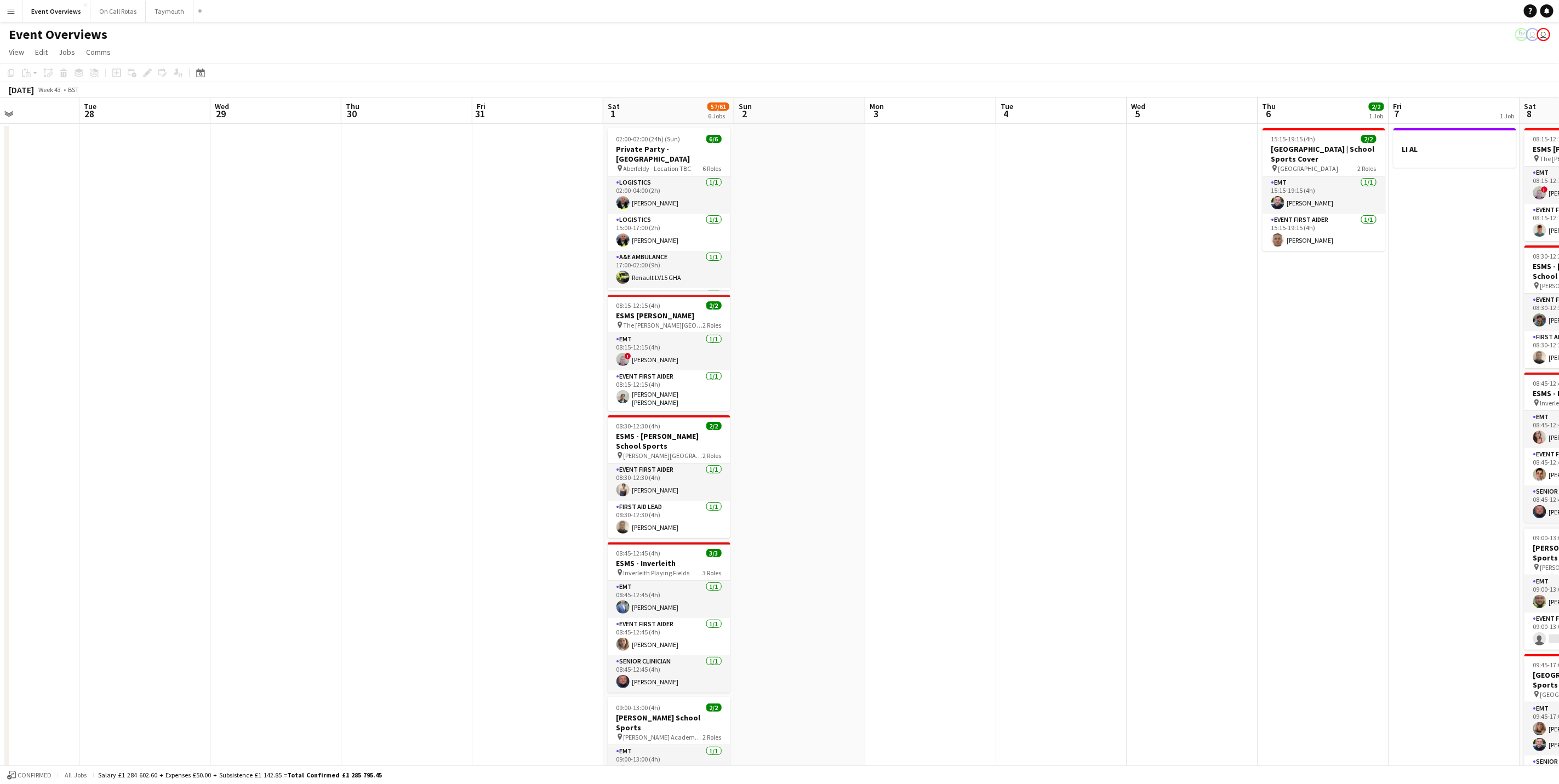
scroll to position [0, 323]
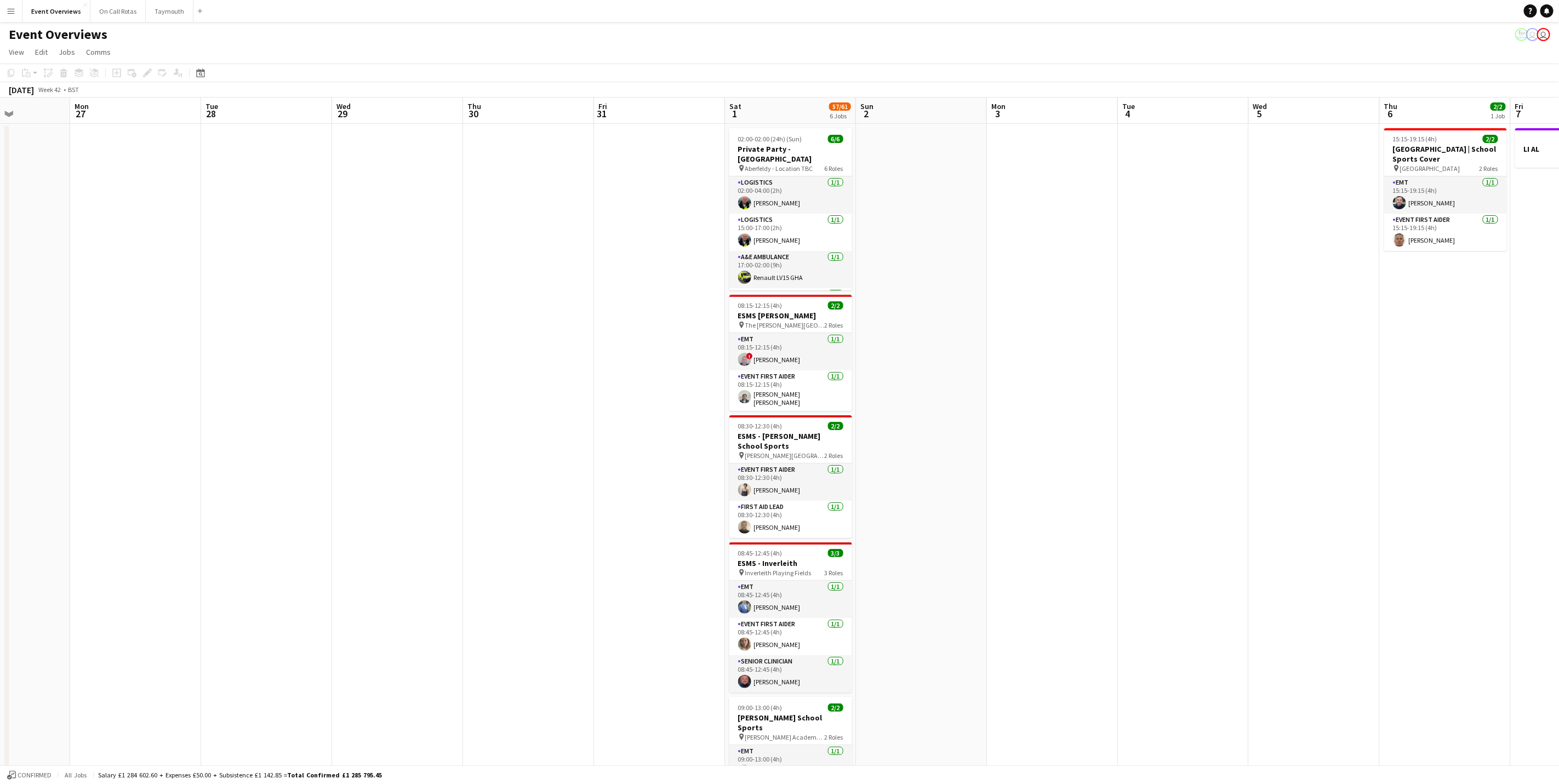
drag, startPoint x: 1437, startPoint y: 432, endPoint x: 318, endPoint y: 481, distance: 1120.1
click at [318, 481] on app-calendar-viewport "Fri 24 1 Job Sat 25 11/11 2 Jobs Sun 26 Mon 27 Tue 28 Wed 29 Thu 30 Fri 31 Sat …" at bounding box center [779, 593] width 1559 height 993
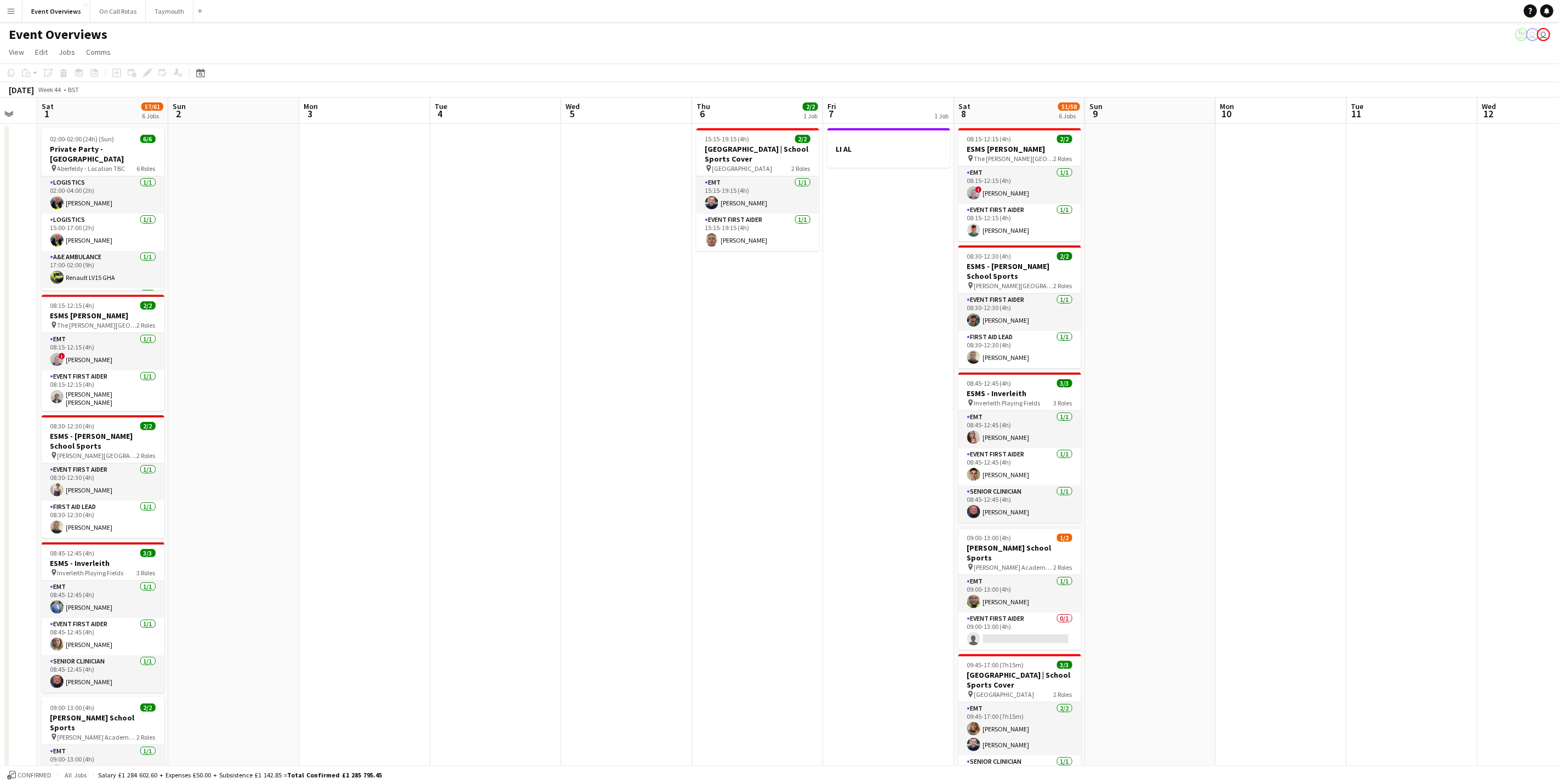
scroll to position [0, 407]
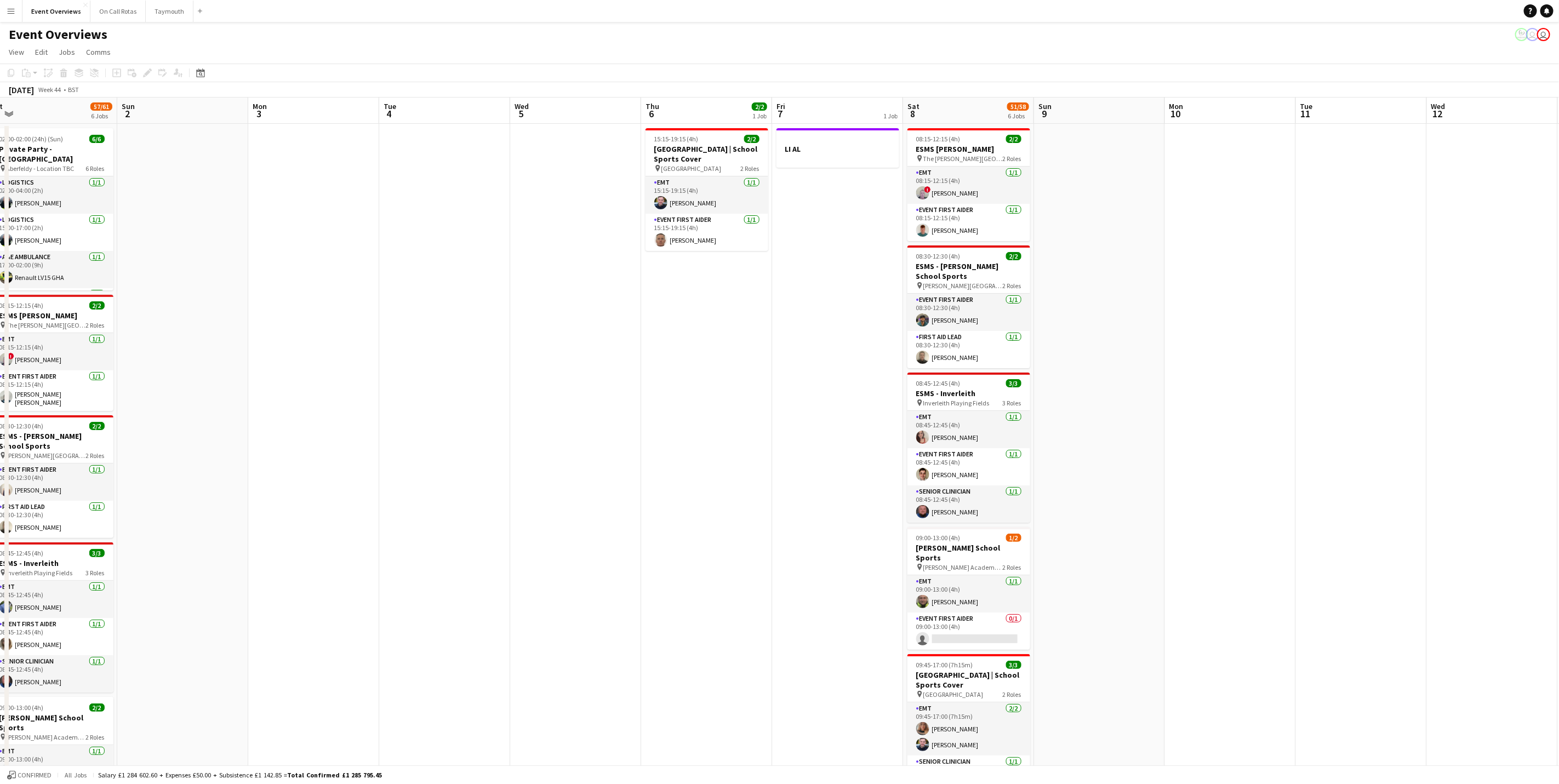
drag, startPoint x: 992, startPoint y: 484, endPoint x: 716, endPoint y: 463, distance: 276.8
click at [716, 463] on app-calendar-viewport "Wed 29 Thu 30 Fri 31 Sat 1 57/61 6 Jobs Sun 2 Mon 3 Tue 4 Wed 5 Thu 6 2/2 1 Job…" at bounding box center [779, 593] width 1559 height 993
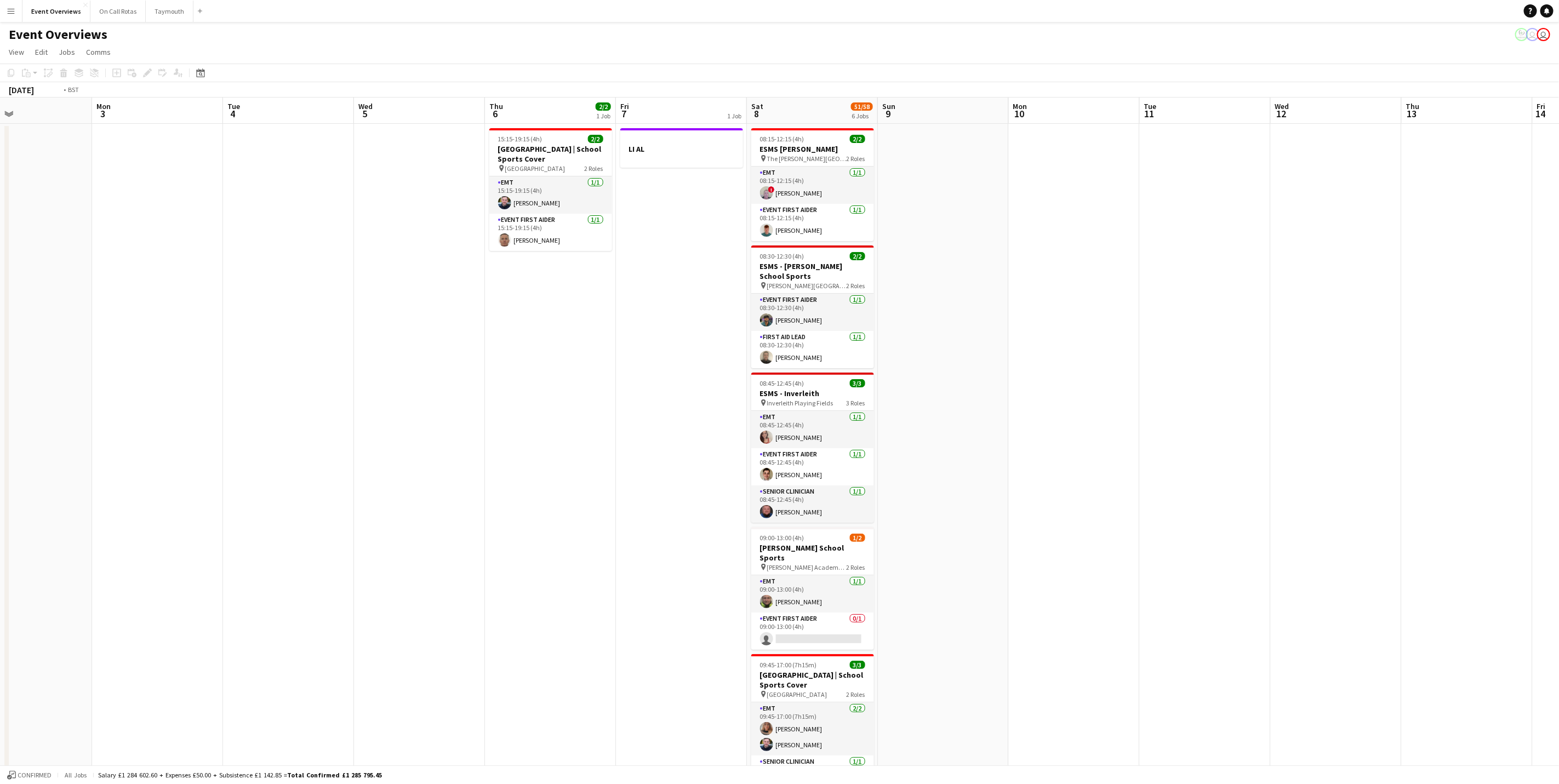
drag, startPoint x: 1305, startPoint y: 490, endPoint x: 55, endPoint y: 620, distance: 1256.7
click at [55, 620] on app-calendar-viewport "Wed 29 Thu 30 Fri 31 Sat 1 57/61 6 Jobs Sun 2 Mon 3 Tue 4 Wed 5 Thu 6 2/2 1 Job…" at bounding box center [779, 593] width 1559 height 993
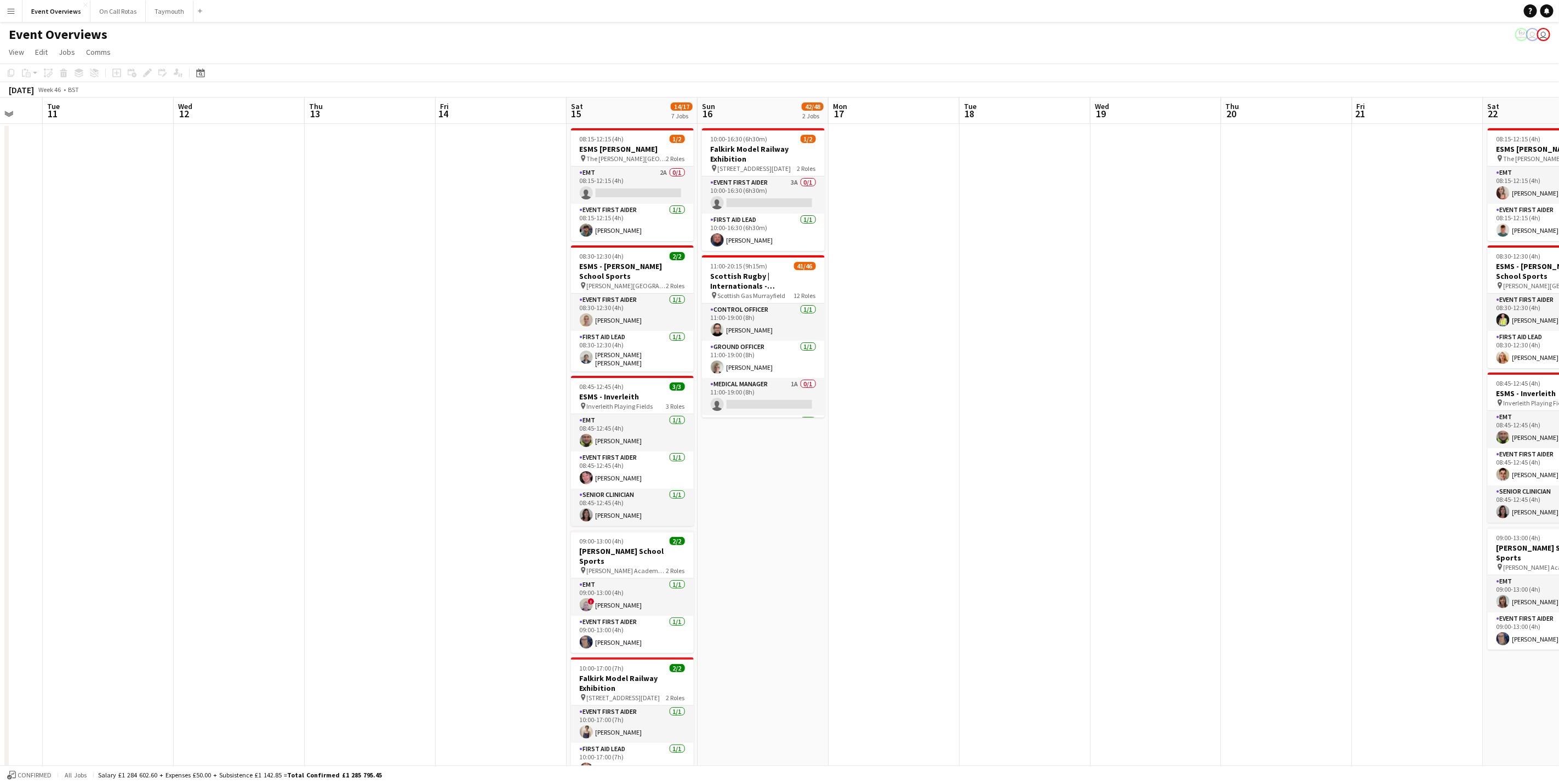
drag, startPoint x: 863, startPoint y: 526, endPoint x: 257, endPoint y: 608, distance: 611.5
click at [257, 608] on app-calendar-viewport "Sat 8 51/58 6 Jobs Sun 9 Mon 10 Tue 11 Wed 12 Thu 13 Fri 14 Sat 15 14/17 7 Jobs…" at bounding box center [779, 593] width 1559 height 993
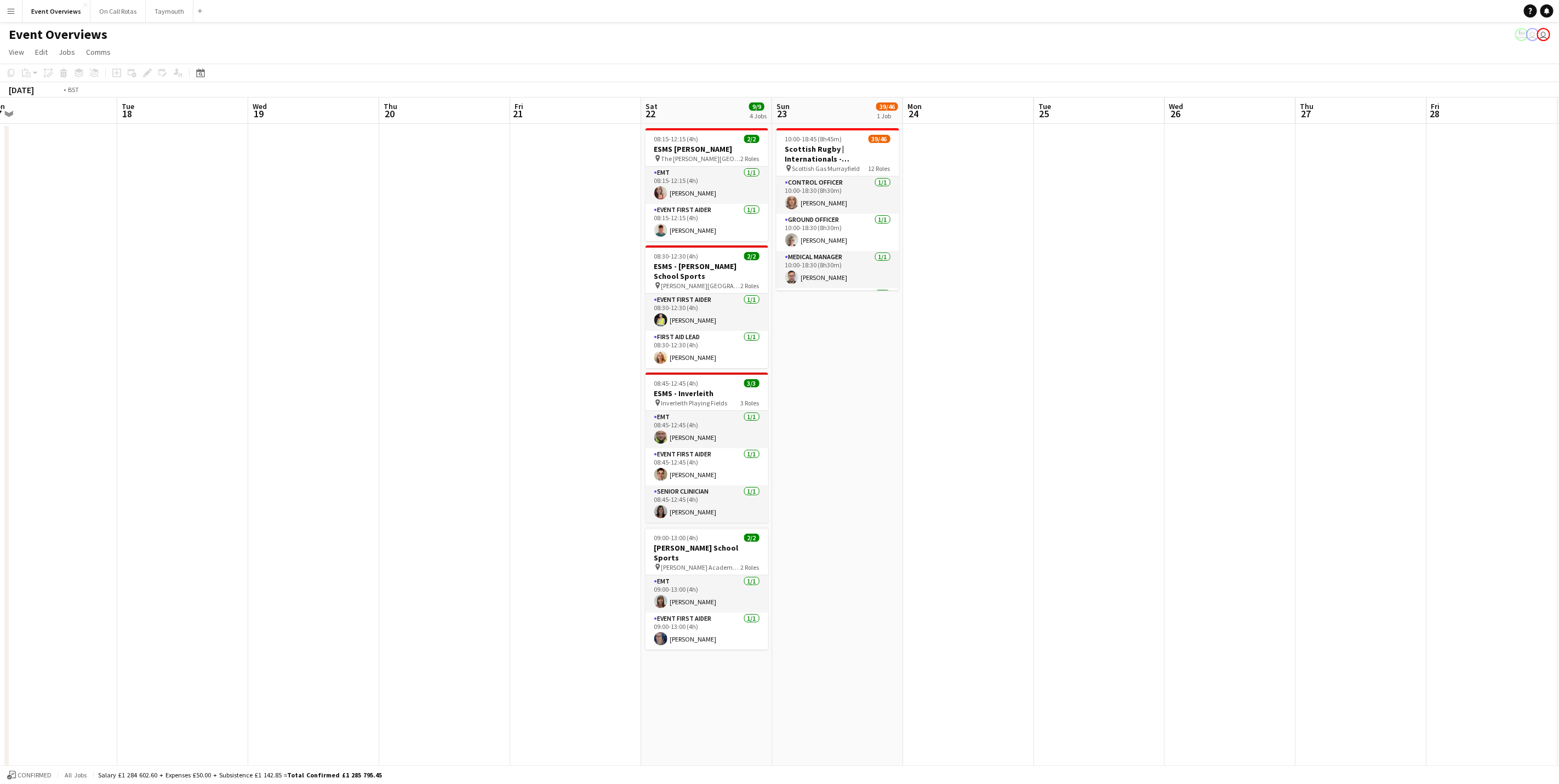
drag, startPoint x: 990, startPoint y: 557, endPoint x: 244, endPoint y: 586, distance: 746.6
click at [244, 586] on app-calendar-viewport "Fri 14 Sat 15 14/17 7 Jobs Sun 16 42/48 2 Jobs Mon 17 Tue 18 Wed 19 Thu 20 Fri …" at bounding box center [779, 593] width 1559 height 993
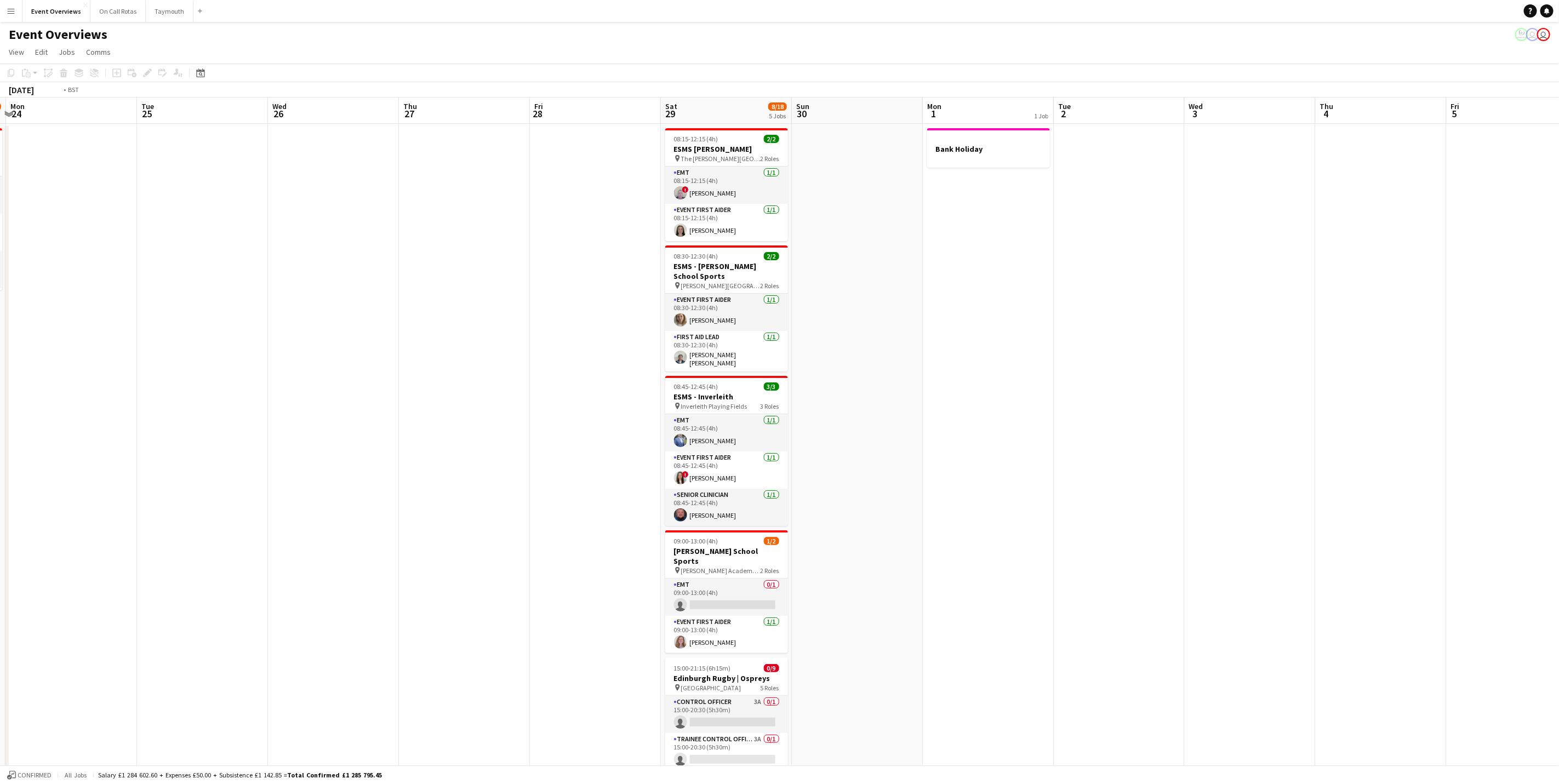
scroll to position [0, 396]
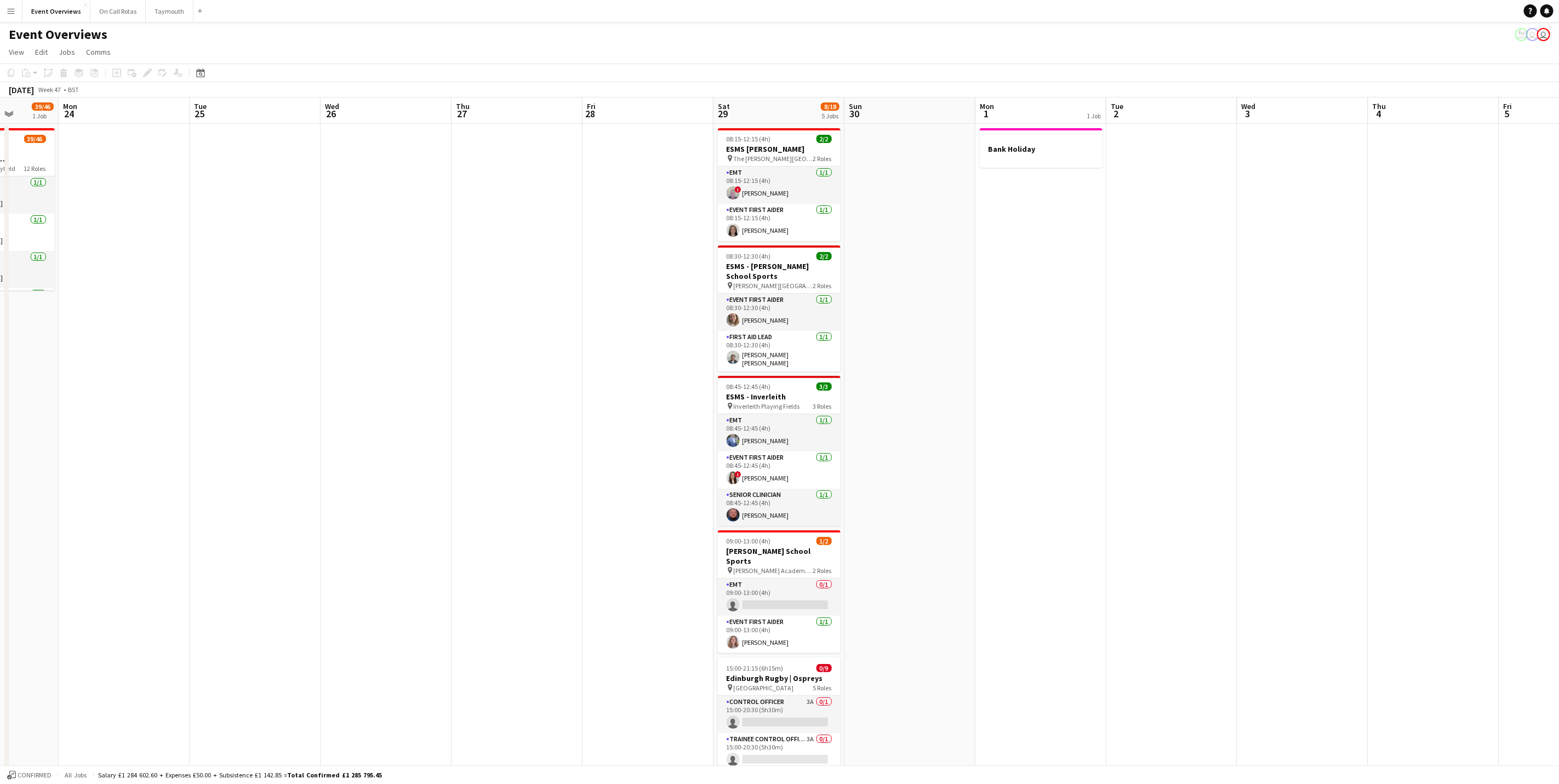
drag, startPoint x: 1223, startPoint y: 521, endPoint x: 1613, endPoint y: 499, distance: 390.6
click at [1559, 499] on html "Menu Boards Boards Boards All jobs Status Workforce Workforce My Workforce Recr…" at bounding box center [779, 555] width 1559 height 1110
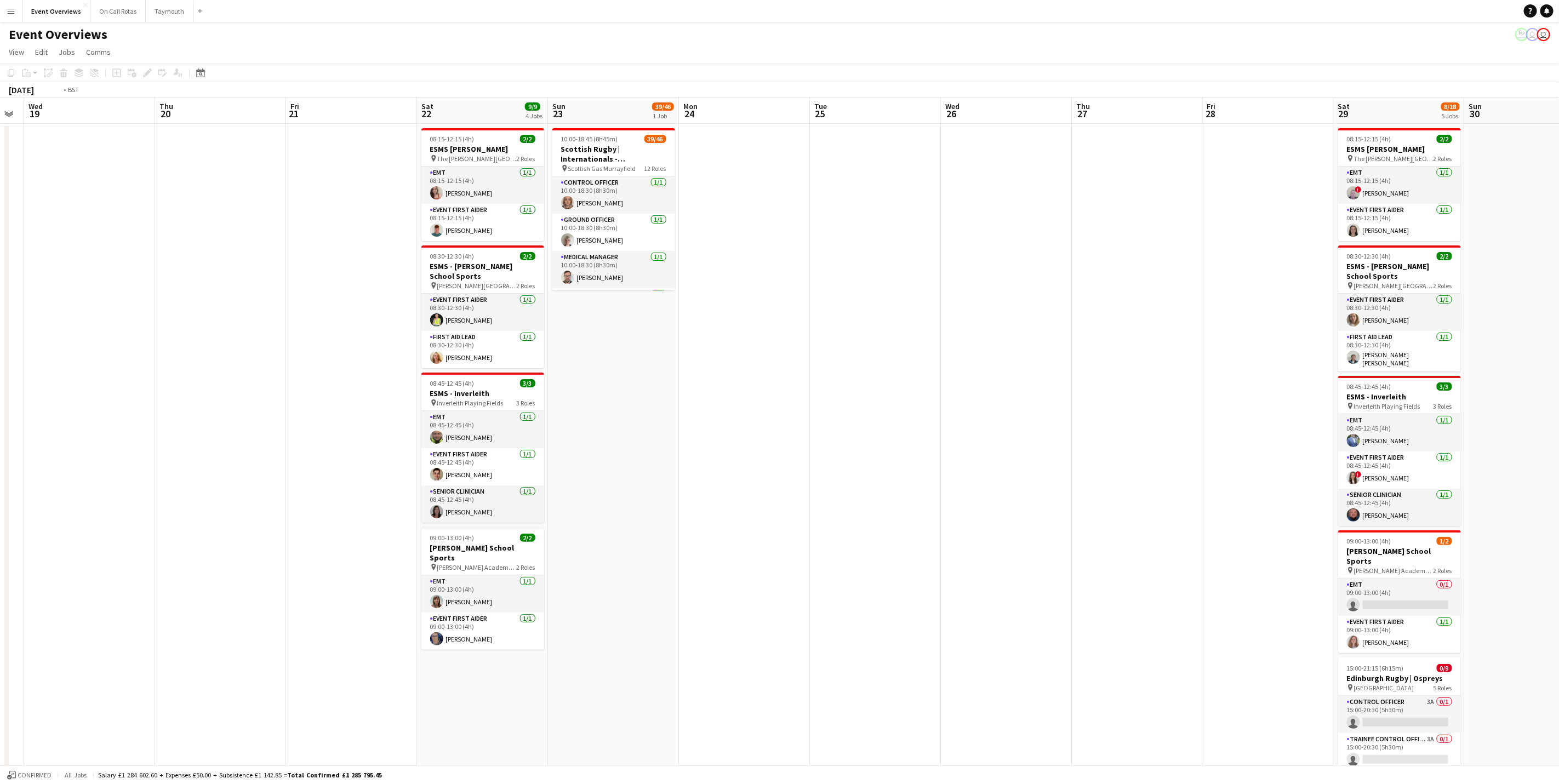
drag, startPoint x: 1491, startPoint y: 510, endPoint x: 1110, endPoint y: 570, distance: 385.7
click at [1559, 479] on html "Menu Boards Boards Boards All jobs Status Workforce Workforce My Workforce Recr…" at bounding box center [779, 555] width 1559 height 1110
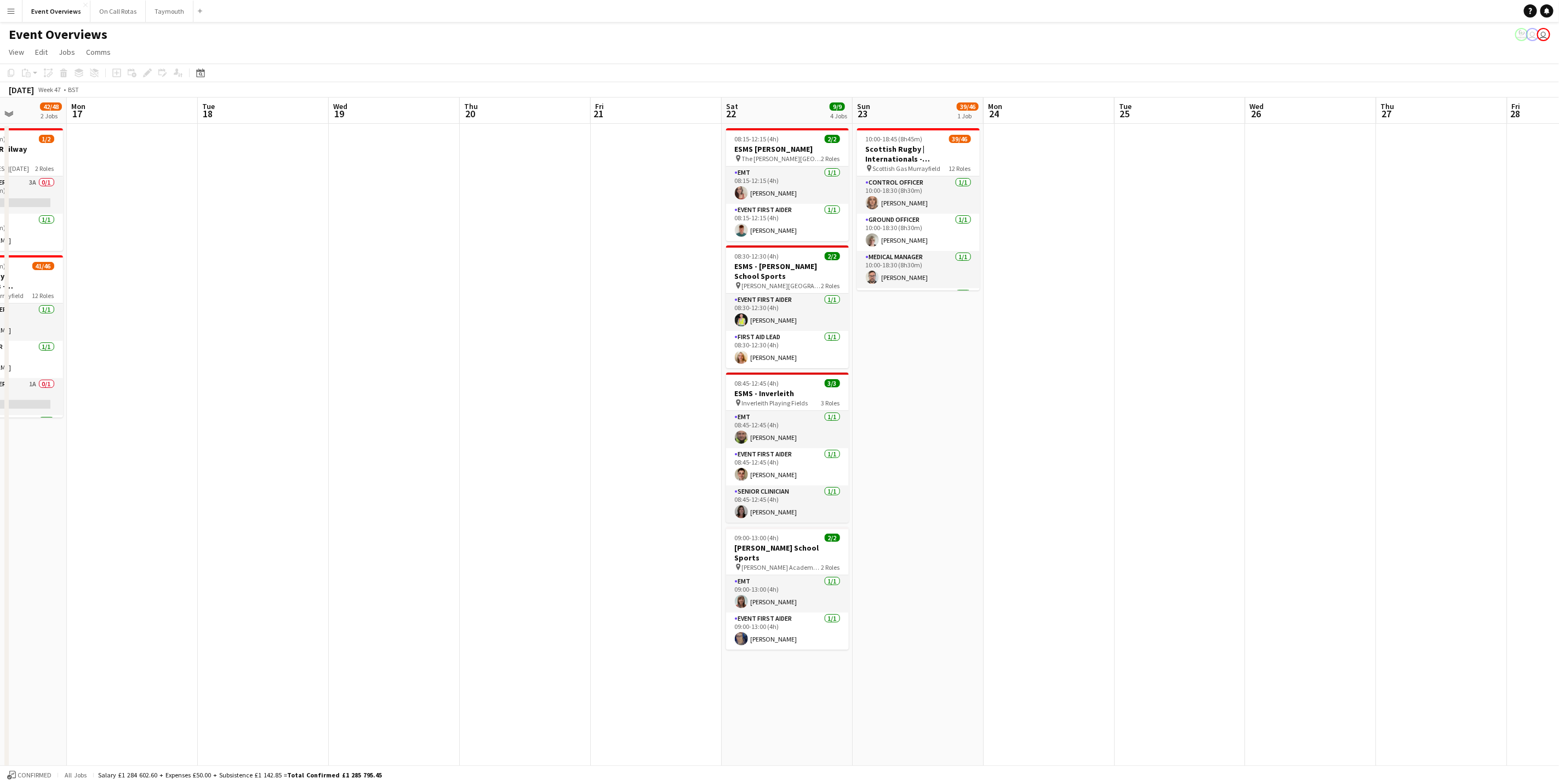
drag, startPoint x: 1518, startPoint y: 475, endPoint x: 1398, endPoint y: 515, distance: 126.5
click at [1559, 449] on html "Menu Boards Boards Boards All jobs Status Workforce Workforce My Workforce Recr…" at bounding box center [779, 555] width 1559 height 1110
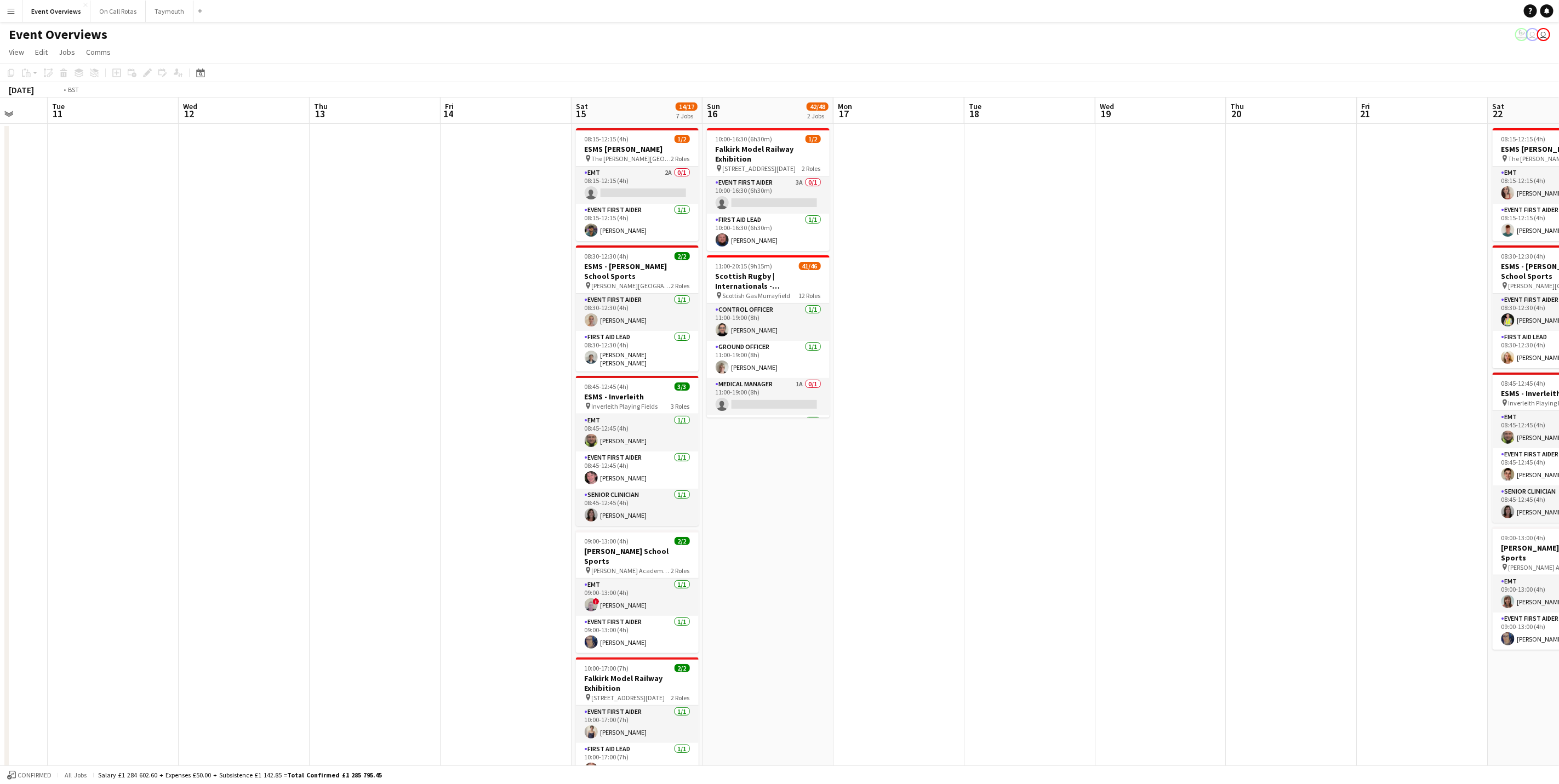
drag, startPoint x: 1072, startPoint y: 528, endPoint x: 1481, endPoint y: 463, distance: 414.1
click at [1554, 441] on app-calendar-viewport "Sat 8 51/58 6 Jobs Sun 9 Mon 10 Tue 11 Wed 12 Thu 13 Fri 14 Sat 15 14/17 7 Jobs…" at bounding box center [779, 593] width 1559 height 993
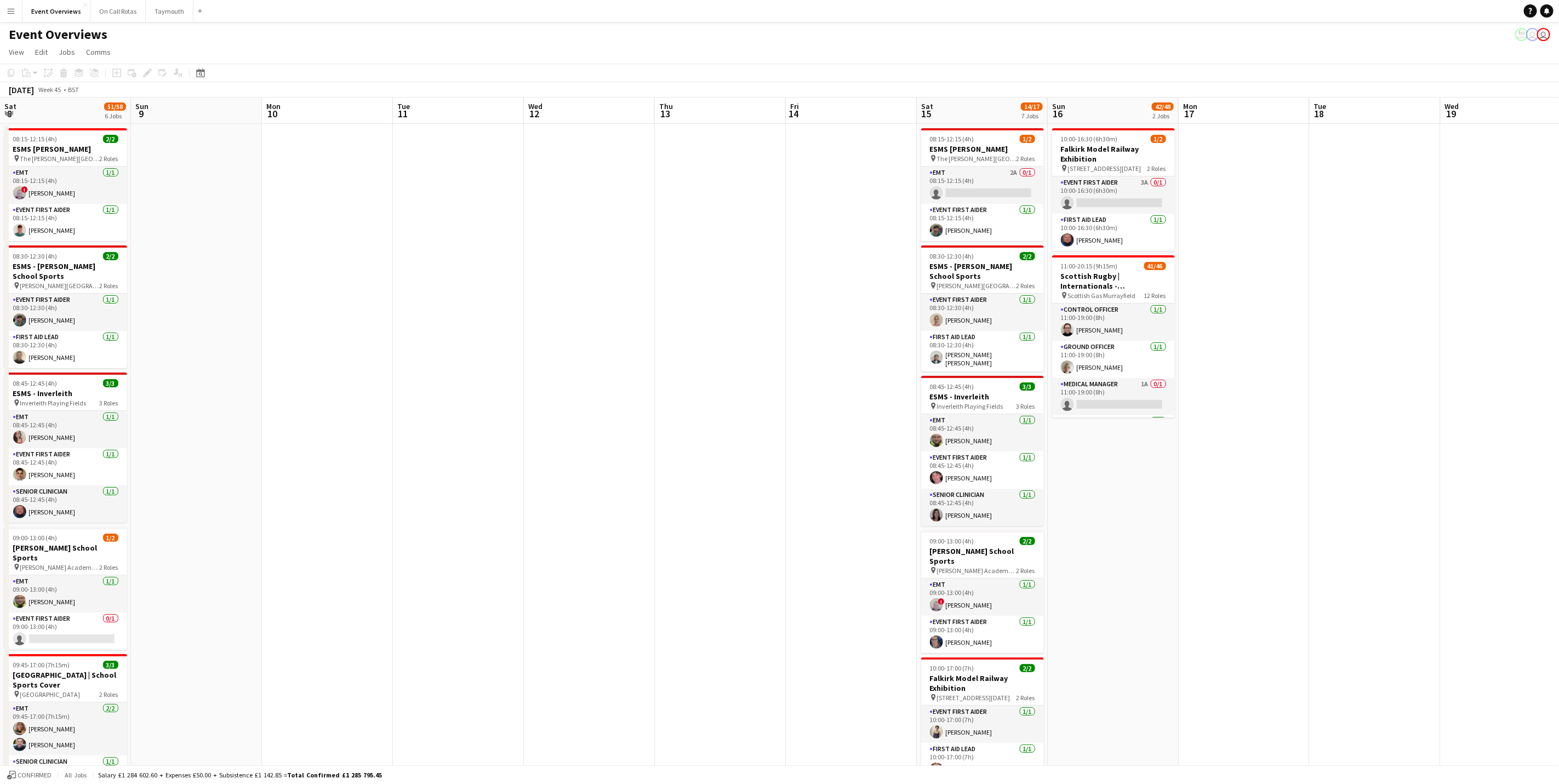
drag, startPoint x: 479, startPoint y: 521, endPoint x: 1600, endPoint y: 325, distance: 1138.0
click at [1559, 325] on html "Menu Boards Boards Boards All jobs Status Workforce Workforce My Workforce Recr…" at bounding box center [779, 555] width 1559 height 1110
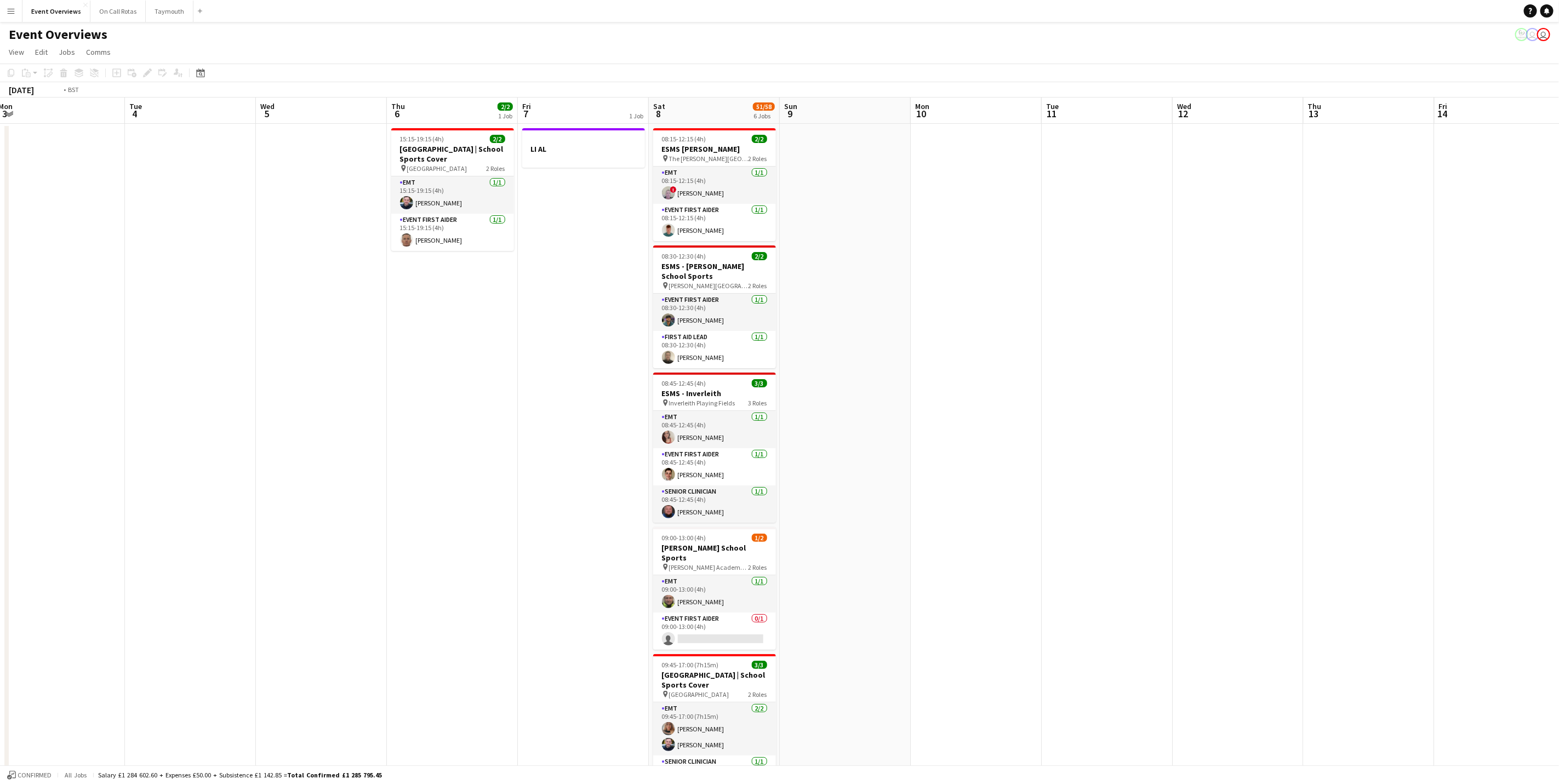
drag, startPoint x: 496, startPoint y: 461, endPoint x: 1209, endPoint y: 378, distance: 717.8
click at [1209, 378] on app-calendar-viewport "Sat 1 57/61 6 Jobs Sun 2 Mon 3 Tue 4 Wed 5 Thu 6 2/2 1 Job Fri 7 1 Job Sat 8 51…" at bounding box center [779, 593] width 1559 height 993
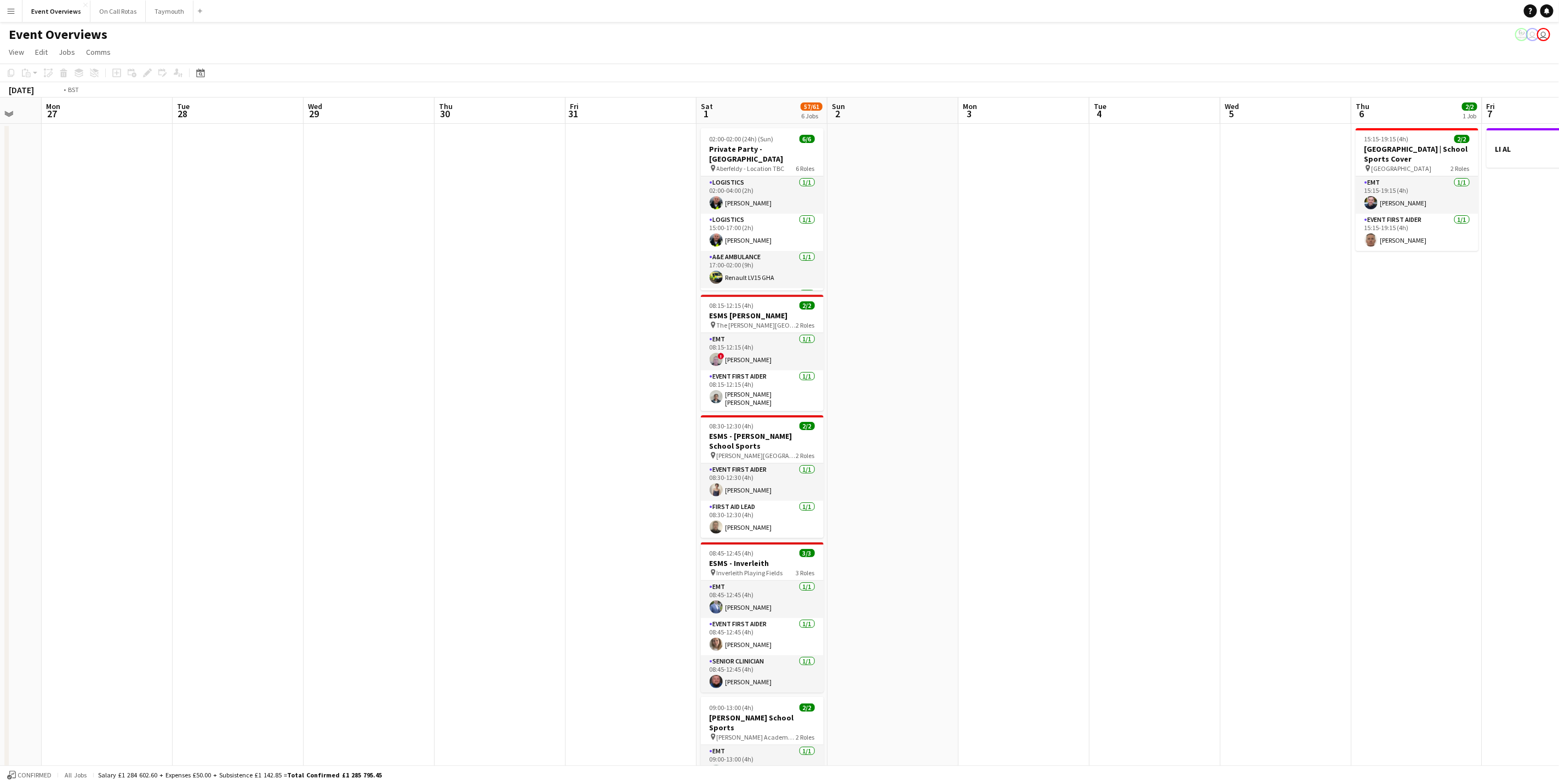
drag, startPoint x: 1267, startPoint y: 386, endPoint x: 1559, endPoint y: 370, distance: 292.4
click at [1559, 370] on html "Menu Boards Boards Boards All jobs Status Workforce Workforce My Workforce Recr…" at bounding box center [779, 555] width 1559 height 1110
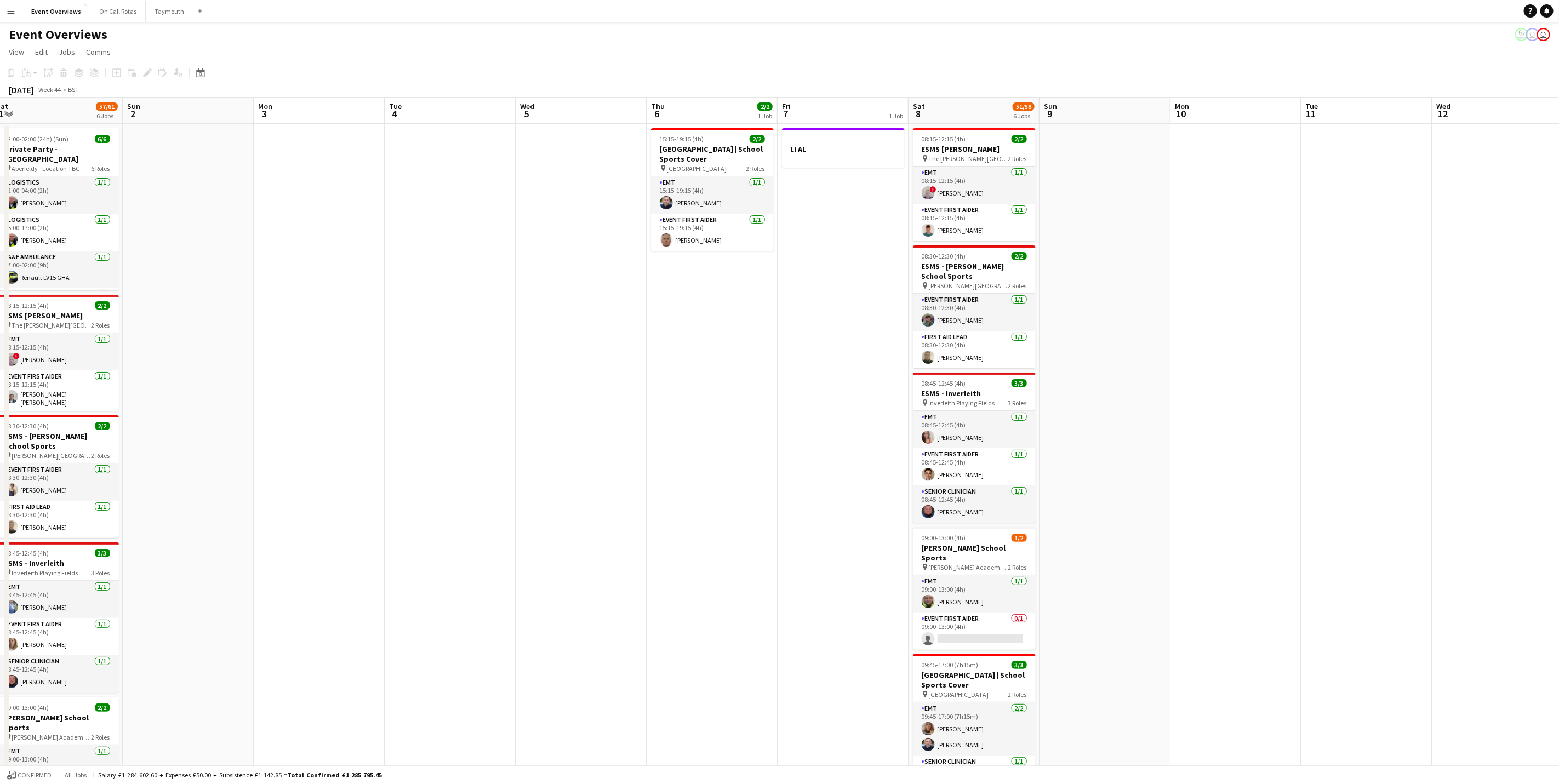
drag, startPoint x: 543, startPoint y: 418, endPoint x: -3, endPoint y: 407, distance: 546.1
click at [0, 407] on html "Menu Boards Boards Boards All jobs Status Workforce Workforce My Workforce Recr…" at bounding box center [779, 555] width 1559 height 1110
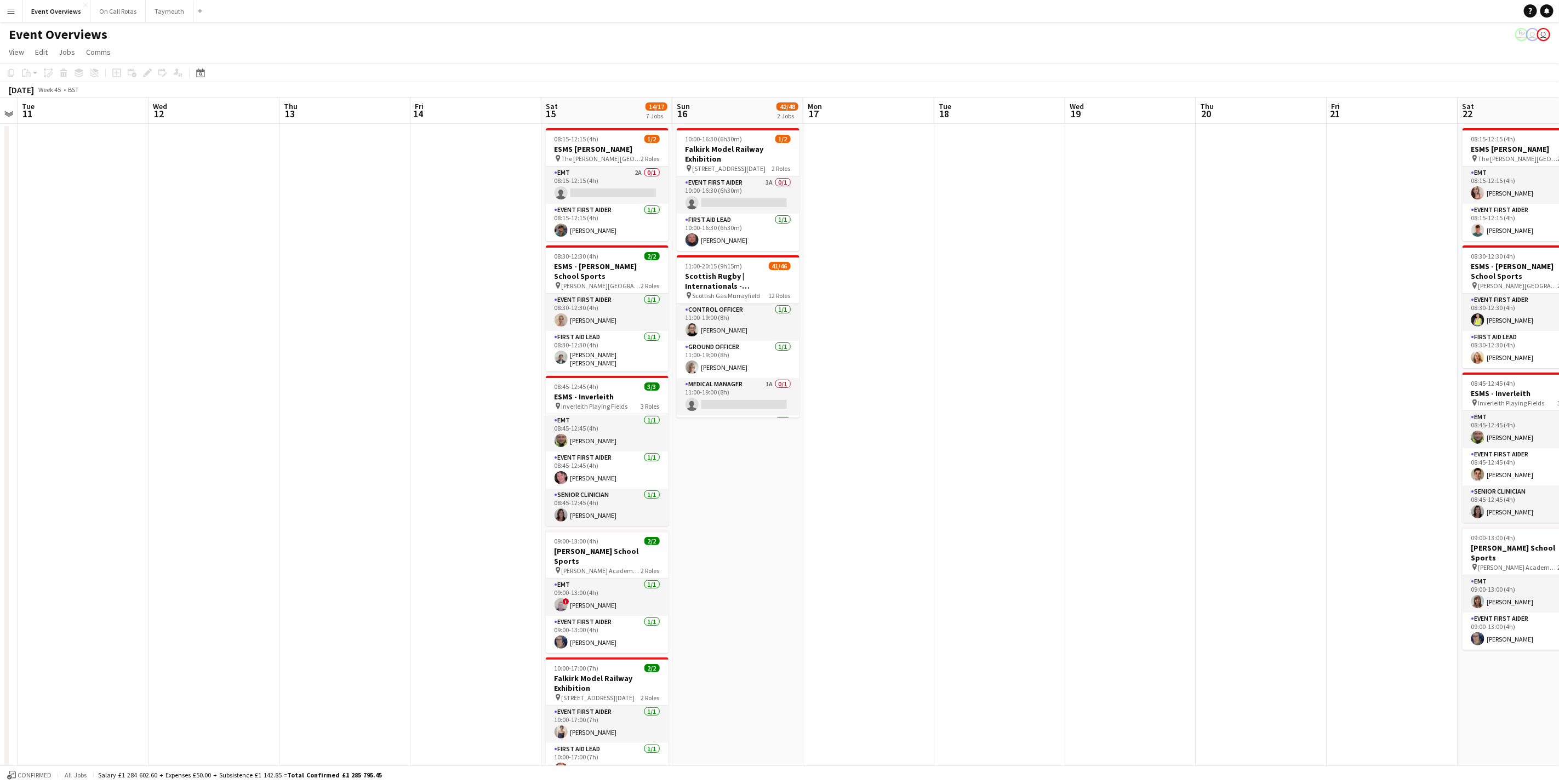
drag, startPoint x: 1360, startPoint y: 322, endPoint x: 57, endPoint y: 389, distance: 1304.7
click at [57, 389] on app-calendar-viewport "Sat 8 51/58 6 Jobs Sun 9 Mon 10 Tue 11 Wed 12 Thu 13 Fri 14 Sat 15 14/17 7 Jobs…" at bounding box center [779, 593] width 1559 height 993
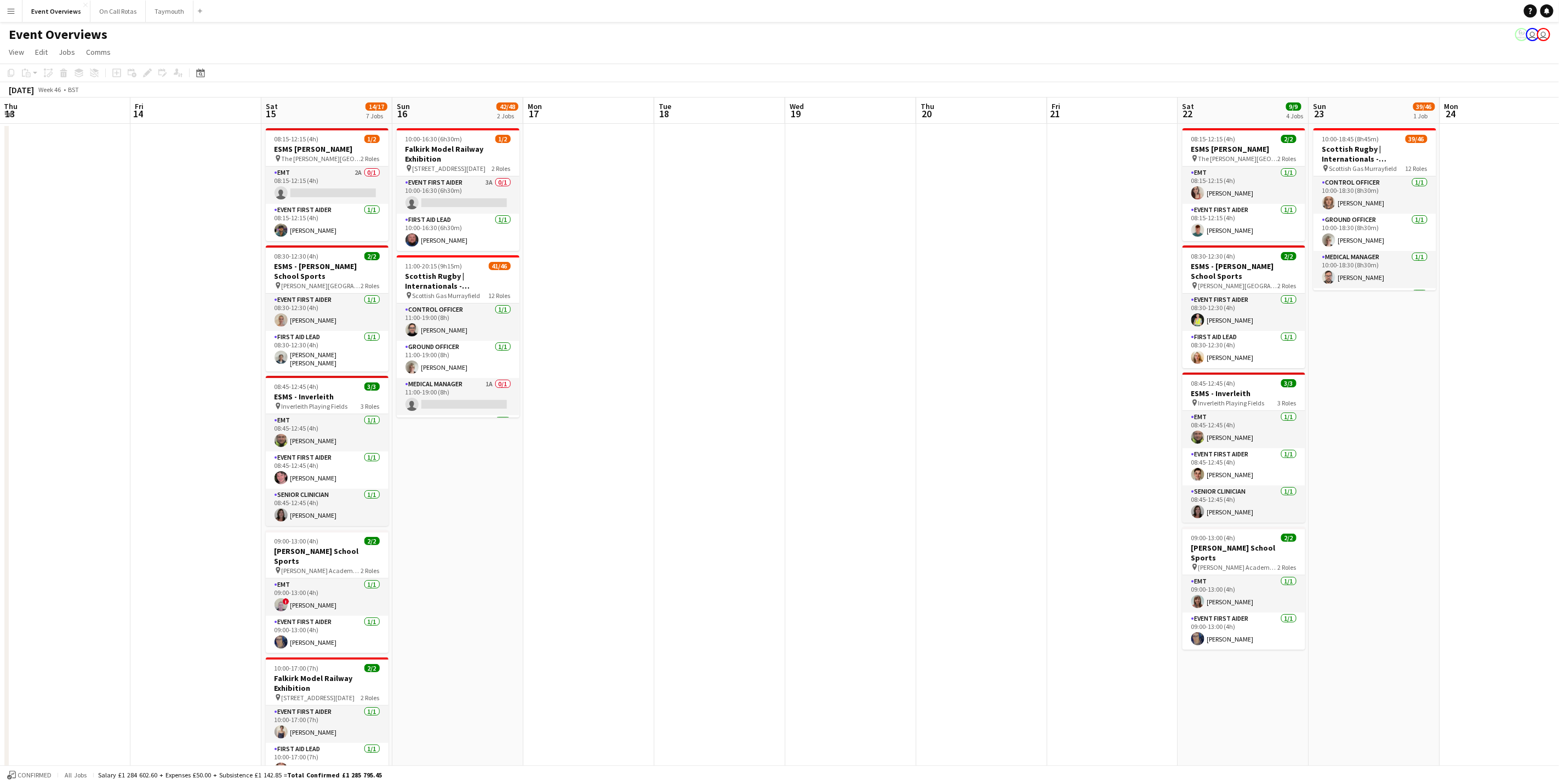
scroll to position [0, 304]
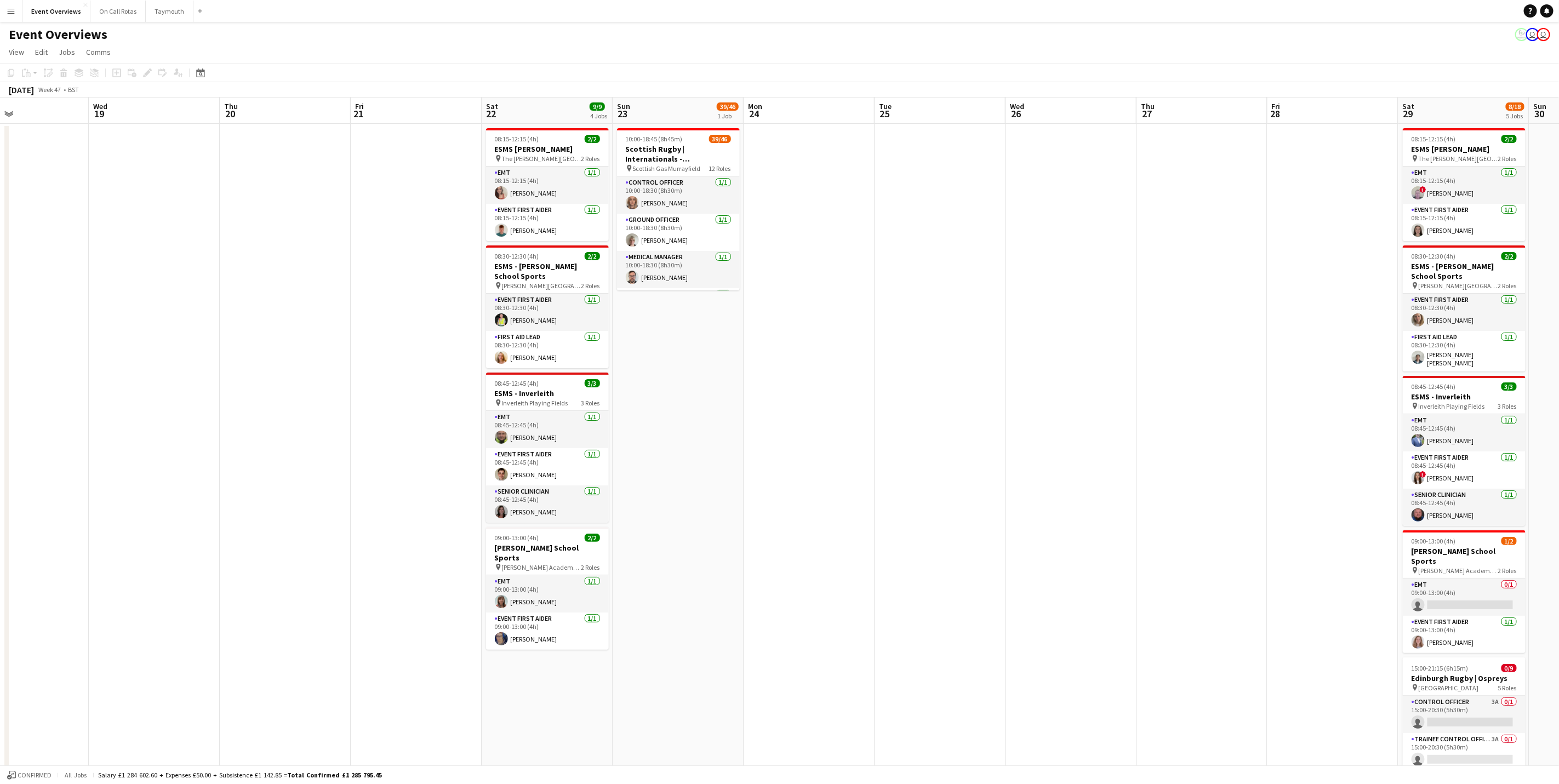
drag, startPoint x: 837, startPoint y: 423, endPoint x: -3, endPoint y: 423, distance: 840.0
click at [0, 423] on html "Menu Boards Boards Boards All jobs Status Workforce Workforce My Workforce Recr…" at bounding box center [779, 555] width 1559 height 1110
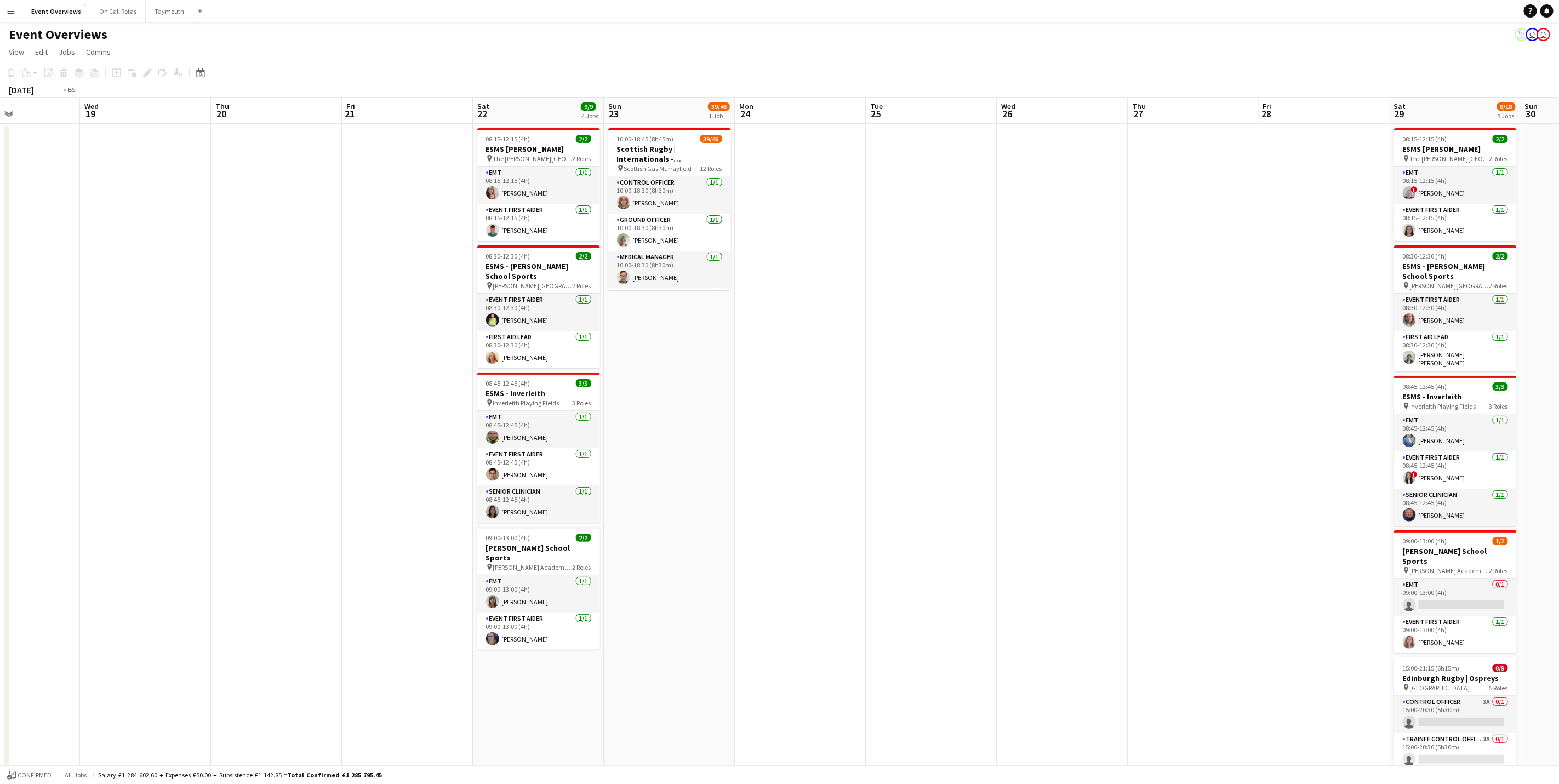
drag, startPoint x: 1267, startPoint y: 375, endPoint x: 211, endPoint y: 419, distance: 1056.9
click at [211, 419] on app-calendar-viewport "Sun 16 42/48 2 Jobs Mon 17 Tue 18 Wed 19 Thu 20 Fri 21 Sat 22 9/9 4 Jobs Sun 23…" at bounding box center [779, 593] width 1559 height 993
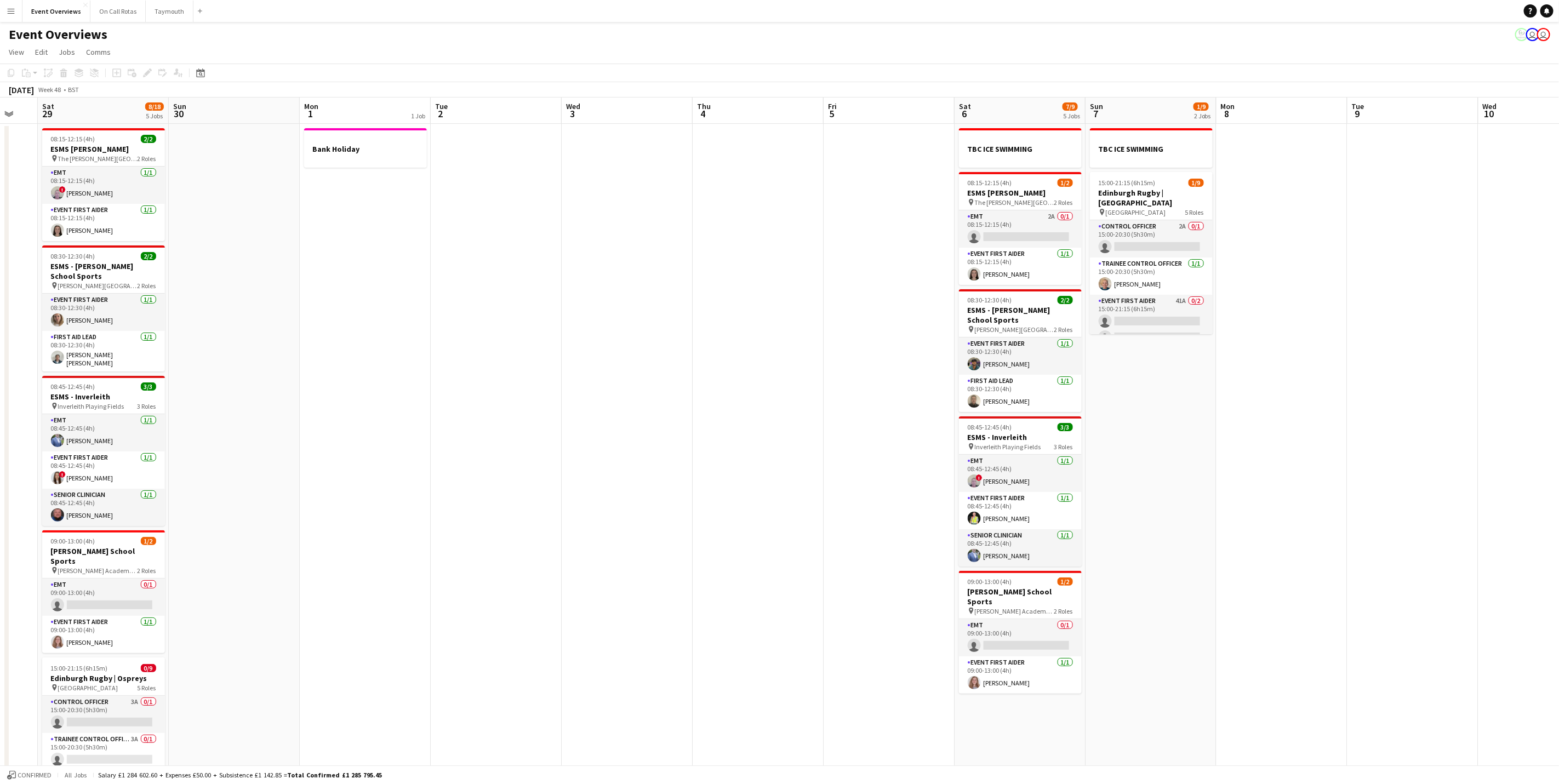
scroll to position [0, 437]
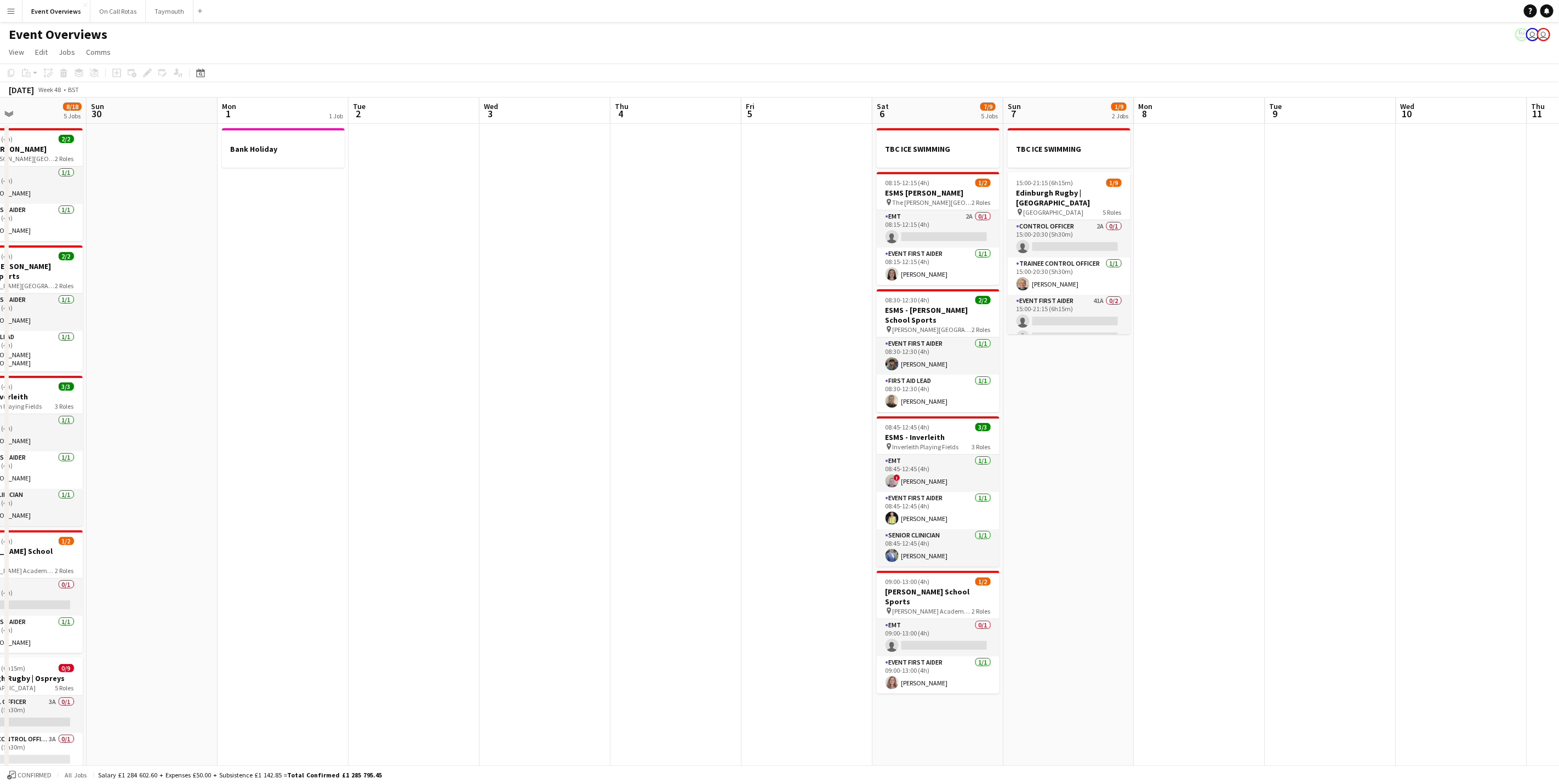
drag, startPoint x: 1254, startPoint y: 435, endPoint x: 869, endPoint y: 467, distance: 386.3
click at [869, 467] on app-calendar-viewport "Wed 26 Thu 27 Fri 28 Sat 29 8/18 5 Jobs Sun 30 Mon 1 1 Job Tue 2 Wed 3 Thu 4 Fr…" at bounding box center [779, 593] width 1559 height 993
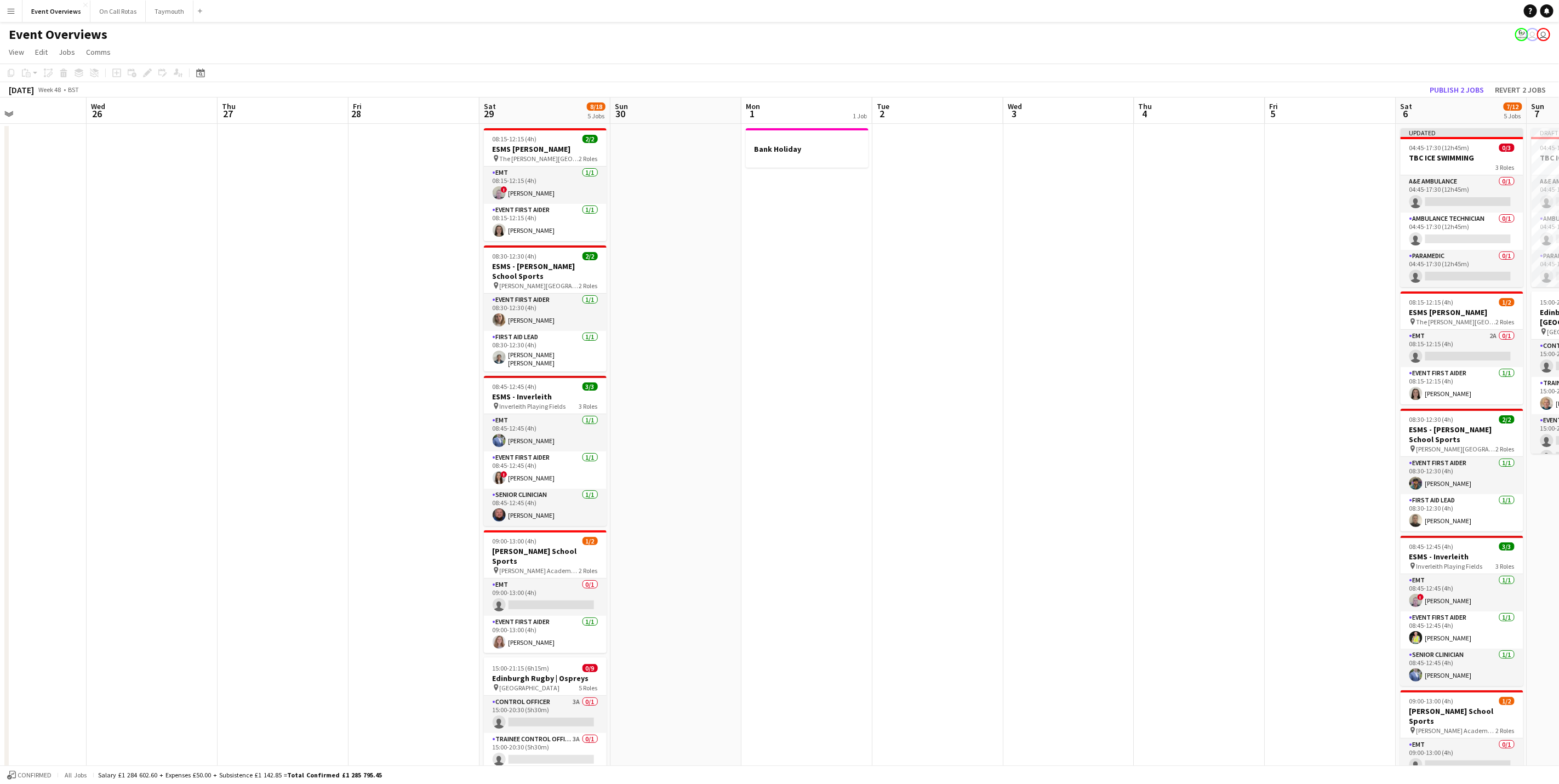
scroll to position [0, 0]
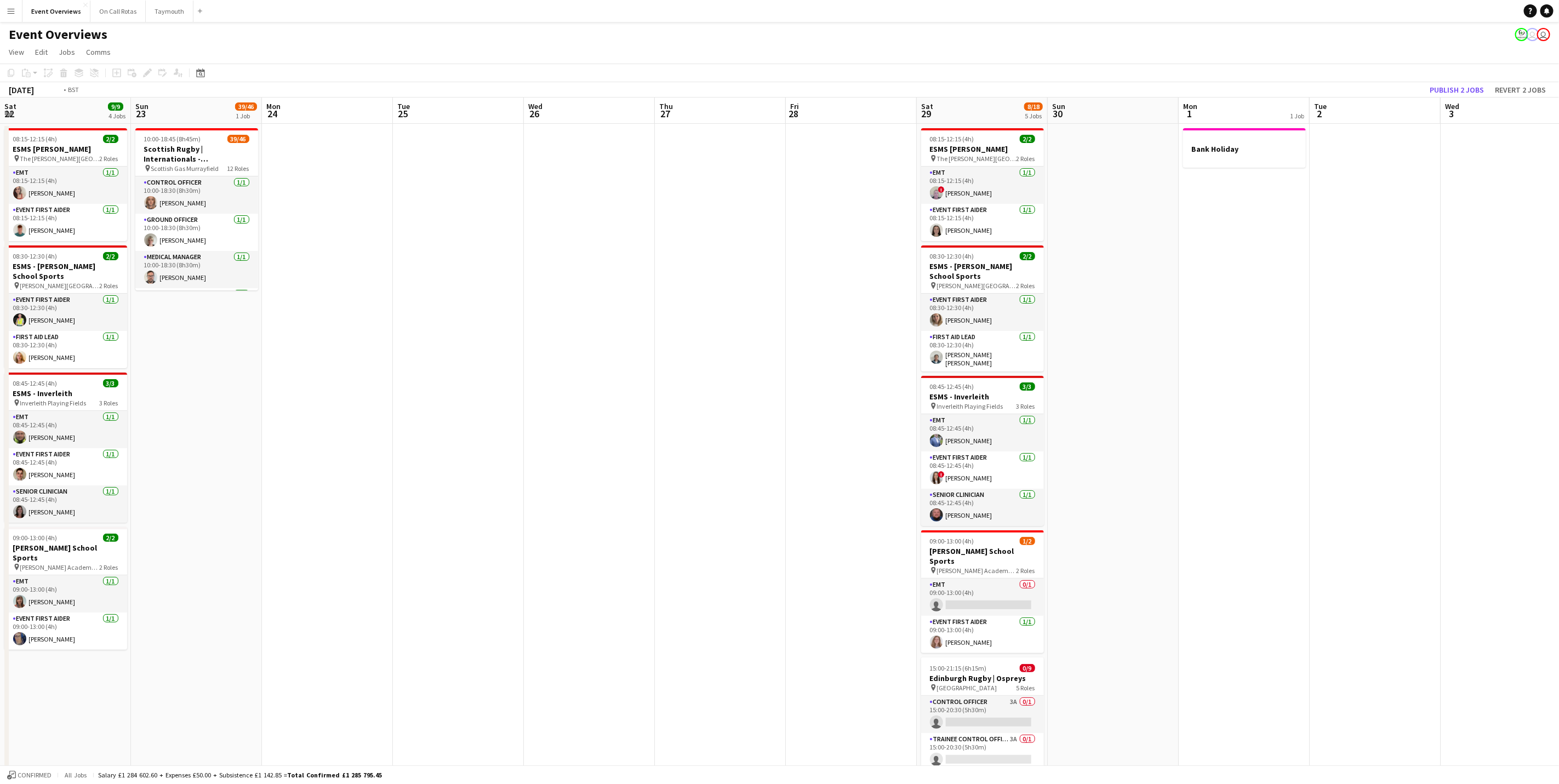
drag, startPoint x: 681, startPoint y: 470, endPoint x: 1416, endPoint y: 400, distance: 738.3
click at [1416, 400] on app-calendar-viewport "Sat 22 9/9 4 Jobs Sun 23 39/46 1 Job Mon 24 Tue 25 Wed 26 Thu 27 Fri 28 Sat 29 …" at bounding box center [779, 593] width 1559 height 993
drag, startPoint x: 913, startPoint y: 348, endPoint x: 1266, endPoint y: 344, distance: 353.0
click at [1266, 344] on app-calendar-viewport "Thu 20 Fri 21 Sat 22 9/9 4 Jobs Sun 23 39/46 1 Job Mon 24 Tue 25 Wed 26 Thu 27 …" at bounding box center [779, 593] width 1559 height 993
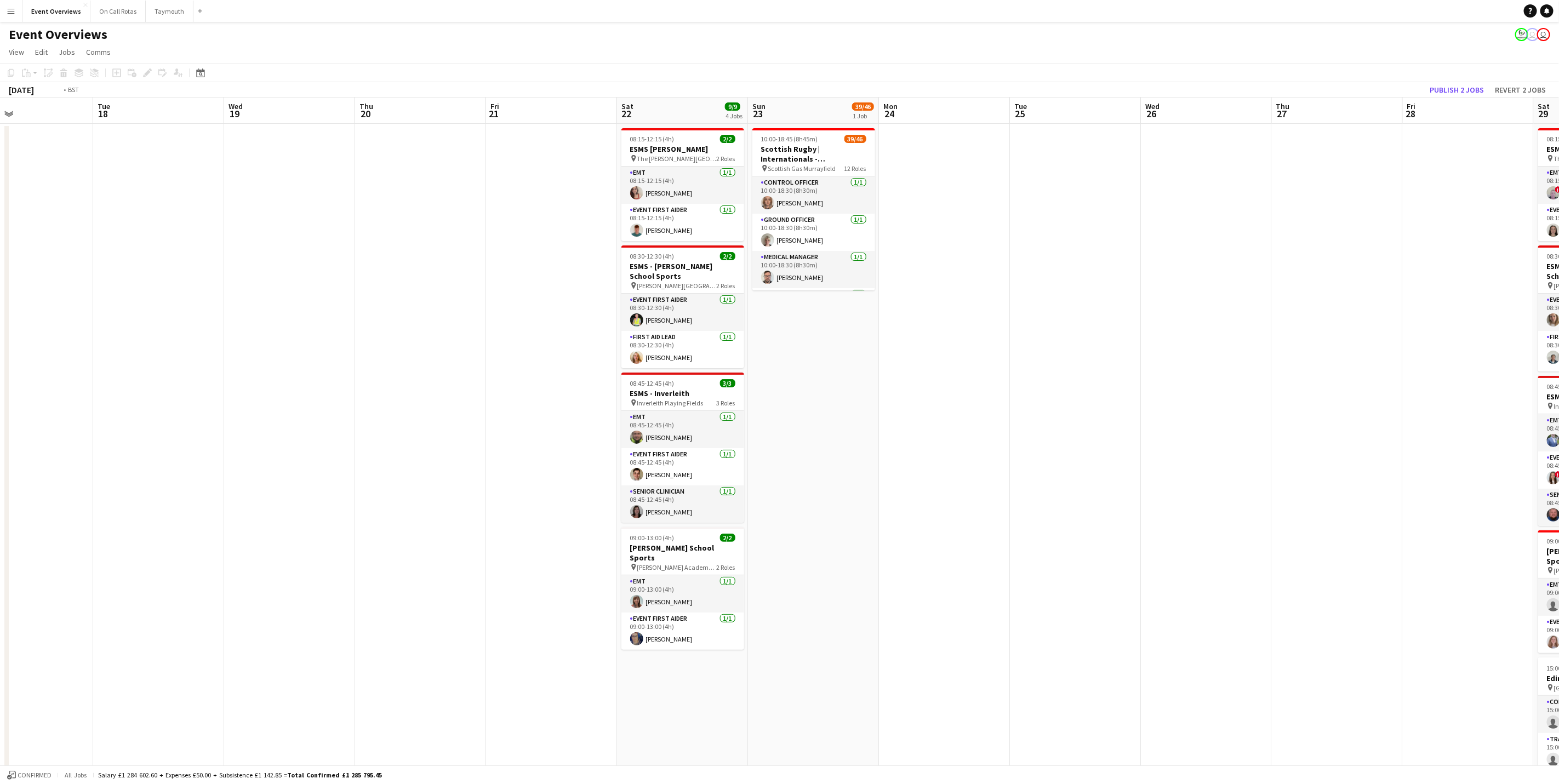
drag, startPoint x: 623, startPoint y: 436, endPoint x: 1416, endPoint y: 434, distance: 793.0
click at [1416, 434] on app-calendar-viewport "Sat 15 14/17 7 Jobs Sun 16 42/48 2 Jobs Mon 17 Tue 18 Wed 19 Thu 20 Fri 21 Sat …" at bounding box center [779, 593] width 1559 height 993
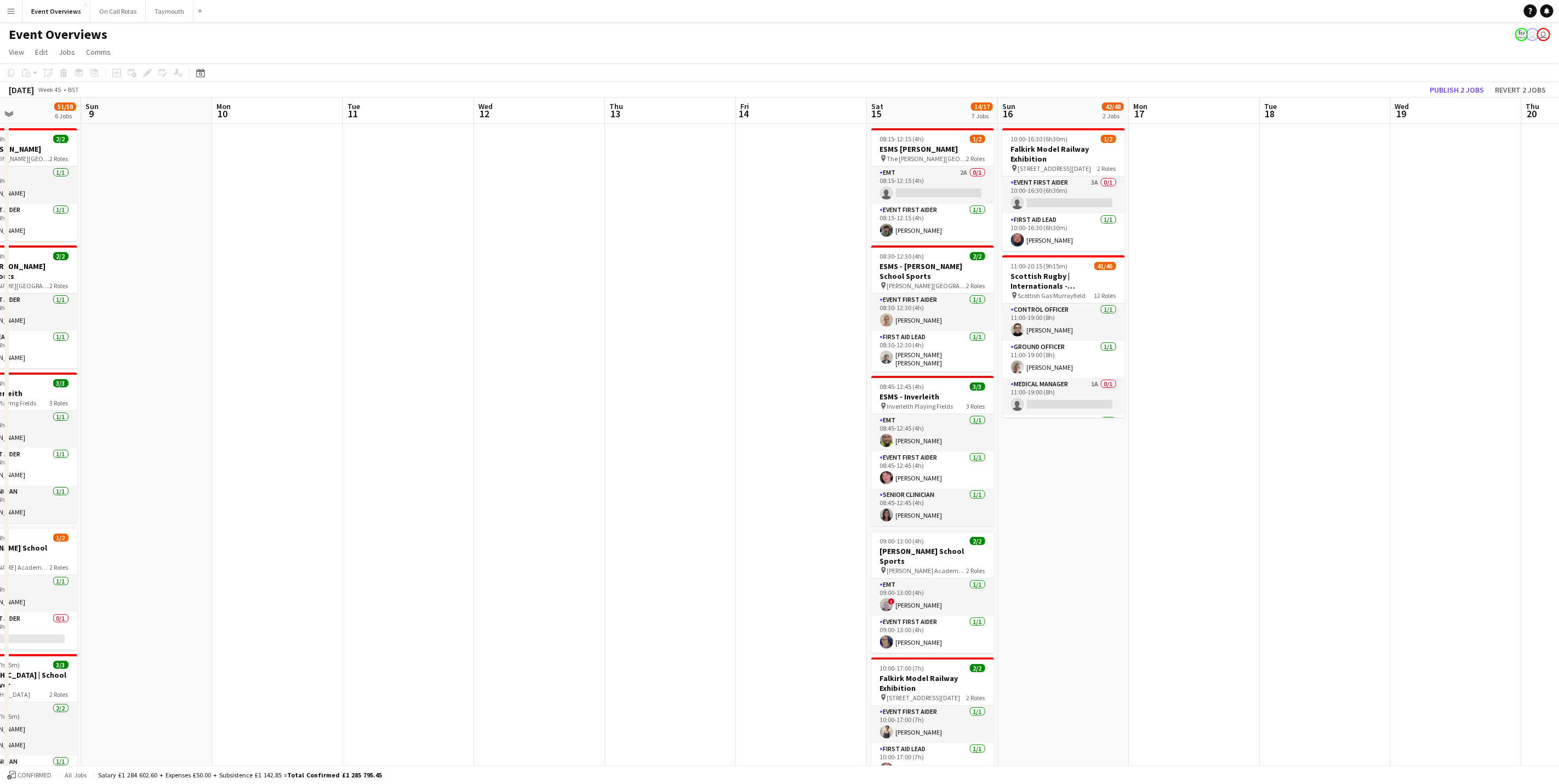
drag, startPoint x: 1196, startPoint y: 429, endPoint x: 1354, endPoint y: 437, distance: 158.2
click at [1464, 432] on app-calendar-viewport "Fri 7 1 Job Sat 8 51/58 6 Jobs Sun 9 Mon 10 Tue 11 Wed 12 Thu 13 Fri 14 Sat 15 …" at bounding box center [779, 593] width 1559 height 993
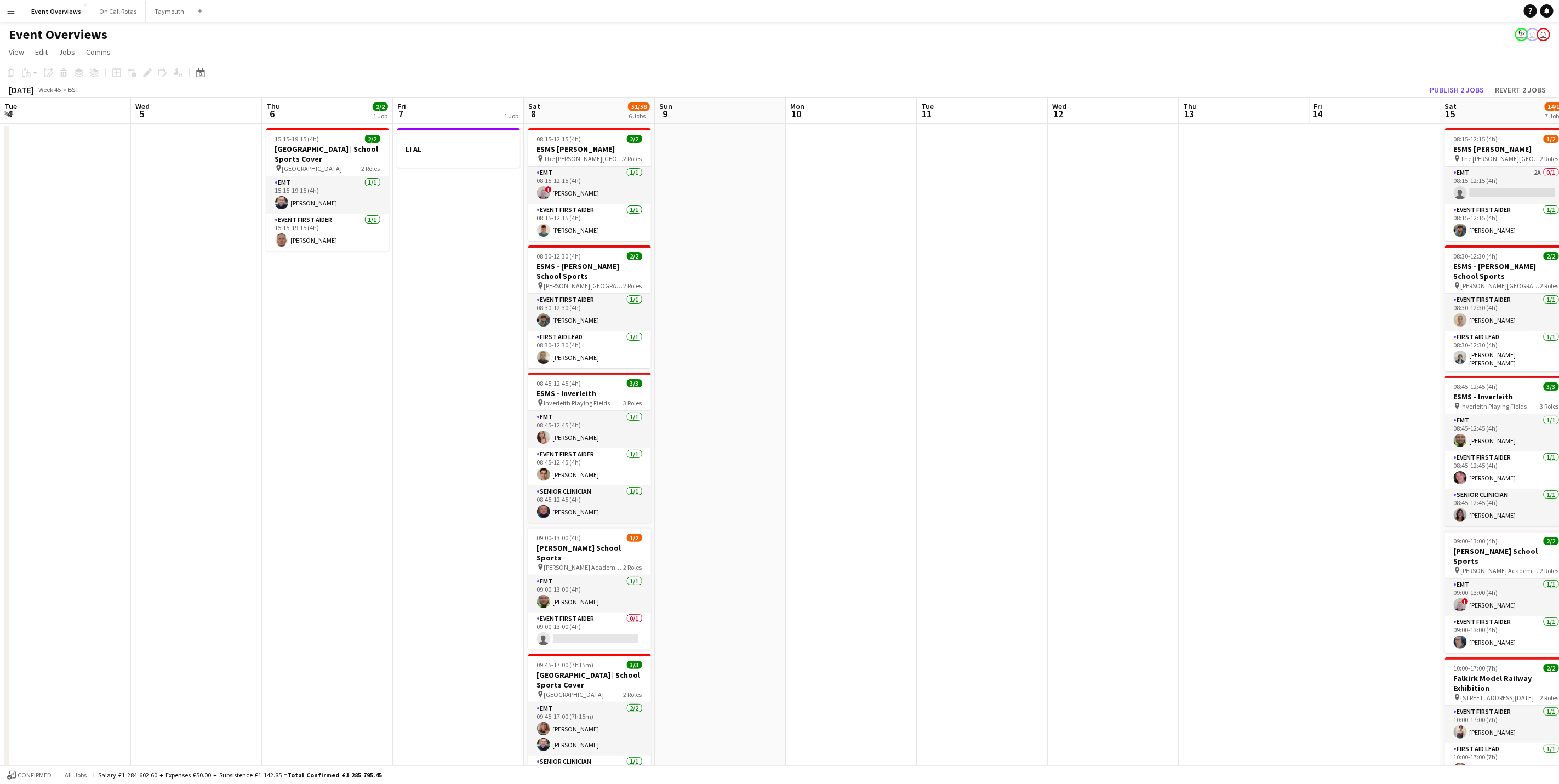
drag, startPoint x: 1300, startPoint y: 400, endPoint x: 1555, endPoint y: 375, distance: 256.2
click at [1559, 369] on html "Menu Boards Boards Boards All jobs Status Workforce Workforce My Workforce Recr…" at bounding box center [779, 555] width 1559 height 1110
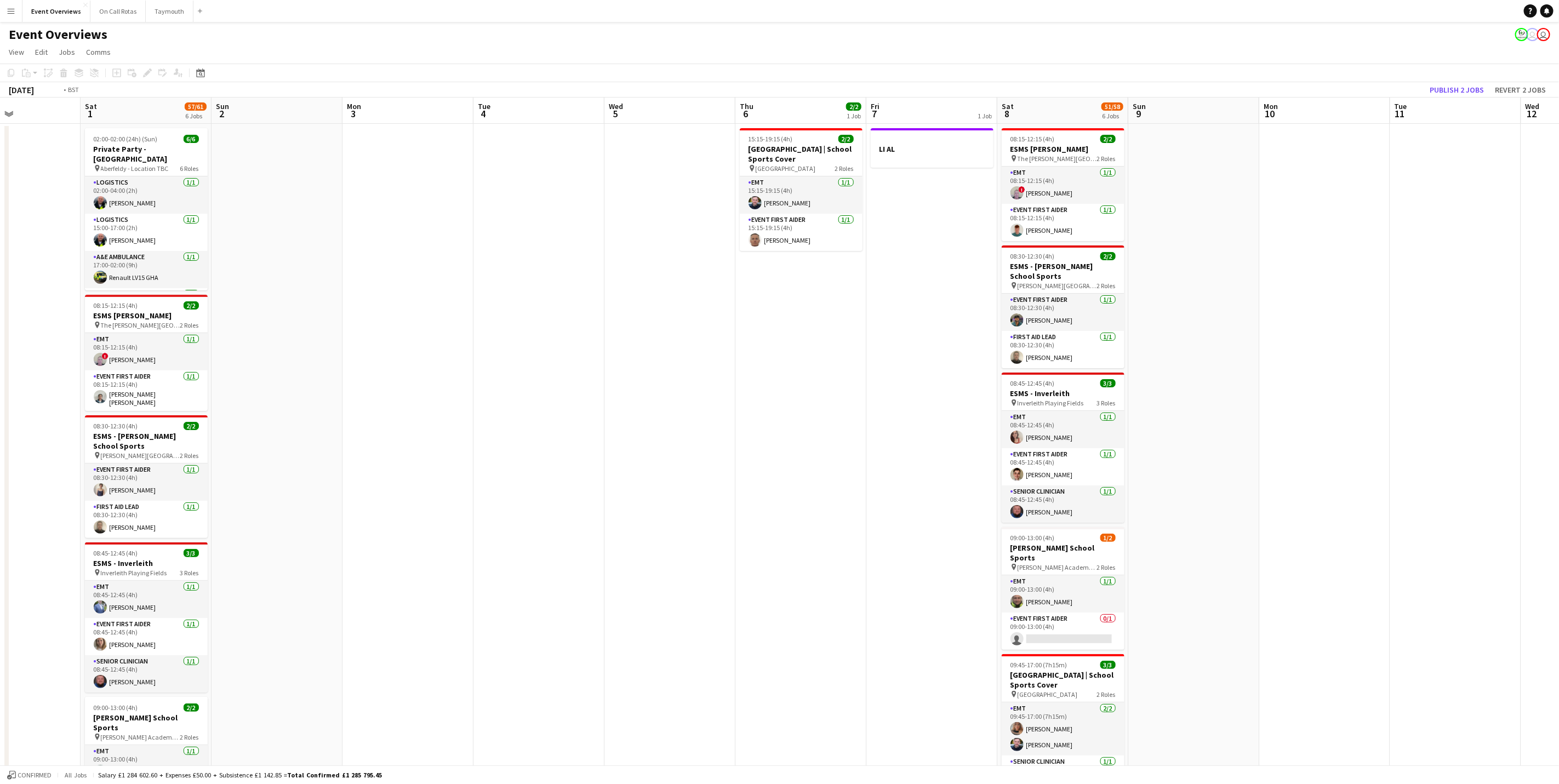
drag, startPoint x: 1221, startPoint y: 350, endPoint x: 1194, endPoint y: 386, distance: 45.0
click at [1277, 363] on app-calendar-viewport "Thu 30 Fri 31 Sat 1 57/61 6 Jobs Sun 2 Mon 3 Tue 4 Wed 5 Thu 6 2/2 1 Job Fri 7 …" at bounding box center [779, 593] width 1559 height 993
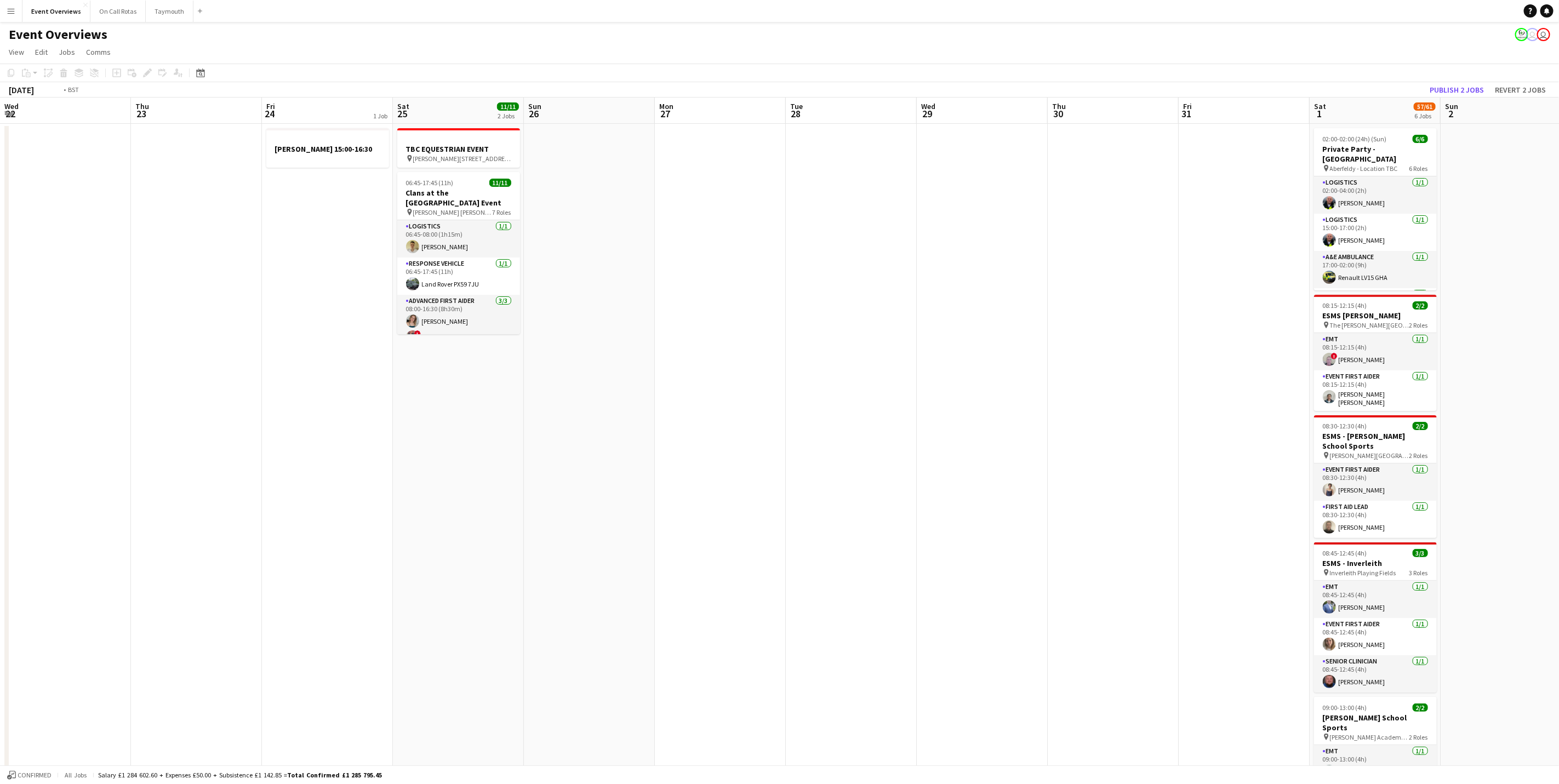
drag, startPoint x: 1285, startPoint y: 536, endPoint x: 1457, endPoint y: 510, distance: 174.0
click at [1493, 510] on app-calendar-viewport "Wed 22 Thu 23 Fri 24 1 Job Sat 25 11/11 2 Jobs Sun 26 Mon 27 Tue 28 Wed 29 Thu …" at bounding box center [779, 593] width 1559 height 993
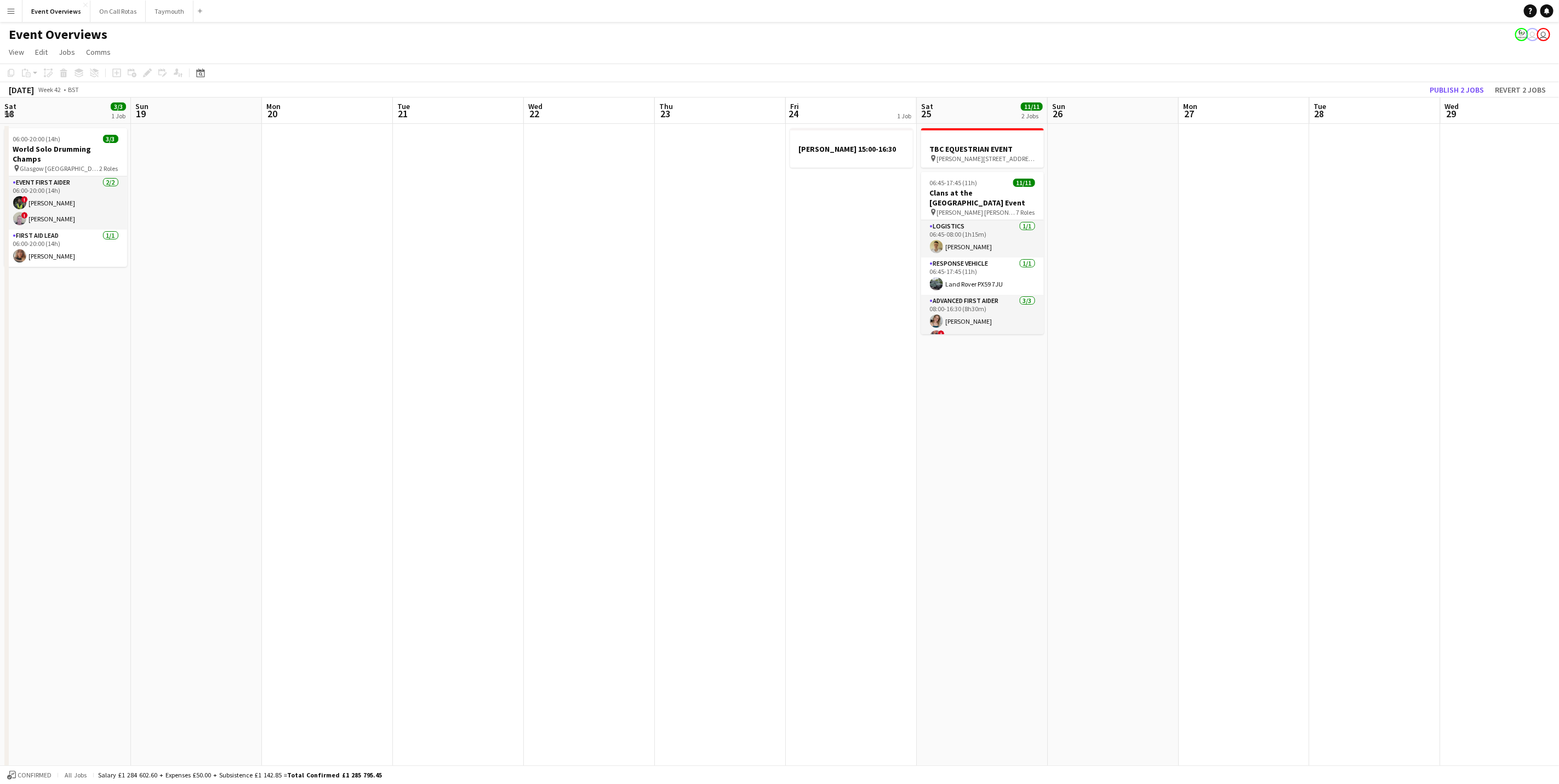
click at [1352, 444] on app-calendar-viewport "Thu 16 2 Jobs Fri 17 9/9 3 Jobs Sat 18 3/3 1 Job Sun 19 Mon 20 Tue 21 Wed 22 Th…" at bounding box center [779, 593] width 1559 height 993
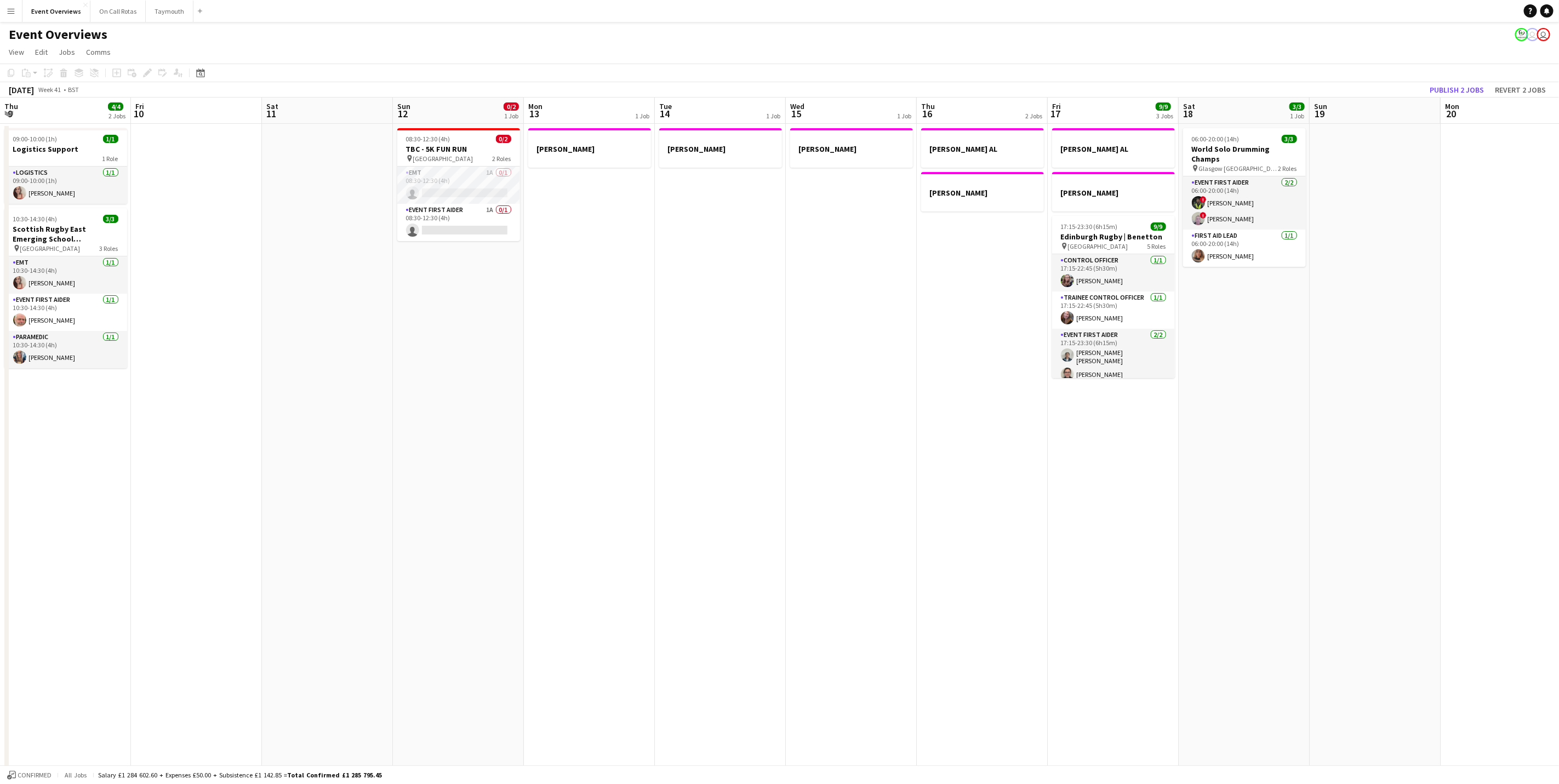
click at [1427, 454] on app-calendar-viewport "Thu 9 4/4 2 Jobs Fri 10 Sat 11 Sun 12 0/2 1 Job Mon 13 1 Job Tue 14 1 Job Wed 1…" at bounding box center [779, 593] width 1559 height 993
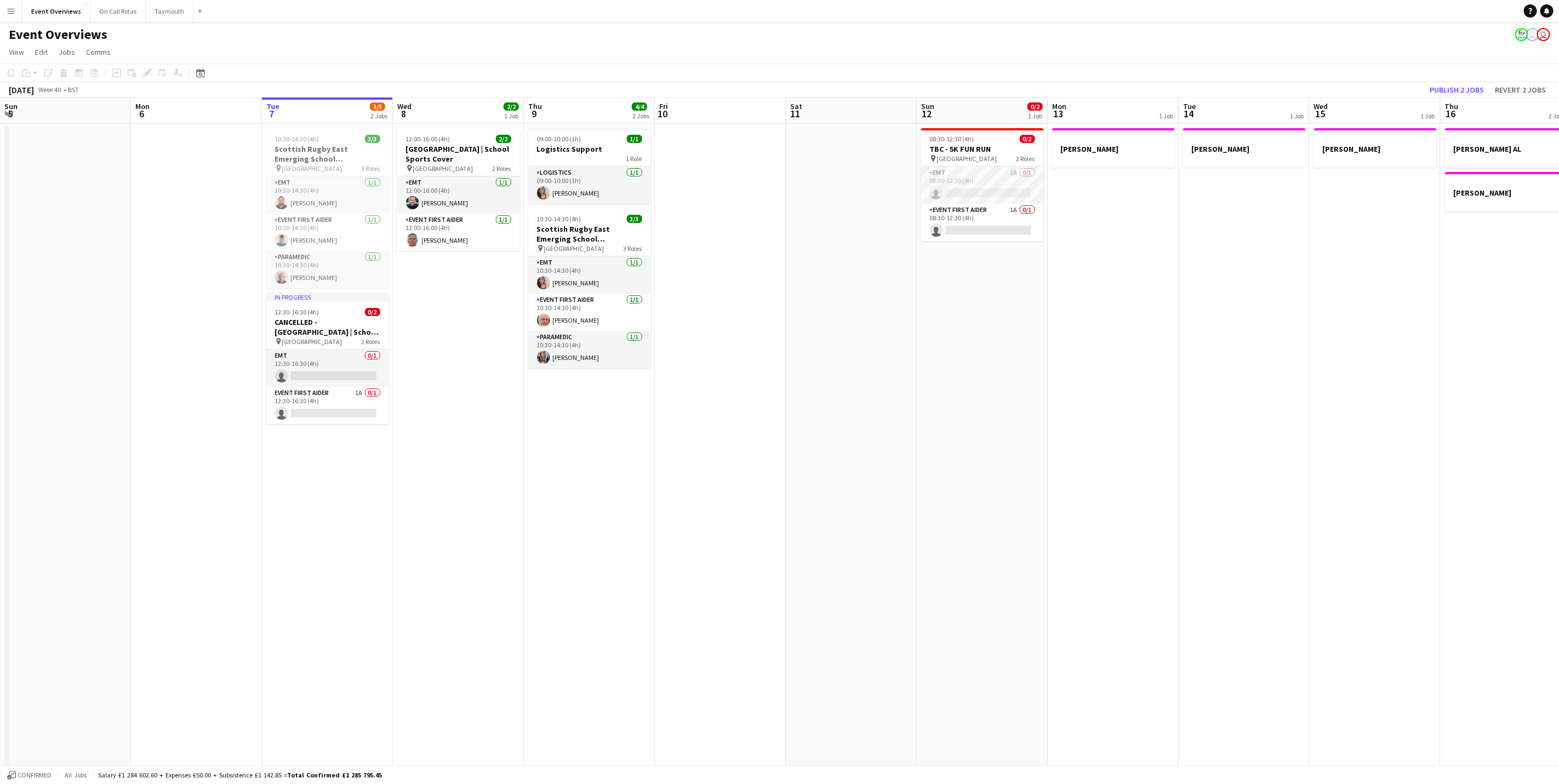
scroll to position [0, 262]
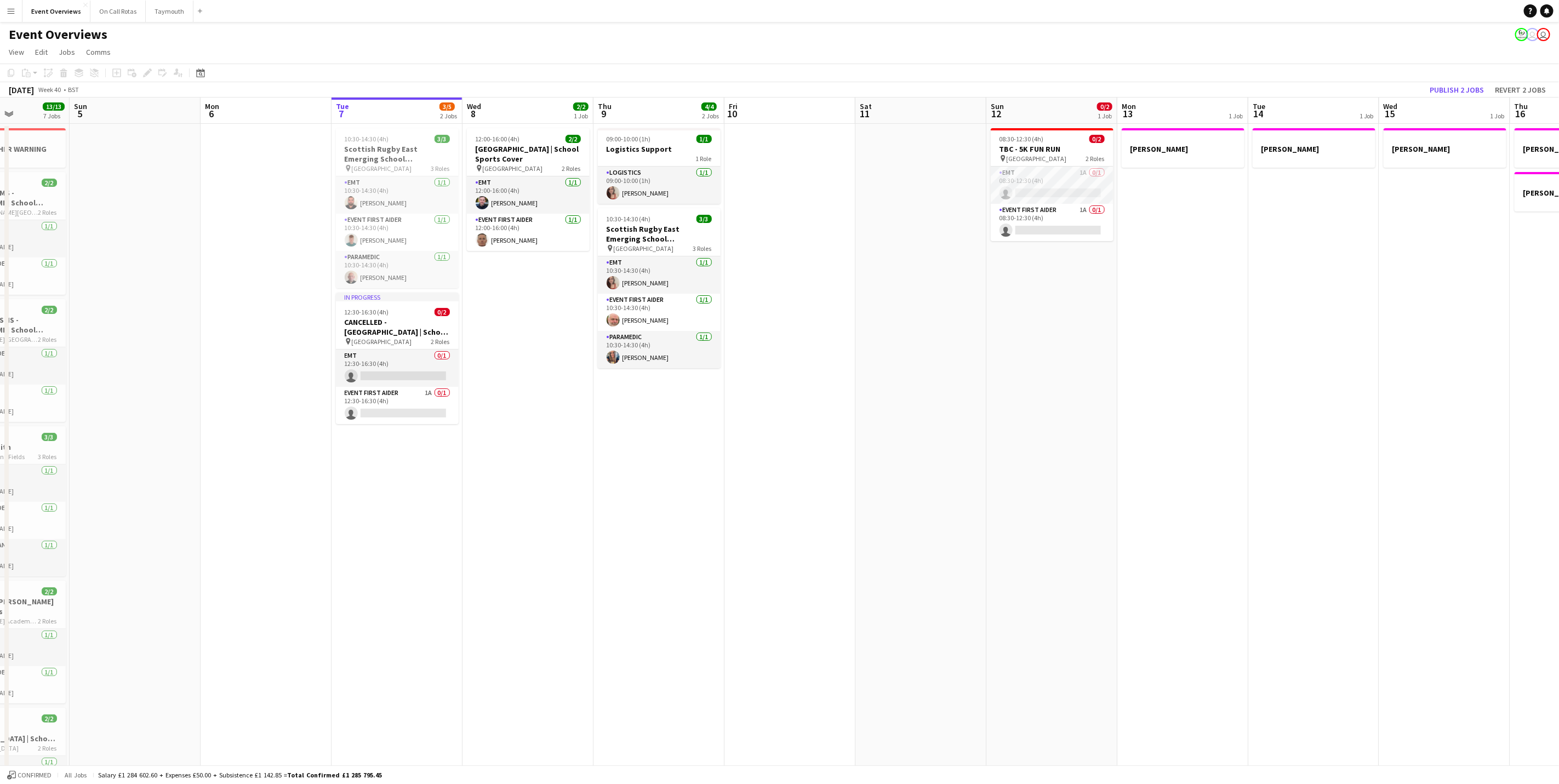
drag, startPoint x: 921, startPoint y: 454, endPoint x: 1425, endPoint y: 471, distance: 504.3
click at [1559, 495] on html "Menu Boards Boards Boards All jobs Status Workforce Workforce My Workforce Recr…" at bounding box center [779, 555] width 1559 height 1110
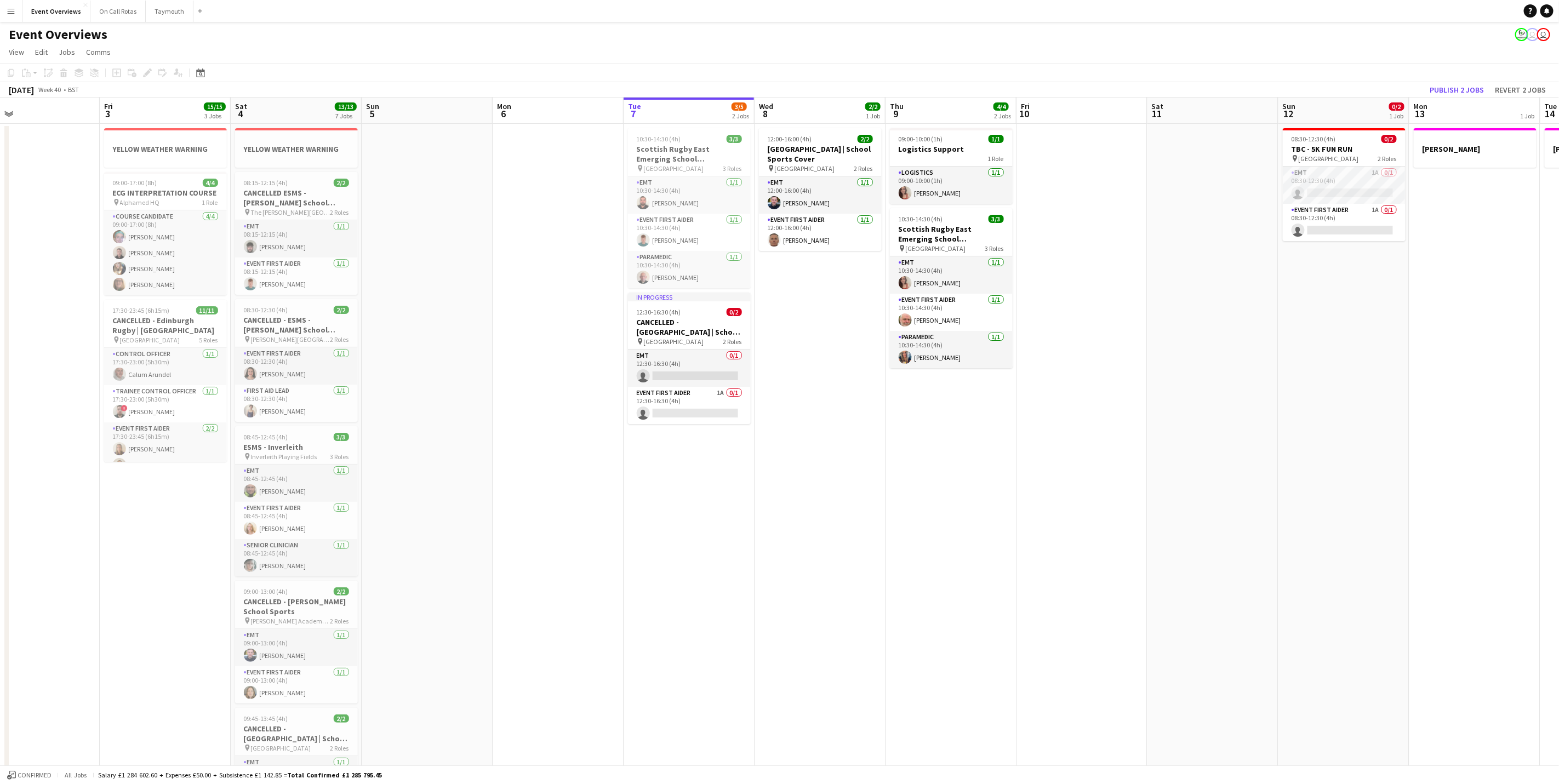
scroll to position [0, 437]
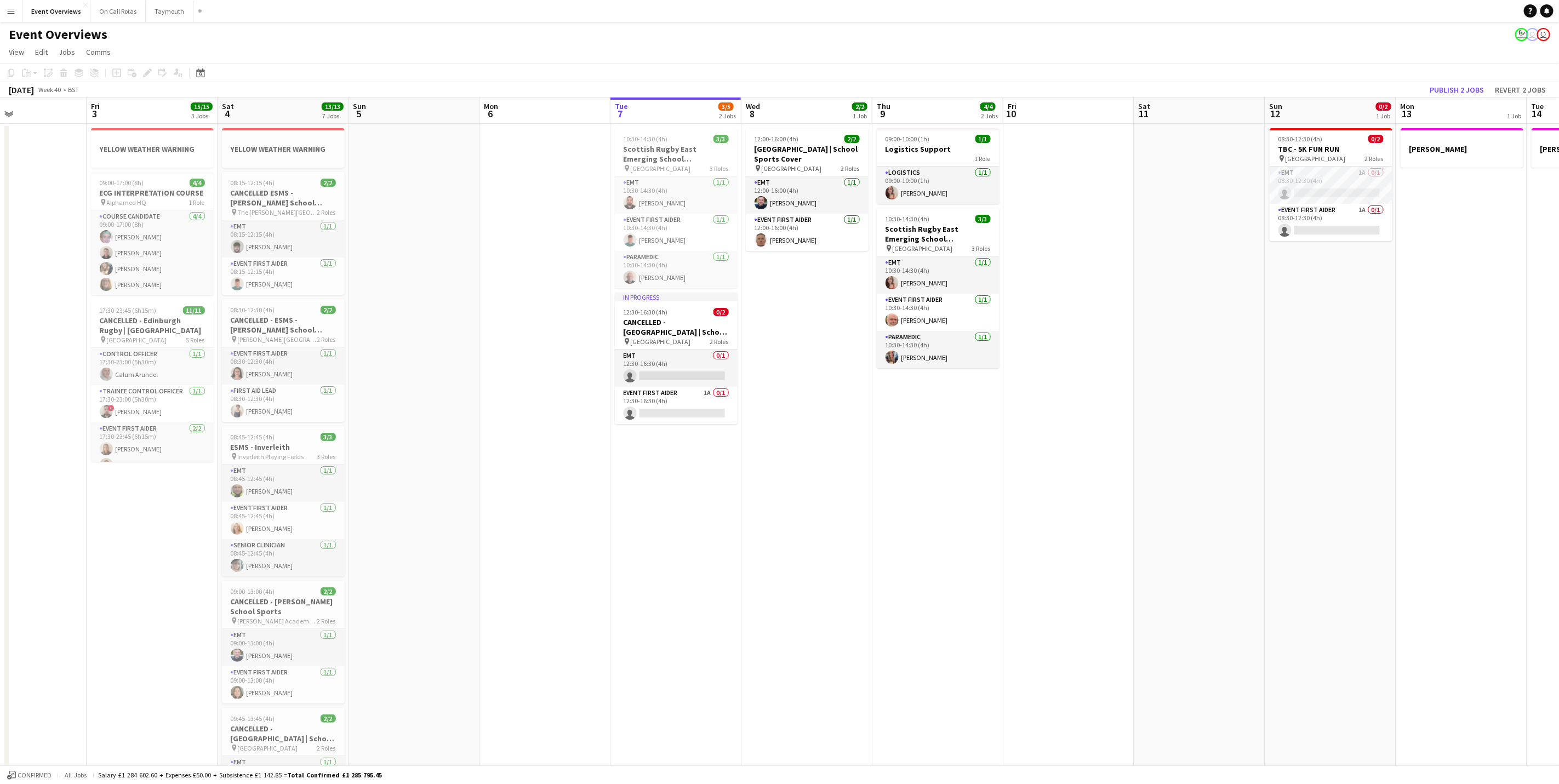
drag, startPoint x: 1061, startPoint y: 611, endPoint x: 754, endPoint y: 620, distance: 307.1
click at [754, 620] on app-calendar-viewport "Mon 29 Tue 30 Wed 1 Thu 2 Fri 3 15/15 3 Jobs Sat 4 13/13 7 Jobs Sun 5 Mon 6 Tue…" at bounding box center [779, 593] width 1559 height 993
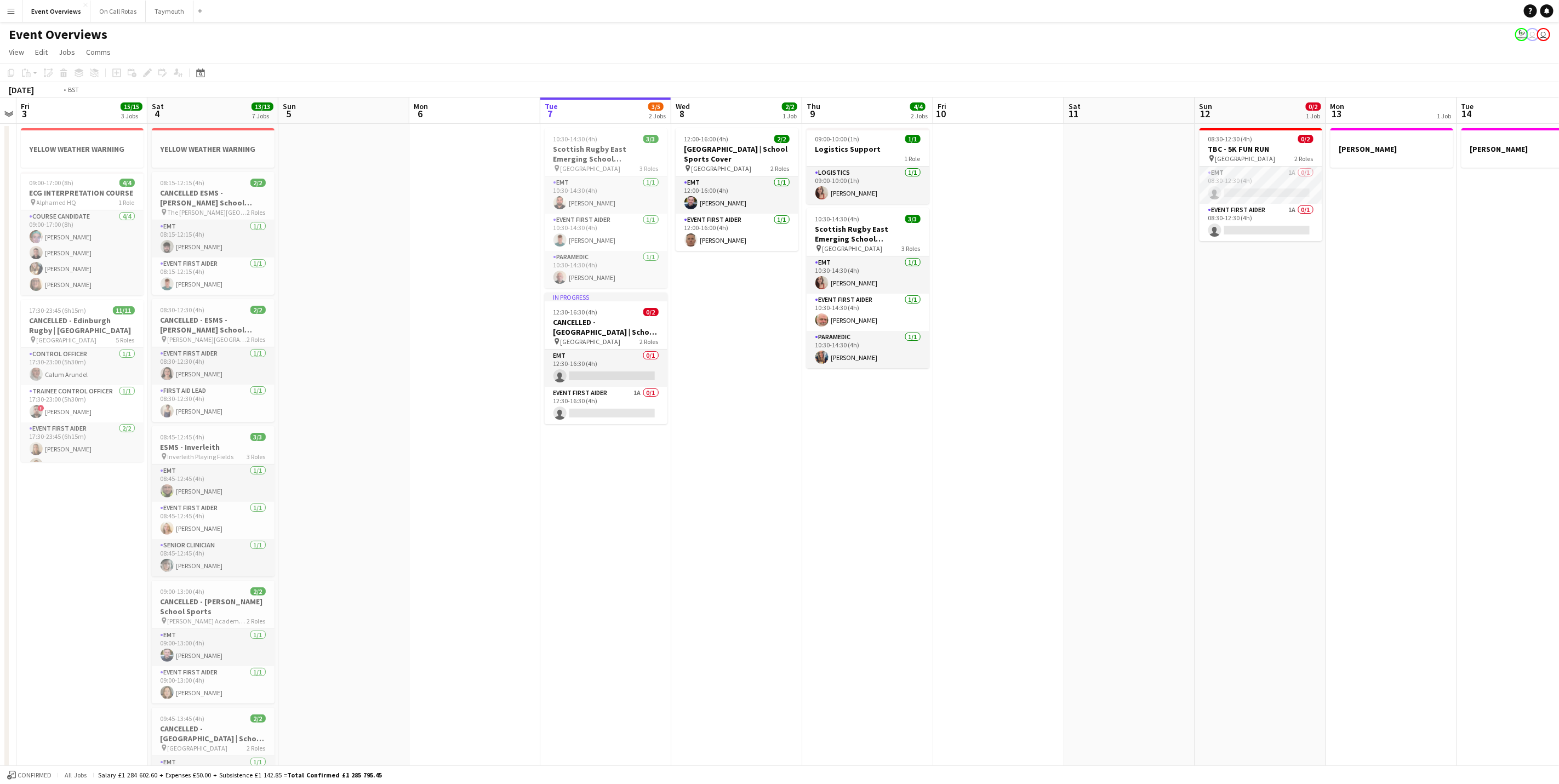
drag, startPoint x: 1466, startPoint y: 647, endPoint x: 478, endPoint y: 523, distance: 995.8
click at [478, 523] on app-calendar-viewport "Tue 30 Wed 1 Thu 2 Fri 3 15/15 3 Jobs Sat 4 13/13 7 Jobs Sun 5 Mon 6 Tue 7 3/5 …" at bounding box center [779, 593] width 1559 height 993
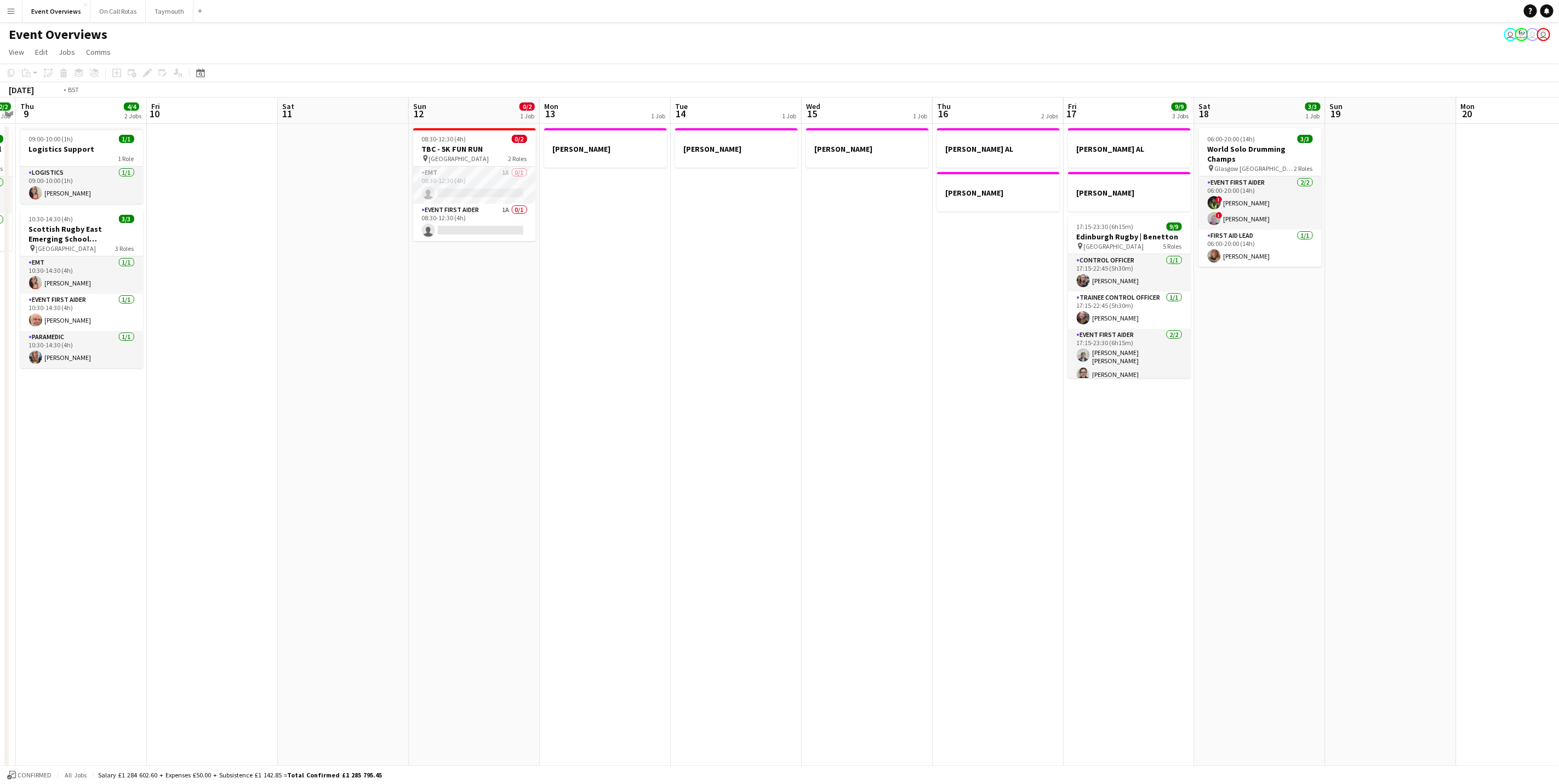
scroll to position [0, 262]
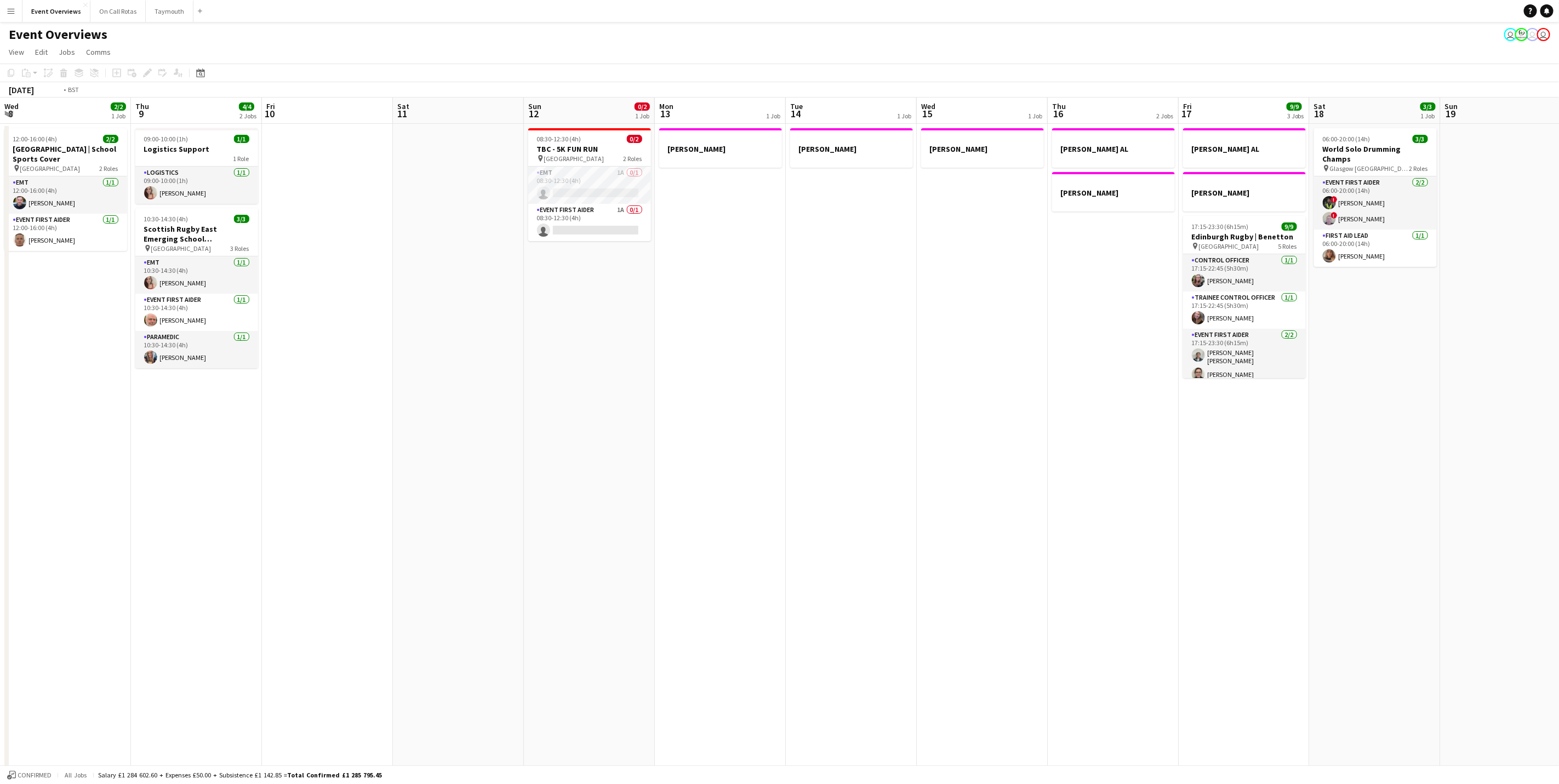
drag, startPoint x: 269, startPoint y: 543, endPoint x: 1549, endPoint y: 383, distance: 1290.0
click at [1549, 383] on app-calendar-viewport "Mon 6 Tue 7 3/5 2 Jobs Wed 8 2/2 1 Job Thu 9 4/4 2 Jobs Fri 10 Sat 11 Sun 12 0/…" at bounding box center [779, 593] width 1559 height 993
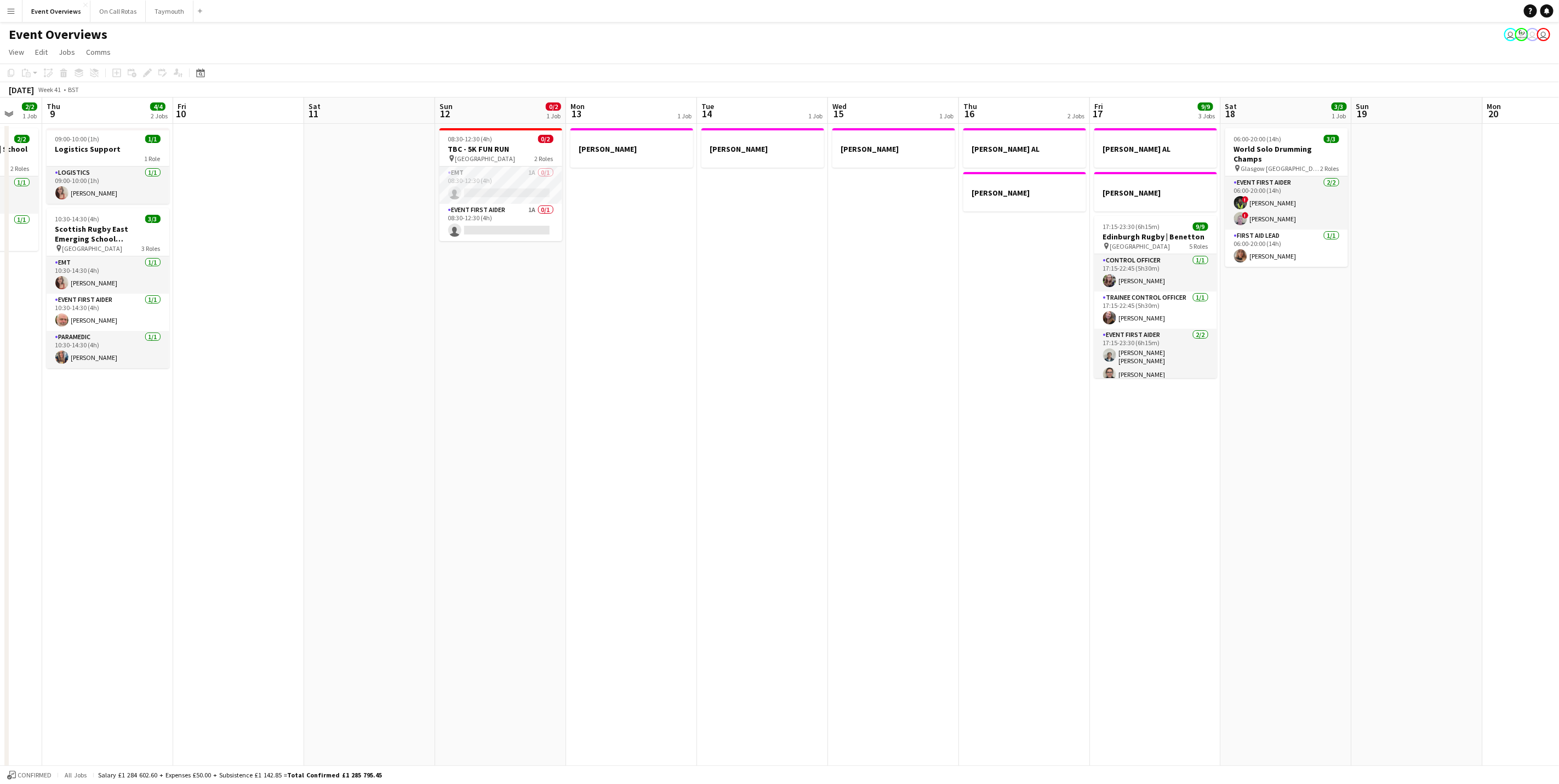
drag, startPoint x: 1231, startPoint y: 442, endPoint x: 511, endPoint y: 418, distance: 720.4
click at [511, 418] on app-calendar-viewport "Mon 6 Tue 7 3/5 2 Jobs Wed 8 2/2 1 Job Thu 9 4/4 2 Jobs Fri 10 Sat 11 Sun 12 0/…" at bounding box center [779, 593] width 1559 height 993
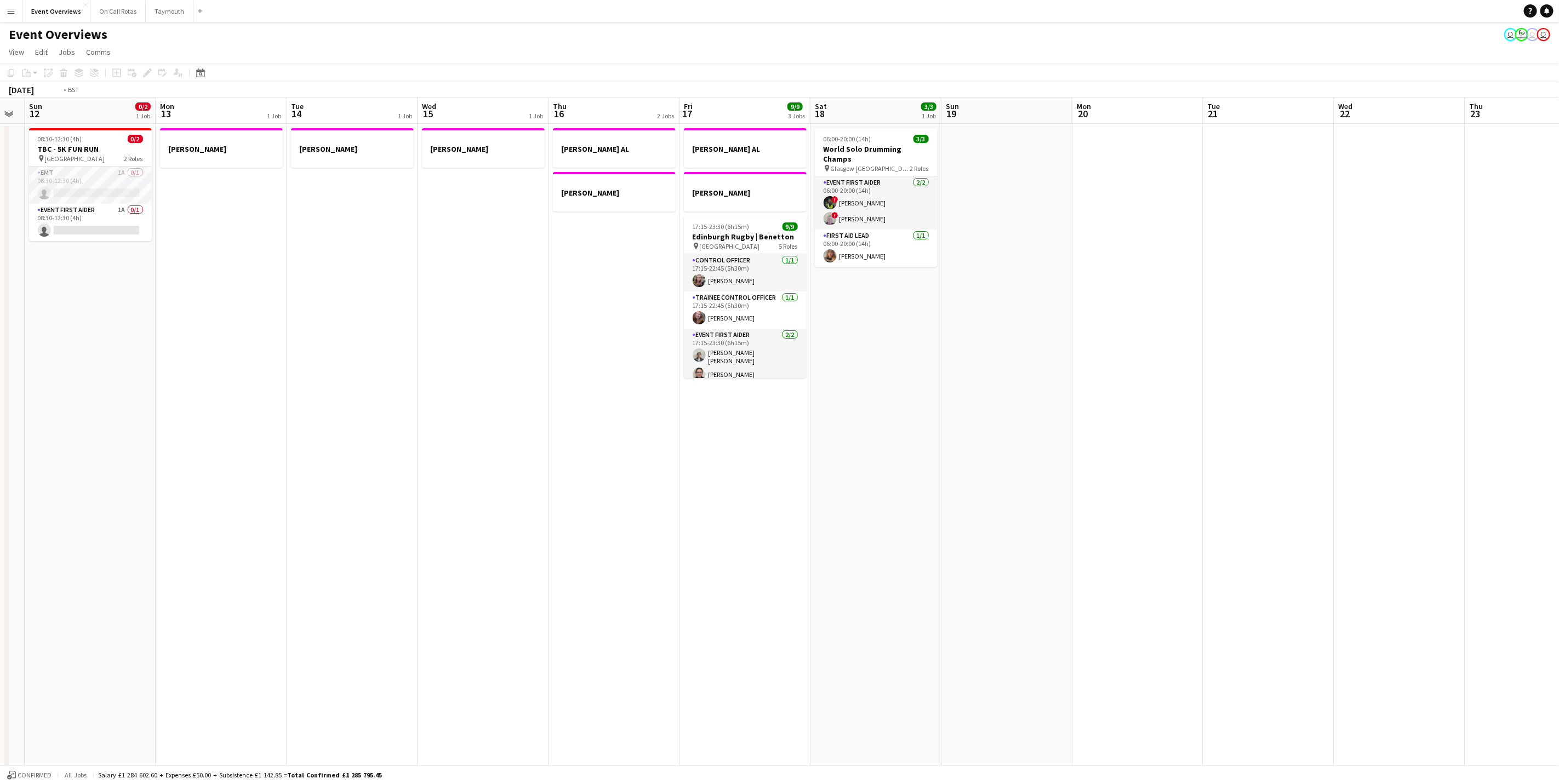
drag, startPoint x: 1085, startPoint y: 452, endPoint x: 563, endPoint y: 444, distance: 522.1
click at [563, 444] on app-calendar-viewport "Thu 9 4/4 2 Jobs Fri 10 Sat 11 Sun 12 0/2 1 Job Mon 13 1 Job Tue 14 1 Job Wed 1…" at bounding box center [779, 593] width 1559 height 993
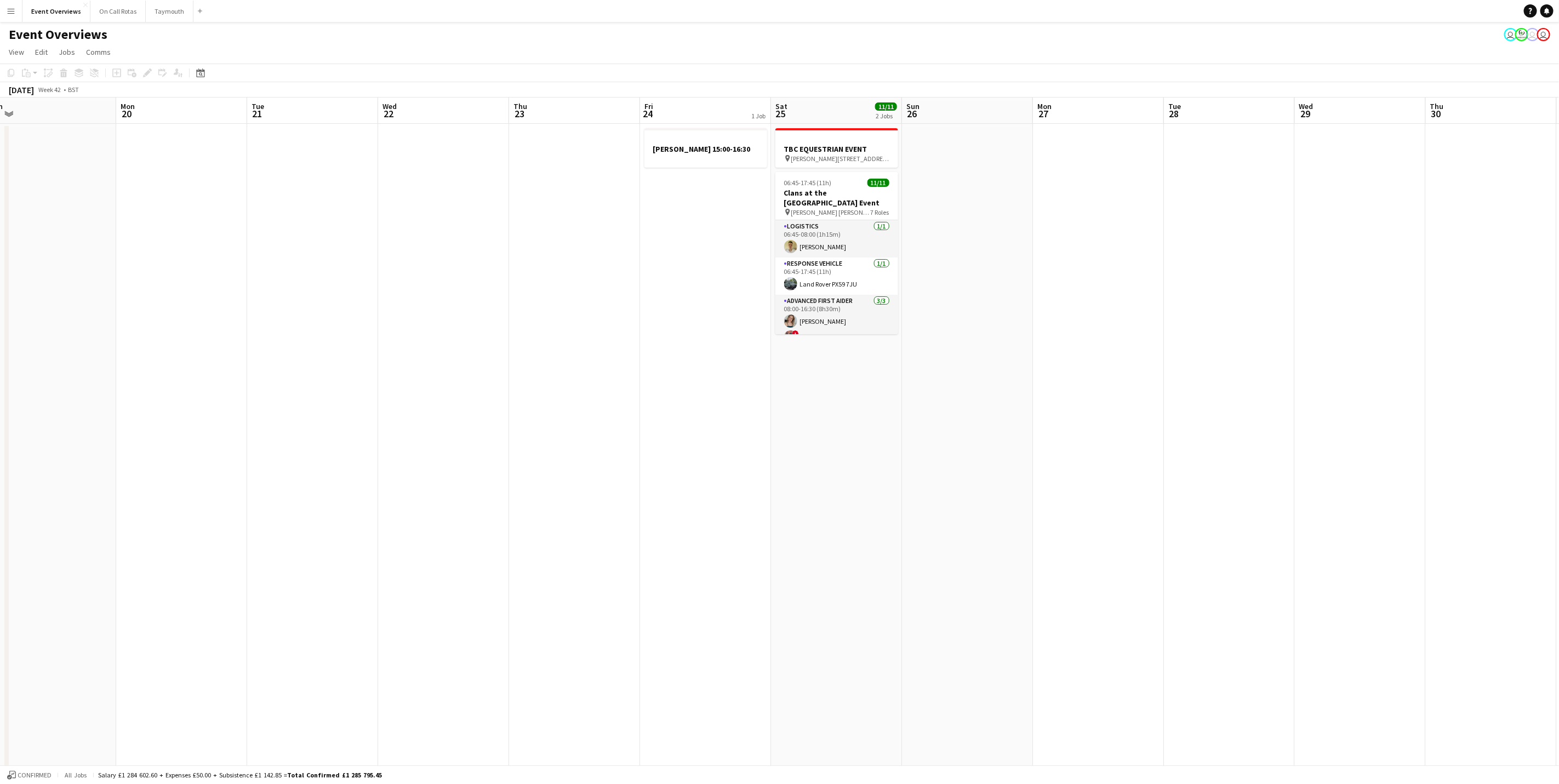
drag, startPoint x: 1016, startPoint y: 478, endPoint x: 372, endPoint y: 456, distance: 644.4
click at [372, 456] on app-calendar-viewport "Fri 17 9/9 3 Jobs Sat 18 3/3 1 Job Sun 19 Mon 20 Tue 21 Wed 22 Thu 23 Fri 24 1 …" at bounding box center [779, 593] width 1559 height 993
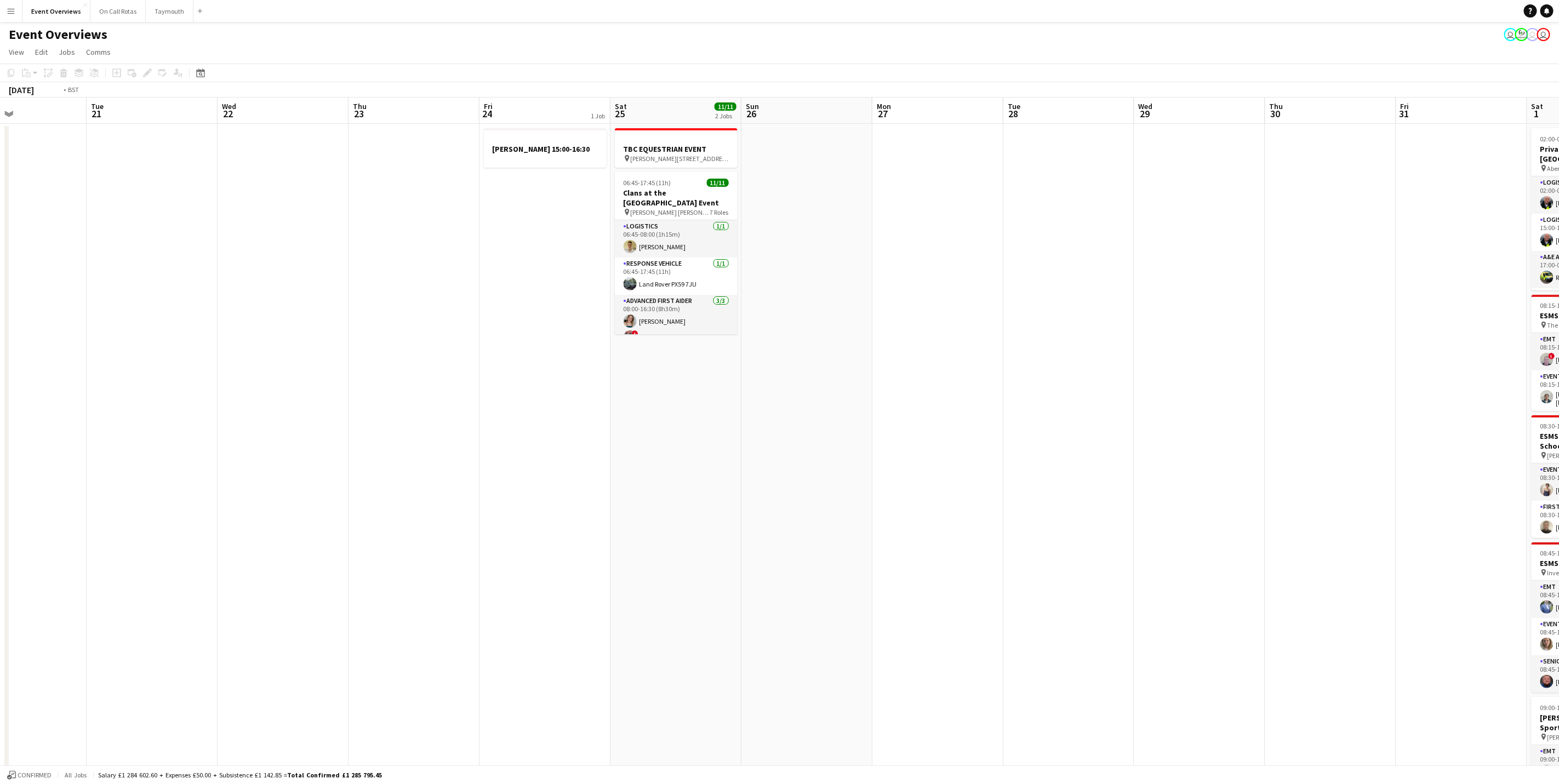
drag, startPoint x: 1145, startPoint y: 435, endPoint x: 459, endPoint y: 423, distance: 686.1
click at [459, 423] on app-calendar-viewport "Fri 17 9/9 3 Jobs Sat 18 3/3 1 Job Sun 19 Mon 20 Tue 21 Wed 22 Thu 23 Fri 24 1 …" at bounding box center [779, 593] width 1559 height 993
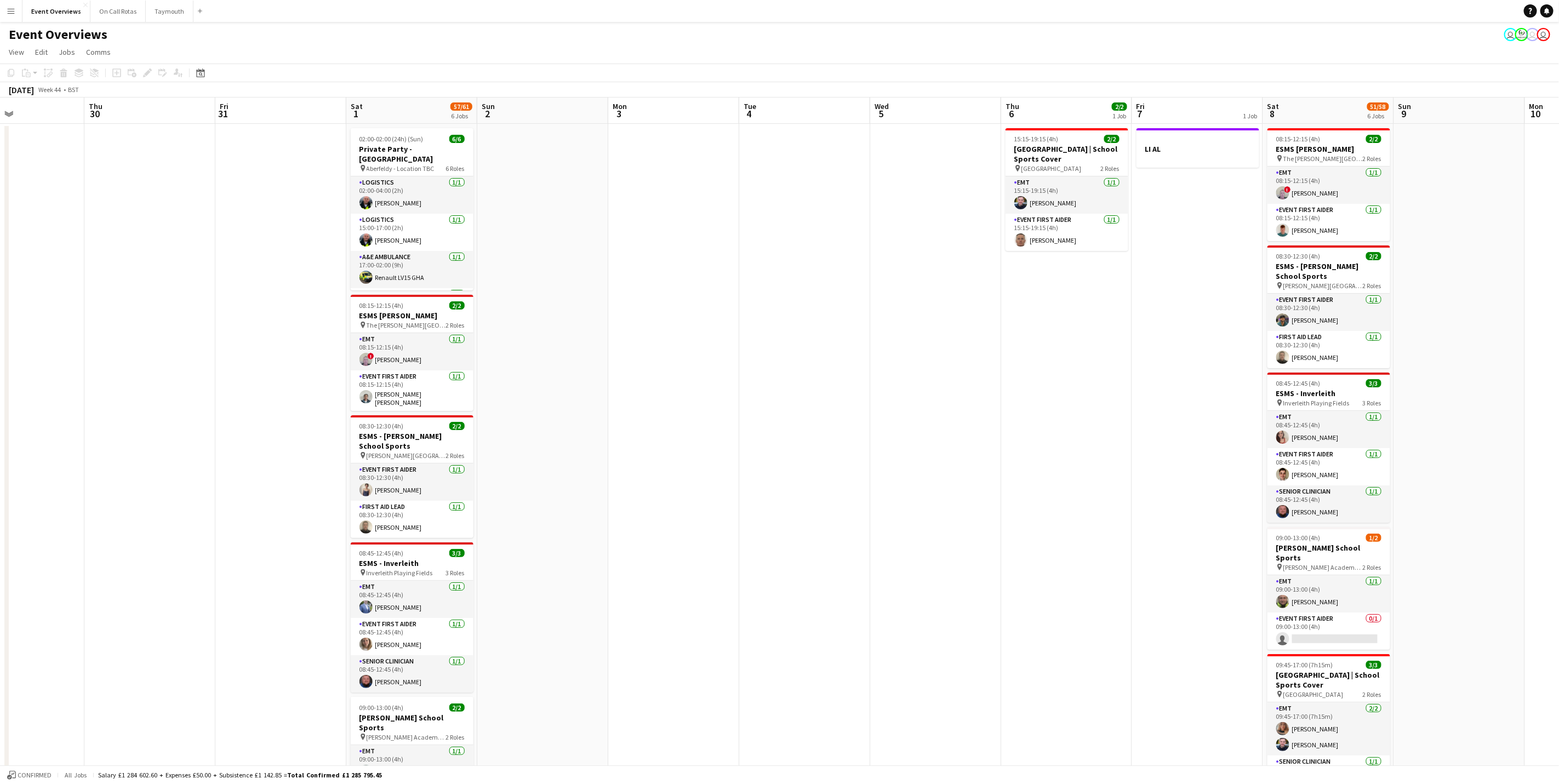
scroll to position [0, 338]
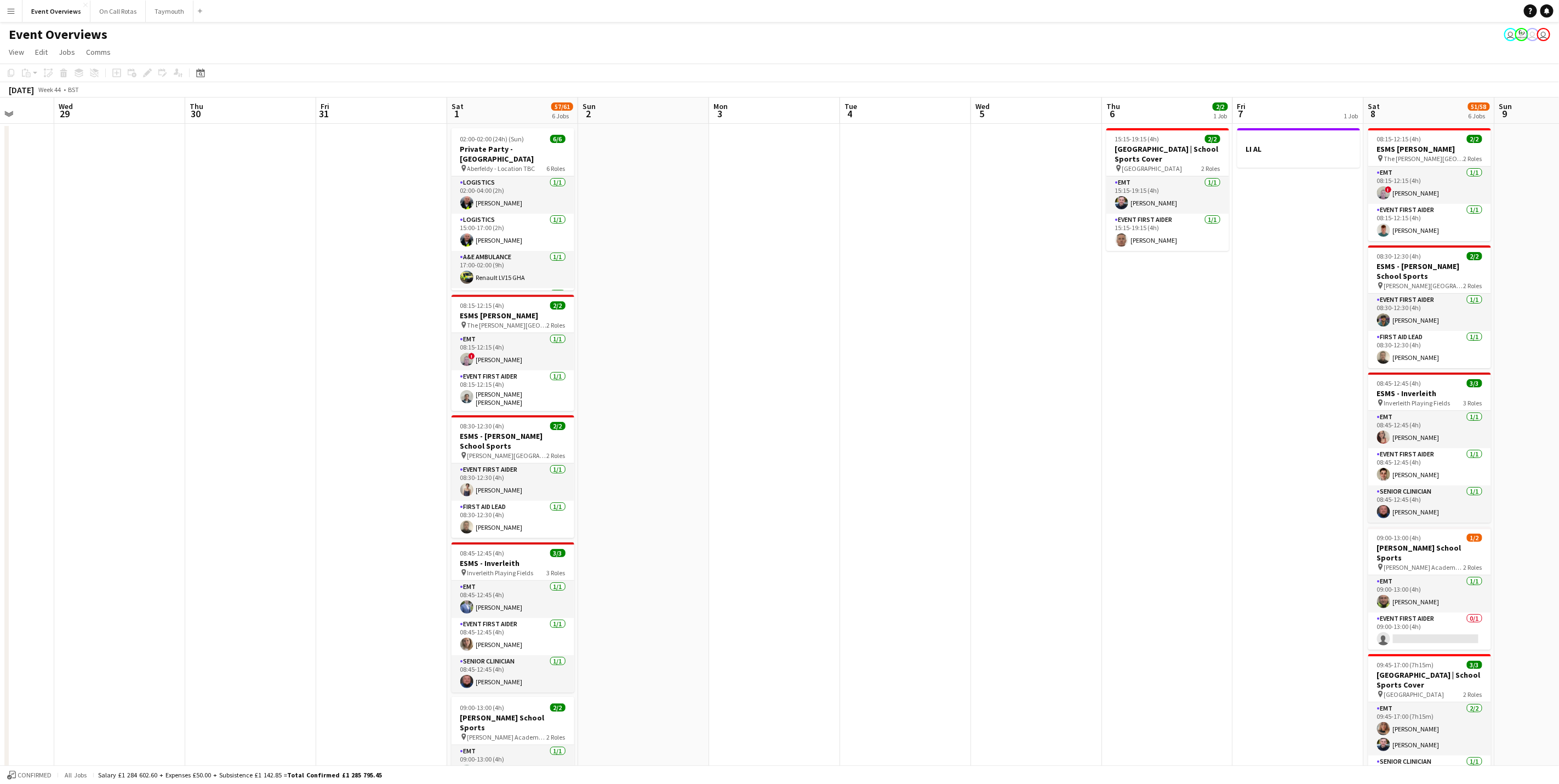
drag, startPoint x: 1305, startPoint y: 355, endPoint x: 620, endPoint y: 395, distance: 686.2
click at [620, 395] on app-calendar-viewport "Sun 26 Mon 27 Tue 28 Wed 29 Thu 30 Fri 31 Sat 1 57/61 6 Jobs Sun 2 Mon 3 Tue 4 …" at bounding box center [779, 593] width 1559 height 993
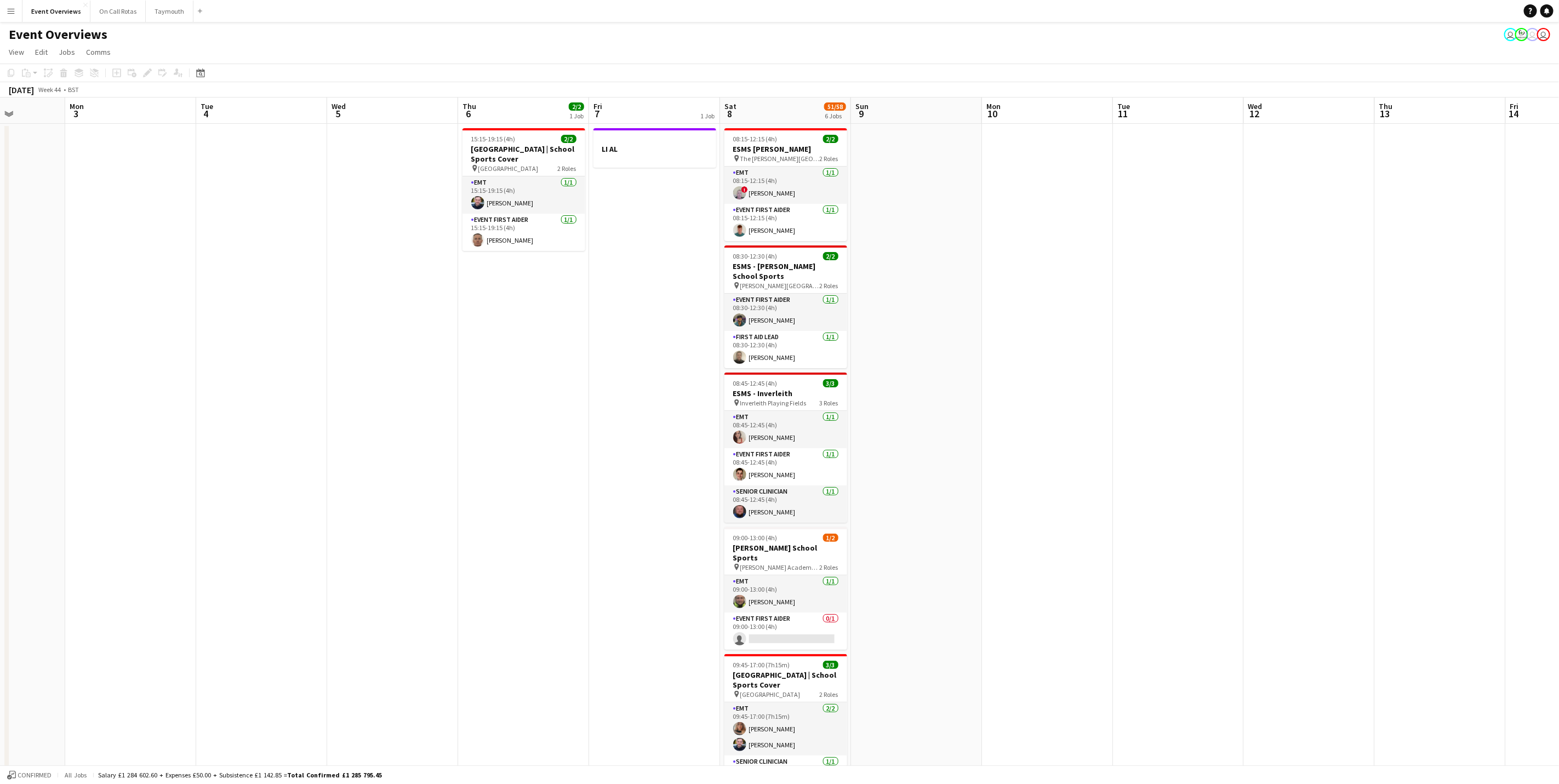
drag, startPoint x: 1135, startPoint y: 441, endPoint x: 621, endPoint y: 437, distance: 514.0
click at [621, 437] on app-calendar-viewport "Fri 31 Sat 1 57/61 6 Jobs Sun 2 Mon 3 Tue 4 Wed 5 Thu 6 2/2 1 Job Fri 7 1 Job S…" at bounding box center [779, 593] width 1559 height 993
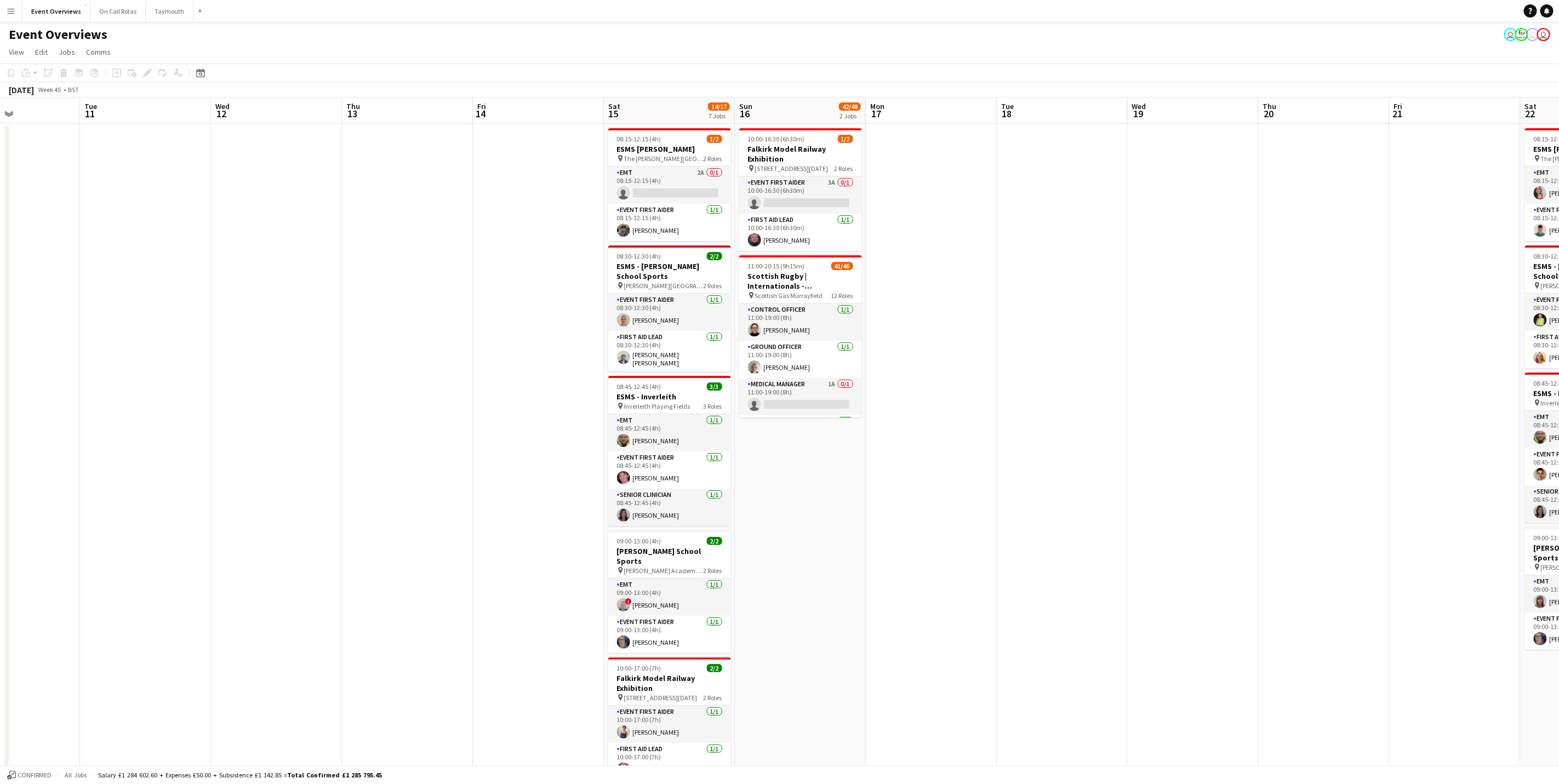
drag, startPoint x: 1354, startPoint y: 429, endPoint x: 295, endPoint y: 432, distance: 1059.0
click at [295, 432] on app-calendar-viewport "Fri 7 1 Job Sat 8 51/58 6 Jobs Sun 9 Mon 10 Tue 11 Wed 12 Thu 13 Fri 14 Sat 15 …" at bounding box center [779, 593] width 1559 height 993
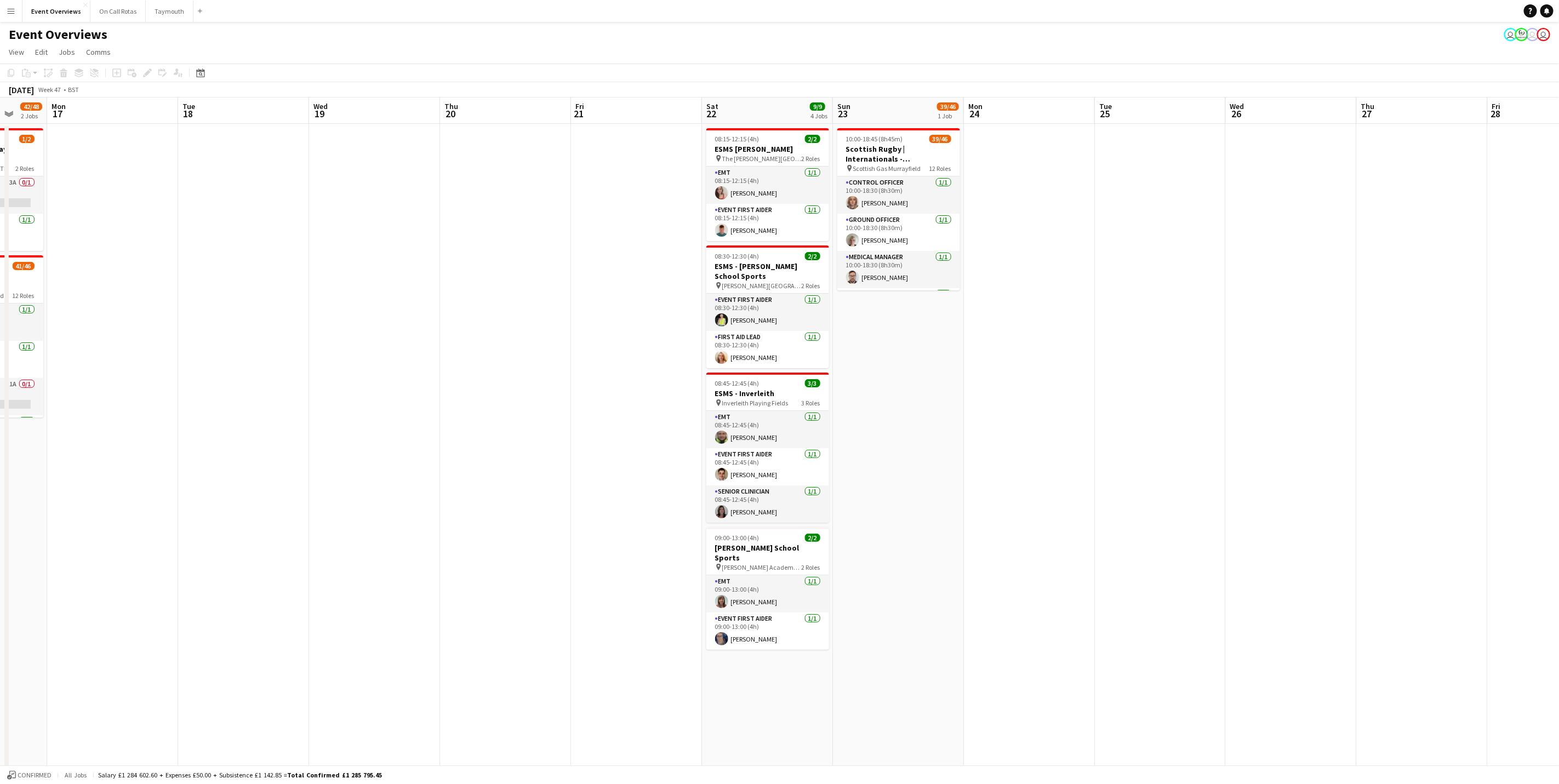
scroll to position [0, 437]
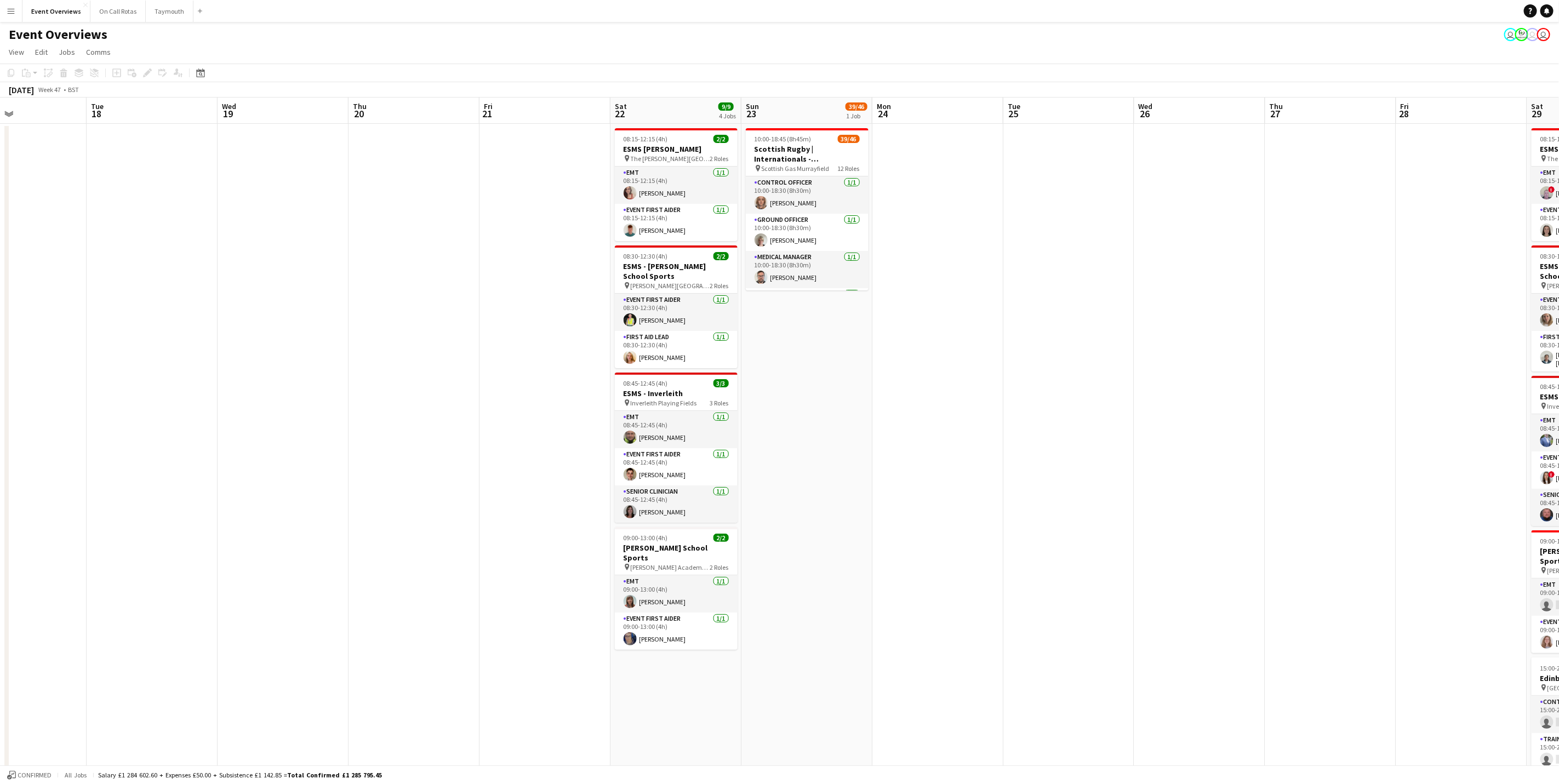
drag, startPoint x: 520, startPoint y: 430, endPoint x: 285, endPoint y: 430, distance: 235.0
click at [285, 430] on app-calendar-viewport "Fri 14 Sat 15 14/17 7 Jobs Sun 16 42/48 2 Jobs Mon 17 Tue 18 Wed 19 Thu 20 Fri …" at bounding box center [779, 593] width 1559 height 993
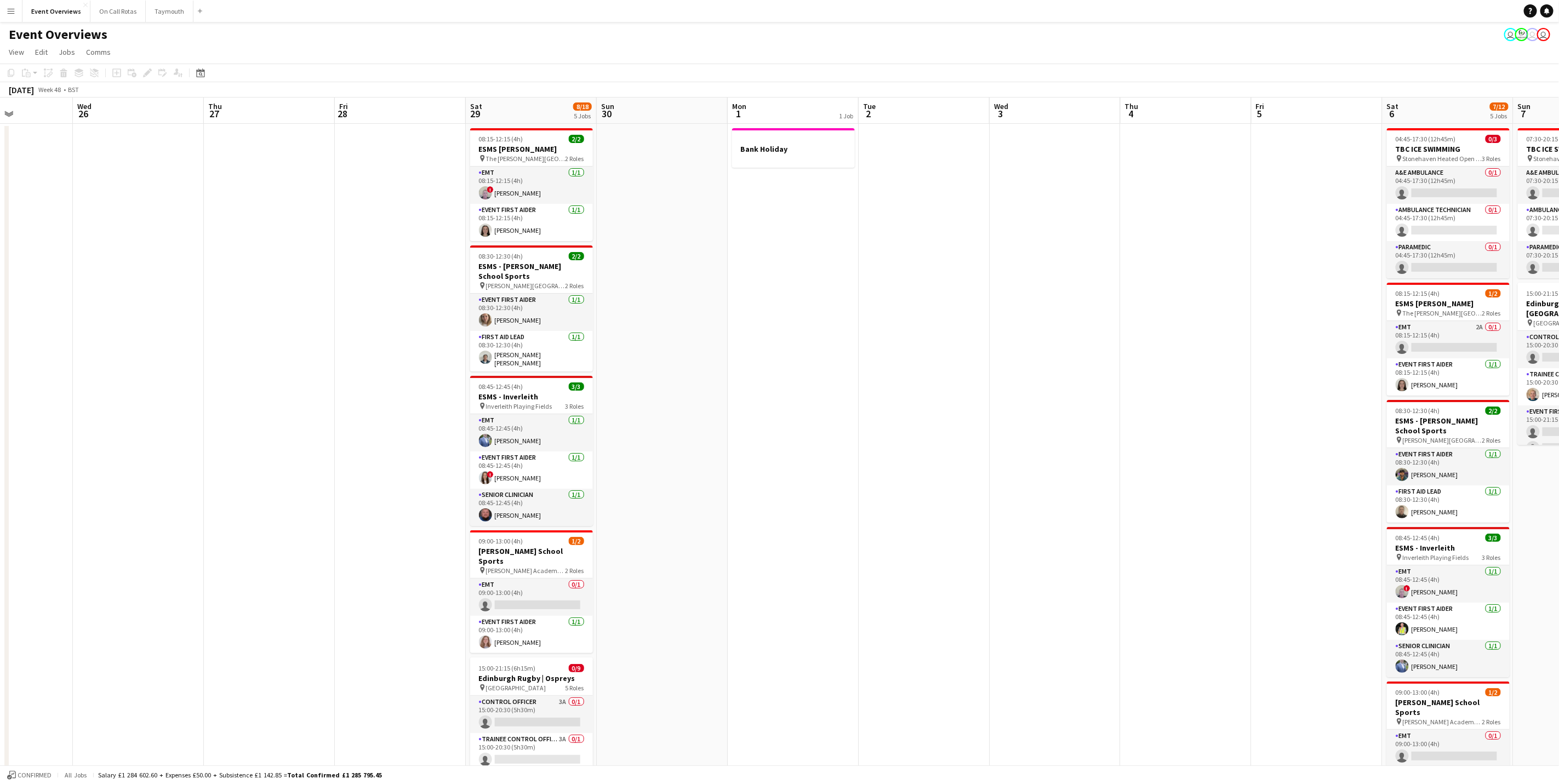
scroll to position [0, 377]
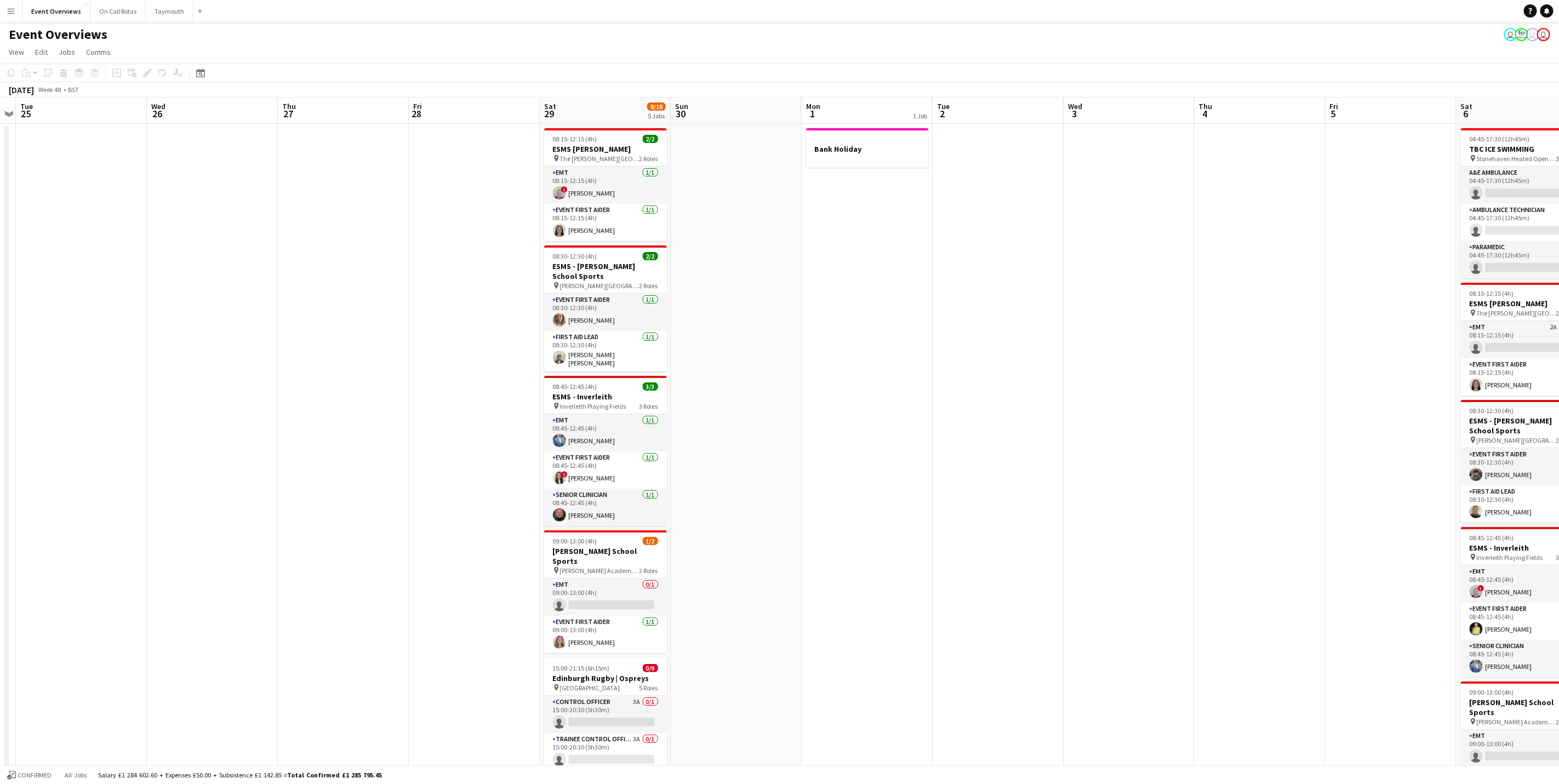
drag, startPoint x: 1113, startPoint y: 450, endPoint x: 176, endPoint y: 456, distance: 937.0
click at [176, 456] on app-calendar-viewport "Sat 22 9/9 4 Jobs Sun 23 39/46 1 Job Mon 24 Tue 25 Wed 26 Thu 27 Fri 28 Sat 29 …" at bounding box center [779, 593] width 1559 height 993
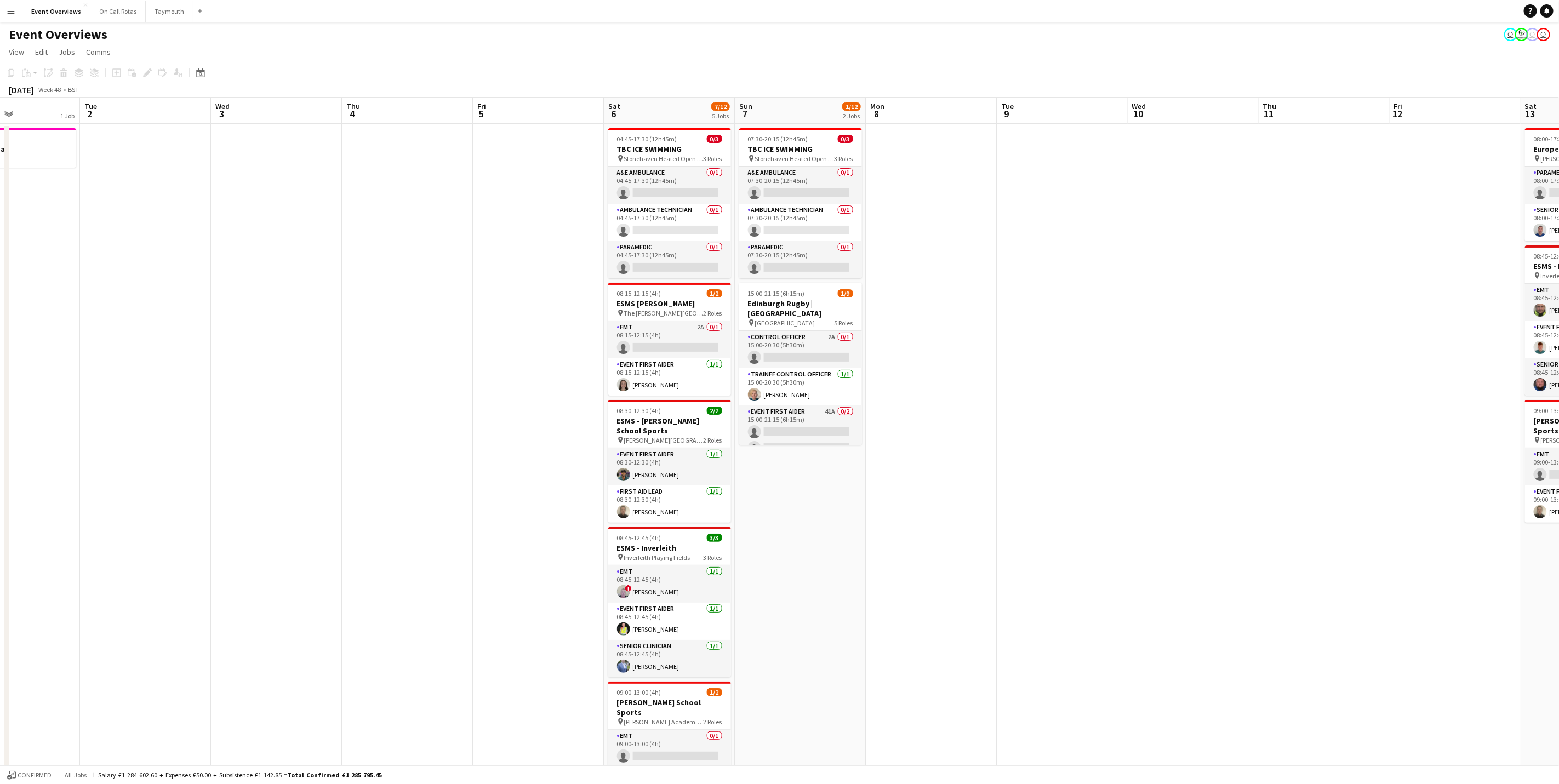
drag, startPoint x: 917, startPoint y: 448, endPoint x: -3, endPoint y: 436, distance: 920.1
click at [0, 436] on html "Menu Boards Boards Boards All jobs Status Workforce Workforce My Workforce Recr…" at bounding box center [779, 555] width 1559 height 1110
click at [644, 187] on app-card-role "A&E Ambulance 0/1 04:45-17:30 (12h45m) single-neutral-actions" at bounding box center [670, 185] width 123 height 37
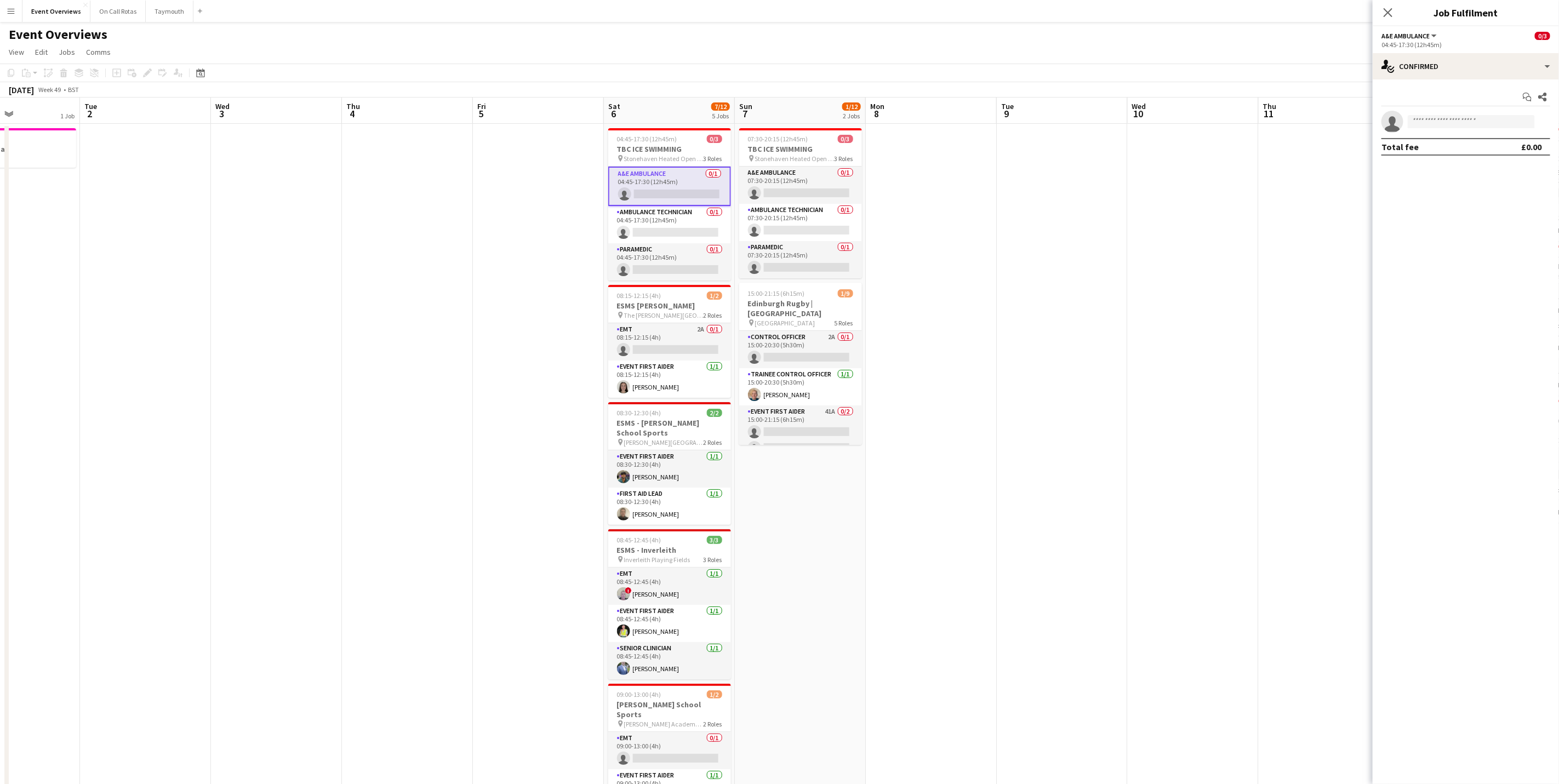
click at [500, 254] on app-date-cell at bounding box center [539, 607] width 131 height 967
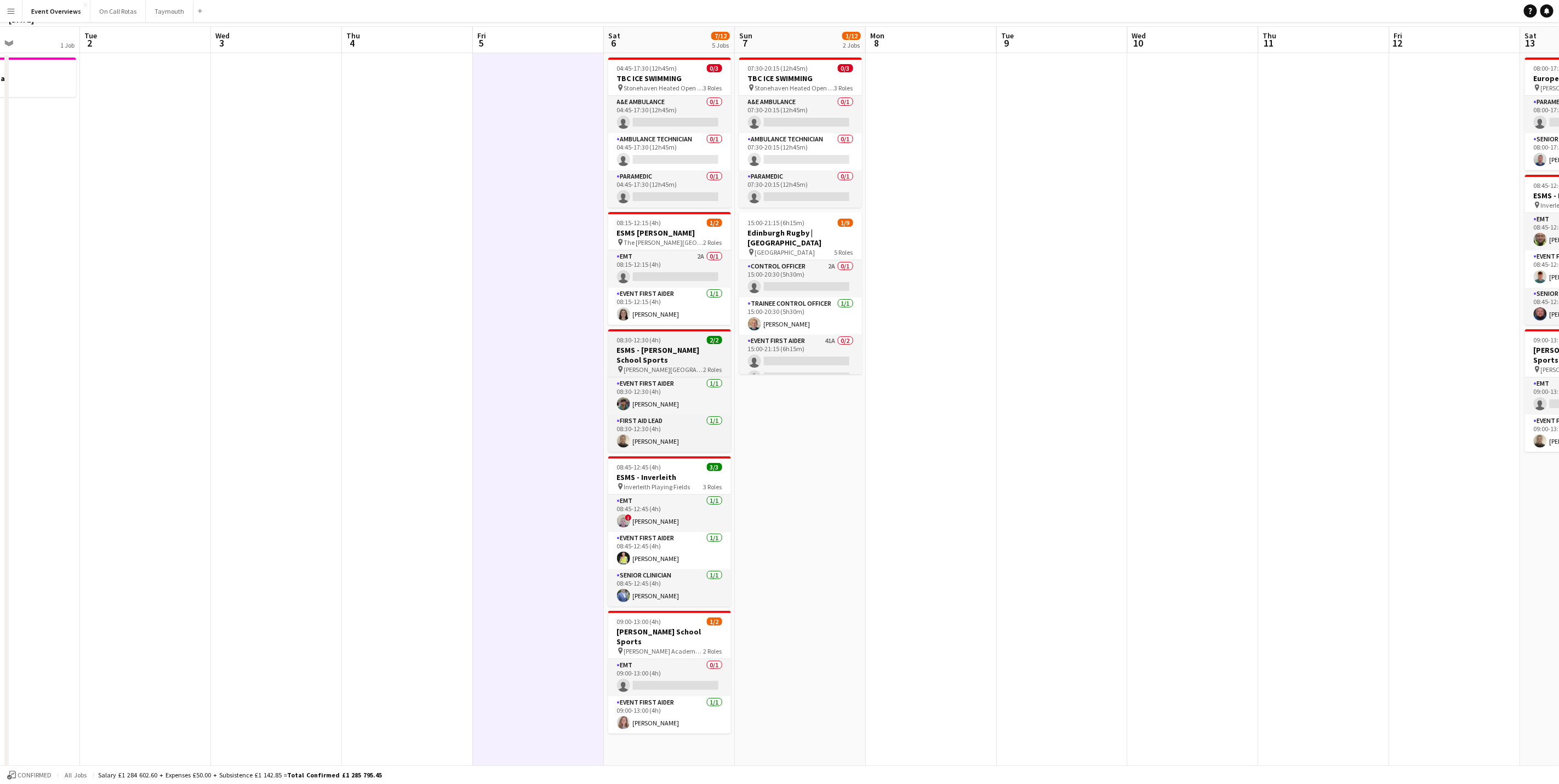
scroll to position [0, 0]
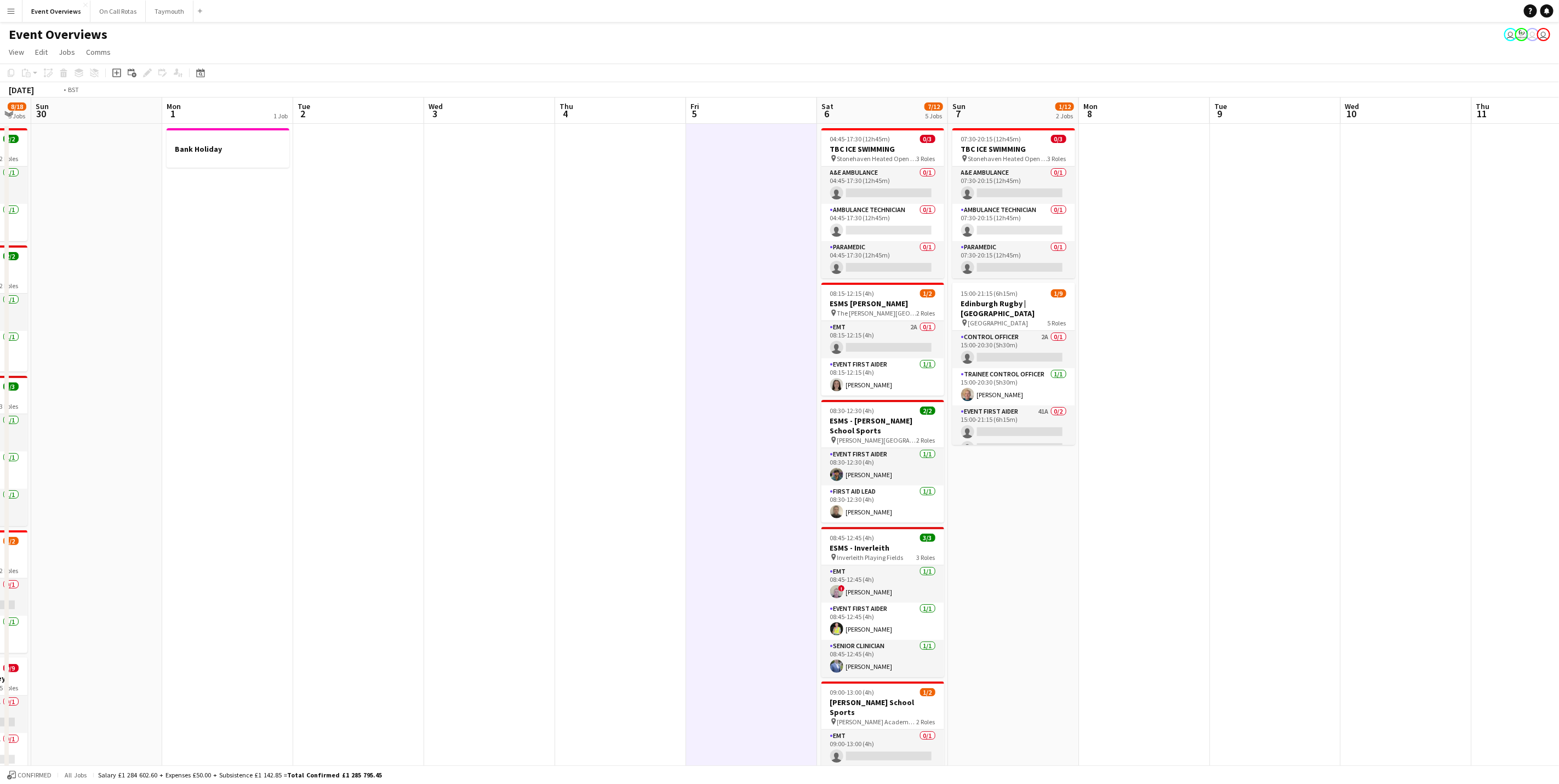
drag, startPoint x: 479, startPoint y: 490, endPoint x: 1208, endPoint y: 465, distance: 729.4
click at [1208, 465] on app-calendar-viewport "Fri 28 Sat 29 8/18 5 Jobs Sun 30 Mon 1 1 Job Tue 2 Wed 3 Thu 4 Fri 5 Sat 6 7/12…" at bounding box center [779, 593] width 1559 height 993
